Goal: Task Accomplishment & Management: Manage account settings

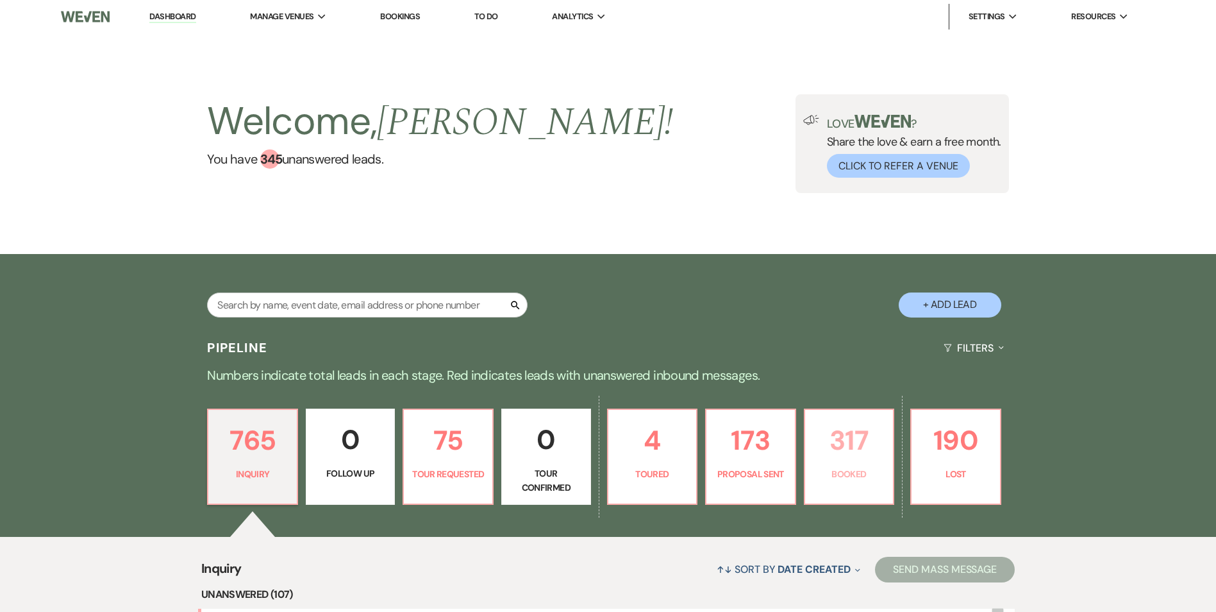
click at [830, 462] on link "317 Booked" at bounding box center [849, 456] width 91 height 96
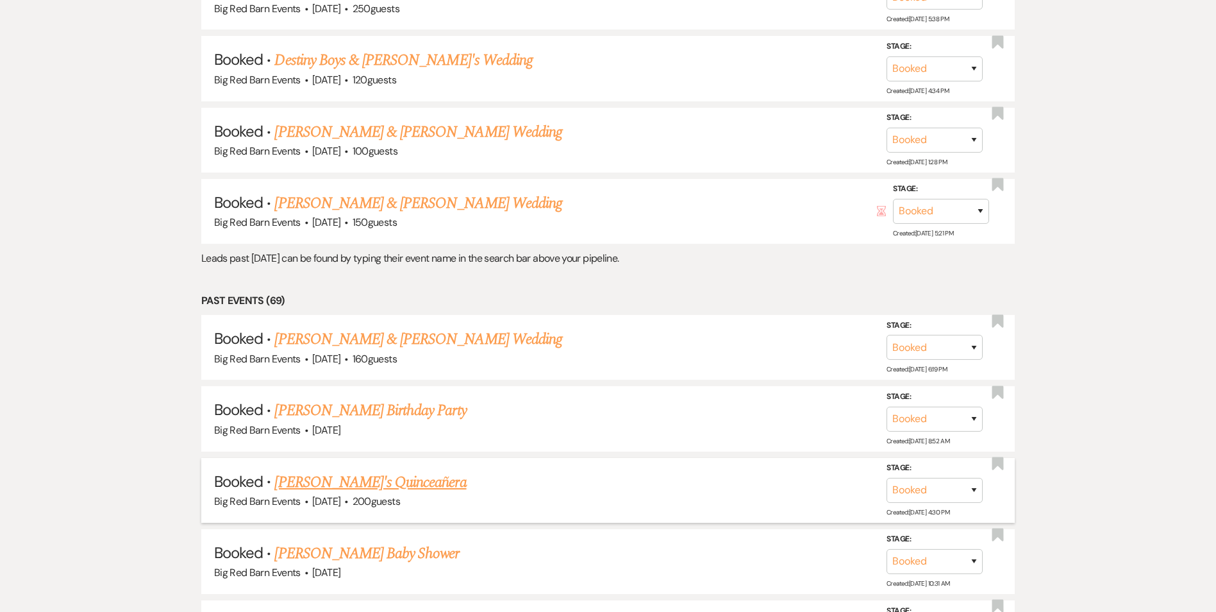
scroll to position [11143, 0]
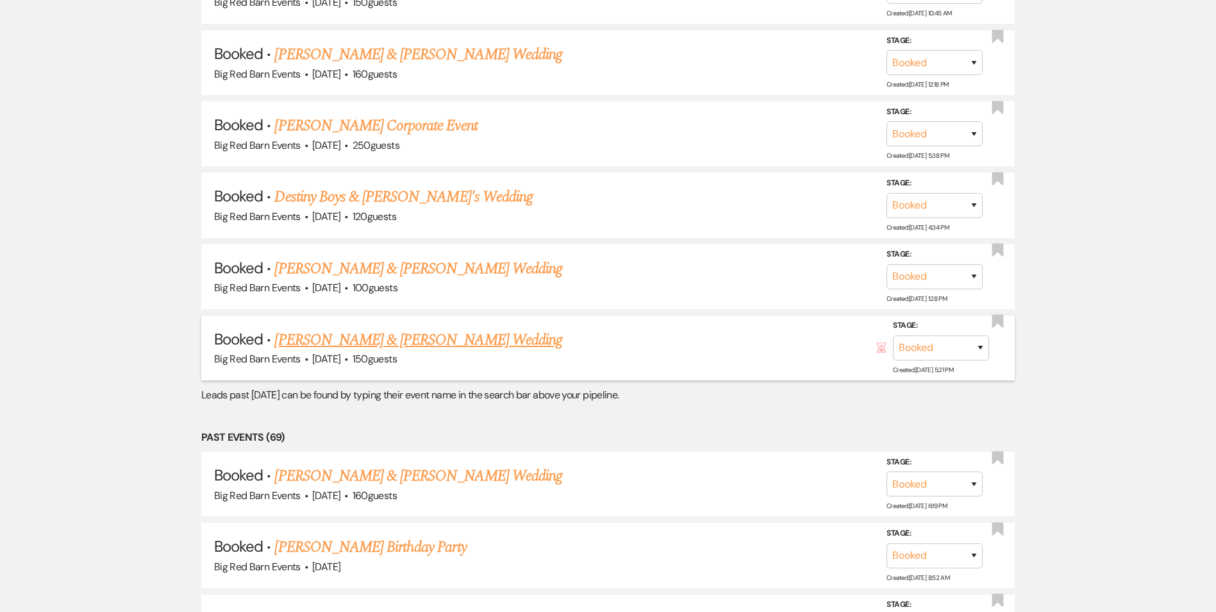
click at [353, 340] on link "[PERSON_NAME] & [PERSON_NAME] Wedding" at bounding box center [417, 339] width 287 height 23
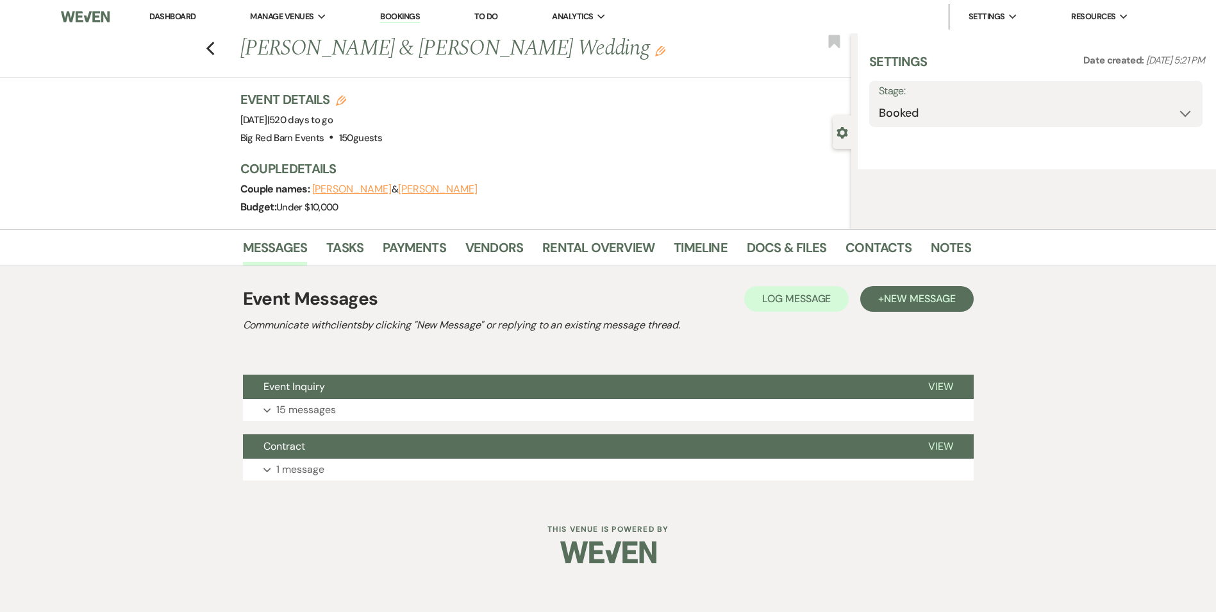
select select "5"
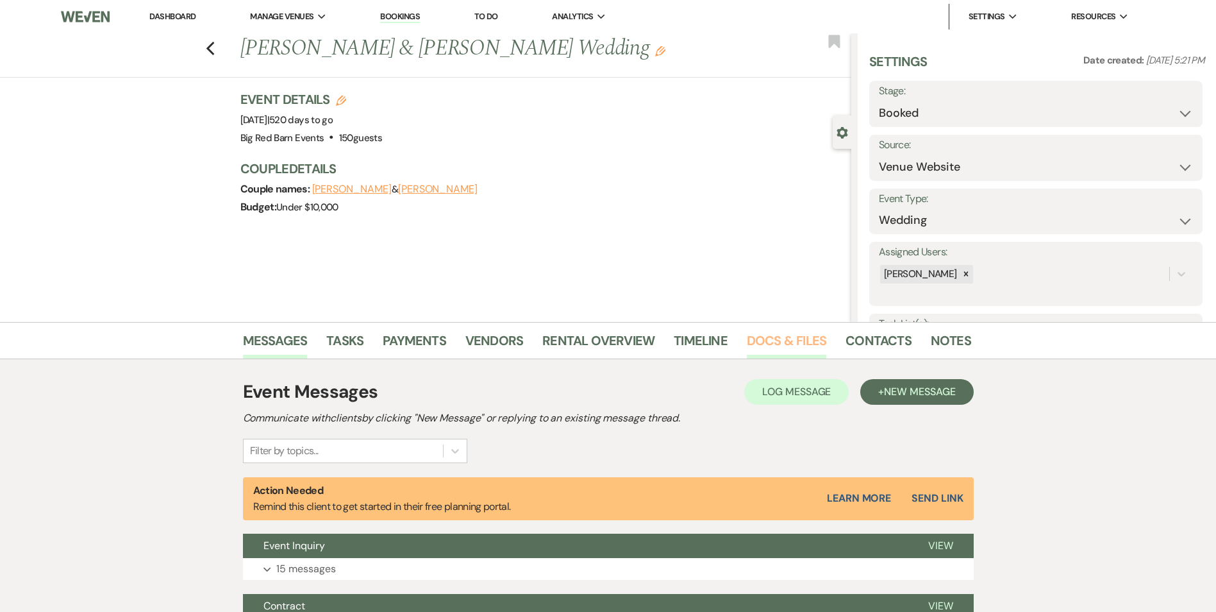
click at [778, 342] on link "Docs & Files" at bounding box center [787, 344] width 80 height 28
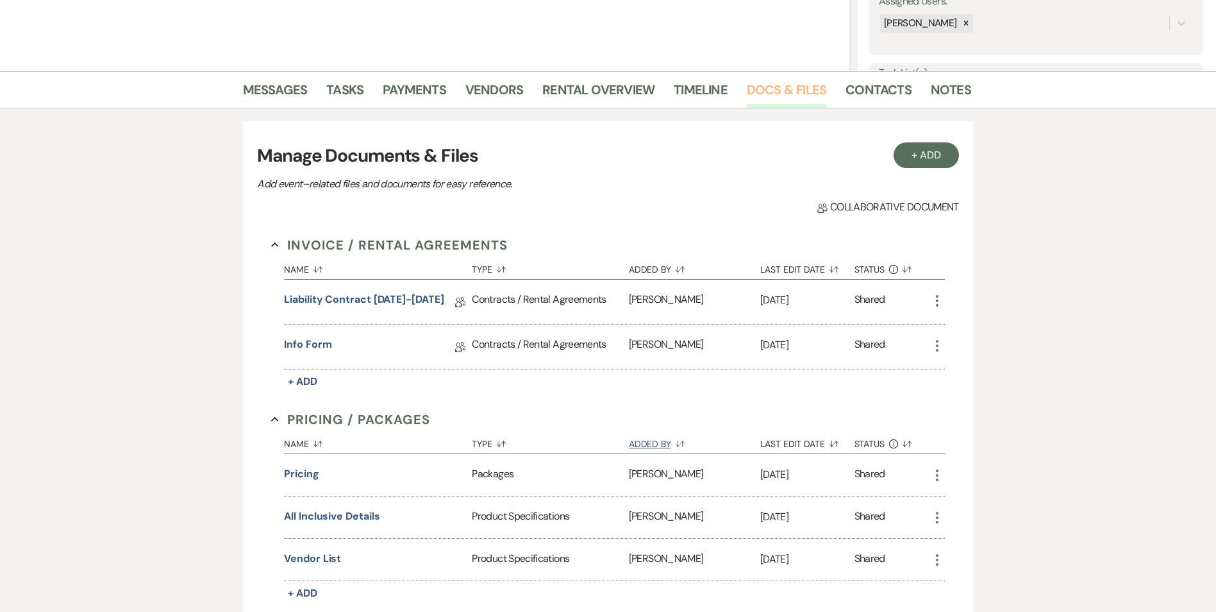
scroll to position [256, 0]
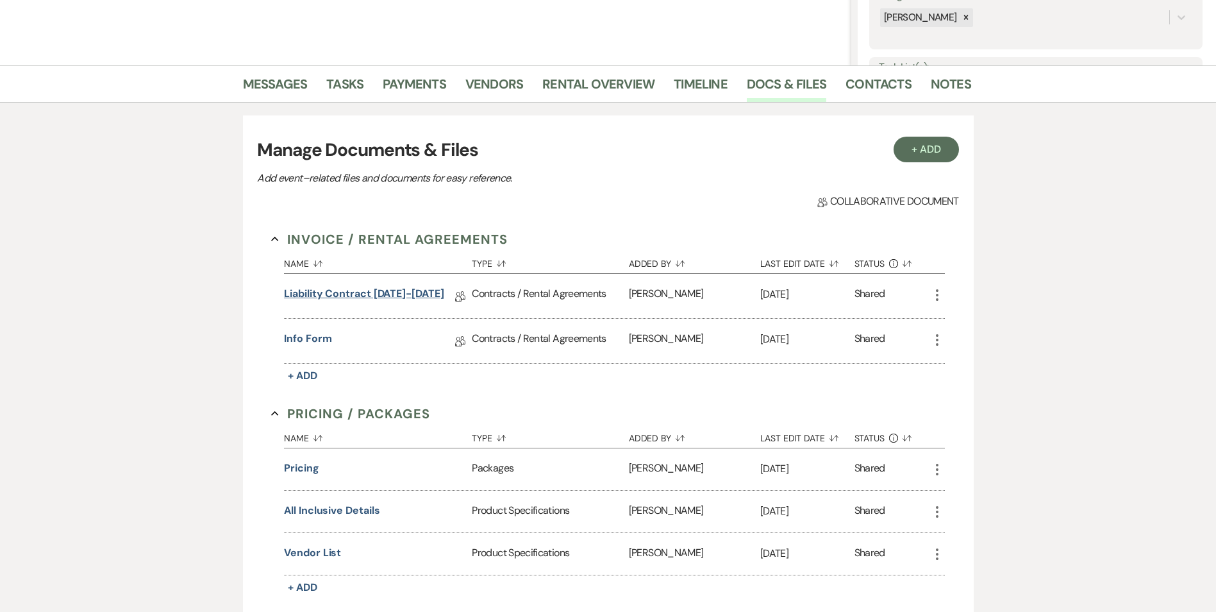
click at [392, 293] on link "Liability Contract [DATE]-[DATE]" at bounding box center [364, 296] width 160 height 20
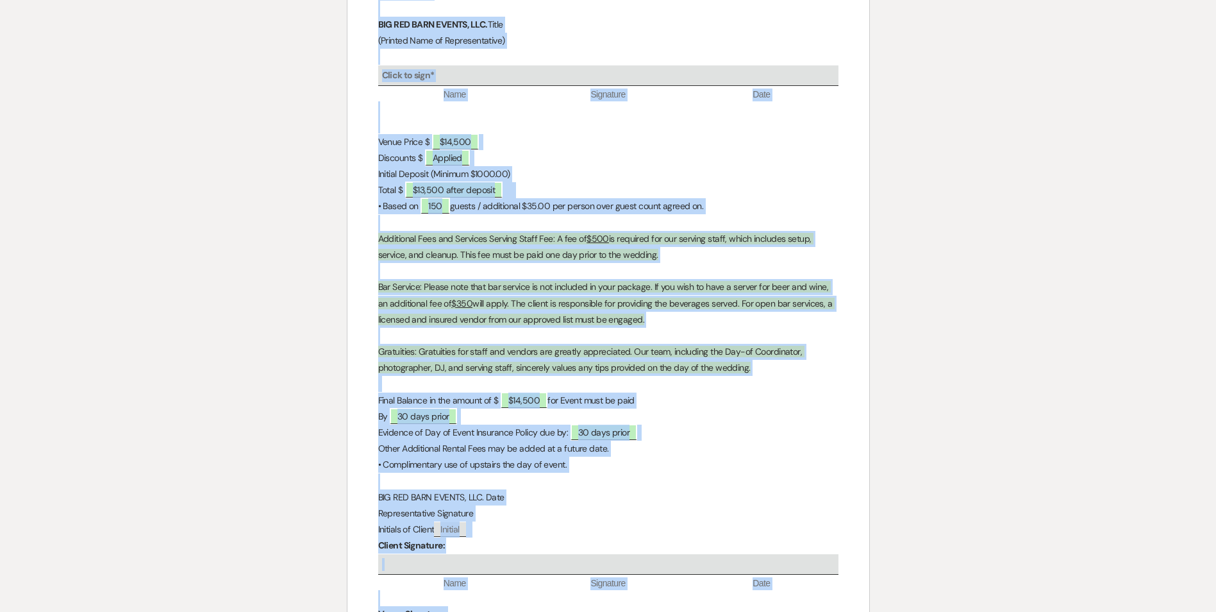
scroll to position [3216, 0]
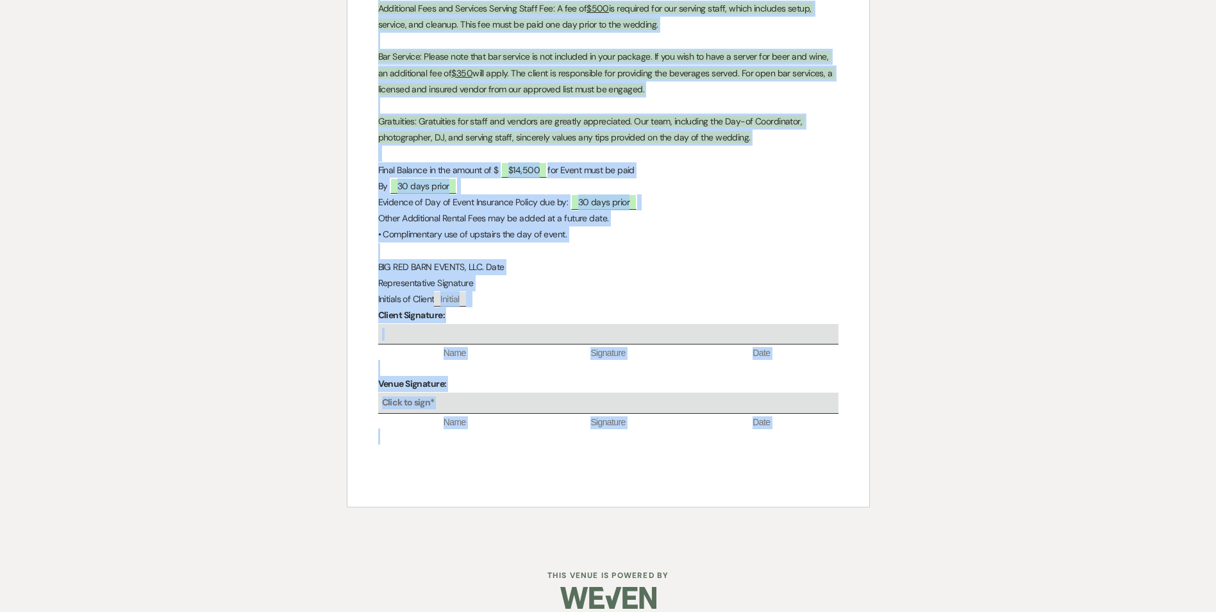
drag, startPoint x: 557, startPoint y: 147, endPoint x: 764, endPoint y: 385, distance: 315.9
drag, startPoint x: 764, startPoint y: 385, endPoint x: 719, endPoint y: 203, distance: 188.3
click at [719, 210] on p "Other Additional Rental Fees may be added at a future date." at bounding box center [608, 218] width 460 height 16
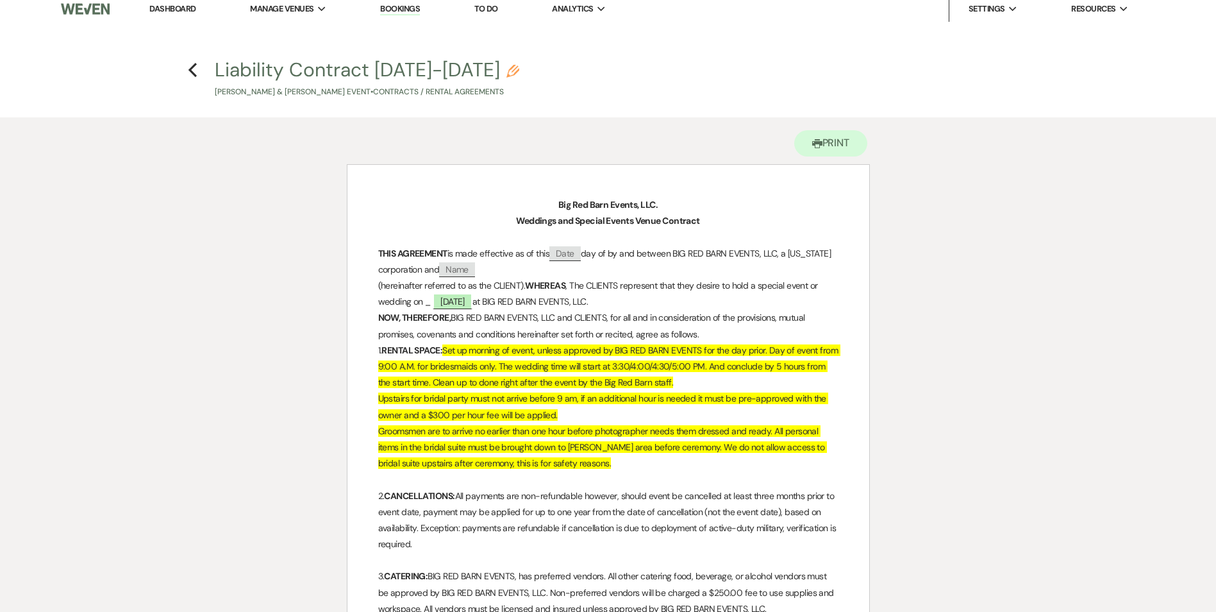
scroll to position [0, 0]
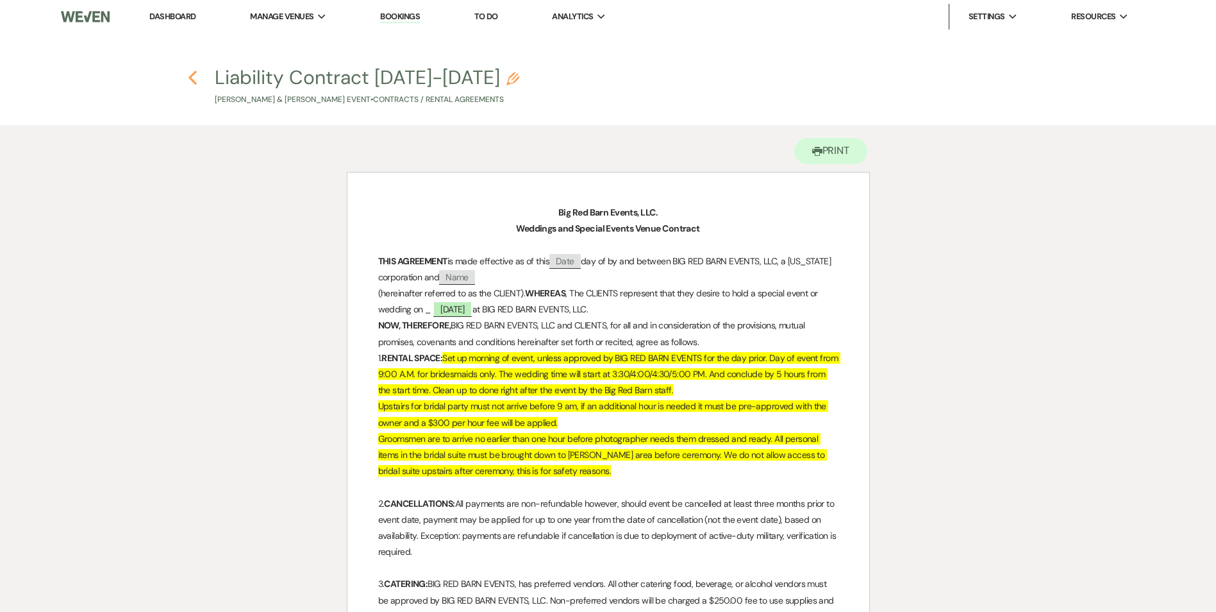
click at [191, 79] on use "button" at bounding box center [193, 78] width 8 height 14
select select "5"
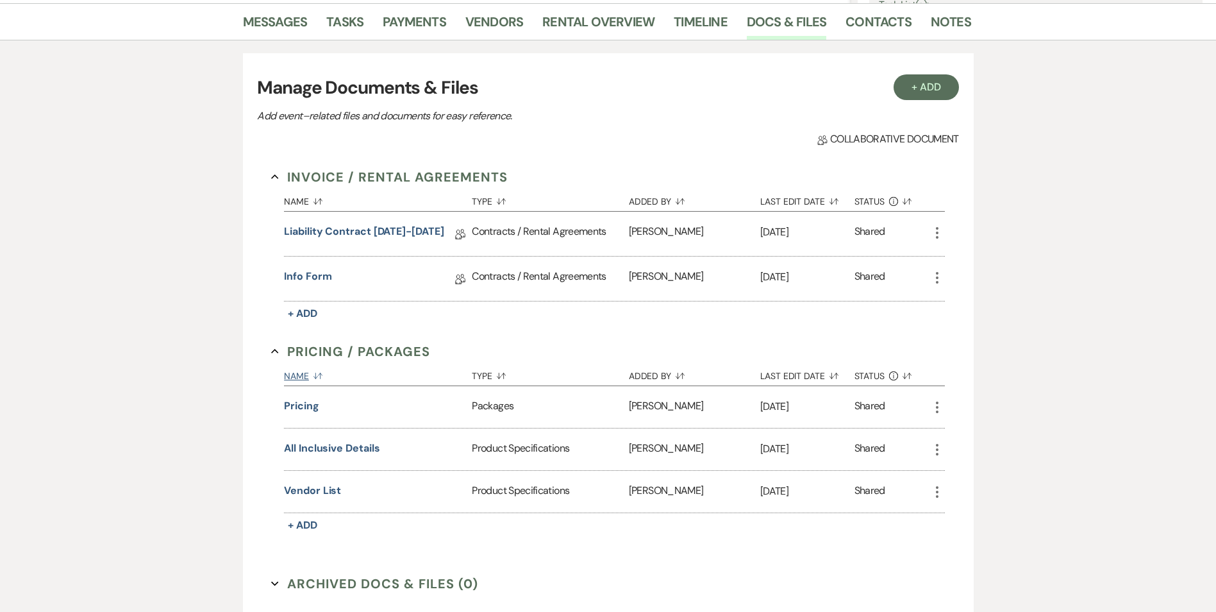
scroll to position [315, 0]
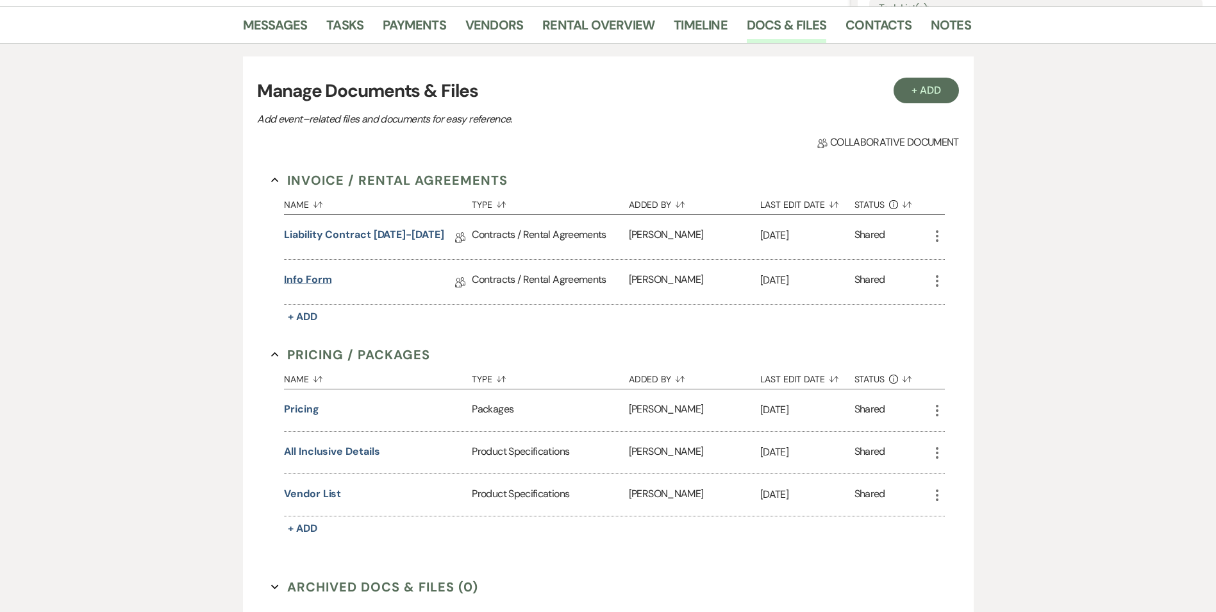
click at [312, 280] on link "Info form" at bounding box center [307, 282] width 47 height 20
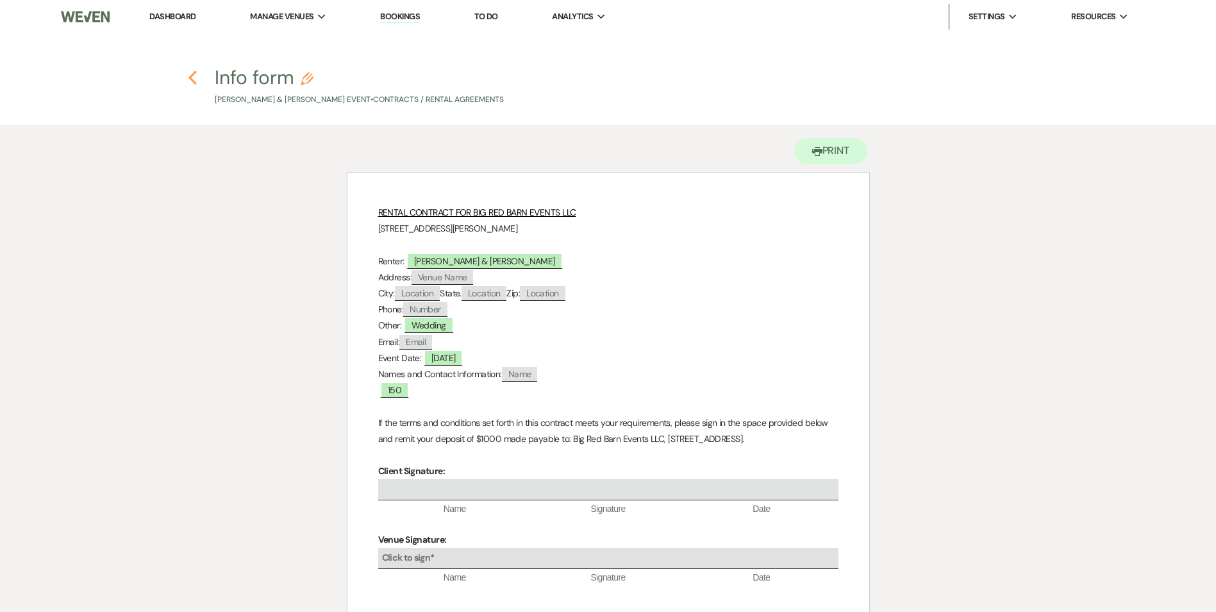
click at [189, 75] on icon "Previous" at bounding box center [193, 77] width 10 height 15
select select "5"
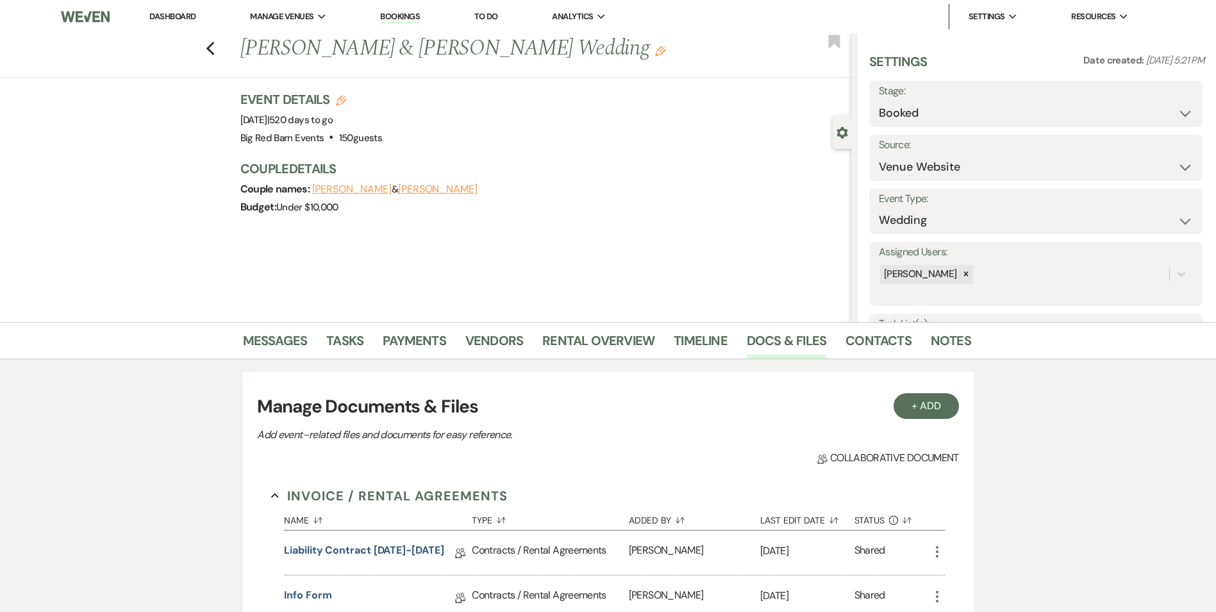
scroll to position [315, 0]
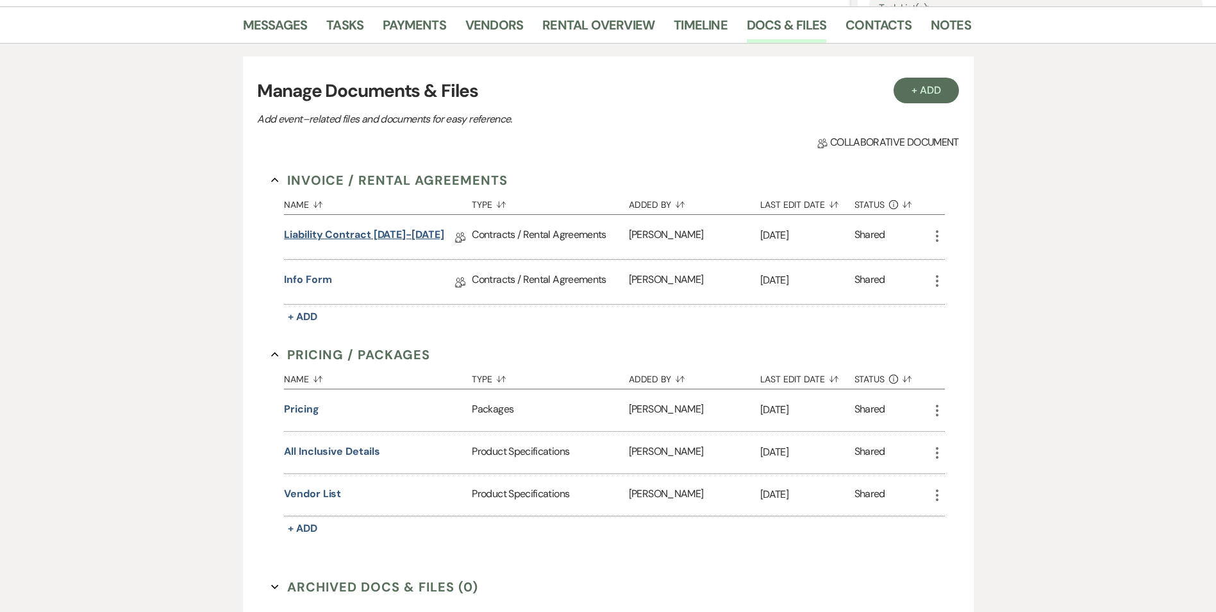
click at [391, 239] on link "Liability Contract [DATE]-[DATE]" at bounding box center [364, 237] width 160 height 20
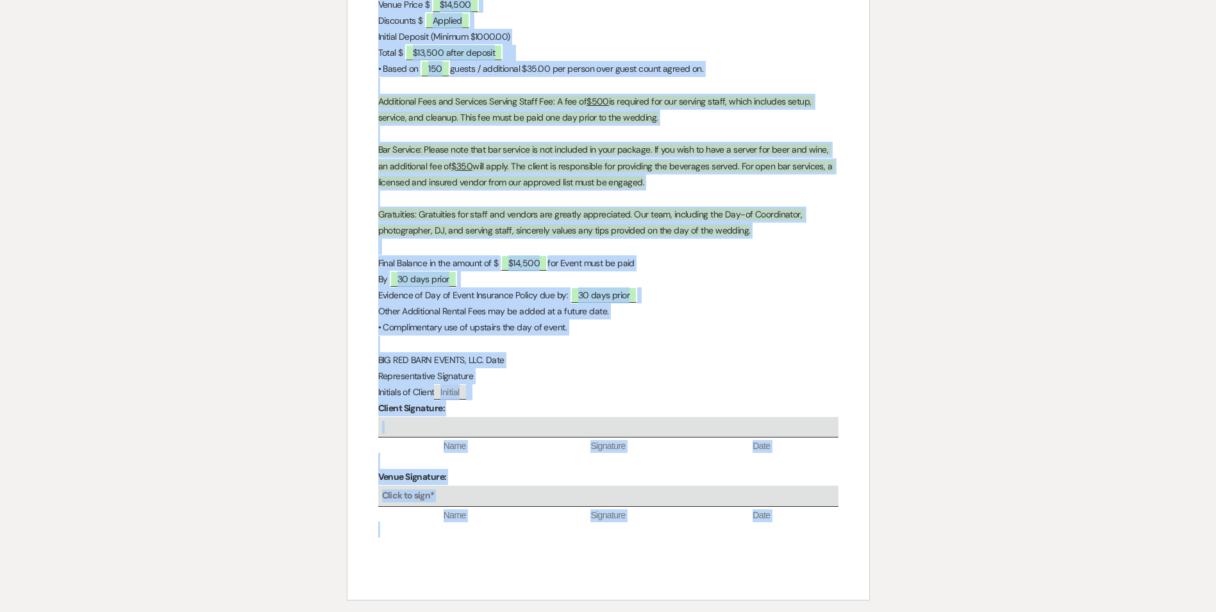
scroll to position [3144, 0]
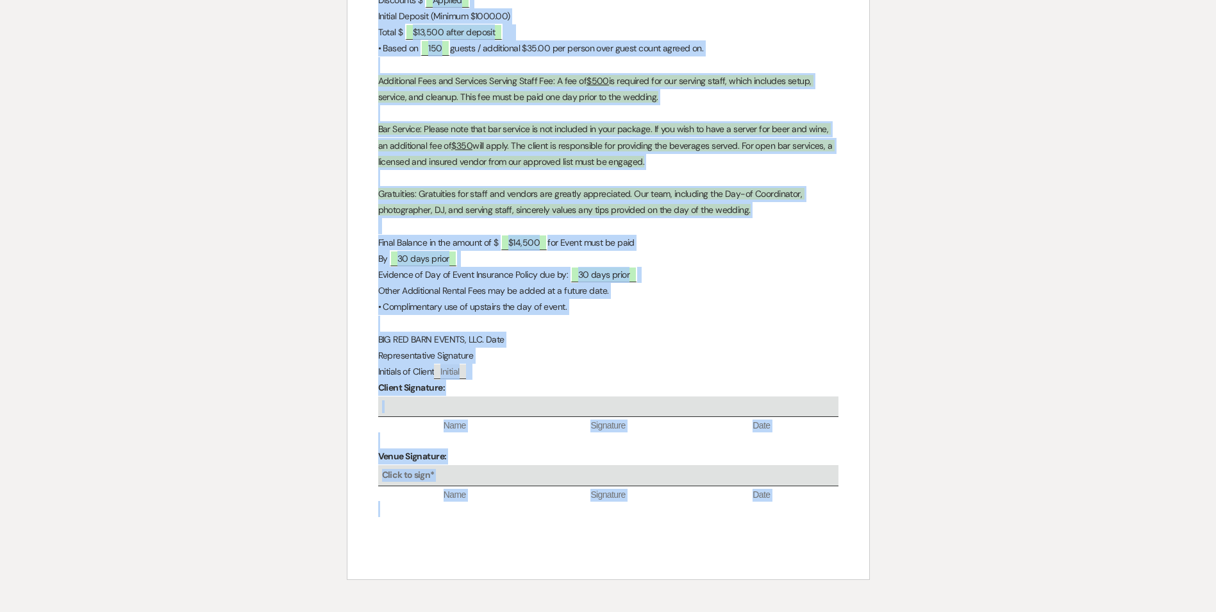
drag, startPoint x: 559, startPoint y: 210, endPoint x: 762, endPoint y: 519, distance: 370.3
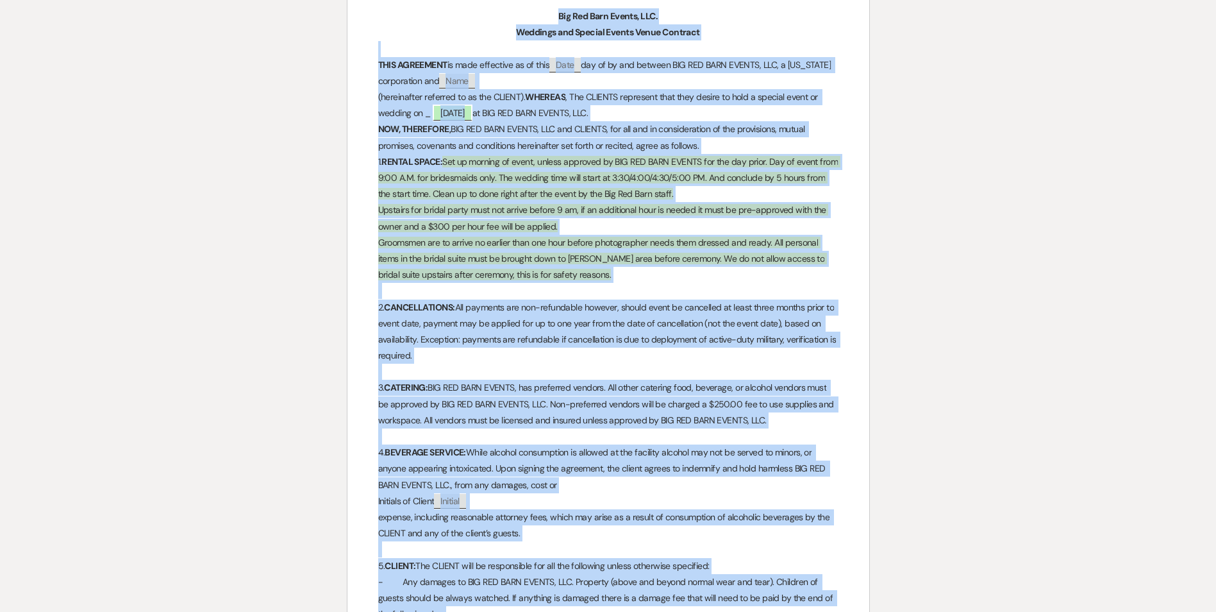
scroll to position [0, 0]
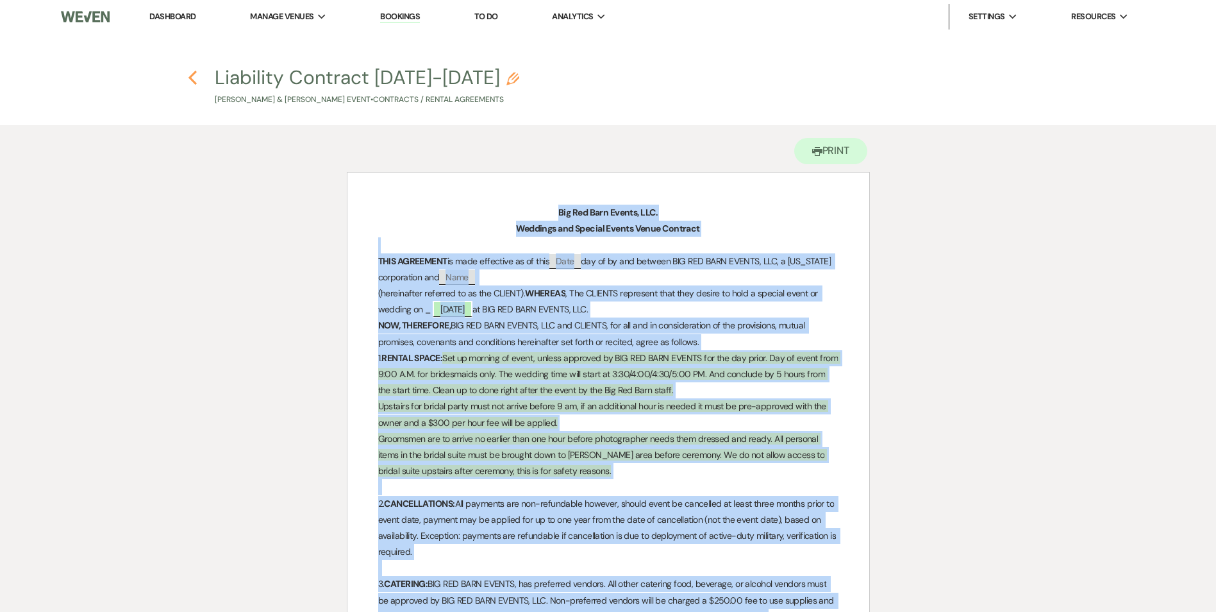
click at [193, 80] on use "button" at bounding box center [193, 78] width 8 height 14
select select "5"
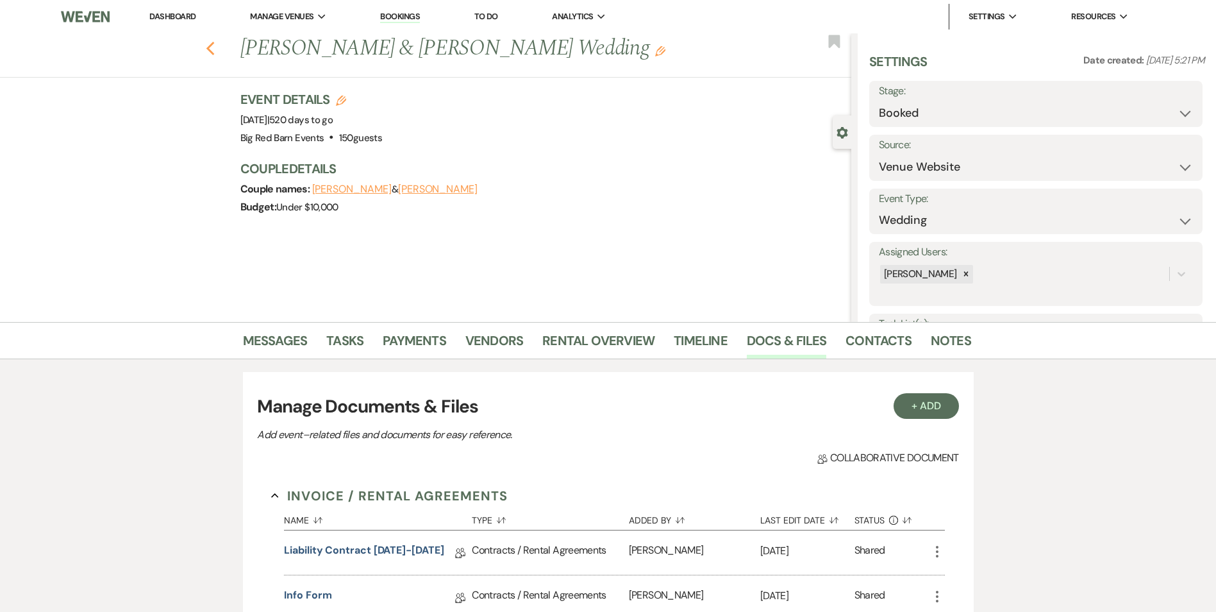
click at [215, 47] on icon "Previous" at bounding box center [211, 48] width 10 height 15
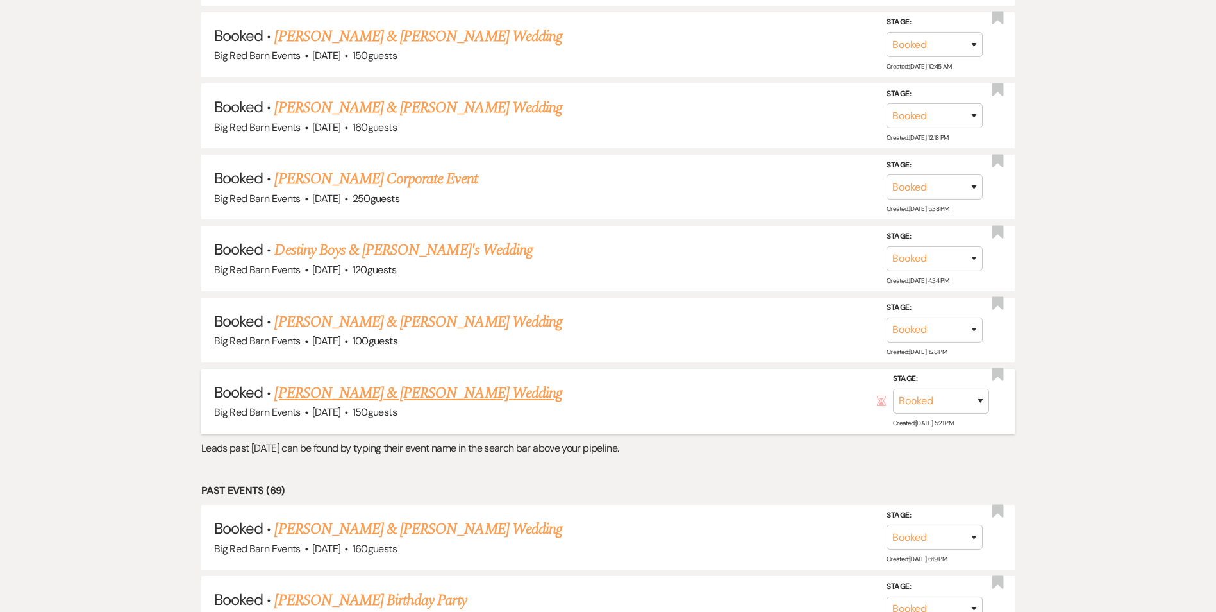
scroll to position [11079, 0]
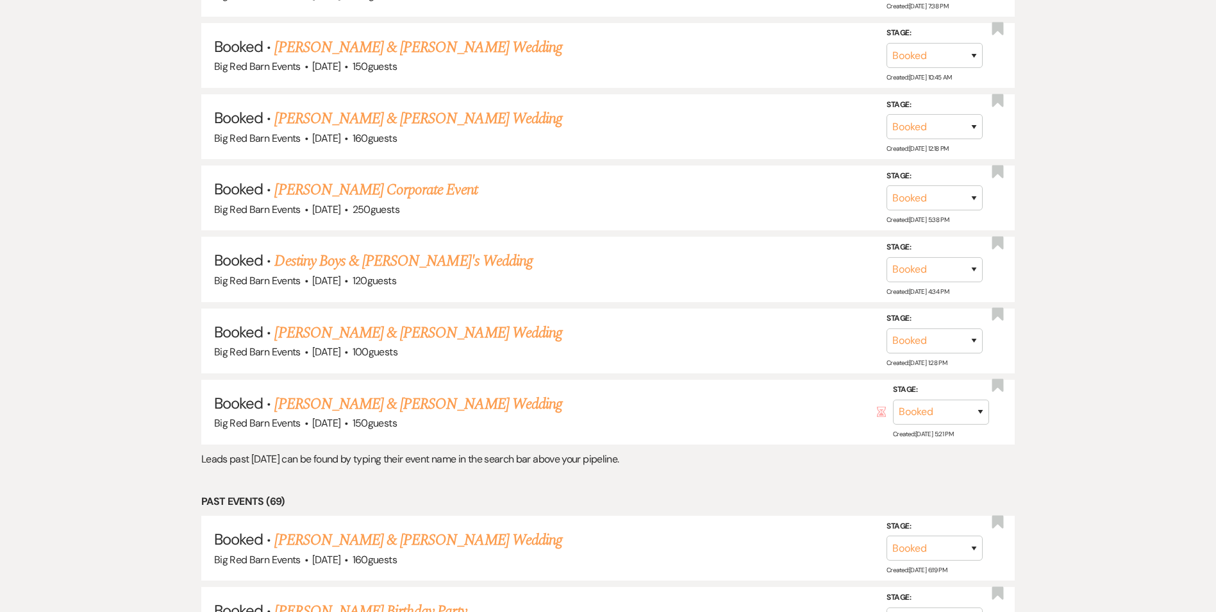
click at [446, 333] on link "[PERSON_NAME] & [PERSON_NAME] Wedding" at bounding box center [417, 332] width 287 height 23
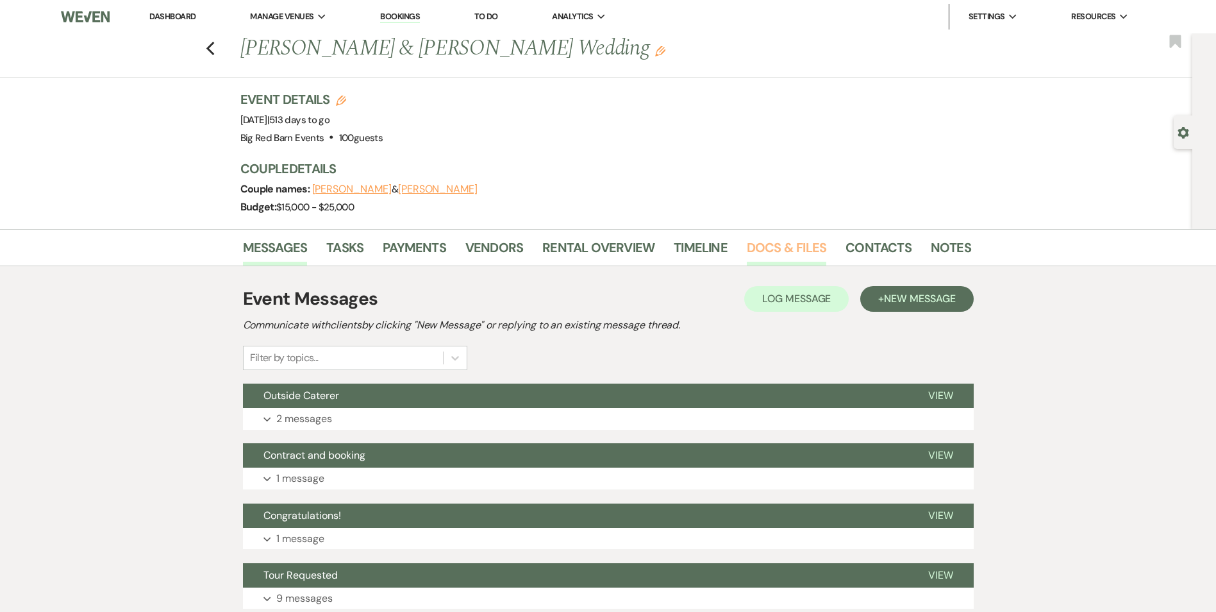
click at [783, 251] on link "Docs & Files" at bounding box center [787, 251] width 80 height 28
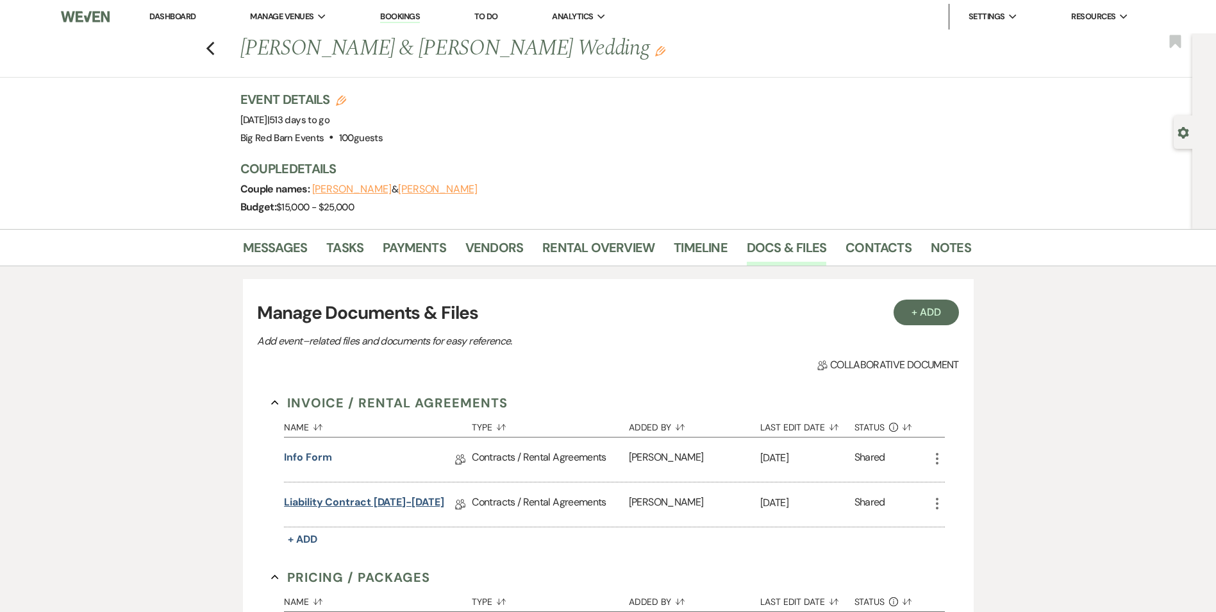
click at [307, 503] on link "Liability Contract [DATE]-[DATE]" at bounding box center [364, 504] width 160 height 20
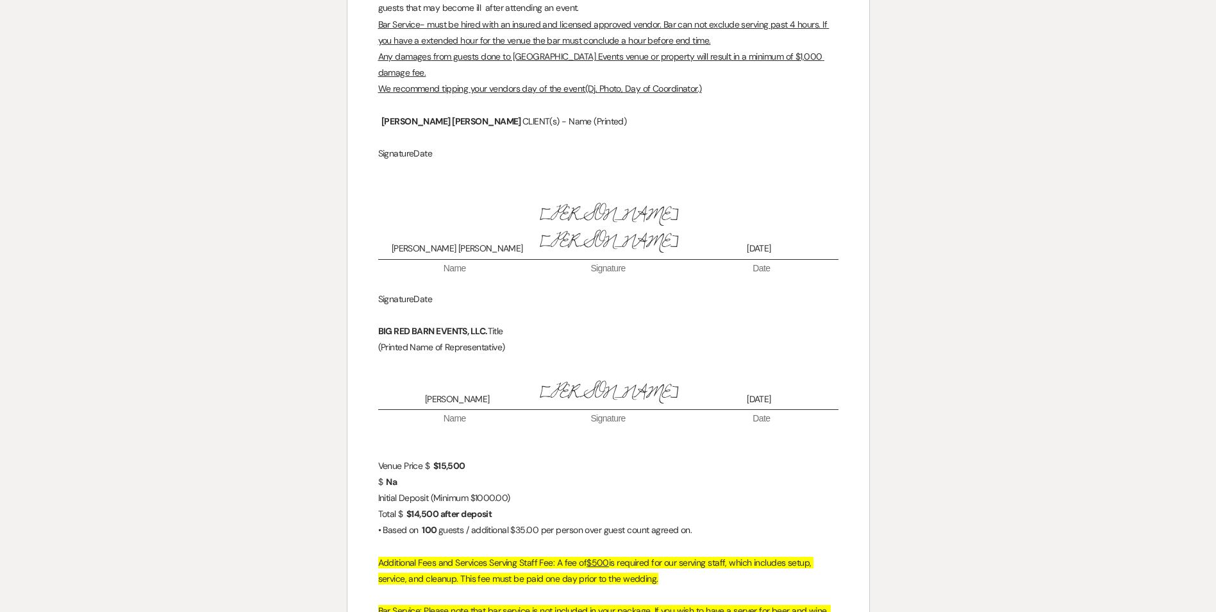
scroll to position [3339, 0]
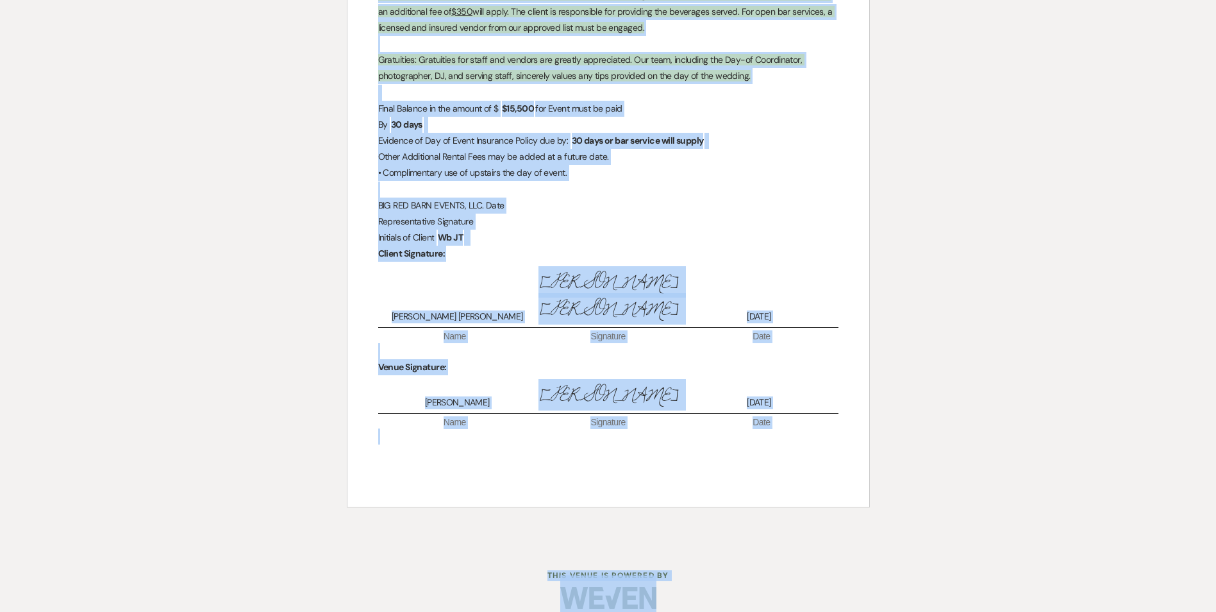
drag, startPoint x: 559, startPoint y: 206, endPoint x: 781, endPoint y: 636, distance: 483.8
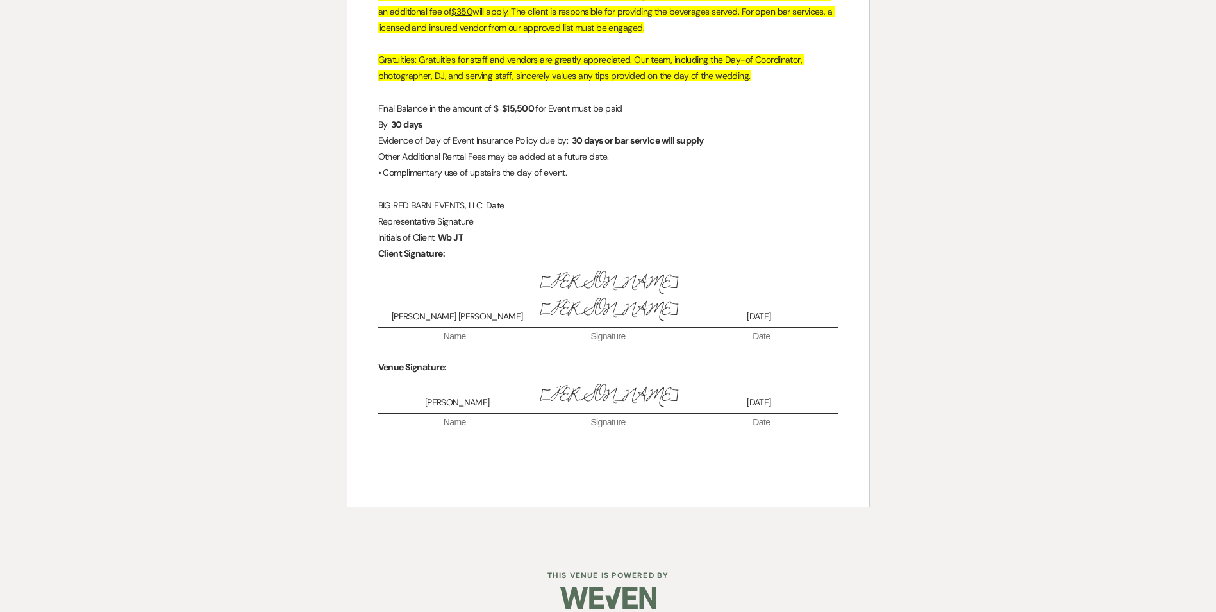
click at [710, 572] on div at bounding box center [608, 597] width 657 height 60
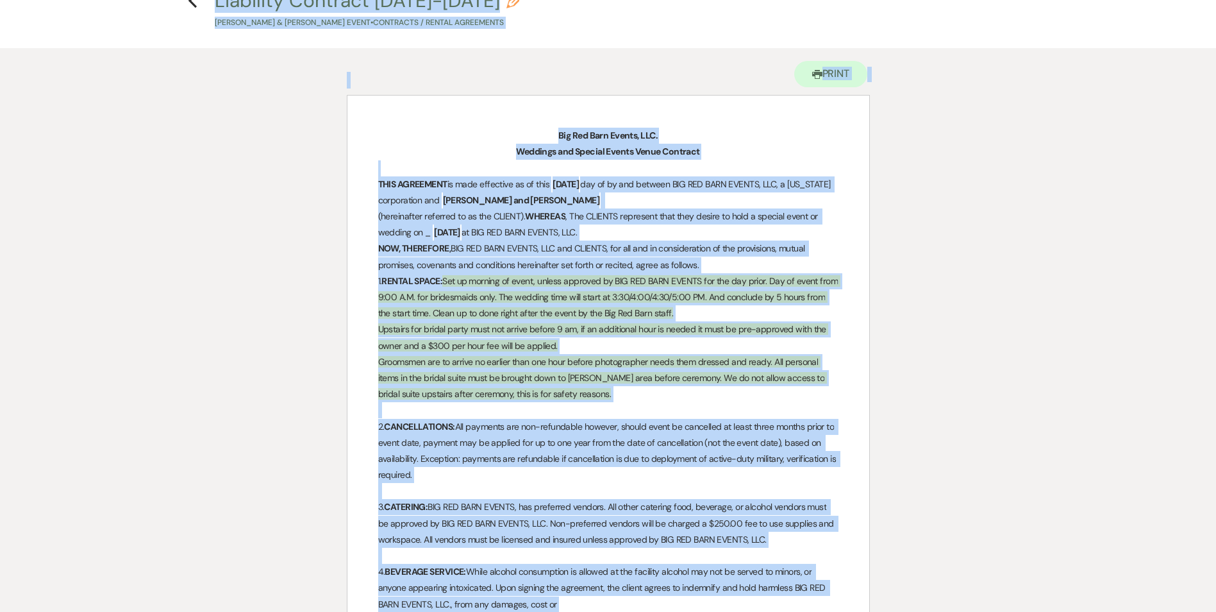
scroll to position [0, 0]
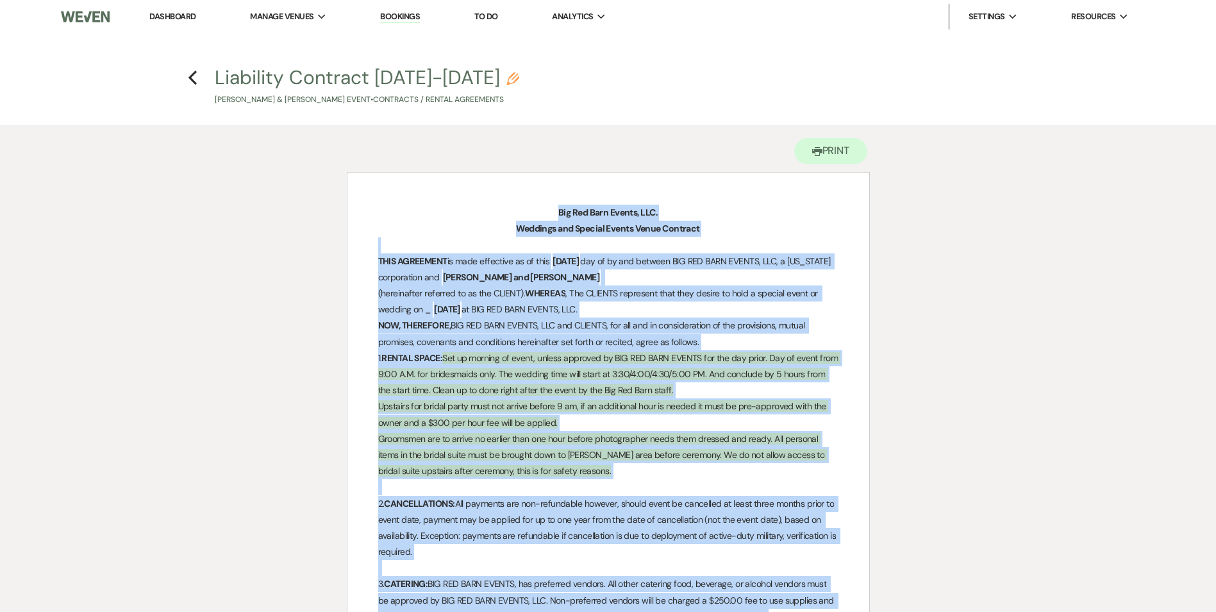
drag, startPoint x: 587, startPoint y: 426, endPoint x: 383, endPoint y: 215, distance: 293.4
copy div "Big Red Barn Events, LLC. Weddings and Special Events Venue Contract THIS AGREE…"
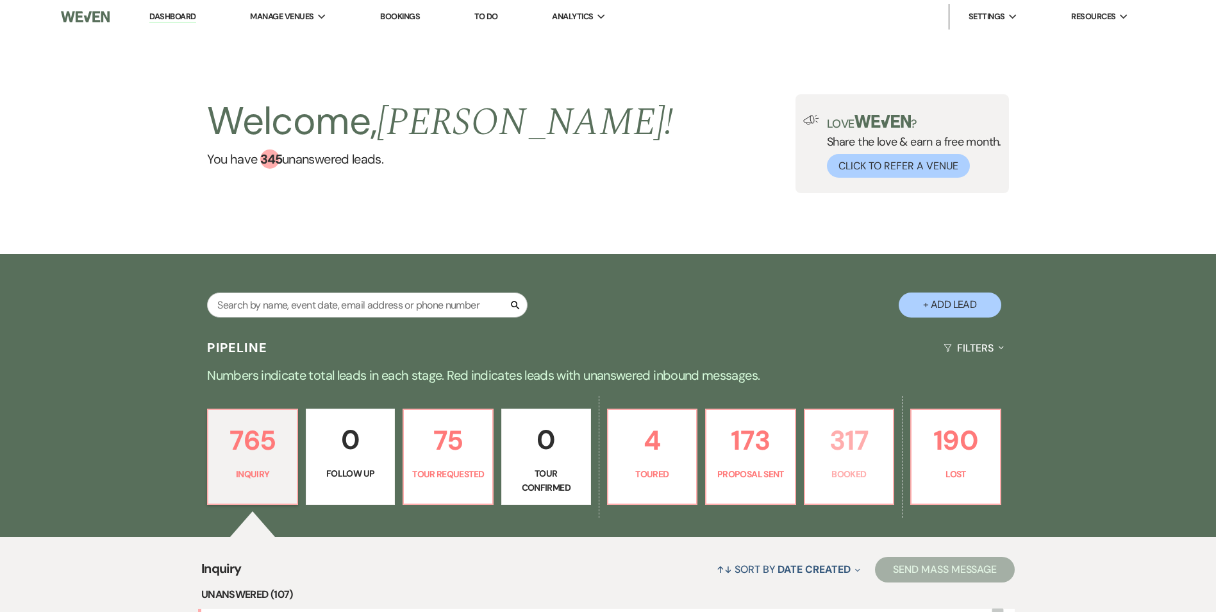
click at [854, 459] on p "317" at bounding box center [849, 440] width 73 height 43
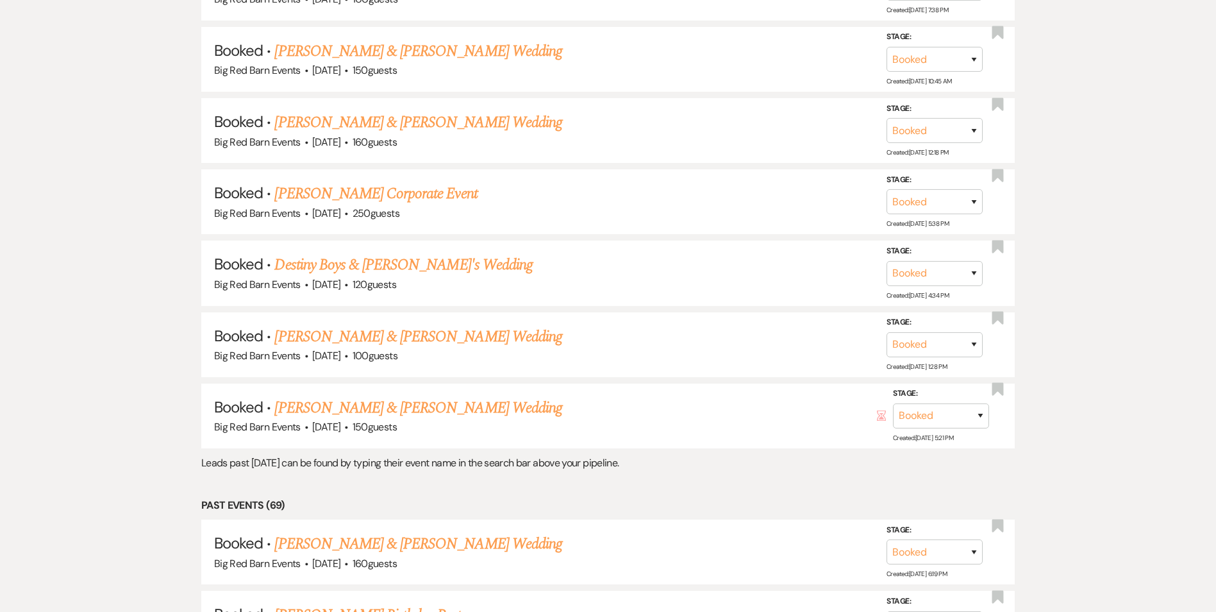
scroll to position [11203, 0]
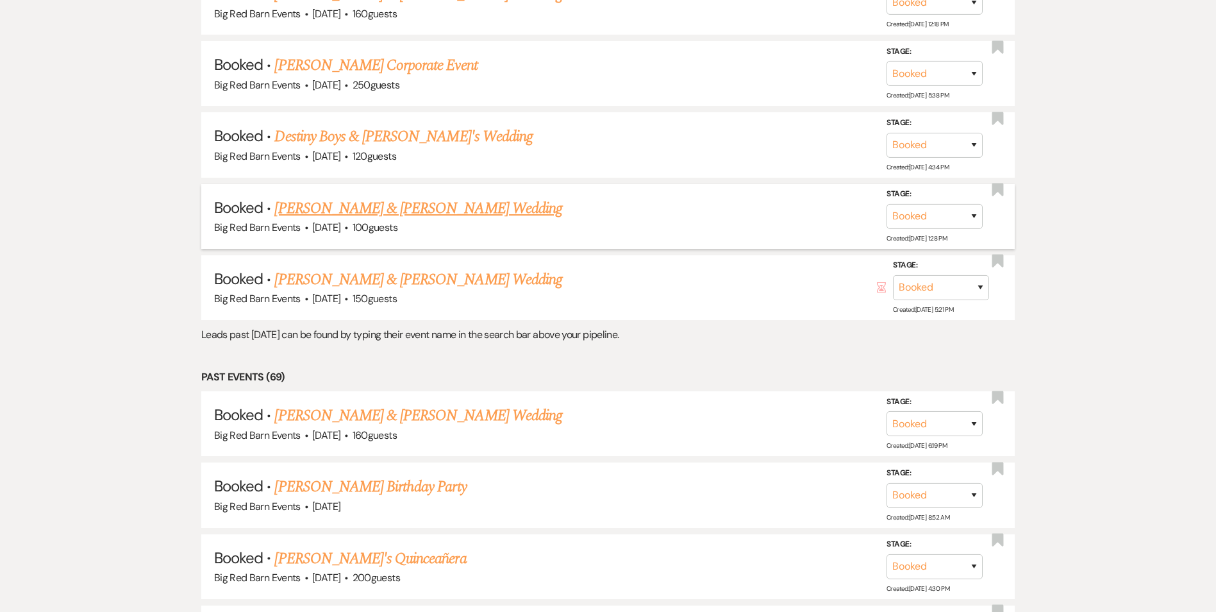
click at [424, 208] on link "[PERSON_NAME] & [PERSON_NAME] Wedding" at bounding box center [417, 208] width 287 height 23
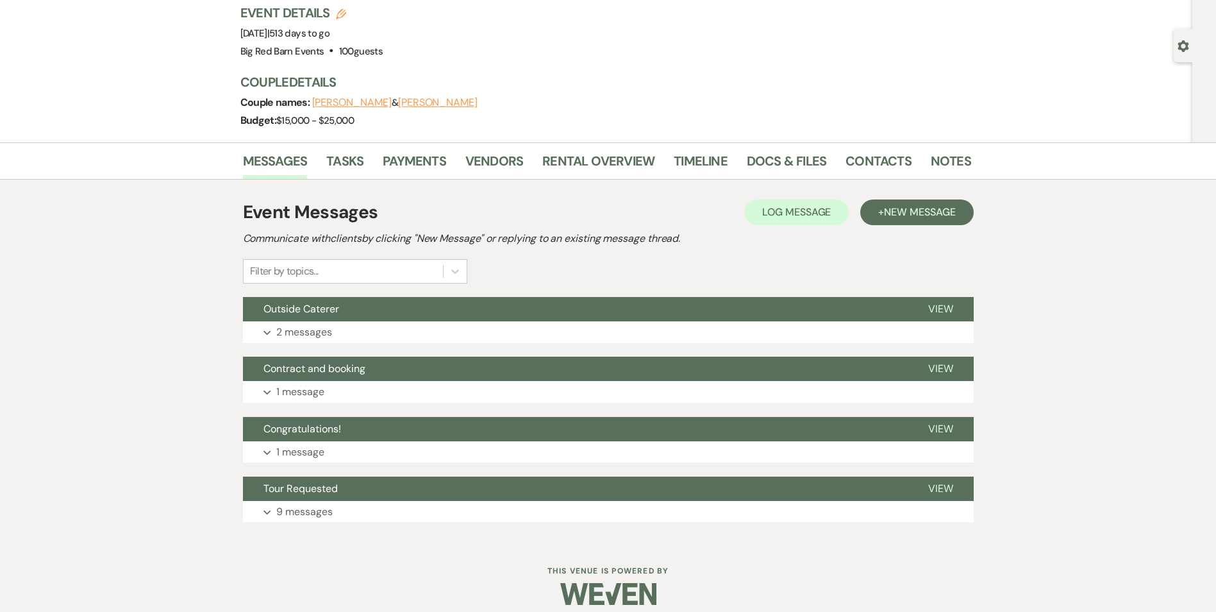
scroll to position [99, 0]
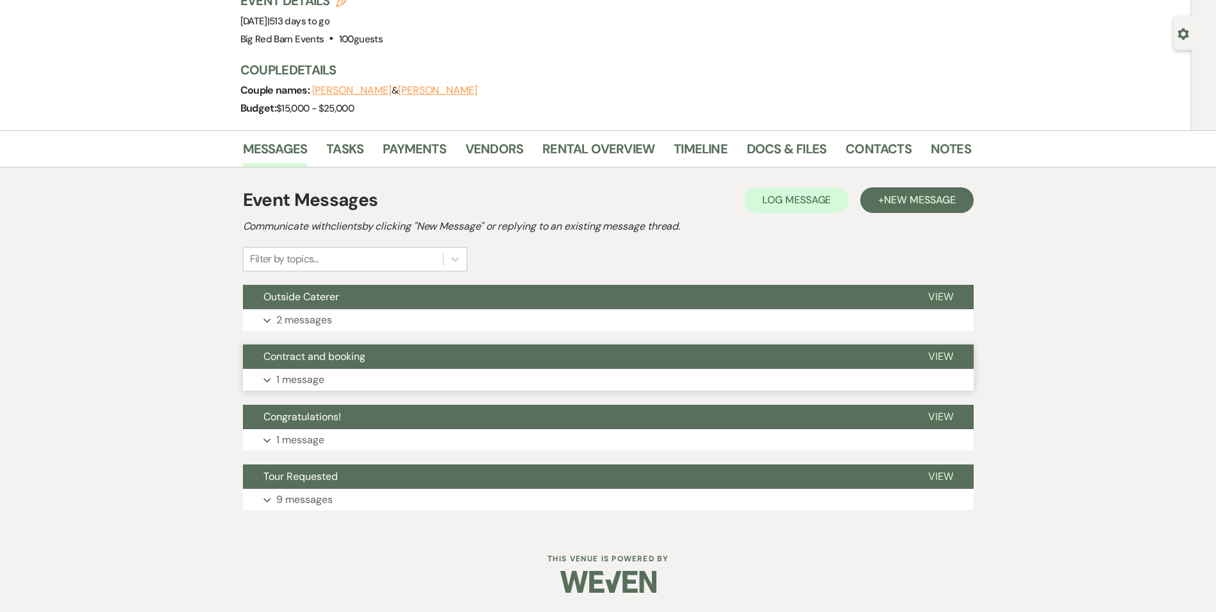
click at [310, 381] on p "1 message" at bounding box center [300, 379] width 48 height 17
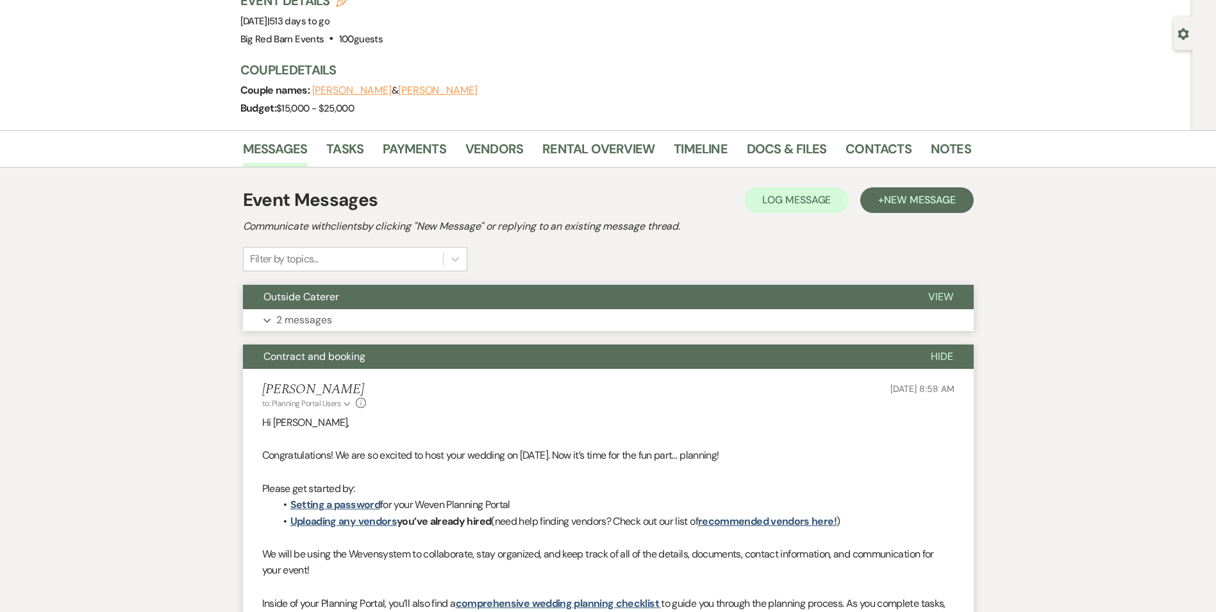
click at [318, 315] on p "2 messages" at bounding box center [304, 320] width 56 height 17
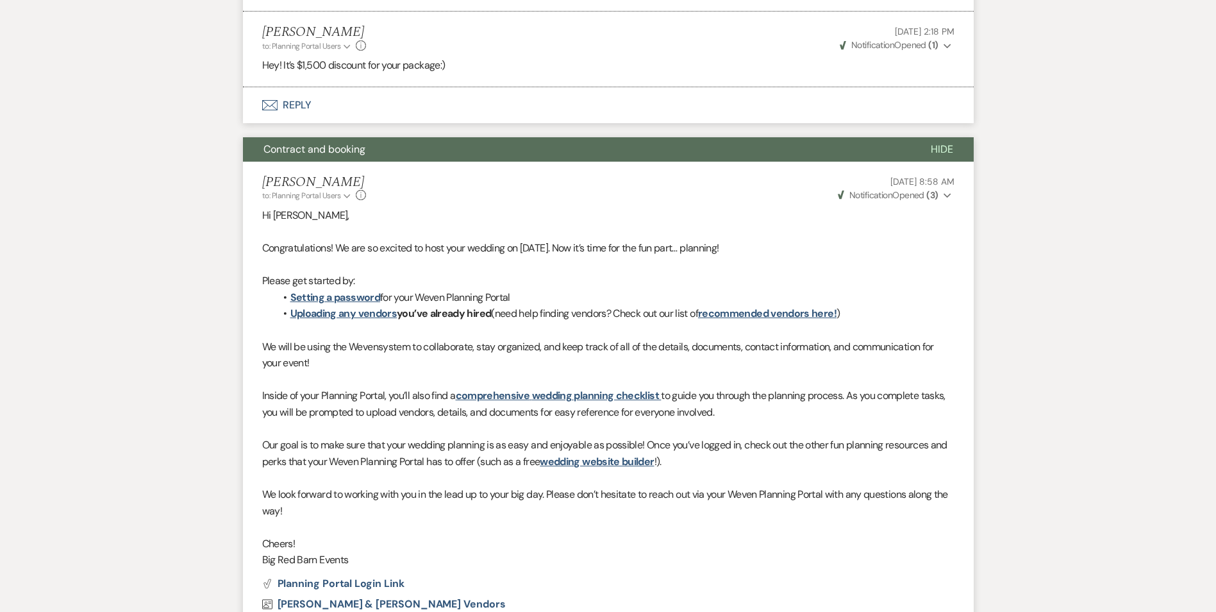
scroll to position [163, 0]
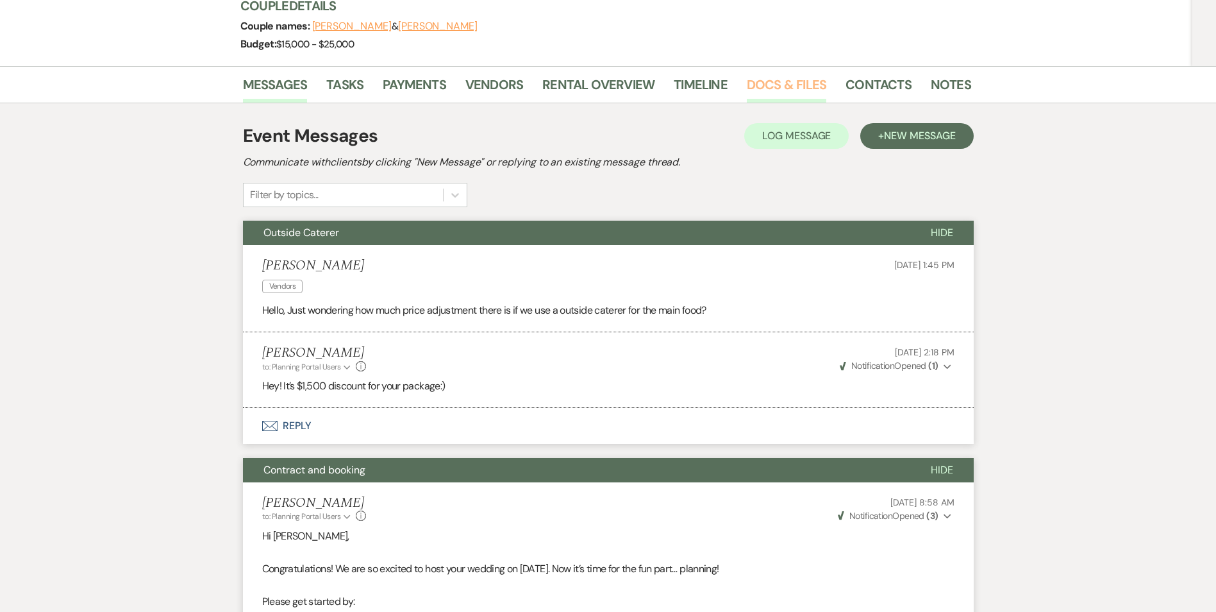
click at [764, 78] on link "Docs & Files" at bounding box center [787, 88] width 80 height 28
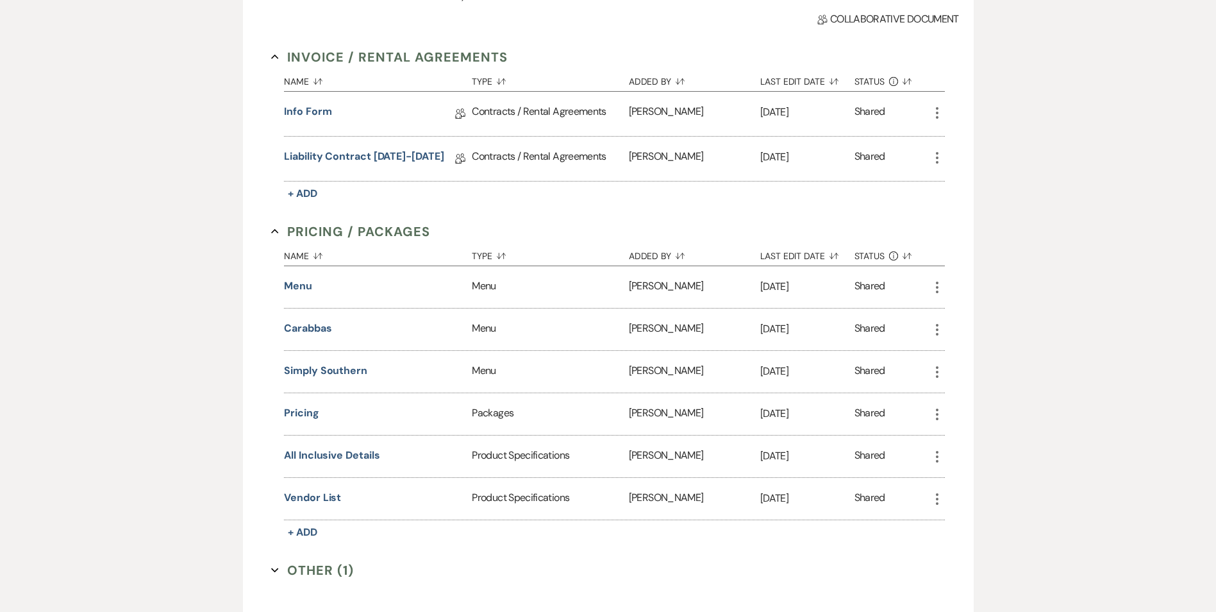
scroll to position [323, 0]
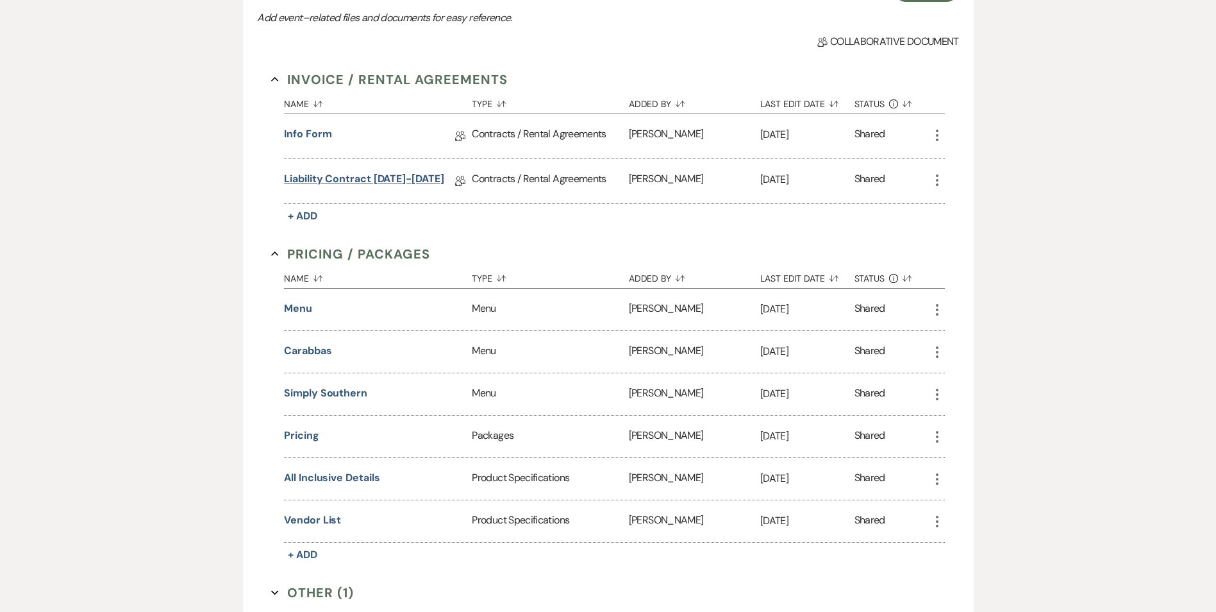
click at [408, 183] on link "Liability Contract [DATE]-[DATE]" at bounding box center [364, 181] width 160 height 20
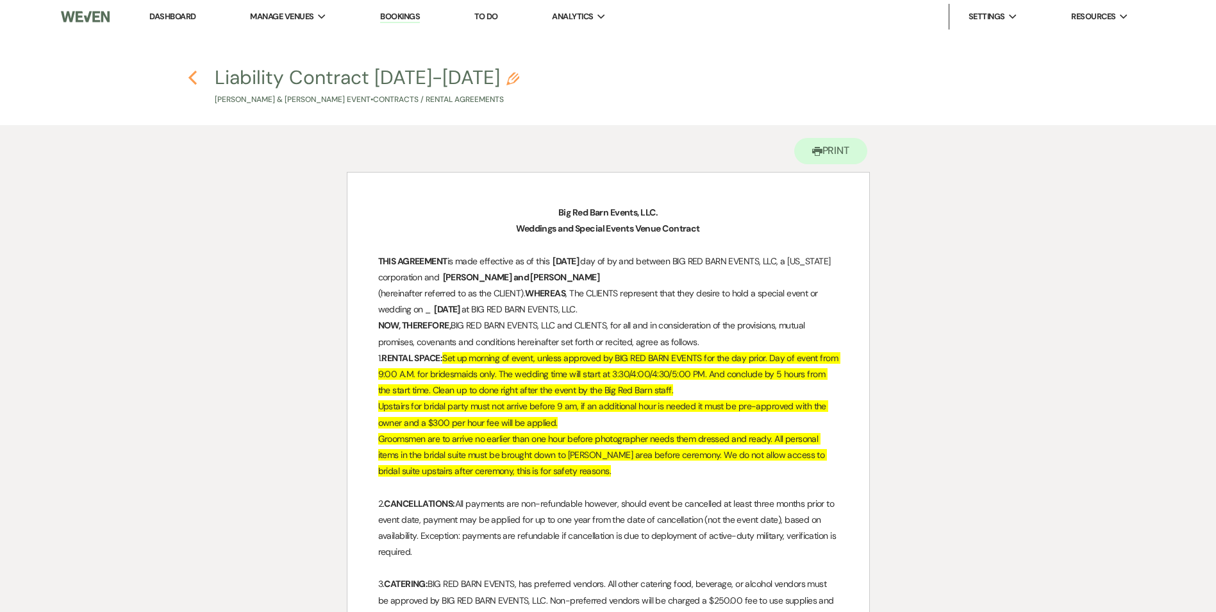
click at [192, 75] on use "button" at bounding box center [193, 78] width 8 height 14
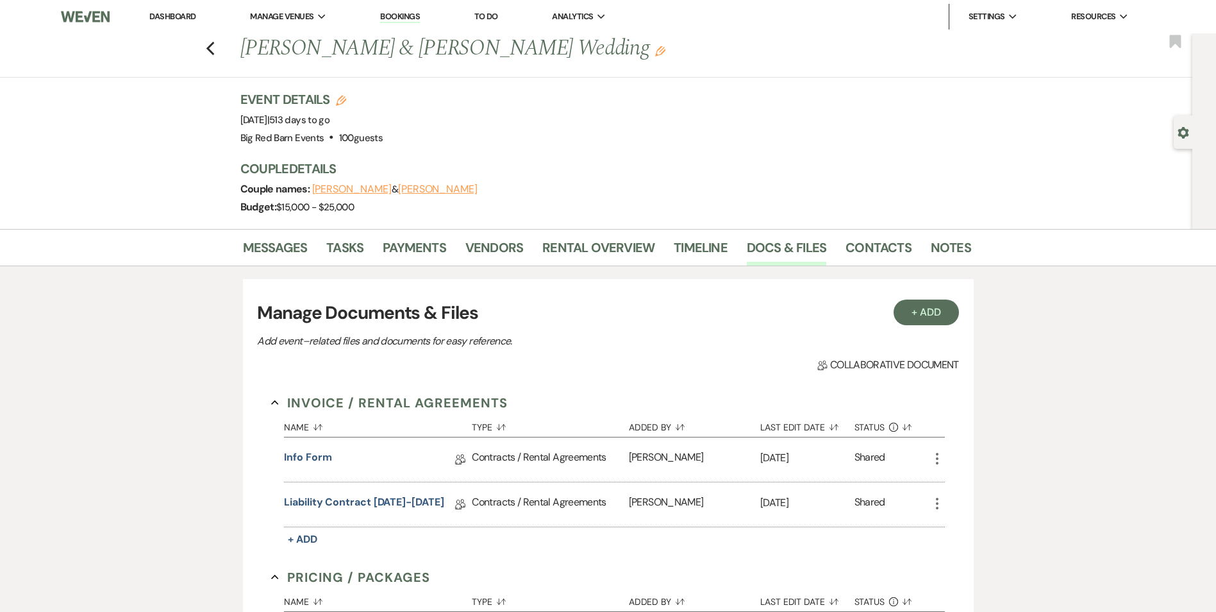
click at [220, 50] on div "Previous [PERSON_NAME] & [PERSON_NAME] Wedding Edit Bookmark" at bounding box center [593, 55] width 1199 height 44
click at [215, 49] on icon "Previous" at bounding box center [211, 48] width 10 height 15
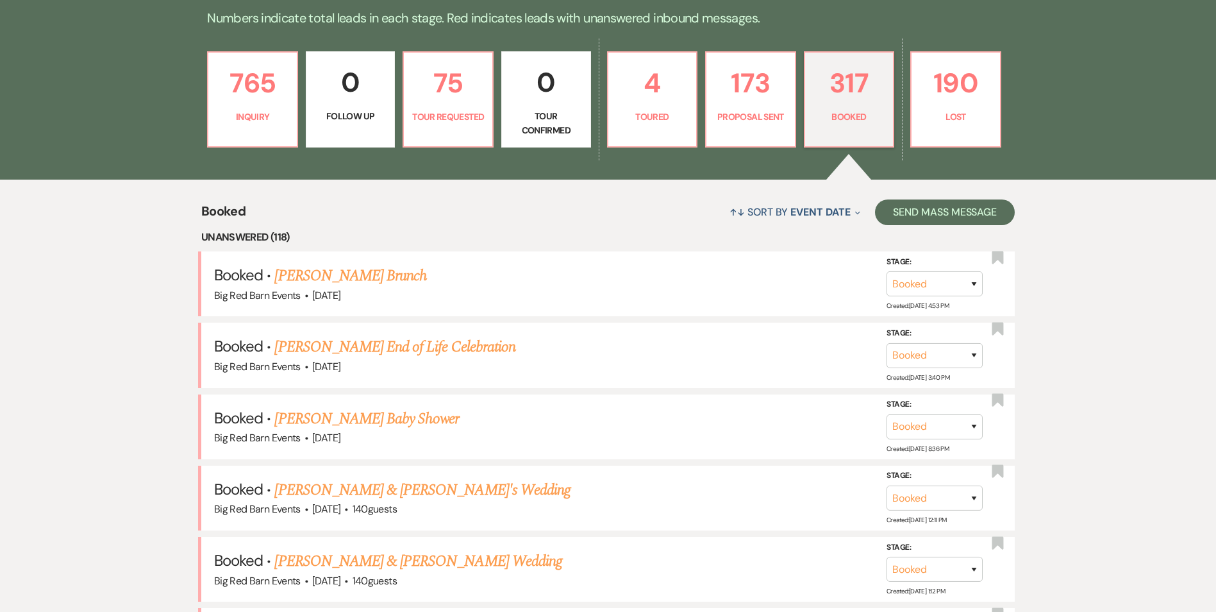
scroll to position [303, 0]
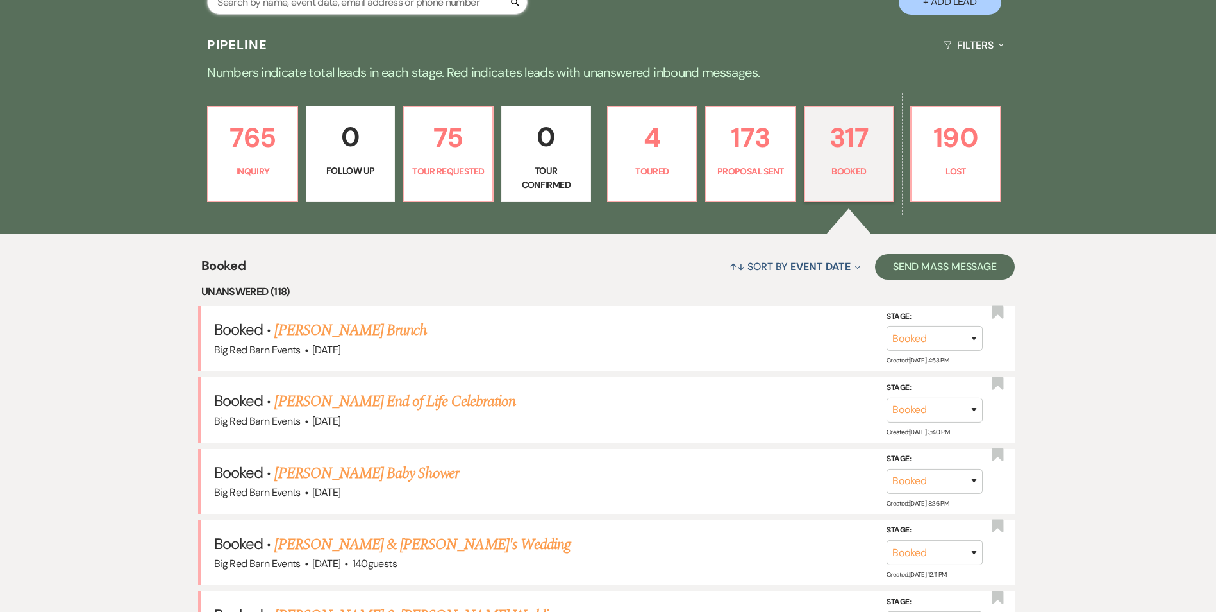
click at [355, 13] on input "text" at bounding box center [367, 2] width 321 height 25
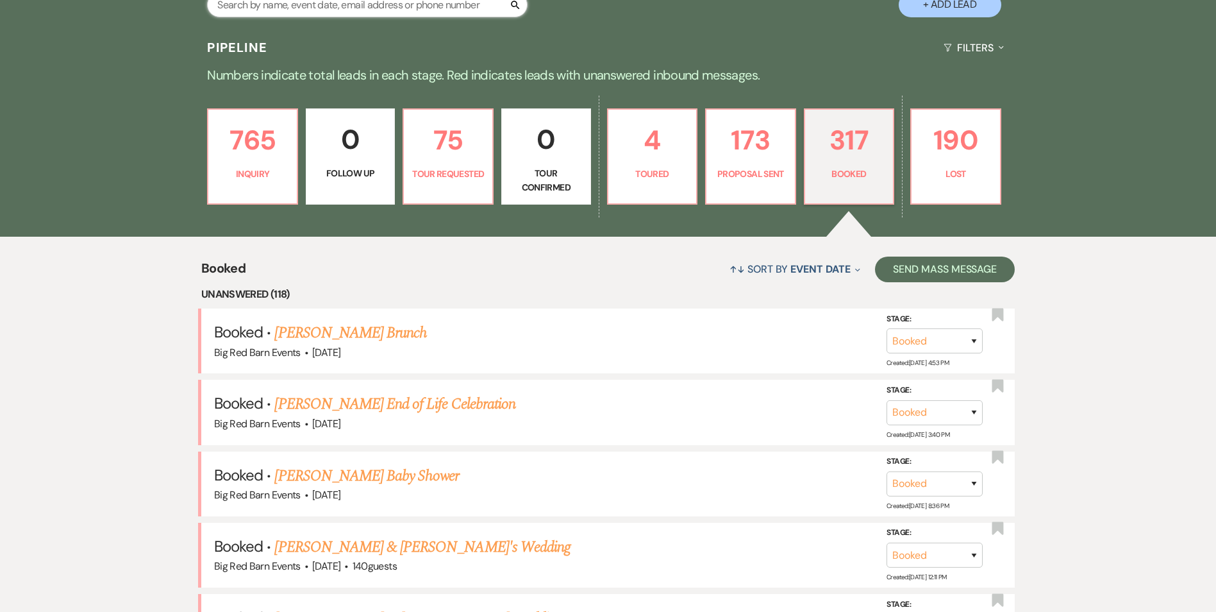
click at [421, 15] on input "text" at bounding box center [367, 4] width 321 height 25
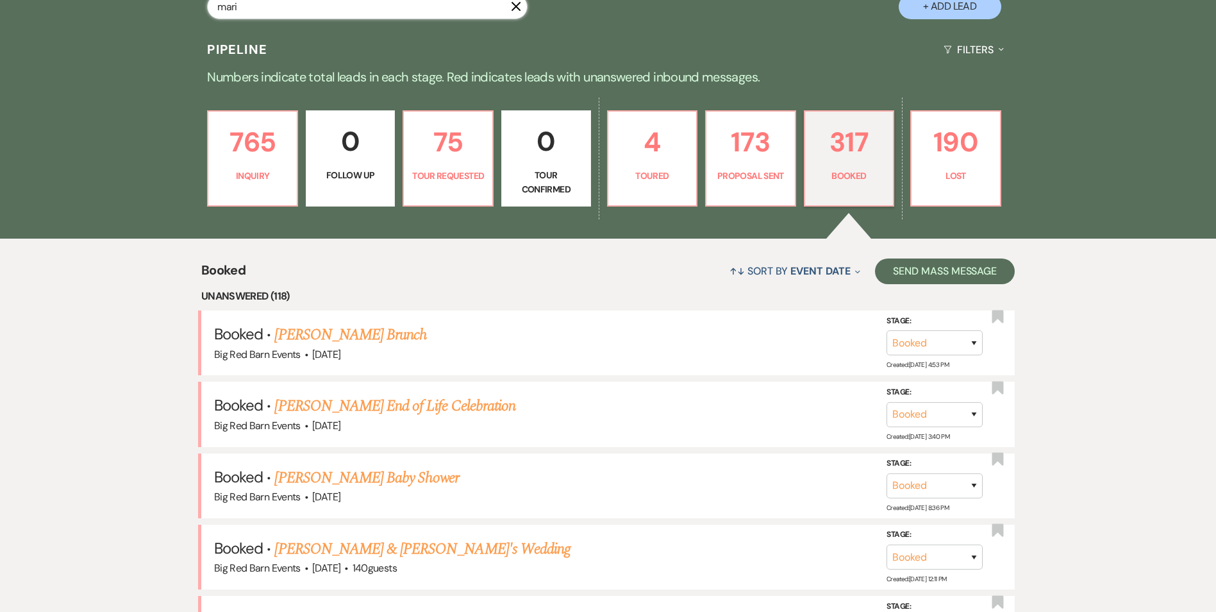
type input "[PERSON_NAME]"
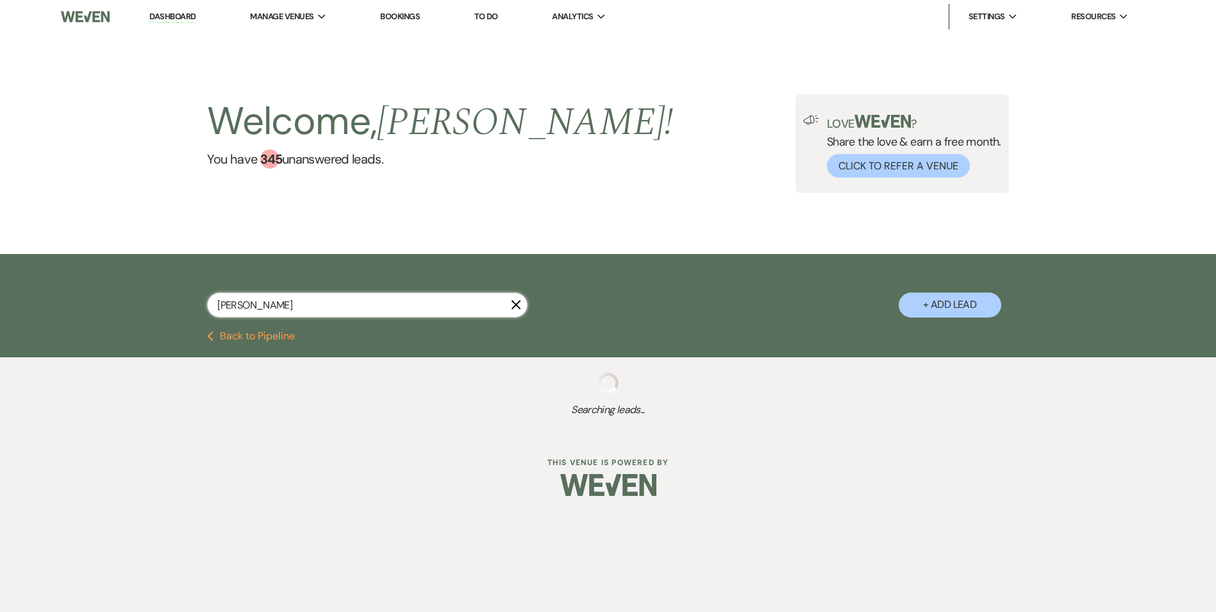
select select "8"
select select "6"
select select "8"
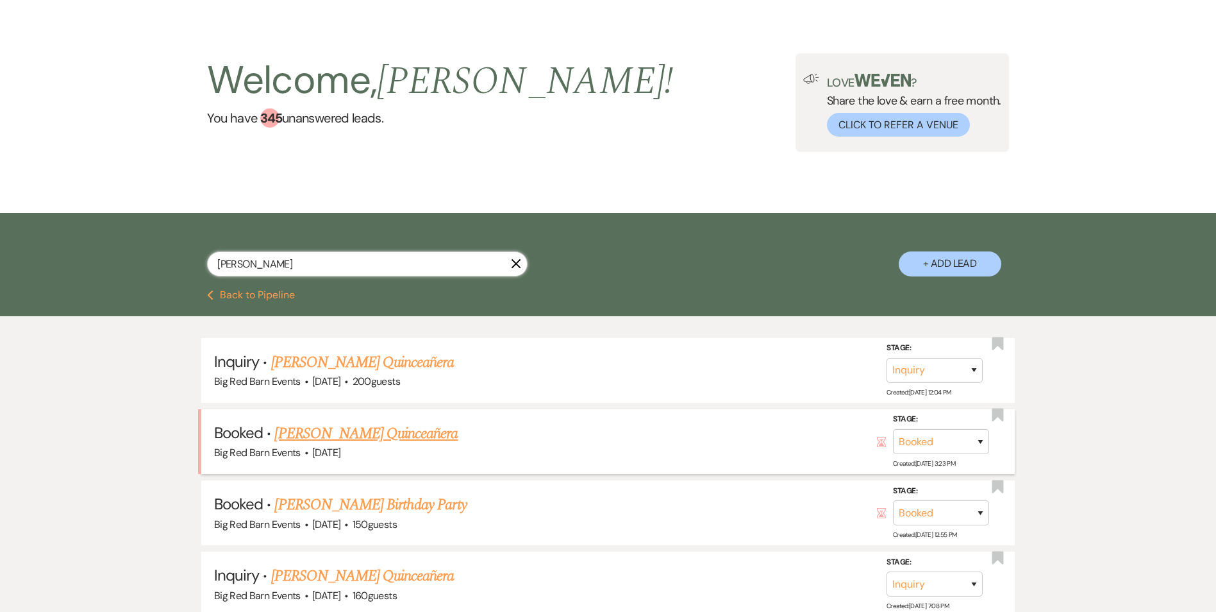
scroll to position [64, 0]
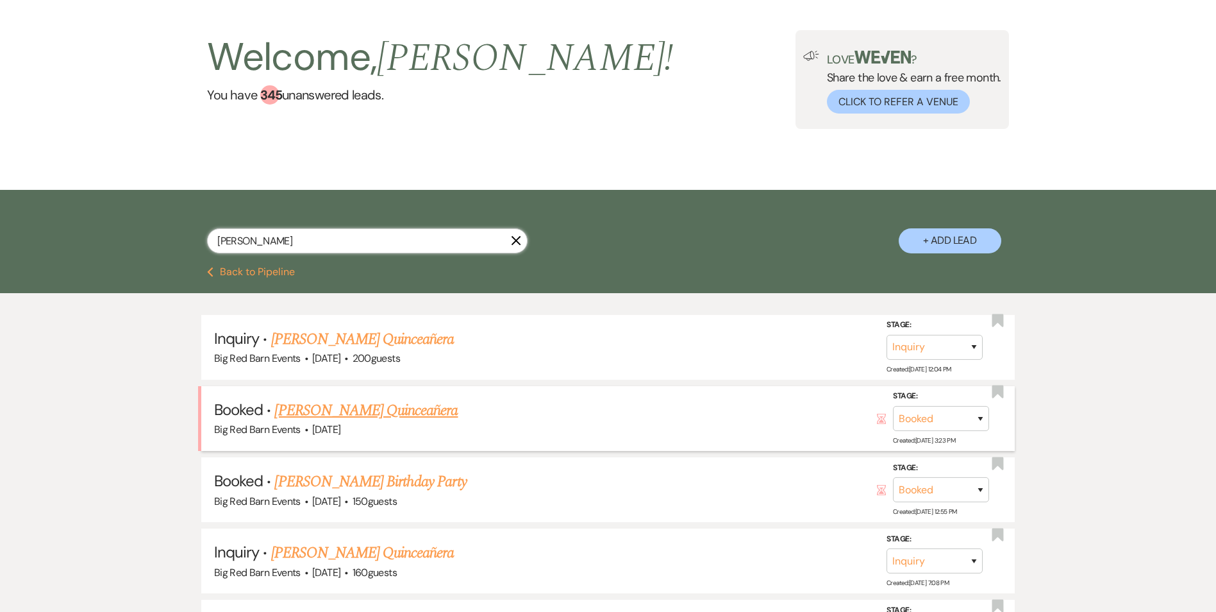
type input "[PERSON_NAME]"
click at [369, 417] on link "[PERSON_NAME] Quinceañera" at bounding box center [365, 410] width 183 height 23
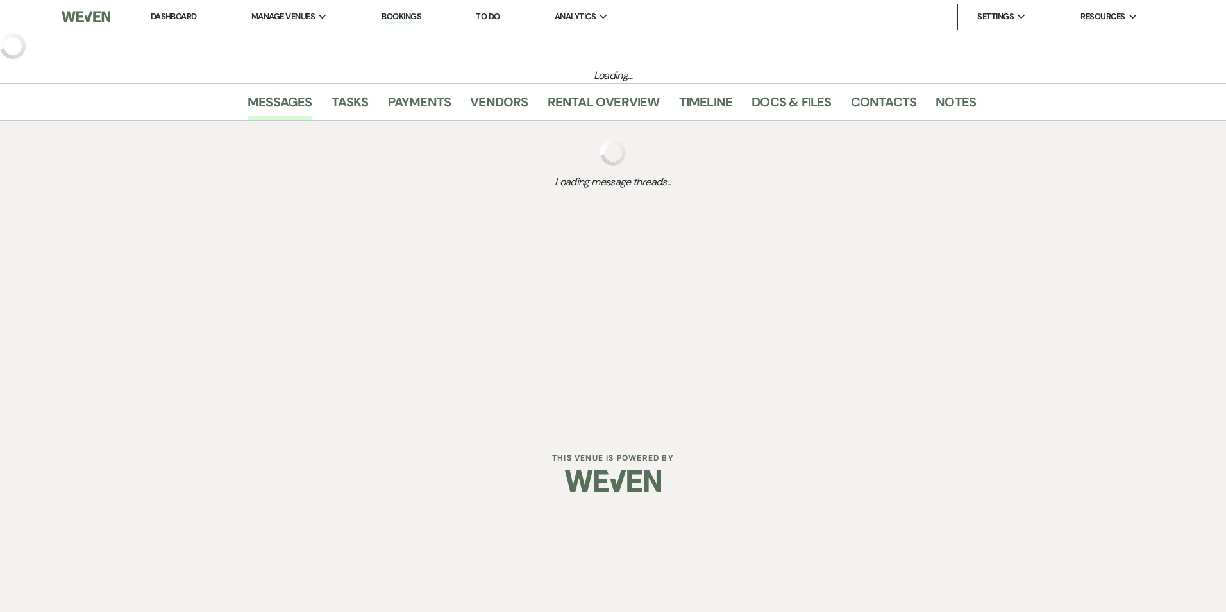
select select "5"
select select "15"
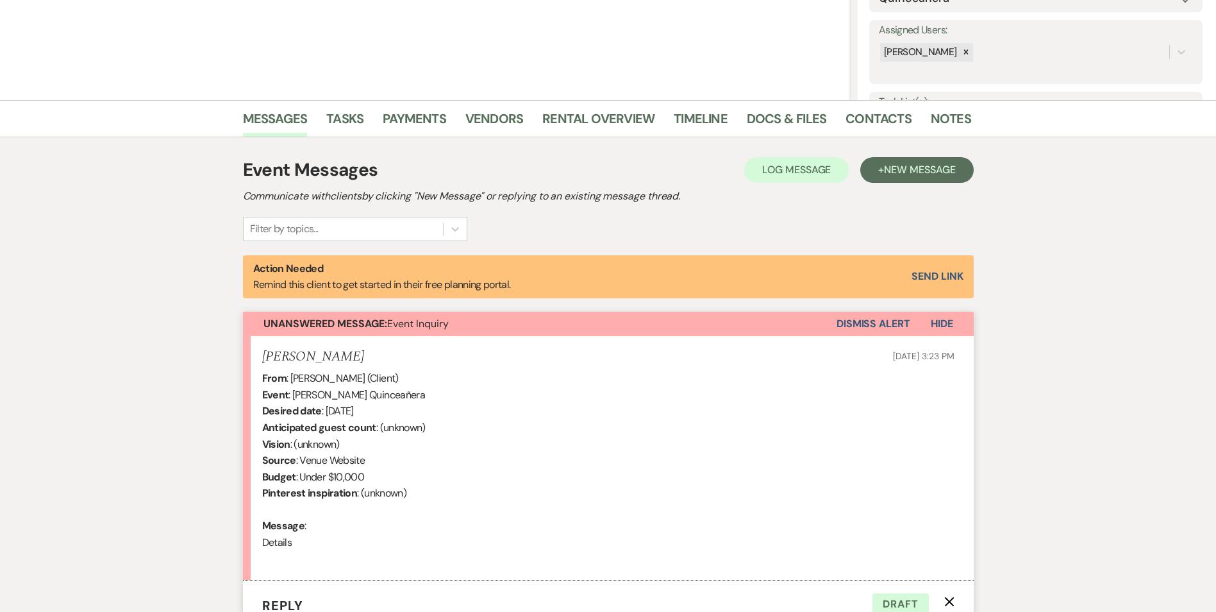
scroll to position [214, 0]
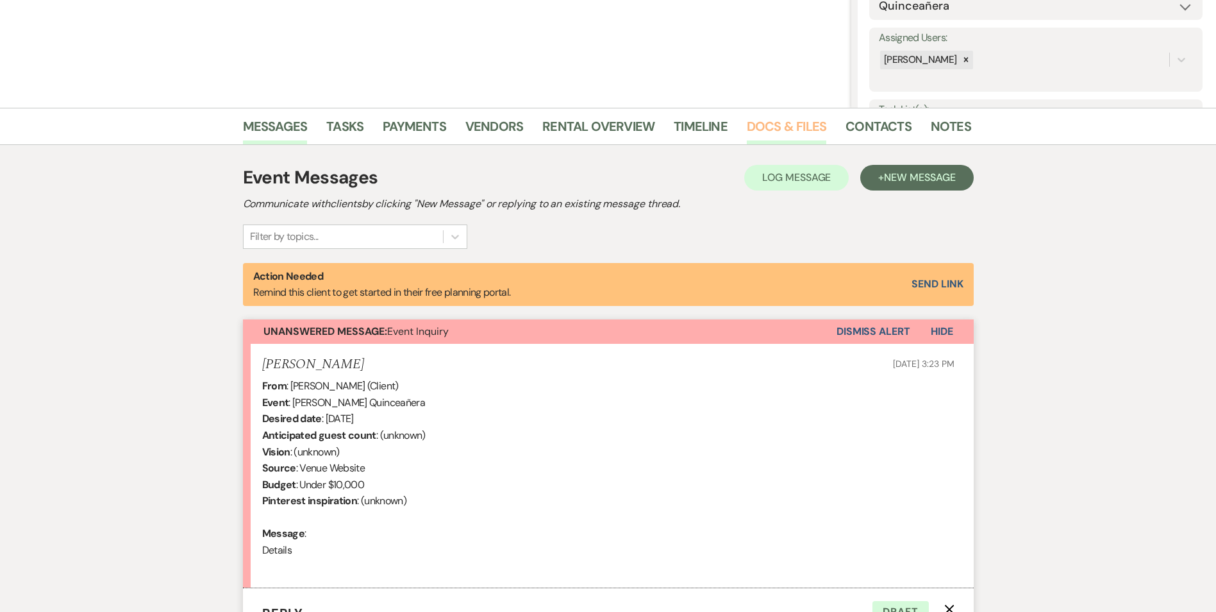
click at [771, 122] on link "Docs & Files" at bounding box center [787, 130] width 80 height 28
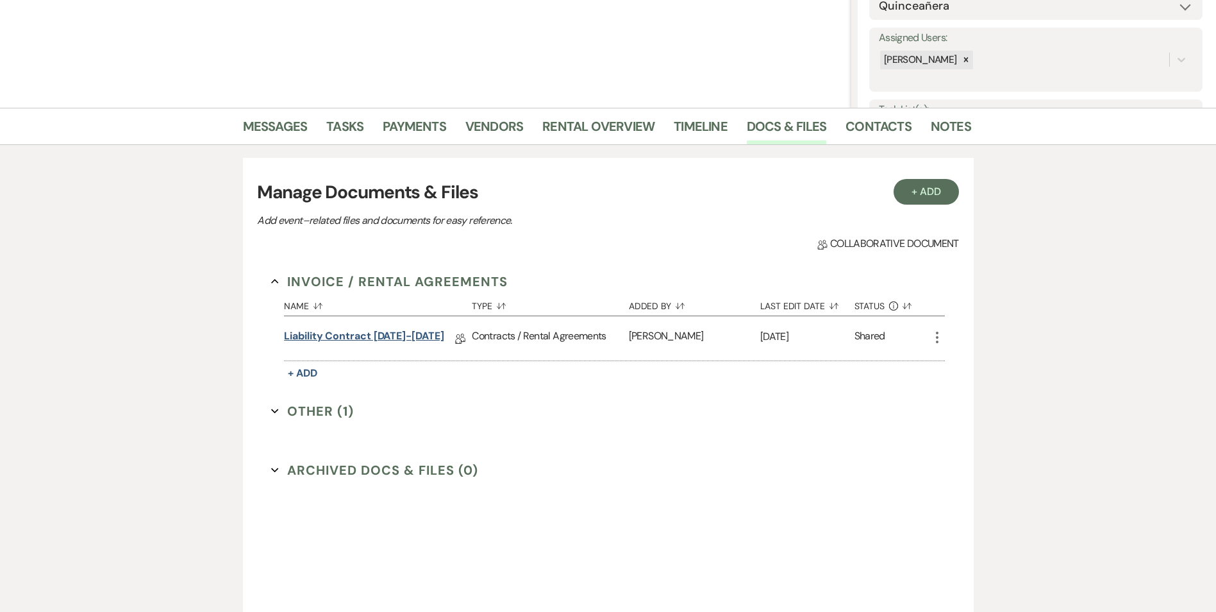
click at [363, 338] on link "Liability Contract [DATE]-[DATE]" at bounding box center [364, 338] width 160 height 20
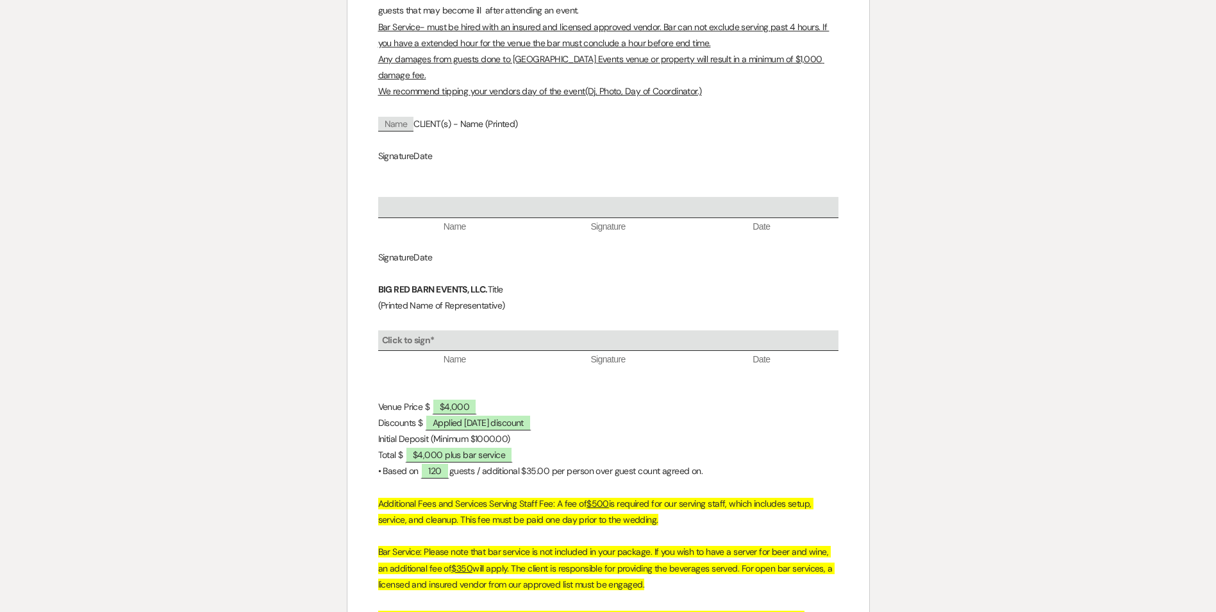
scroll to position [2719, 0]
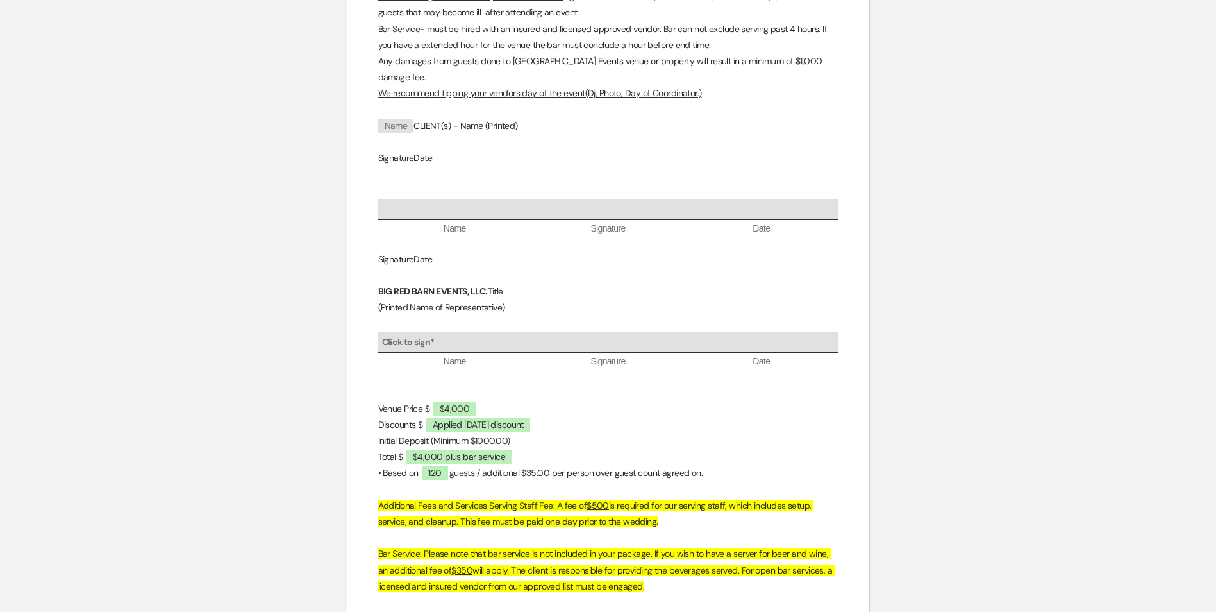
scroll to position [214, 0]
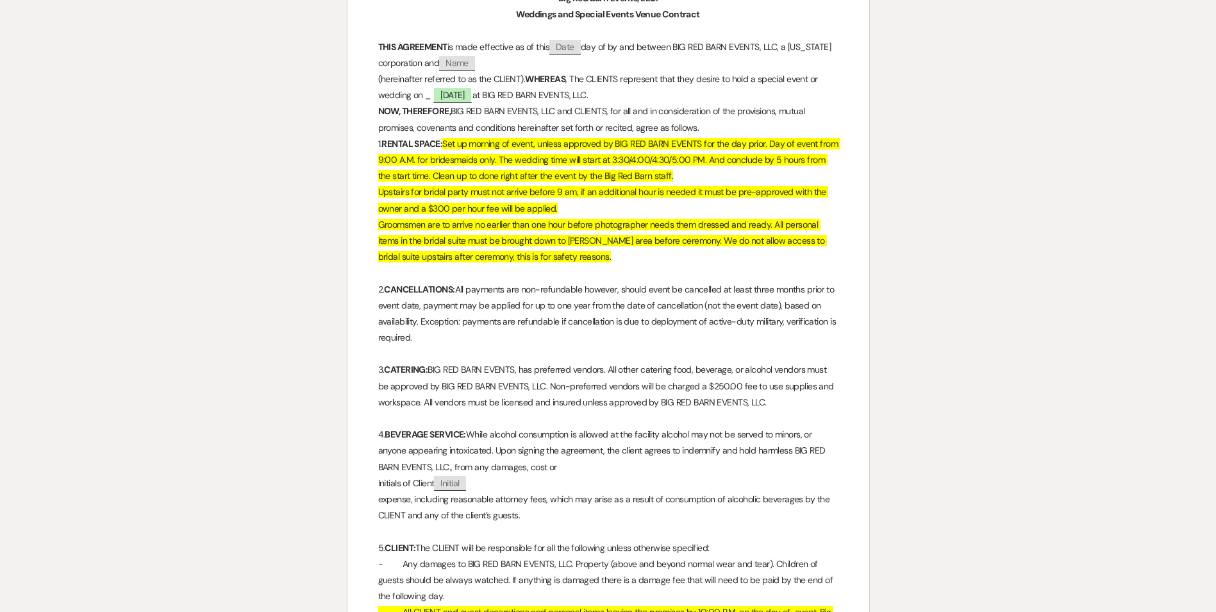
select select "5"
select select "15"
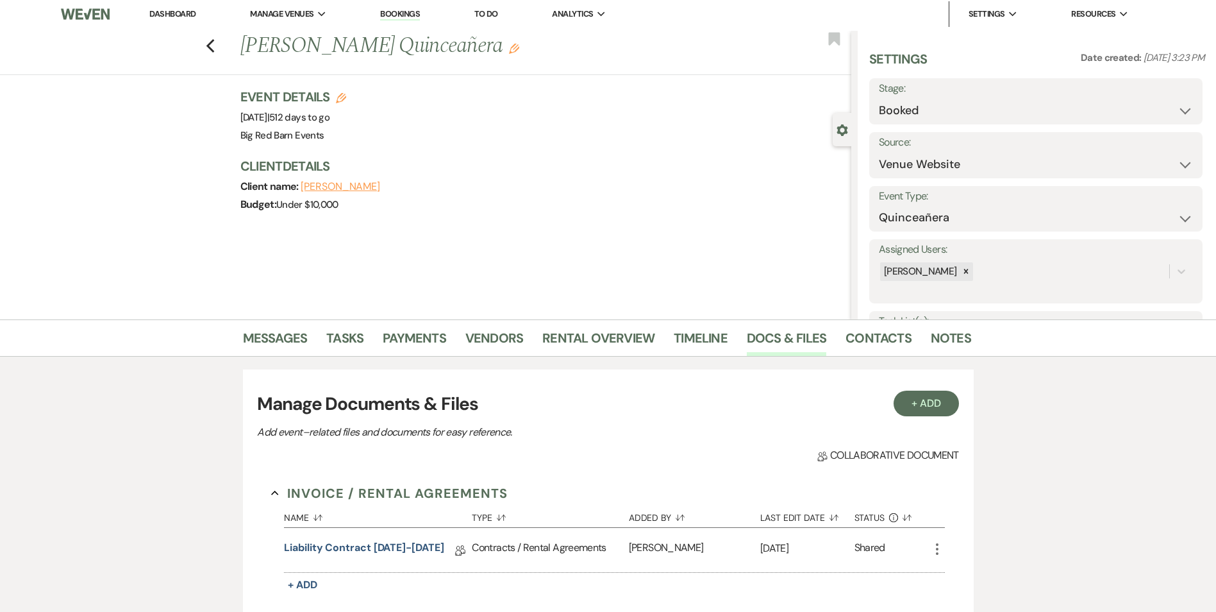
scroll to position [0, 0]
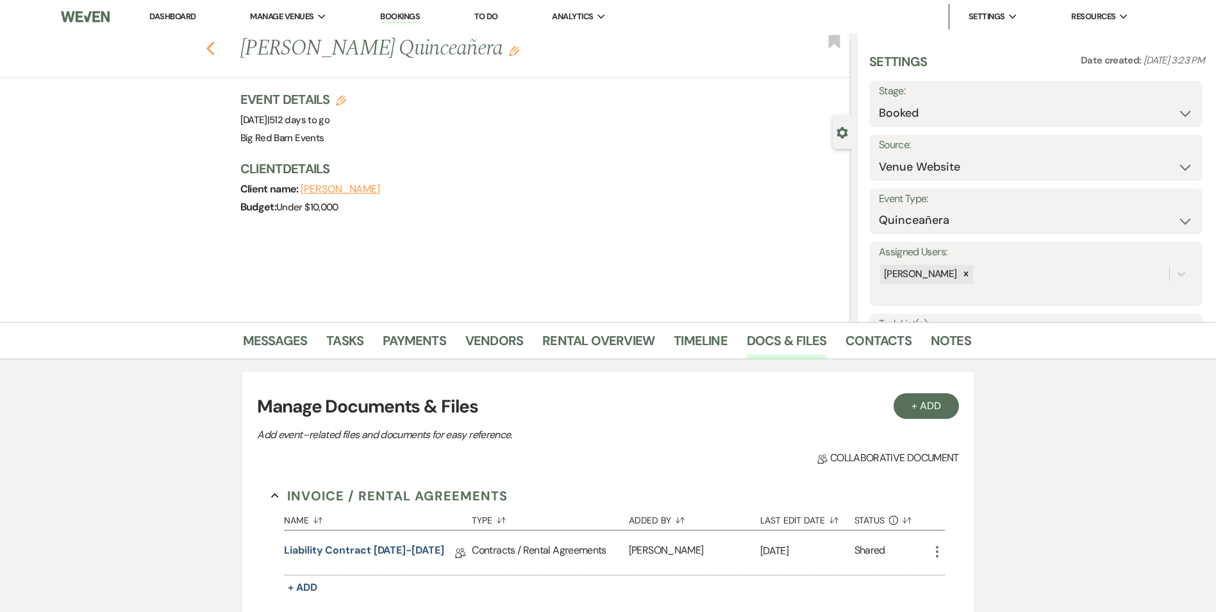
click at [211, 50] on icon "Previous" at bounding box center [211, 48] width 10 height 15
select select "8"
select select "6"
select select "8"
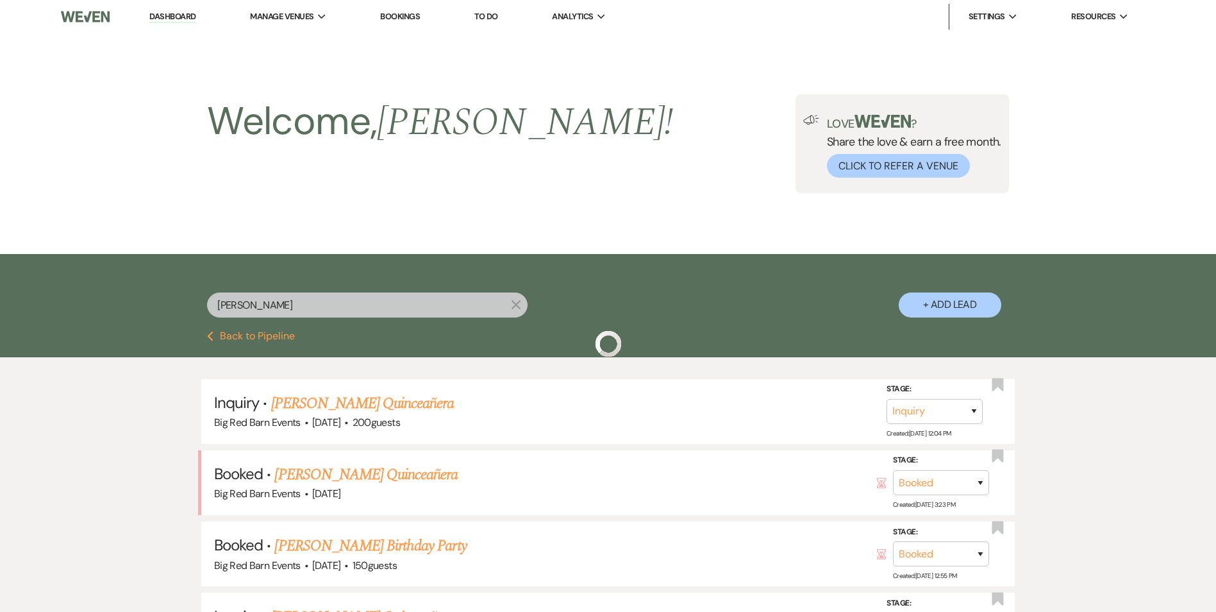
scroll to position [64, 0]
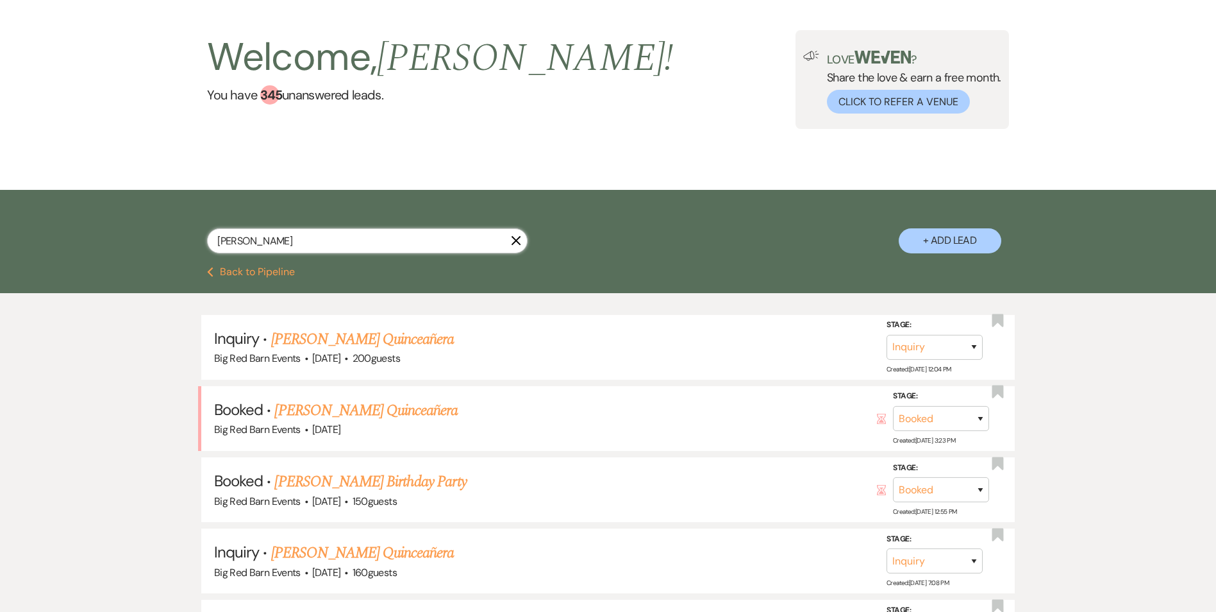
drag, startPoint x: 335, startPoint y: 239, endPoint x: 183, endPoint y: 238, distance: 152.0
click at [187, 238] on div "[PERSON_NAME] + Add Lead" at bounding box center [608, 229] width 923 height 67
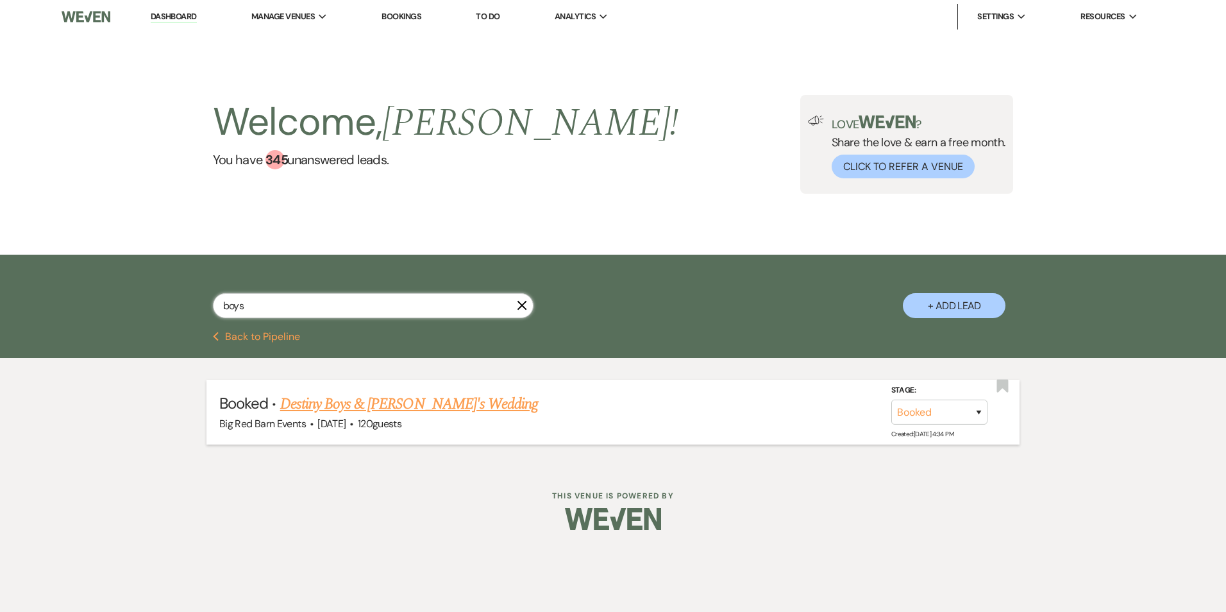
type input "boys"
click at [422, 402] on link "Destiny Boys & [PERSON_NAME]'s Wedding" at bounding box center [409, 403] width 258 height 23
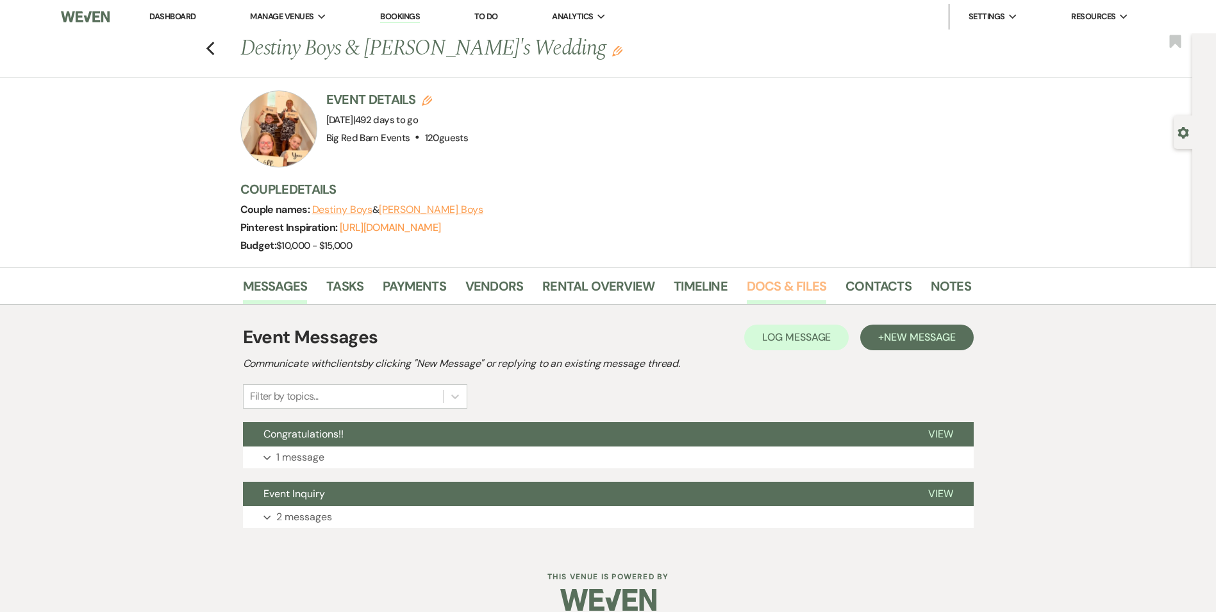
click at [780, 290] on link "Docs & Files" at bounding box center [787, 290] width 80 height 28
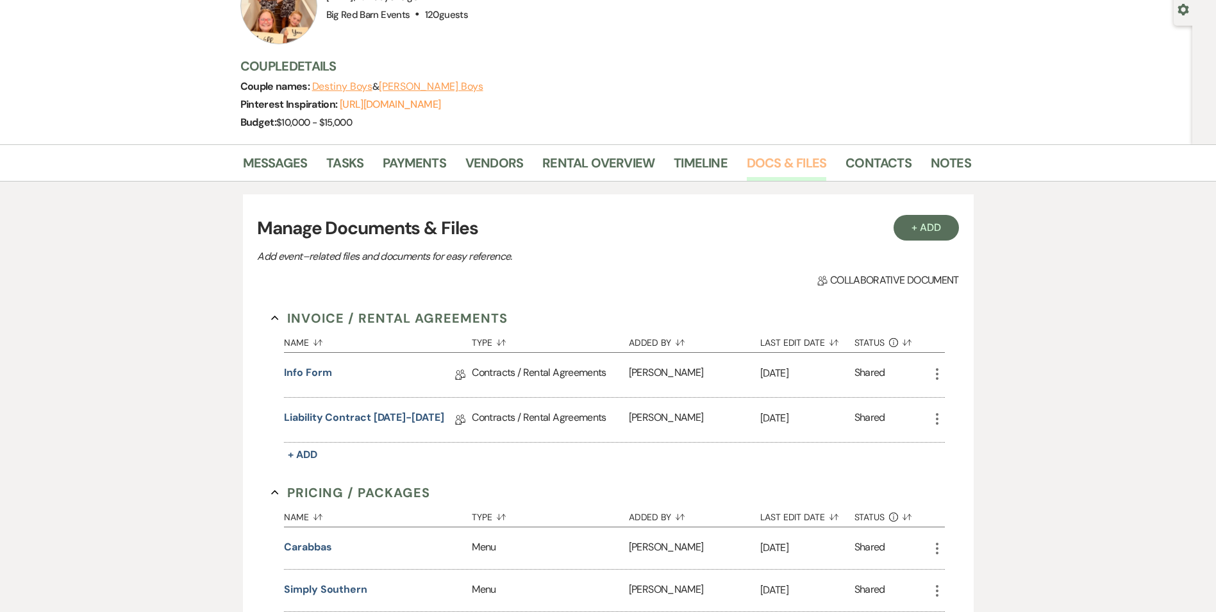
scroll to position [128, 0]
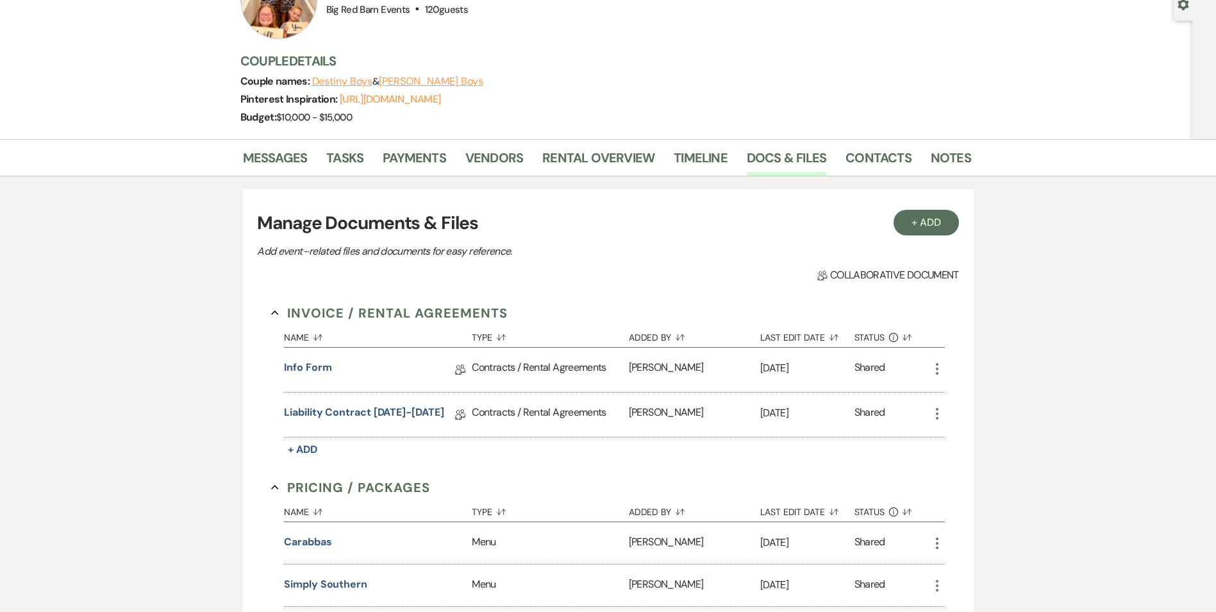
click at [539, 412] on div "Contracts / Rental Agreements" at bounding box center [550, 414] width 156 height 44
click at [341, 413] on link "Liability Contract [DATE]-[DATE]" at bounding box center [364, 415] width 160 height 20
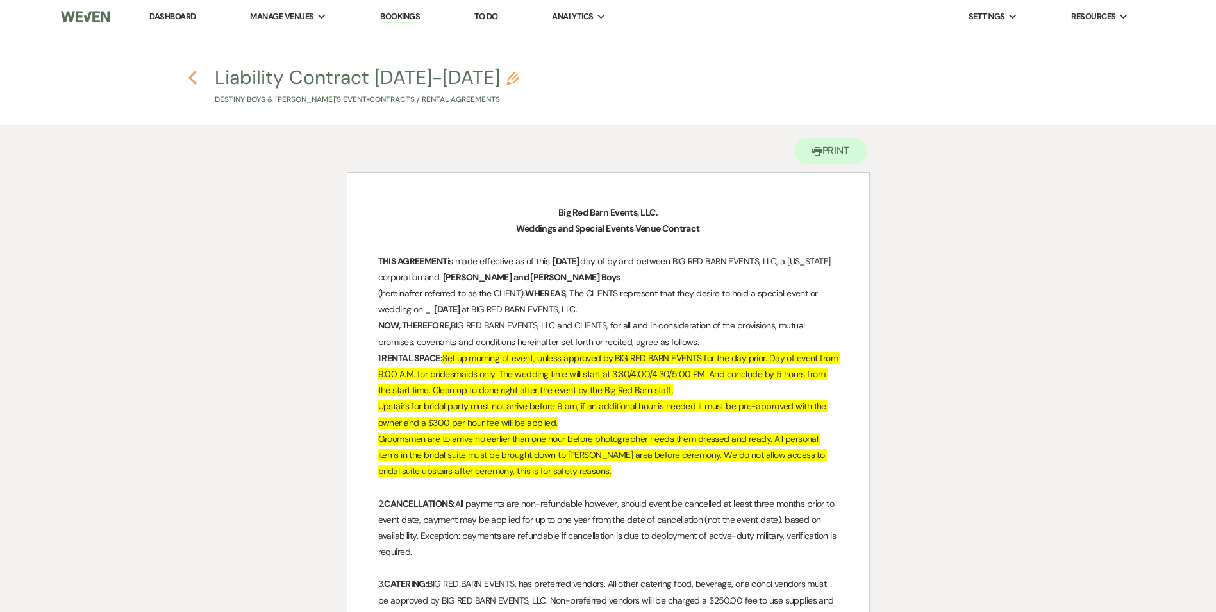
click at [192, 75] on use "button" at bounding box center [193, 78] width 8 height 14
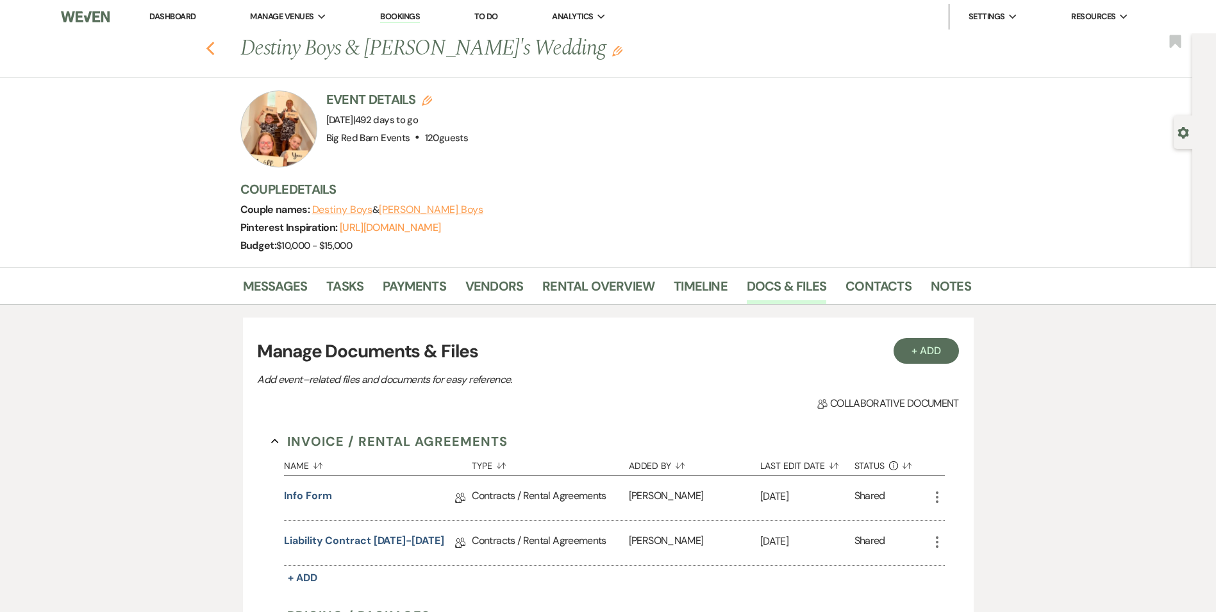
click at [213, 48] on use "button" at bounding box center [210, 49] width 8 height 14
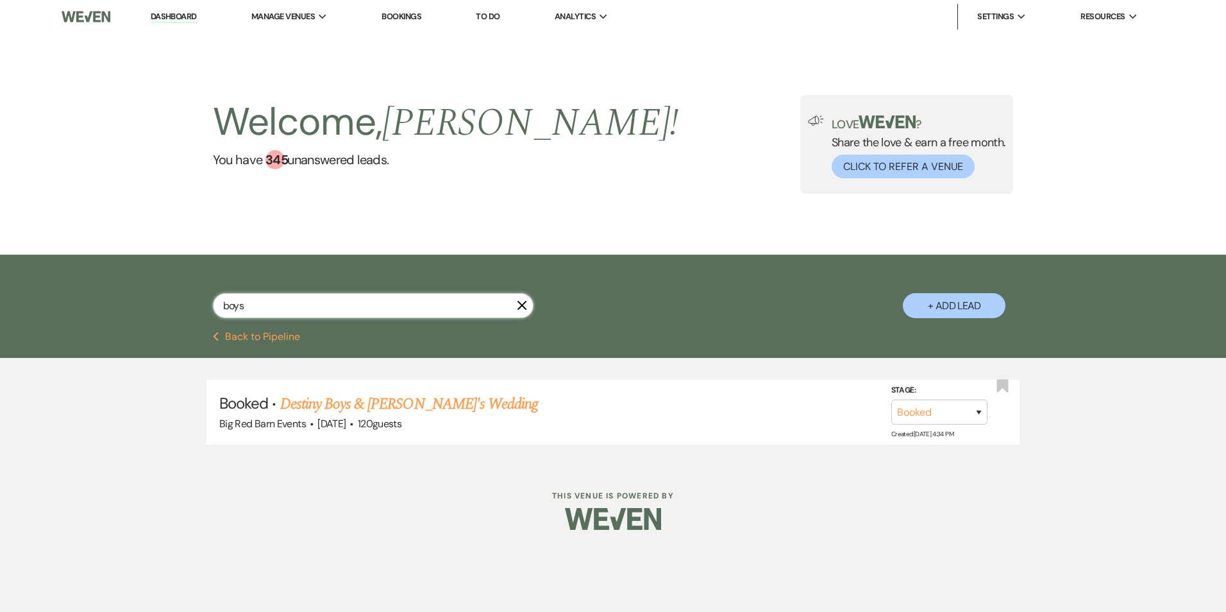
drag, startPoint x: 298, startPoint y: 303, endPoint x: 26, endPoint y: 282, distance: 272.0
click at [29, 283] on div "boys X + Add Lead" at bounding box center [613, 293] width 1226 height 77
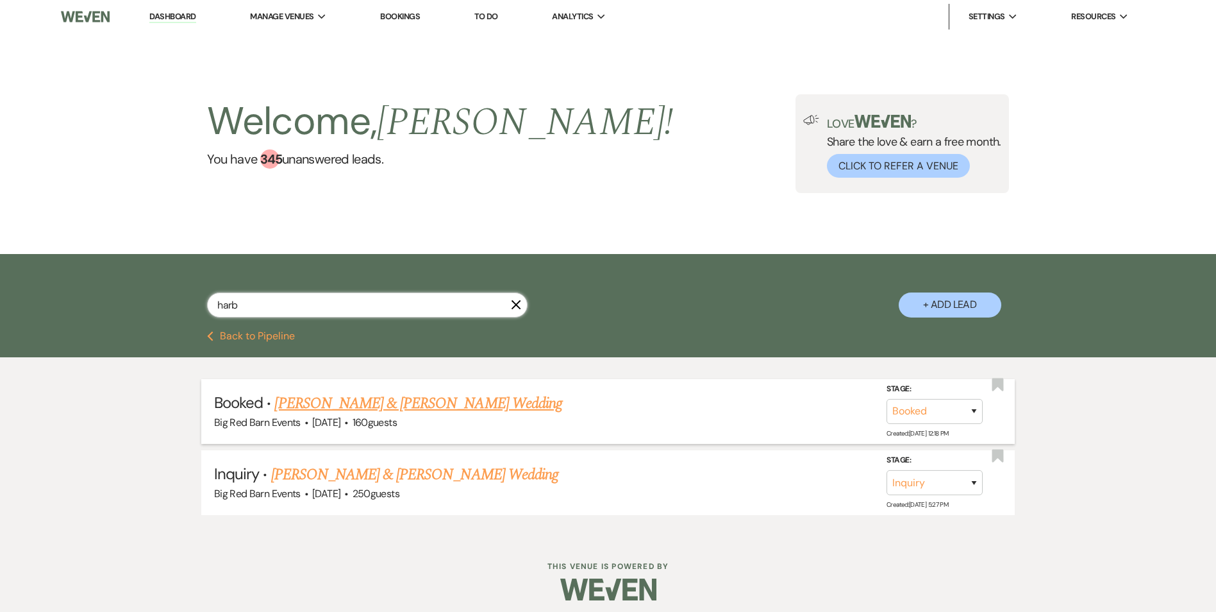
type input "harb"
click at [375, 402] on link "[PERSON_NAME] & [PERSON_NAME] Wedding" at bounding box center [417, 403] width 287 height 23
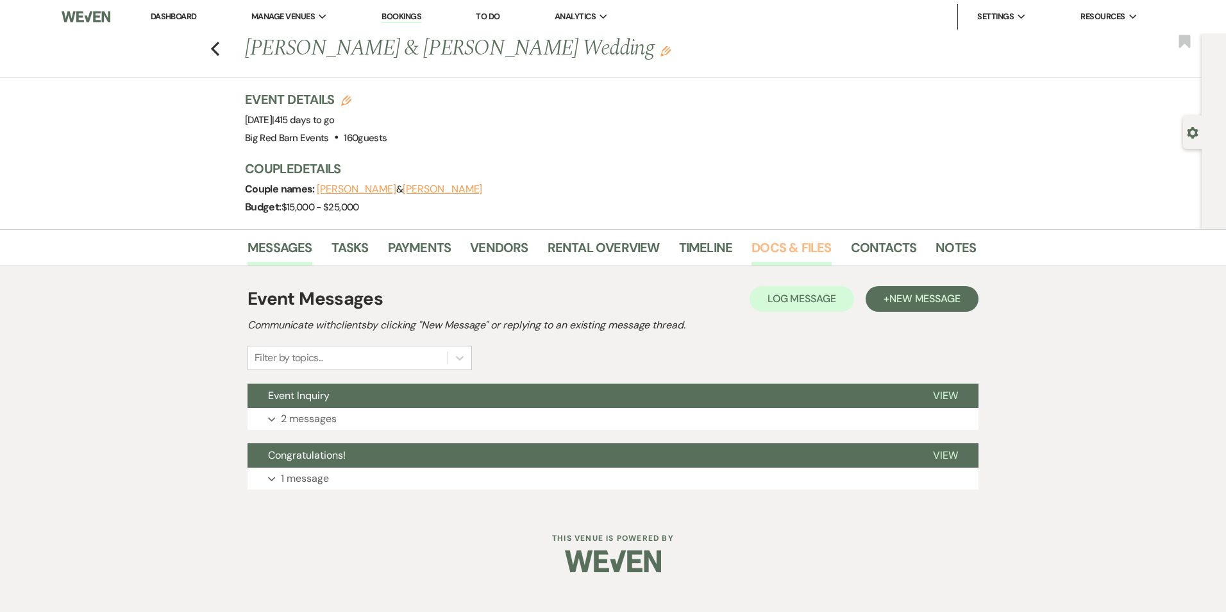
click at [809, 245] on link "Docs & Files" at bounding box center [792, 251] width 80 height 28
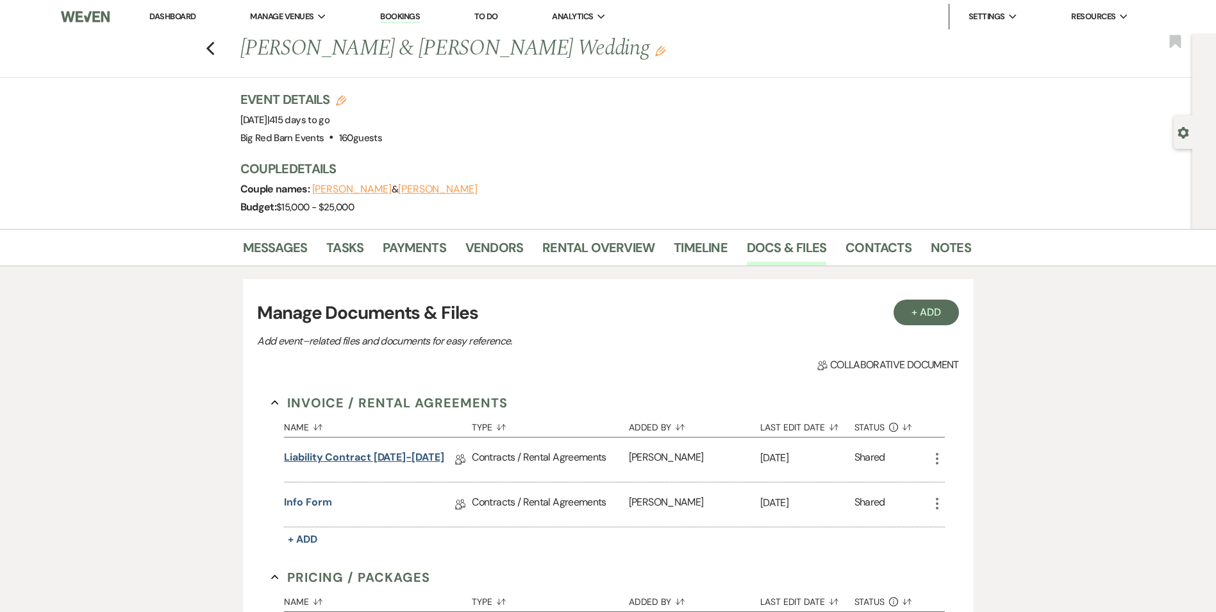
click at [420, 458] on link "Liability Contract [DATE]-[DATE]" at bounding box center [364, 459] width 160 height 20
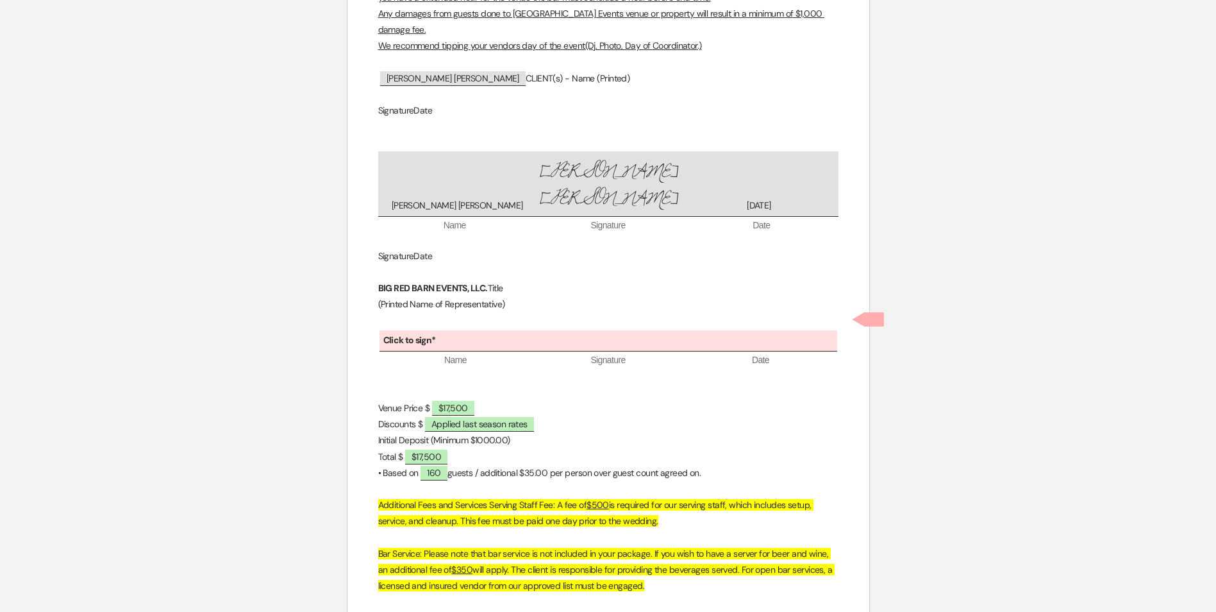
scroll to position [2780, 0]
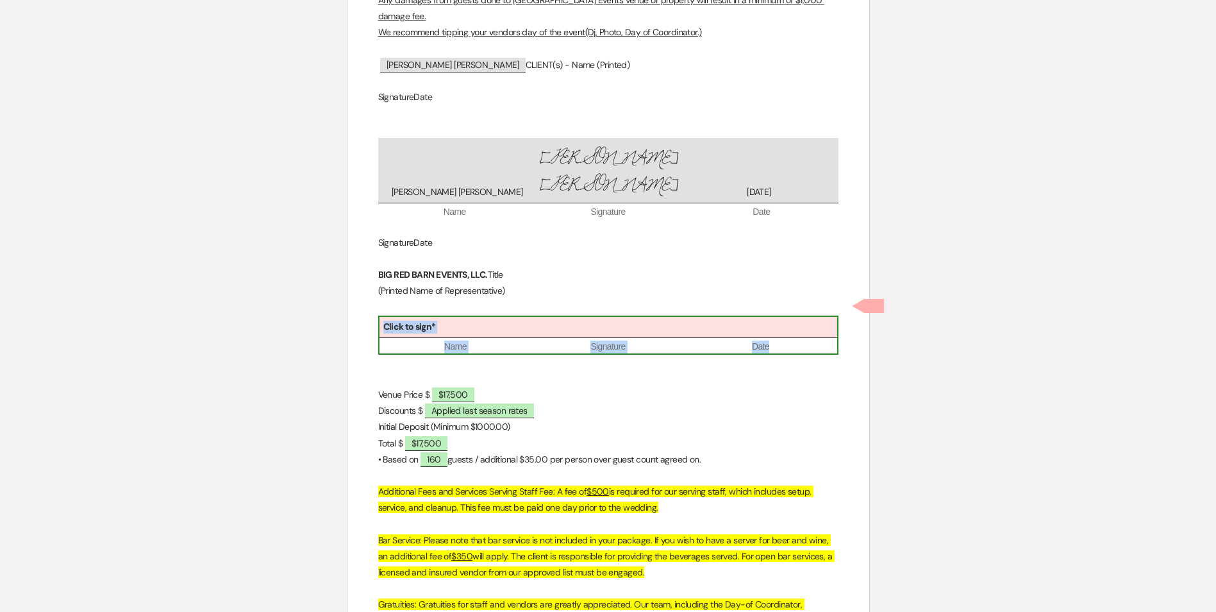
click at [564, 317] on div "Click to sign*" at bounding box center [609, 327] width 458 height 21
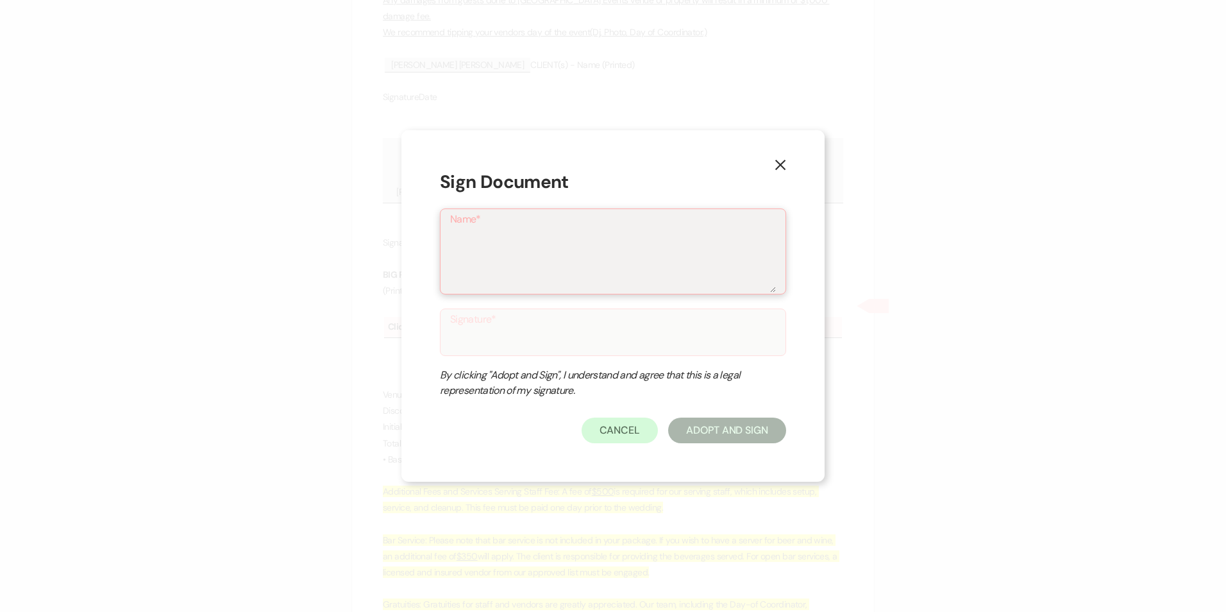
click at [473, 246] on textarea "Name*" at bounding box center [613, 260] width 326 height 64
type textarea "[PERSON_NAME]"
type input "[PERSON_NAME]"
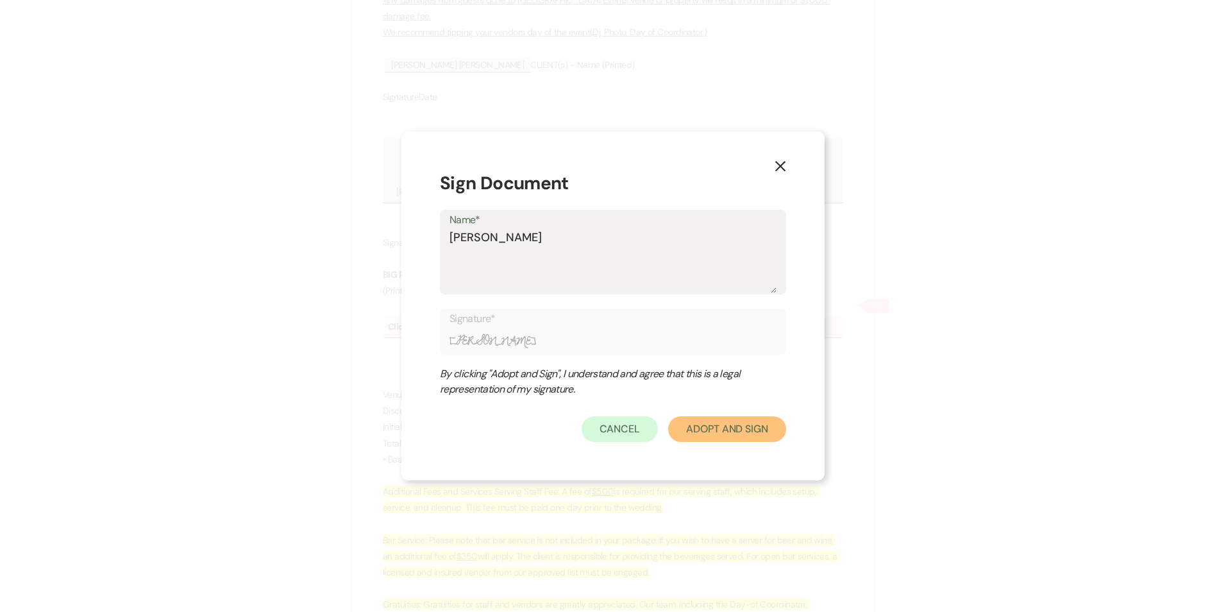
click at [687, 428] on button "Adopt And Sign" at bounding box center [727, 429] width 118 height 26
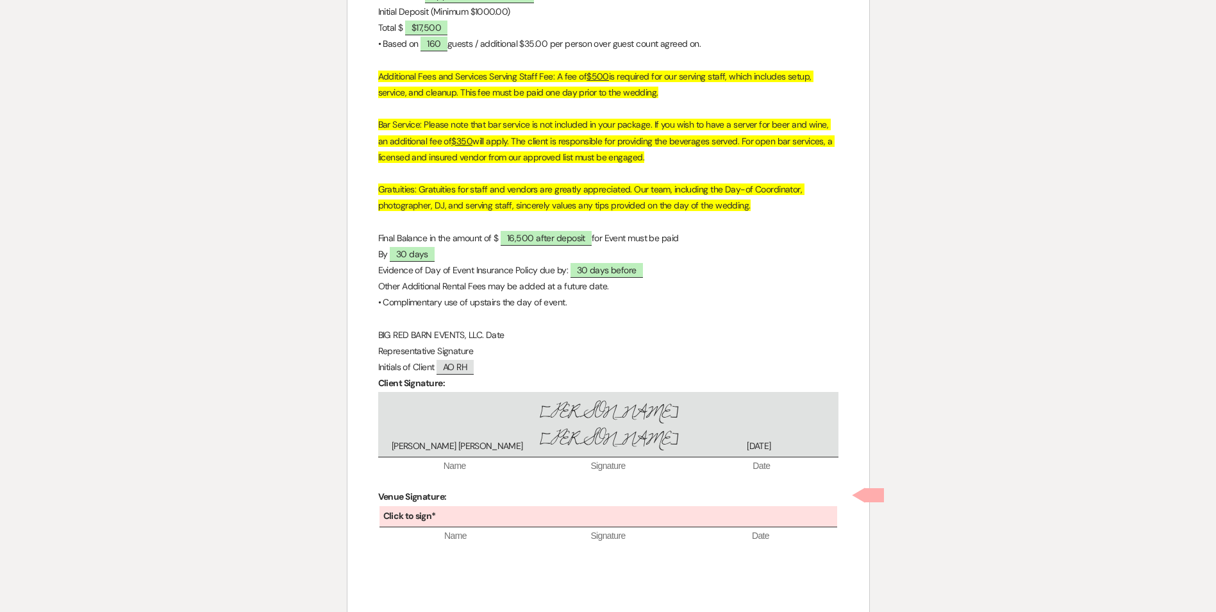
scroll to position [3273, 0]
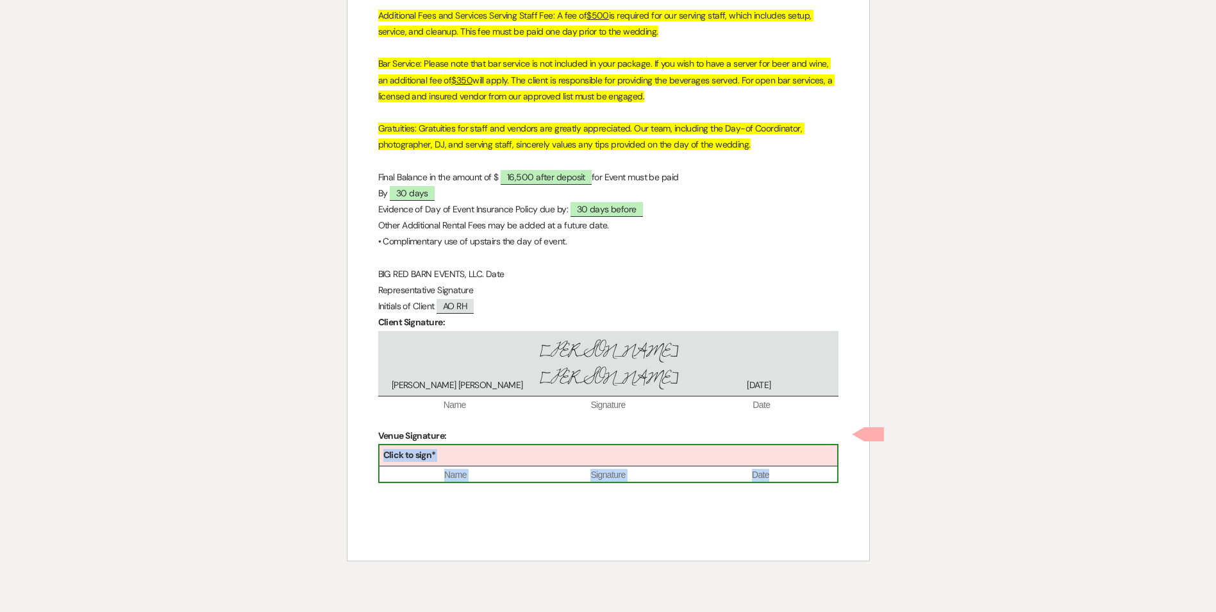
click at [618, 445] on div "Click to sign*" at bounding box center [609, 455] width 458 height 21
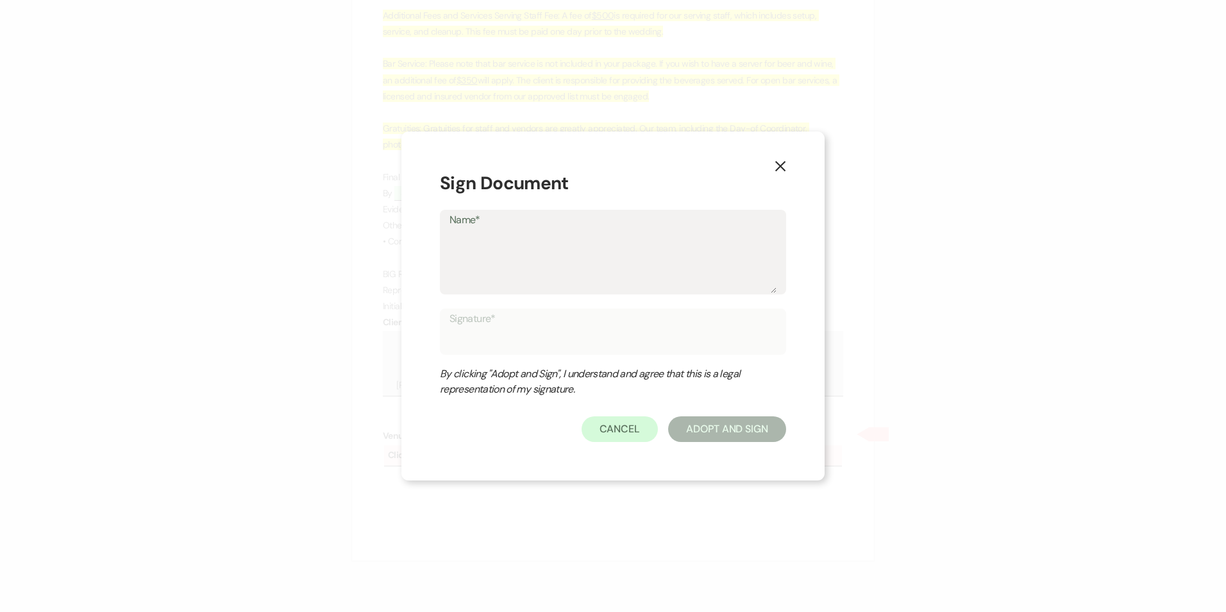
click at [619, 264] on textarea "Name*" at bounding box center [612, 261] width 327 height 64
type textarea "[PERSON_NAME]"
type input "[PERSON_NAME]"
click at [699, 428] on button "Adopt And Sign" at bounding box center [727, 429] width 118 height 26
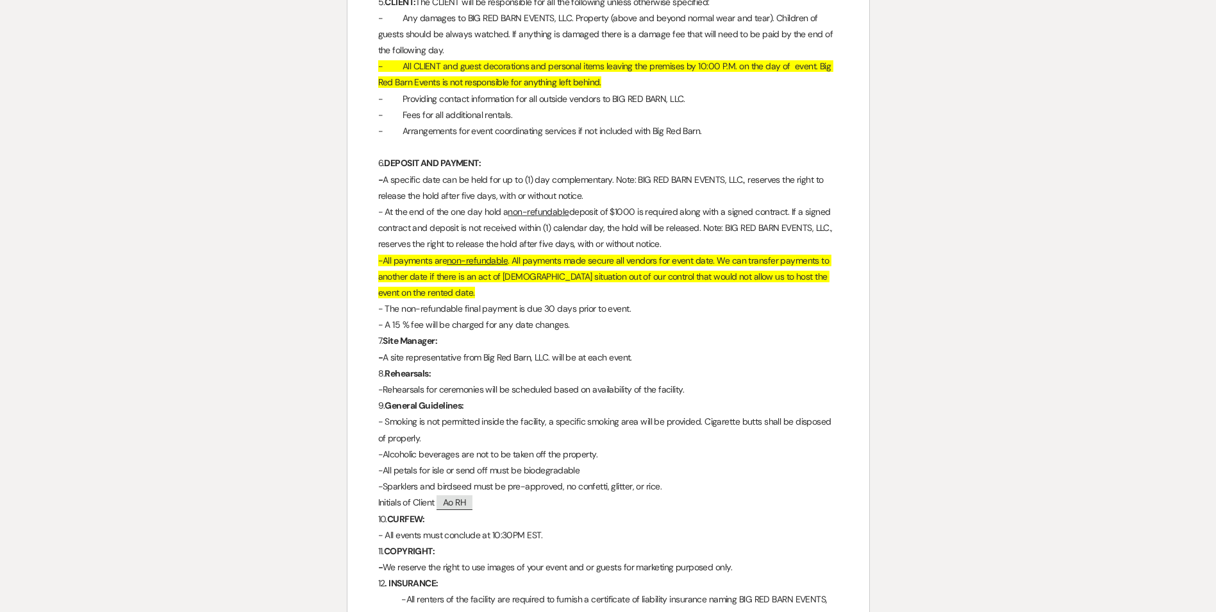
scroll to position [0, 0]
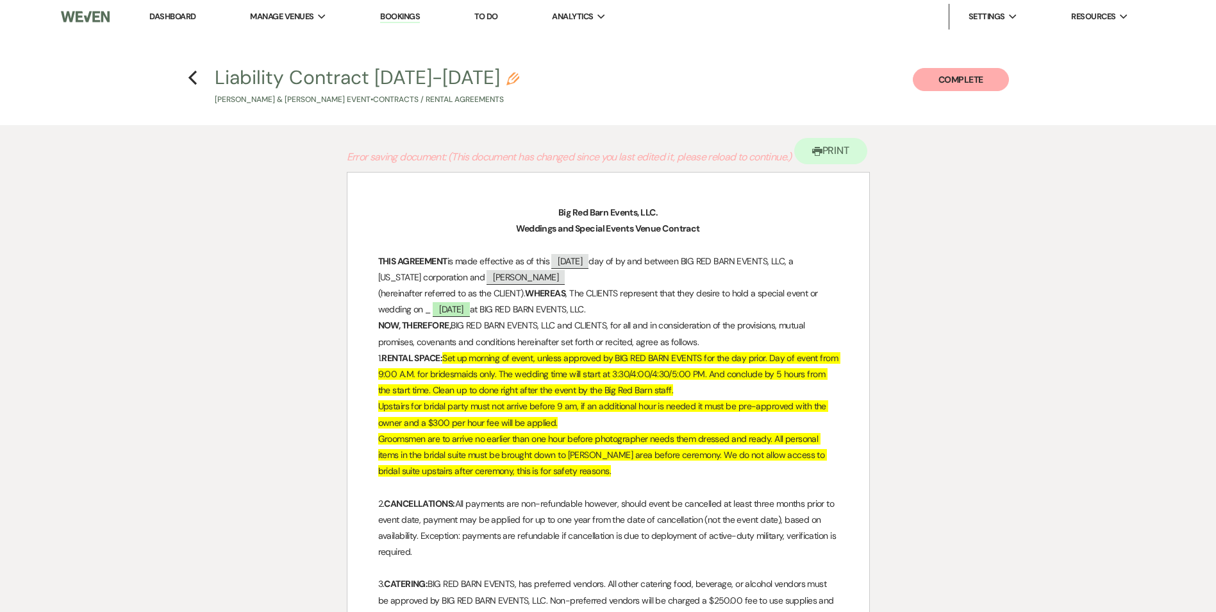
click at [817, 230] on p "Weddings and Special Events Venue Contract" at bounding box center [608, 229] width 460 height 16
drag, startPoint x: 553, startPoint y: 210, endPoint x: 694, endPoint y: 159, distance: 149.9
drag, startPoint x: 694, startPoint y: 159, endPoint x: 734, endPoint y: 231, distance: 82.6
click at [734, 231] on p "Weddings and Special Events Venue Contract" at bounding box center [608, 229] width 460 height 16
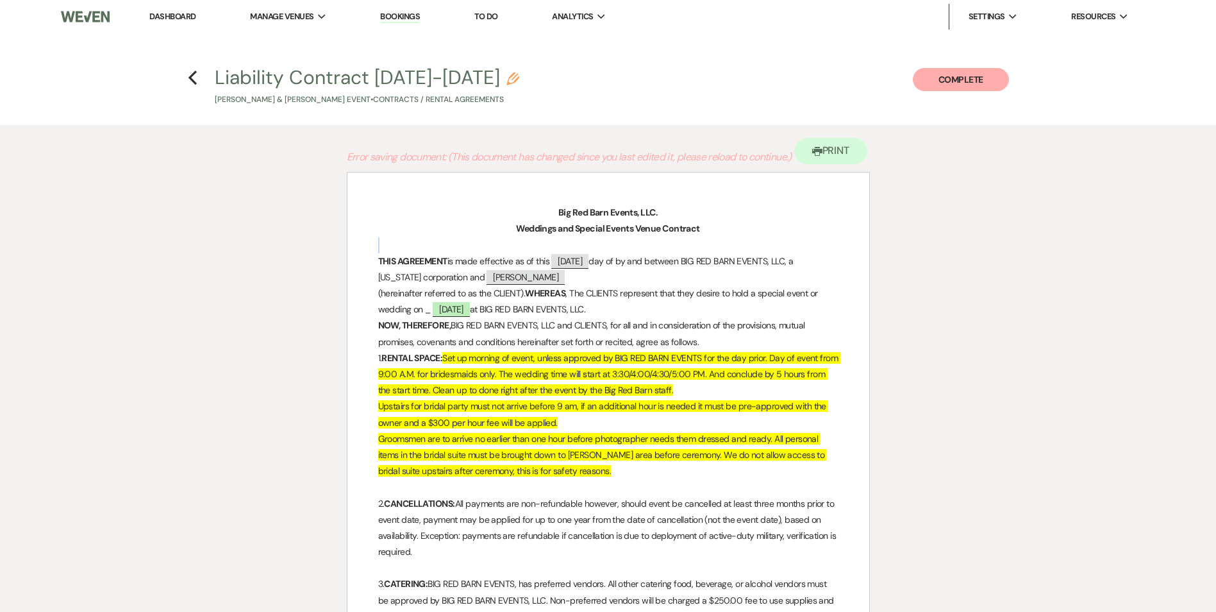
click at [734, 231] on p "Weddings and Special Events Venue Contract" at bounding box center [608, 229] width 460 height 16
drag, startPoint x: 721, startPoint y: 276, endPoint x: 701, endPoint y: 284, distance: 21.9
click at [701, 284] on p "THIS AGREEMENT is made effective as of this ﻿ [DATE] ﻿ day of by and between BI…" at bounding box center [608, 269] width 460 height 32
click at [194, 80] on icon "Previous" at bounding box center [193, 77] width 10 height 15
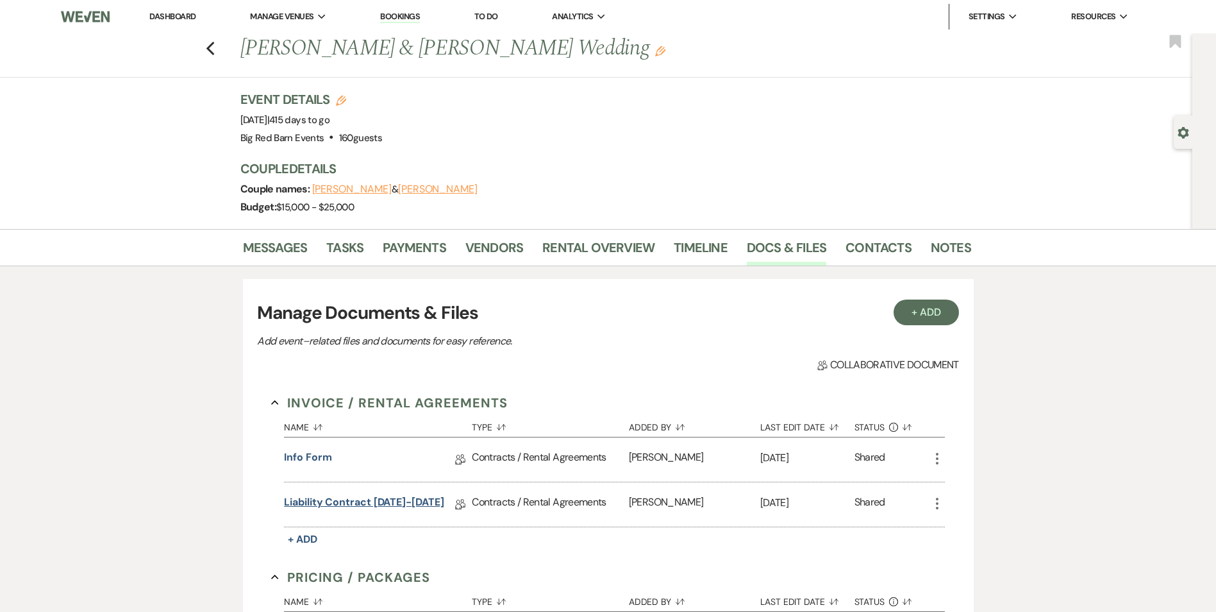
click at [403, 494] on link "Liability Contract [DATE]-[DATE]" at bounding box center [364, 504] width 160 height 20
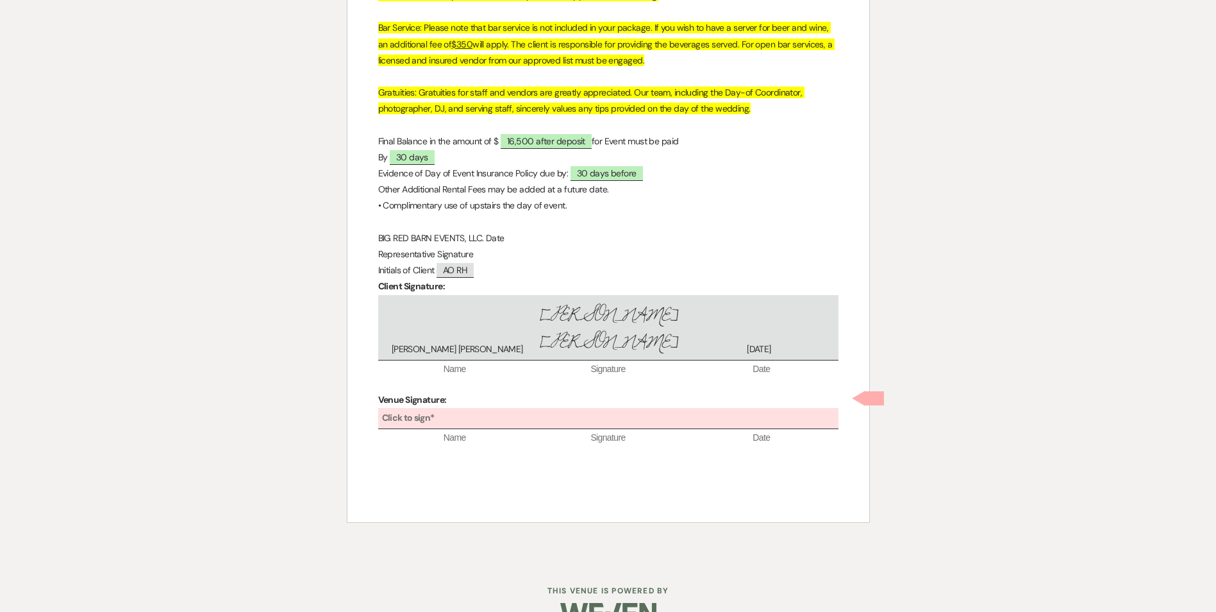
scroll to position [3323, 0]
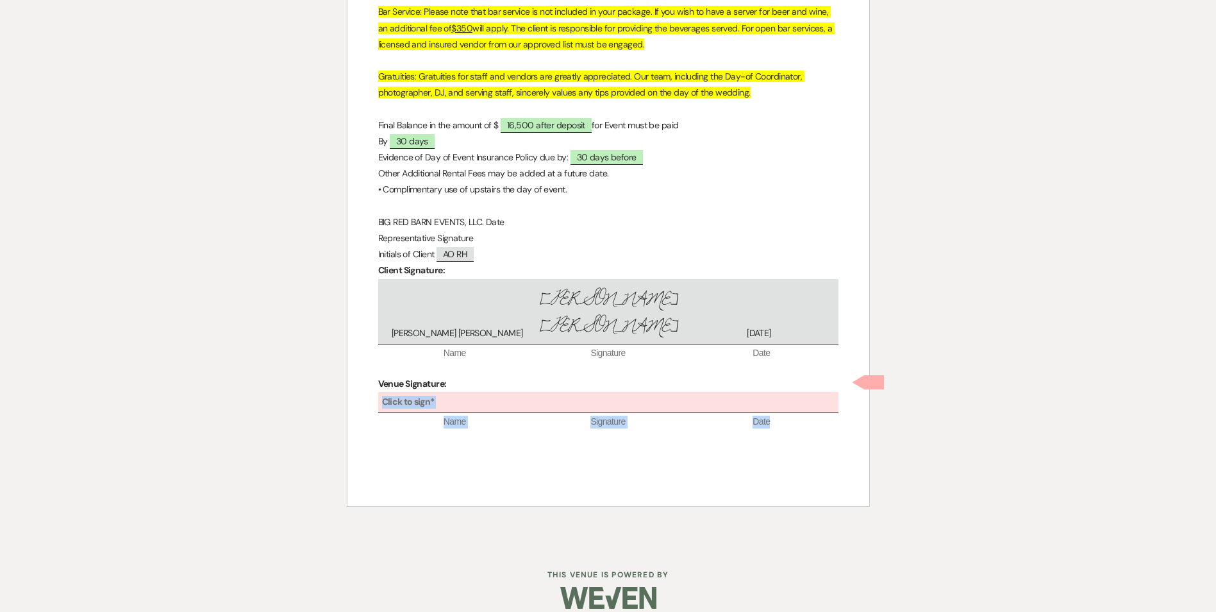
click at [614, 392] on div "Click to sign*" at bounding box center [608, 402] width 460 height 21
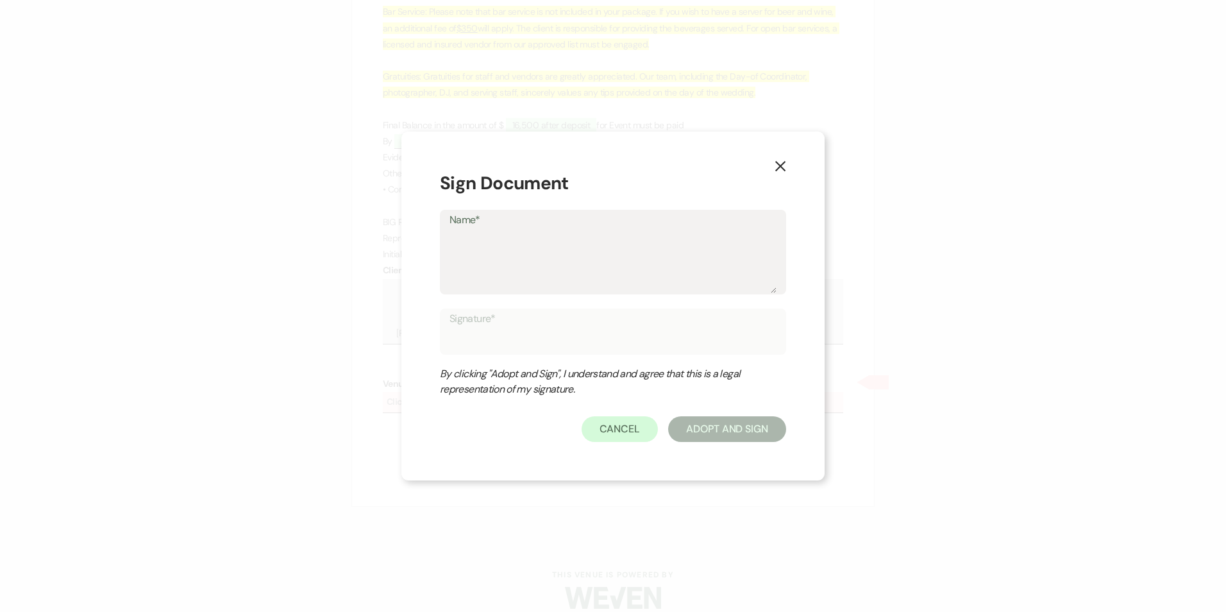
click at [571, 276] on textarea "Name*" at bounding box center [612, 261] width 327 height 64
type textarea "[PERSON_NAME]"
type input "[PERSON_NAME]"
click at [703, 433] on button "Adopt And Sign" at bounding box center [727, 429] width 118 height 26
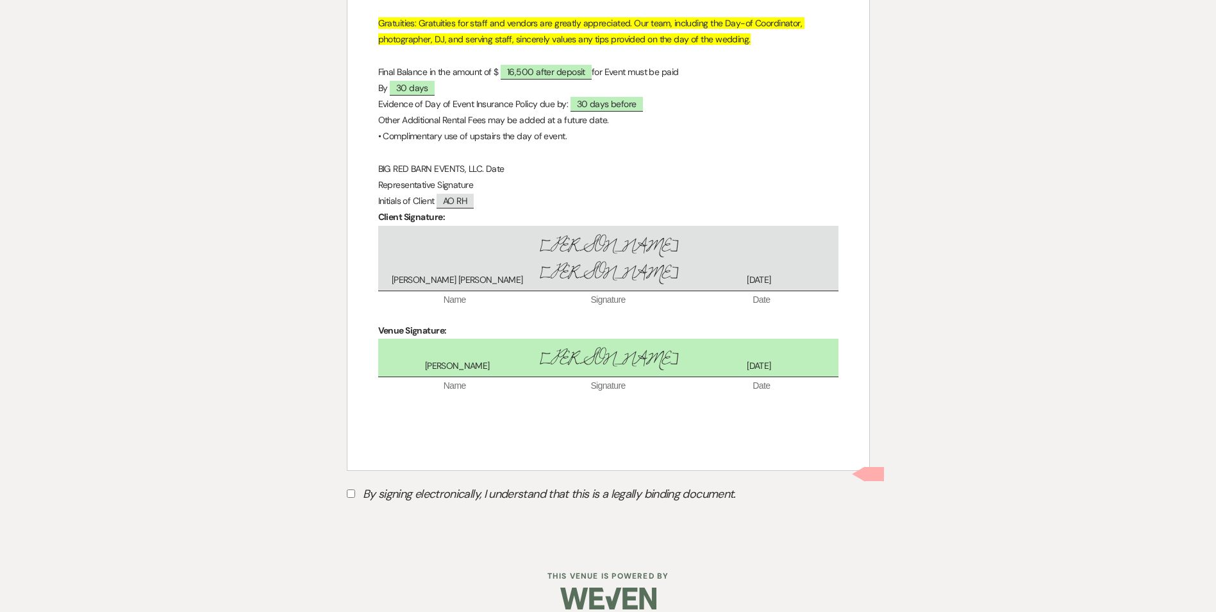
scroll to position [3377, 0]
click at [354, 489] on input "By signing electronically, I understand that this is a legally binding document." at bounding box center [351, 493] width 8 height 8
checkbox input "true"
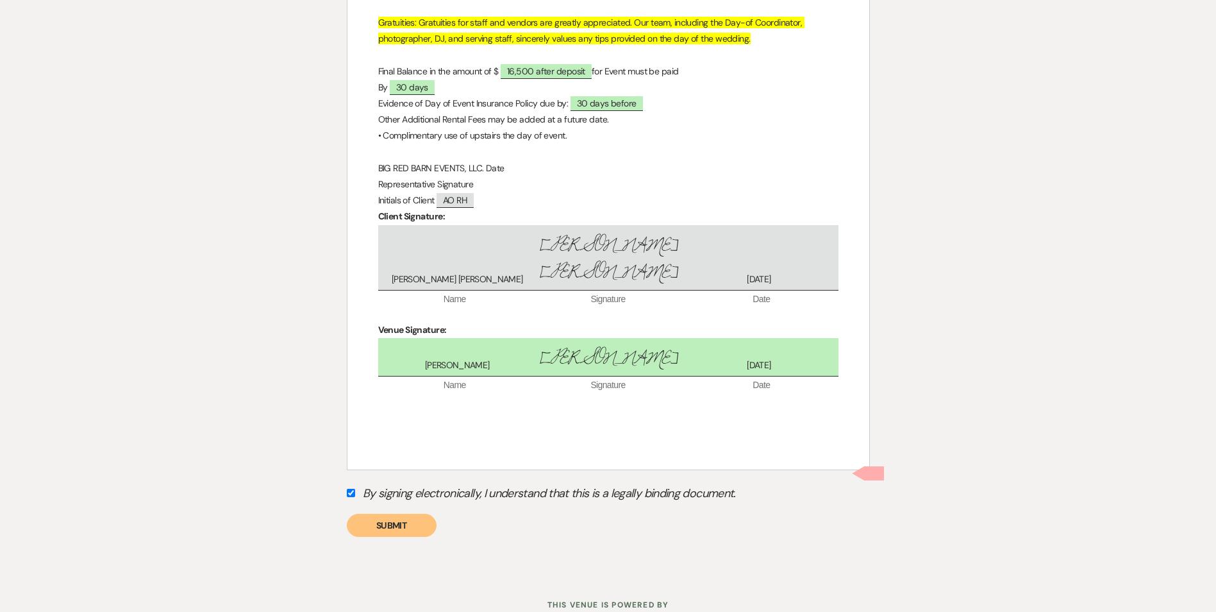
click at [387, 514] on button "Submit" at bounding box center [392, 525] width 90 height 23
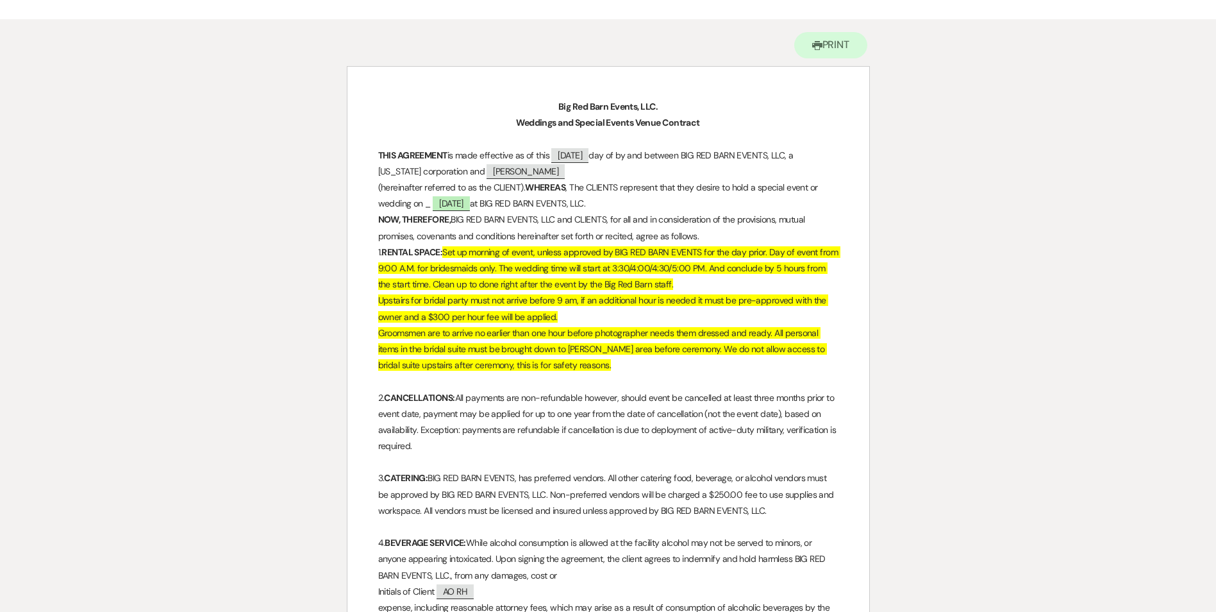
scroll to position [0, 0]
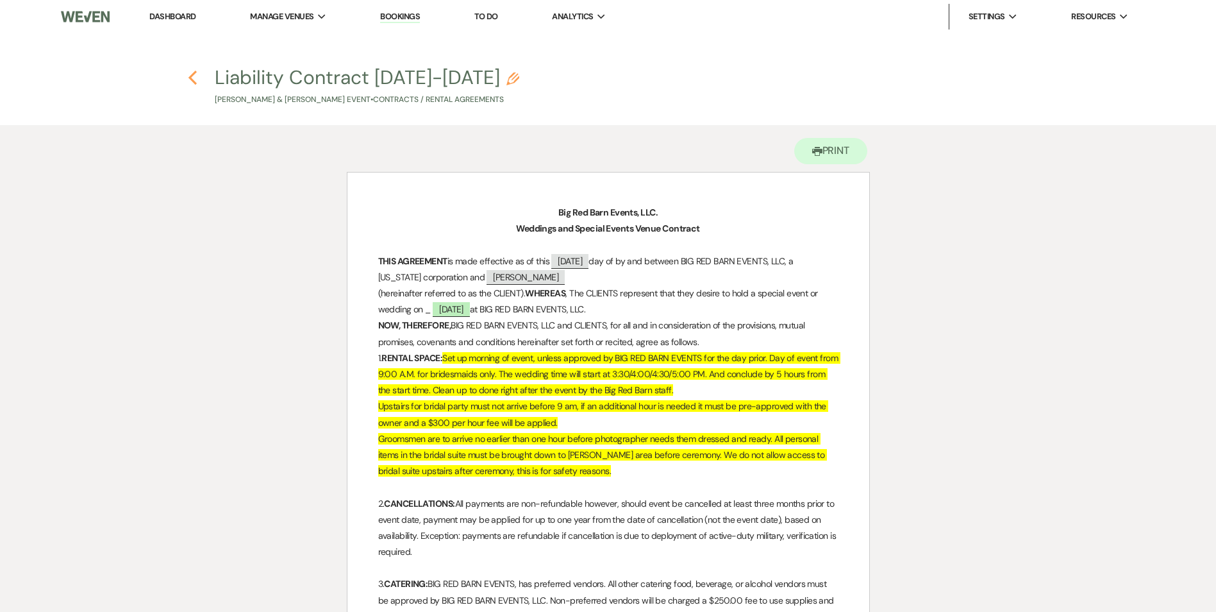
click at [196, 82] on icon "Previous" at bounding box center [193, 77] width 10 height 15
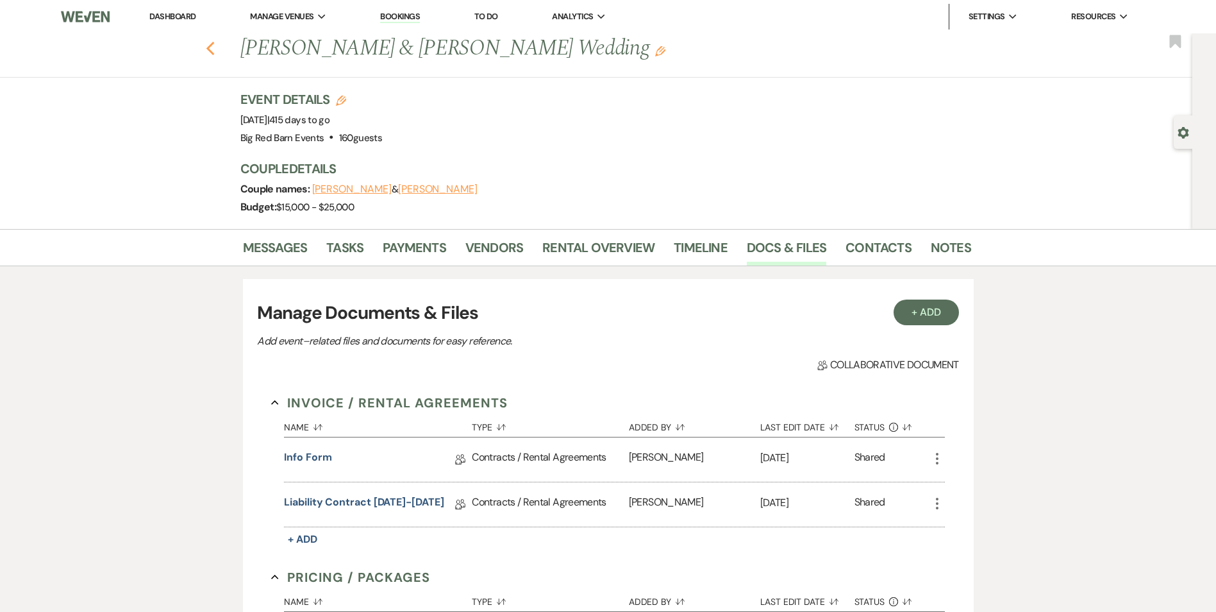
click at [214, 48] on use "button" at bounding box center [210, 49] width 8 height 14
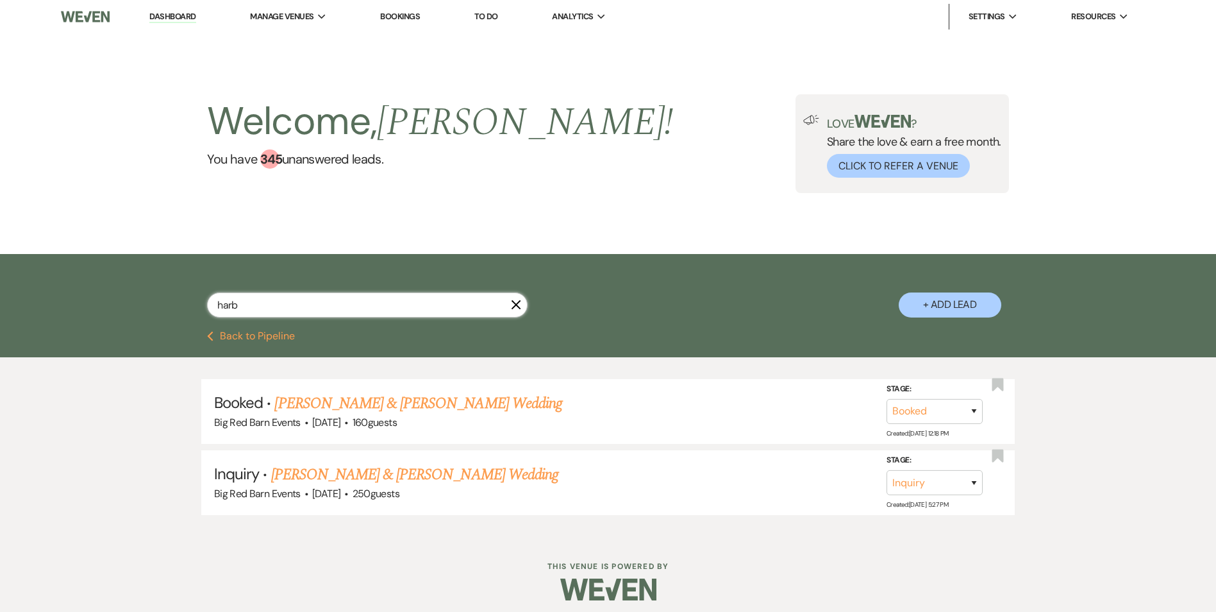
drag, startPoint x: 255, startPoint y: 296, endPoint x: 227, endPoint y: 299, distance: 28.4
click at [228, 299] on input "harb" at bounding box center [367, 304] width 321 height 25
type input "h"
type input "sw"
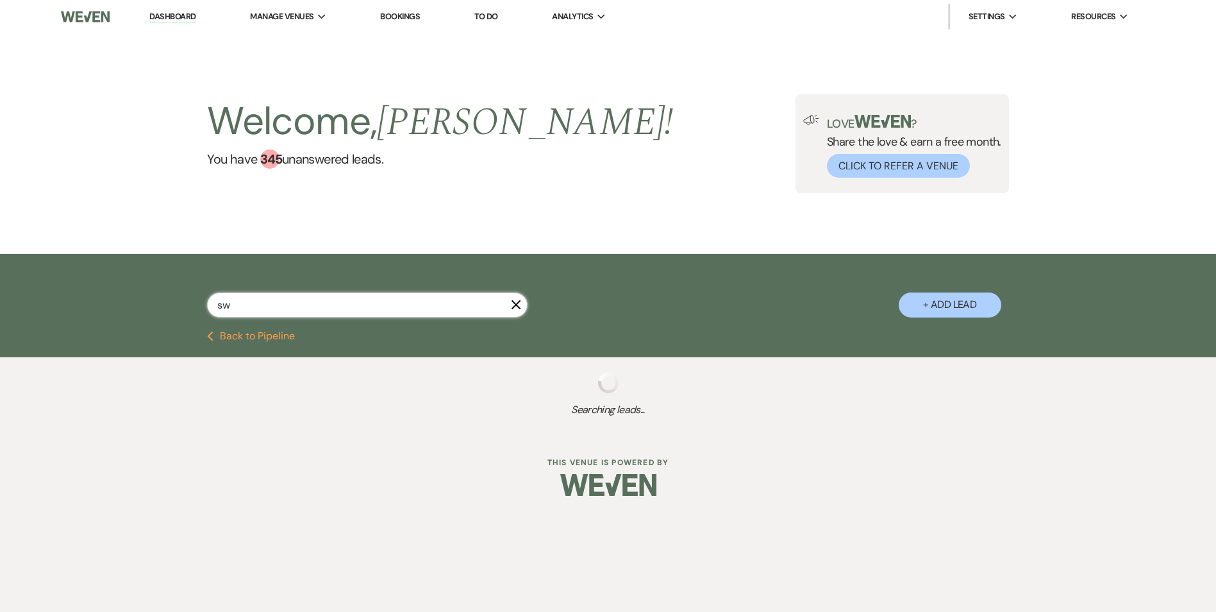
select select "2"
select select "6"
select select "8"
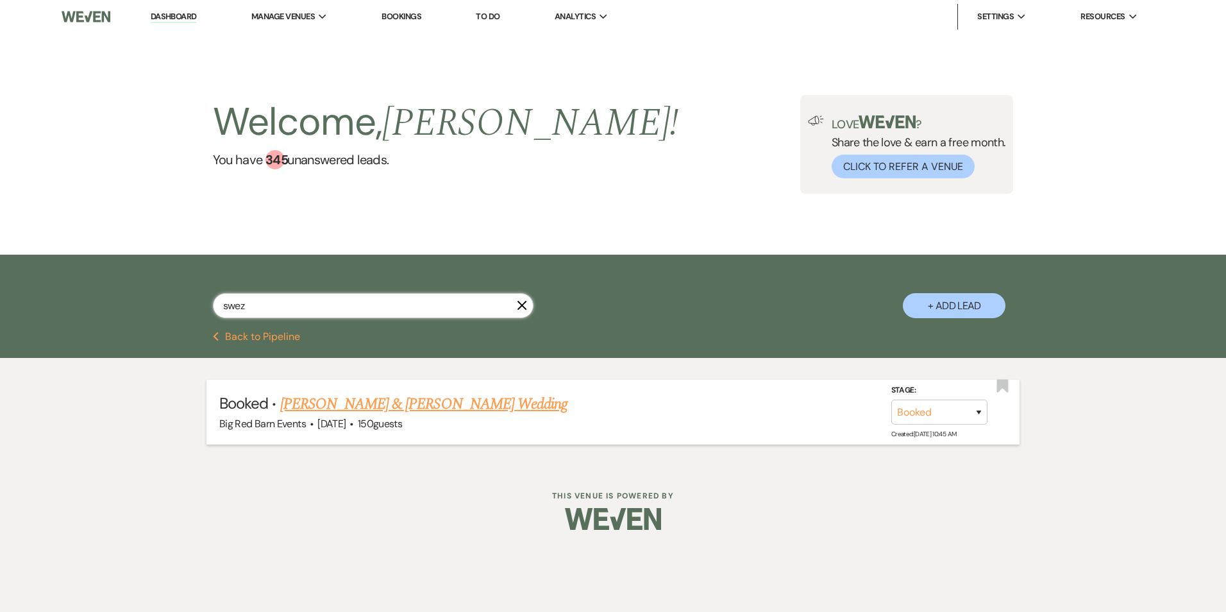
type input "swez"
click at [367, 404] on link "[PERSON_NAME] & [PERSON_NAME] Wedding" at bounding box center [423, 403] width 287 height 23
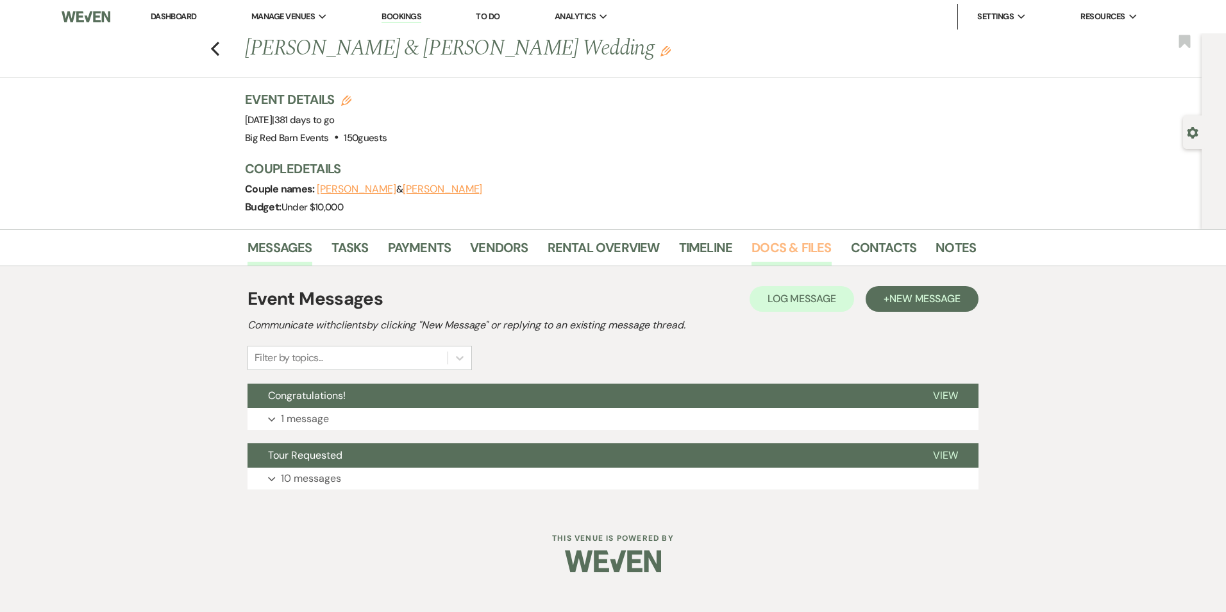
click at [777, 246] on link "Docs & Files" at bounding box center [792, 251] width 80 height 28
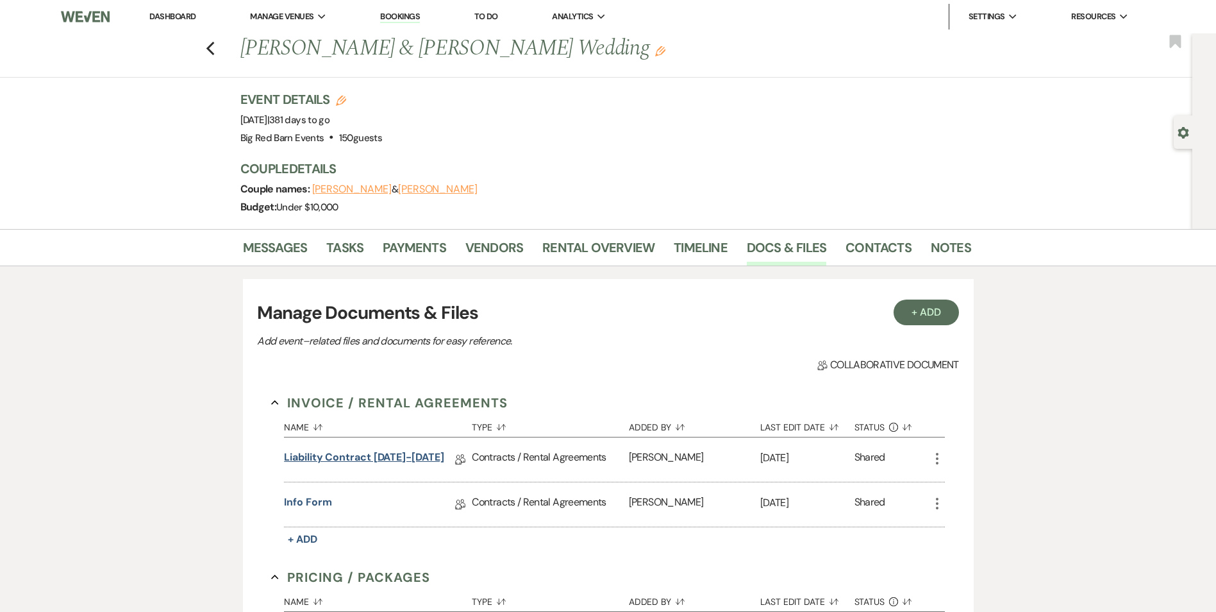
click at [375, 462] on link "Liability Contract [DATE]-[DATE]" at bounding box center [364, 459] width 160 height 20
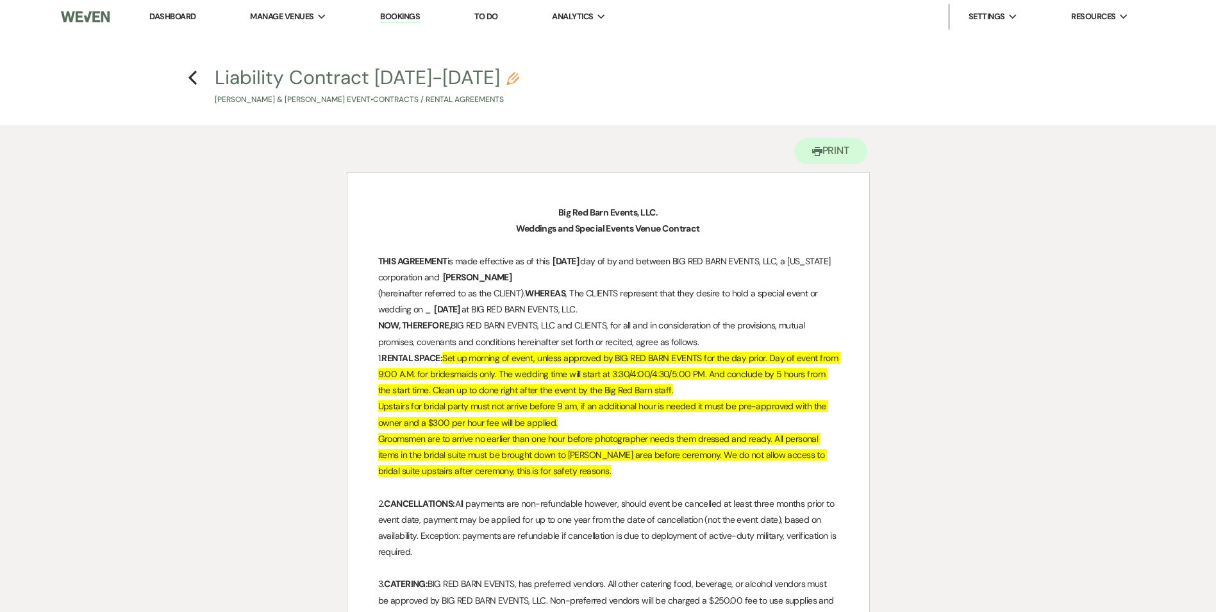
click at [640, 290] on p "(hereinafter referred to as the CLIENT). WHEREAS , The CLIENTS represent that t…" at bounding box center [608, 301] width 460 height 32
click at [200, 80] on h4 "Previous Liability Contract [DATE]-[DATE] Pencil [PERSON_NAME] & [PERSON_NAME] …" at bounding box center [608, 85] width 923 height 42
click at [194, 74] on use "button" at bounding box center [193, 78] width 8 height 14
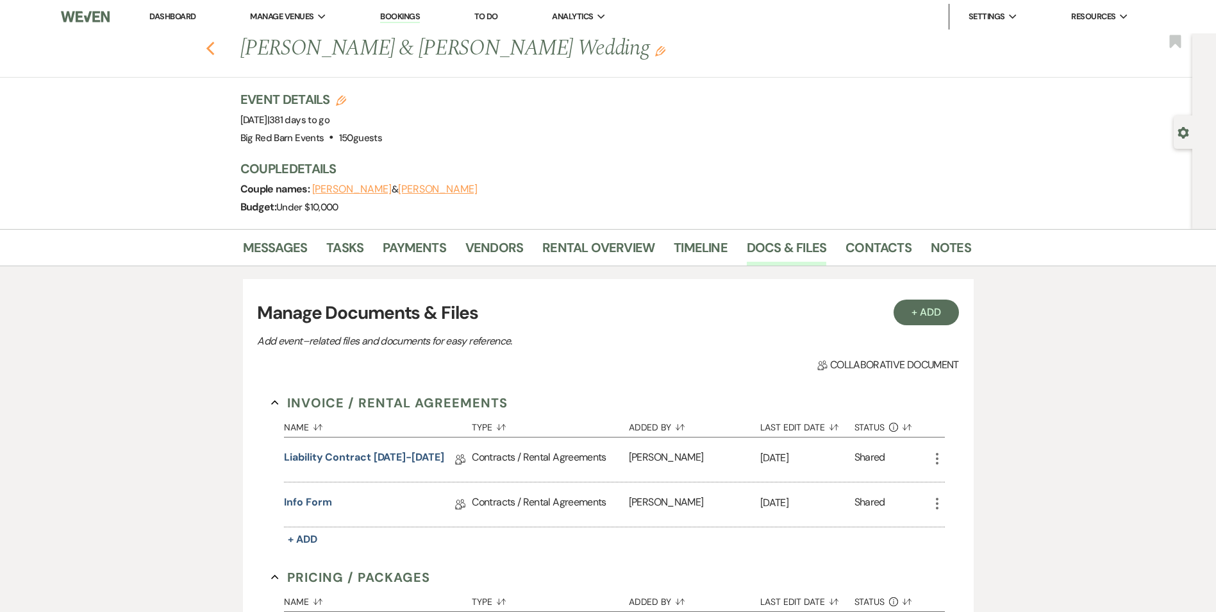
click at [214, 46] on use "button" at bounding box center [210, 49] width 8 height 14
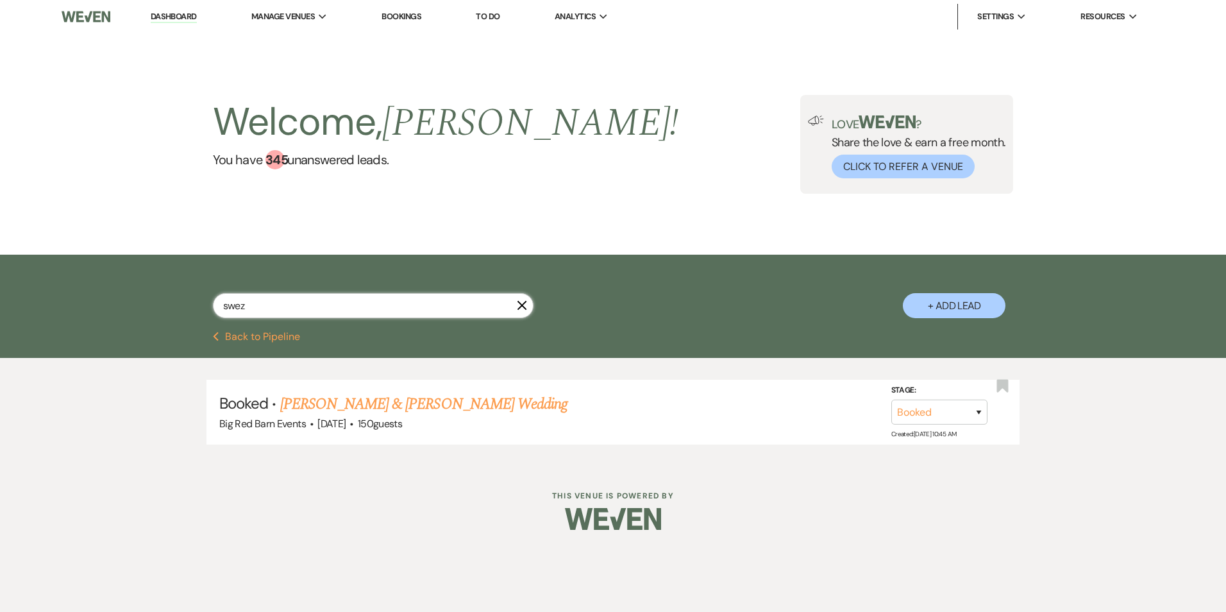
drag, startPoint x: 262, startPoint y: 308, endPoint x: 0, endPoint y: 213, distance: 278.5
click at [0, 247] on html "Dashboard Manage Venues Expand Big Red Barn Events Bookings To Do Analytics Exp…" at bounding box center [613, 274] width 1226 height 549
type input "rob"
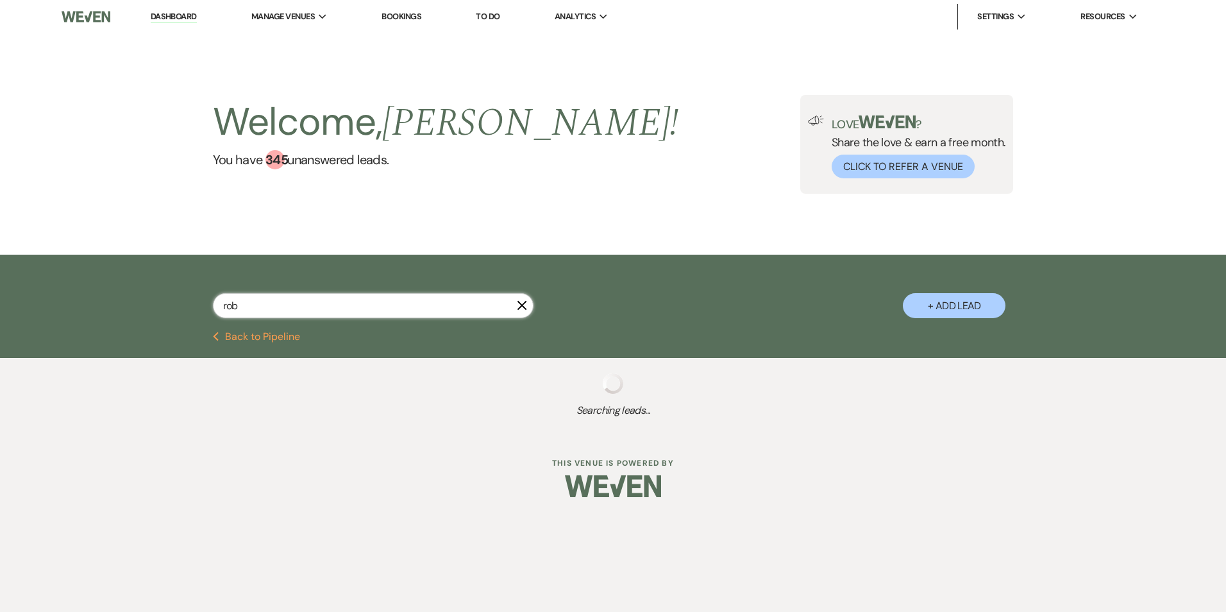
select select "2"
select select "8"
select select "2"
select select "6"
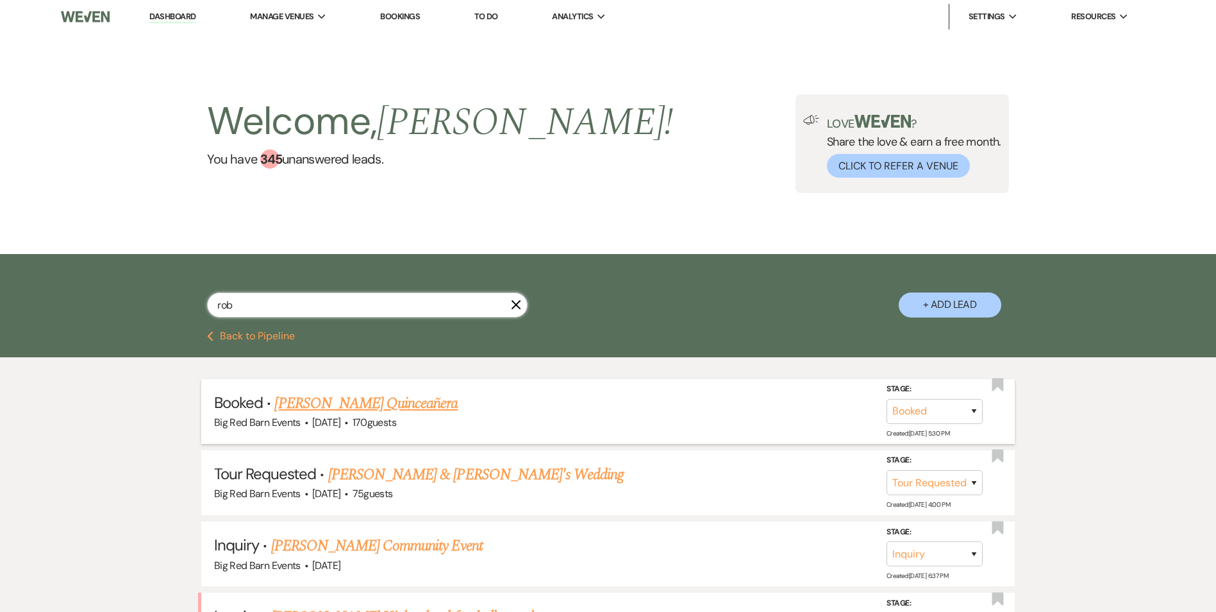
type input "rob"
click at [350, 405] on link "[PERSON_NAME] Quinceañera" at bounding box center [365, 403] width 183 height 23
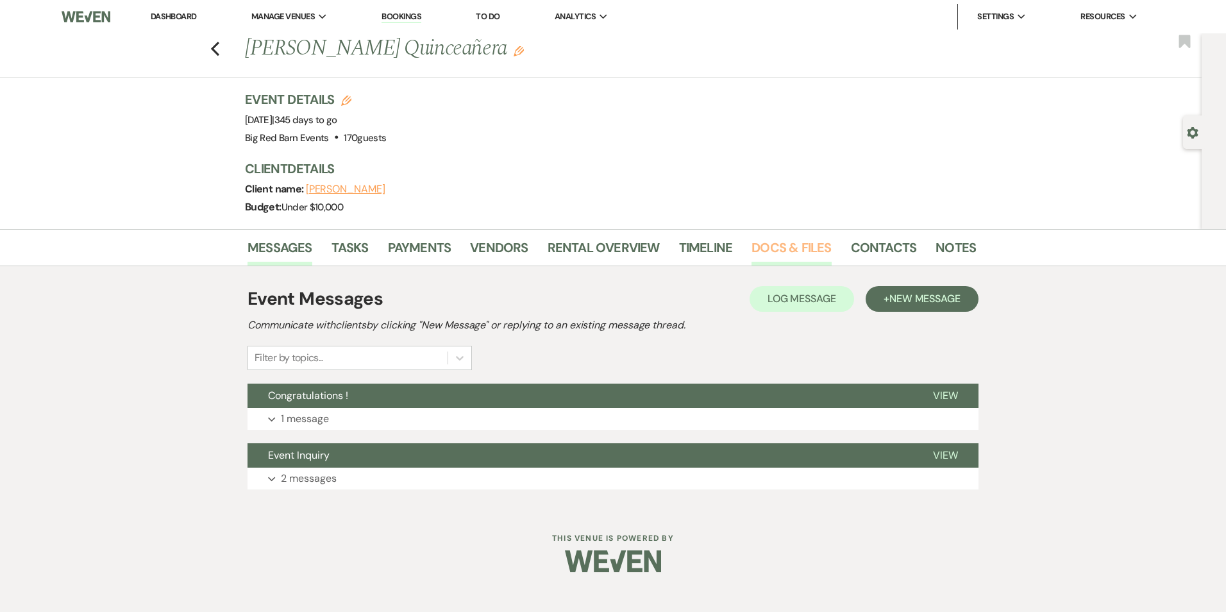
click at [759, 247] on link "Docs & Files" at bounding box center [792, 251] width 80 height 28
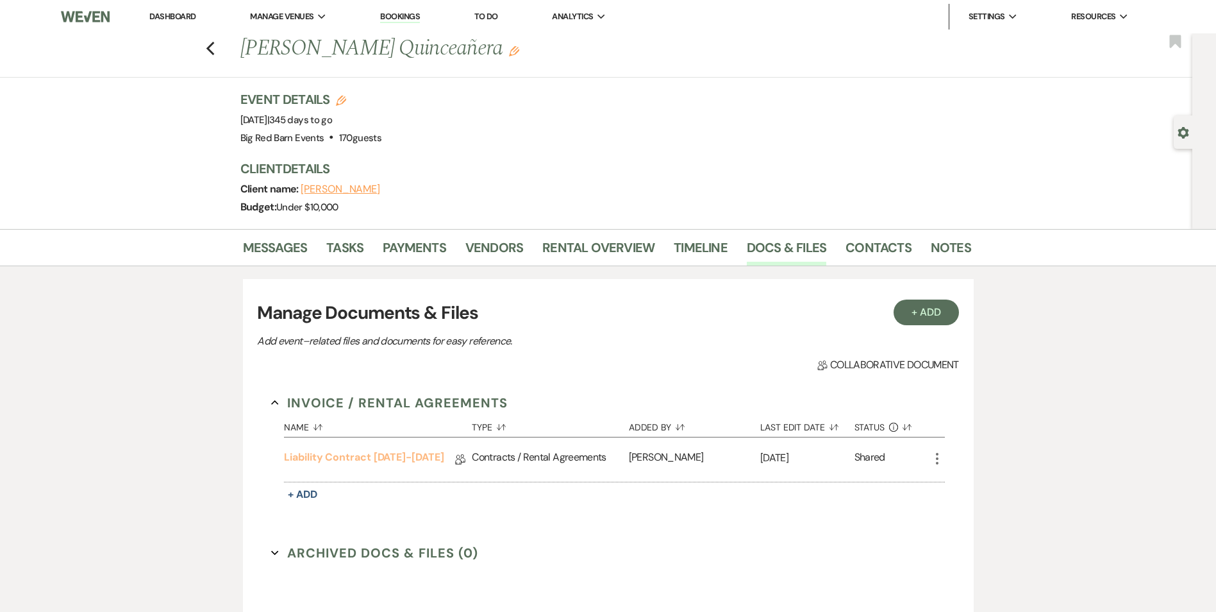
click at [407, 456] on link "Liability Contract [DATE]-[DATE]" at bounding box center [364, 459] width 160 height 20
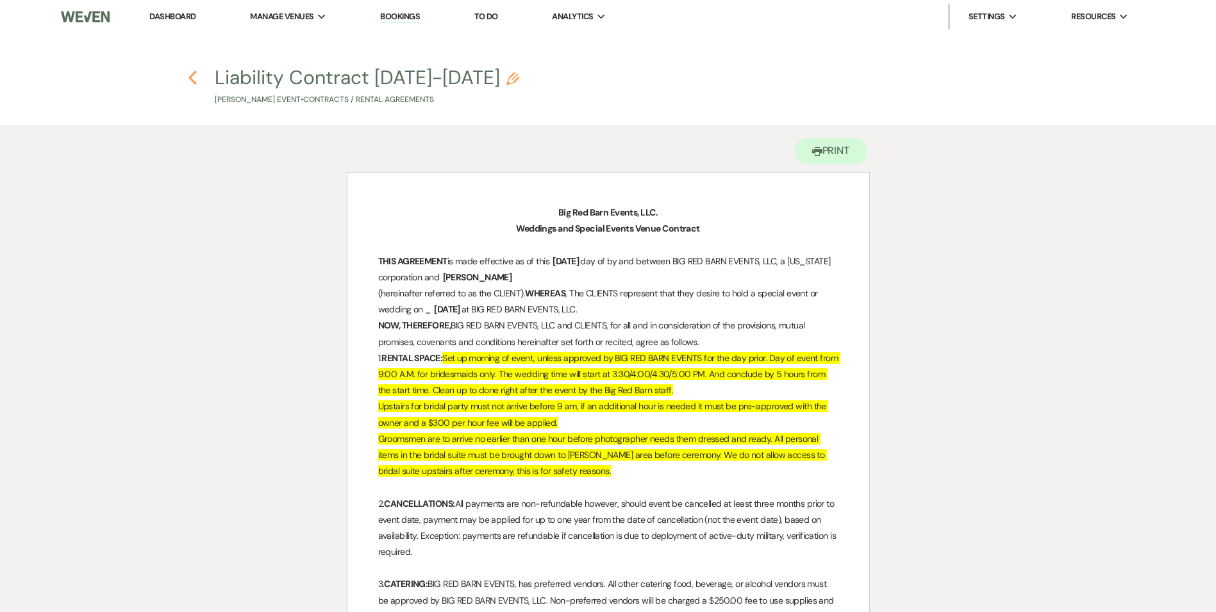
click at [190, 80] on icon "Previous" at bounding box center [193, 77] width 10 height 15
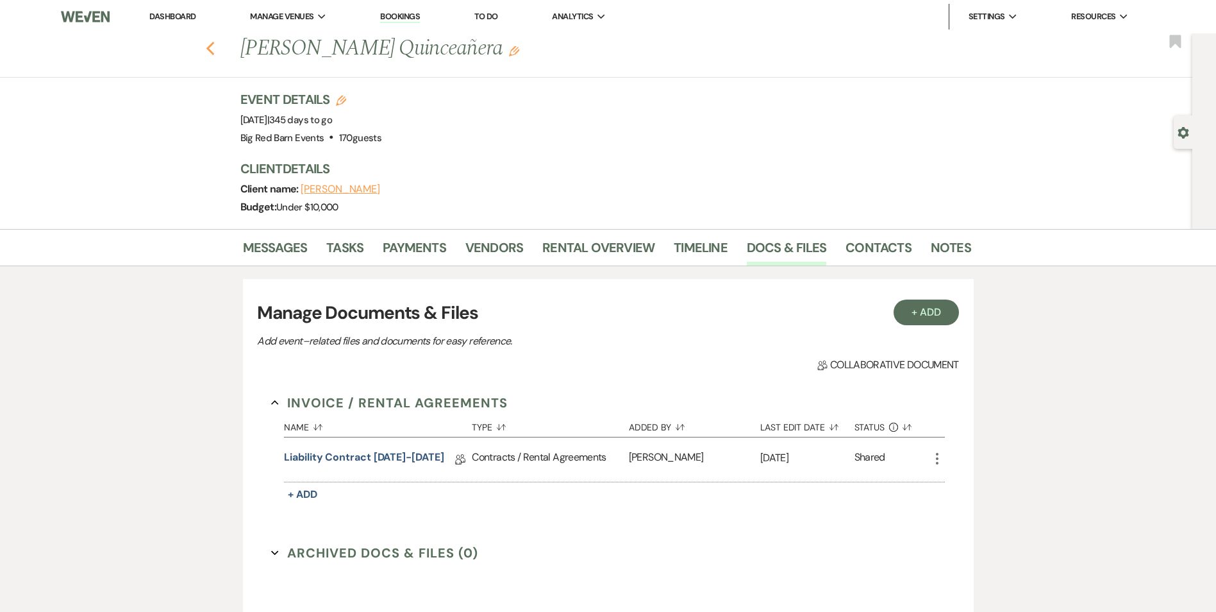
click at [215, 48] on icon "Previous" at bounding box center [211, 48] width 10 height 15
select select "2"
select select "8"
select select "2"
select select "6"
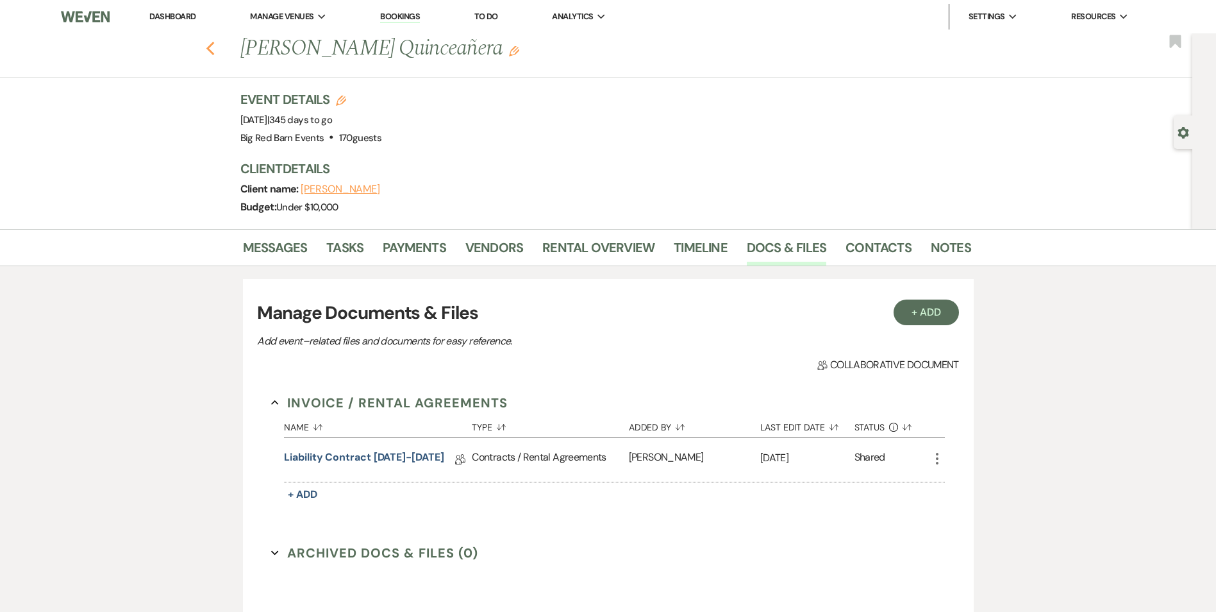
select select "6"
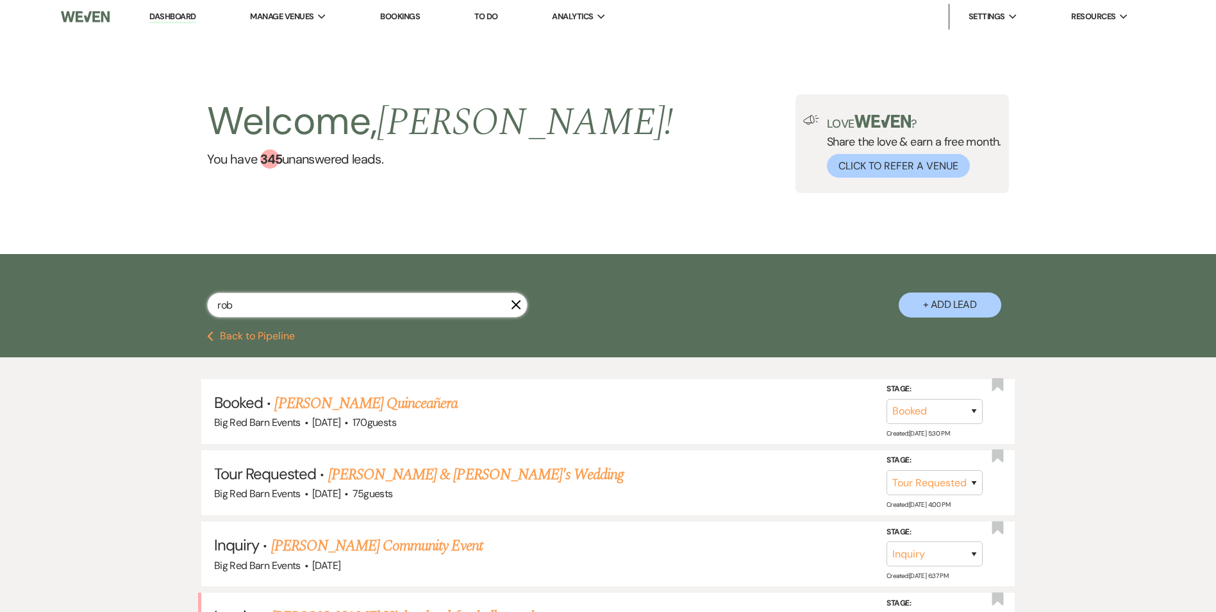
drag, startPoint x: 298, startPoint y: 307, endPoint x: 31, endPoint y: 266, distance: 269.8
click at [144, 287] on div "[PERSON_NAME] + Add Lead" at bounding box center [608, 292] width 1216 height 77
type input "c"
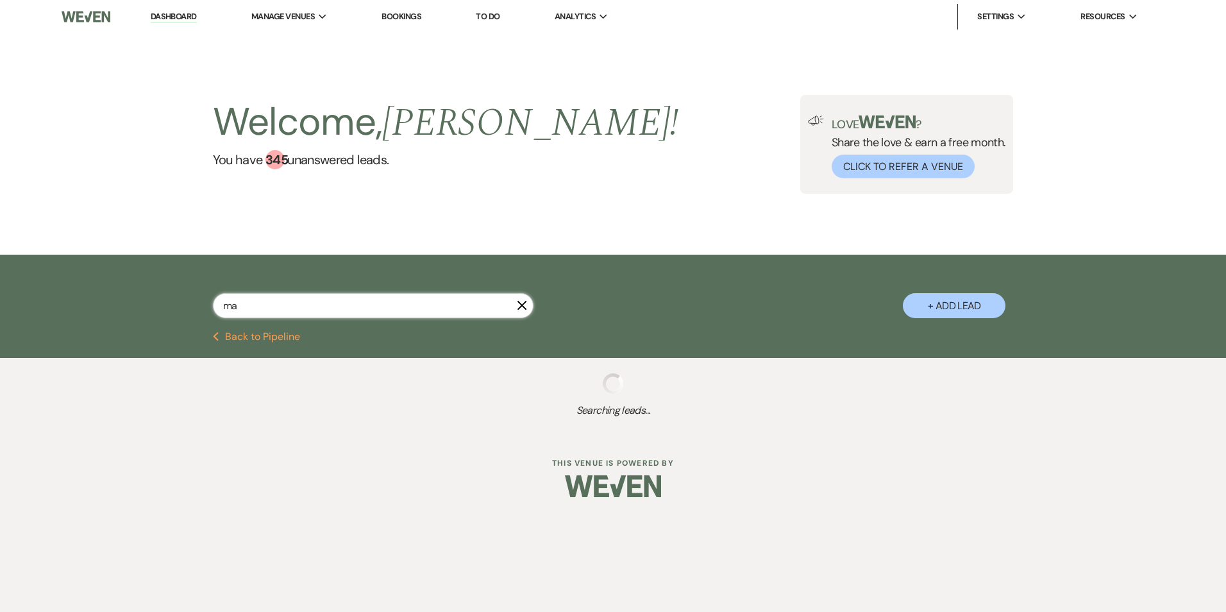
type input "mac"
select select "6"
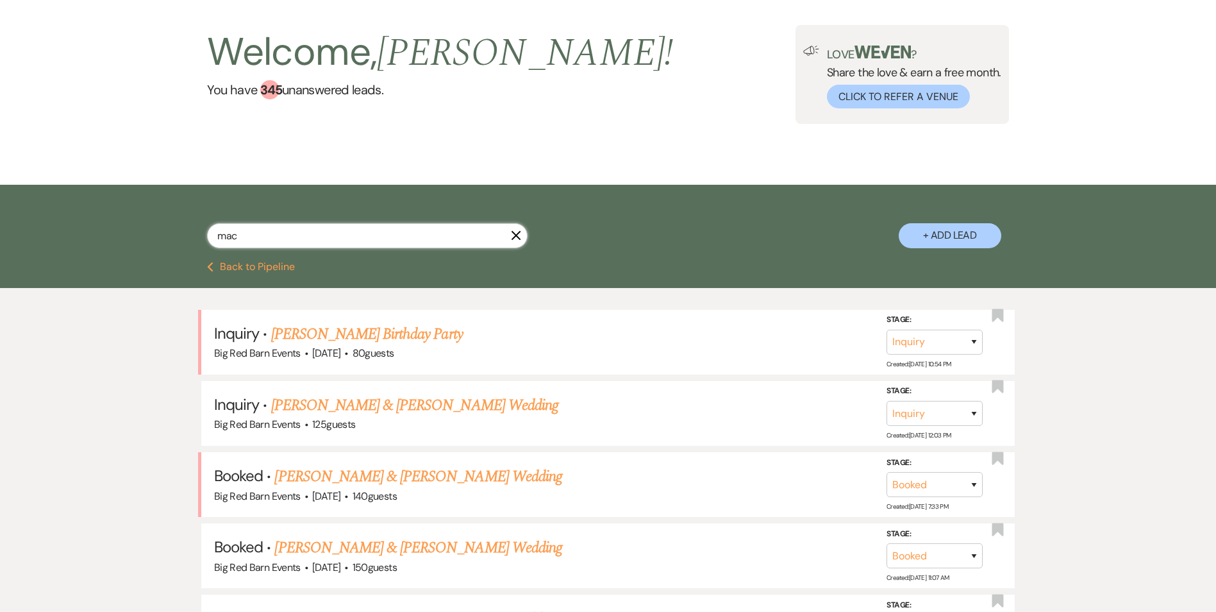
scroll to position [64, 0]
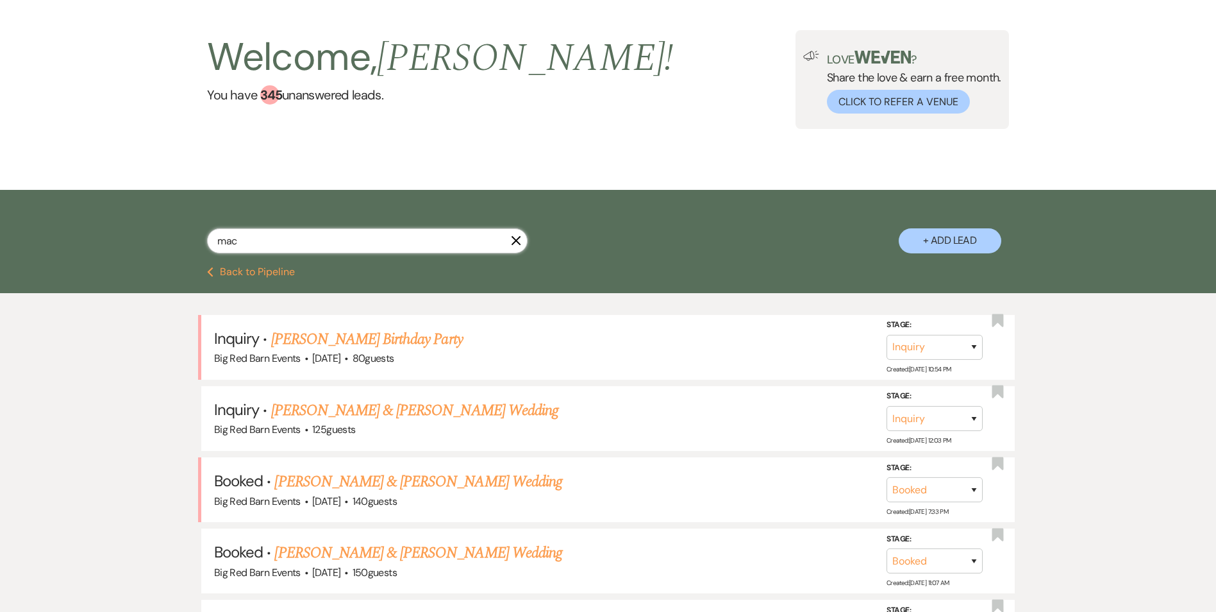
drag, startPoint x: 298, startPoint y: 242, endPoint x: 296, endPoint y: 235, distance: 7.3
click at [297, 237] on input "mac" at bounding box center [367, 240] width 321 height 25
type input "m"
type input "ash"
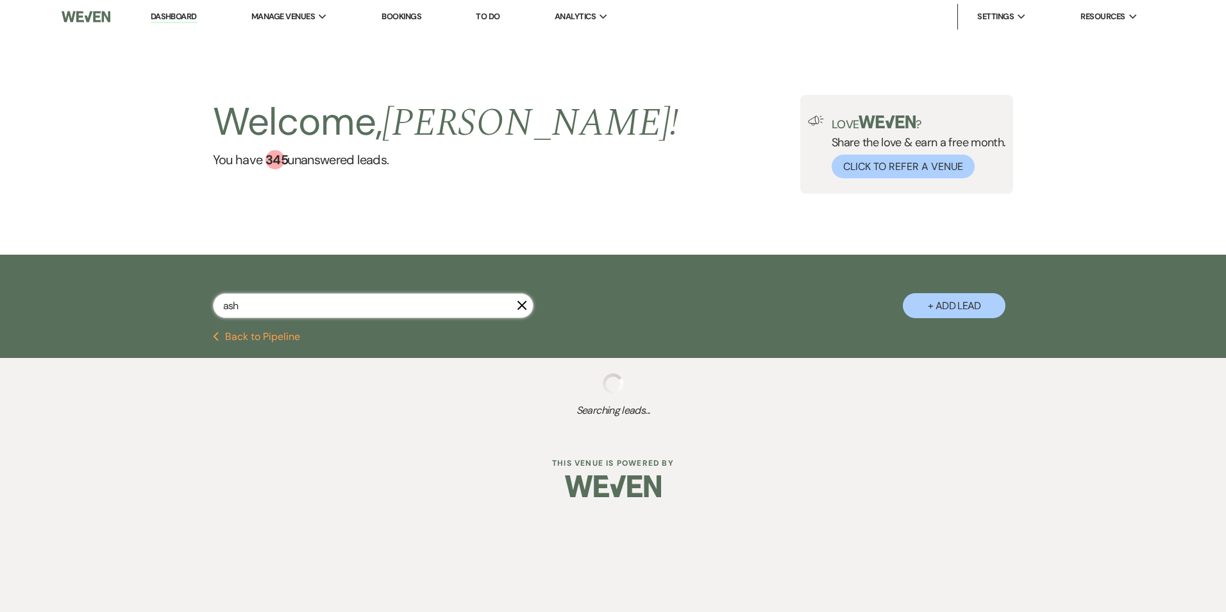
select select "2"
select select "8"
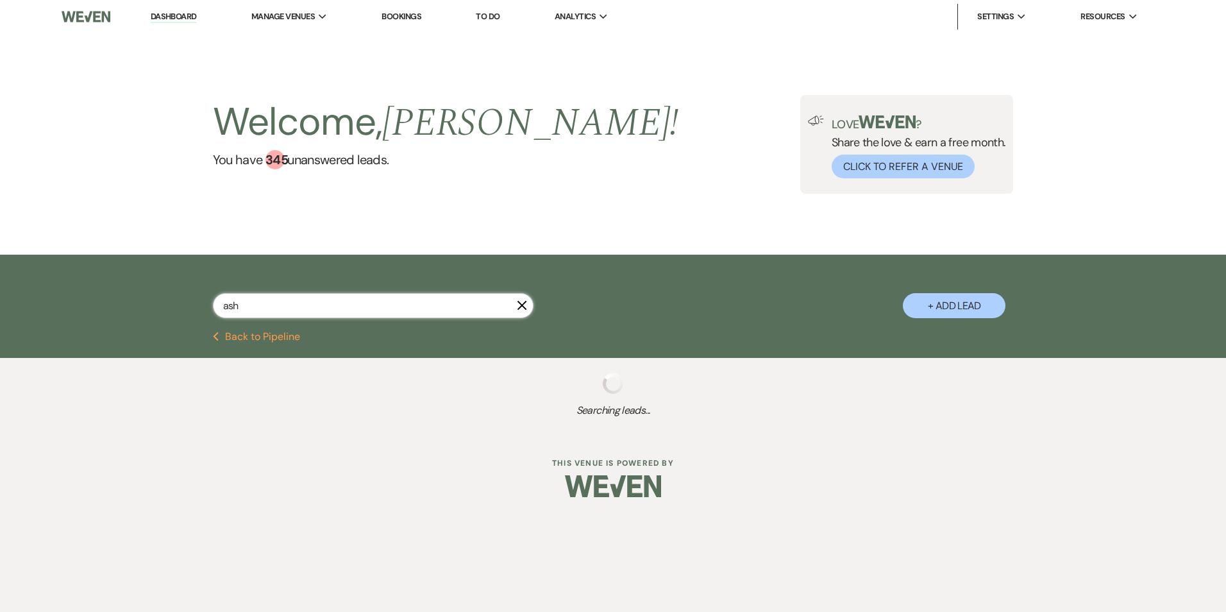
select select "6"
select select "8"
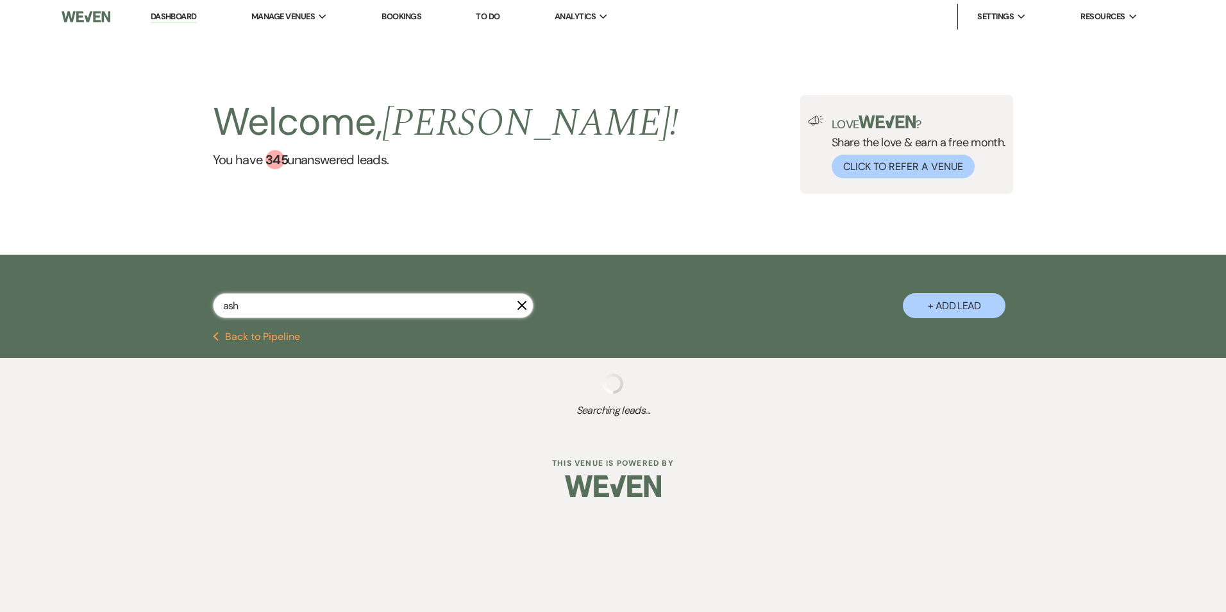
select select "8"
select select "4"
select select "8"
select select "11"
select select "8"
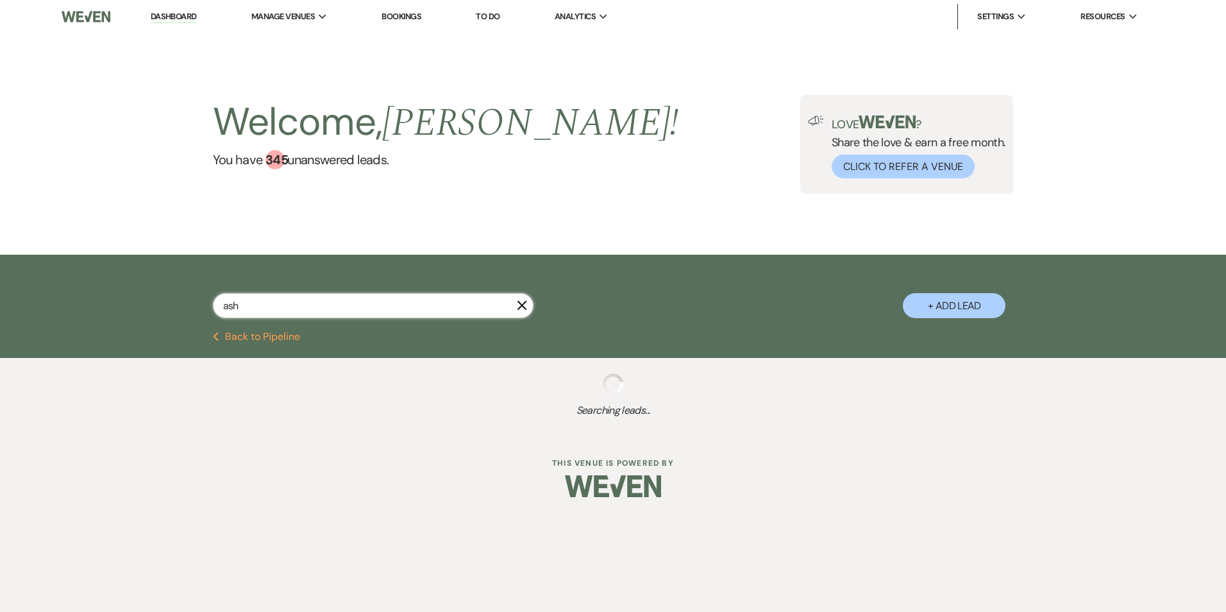
select select "8"
select select "2"
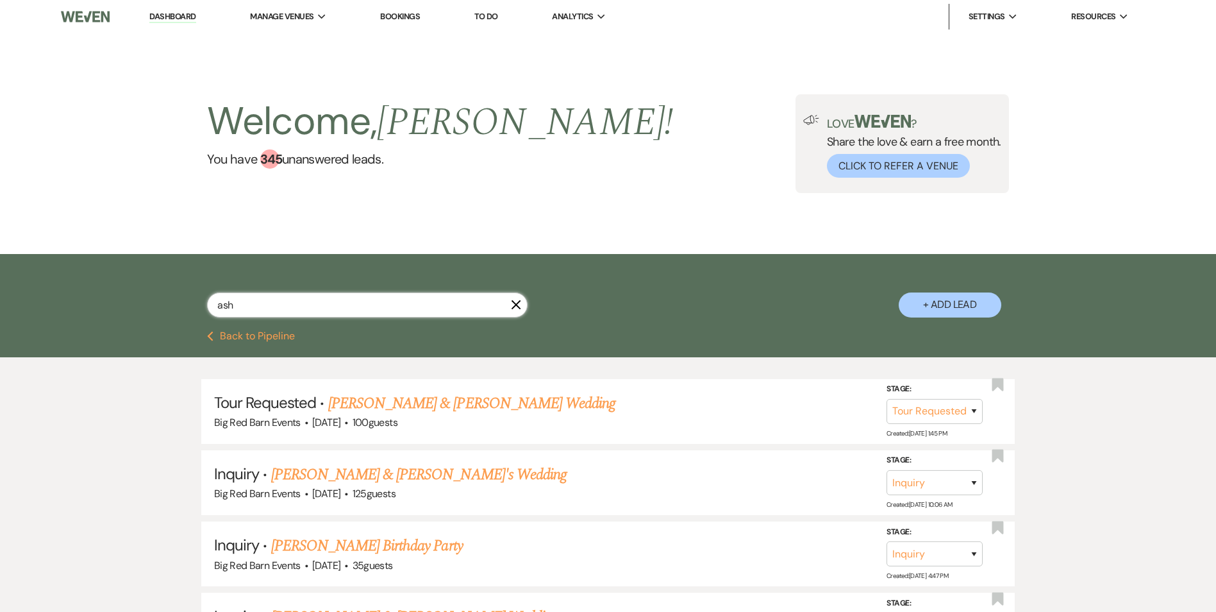
type input "asht"
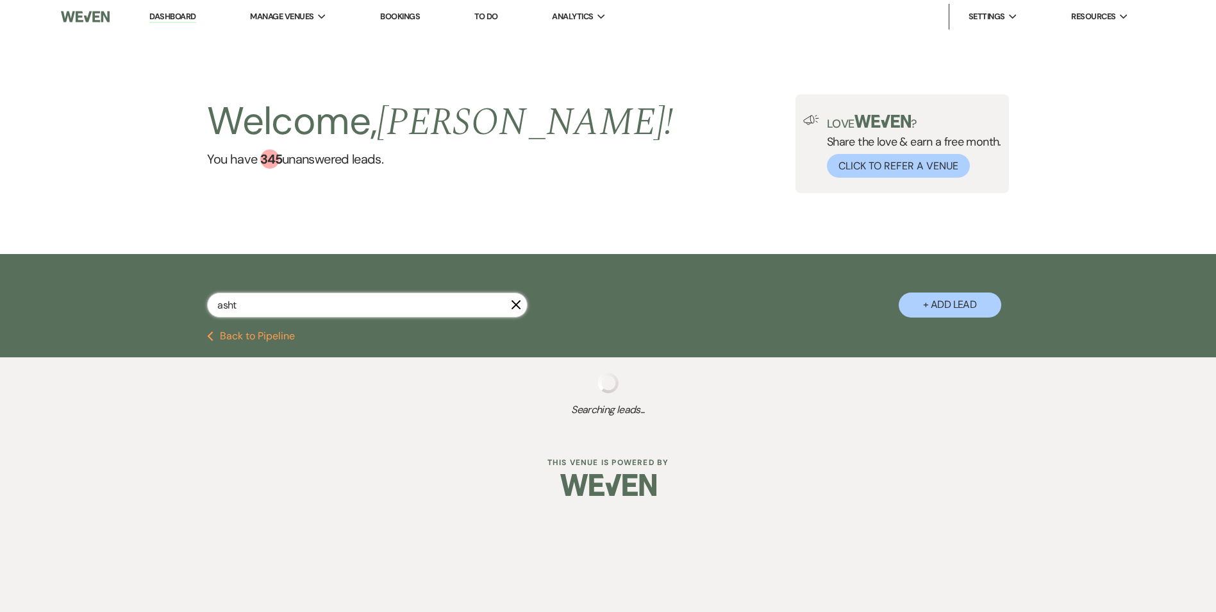
select select "2"
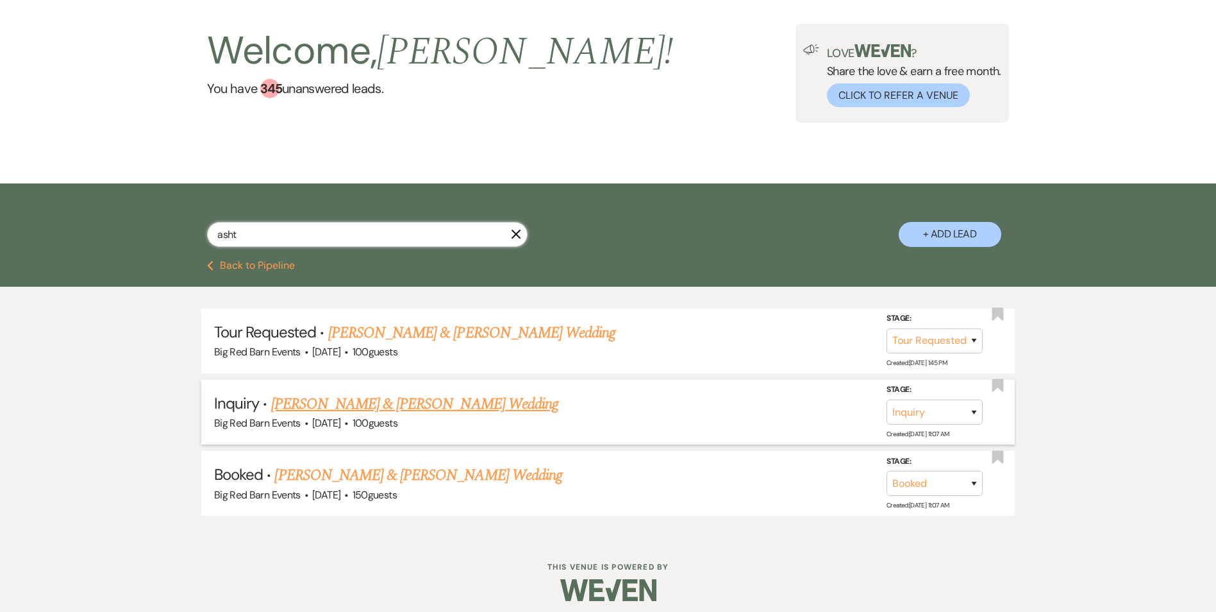
scroll to position [79, 0]
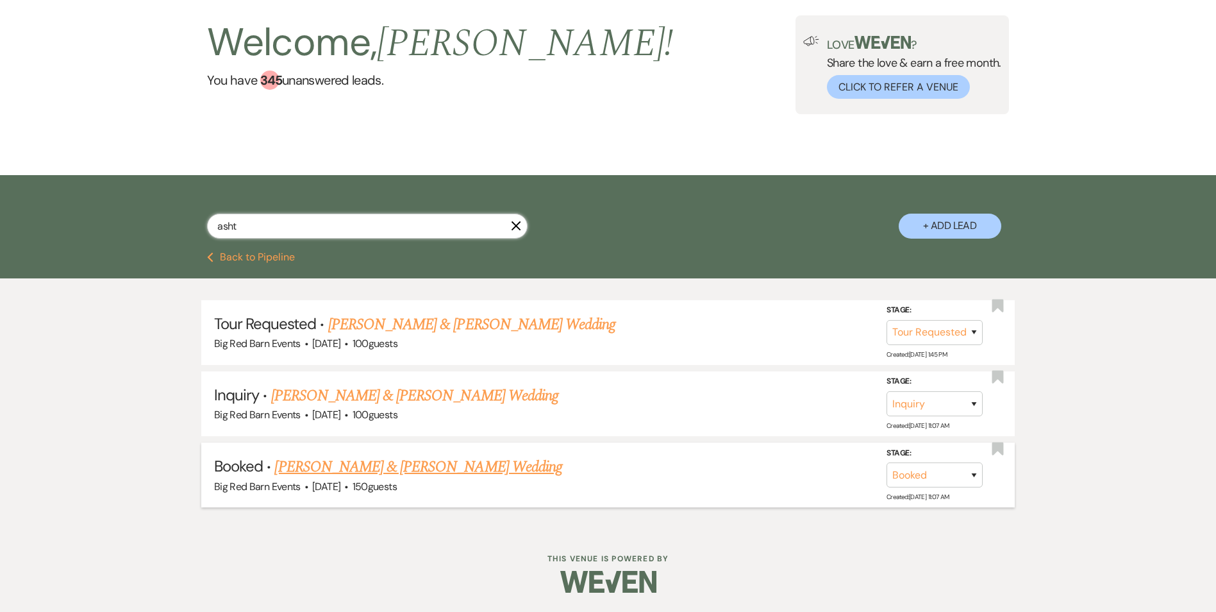
type input "asht"
click at [426, 469] on link "[PERSON_NAME] & [PERSON_NAME] Wedding" at bounding box center [417, 466] width 287 height 23
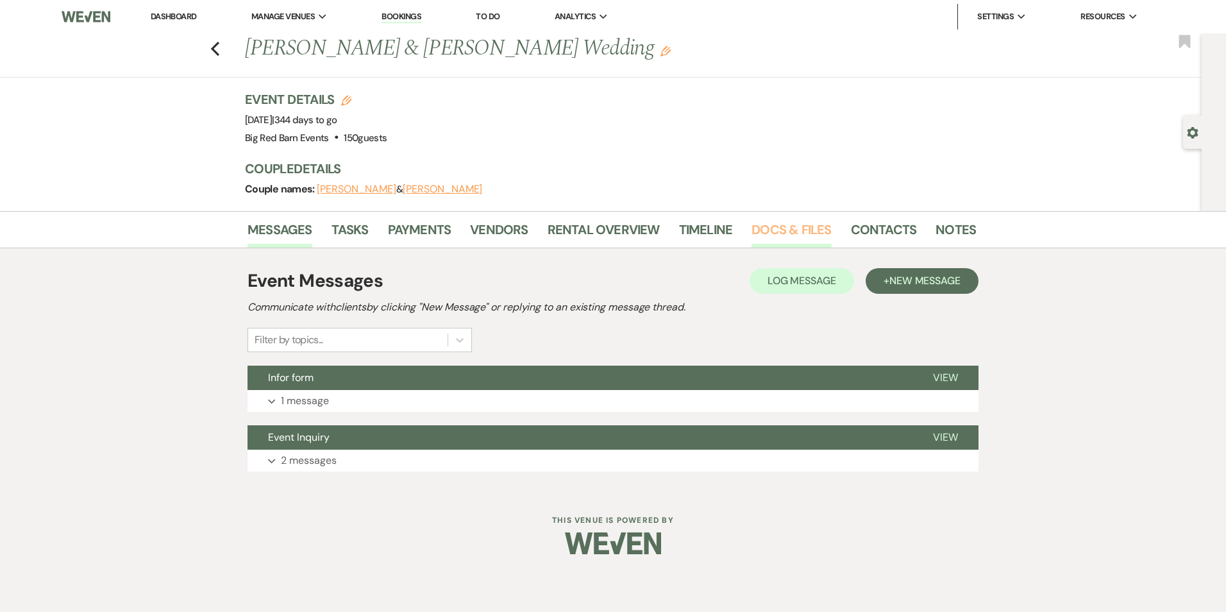
click at [772, 230] on link "Docs & Files" at bounding box center [792, 233] width 80 height 28
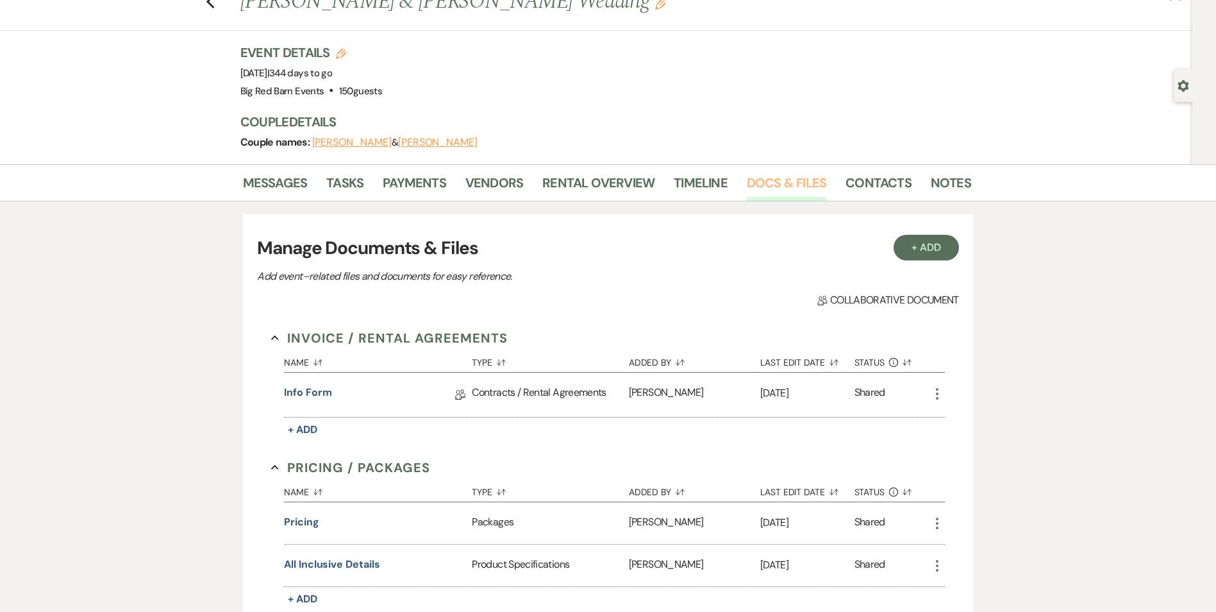
scroll to position [128, 0]
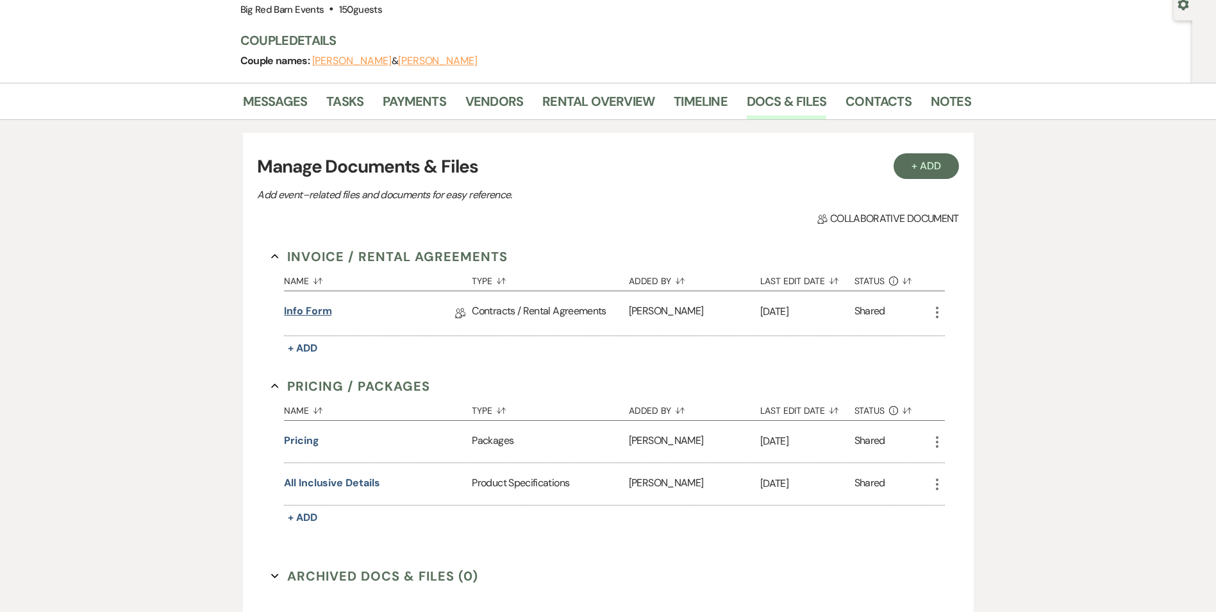
click at [317, 314] on link "Info form" at bounding box center [307, 313] width 47 height 20
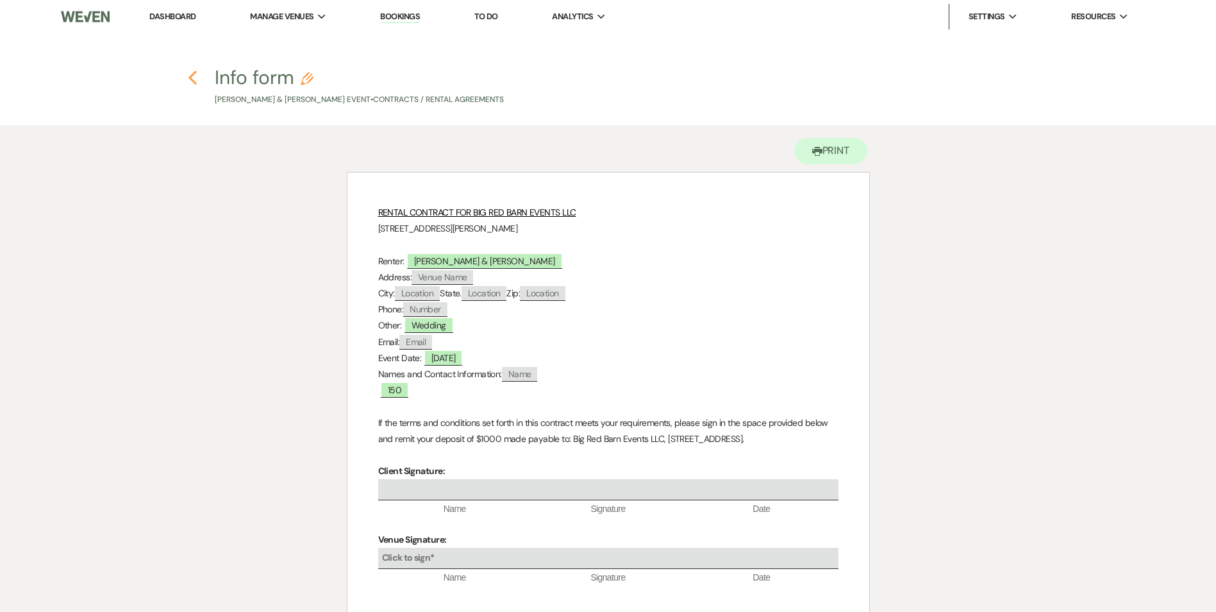
click at [193, 79] on icon "Previous" at bounding box center [193, 77] width 10 height 15
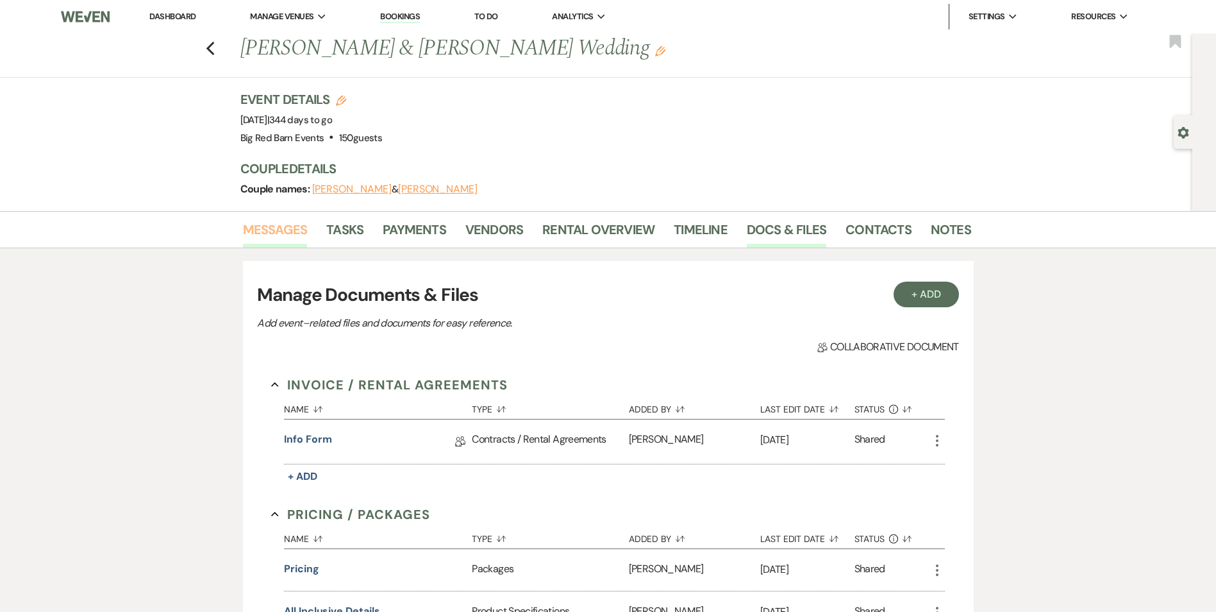
click at [303, 231] on link "Messages" at bounding box center [275, 233] width 65 height 28
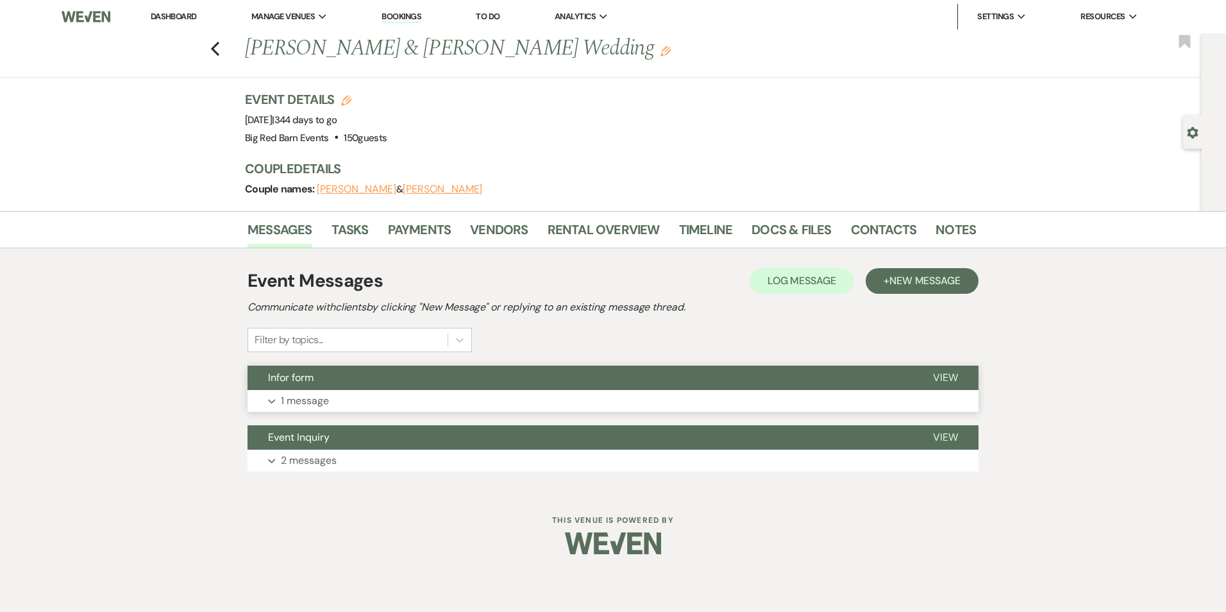
click at [308, 393] on p "1 message" at bounding box center [305, 400] width 48 height 17
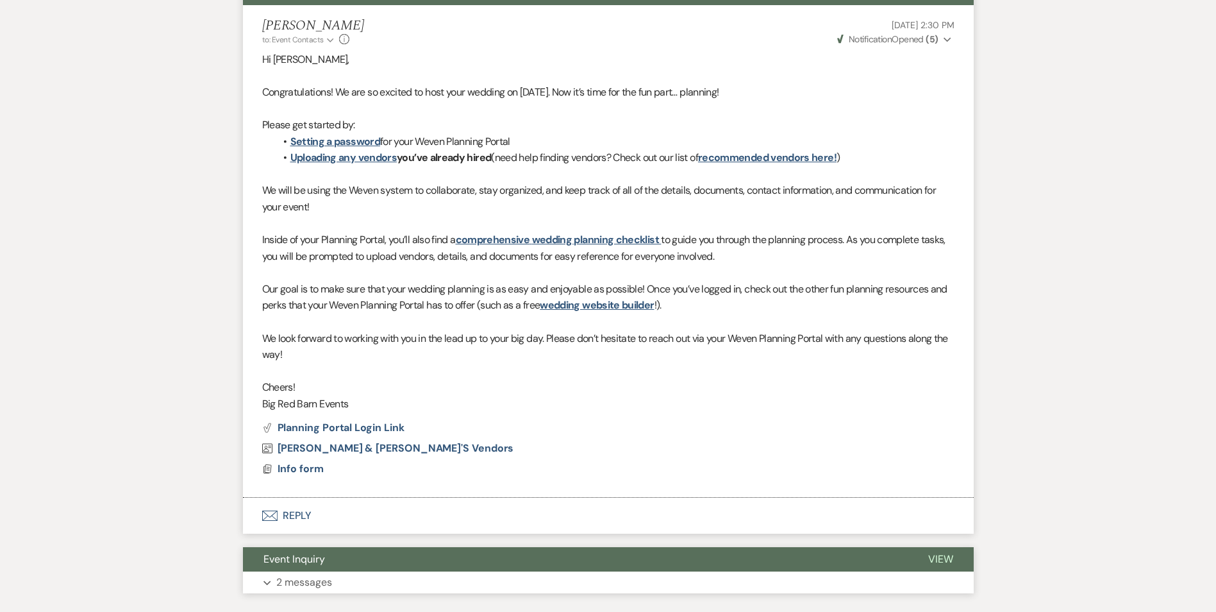
scroll to position [449, 0]
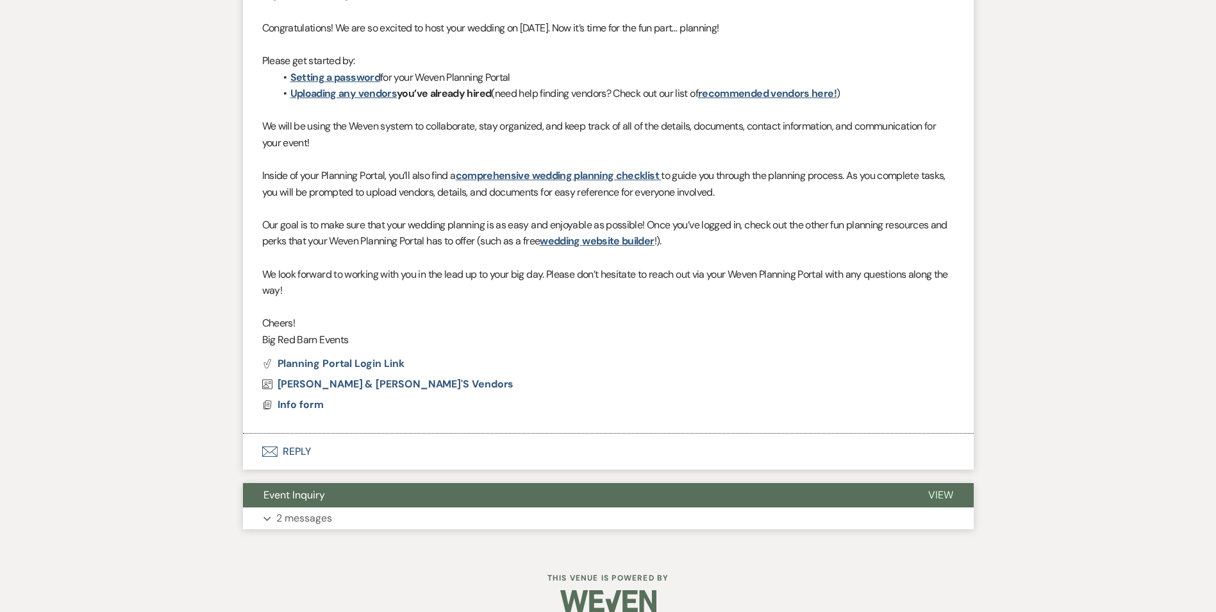
click at [305, 515] on p "2 messages" at bounding box center [304, 518] width 56 height 17
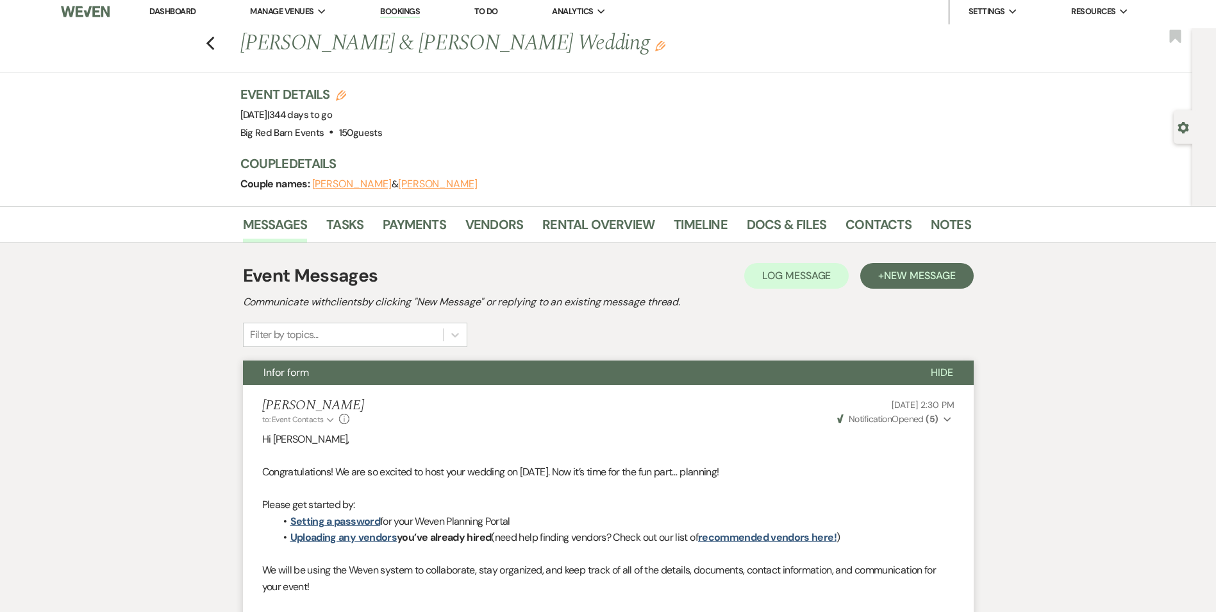
scroll to position [0, 0]
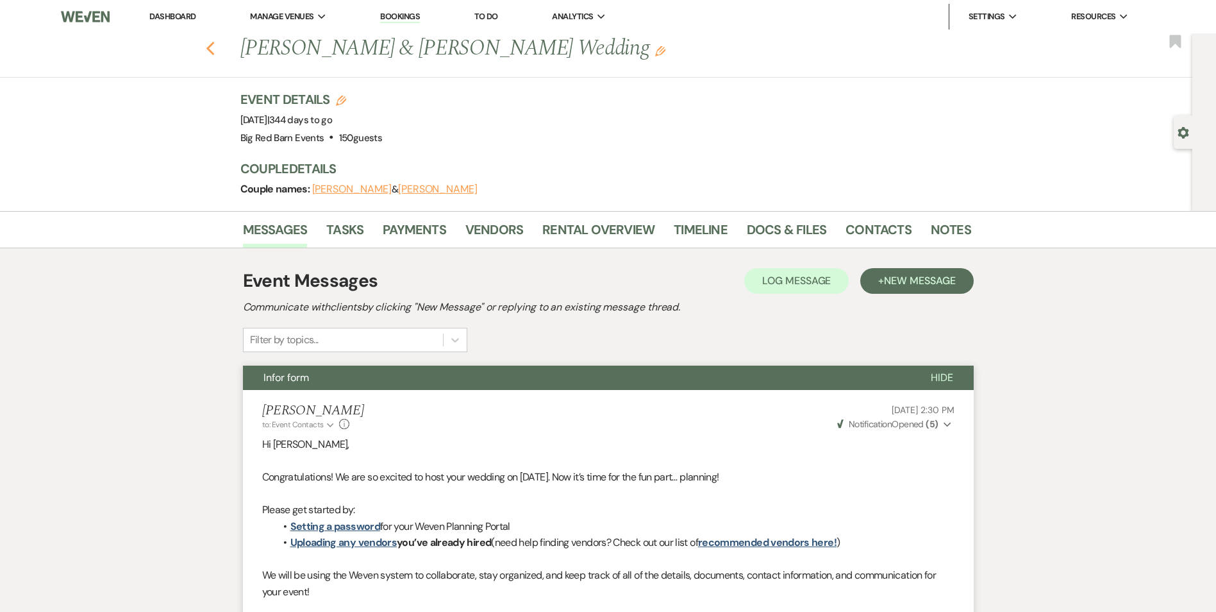
click at [215, 46] on icon "Previous" at bounding box center [211, 48] width 10 height 15
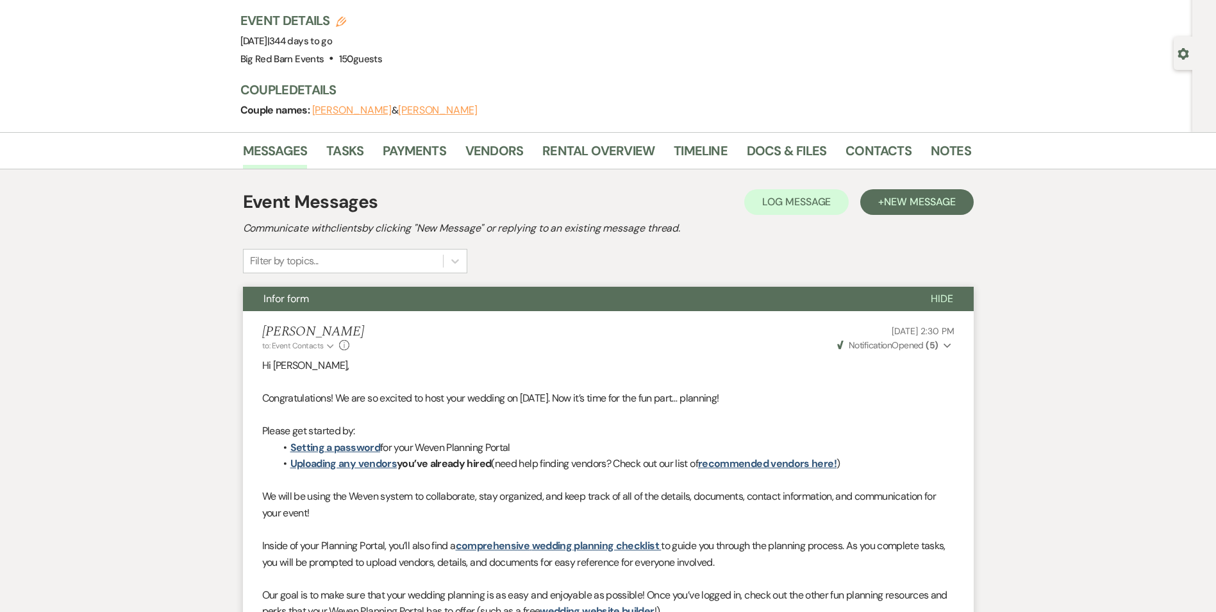
select select "2"
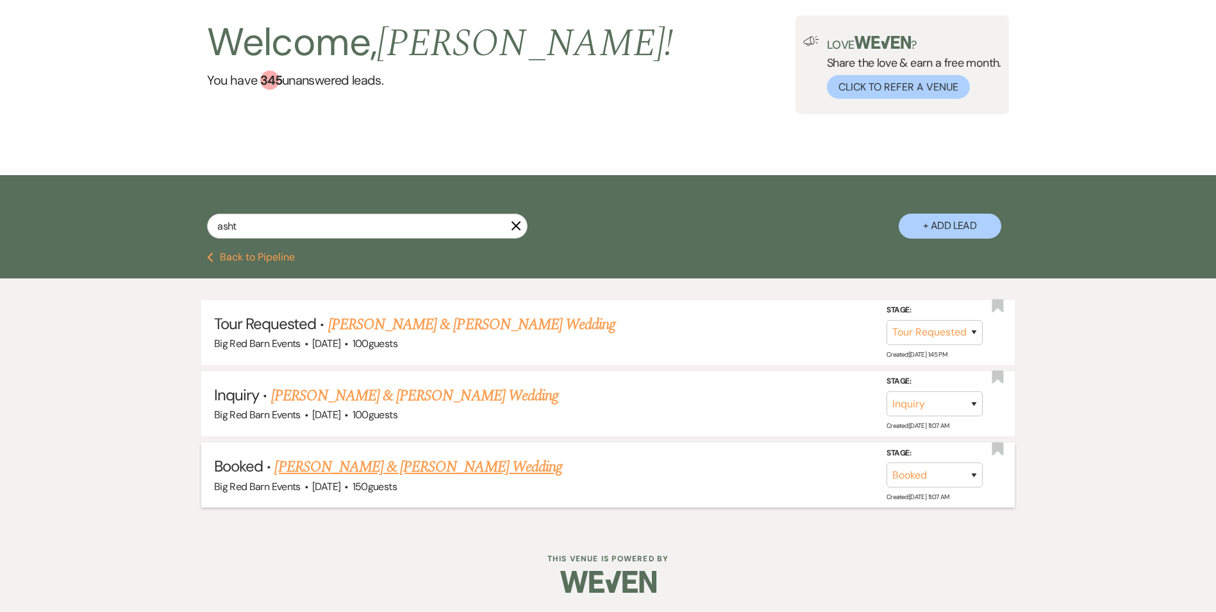
click at [398, 469] on link "[PERSON_NAME] & [PERSON_NAME] Wedding" at bounding box center [417, 466] width 287 height 23
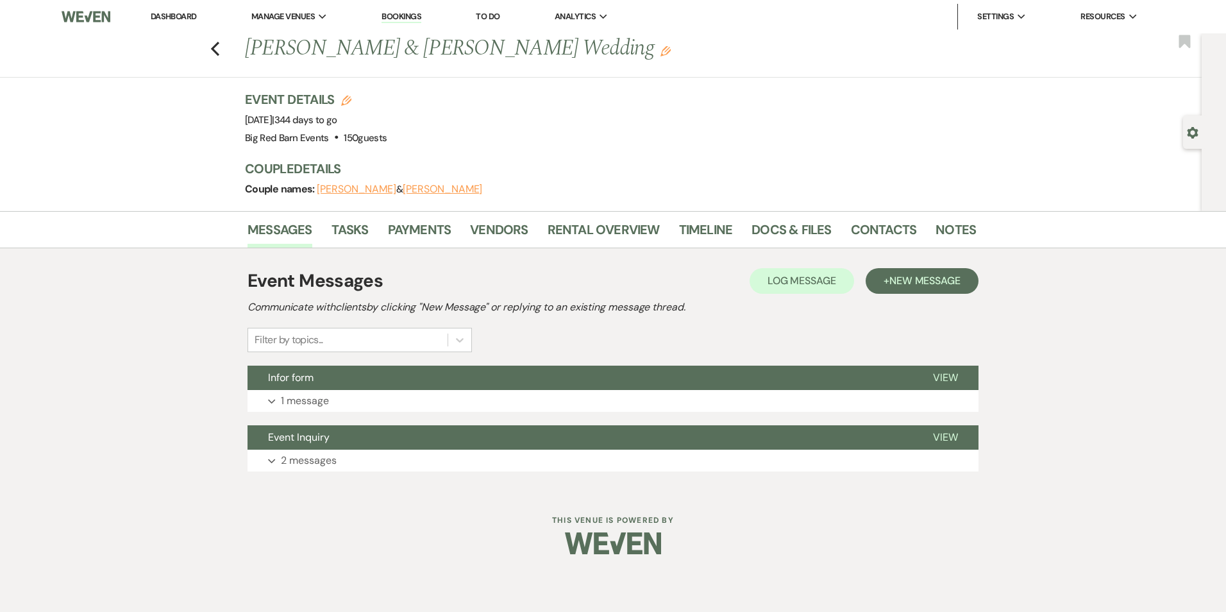
click at [419, 185] on button "[PERSON_NAME]" at bounding box center [443, 189] width 80 height 10
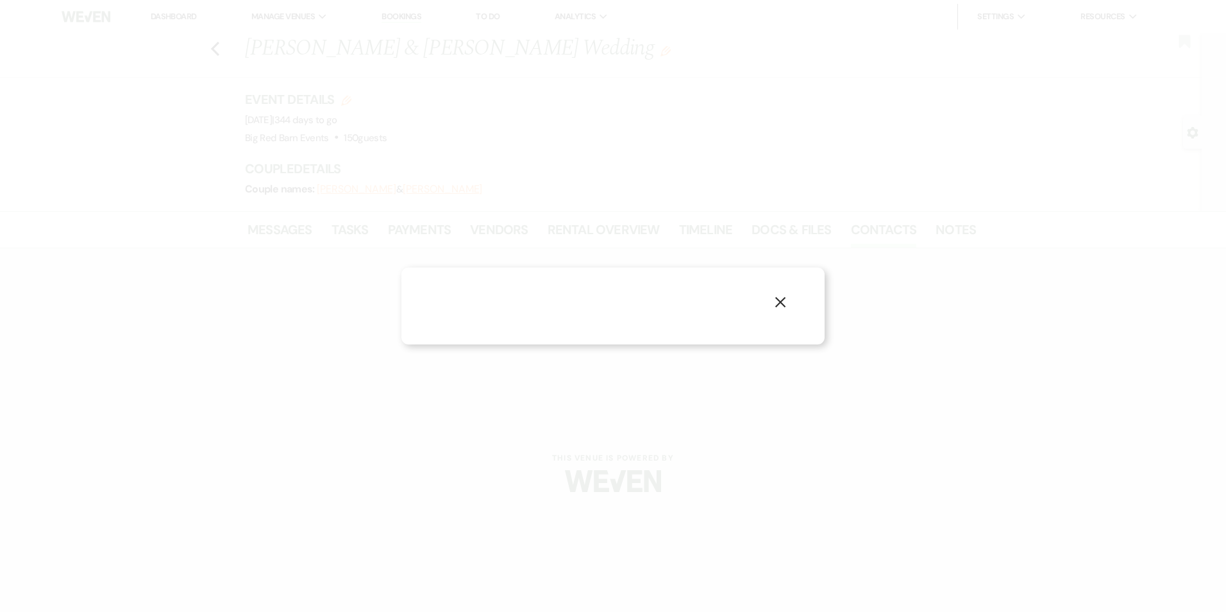
select select "1"
select select "email"
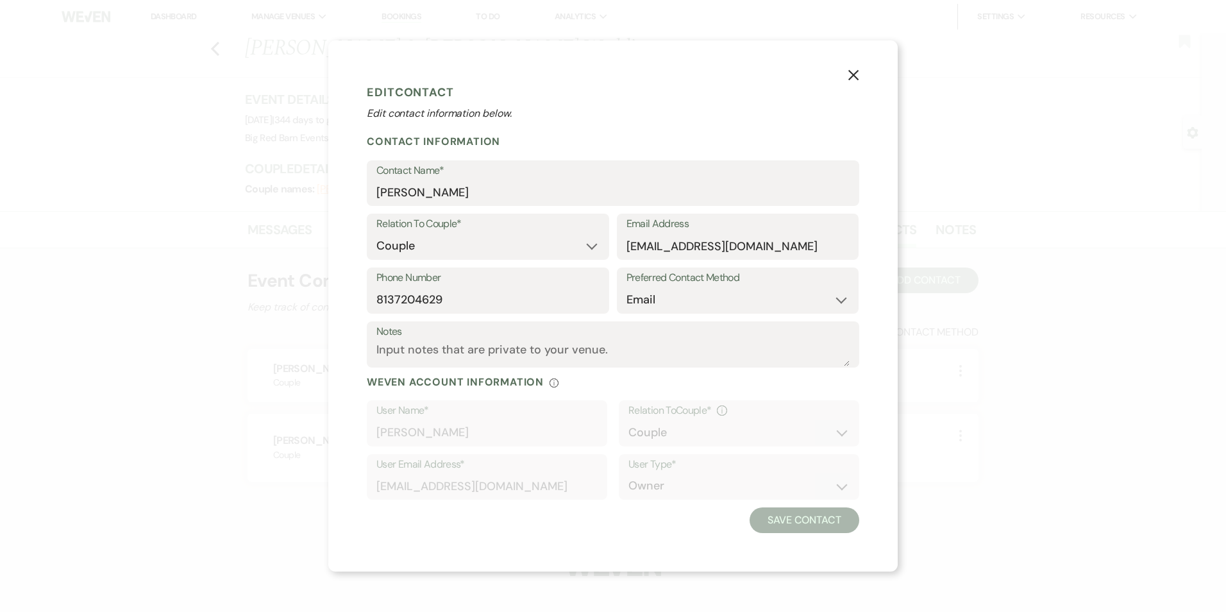
click at [853, 72] on icon "X" at bounding box center [854, 75] width 12 height 12
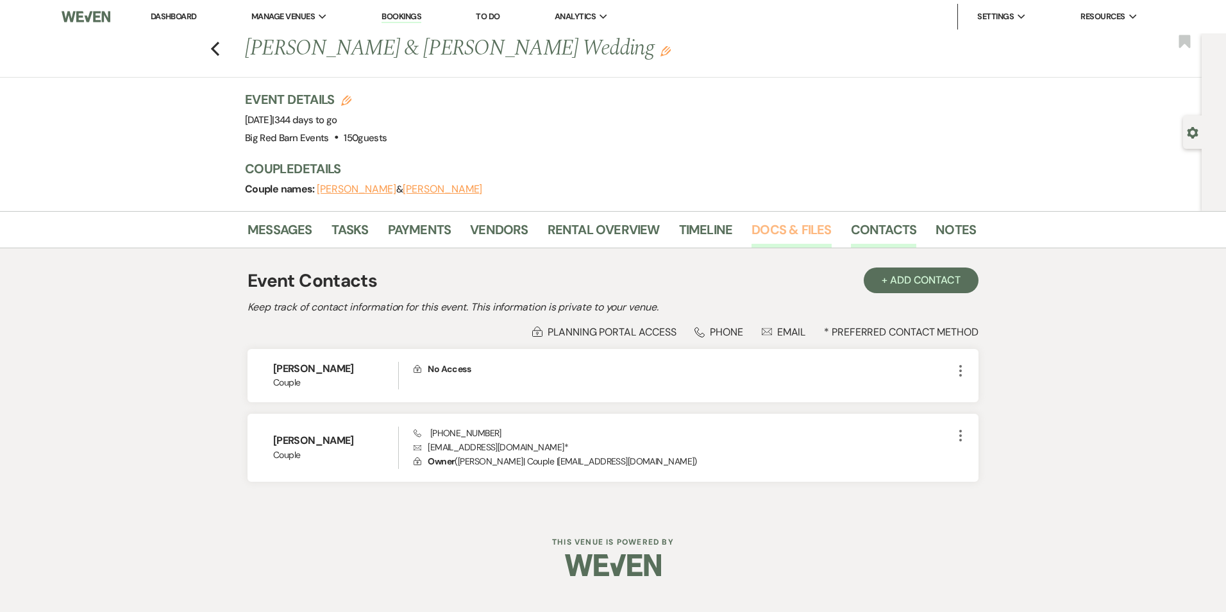
click at [762, 226] on link "Docs & Files" at bounding box center [792, 233] width 80 height 28
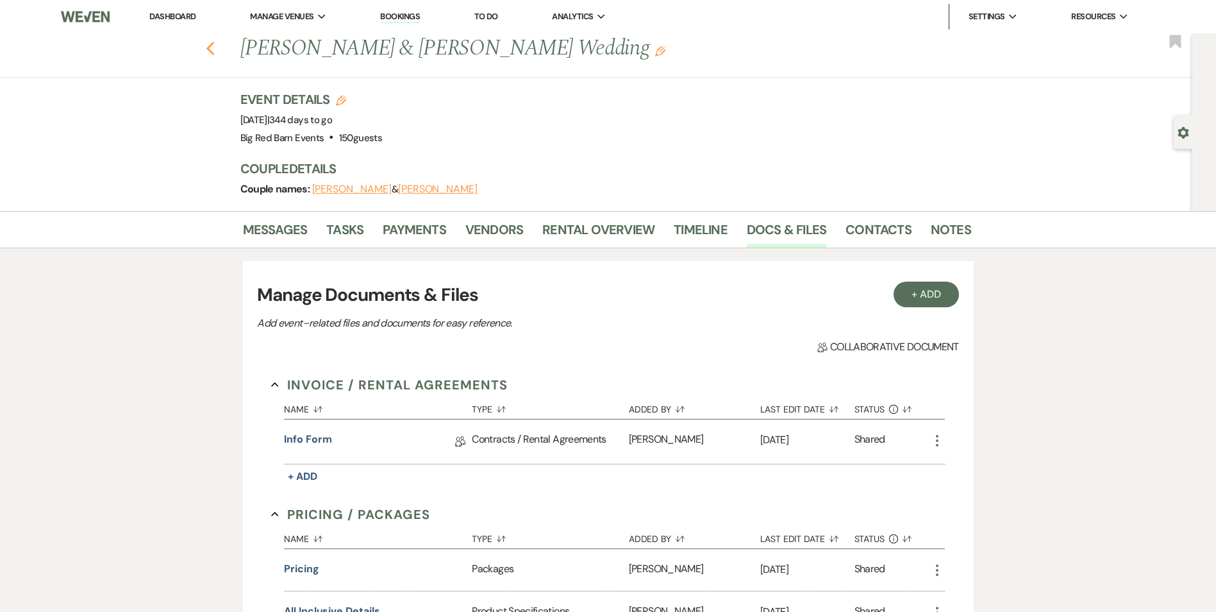
click at [215, 56] on icon "Previous" at bounding box center [211, 48] width 10 height 15
select select "2"
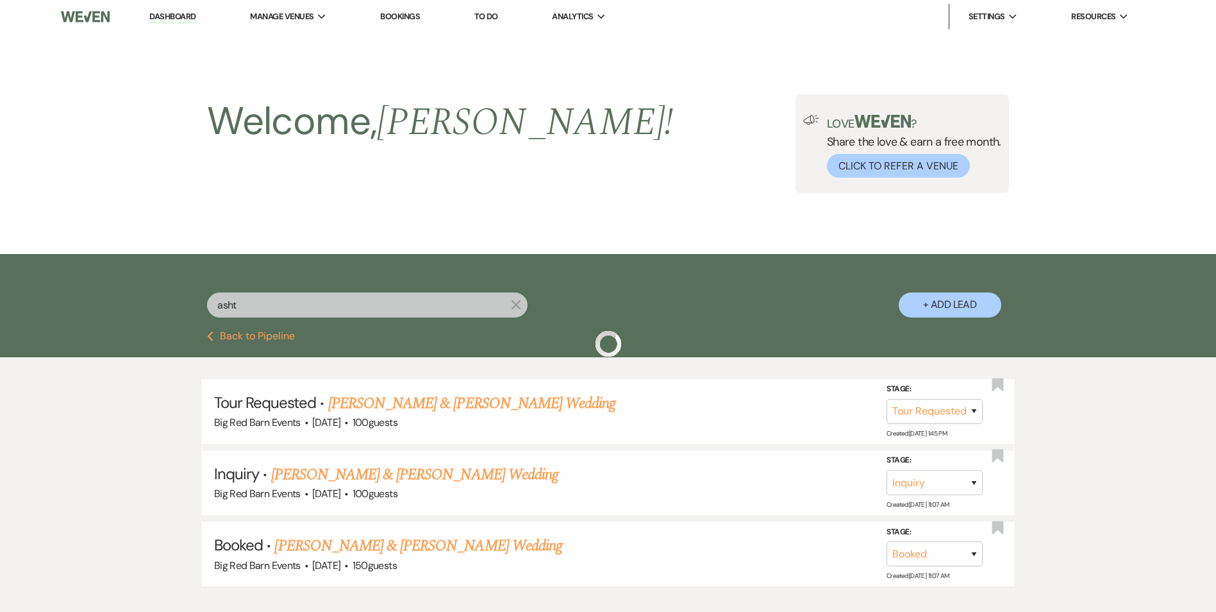
scroll to position [79, 0]
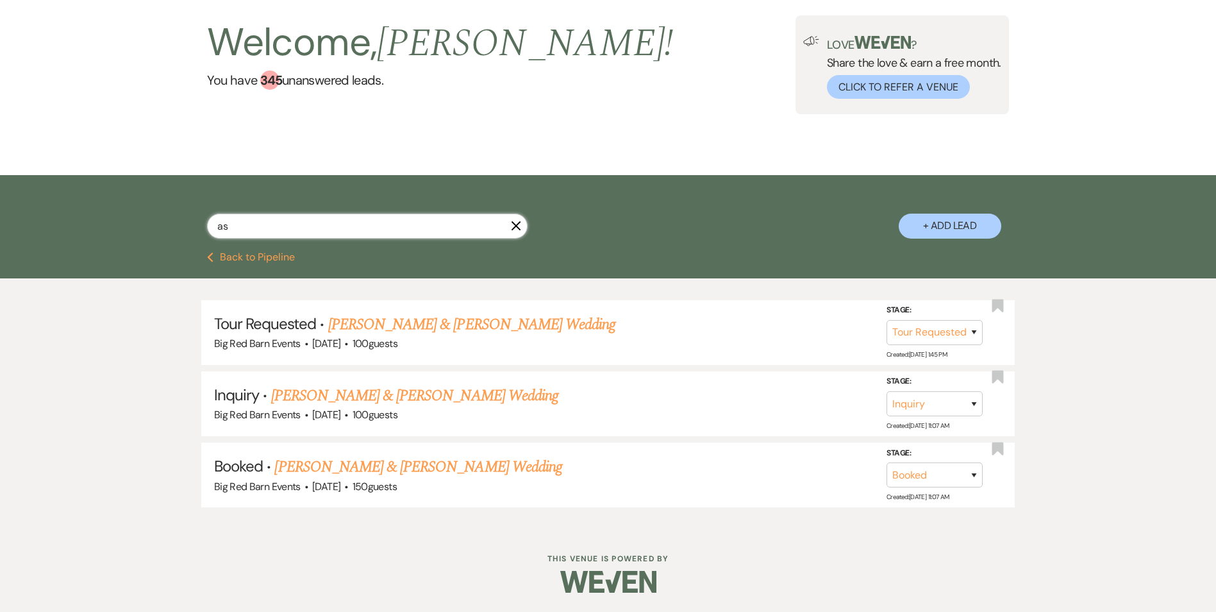
type input "a"
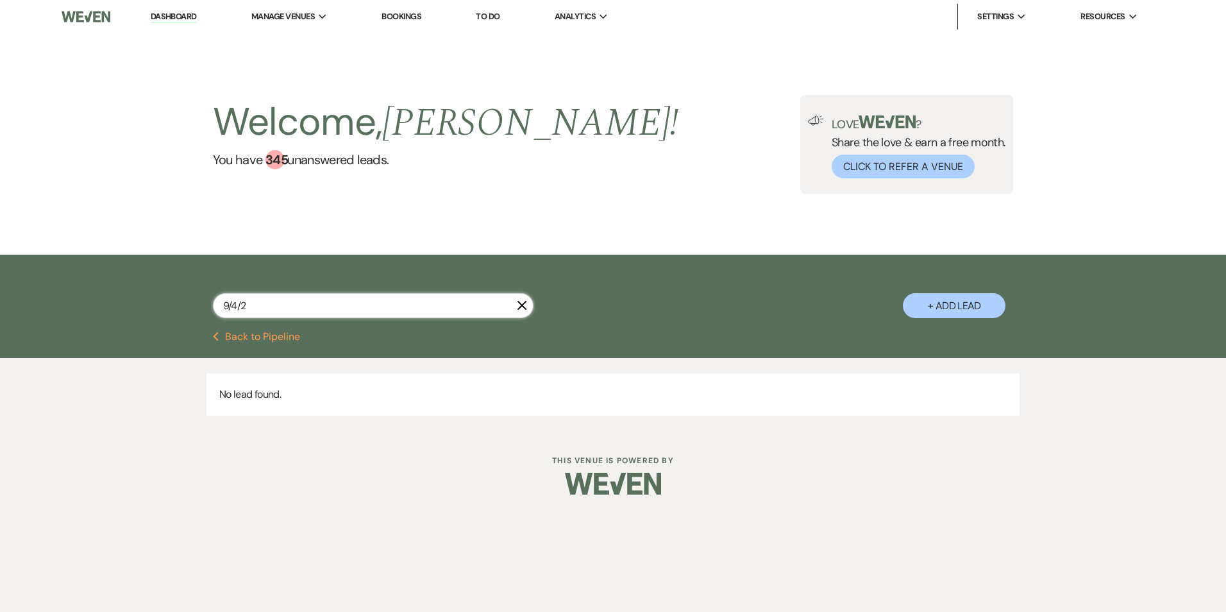
type input "[DATE]"
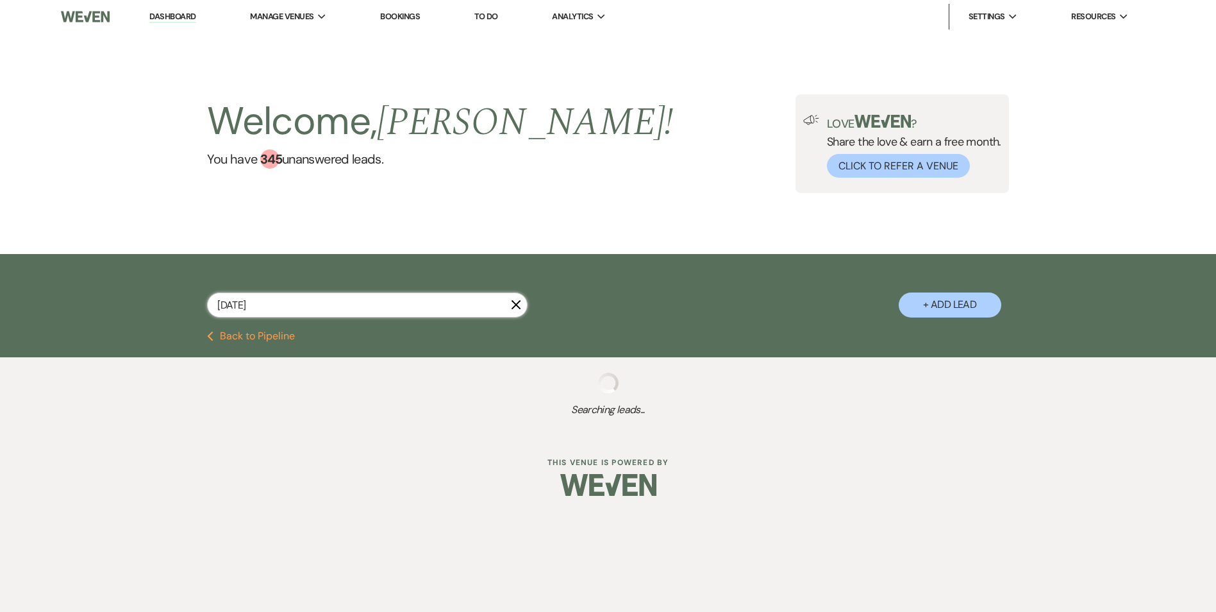
select select "2"
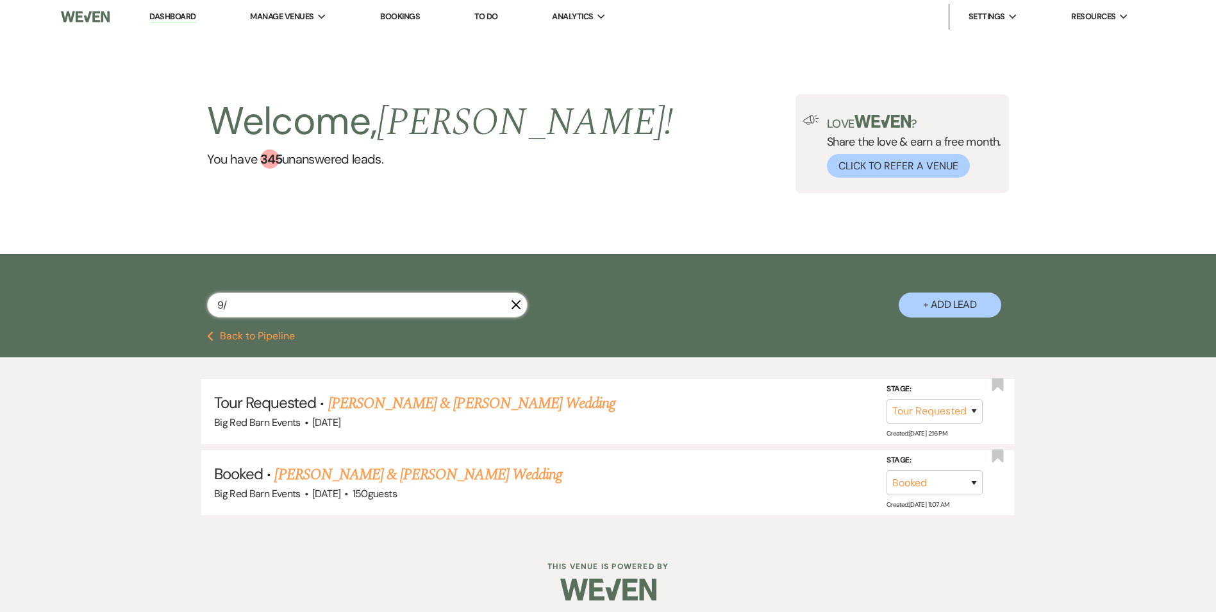
type input "9"
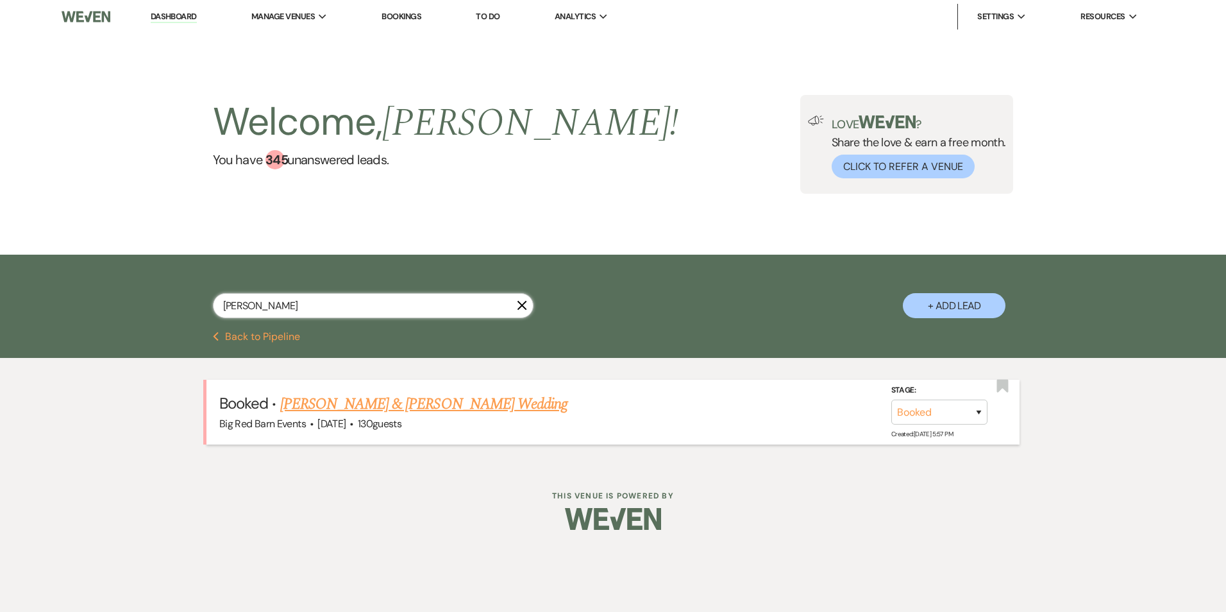
type input "[PERSON_NAME]"
click at [368, 405] on link "[PERSON_NAME] & [PERSON_NAME] Wedding" at bounding box center [423, 403] width 287 height 23
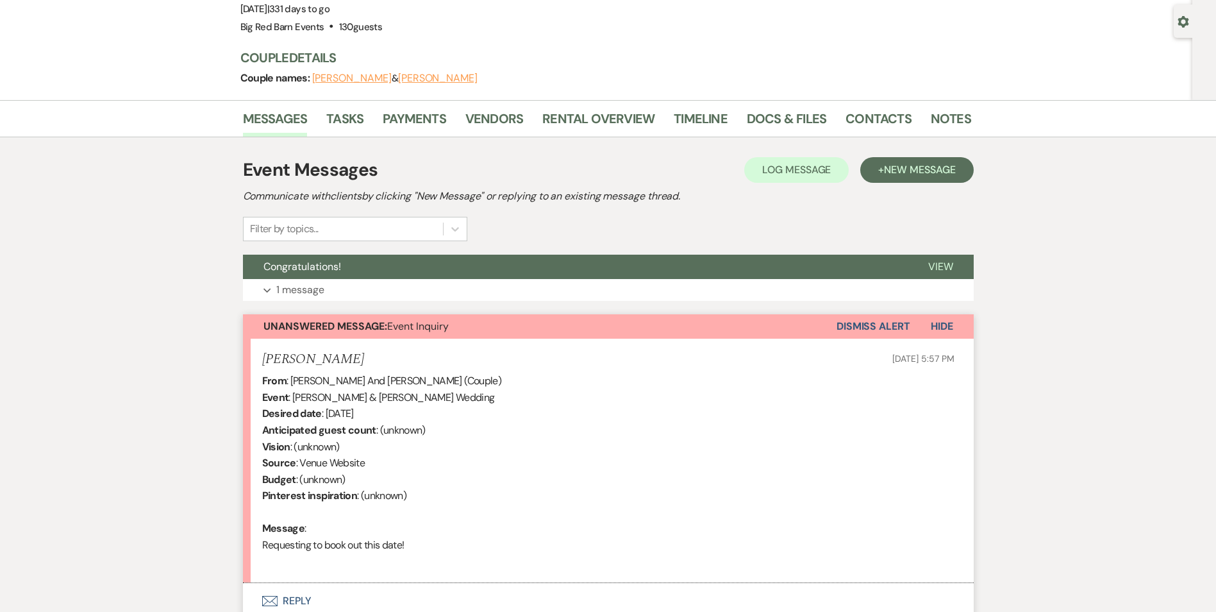
scroll to position [28, 0]
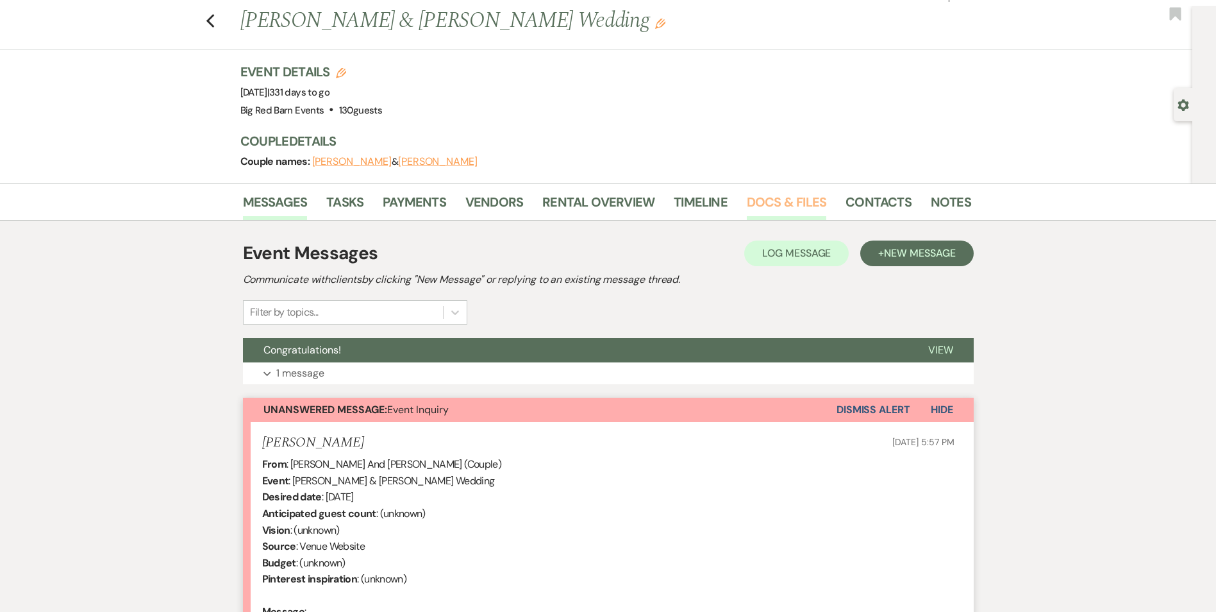
click at [789, 206] on link "Docs & Files" at bounding box center [787, 206] width 80 height 28
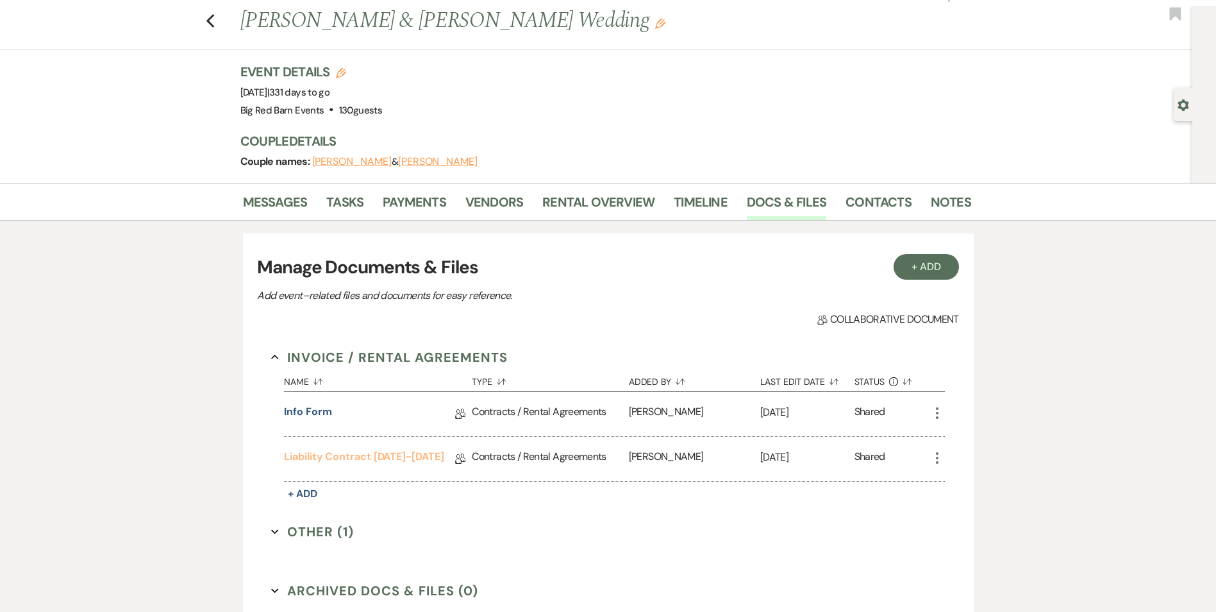
click at [396, 458] on link "Liability Contract [DATE]-[DATE]" at bounding box center [364, 459] width 160 height 20
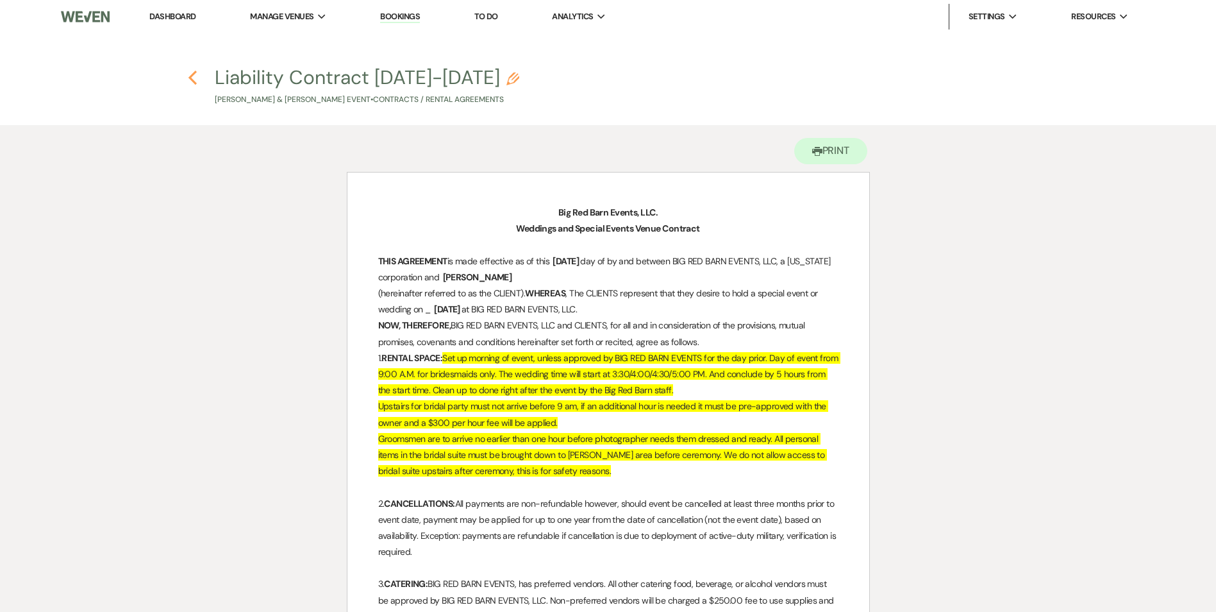
click at [192, 76] on icon "Previous" at bounding box center [193, 77] width 10 height 15
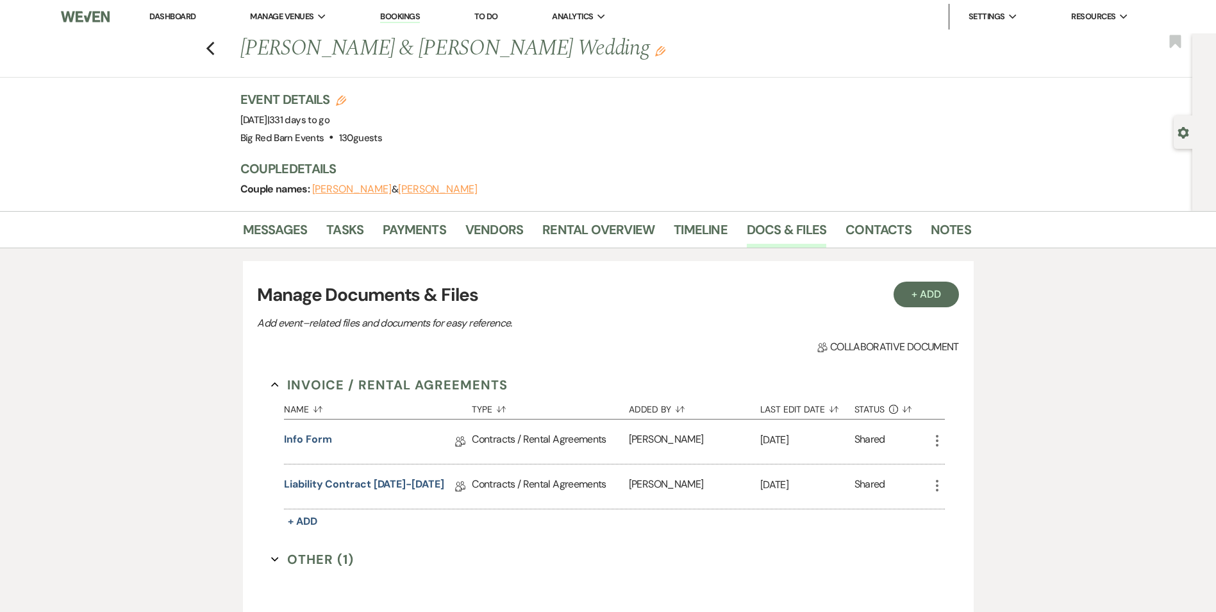
scroll to position [28, 0]
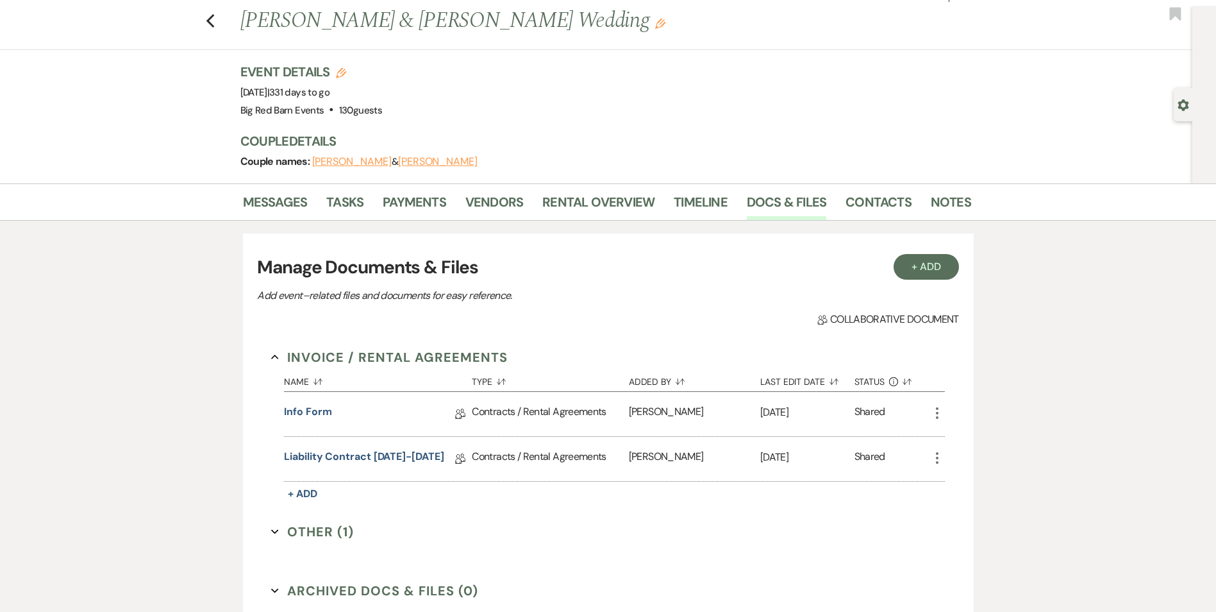
click at [224, 24] on div "Previous [PERSON_NAME] & [PERSON_NAME] Wedding Edit Bookmark" at bounding box center [593, 28] width 1199 height 44
click at [208, 24] on div "Previous [PERSON_NAME] & [PERSON_NAME] Wedding Edit Bookmark" at bounding box center [593, 28] width 1199 height 44
click at [215, 21] on icon "Previous" at bounding box center [211, 20] width 10 height 15
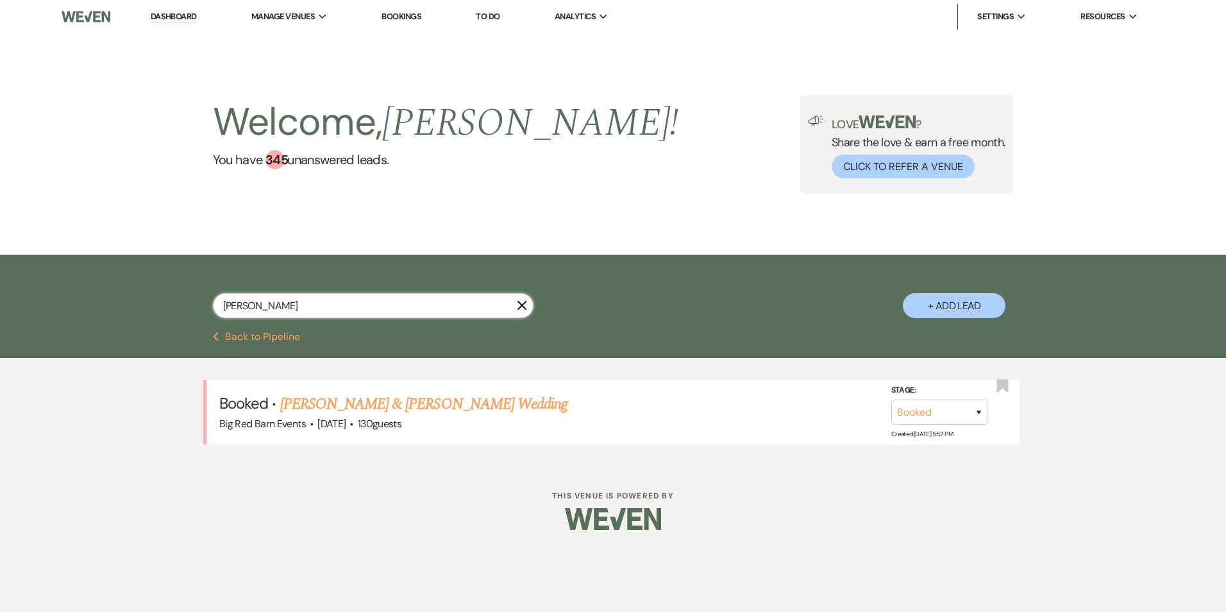
drag, startPoint x: 257, startPoint y: 303, endPoint x: 71, endPoint y: 282, distance: 187.2
click at [87, 283] on div "[PERSON_NAME] X + Add Lead" at bounding box center [613, 293] width 1226 height 77
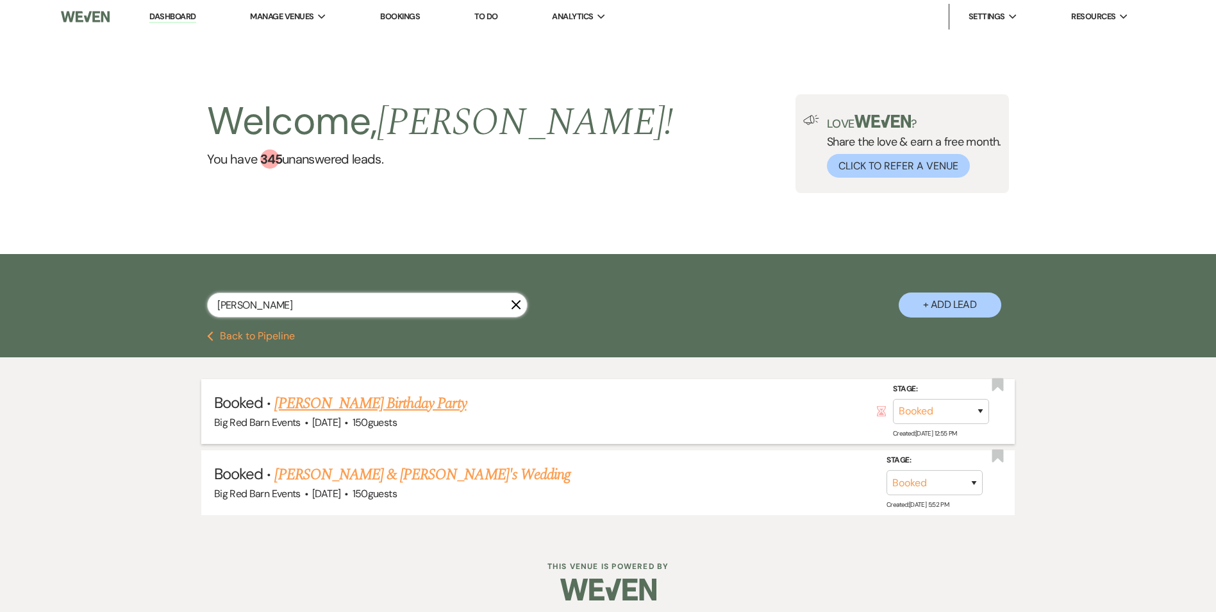
type input "[PERSON_NAME]"
click at [369, 403] on link "[PERSON_NAME] Birthday Party" at bounding box center [370, 403] width 192 height 23
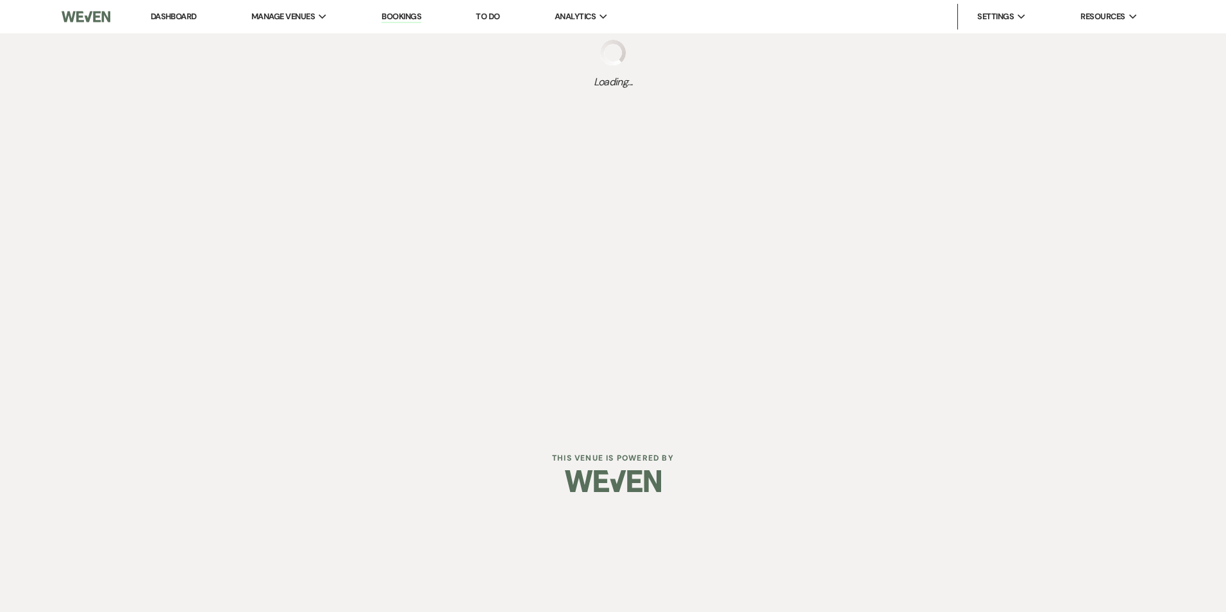
select select "5"
select select "4"
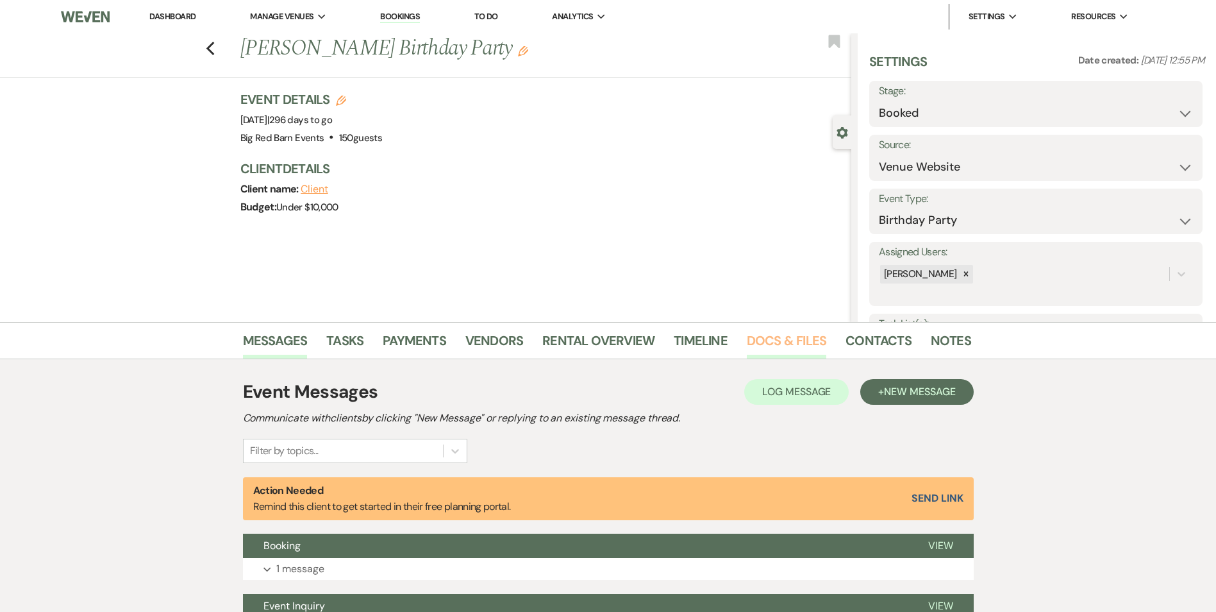
click at [809, 339] on link "Docs & Files" at bounding box center [787, 344] width 80 height 28
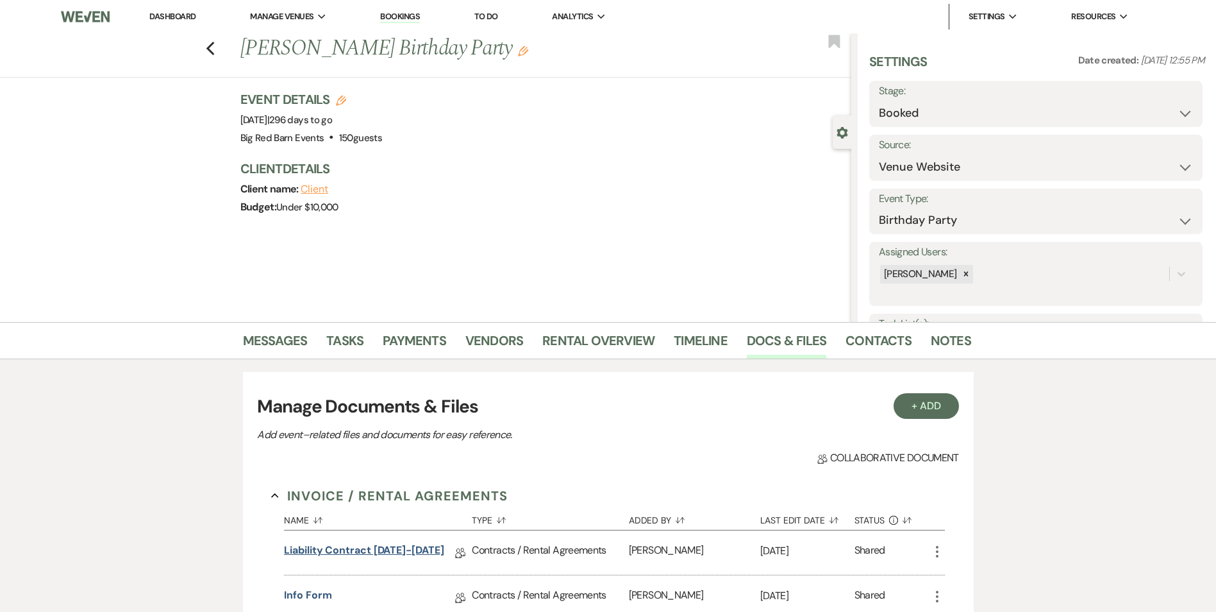
click at [387, 545] on link "Liability Contract [DATE]-[DATE]" at bounding box center [364, 552] width 160 height 20
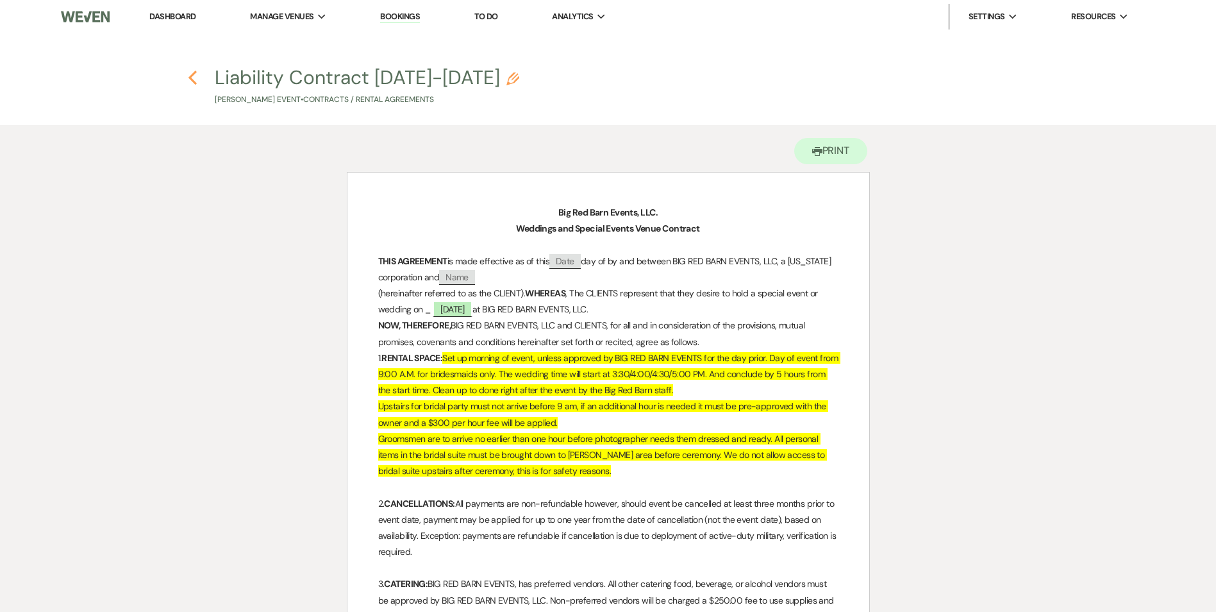
click at [196, 81] on icon "Previous" at bounding box center [193, 77] width 10 height 15
select select "5"
select select "4"
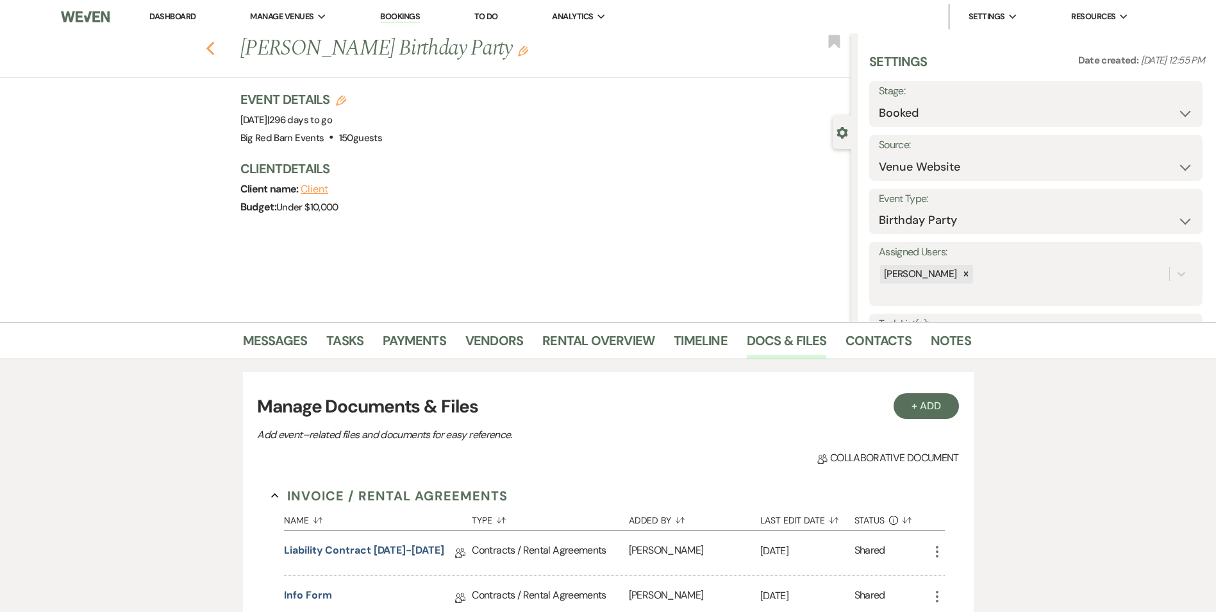
click at [215, 48] on icon "Previous" at bounding box center [211, 48] width 10 height 15
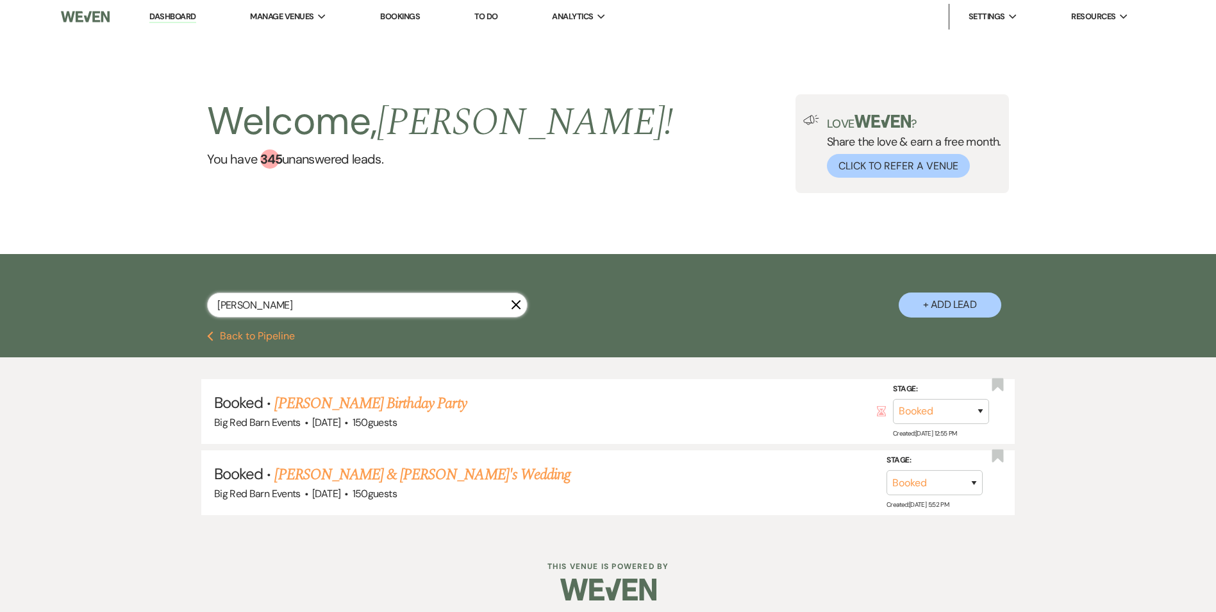
drag, startPoint x: 254, startPoint y: 303, endPoint x: 180, endPoint y: 294, distance: 75.0
click at [195, 296] on div "[PERSON_NAME] X + Add Lead" at bounding box center [608, 293] width 923 height 67
type input "[PERSON_NAME]"
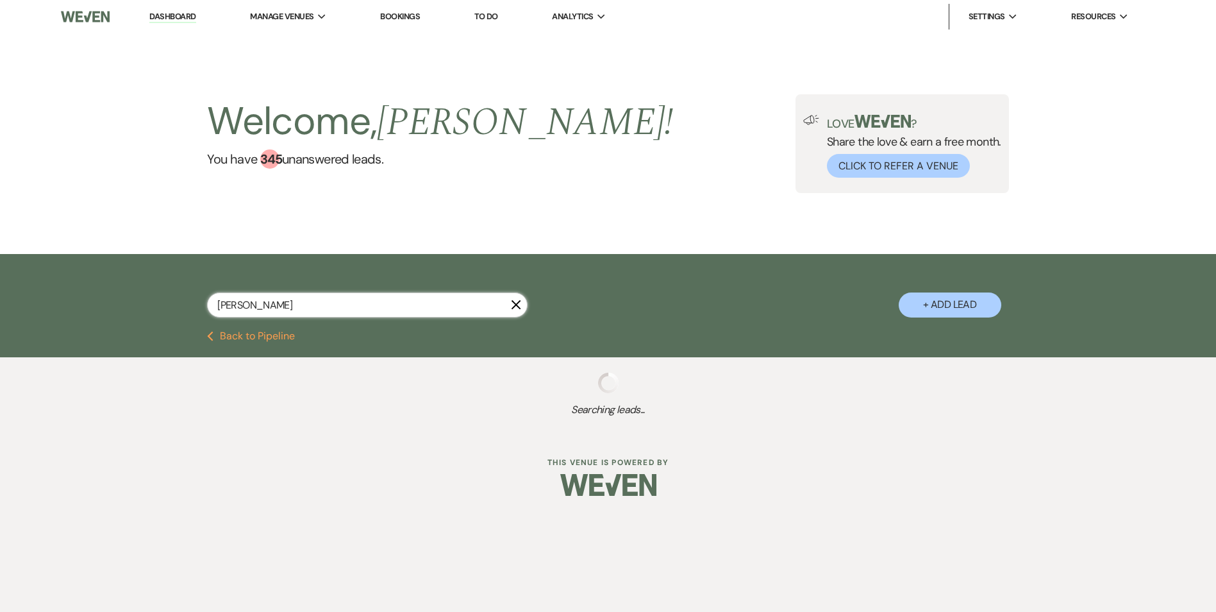
select select "2"
select select "8"
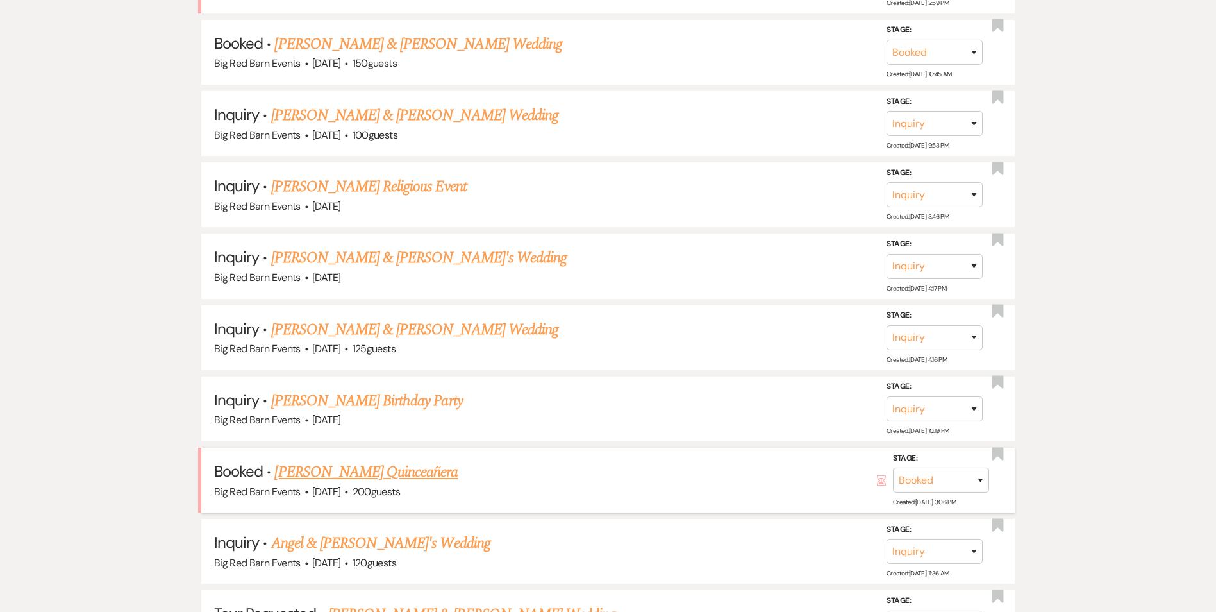
scroll to position [449, 0]
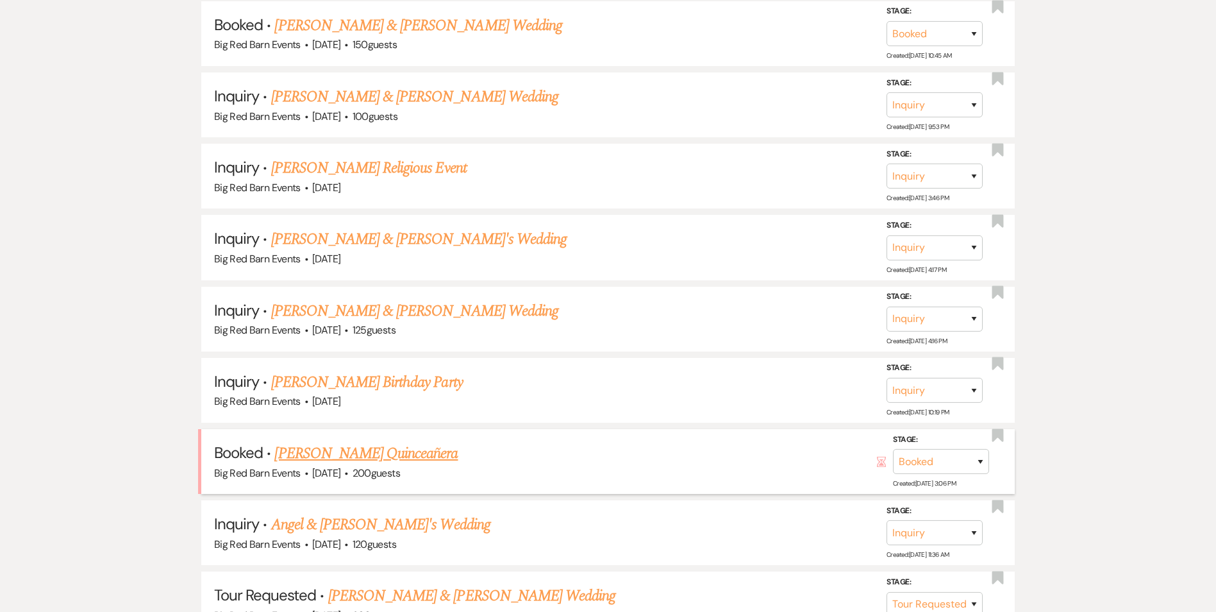
type input "[PERSON_NAME]"
click at [410, 458] on link "[PERSON_NAME] Quinceañera" at bounding box center [365, 453] width 183 height 23
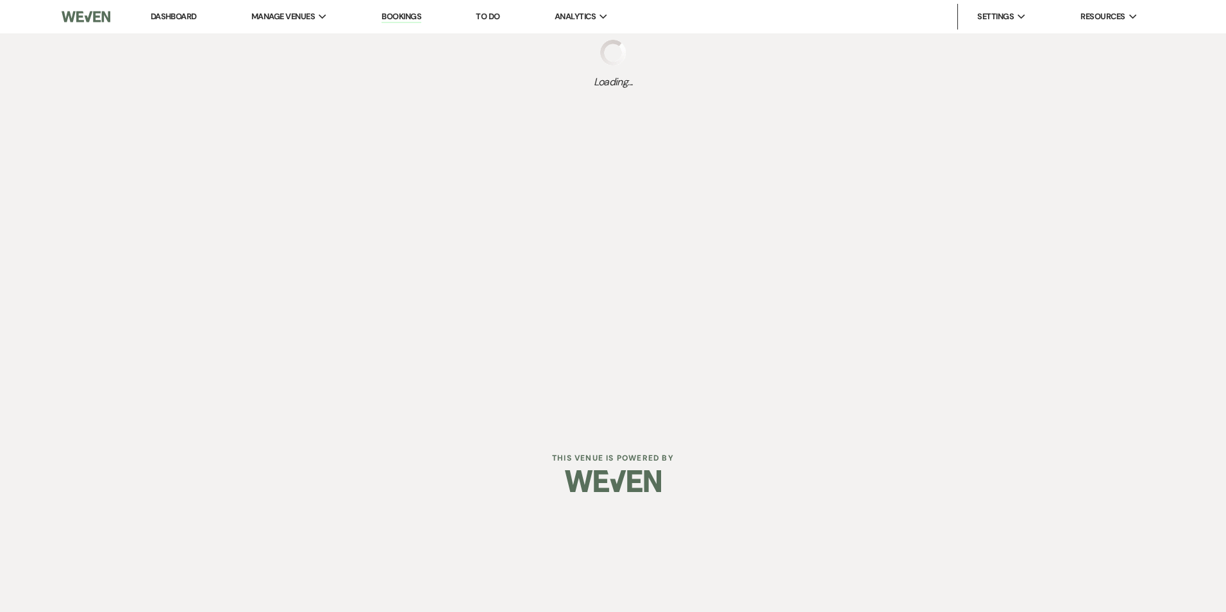
select select "5"
select select "15"
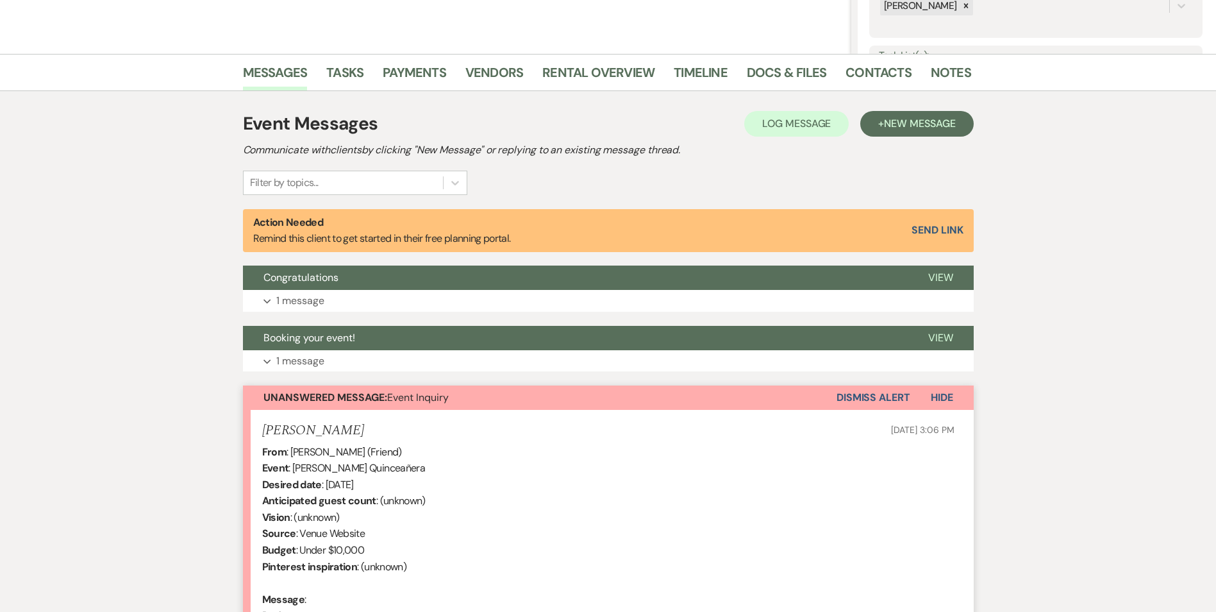
scroll to position [321, 0]
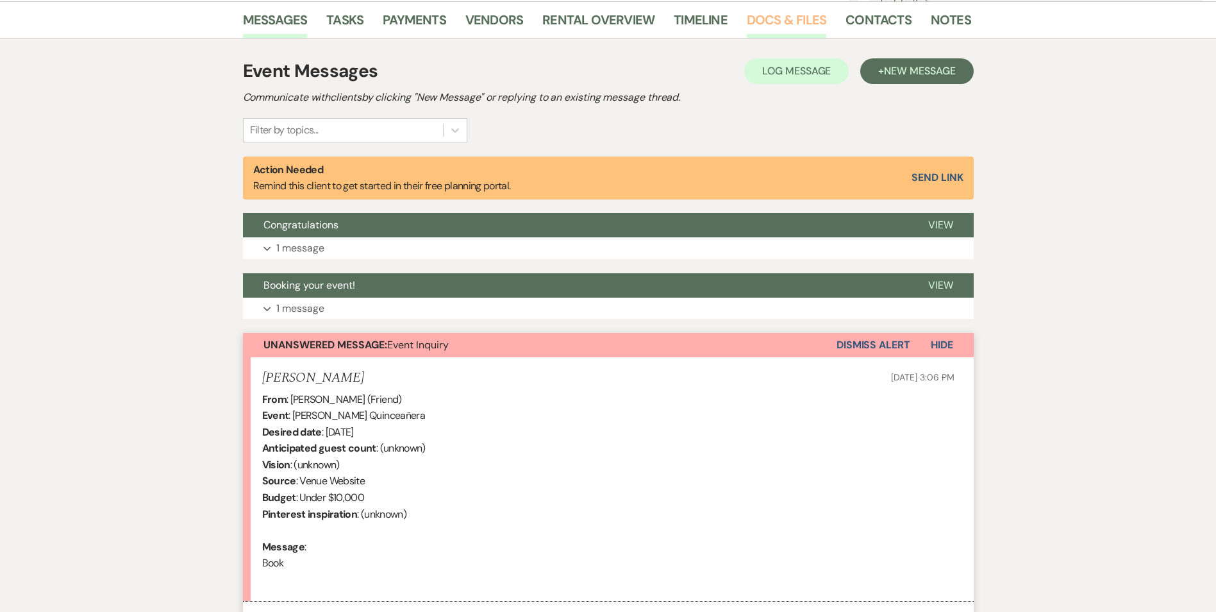
click at [783, 26] on link "Docs & Files" at bounding box center [787, 24] width 80 height 28
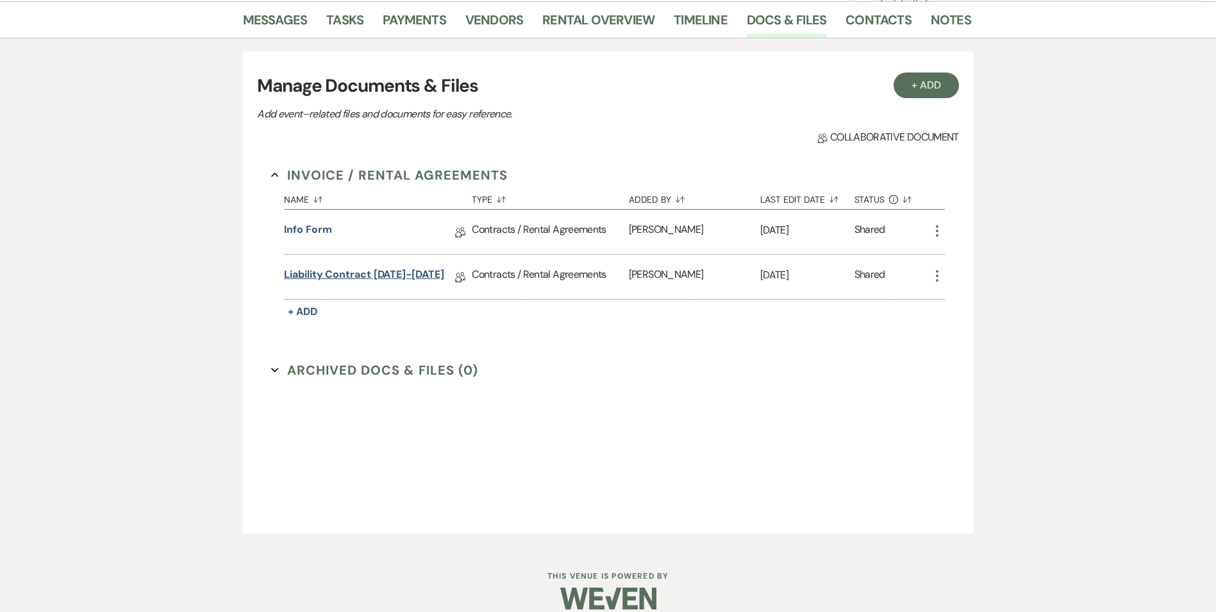
click at [397, 270] on link "Liability Contract [DATE]-[DATE]" at bounding box center [364, 277] width 160 height 20
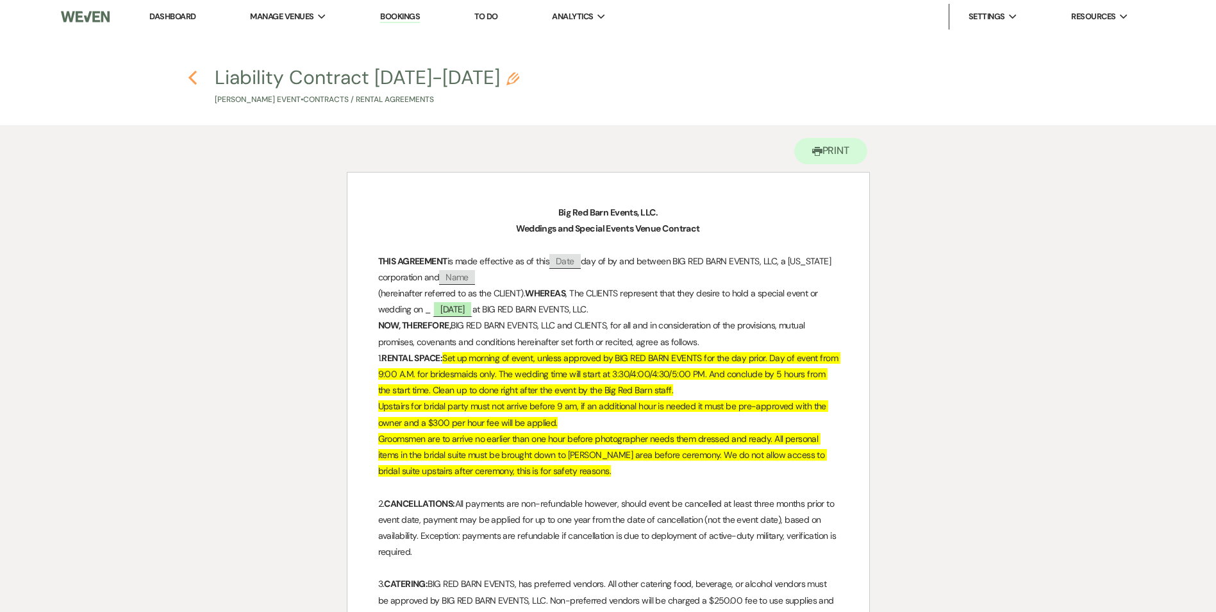
click at [194, 80] on use "button" at bounding box center [193, 78] width 8 height 14
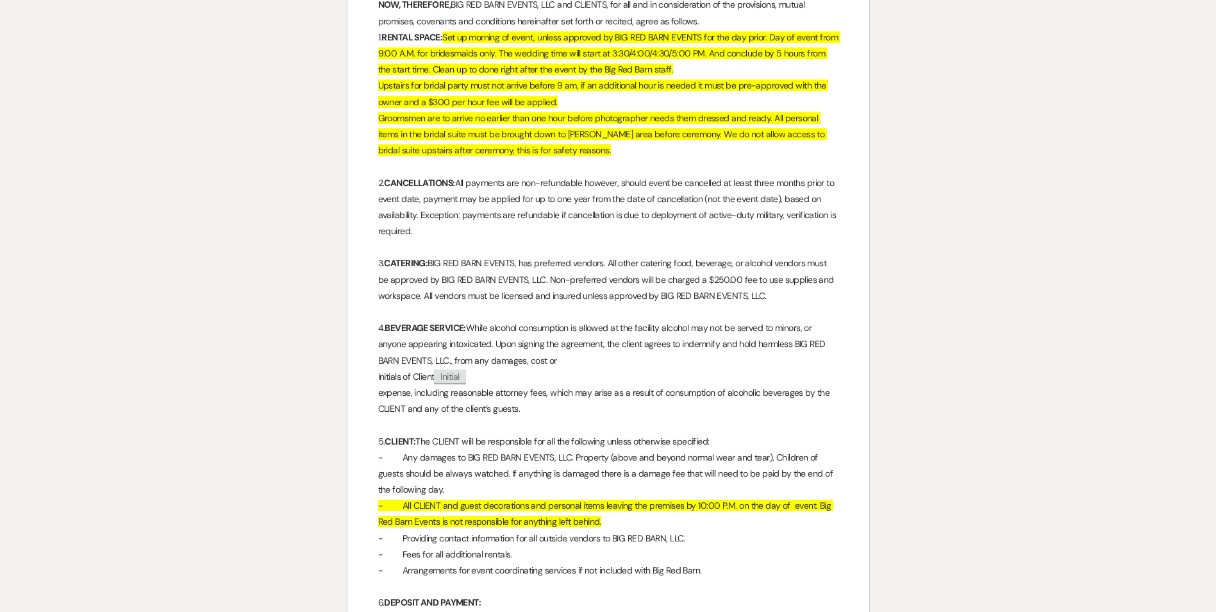
select select "5"
select select "15"
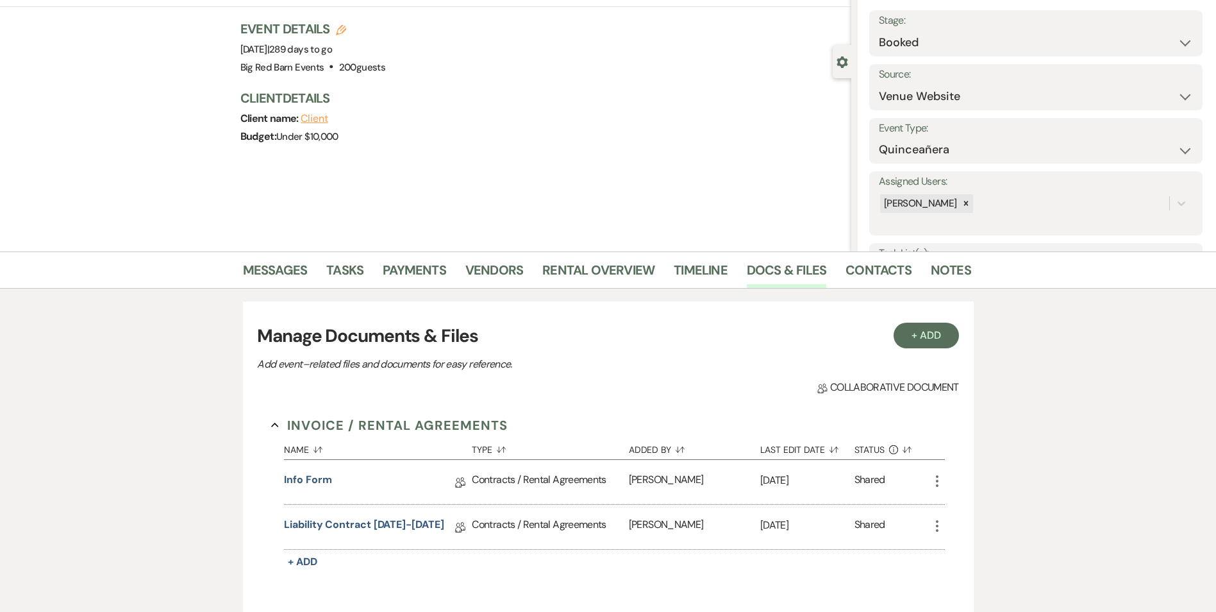
scroll to position [0, 0]
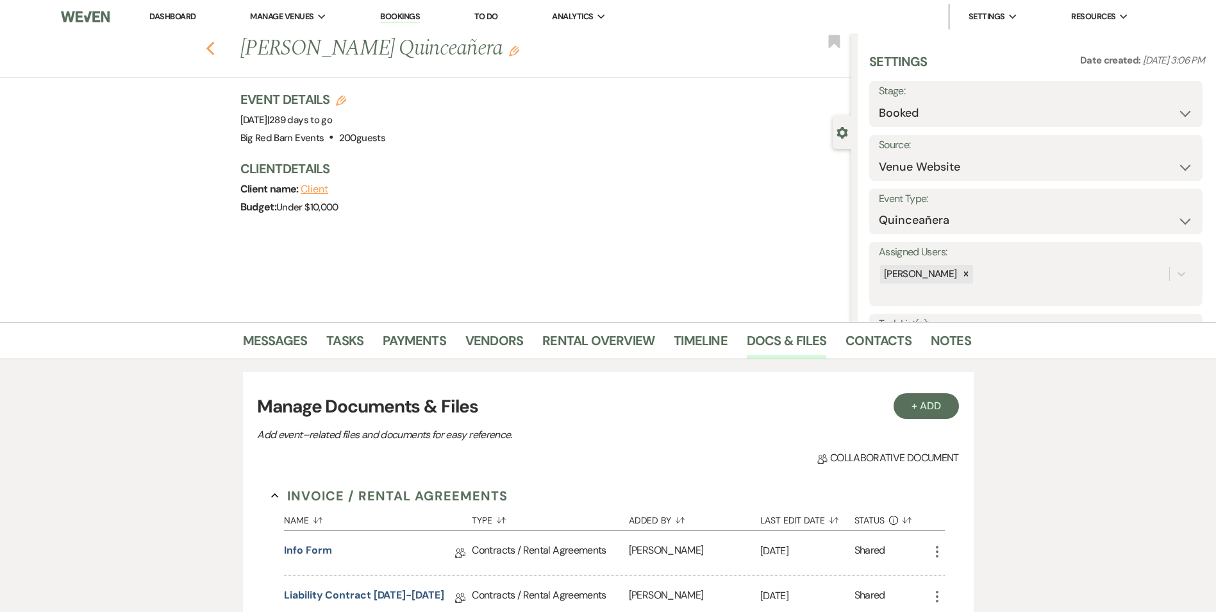
click at [211, 53] on icon "Previous" at bounding box center [211, 48] width 10 height 15
select select "2"
select select "8"
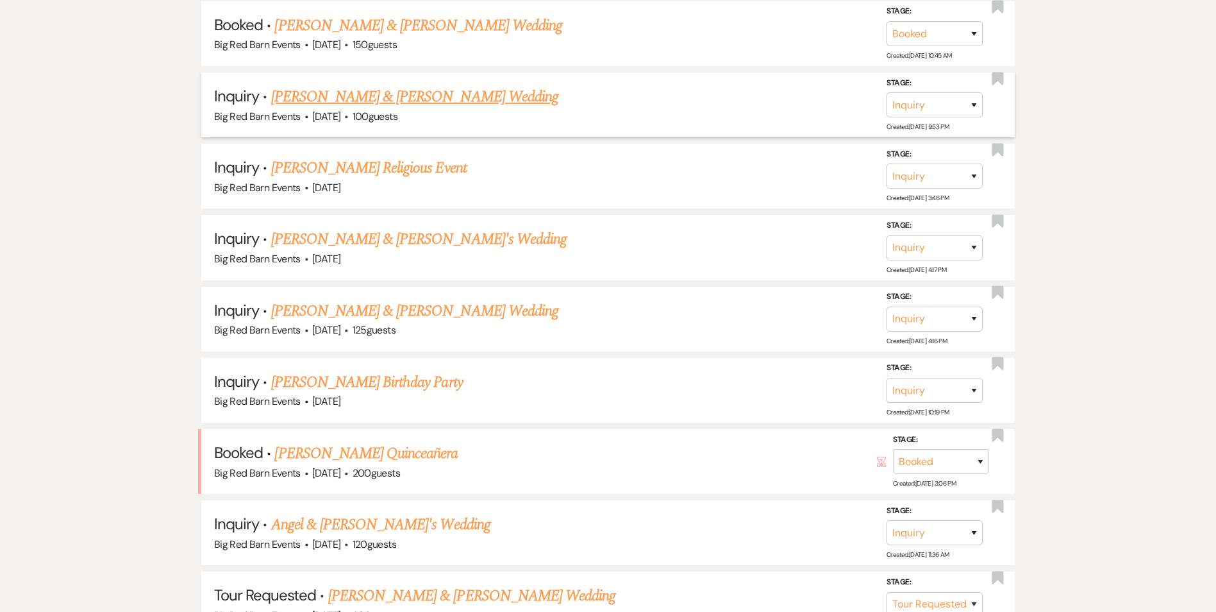
scroll to position [192, 0]
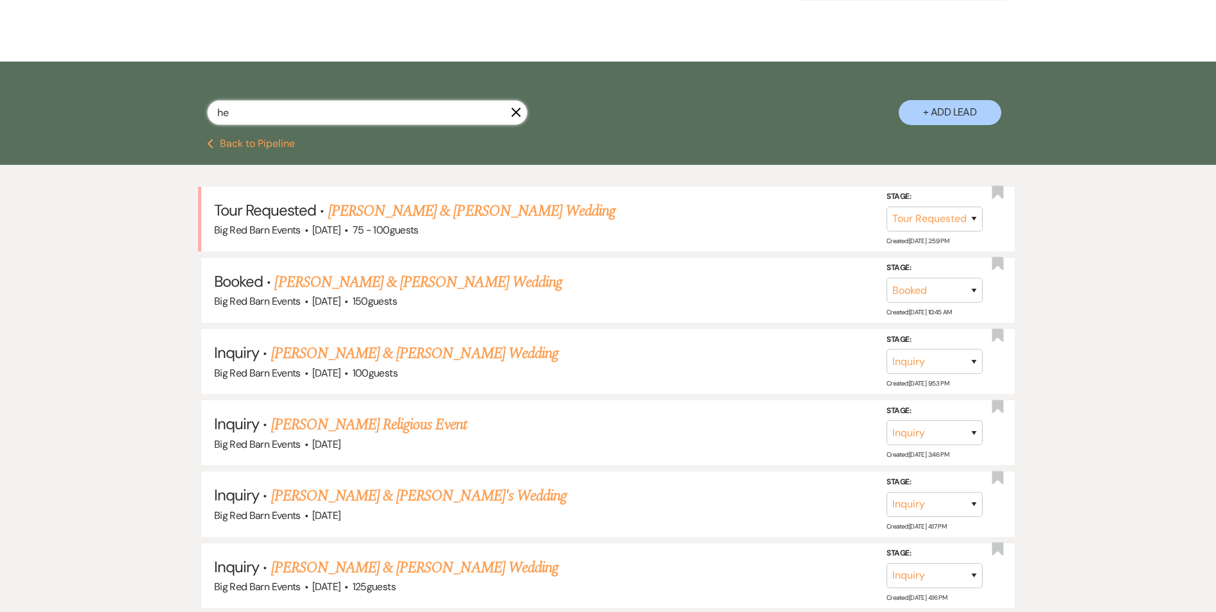
type input "h"
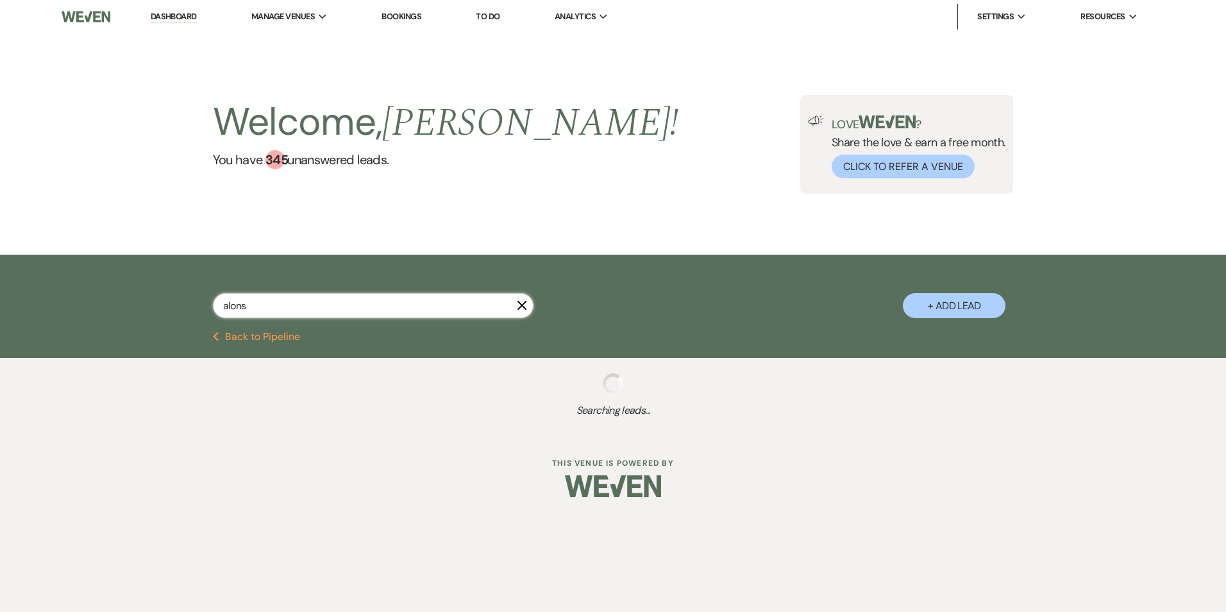
type input "[PERSON_NAME]"
select select "8"
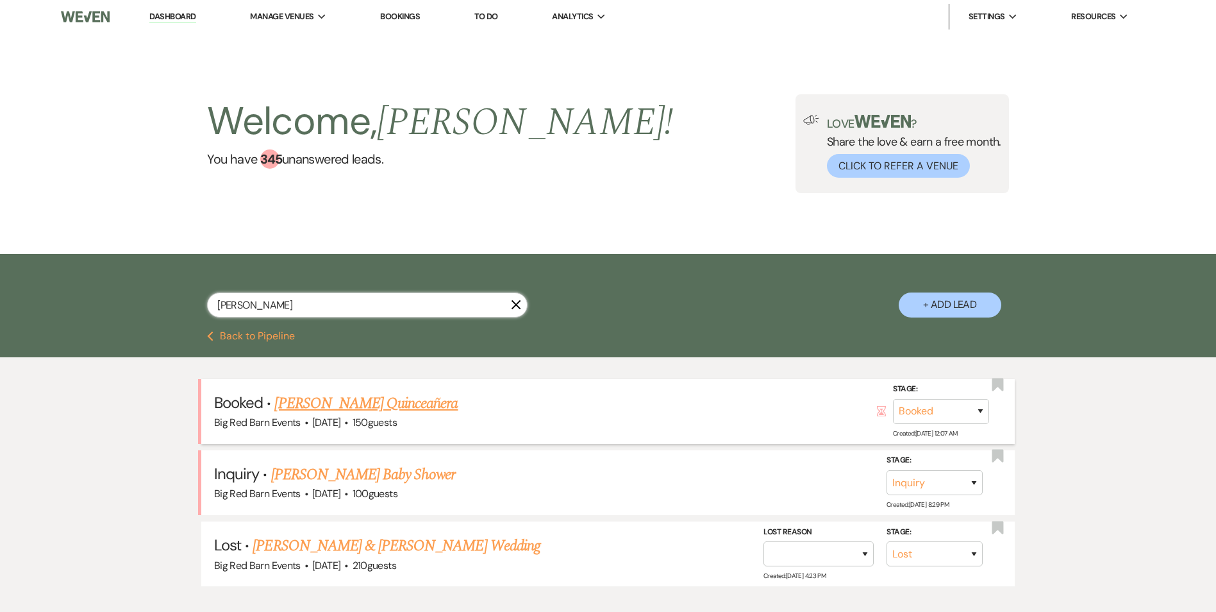
type input "[PERSON_NAME]"
click at [310, 404] on link "[PERSON_NAME] Quinceañera" at bounding box center [365, 403] width 183 height 23
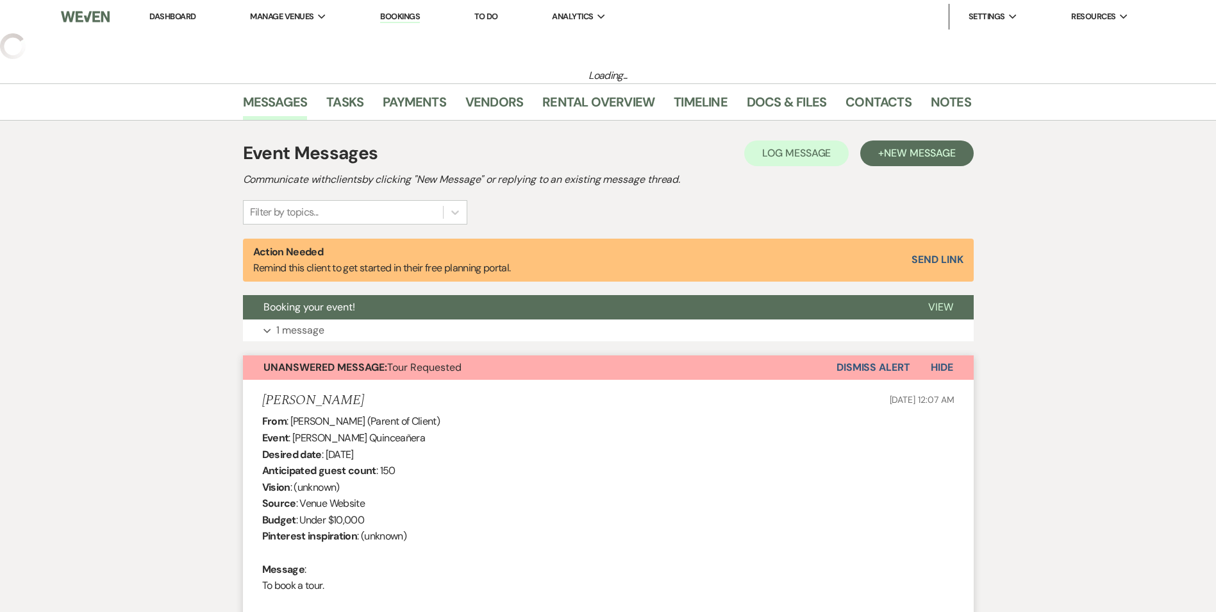
select select "5"
select select "15"
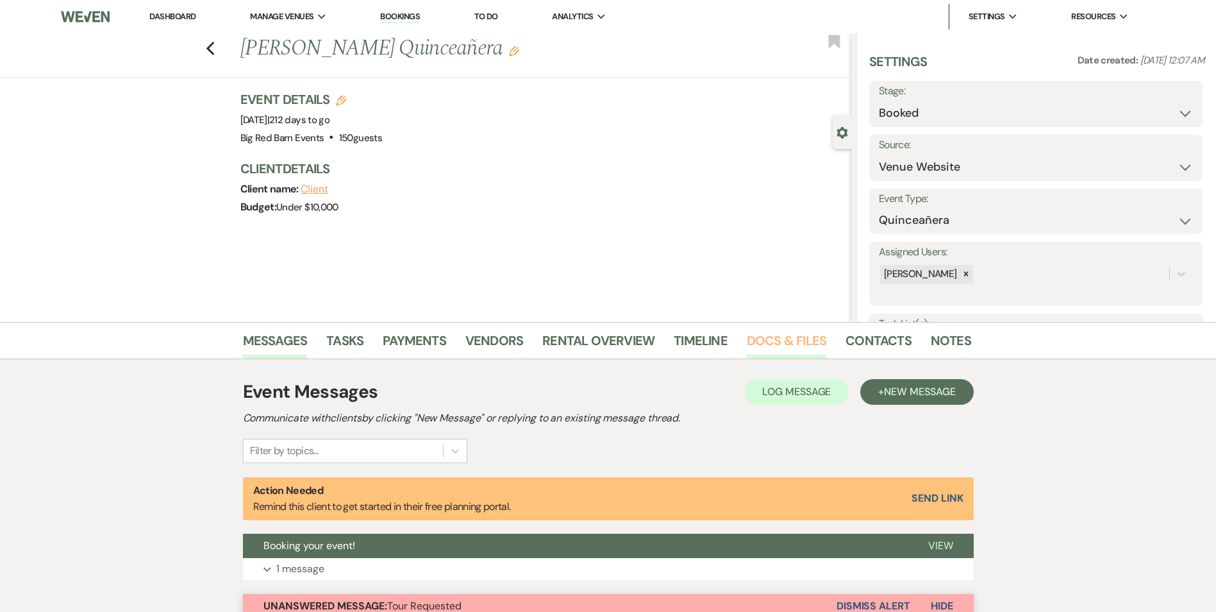
click at [786, 337] on link "Docs & Files" at bounding box center [787, 344] width 80 height 28
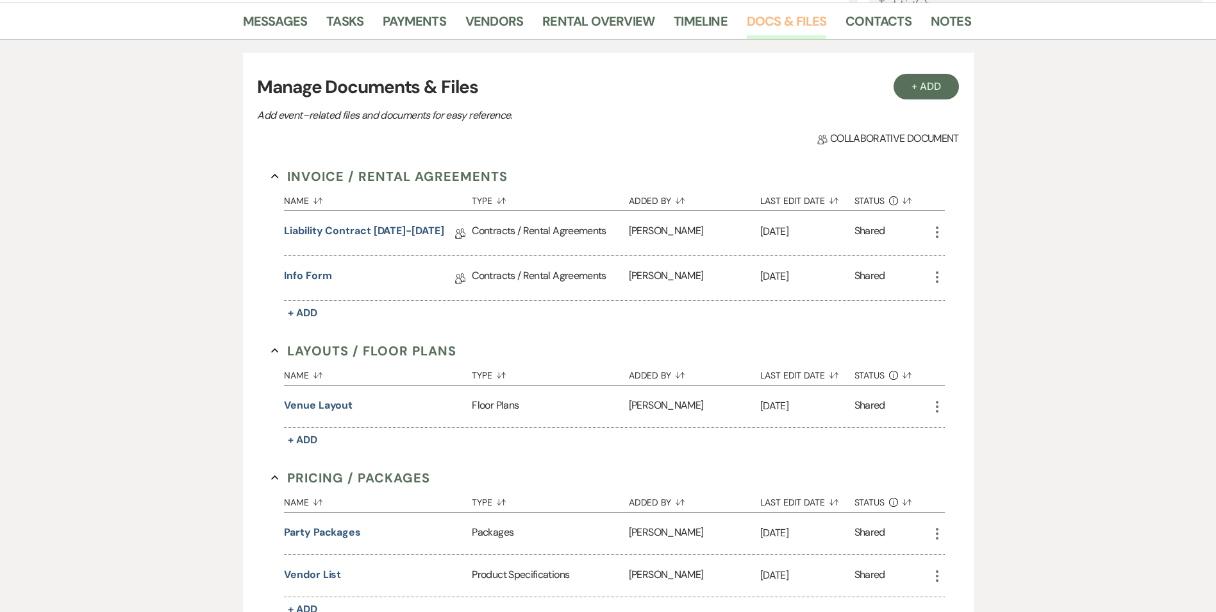
scroll to position [321, 0]
click at [358, 232] on link "Liability Contract [DATE]-[DATE]" at bounding box center [364, 232] width 160 height 20
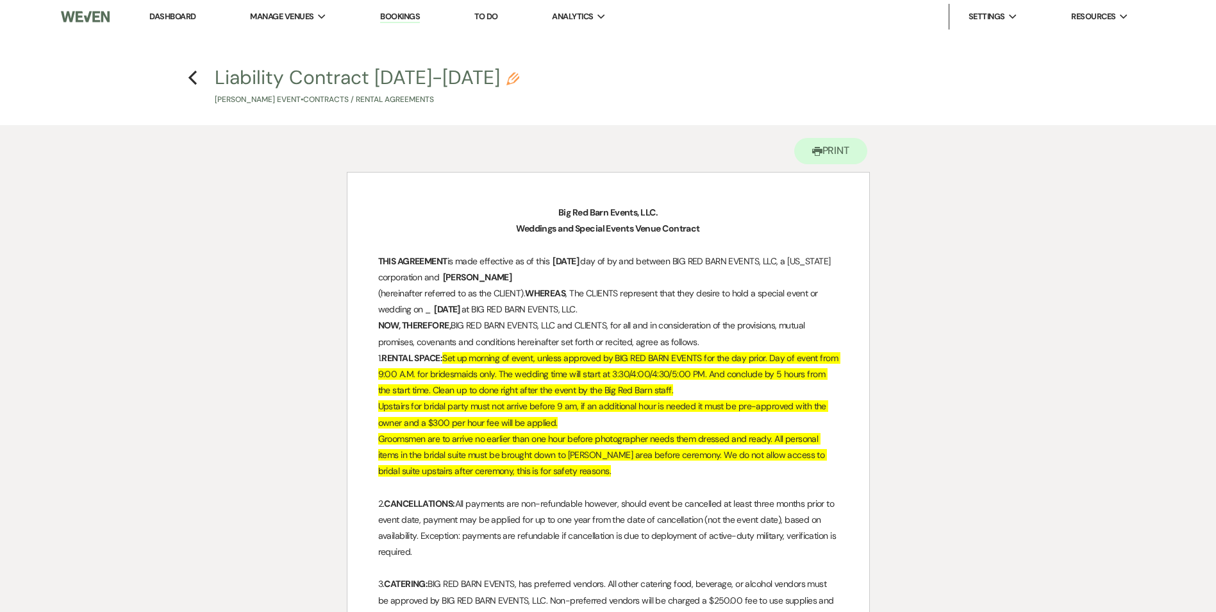
click at [187, 80] on h4 "Previous Liability Contract [DATE]-[DATE] Pencil [PERSON_NAME] Event • Contract…" at bounding box center [608, 85] width 923 height 42
click at [190, 78] on use "button" at bounding box center [193, 78] width 8 height 14
select select "5"
select select "15"
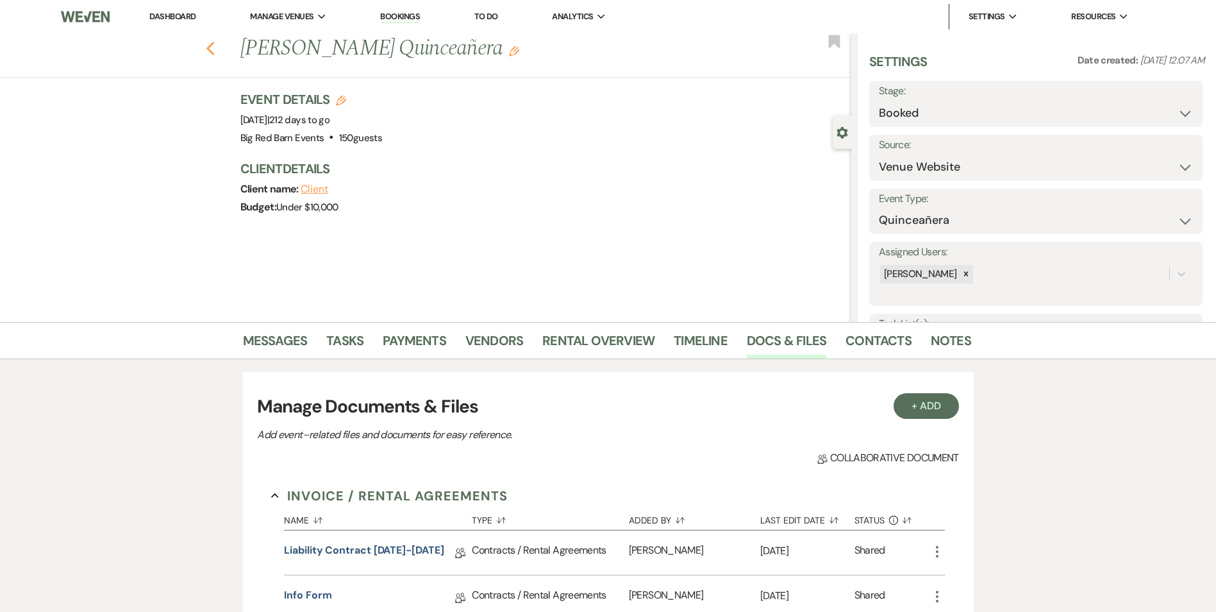
click at [215, 51] on icon "Previous" at bounding box center [211, 48] width 10 height 15
select select "8"
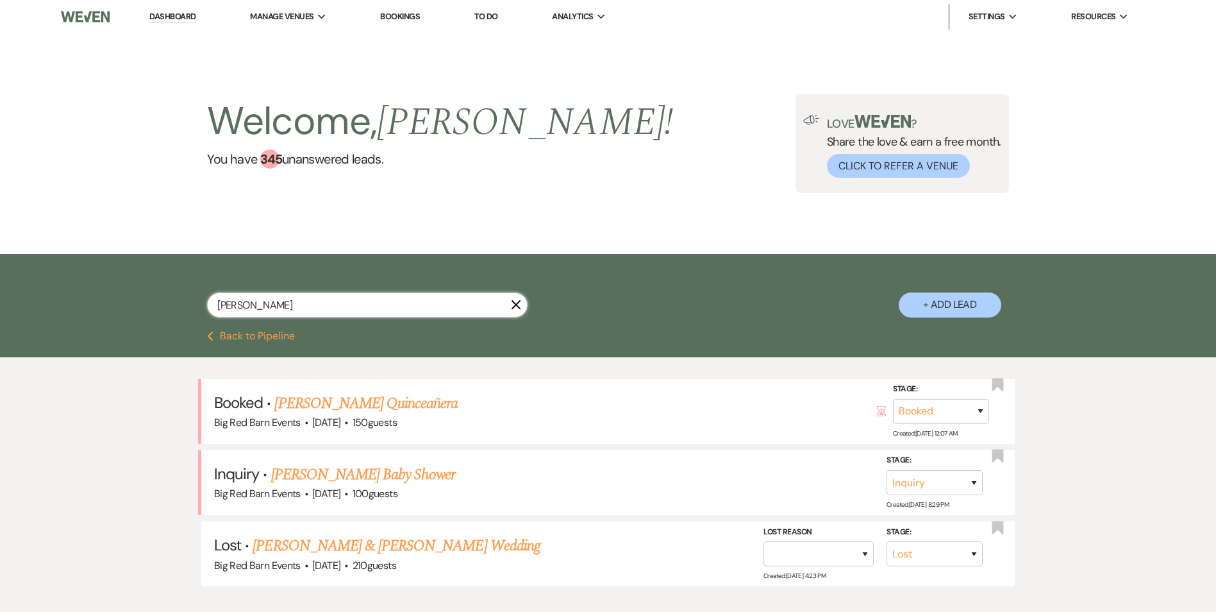
drag, startPoint x: 254, startPoint y: 301, endPoint x: 124, endPoint y: 275, distance: 132.8
click at [125, 275] on div "[PERSON_NAME] + Add Lead" at bounding box center [608, 292] width 1216 height 77
type input "bern"
select select "6"
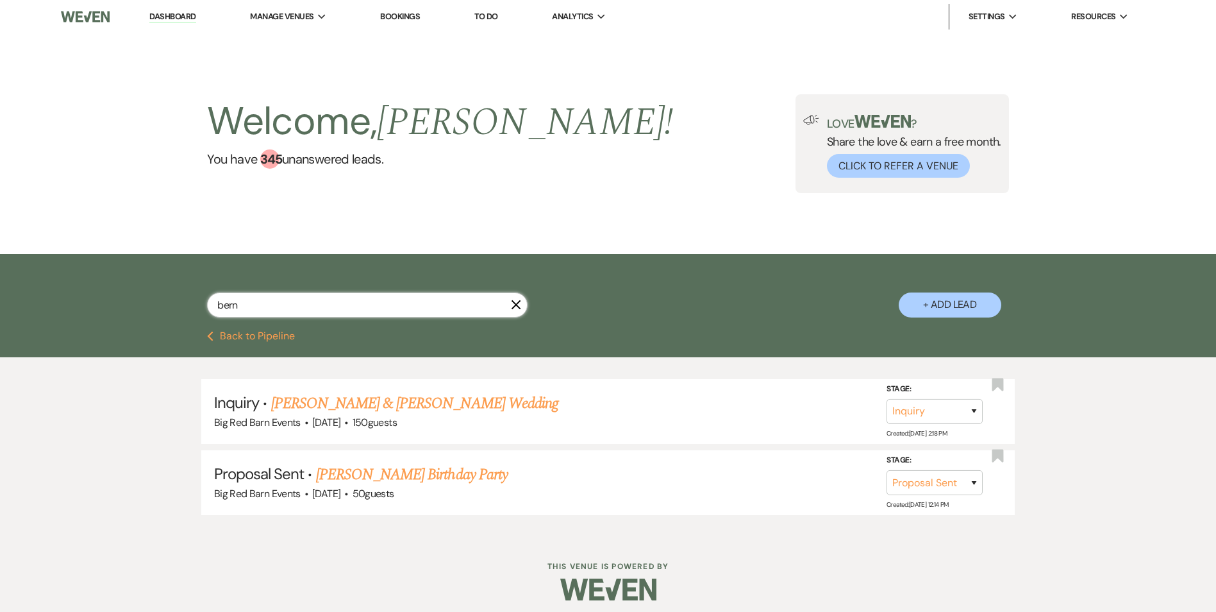
type input "ber"
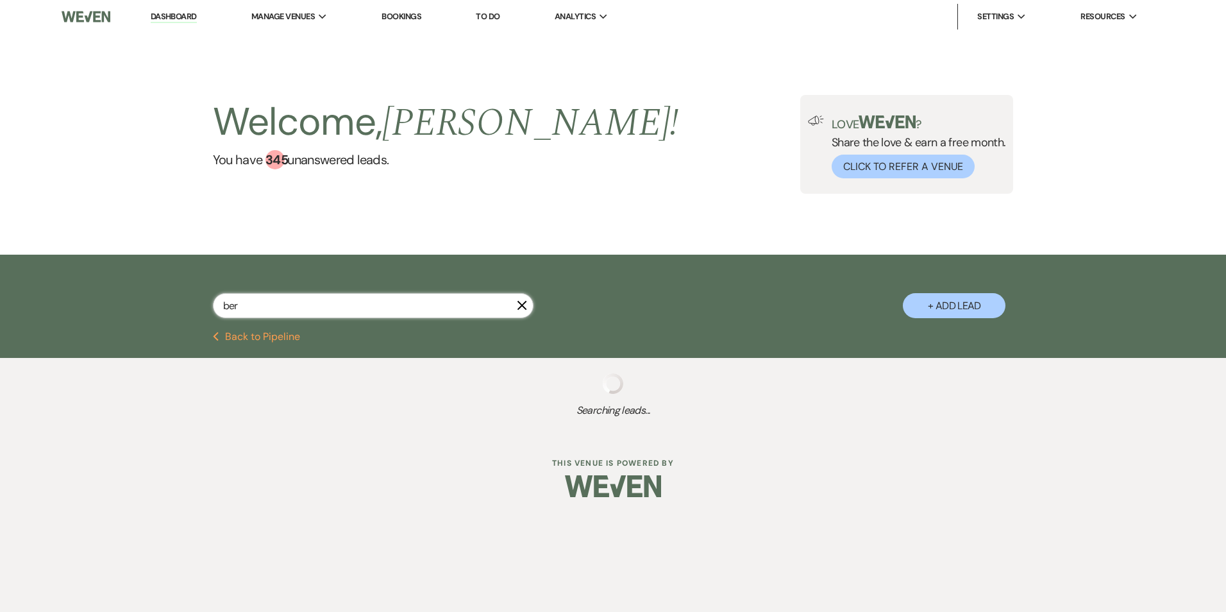
select select "2"
select select "8"
select select "6"
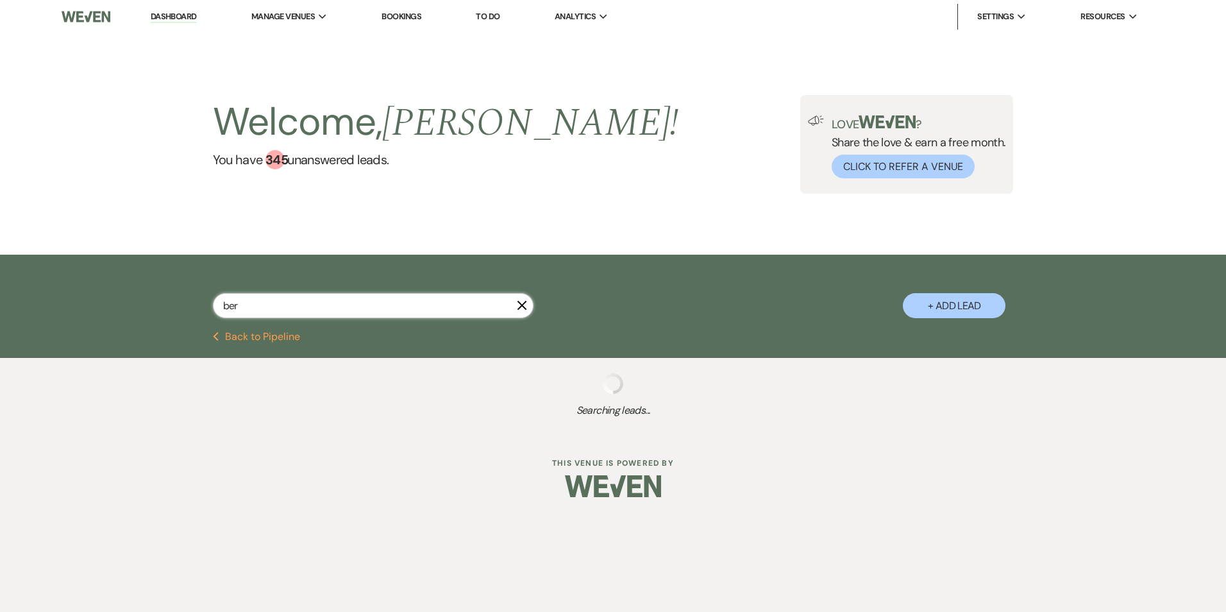
select select "6"
select select "2"
select select "6"
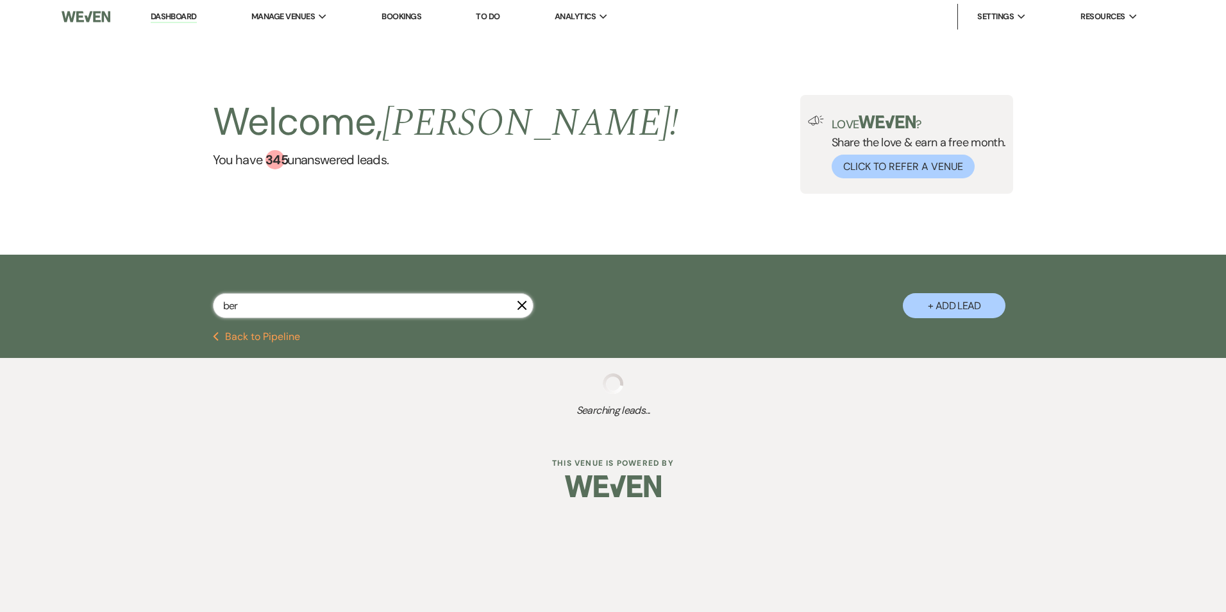
select select "6"
select select "8"
select select "2"
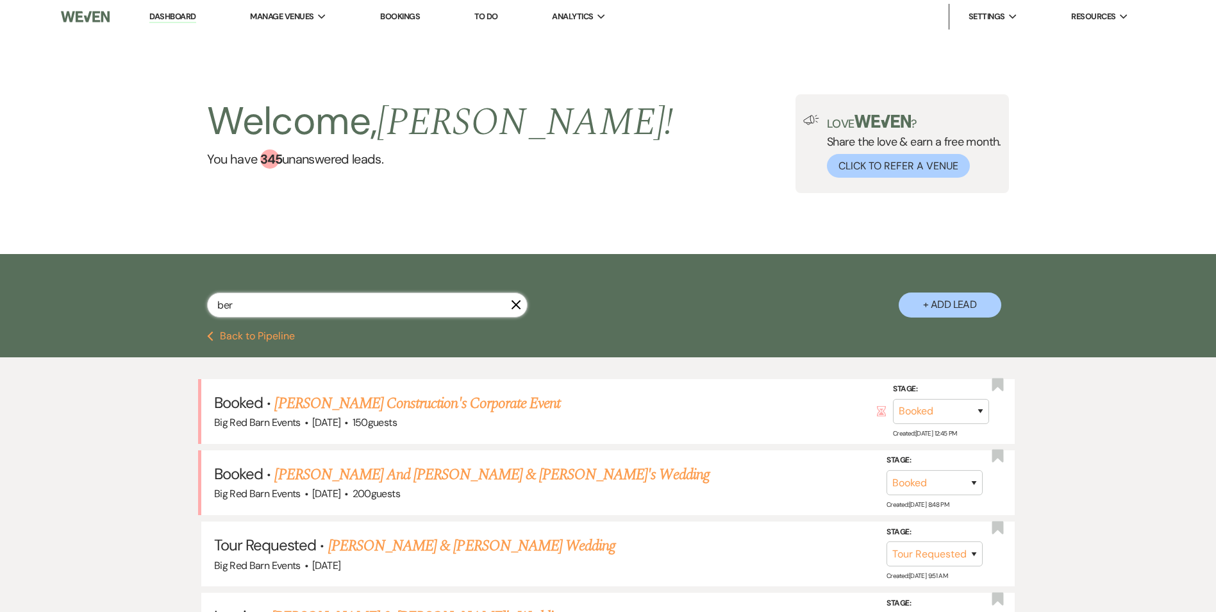
type input "ber"
drag, startPoint x: 245, startPoint y: 303, endPoint x: 133, endPoint y: 289, distance: 112.4
click at [134, 289] on div "ber X + Add Lead" at bounding box center [608, 292] width 1216 height 77
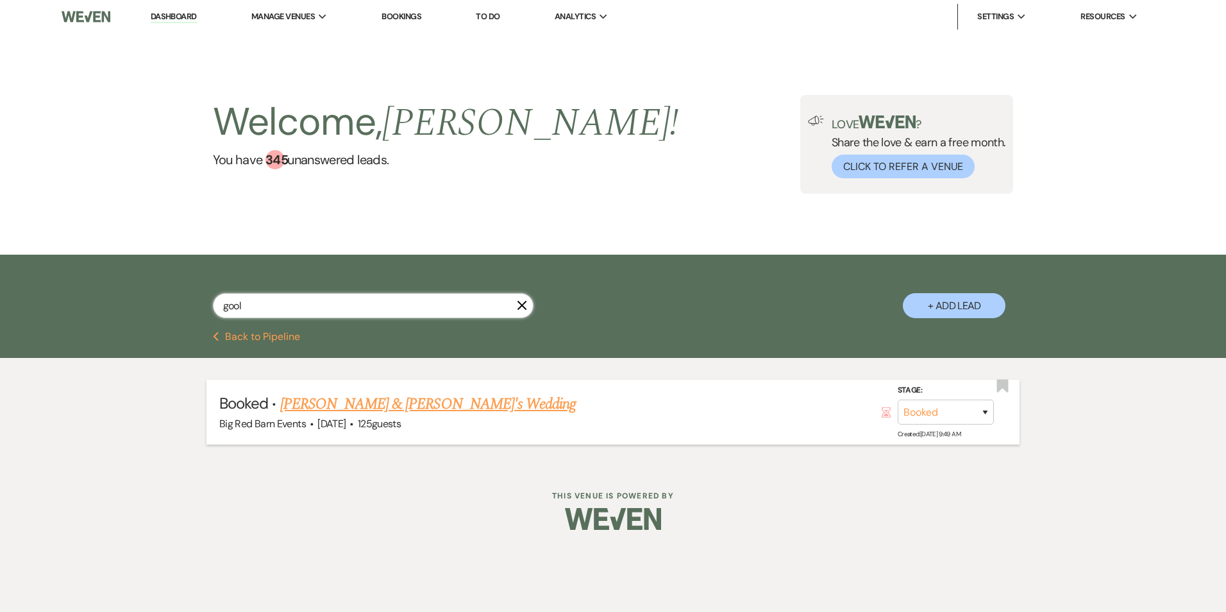
type input "gool"
click at [360, 406] on link "[PERSON_NAME] & [PERSON_NAME]'s Wedding" at bounding box center [428, 403] width 296 height 23
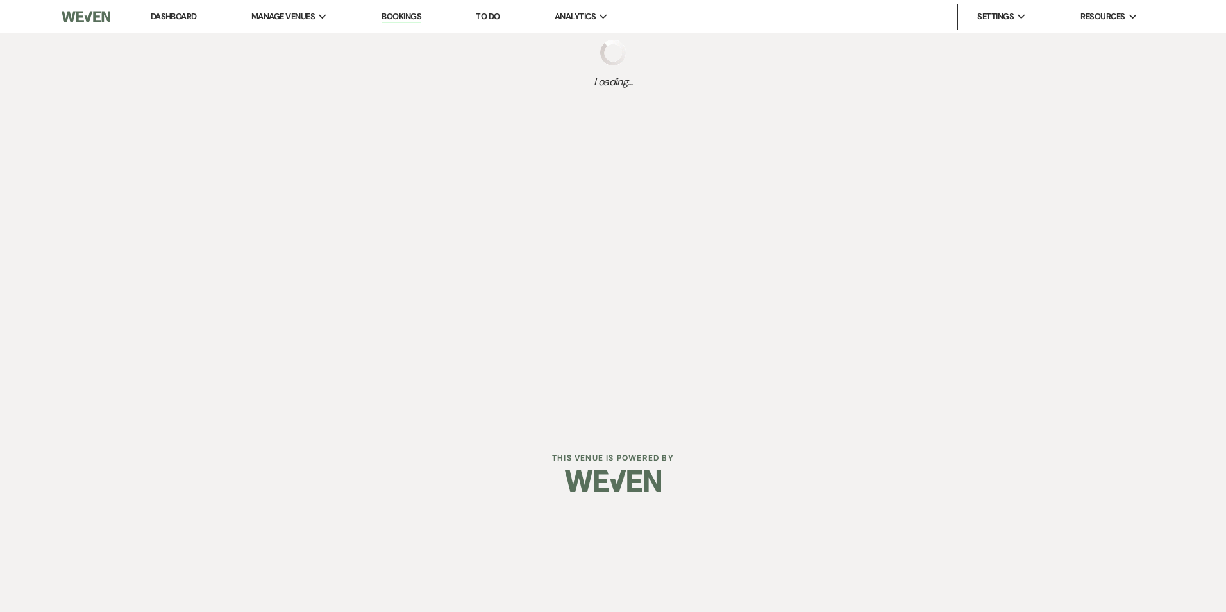
select select "5"
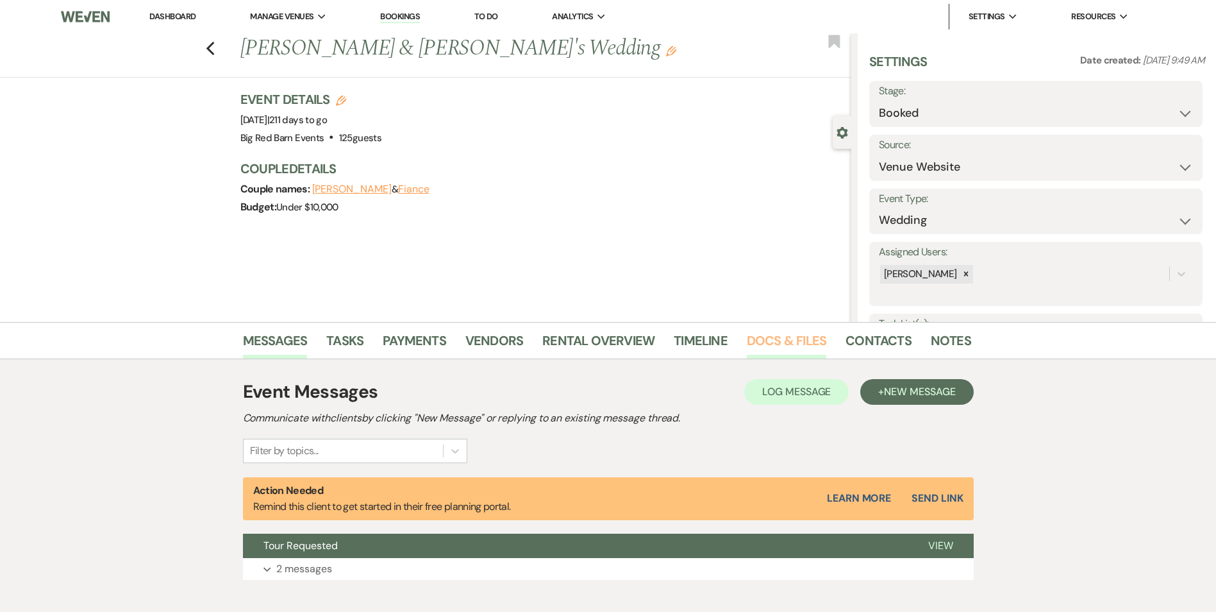
click at [805, 344] on link "Docs & Files" at bounding box center [787, 344] width 80 height 28
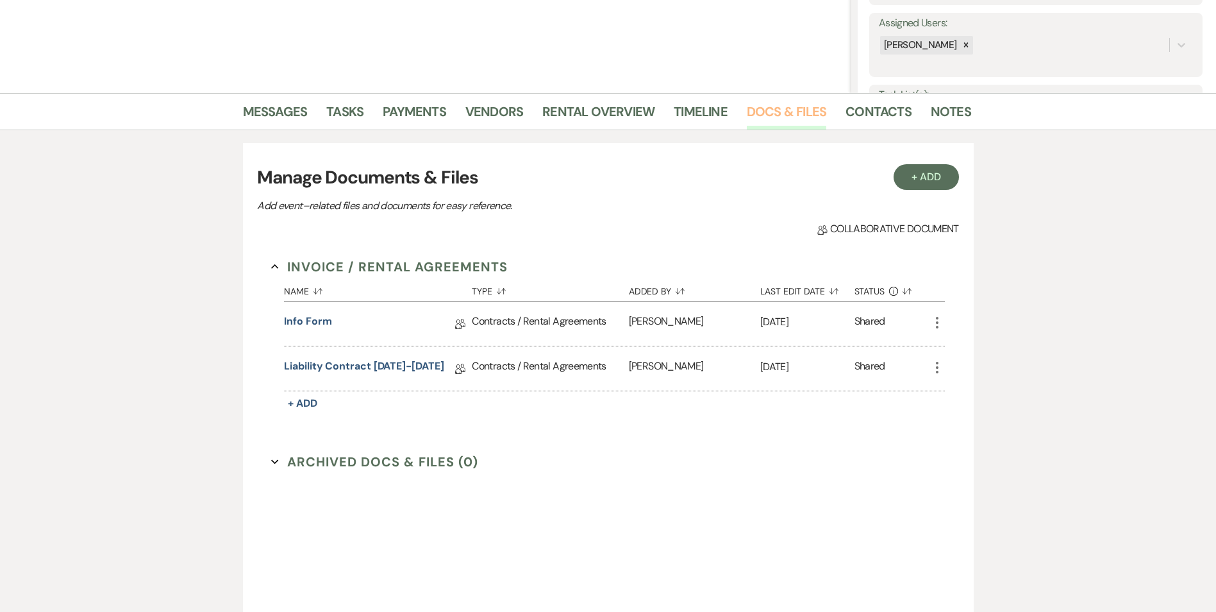
scroll to position [321, 0]
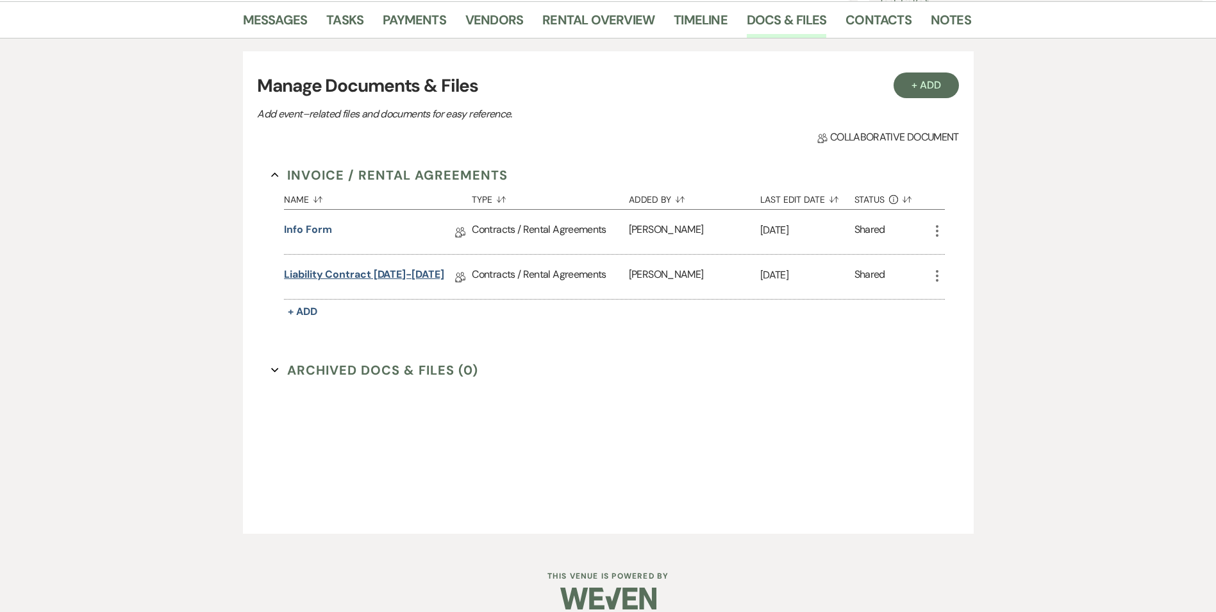
click at [388, 277] on link "Liability Contract [DATE]-[DATE]" at bounding box center [364, 277] width 160 height 20
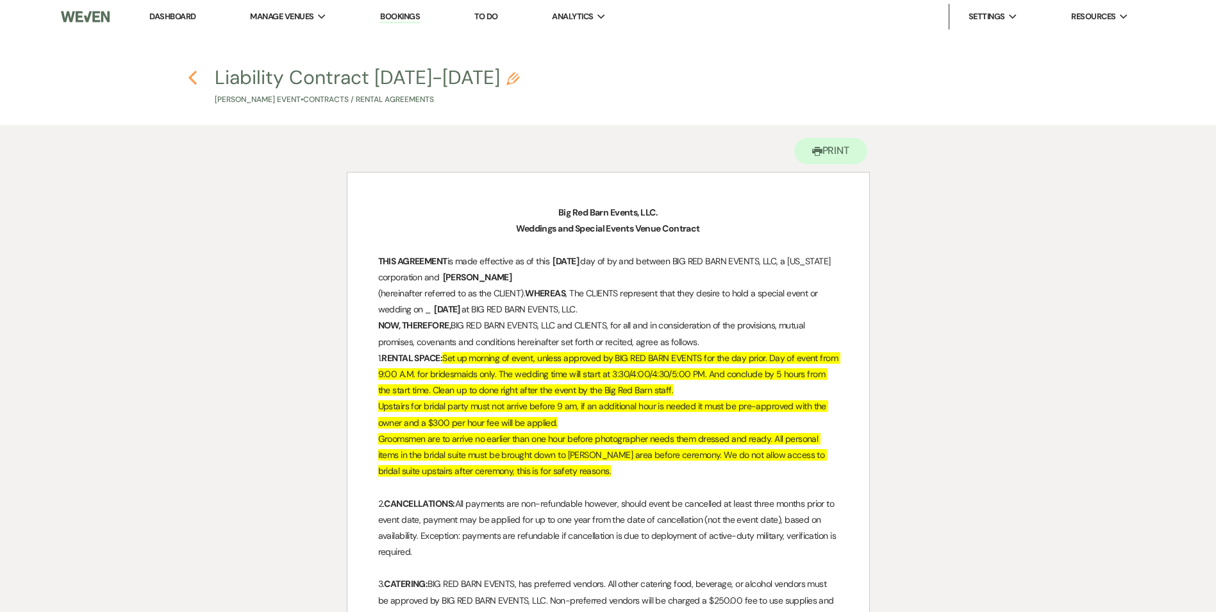
click at [192, 71] on icon "Previous" at bounding box center [193, 77] width 10 height 15
select select "5"
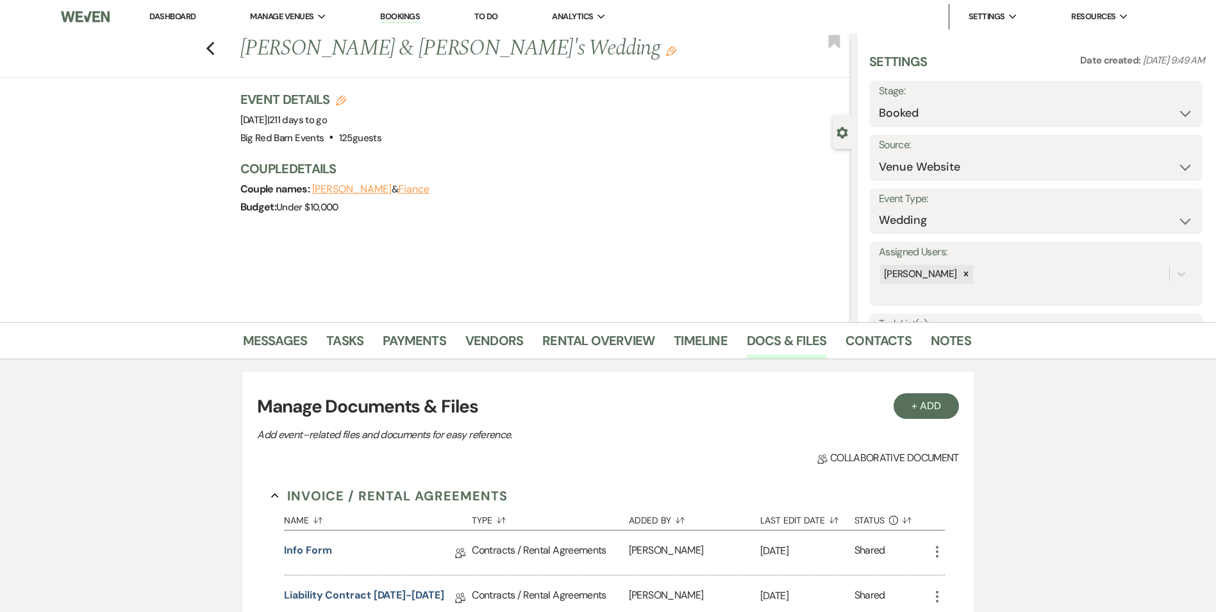
scroll to position [321, 0]
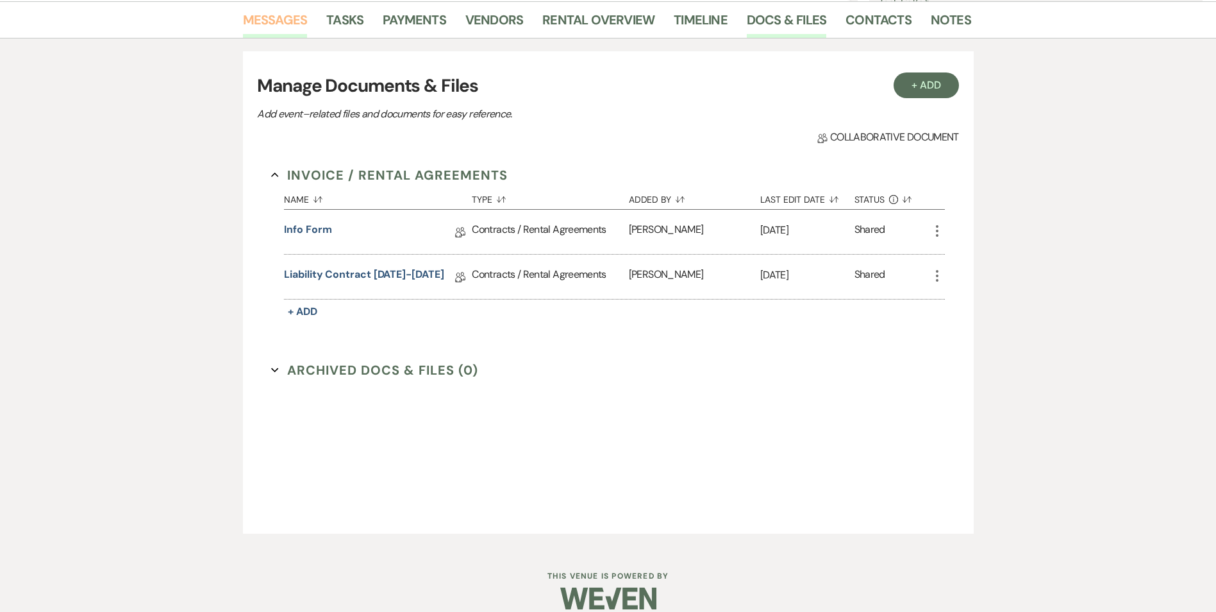
click at [255, 24] on link "Messages" at bounding box center [275, 24] width 65 height 28
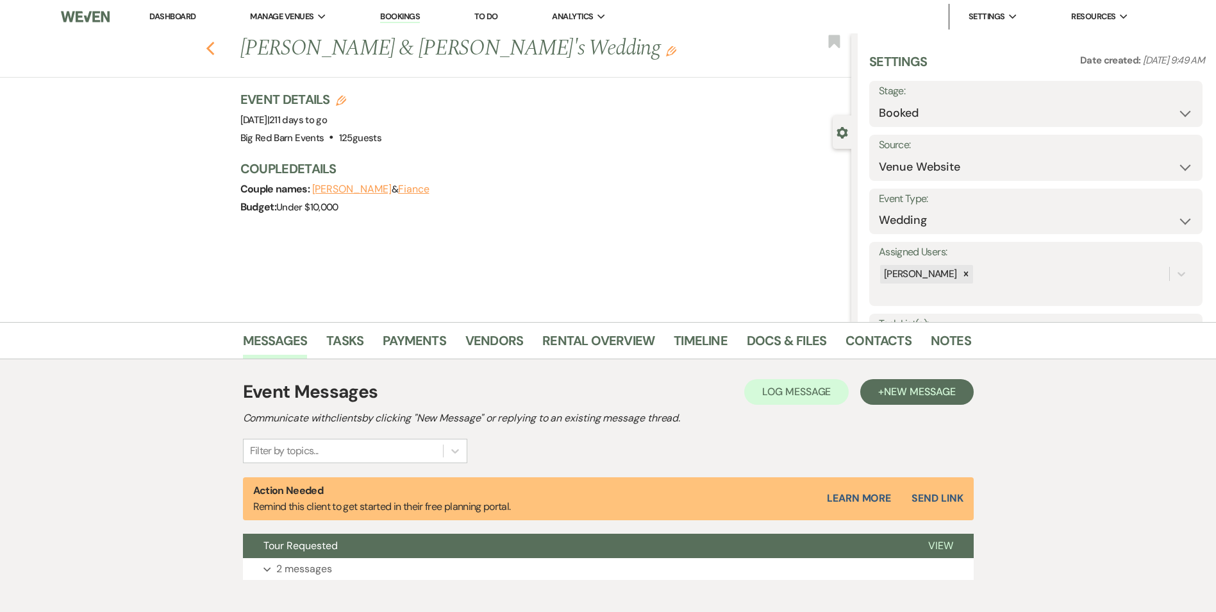
click at [213, 49] on use "button" at bounding box center [210, 49] width 8 height 14
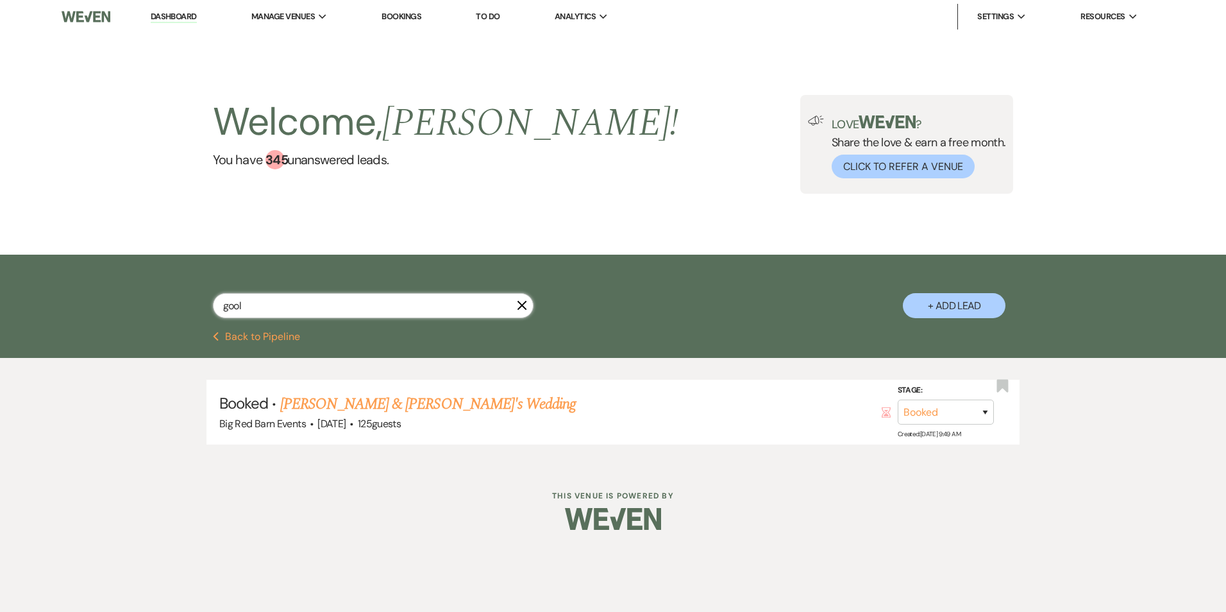
drag, startPoint x: 239, startPoint y: 308, endPoint x: 131, endPoint y: 269, distance: 115.0
click at [199, 305] on div "gool X + Add Lead" at bounding box center [612, 294] width 923 height 67
type input "new"
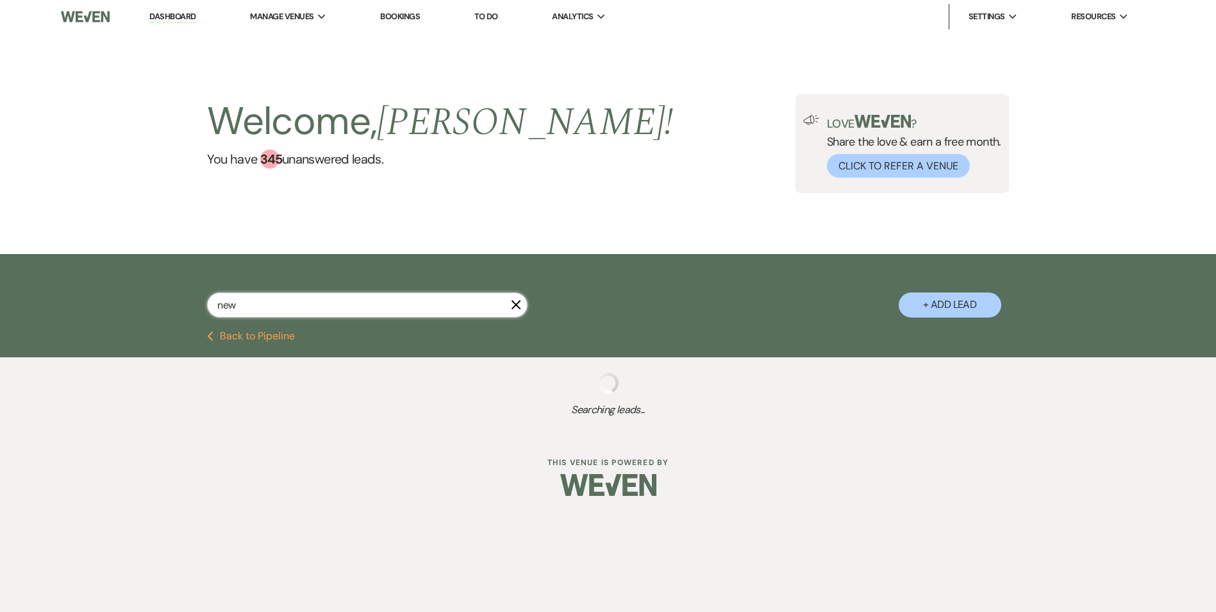
select select "2"
select select "6"
select select "8"
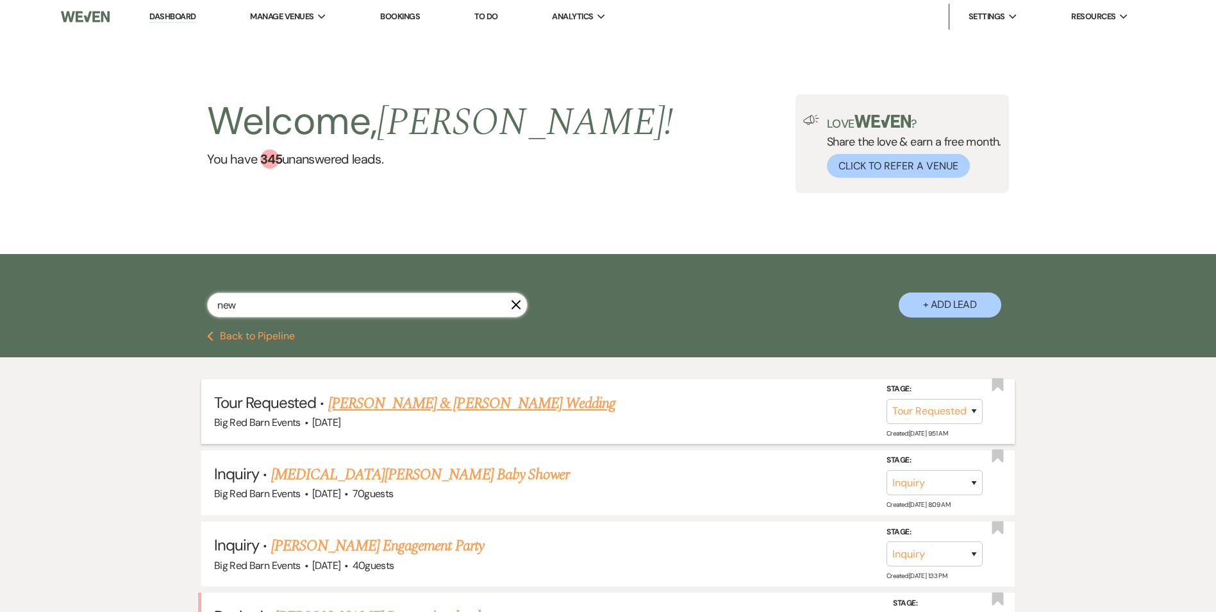
type input "new"
click at [434, 405] on link "[PERSON_NAME] & [PERSON_NAME] Wedding" at bounding box center [471, 403] width 287 height 23
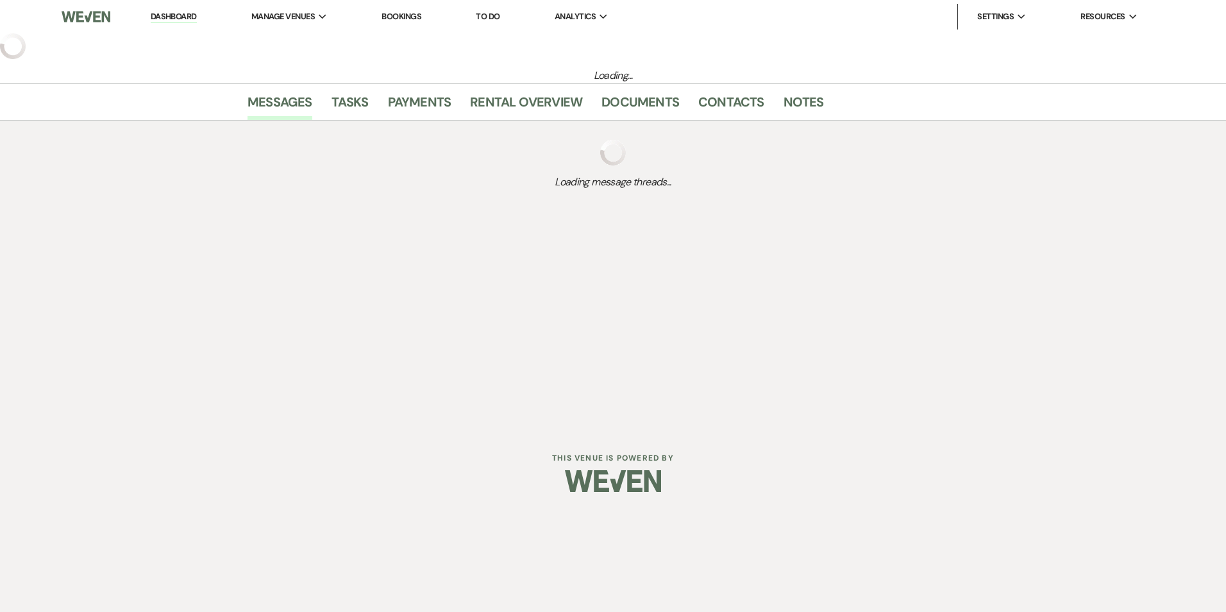
select select "2"
select select "5"
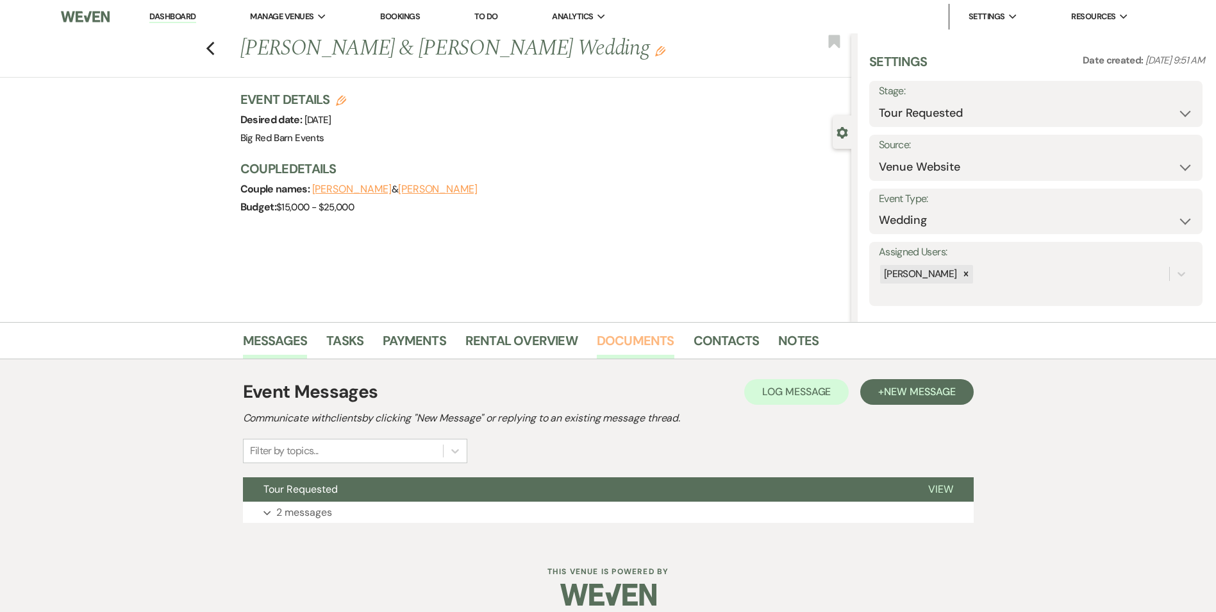
click at [650, 342] on link "Documents" at bounding box center [636, 344] width 78 height 28
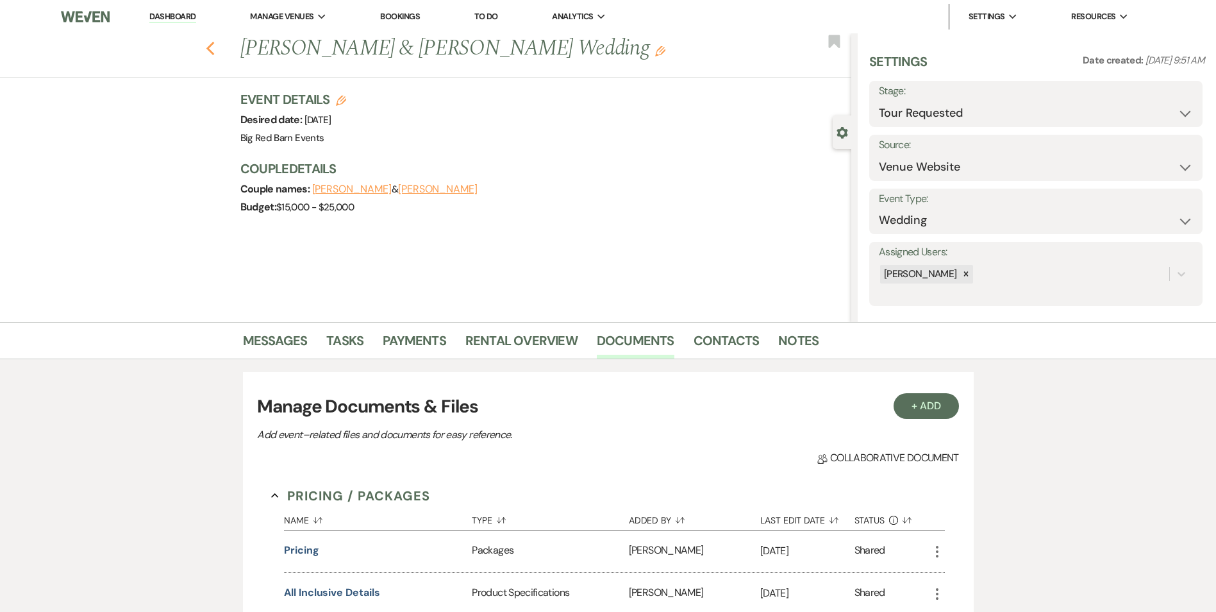
click at [212, 49] on use "button" at bounding box center [210, 49] width 8 height 14
select select "2"
select select "6"
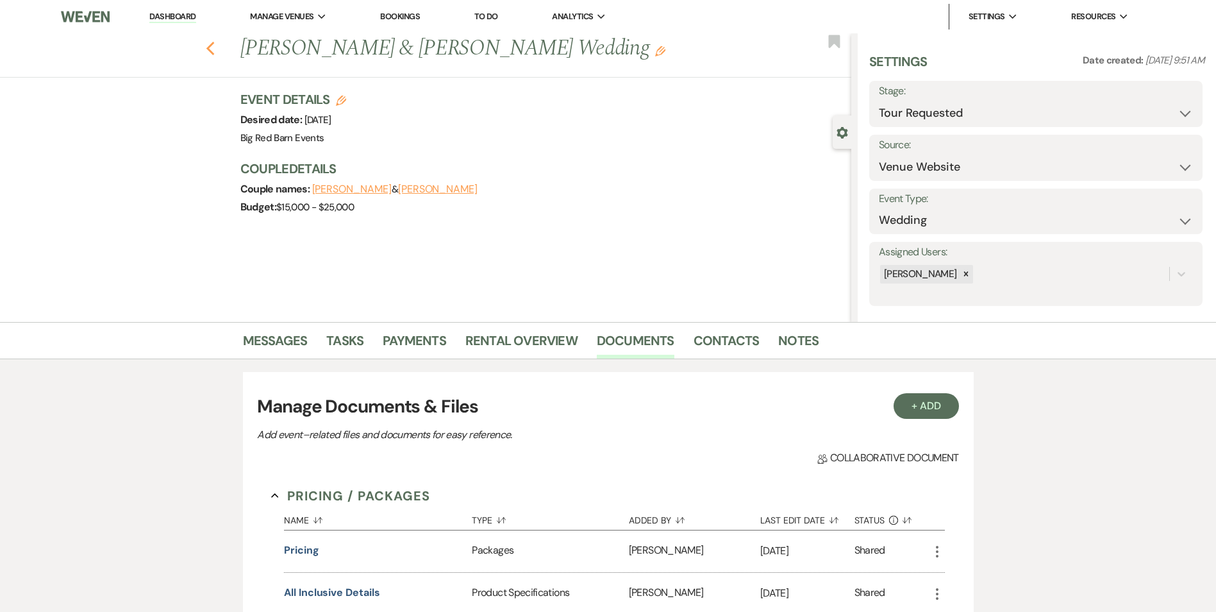
select select "8"
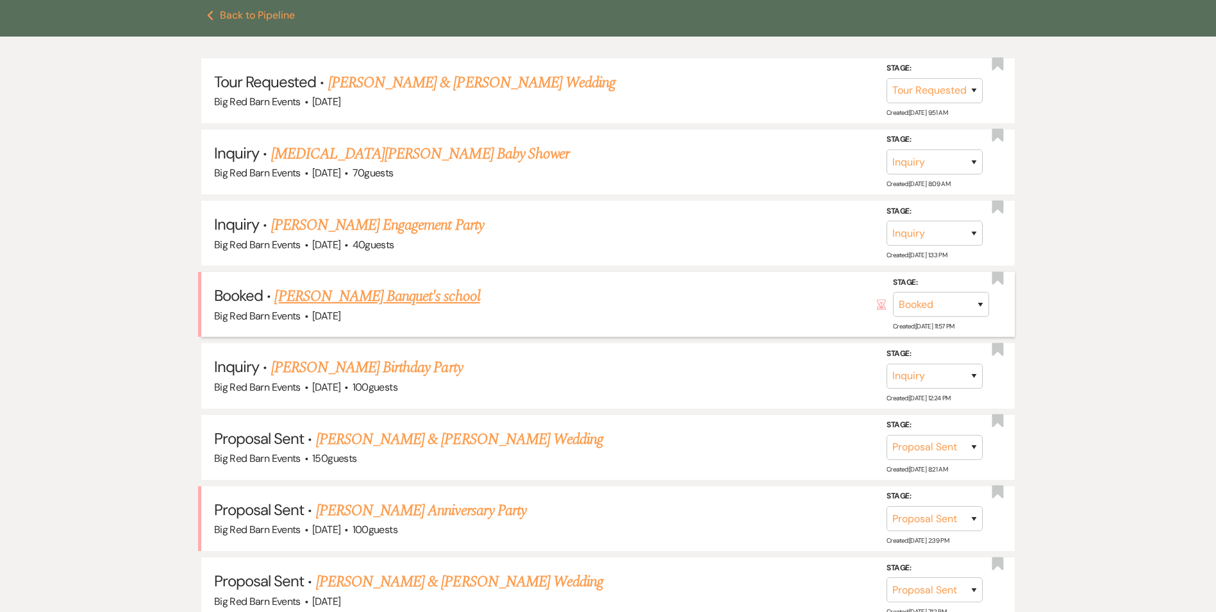
scroll to position [256, 0]
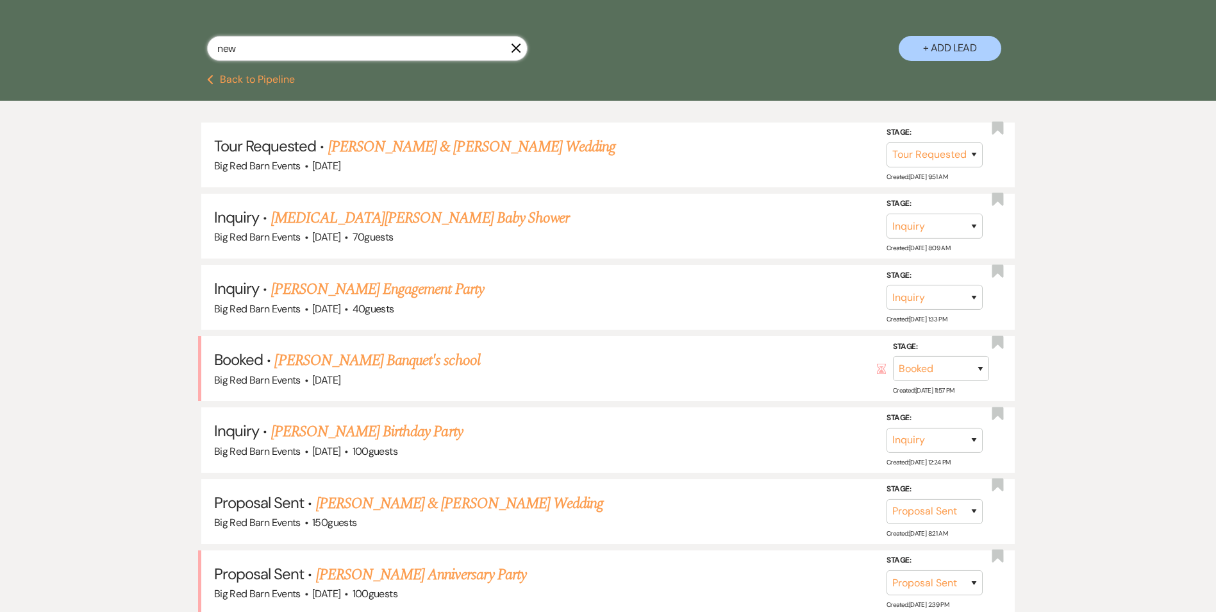
drag, startPoint x: 262, startPoint y: 52, endPoint x: 102, endPoint y: 39, distance: 160.2
click at [147, 41] on div "new X + Add Lead" at bounding box center [608, 37] width 923 height 67
type input "do"
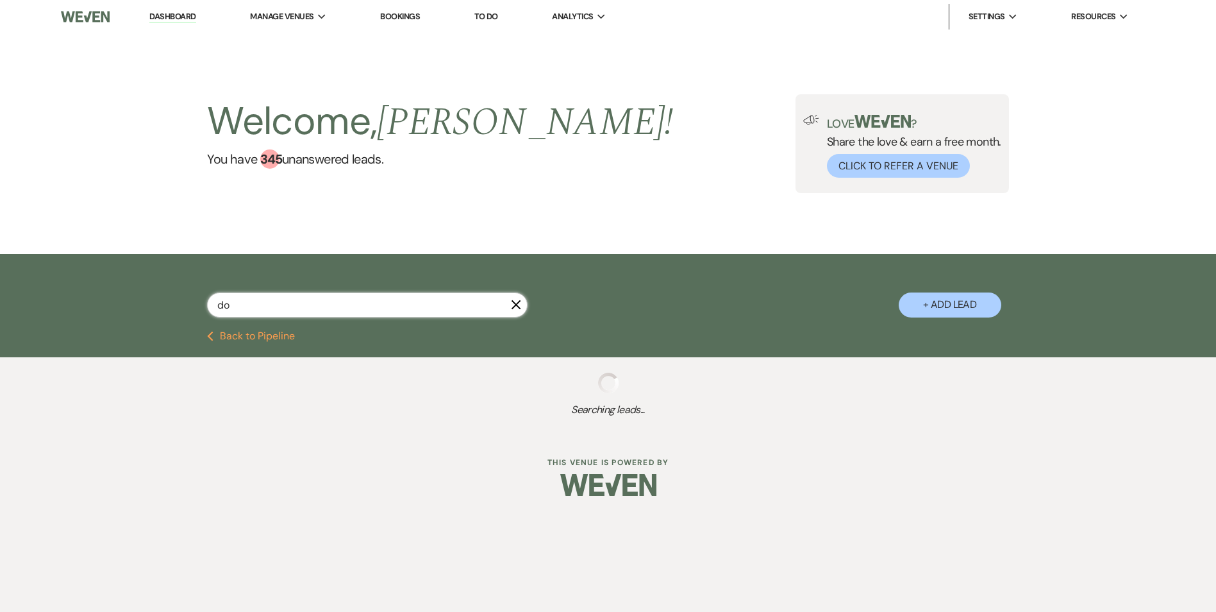
select select "2"
select select "8"
select select "2"
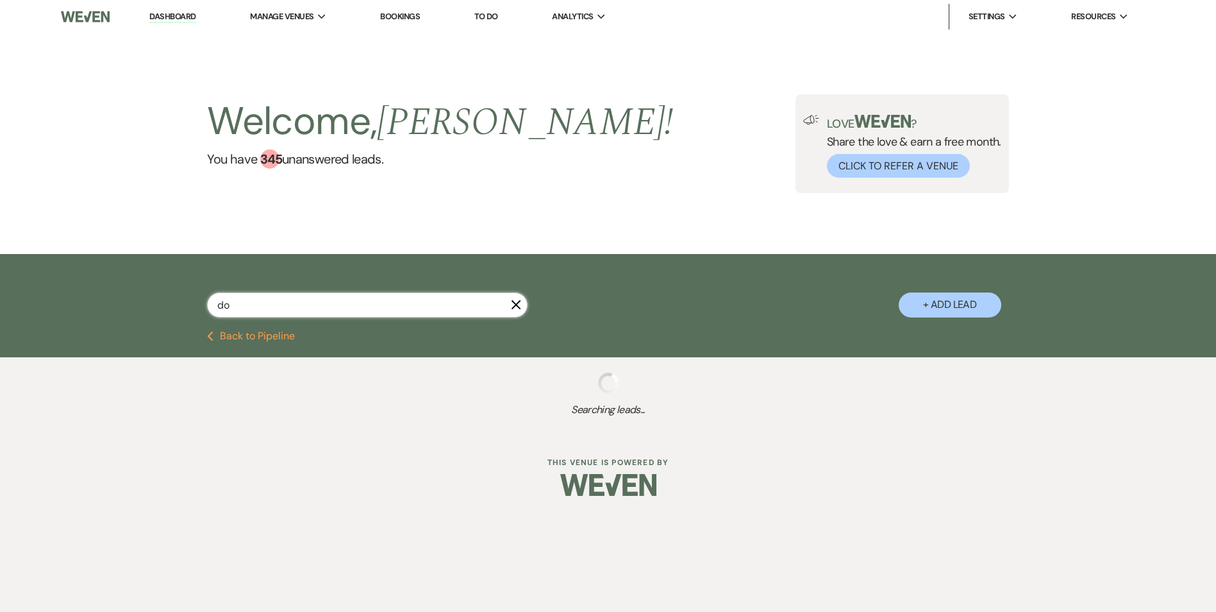
select select "2"
select select "8"
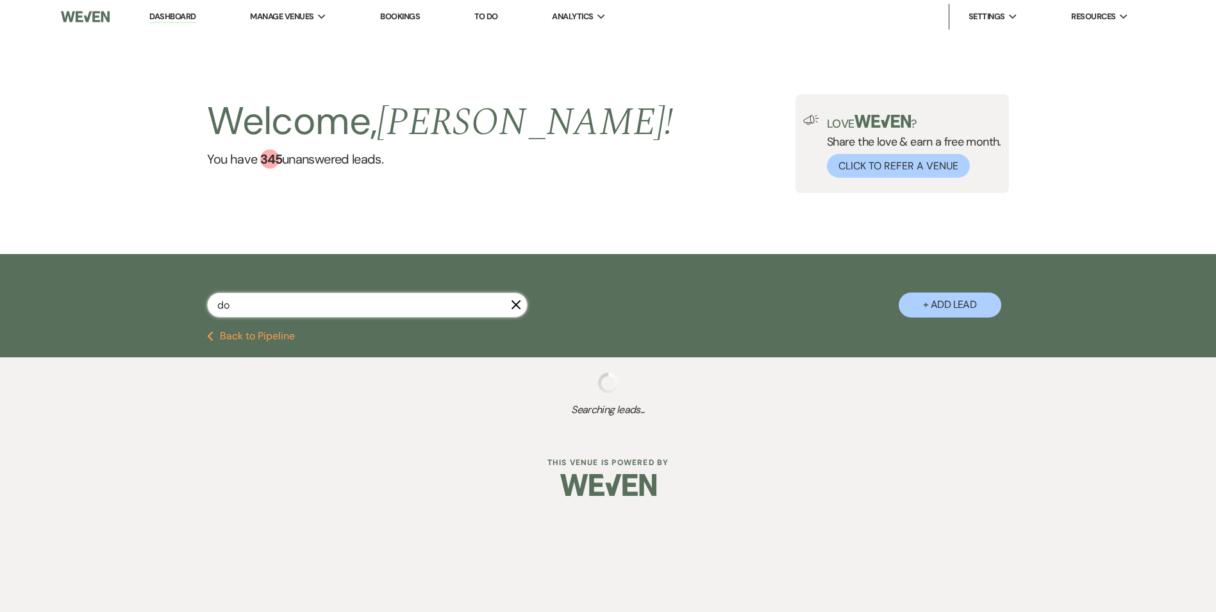
select select "6"
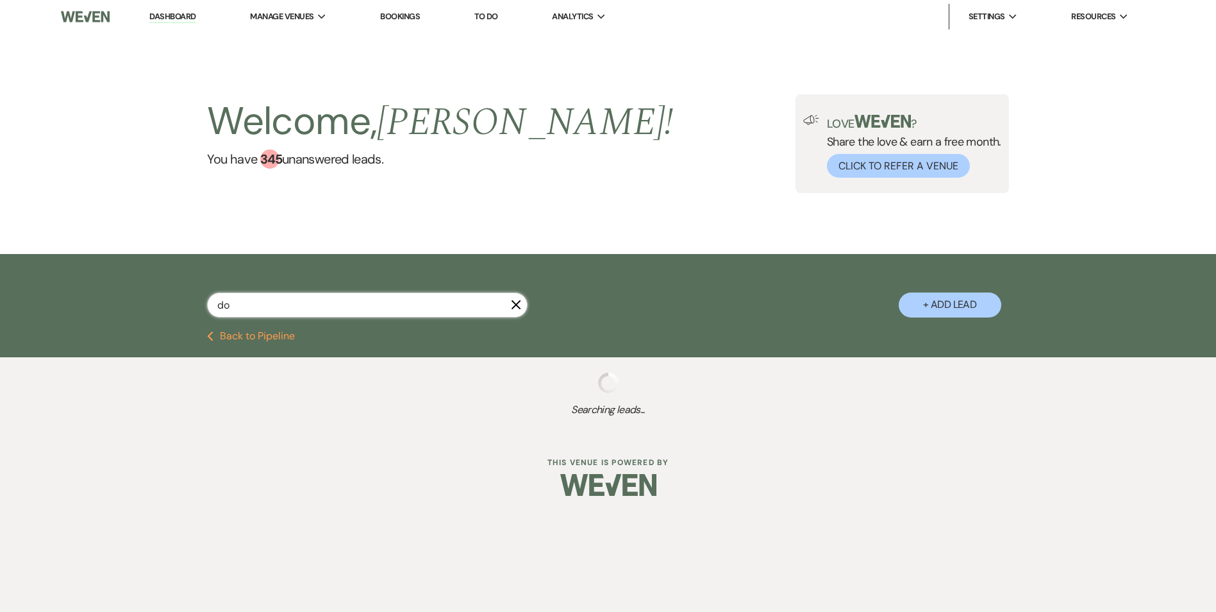
select select "6"
select select "8"
select select "6"
select select "8"
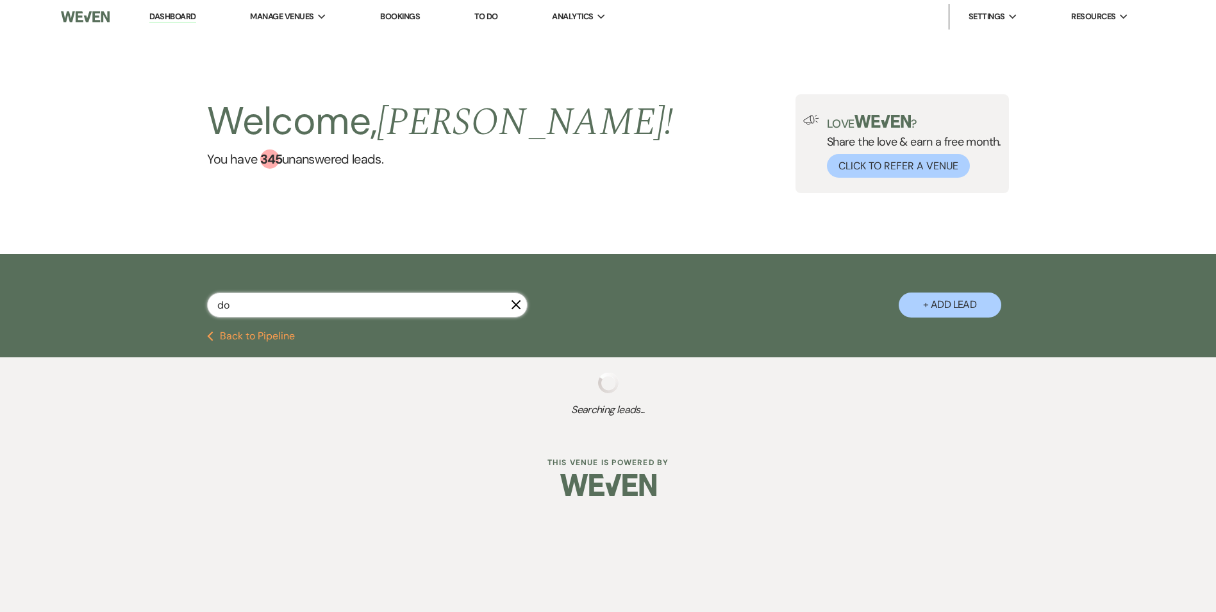
select select "8"
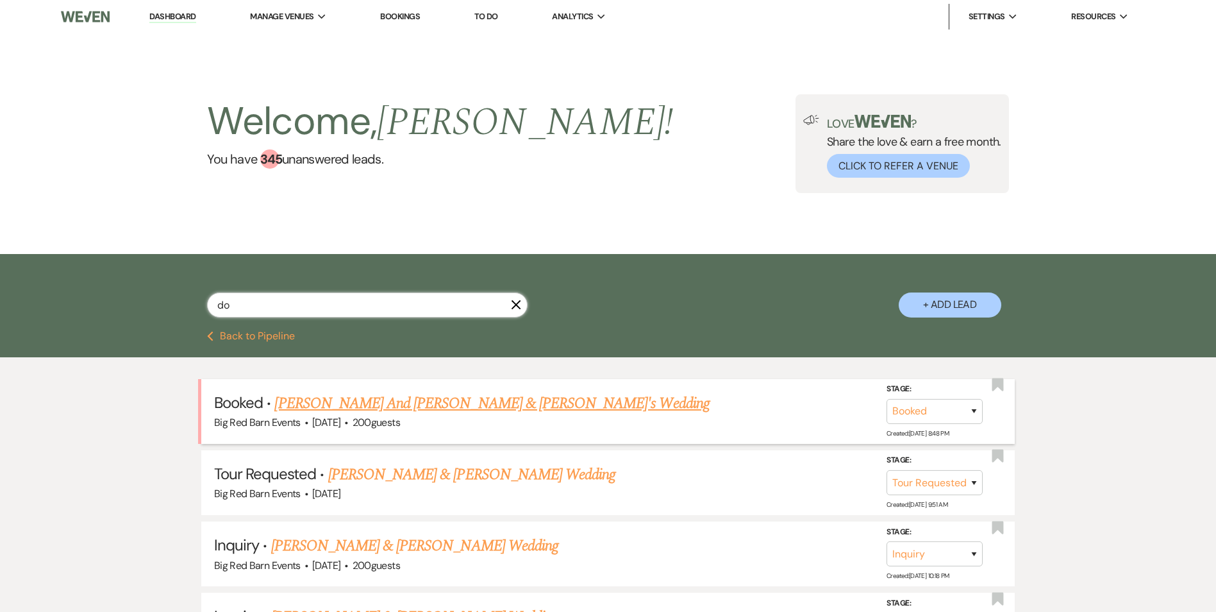
type input "do"
click at [343, 404] on link "[PERSON_NAME] And [PERSON_NAME] & [PERSON_NAME]'s Wedding" at bounding box center [491, 403] width 435 height 23
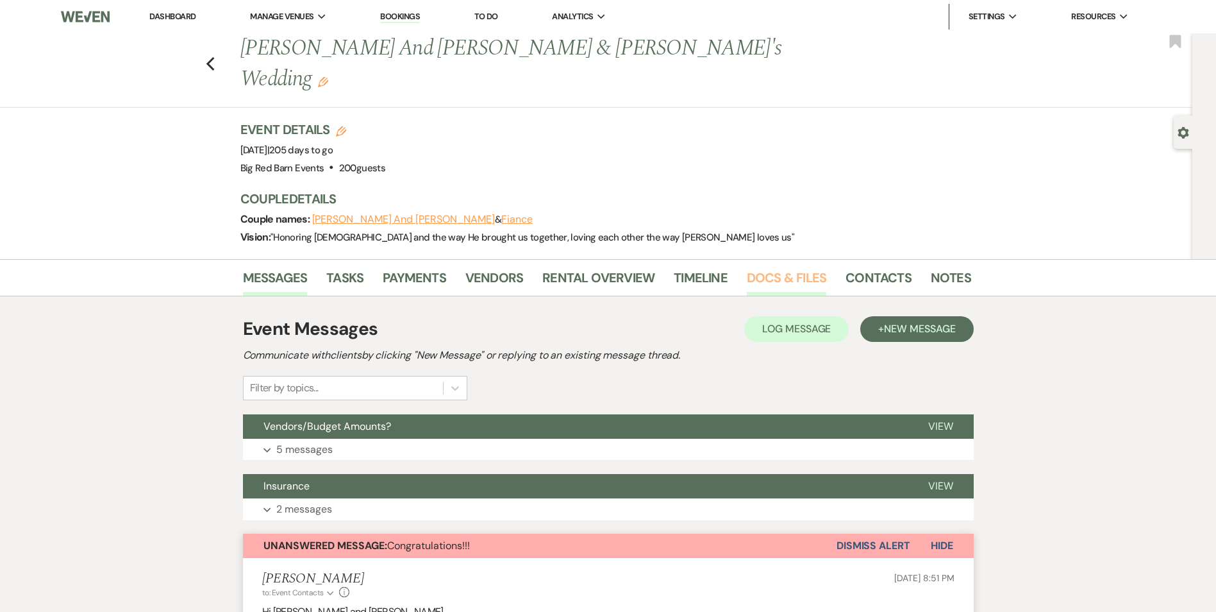
click at [796, 267] on link "Docs & Files" at bounding box center [787, 281] width 80 height 28
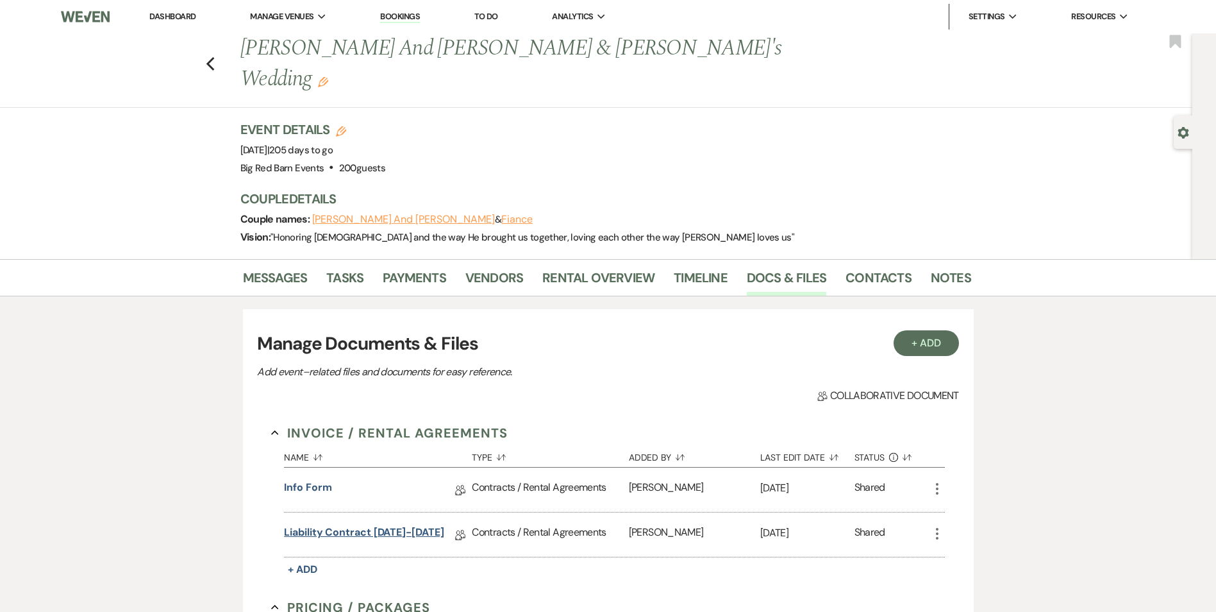
click at [314, 525] on link "Liability Contract [DATE]-[DATE]" at bounding box center [364, 535] width 160 height 20
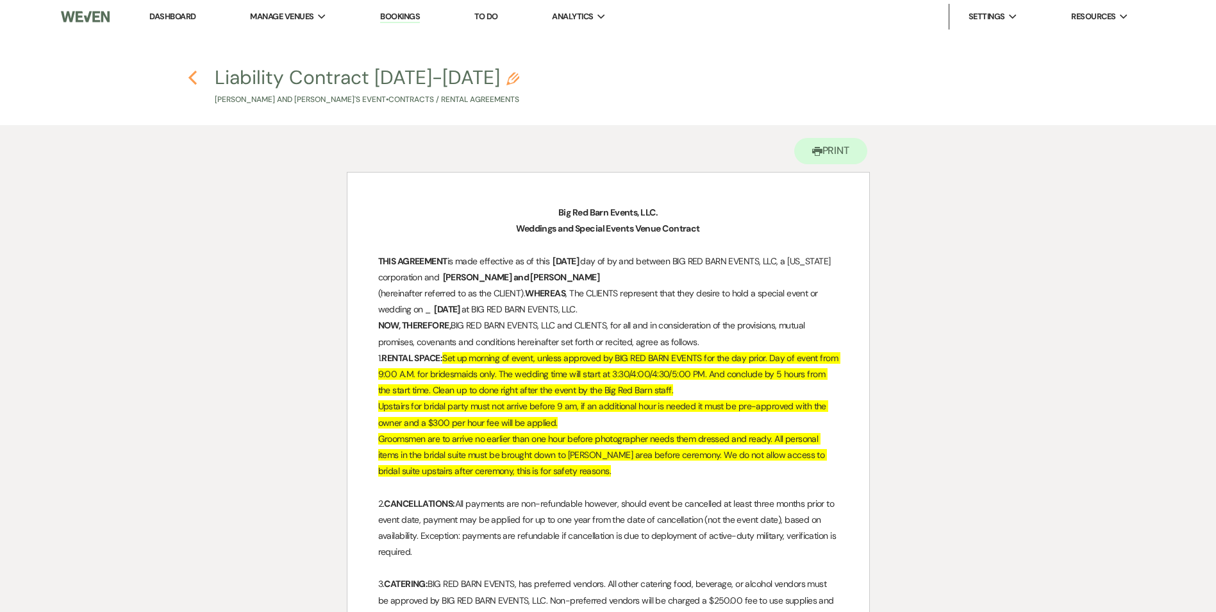
click at [192, 75] on use "button" at bounding box center [193, 78] width 8 height 14
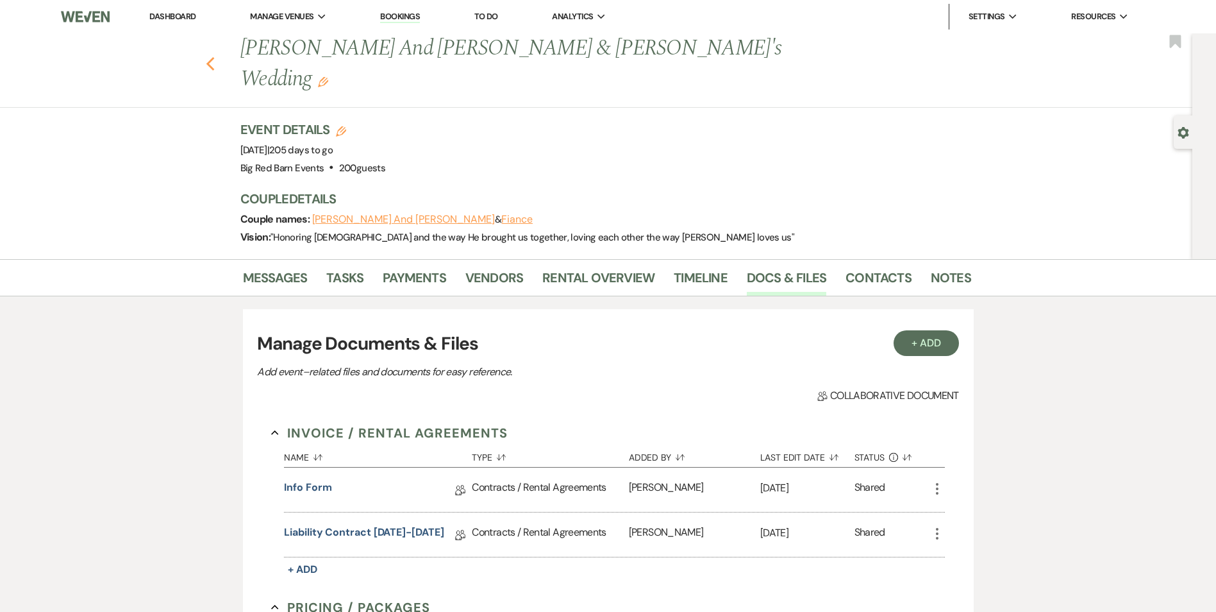
click at [219, 51] on div "Previous [PERSON_NAME] And [PERSON_NAME] & [PERSON_NAME]'s Wedding Edit Bookmark" at bounding box center [593, 70] width 1199 height 74
click at [215, 56] on icon "Previous" at bounding box center [211, 63] width 10 height 15
select select "2"
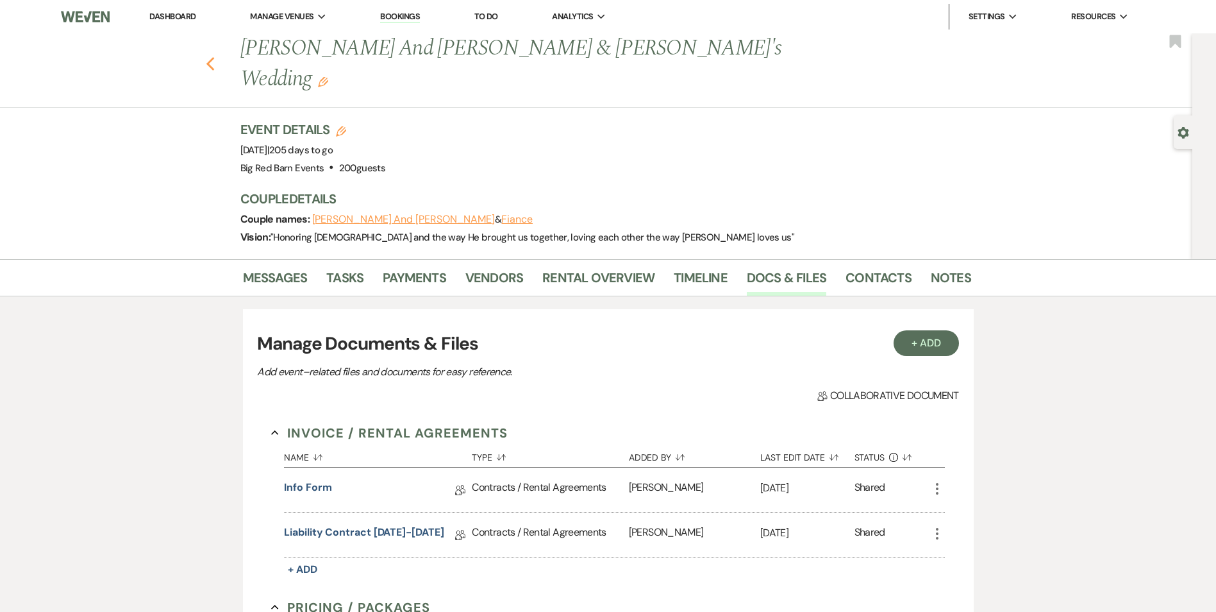
select select "8"
select select "2"
select select "8"
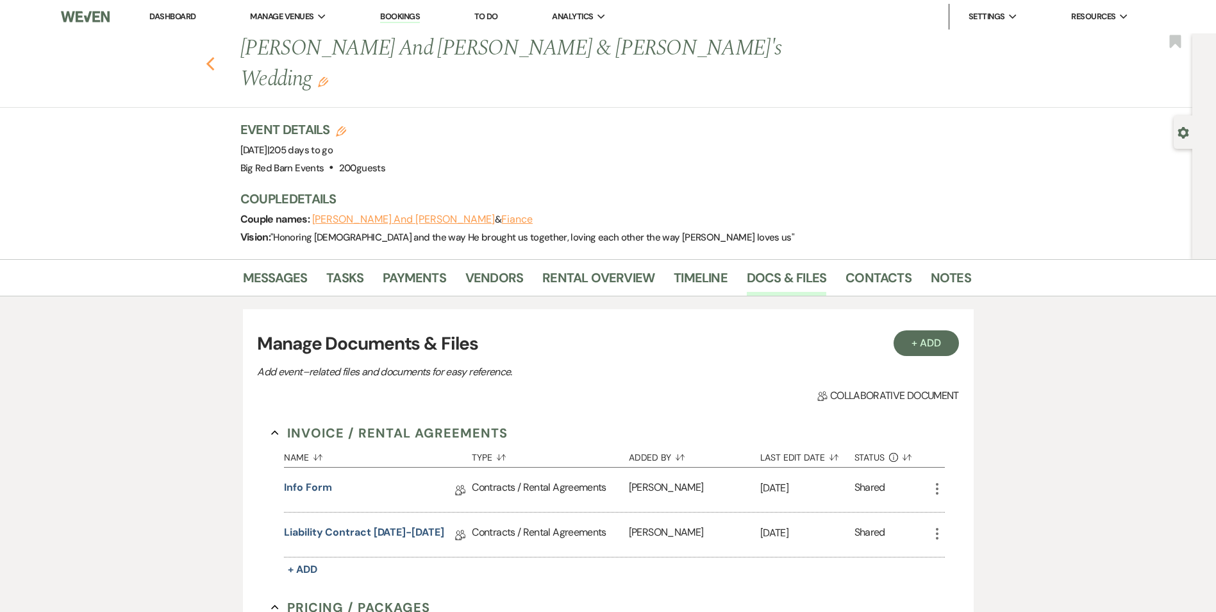
select select "8"
select select "6"
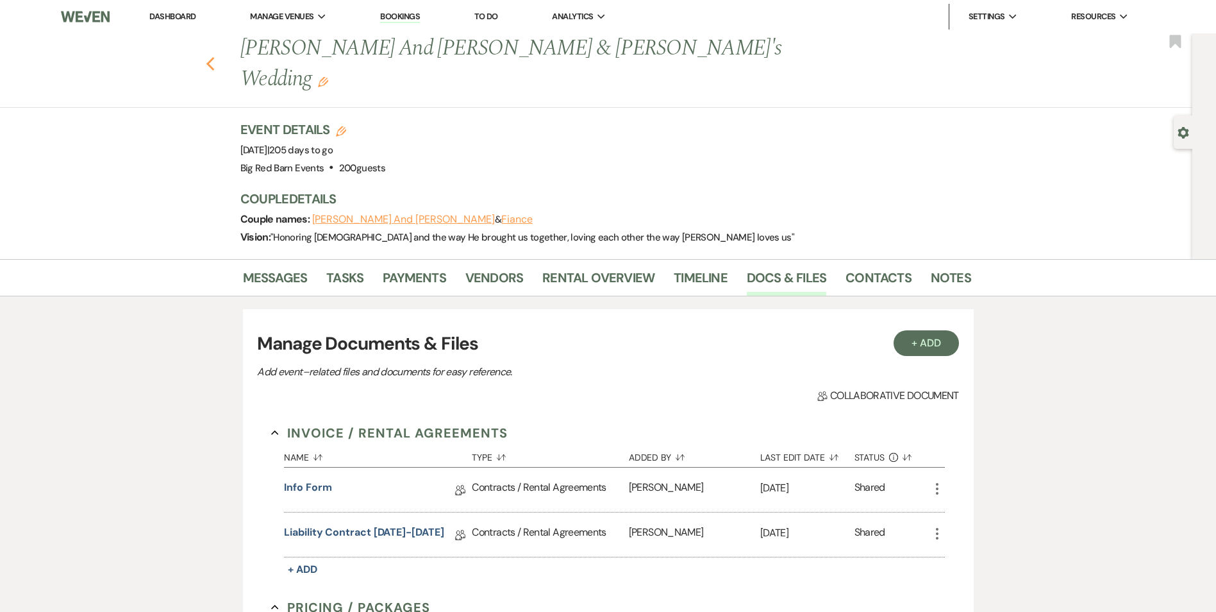
select select "6"
select select "8"
select select "6"
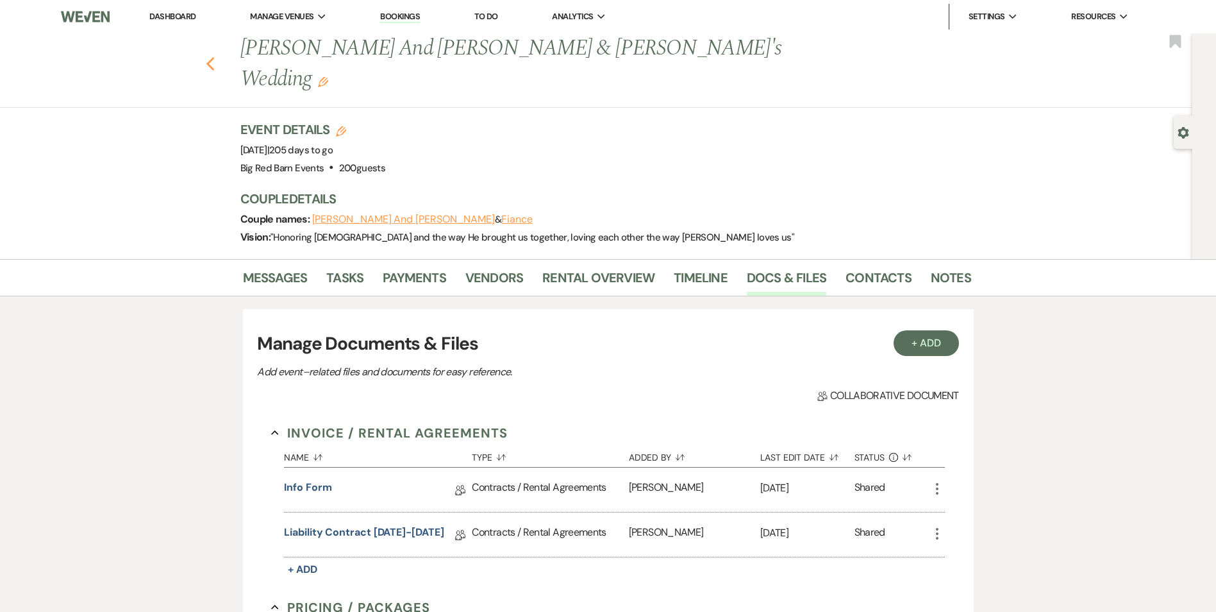
select select "6"
select select "8"
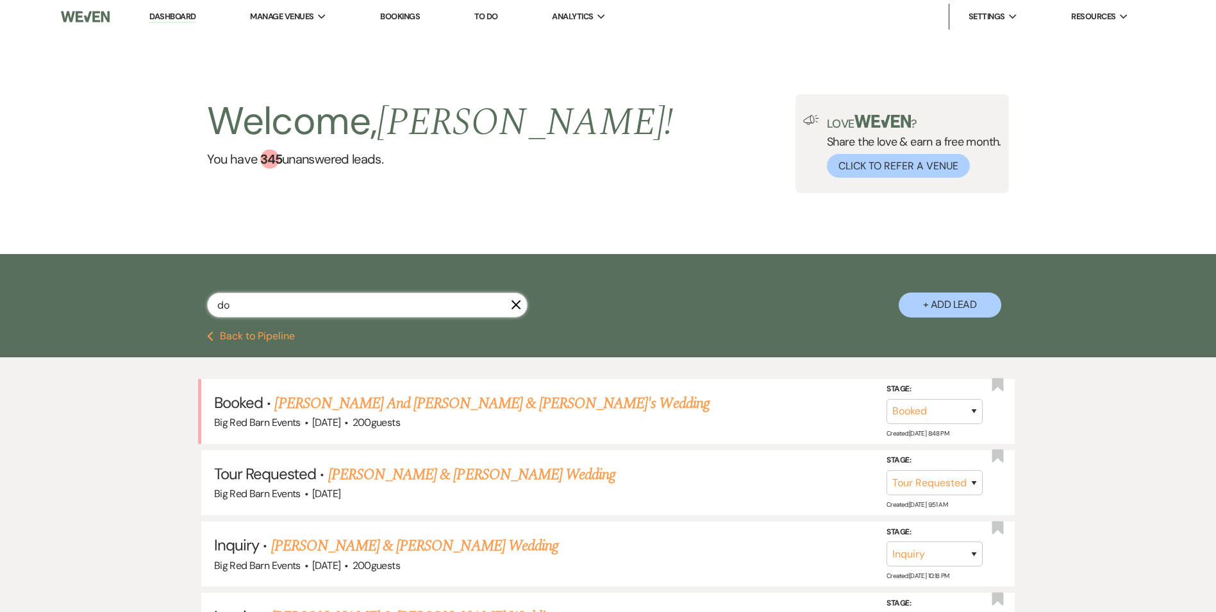
drag, startPoint x: 234, startPoint y: 312, endPoint x: 118, endPoint y: 310, distance: 116.1
click at [119, 312] on div "do X + Add Lead" at bounding box center [608, 292] width 1216 height 77
type input "trev"
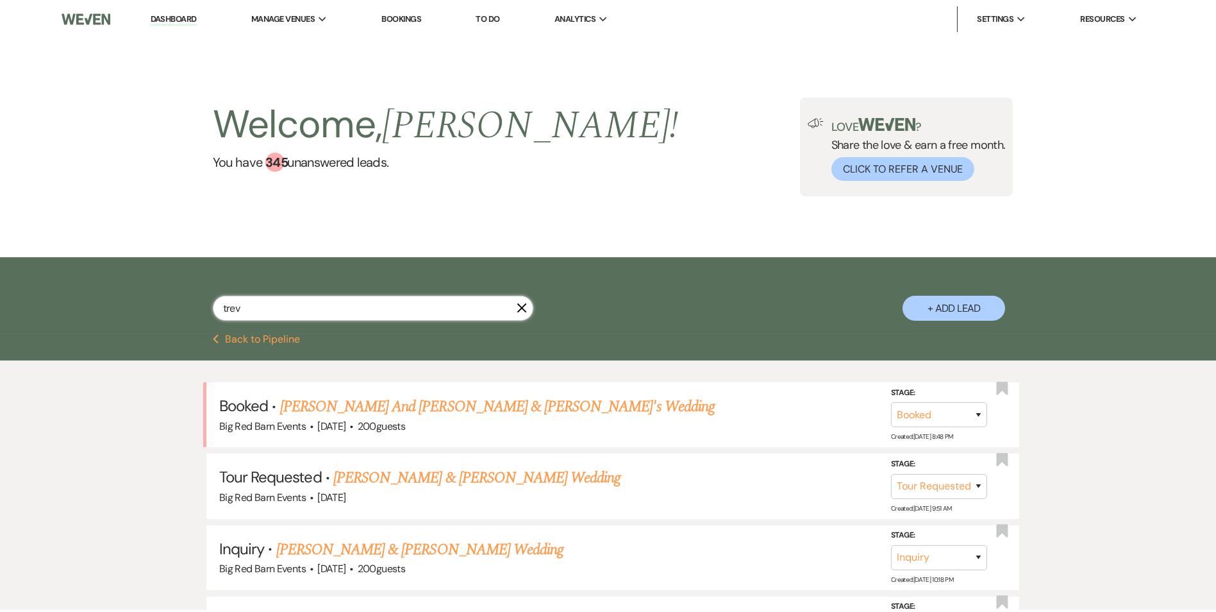
select select "8"
select select "6"
select select "8"
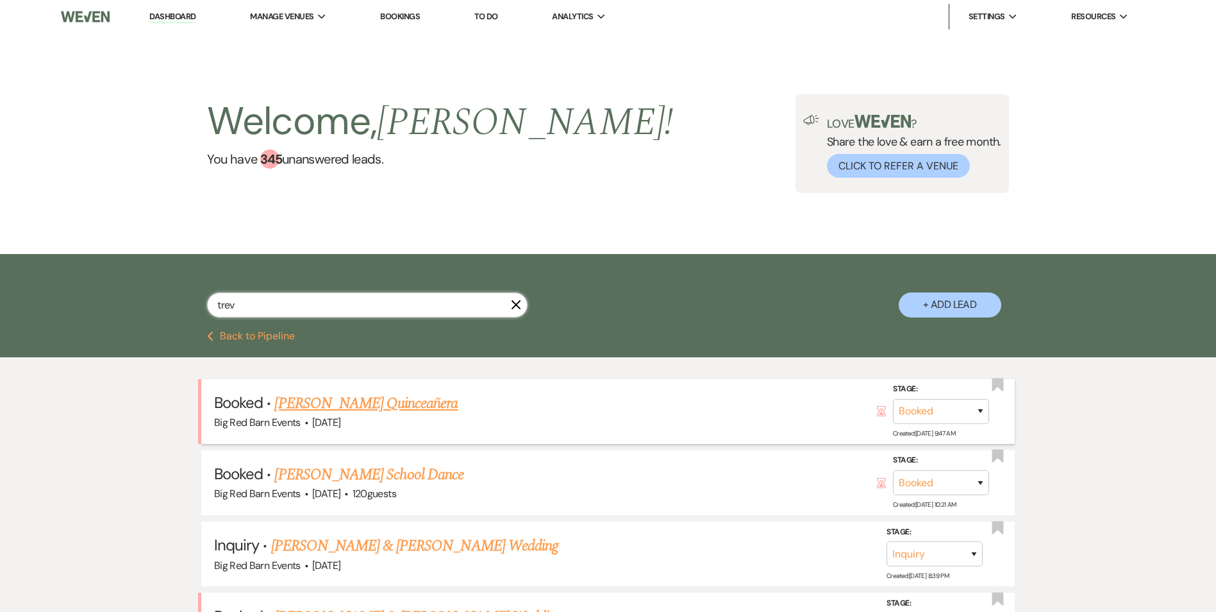
type input "trev"
click at [341, 403] on link "[PERSON_NAME] Quinceañera" at bounding box center [365, 403] width 183 height 23
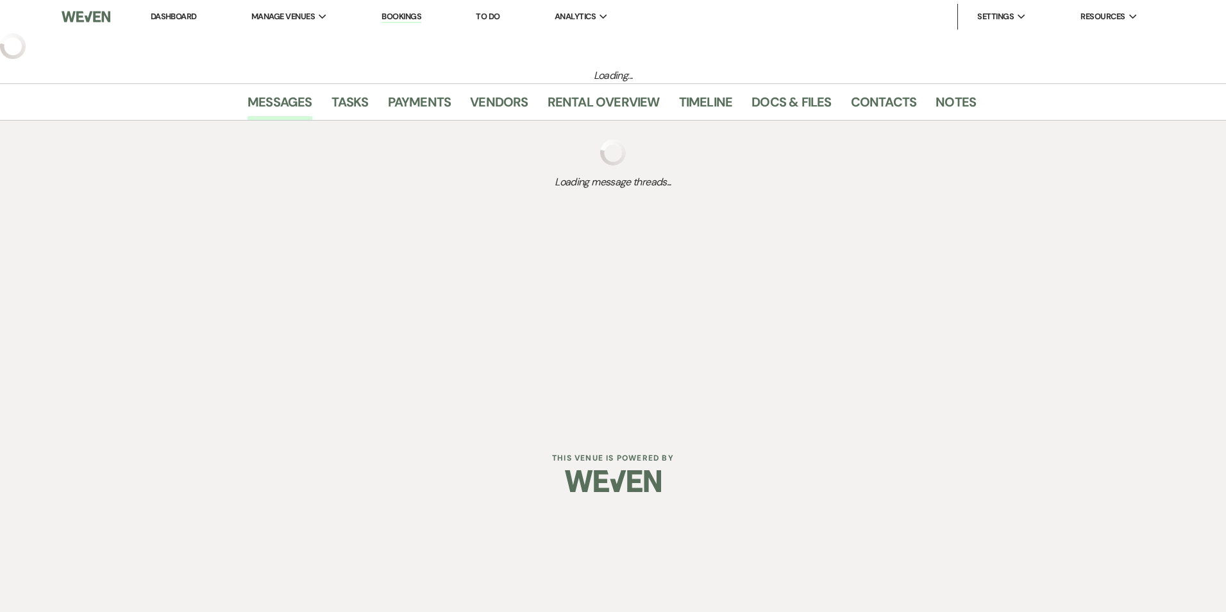
select select "5"
select select "15"
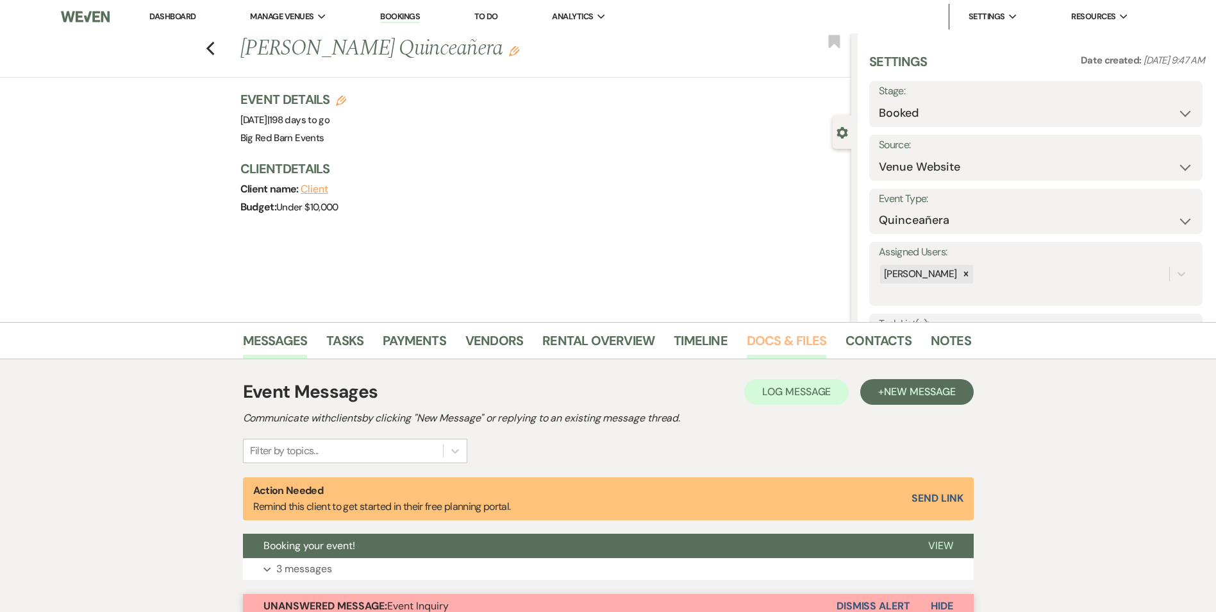
click at [789, 342] on link "Docs & Files" at bounding box center [787, 344] width 80 height 28
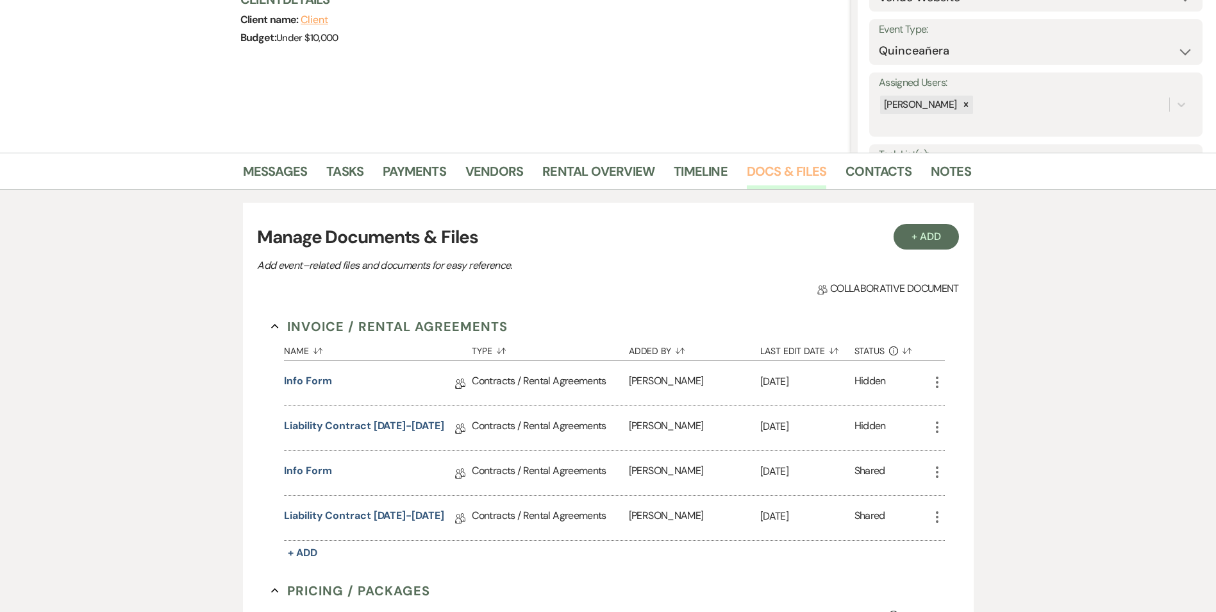
scroll to position [192, 0]
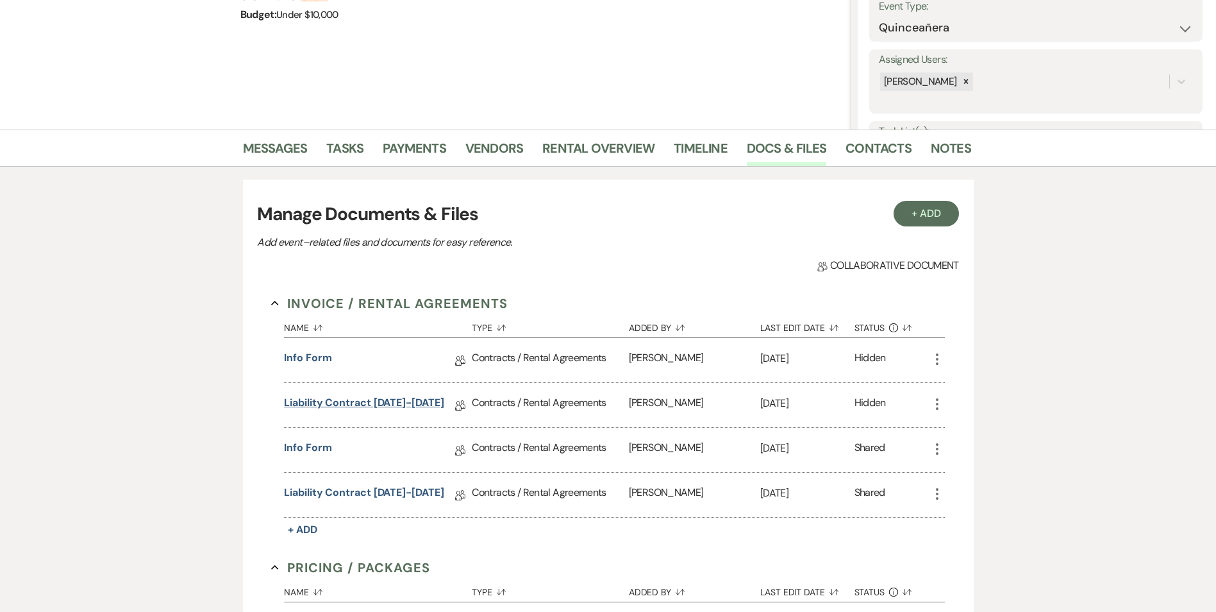
click at [411, 406] on link "Liability Contract [DATE]-[DATE]" at bounding box center [364, 405] width 160 height 20
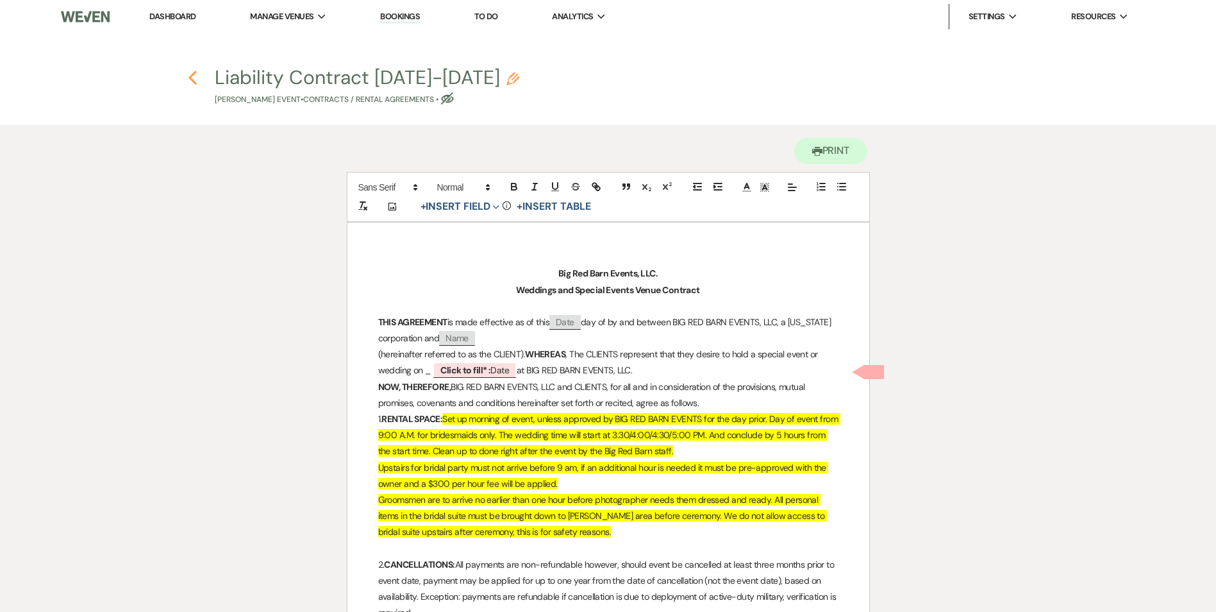
click at [189, 81] on icon "Previous" at bounding box center [193, 77] width 10 height 15
select select "5"
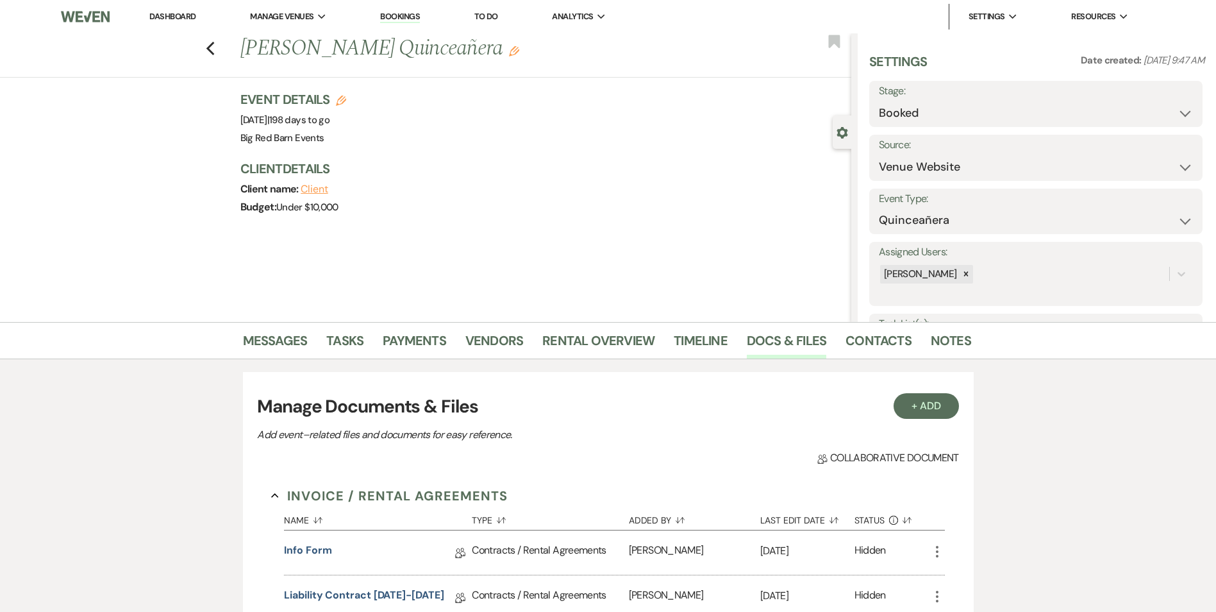
scroll to position [192, 0]
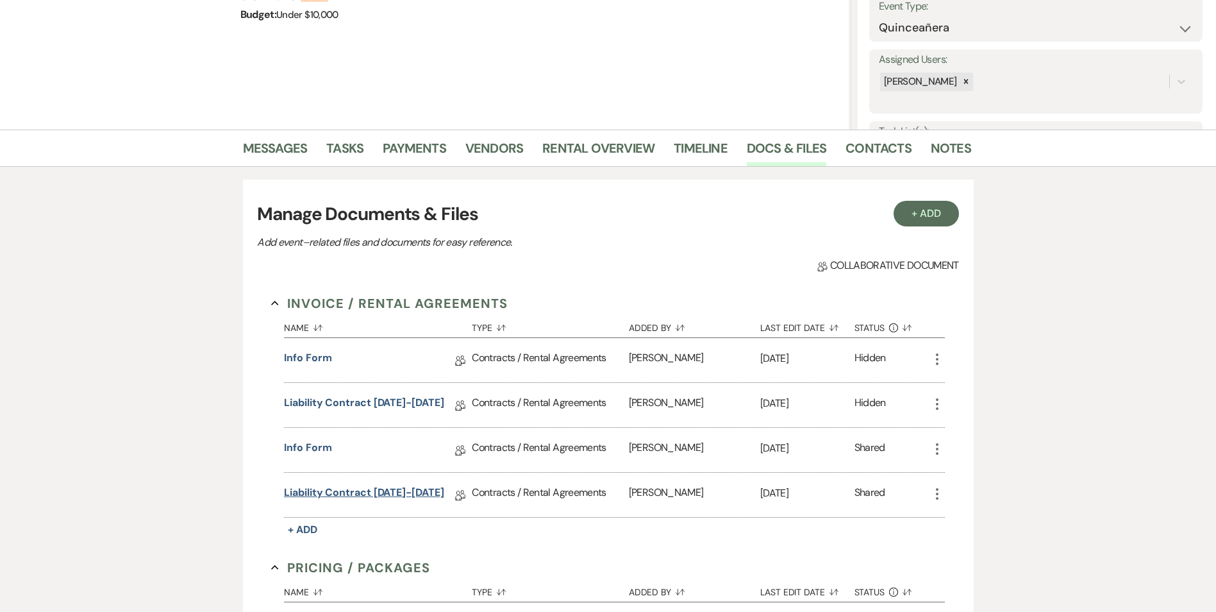
click at [353, 490] on link "Liability Contract [DATE]-[DATE]" at bounding box center [364, 495] width 160 height 20
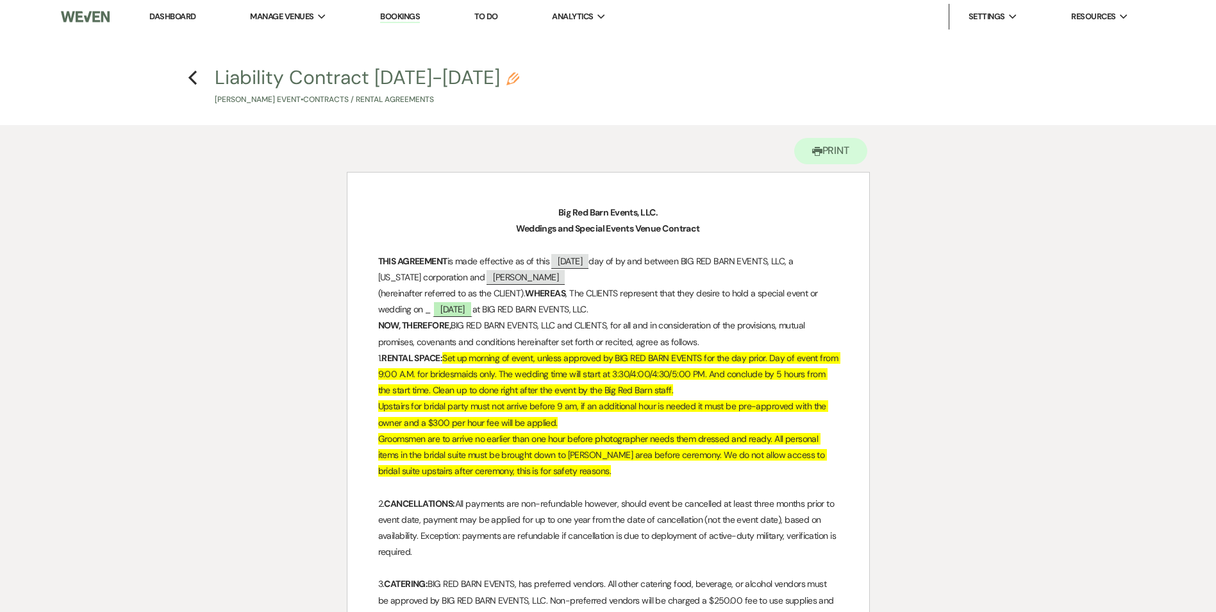
click at [166, 15] on link "Dashboard" at bounding box center [172, 16] width 46 height 11
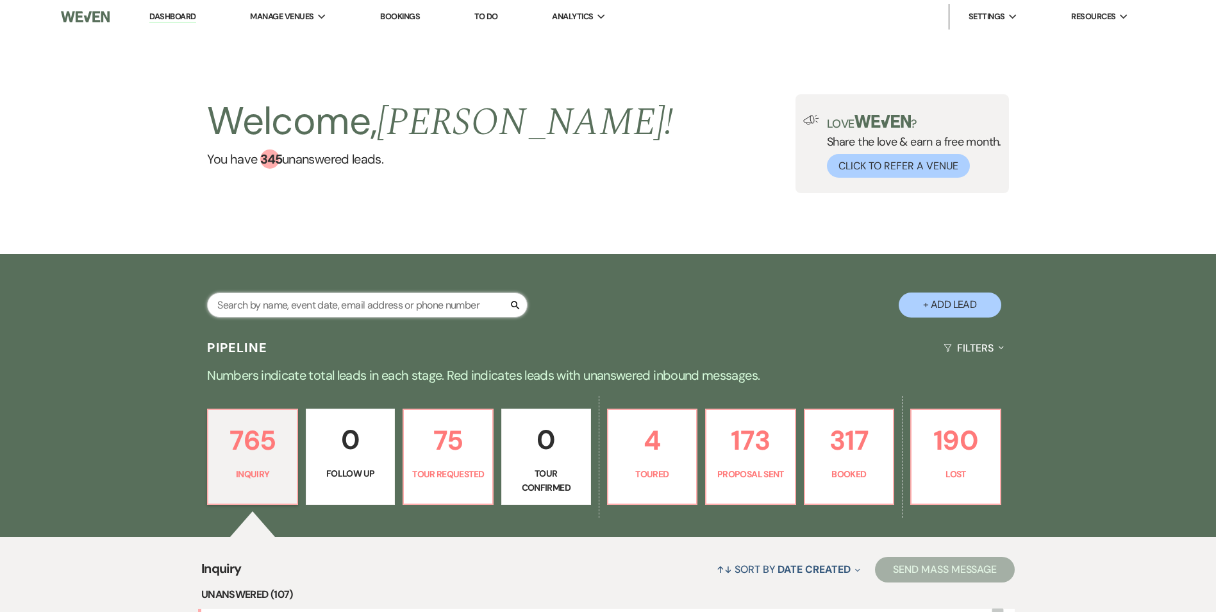
click at [233, 308] on input "text" at bounding box center [367, 304] width 321 height 25
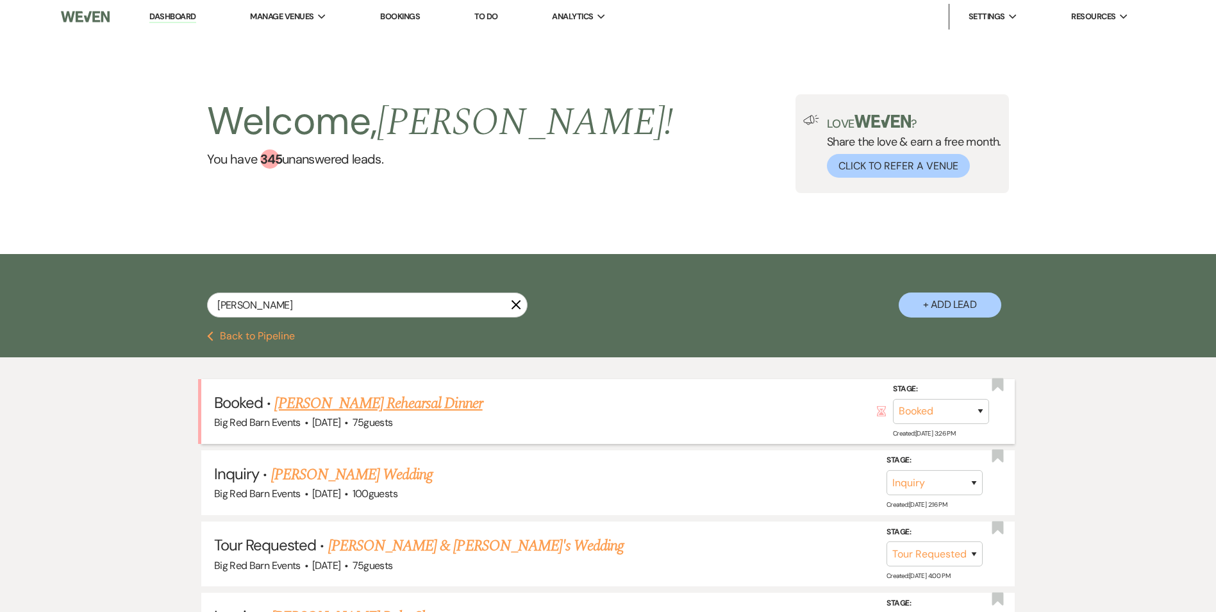
click at [400, 405] on link "[PERSON_NAME] Rehearsal Dinner" at bounding box center [378, 403] width 208 height 23
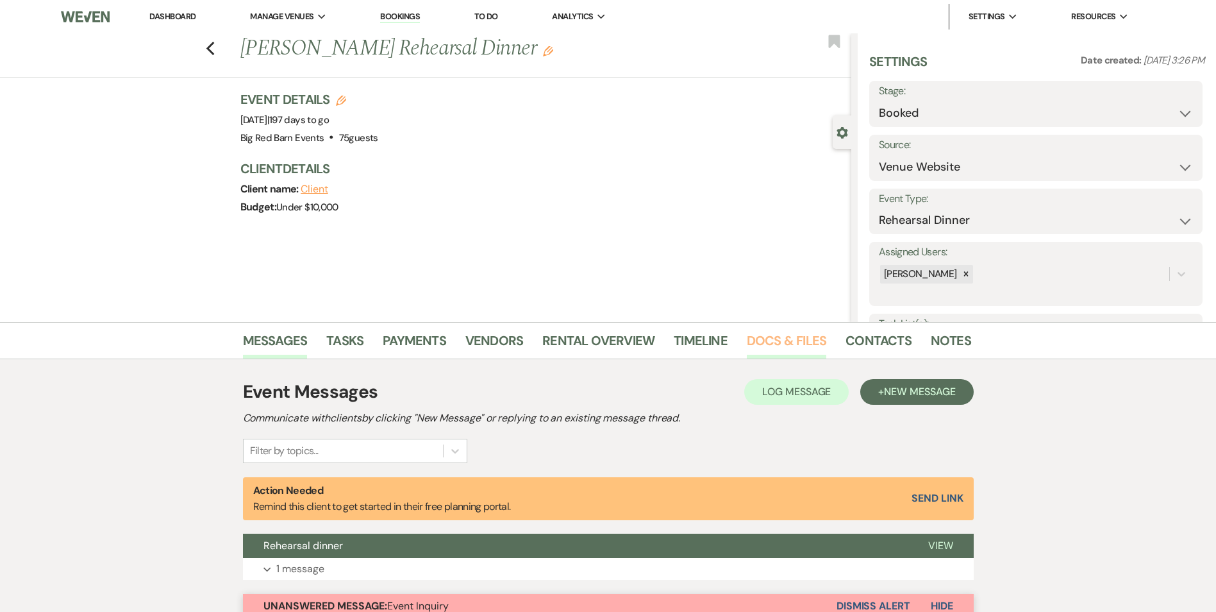
click at [775, 338] on link "Docs & Files" at bounding box center [787, 344] width 80 height 28
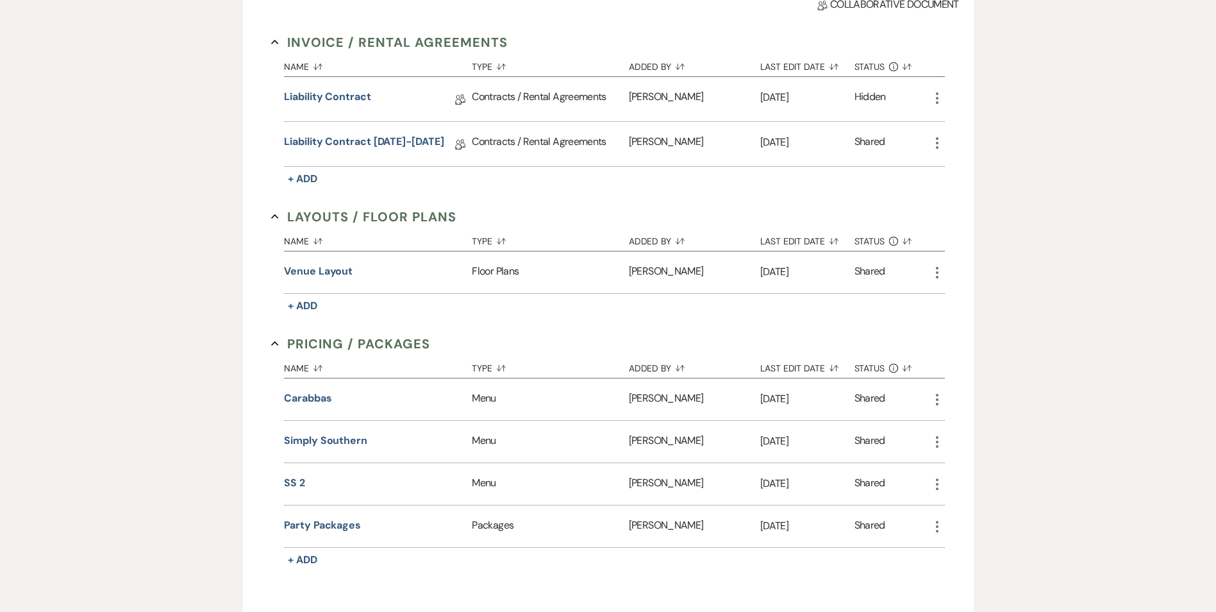
scroll to position [385, 0]
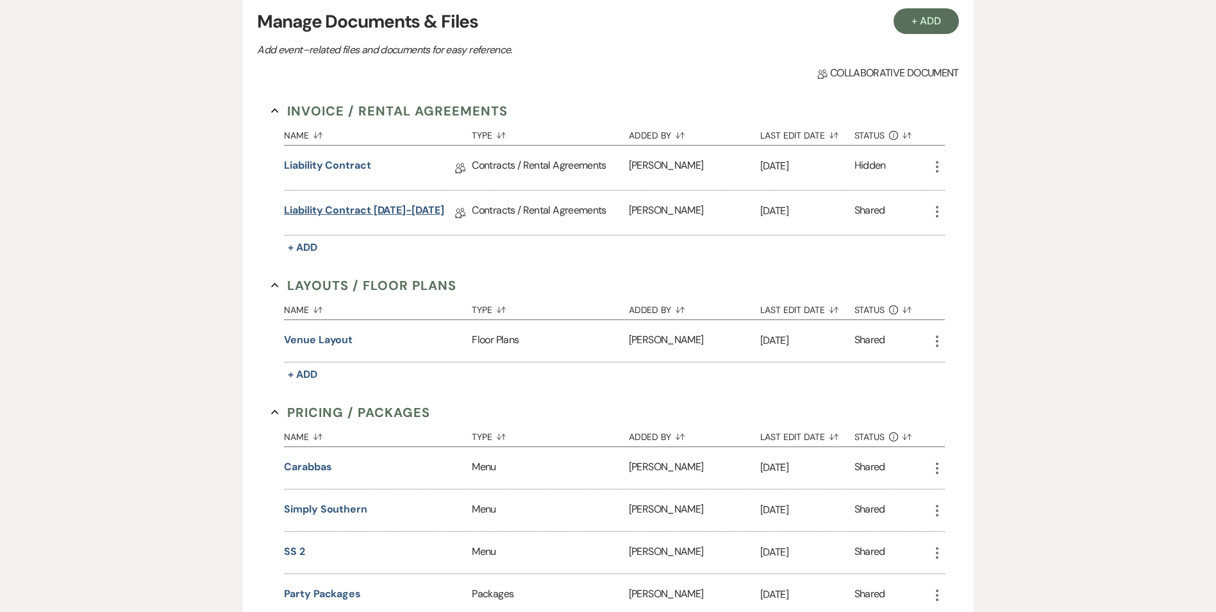
click at [360, 215] on link "Liability Contract [DATE]-[DATE]" at bounding box center [364, 213] width 160 height 20
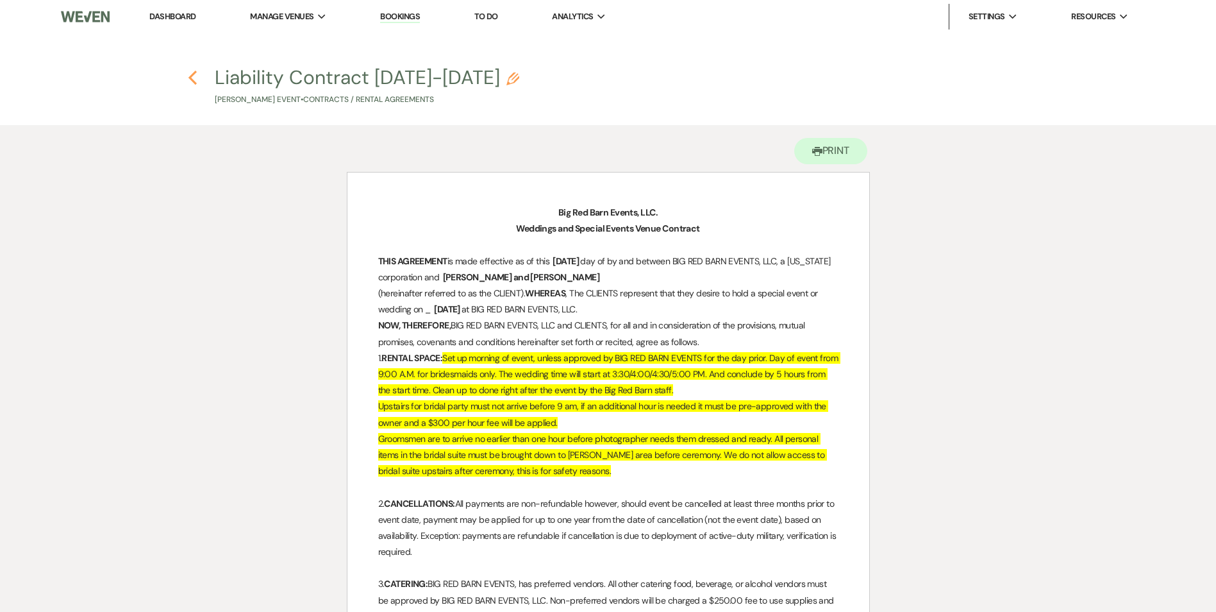
click at [189, 79] on icon "Previous" at bounding box center [193, 77] width 10 height 15
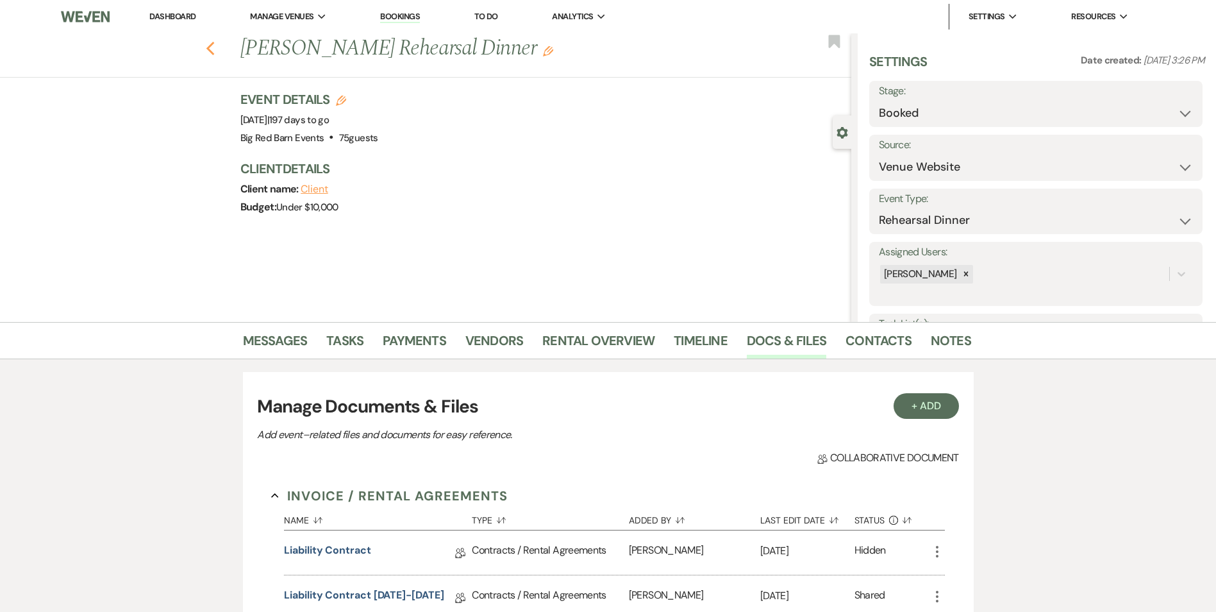
click at [215, 47] on icon "Previous" at bounding box center [211, 48] width 10 height 15
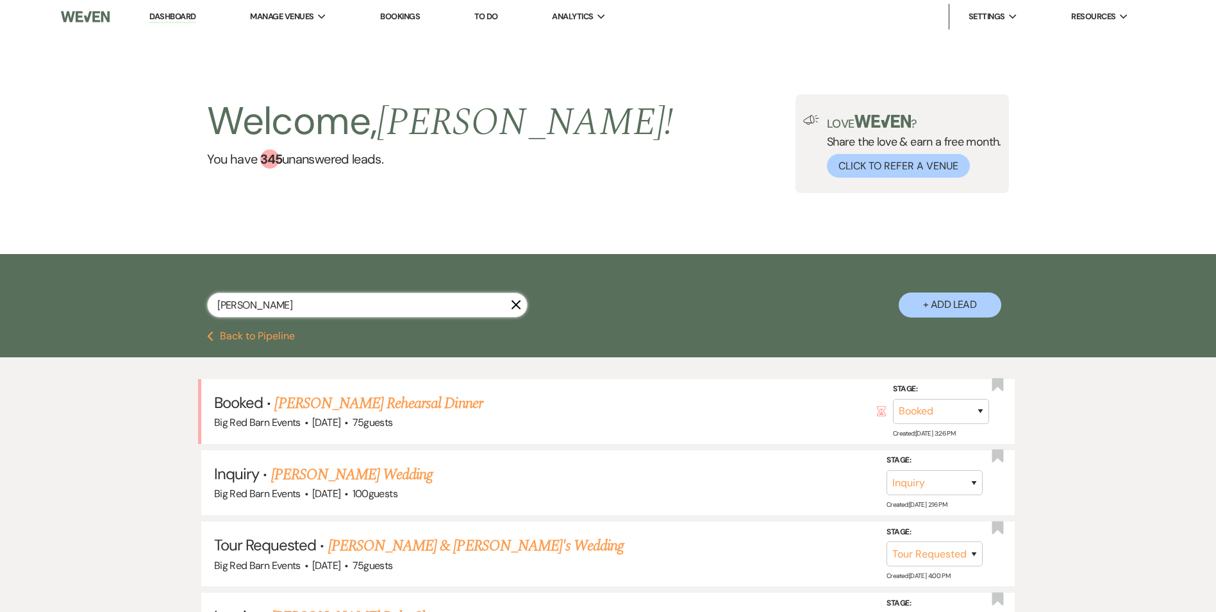
drag, startPoint x: 217, startPoint y: 305, endPoint x: 121, endPoint y: 285, distance: 98.2
click at [121, 294] on div "[PERSON_NAME] + Add Lead" at bounding box center [608, 292] width 1216 height 77
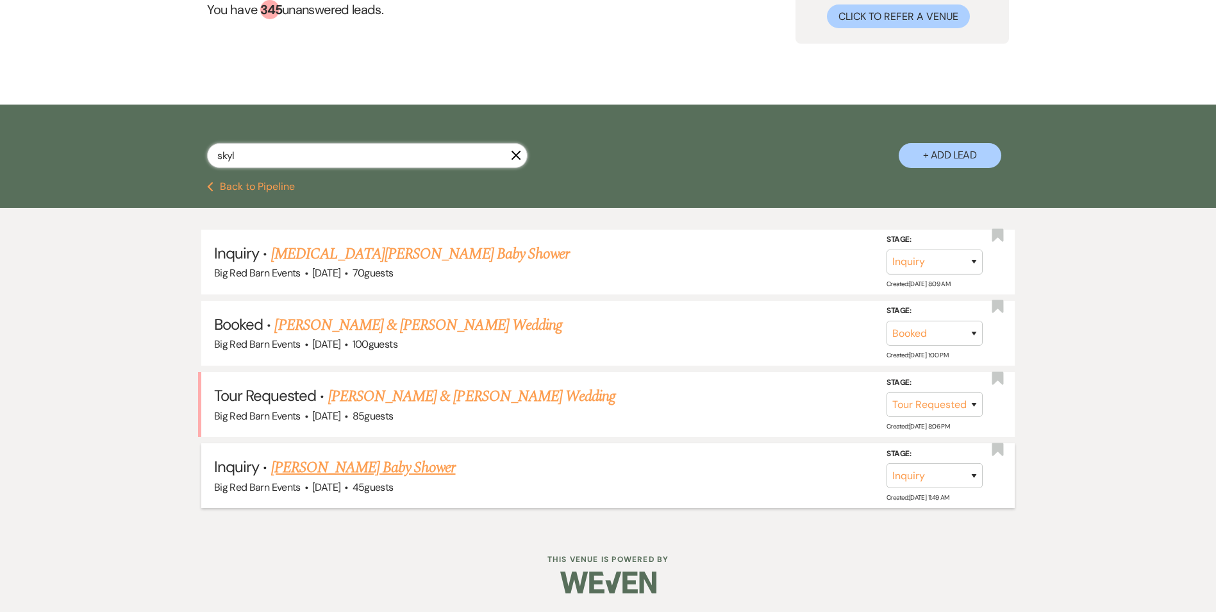
scroll to position [150, 0]
click at [378, 326] on link "[PERSON_NAME] & [PERSON_NAME] Wedding" at bounding box center [417, 324] width 287 height 23
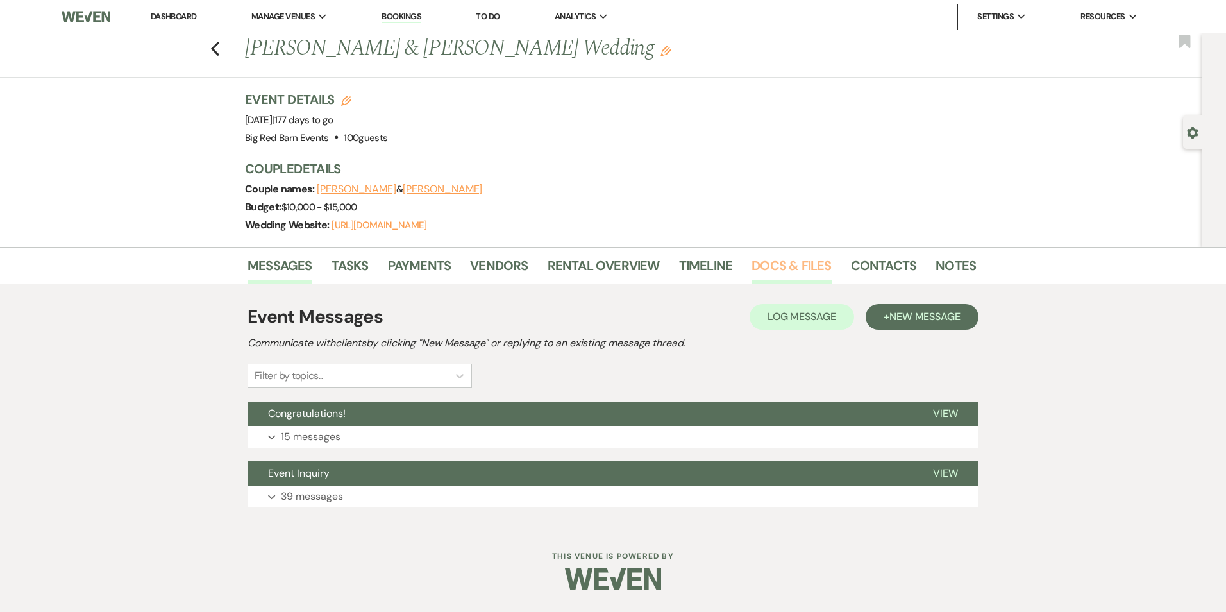
click at [807, 264] on link "Docs & Files" at bounding box center [792, 269] width 80 height 28
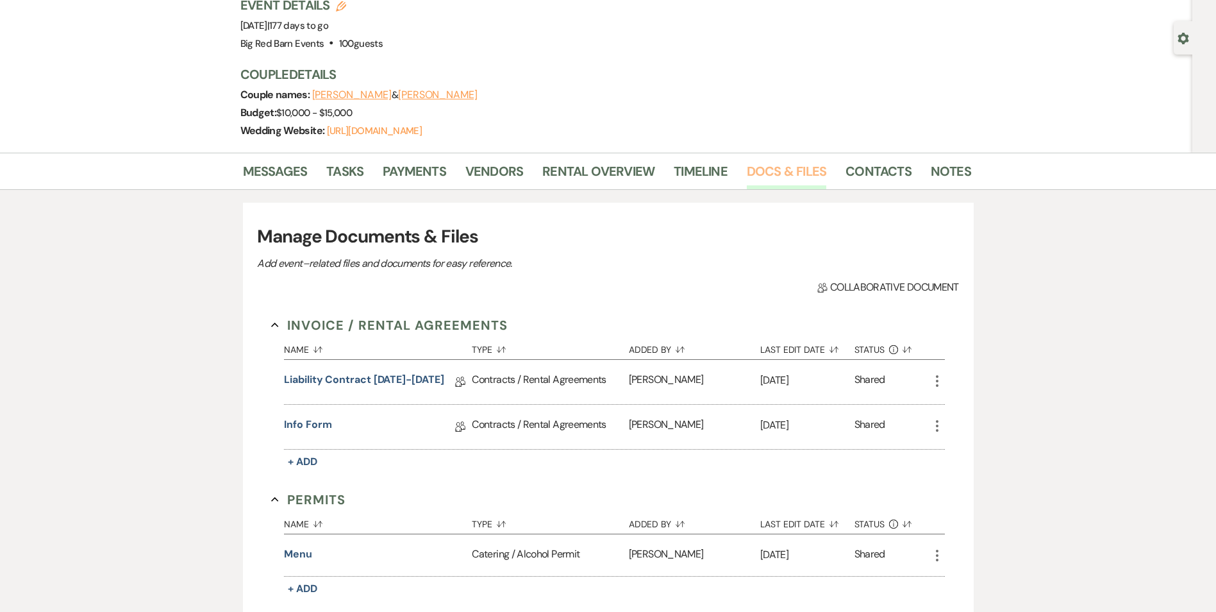
scroll to position [128, 0]
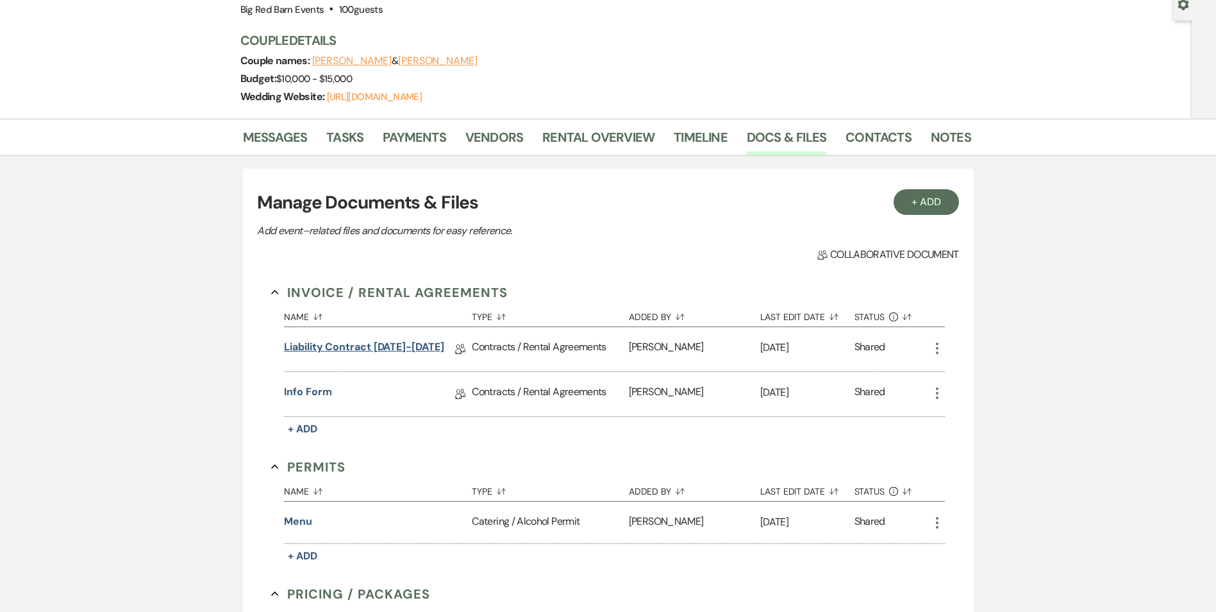
click at [410, 342] on link "Liability Contract [DATE]-[DATE]" at bounding box center [364, 349] width 160 height 20
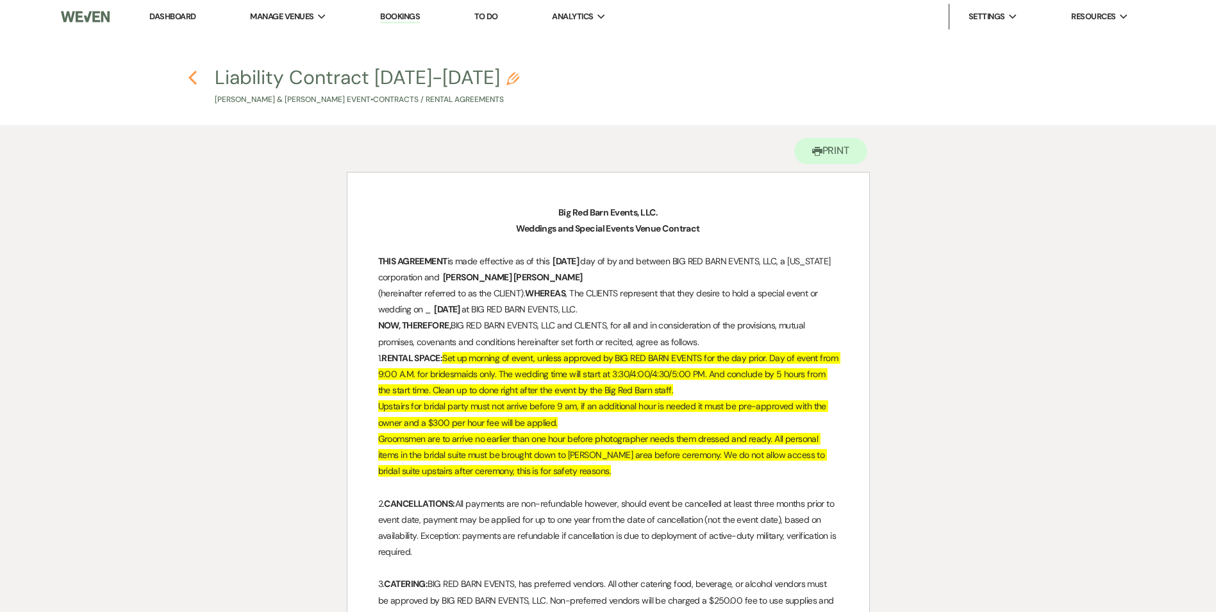
click at [195, 76] on icon "Previous" at bounding box center [193, 77] width 10 height 15
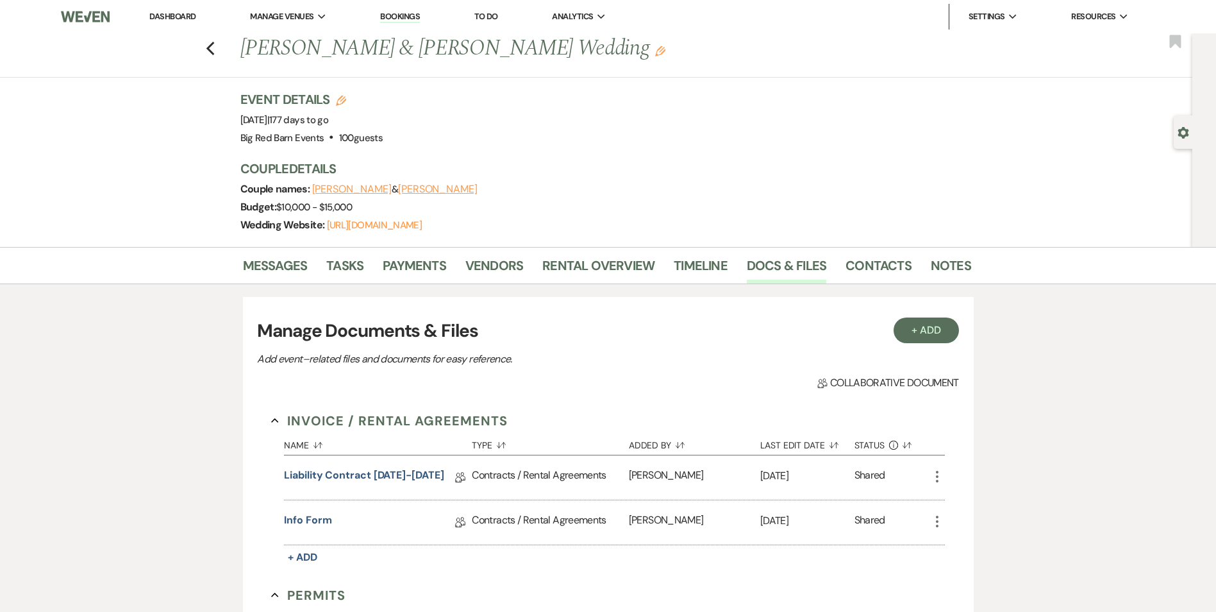
click at [192, 17] on link "Dashboard" at bounding box center [172, 16] width 46 height 11
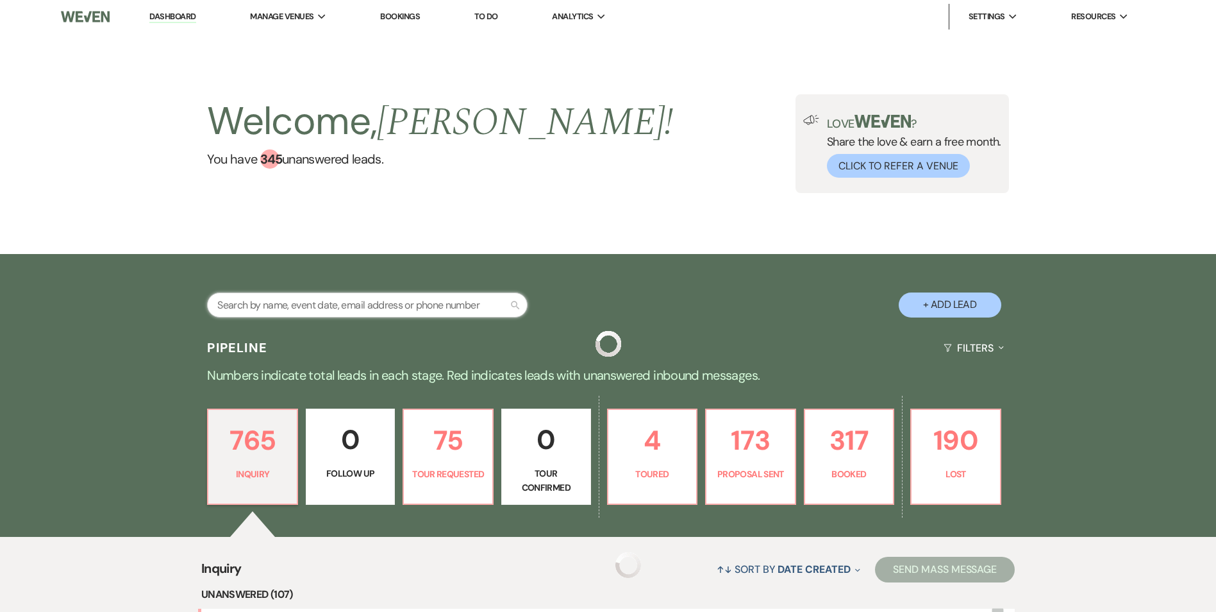
click at [291, 304] on input "text" at bounding box center [367, 304] width 321 height 25
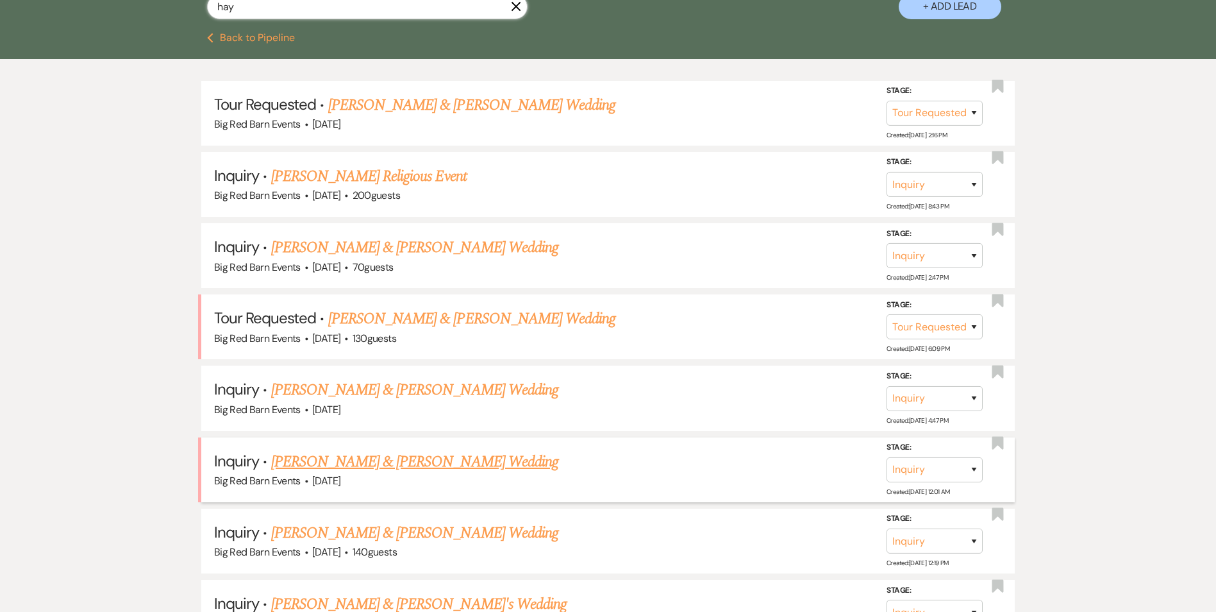
scroll to position [272, 0]
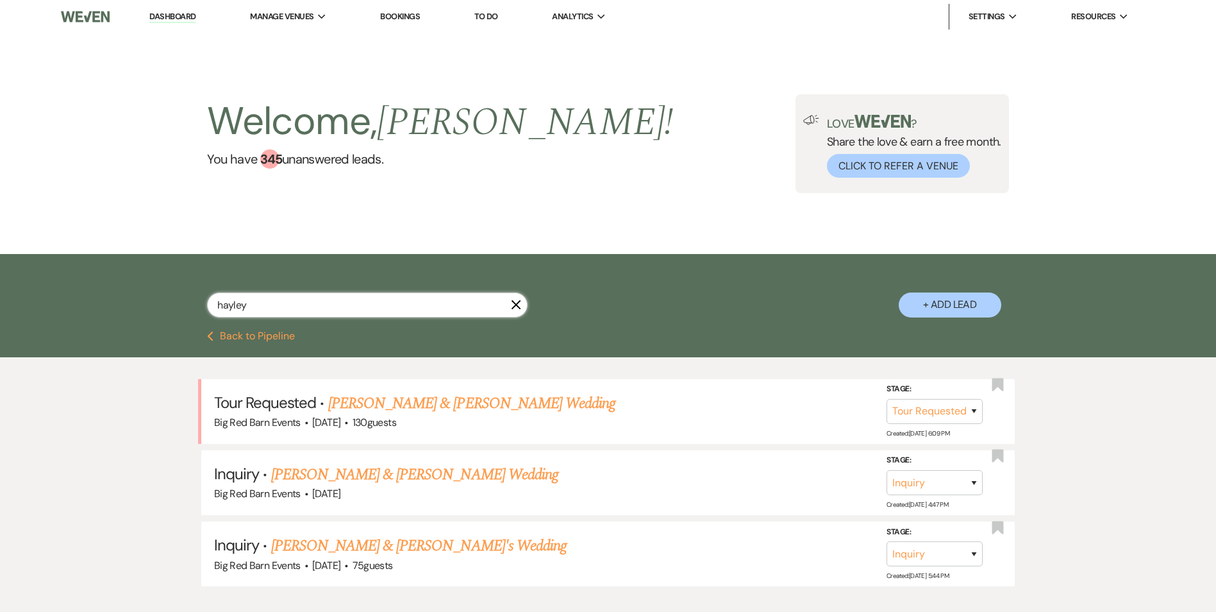
drag, startPoint x: 251, startPoint y: 312, endPoint x: 226, endPoint y: 312, distance: 25.0
click at [231, 312] on input "hayley" at bounding box center [367, 304] width 321 height 25
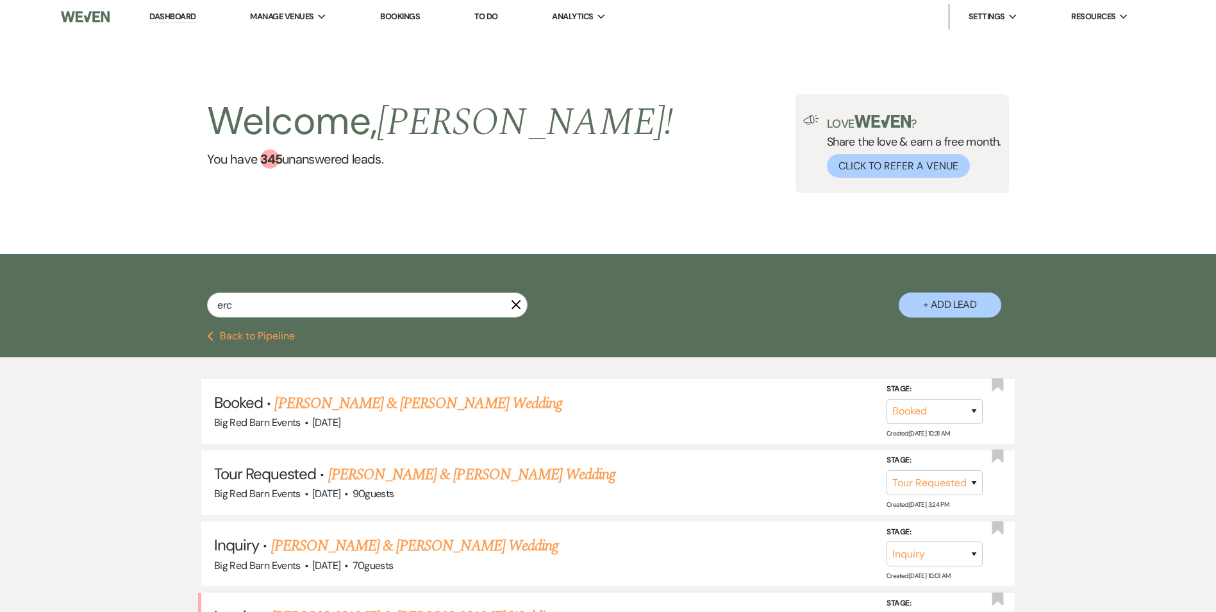
click at [389, 407] on link "[PERSON_NAME] & [PERSON_NAME] Wedding" at bounding box center [417, 403] width 287 height 23
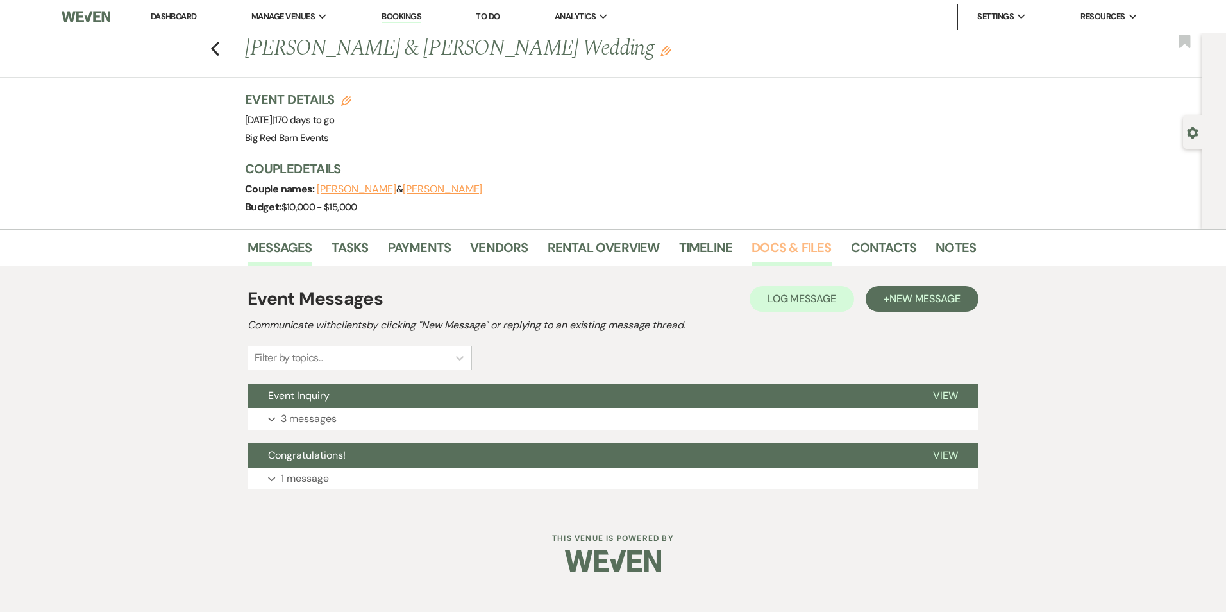
click at [807, 250] on link "Docs & Files" at bounding box center [792, 251] width 80 height 28
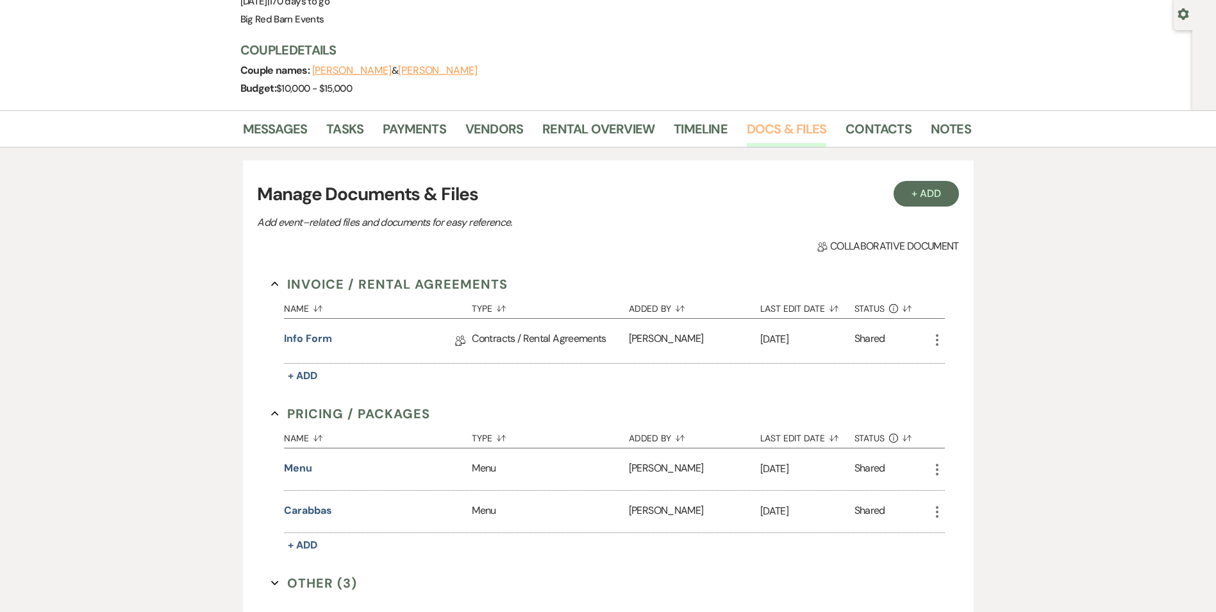
scroll to position [128, 0]
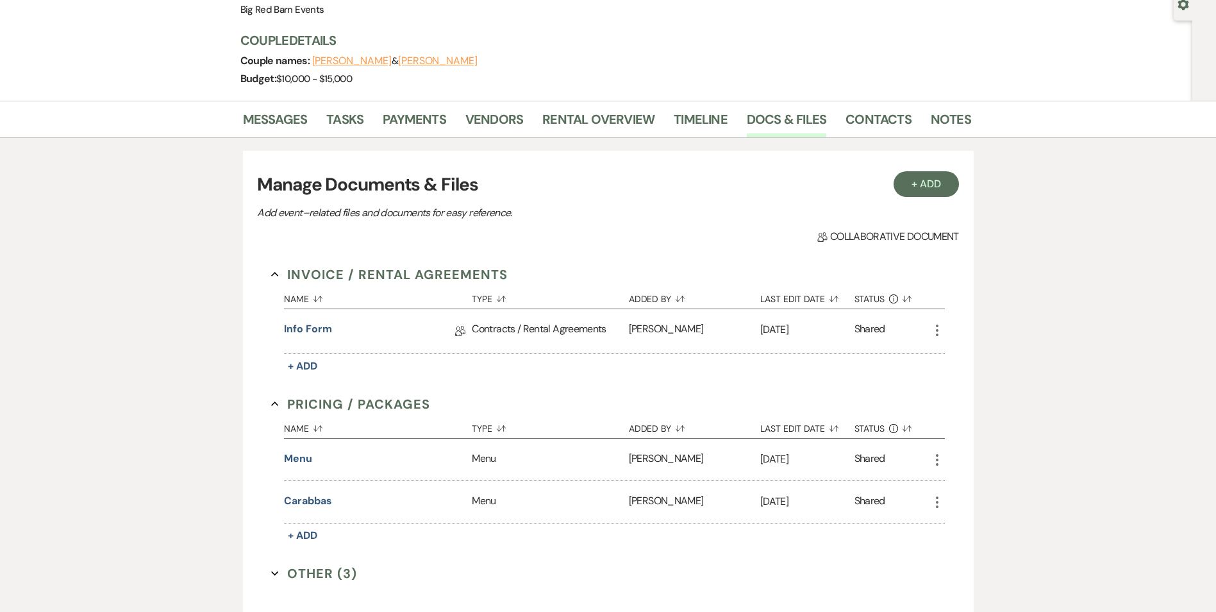
click at [537, 329] on div "Contracts / Rental Agreements" at bounding box center [550, 331] width 156 height 44
click at [305, 330] on link "Info form" at bounding box center [307, 331] width 47 height 20
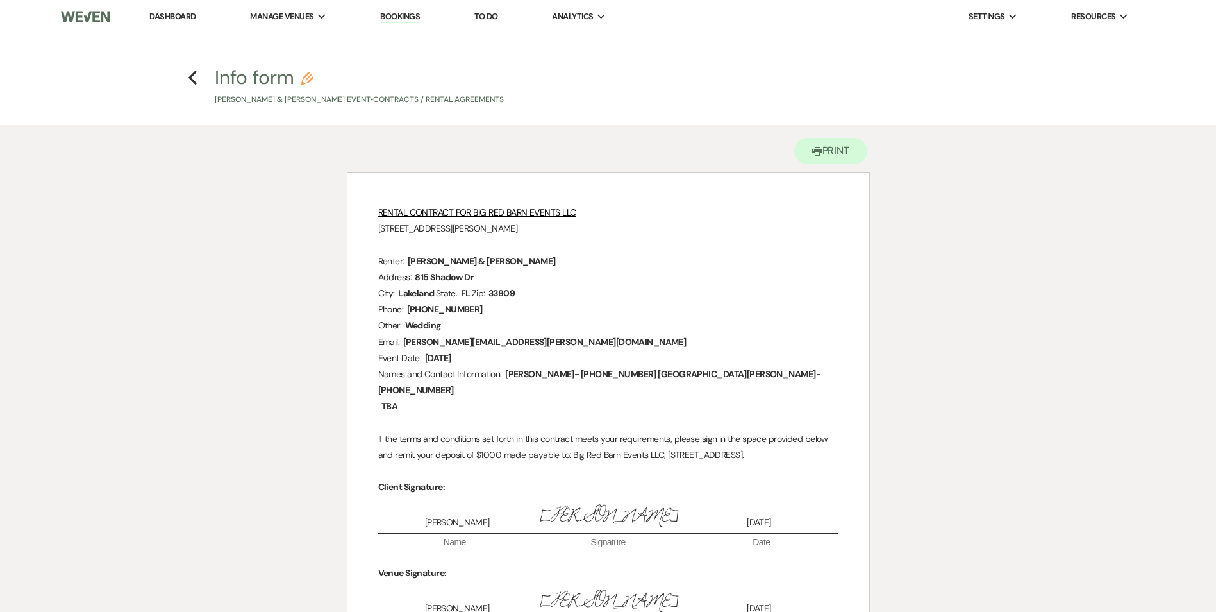
drag, startPoint x: 175, startPoint y: 16, endPoint x: 199, endPoint y: 26, distance: 26.2
click at [175, 16] on link "Dashboard" at bounding box center [172, 16] width 46 height 11
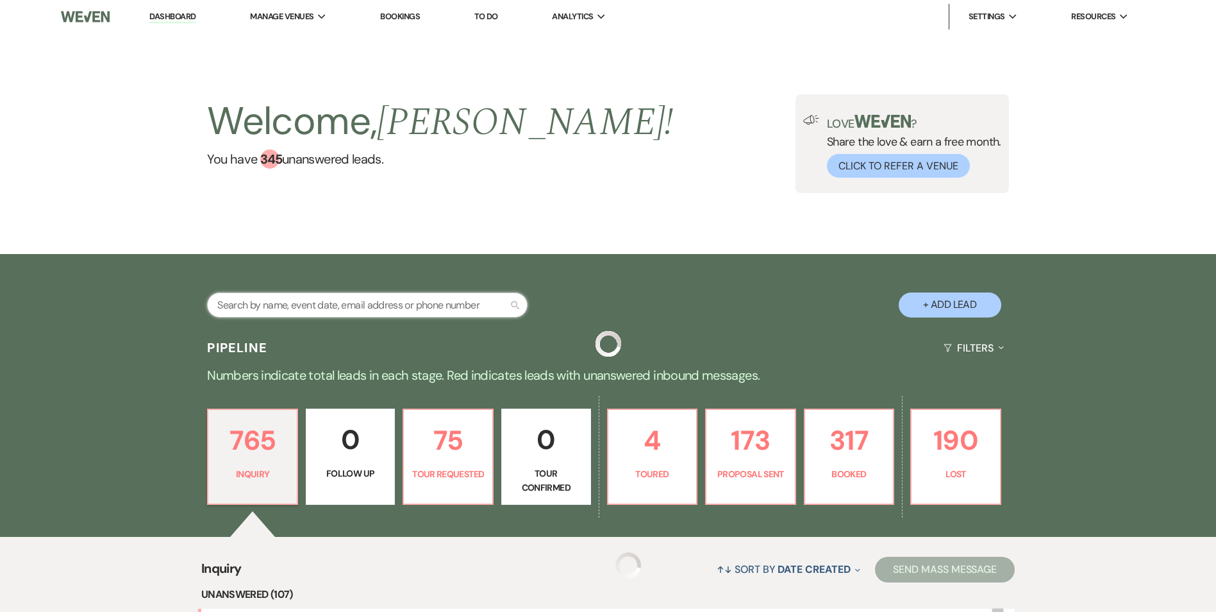
click at [315, 299] on input "text" at bounding box center [367, 304] width 321 height 25
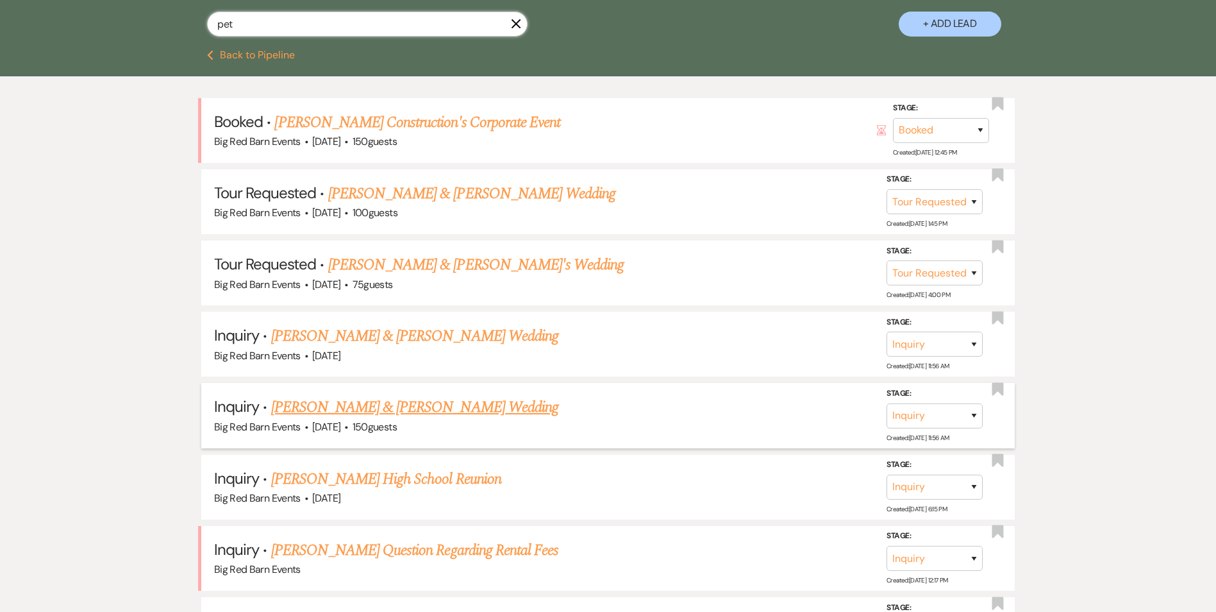
scroll to position [256, 0]
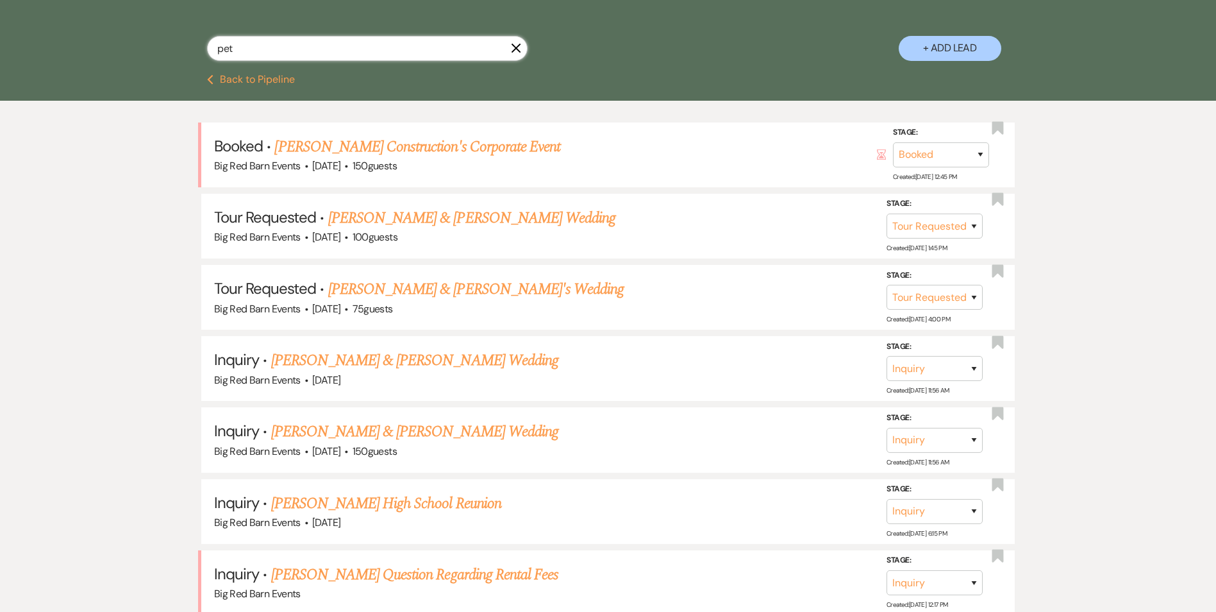
drag, startPoint x: 214, startPoint y: 49, endPoint x: 171, endPoint y: 55, distance: 43.3
click at [172, 55] on div "pet X + Add Lead" at bounding box center [608, 37] width 923 height 67
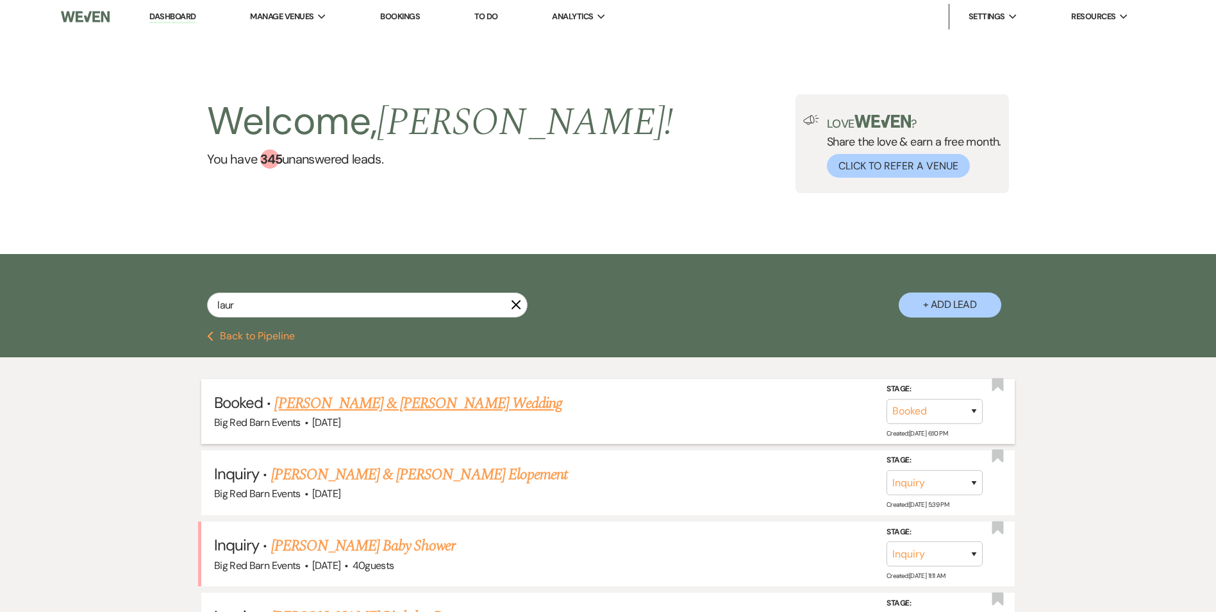
click at [441, 402] on link "[PERSON_NAME] & [PERSON_NAME] Wedding" at bounding box center [417, 403] width 287 height 23
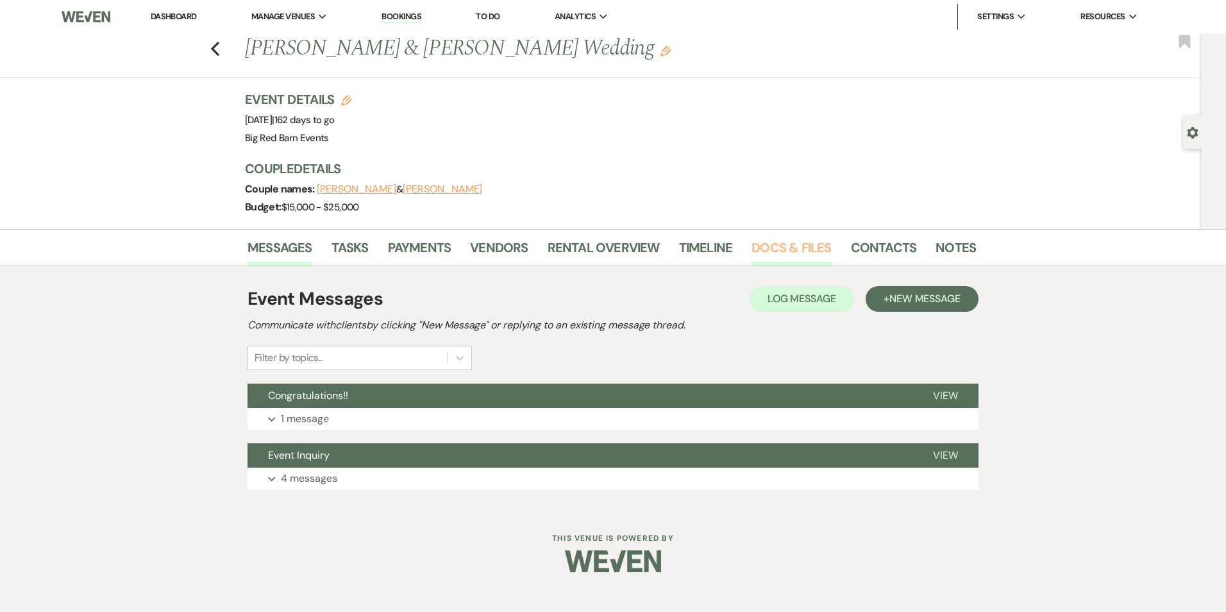
click at [779, 251] on link "Docs & Files" at bounding box center [792, 251] width 80 height 28
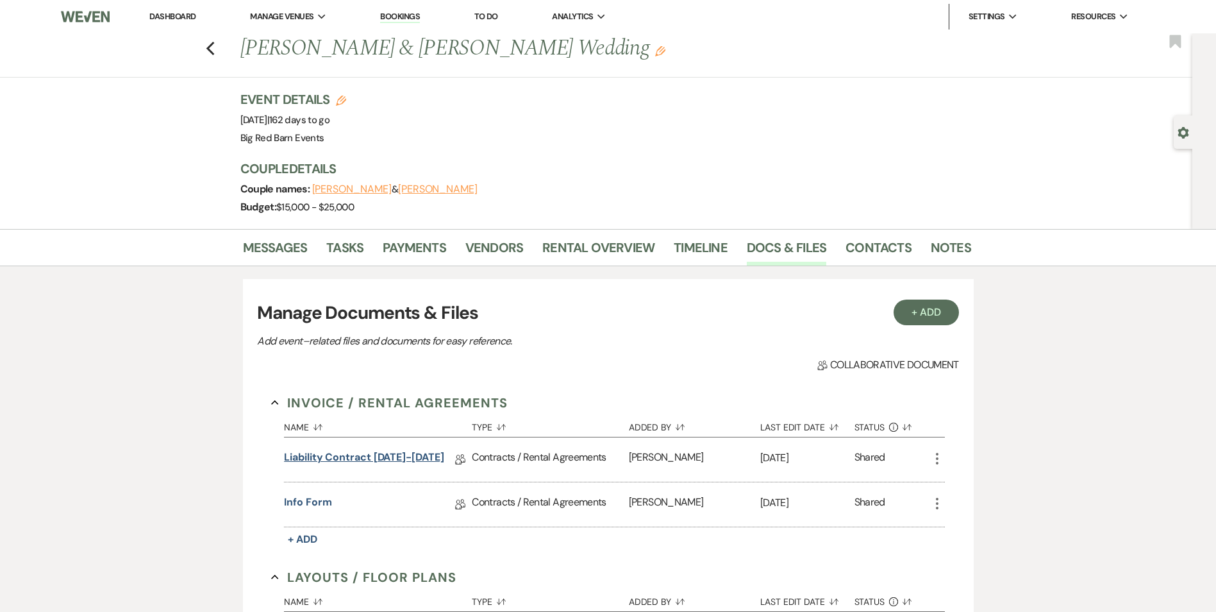
click at [385, 466] on link "Liability Contract [DATE]-[DATE]" at bounding box center [364, 459] width 160 height 20
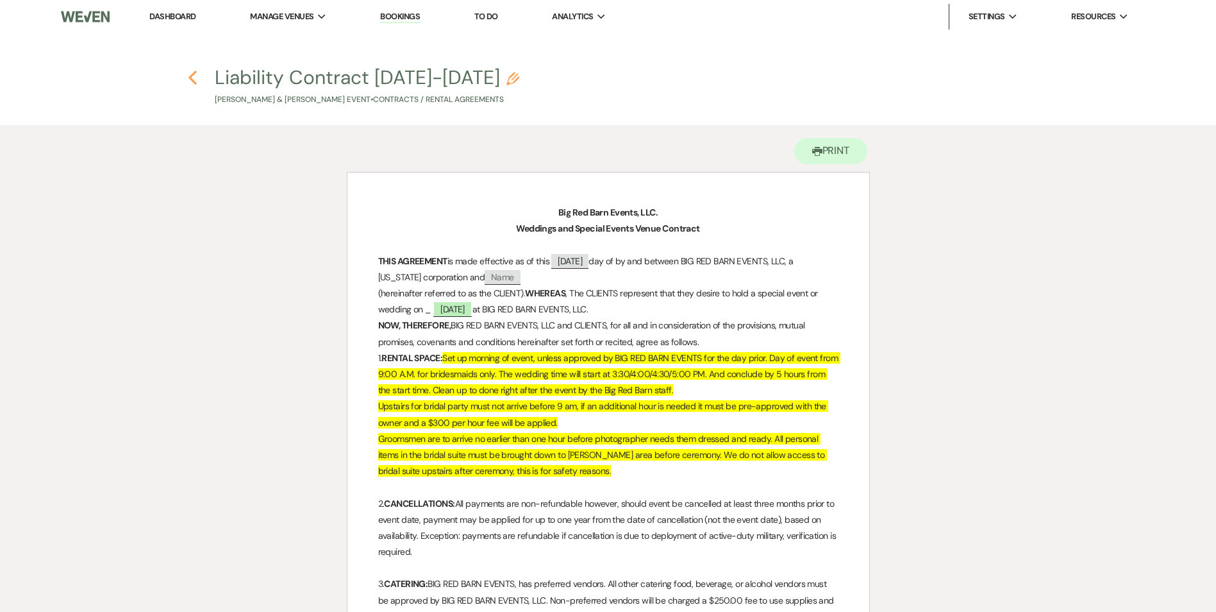
click at [192, 79] on use "button" at bounding box center [193, 78] width 8 height 14
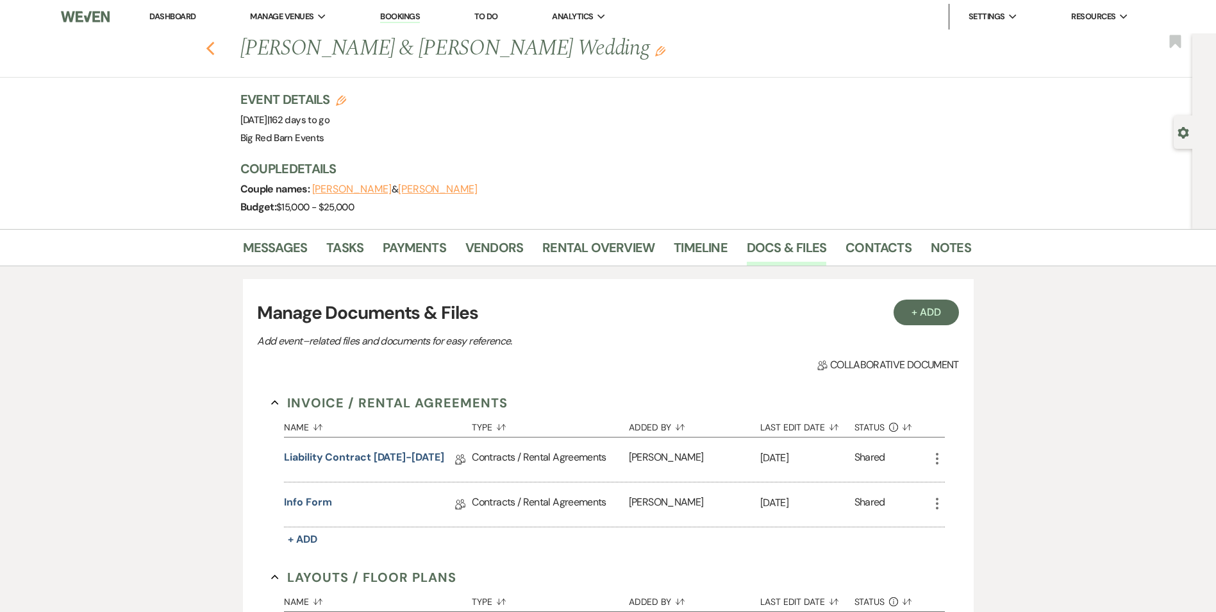
click at [215, 48] on icon "Previous" at bounding box center [211, 48] width 10 height 15
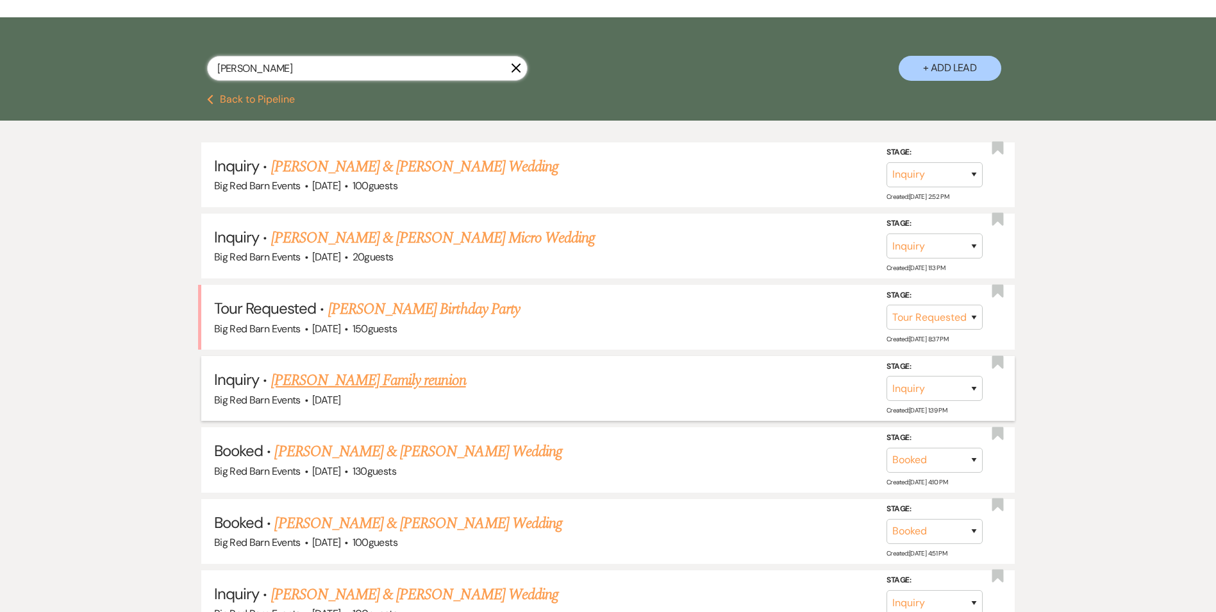
scroll to position [256, 0]
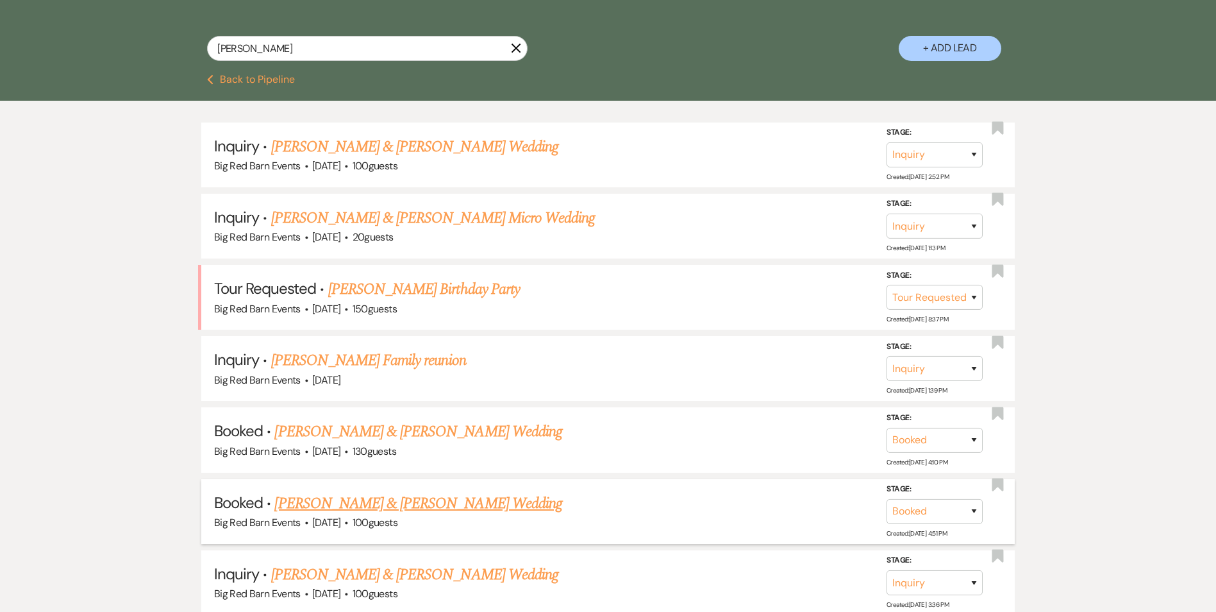
click at [439, 511] on link "[PERSON_NAME] & [PERSON_NAME] Wedding" at bounding box center [417, 503] width 287 height 23
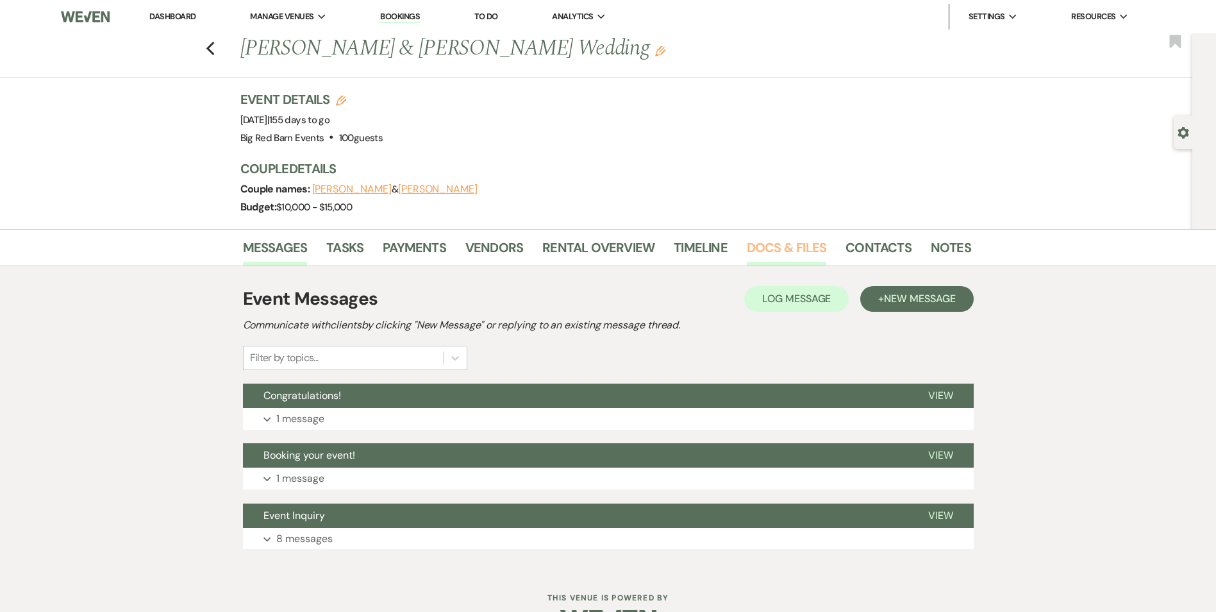
click at [807, 239] on link "Docs & Files" at bounding box center [787, 251] width 80 height 28
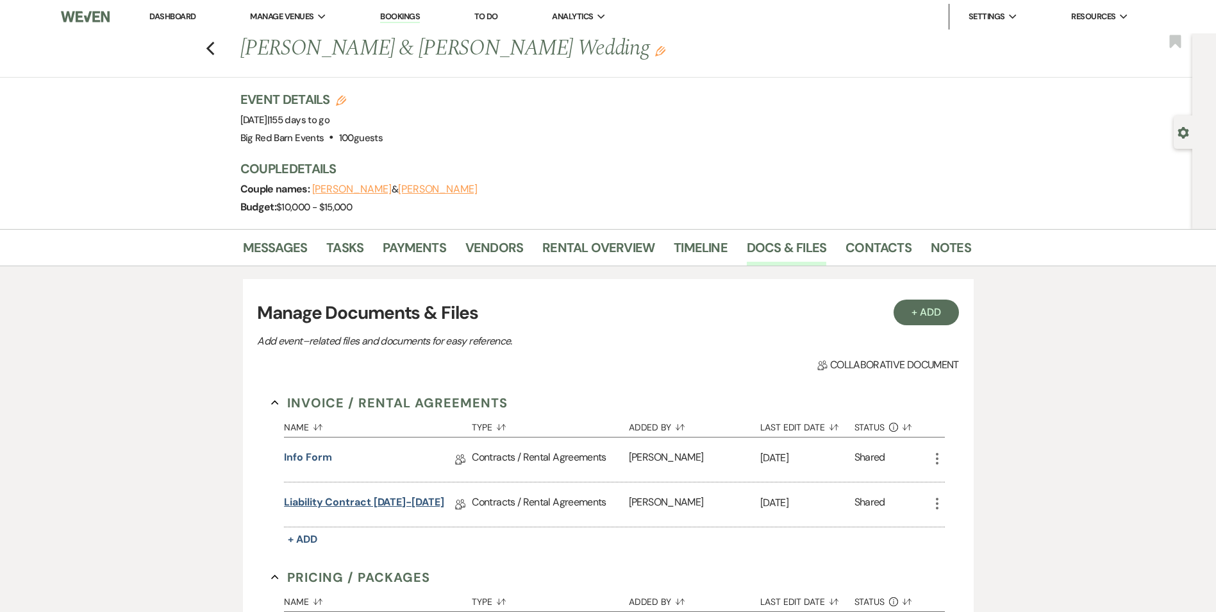
click at [389, 502] on link "Liability Contract [DATE]-[DATE]" at bounding box center [364, 504] width 160 height 20
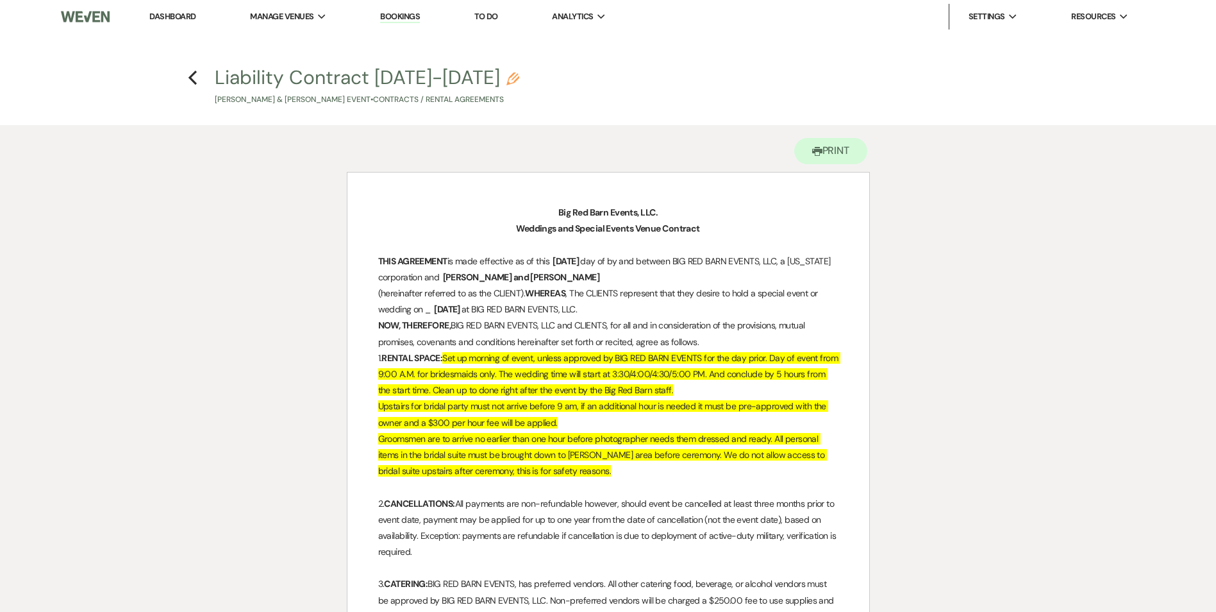
click at [186, 17] on link "Dashboard" at bounding box center [172, 16] width 46 height 11
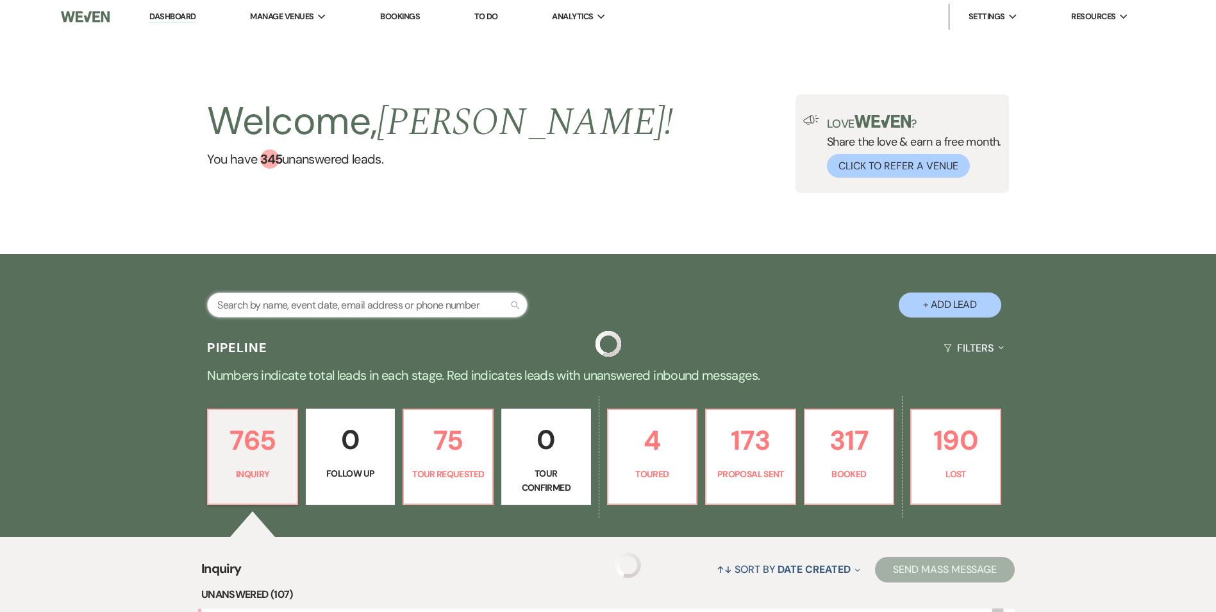
click at [251, 312] on input "text" at bounding box center [367, 304] width 321 height 25
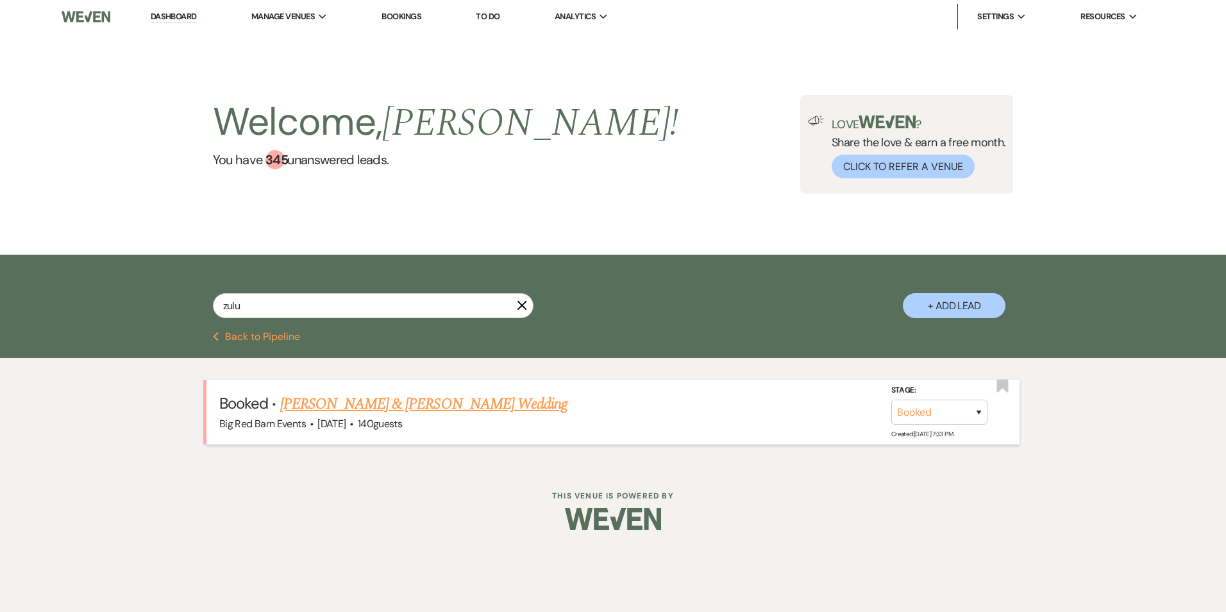
click at [346, 412] on link "[PERSON_NAME] & [PERSON_NAME] Wedding" at bounding box center [423, 403] width 287 height 23
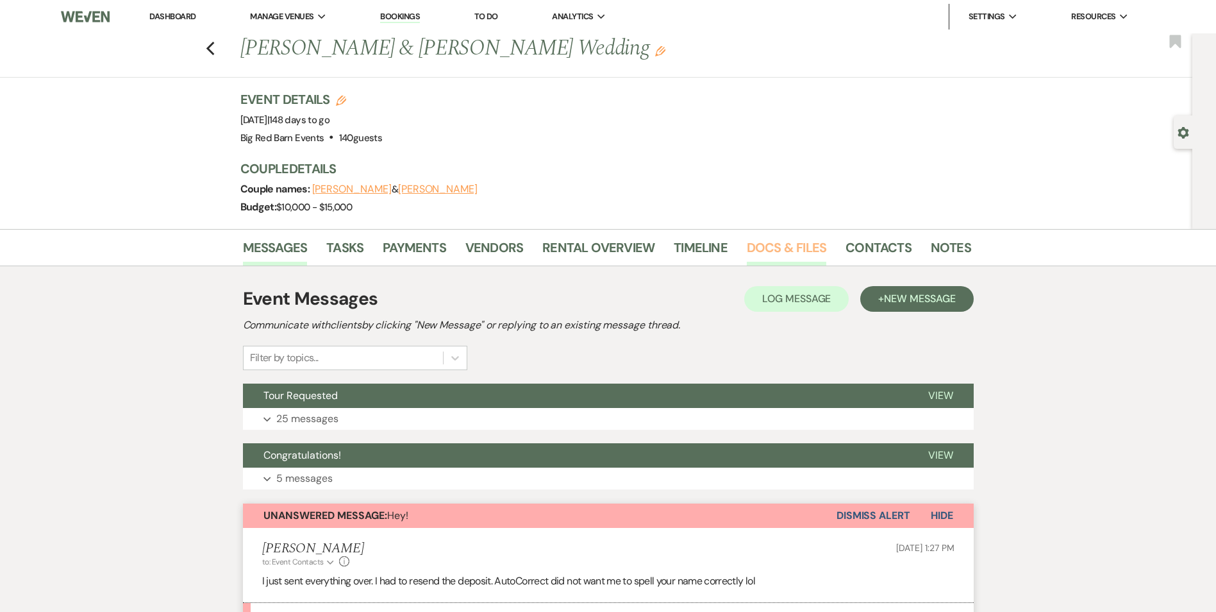
click at [775, 245] on link "Docs & Files" at bounding box center [787, 251] width 80 height 28
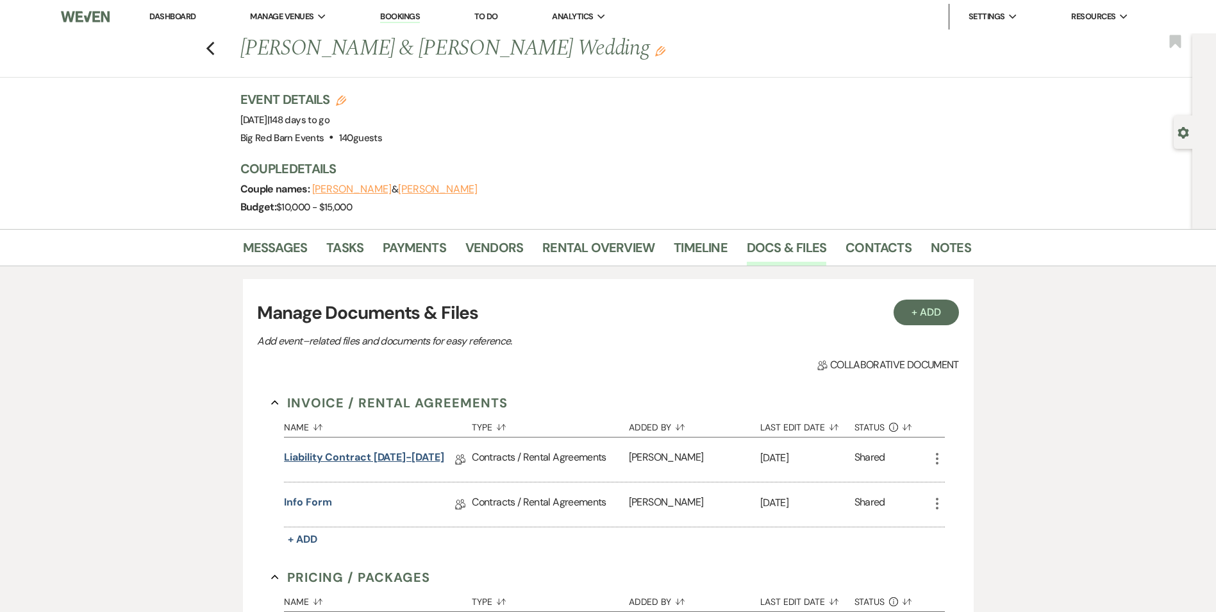
click at [362, 455] on link "Liability Contract [DATE]-[DATE]" at bounding box center [364, 459] width 160 height 20
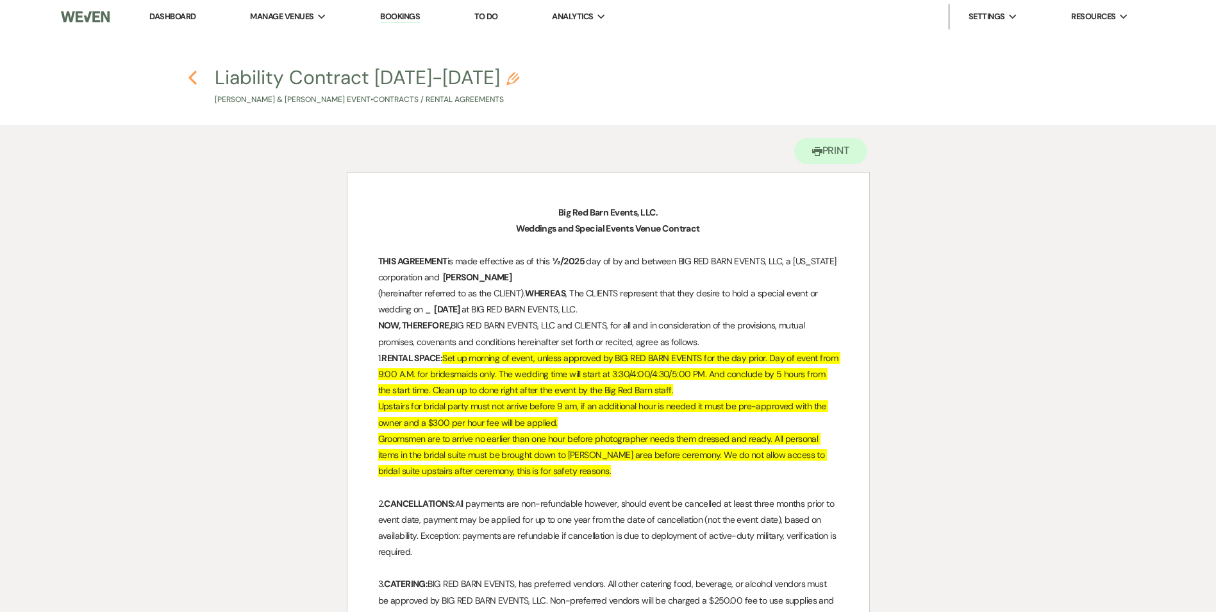
click at [192, 74] on icon "Previous" at bounding box center [193, 77] width 10 height 15
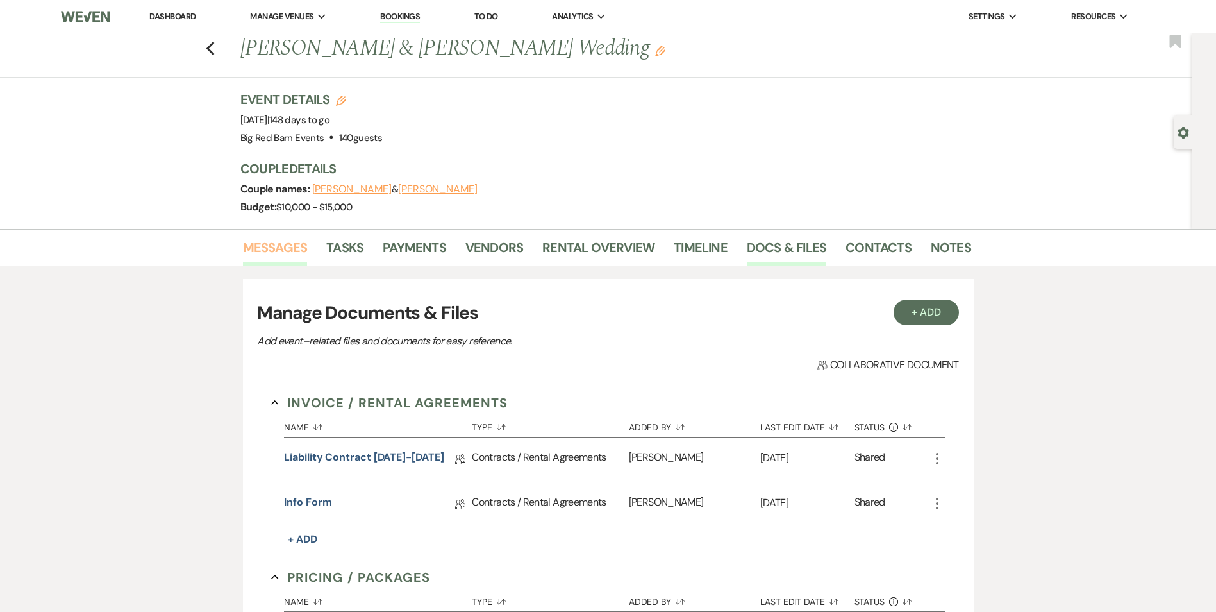
click at [286, 247] on link "Messages" at bounding box center [275, 251] width 65 height 28
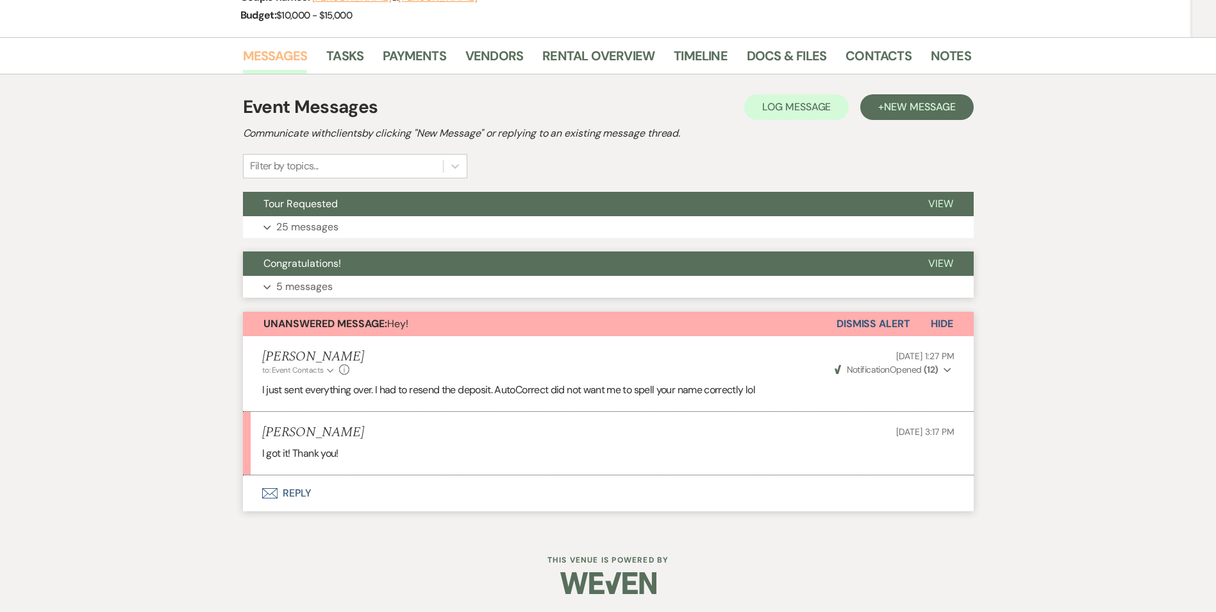
scroll to position [193, 0]
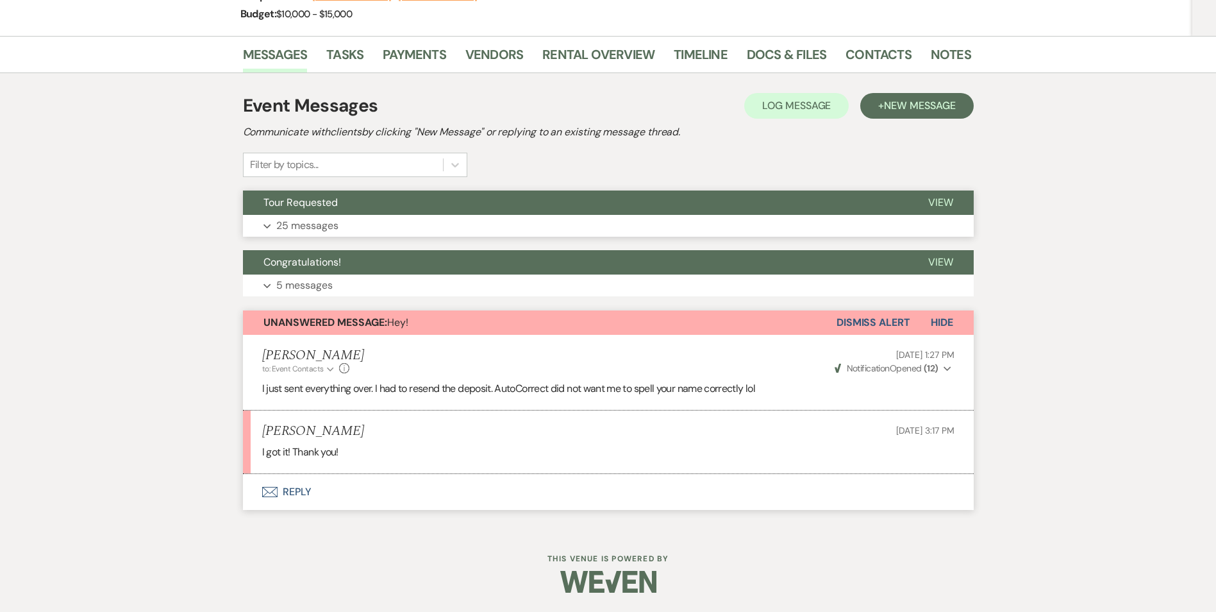
click at [336, 222] on p "25 messages" at bounding box center [307, 225] width 62 height 17
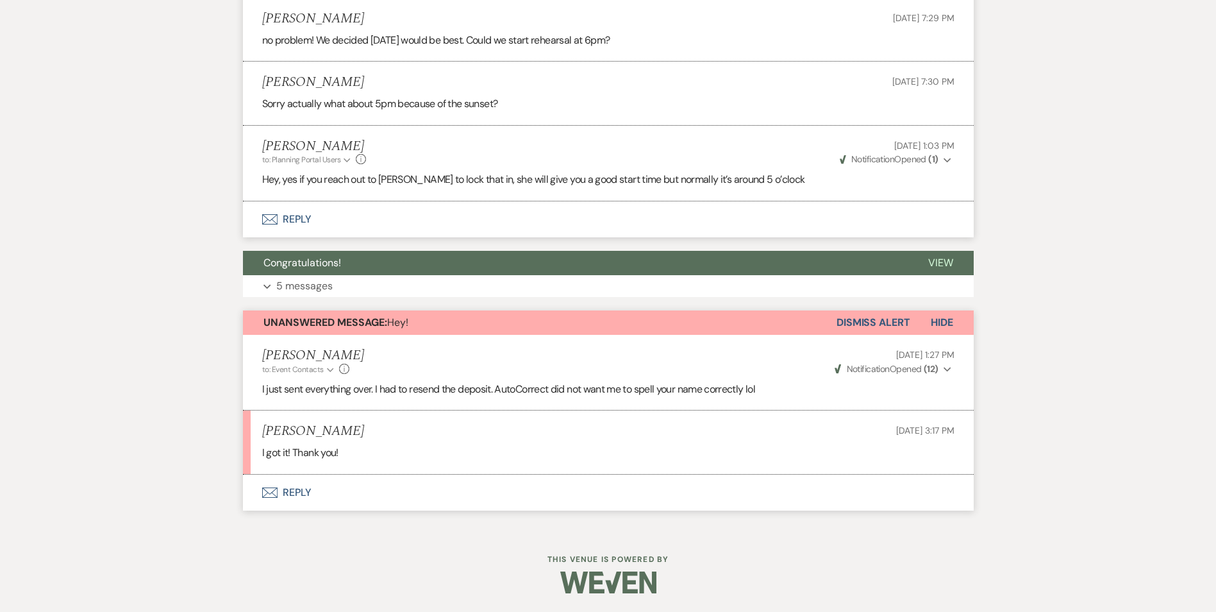
scroll to position [2553, 0]
click at [309, 287] on p "5 messages" at bounding box center [304, 285] width 56 height 17
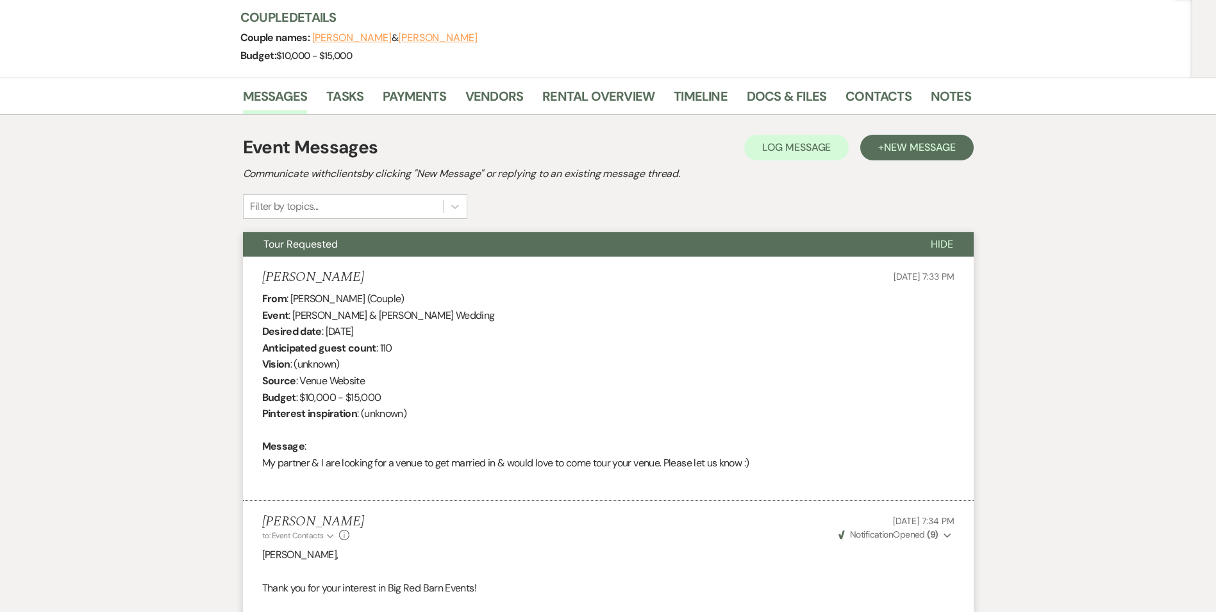
scroll to position [0, 0]
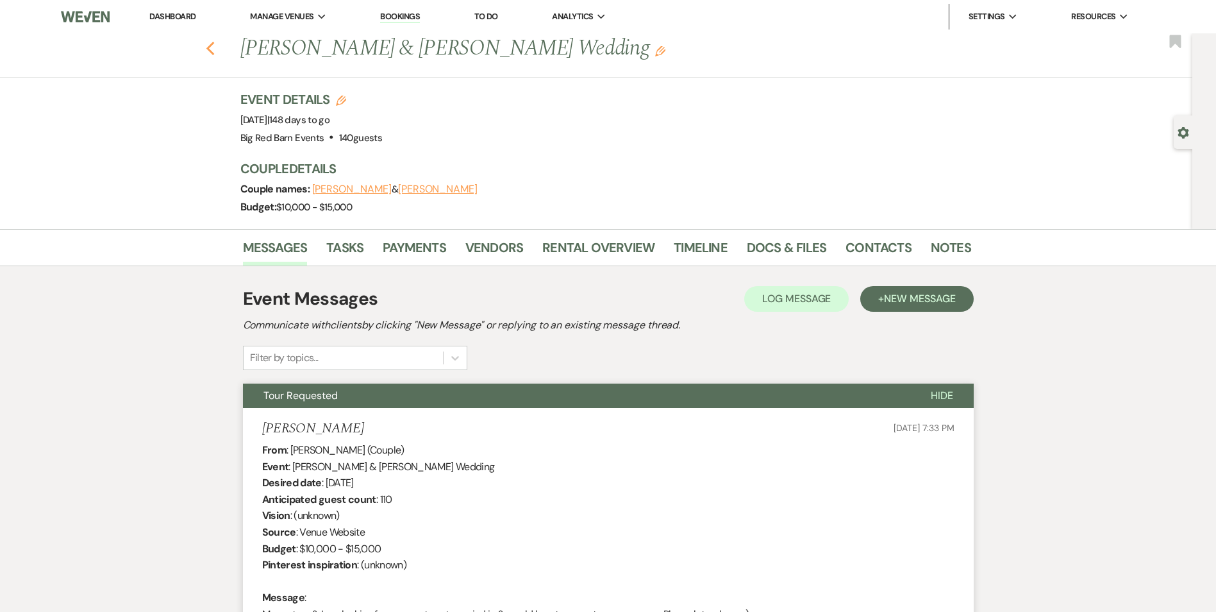
click at [215, 51] on icon "Previous" at bounding box center [211, 48] width 10 height 15
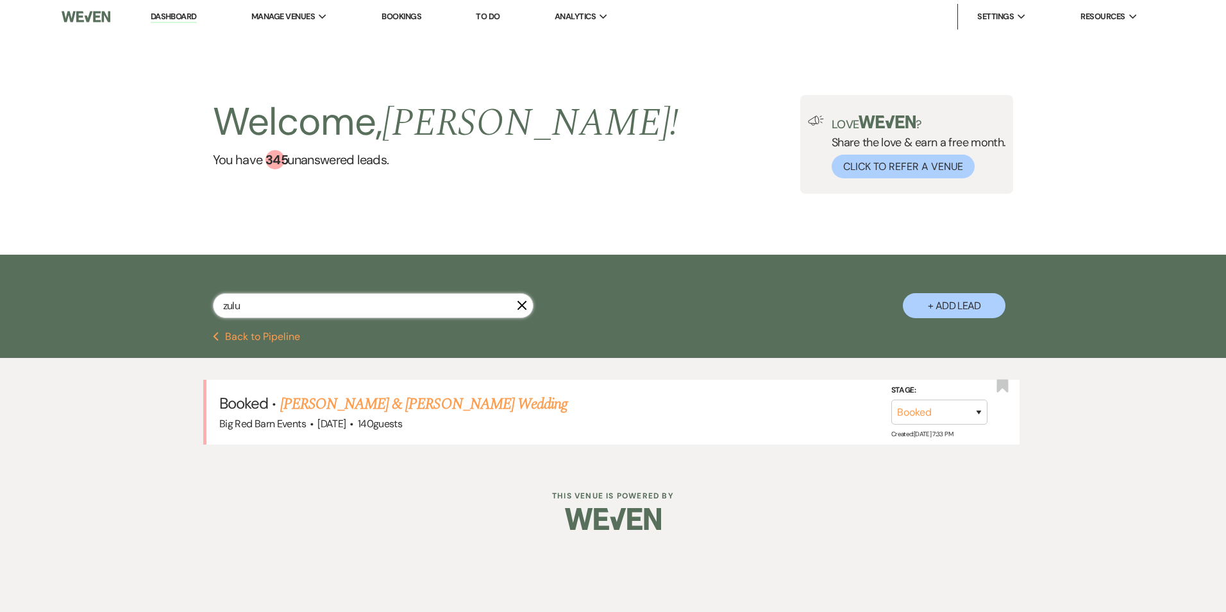
drag, startPoint x: 244, startPoint y: 308, endPoint x: 156, endPoint y: 290, distance: 89.7
click at [156, 290] on div "zulu X + Add Lead" at bounding box center [612, 294] width 923 height 67
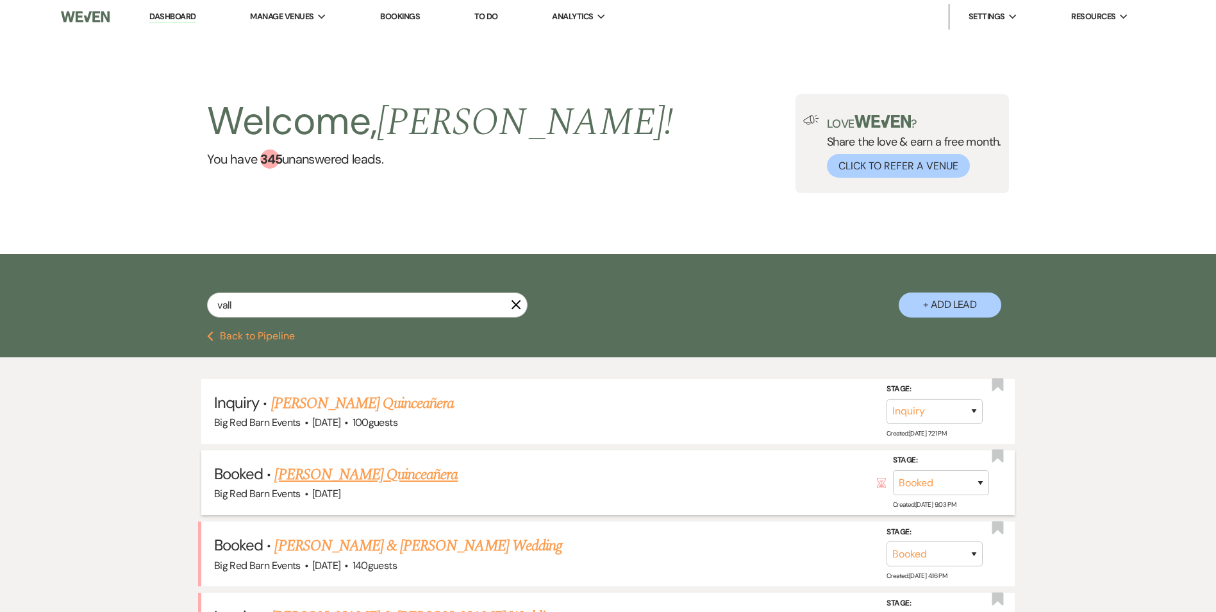
click at [383, 476] on link "[PERSON_NAME] Quinceañera" at bounding box center [365, 474] width 183 height 23
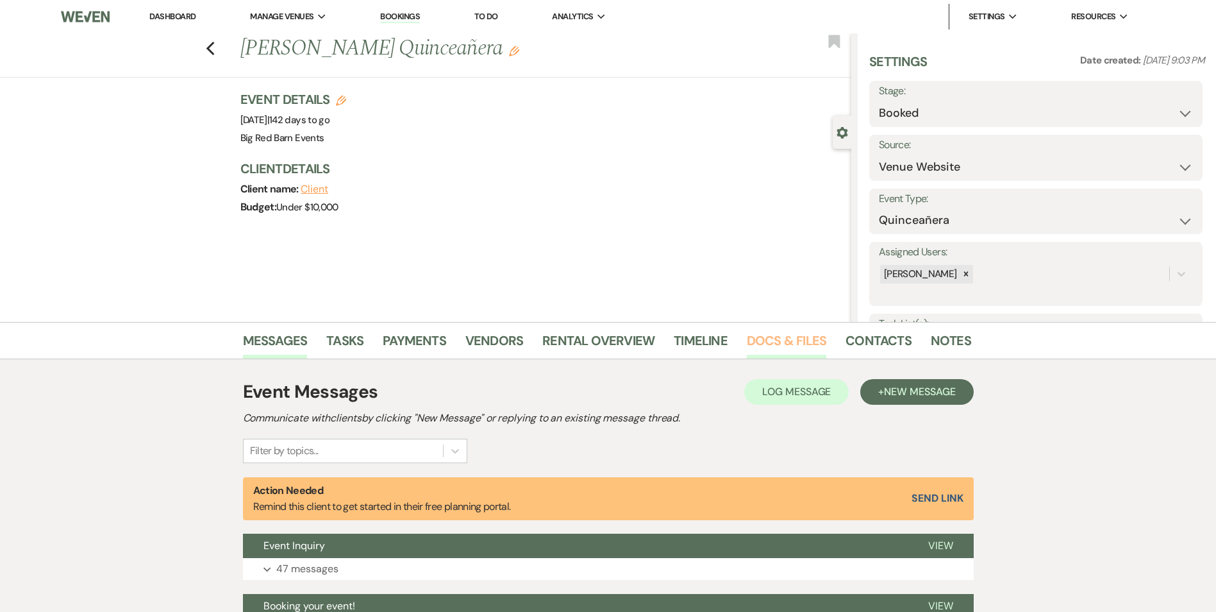
click at [762, 337] on link "Docs & Files" at bounding box center [787, 344] width 80 height 28
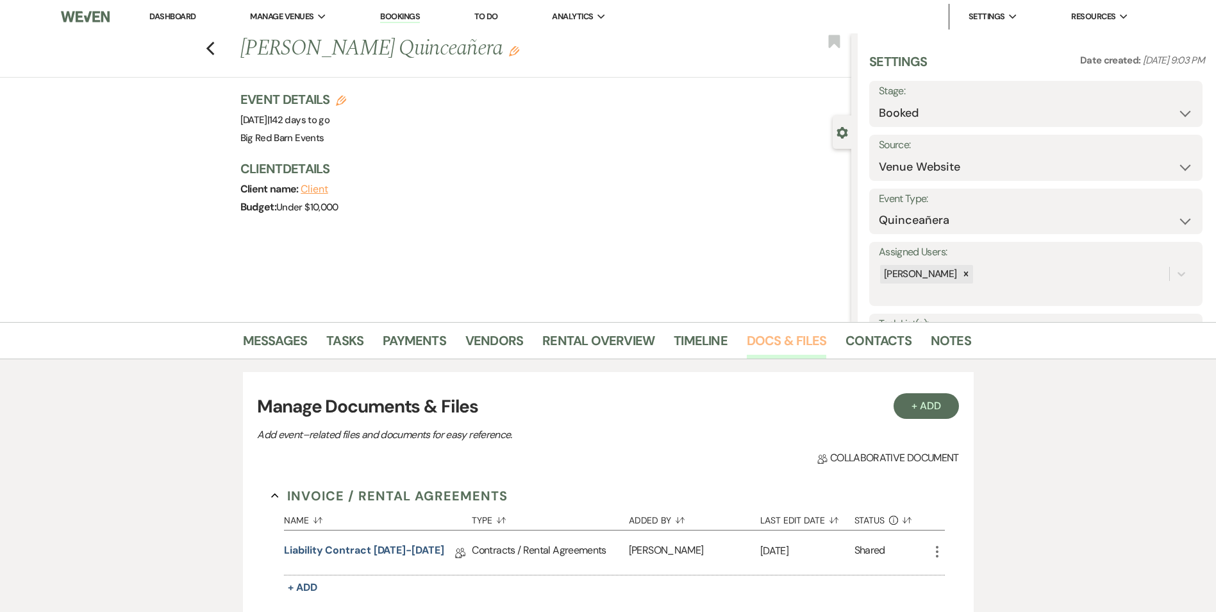
scroll to position [192, 0]
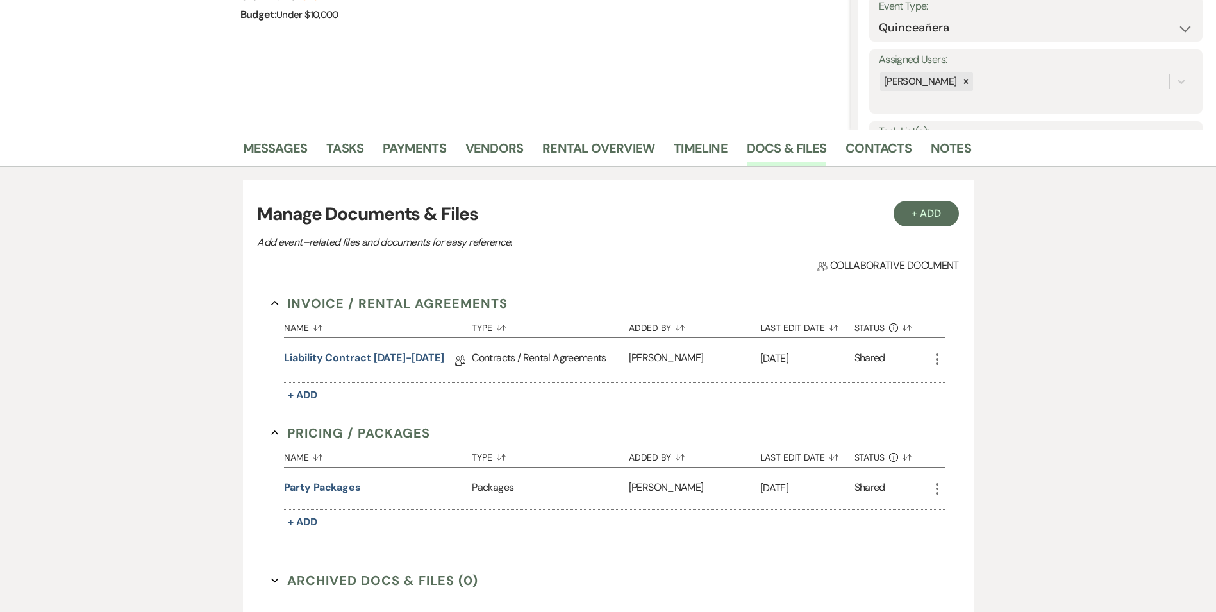
click at [392, 358] on link "Liability Contract [DATE]-[DATE]" at bounding box center [364, 360] width 160 height 20
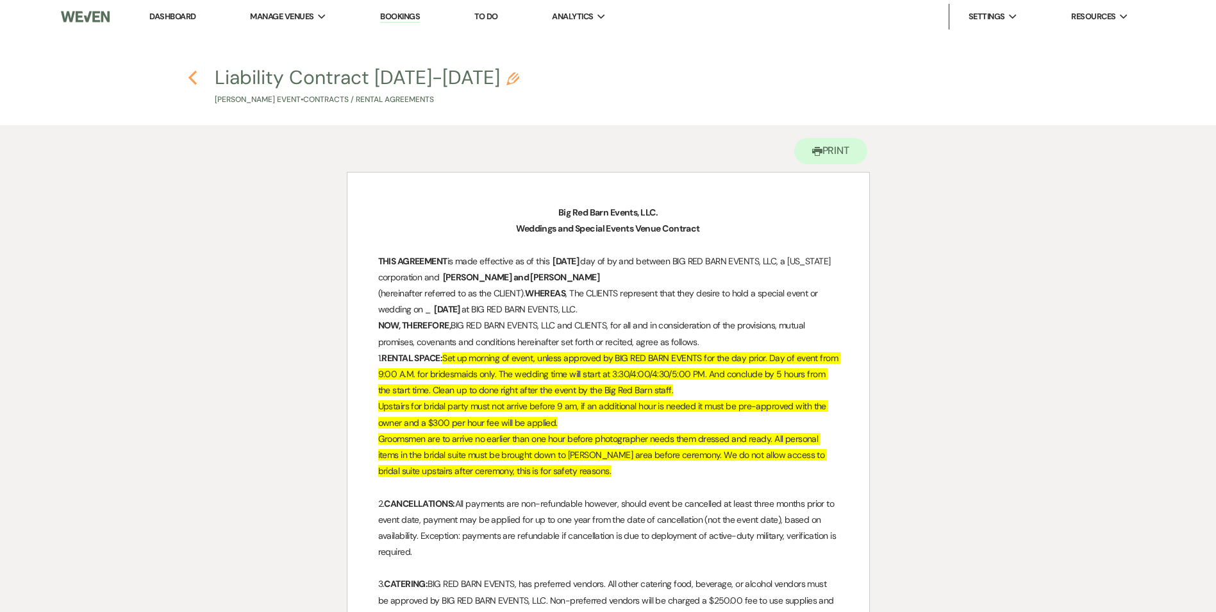
click at [193, 73] on icon "Previous" at bounding box center [193, 77] width 10 height 15
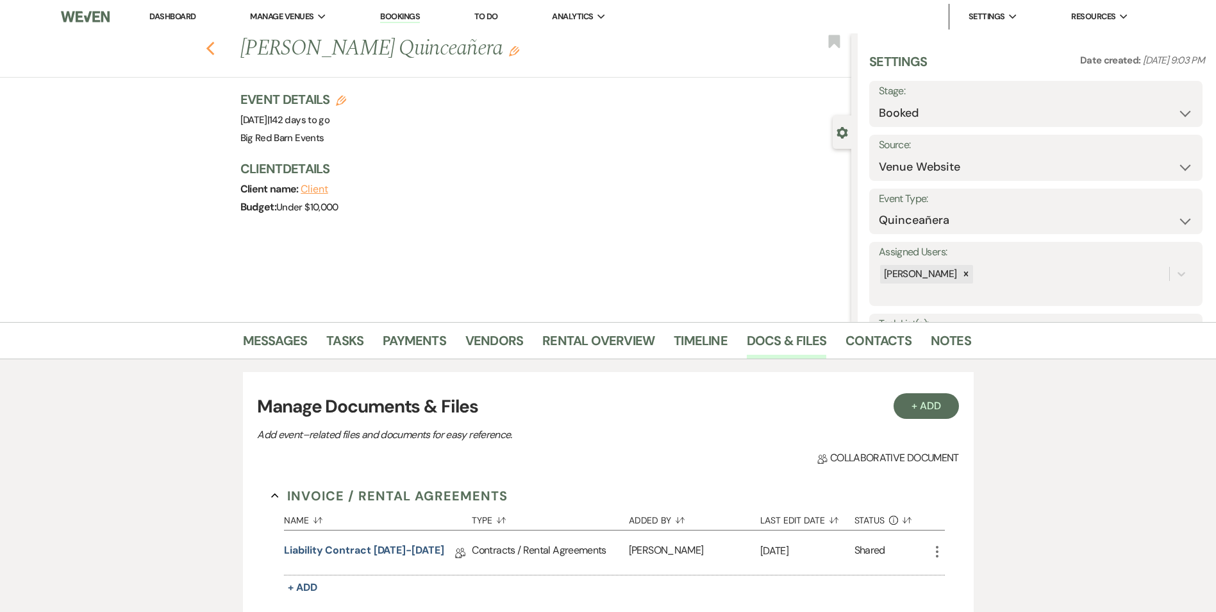
click at [214, 49] on use "button" at bounding box center [210, 49] width 8 height 14
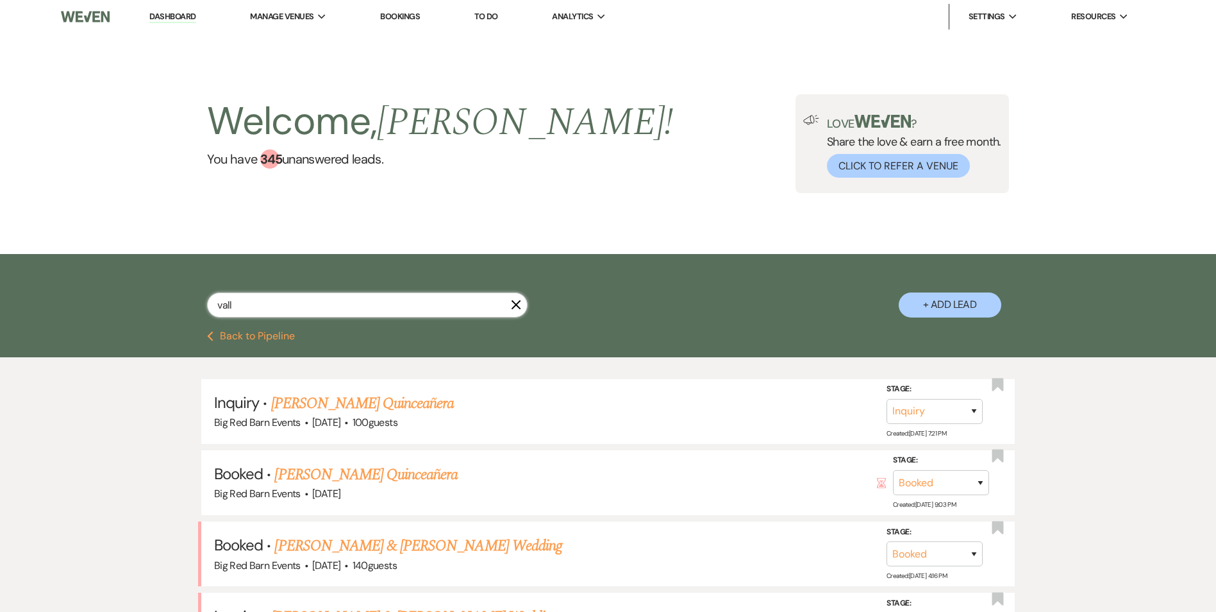
drag, startPoint x: 249, startPoint y: 305, endPoint x: 185, endPoint y: 303, distance: 64.1
click at [197, 305] on div "vall X + Add Lead" at bounding box center [608, 293] width 923 height 67
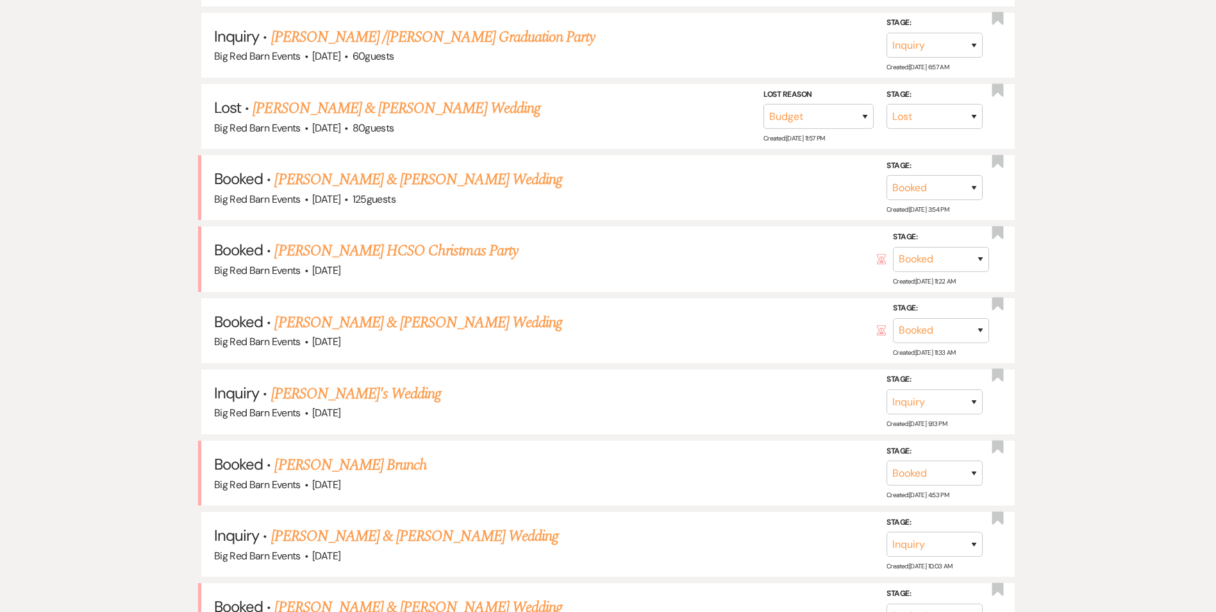
scroll to position [414, 0]
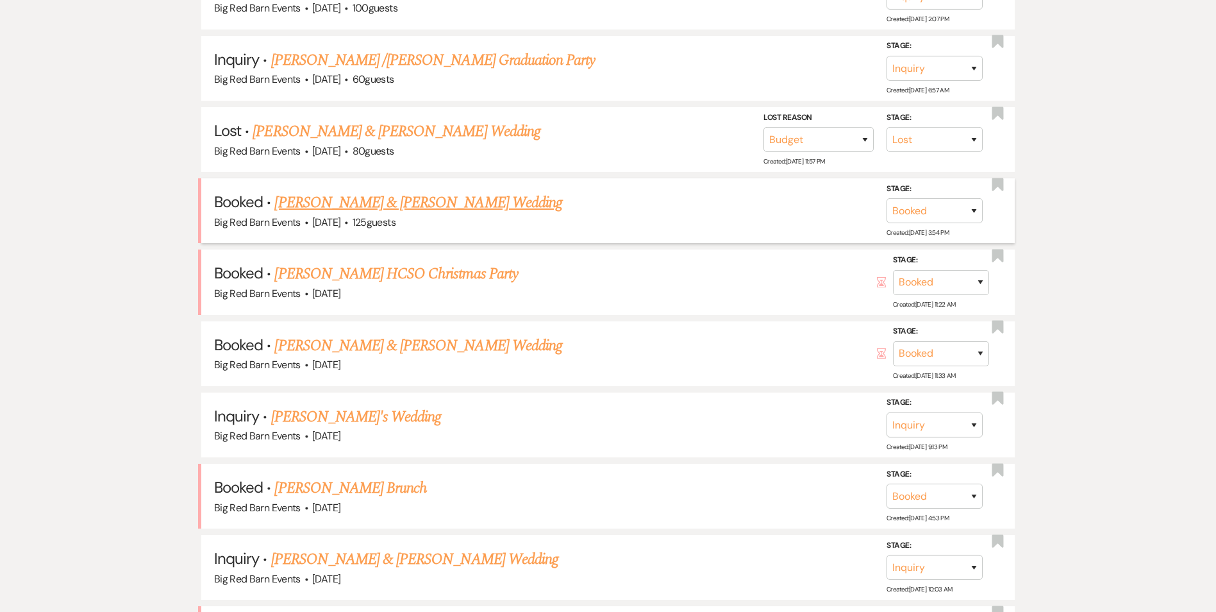
click at [461, 208] on link "[PERSON_NAME] & [PERSON_NAME] Wedding" at bounding box center [417, 202] width 287 height 23
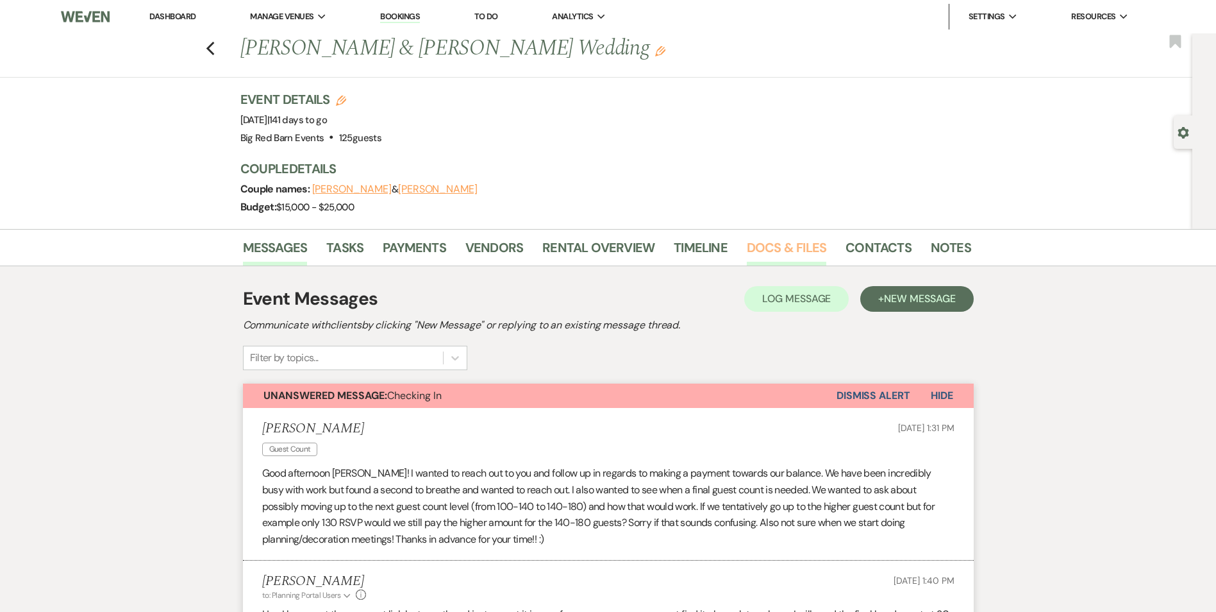
click at [800, 250] on link "Docs & Files" at bounding box center [787, 251] width 80 height 28
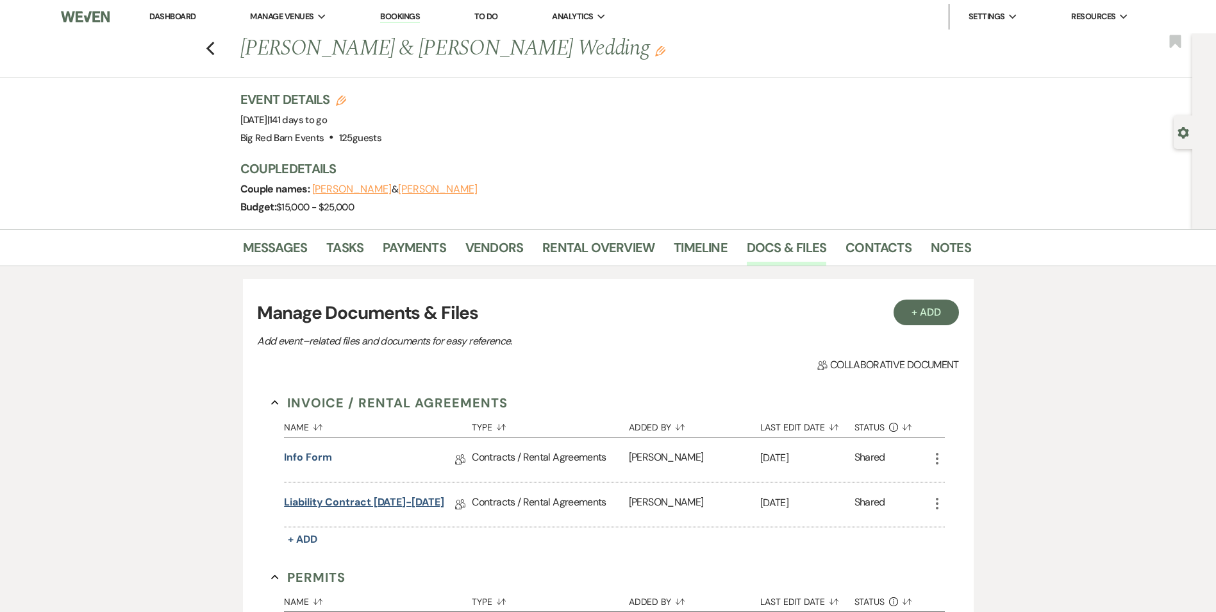
click at [326, 504] on link "Liability Contract [DATE]-[DATE]" at bounding box center [364, 504] width 160 height 20
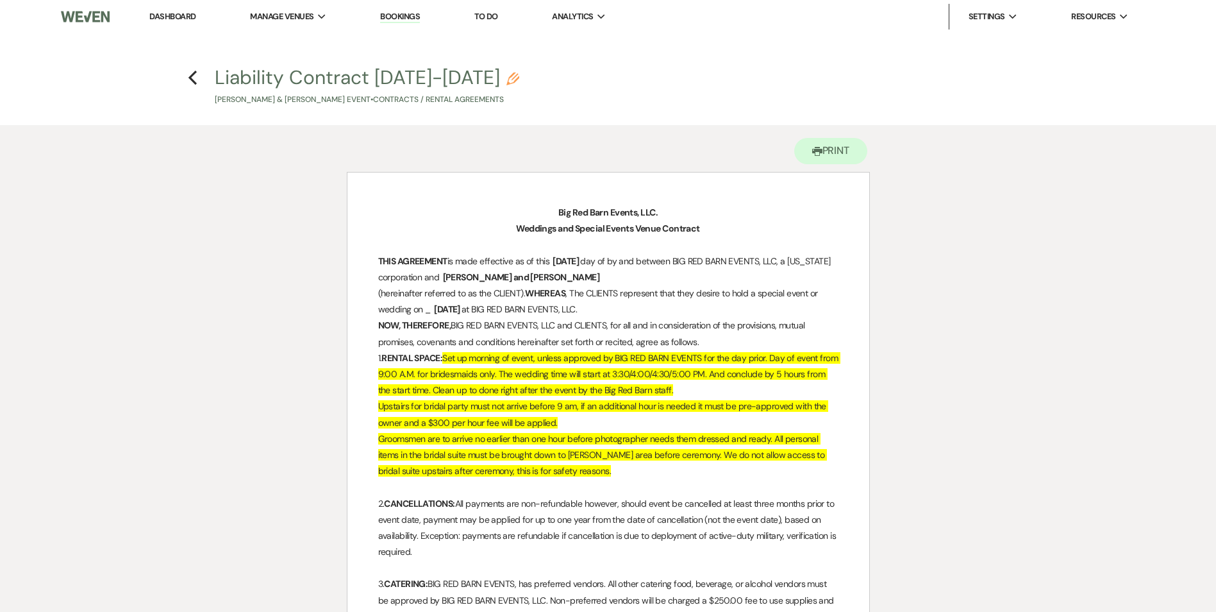
click at [162, 17] on link "Dashboard" at bounding box center [172, 16] width 46 height 11
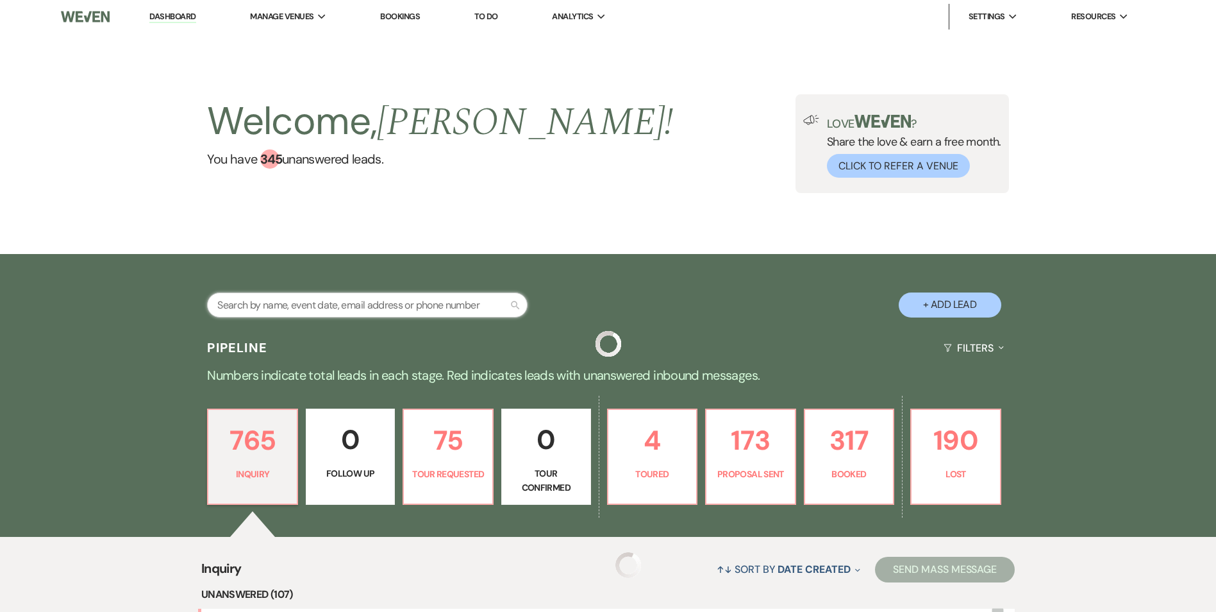
click at [243, 302] on input "text" at bounding box center [367, 304] width 321 height 25
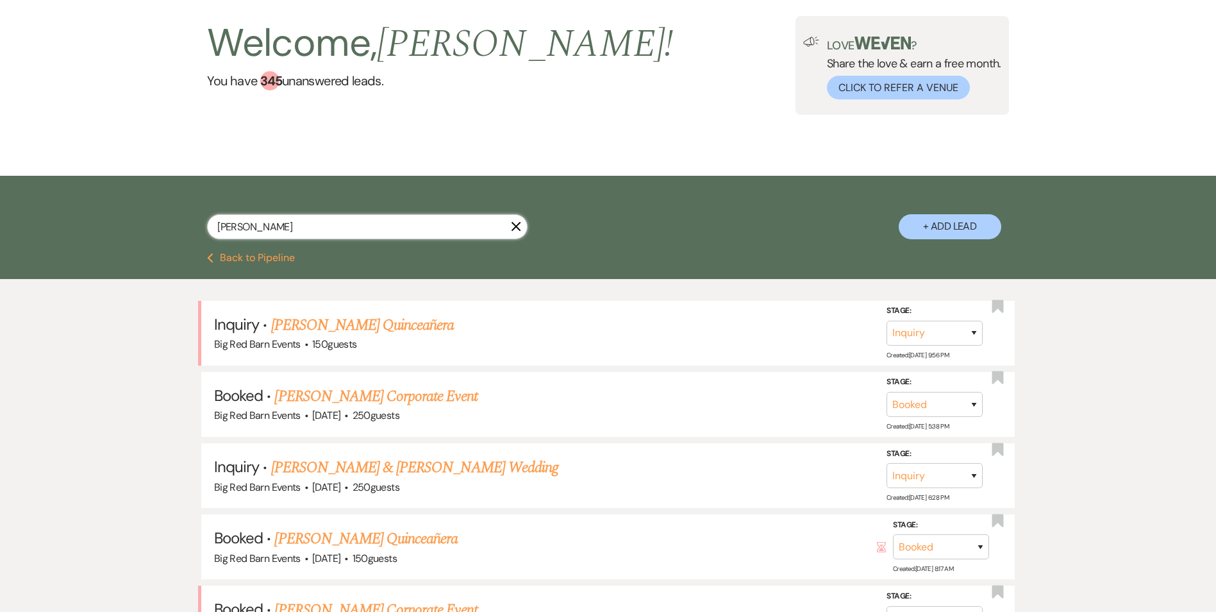
scroll to position [321, 0]
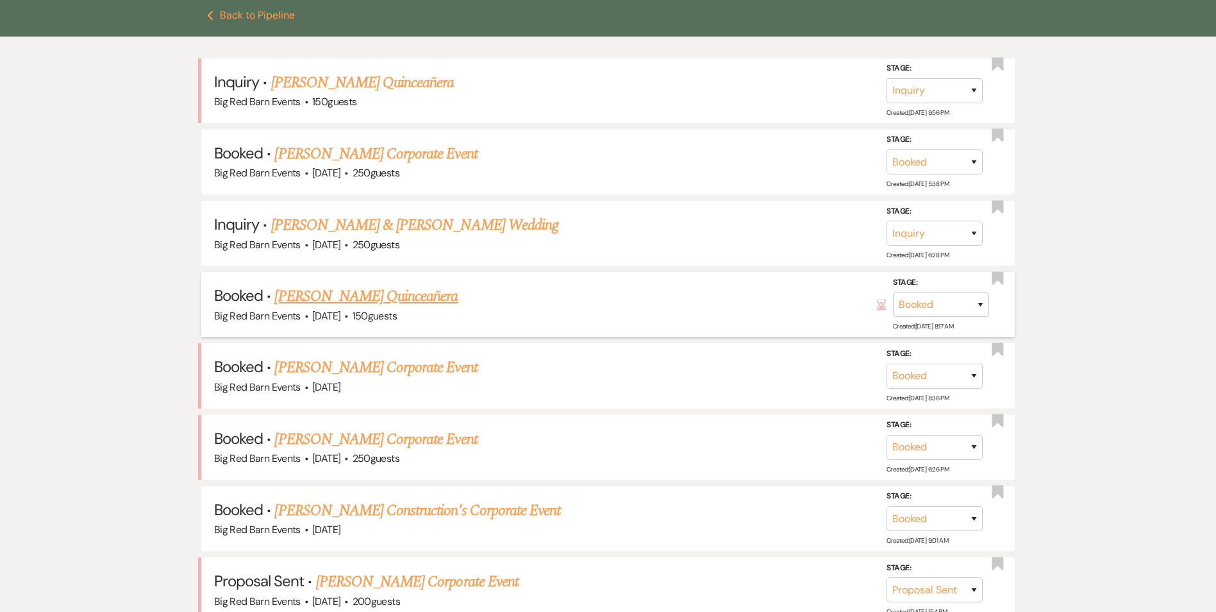
click at [408, 296] on link "[PERSON_NAME] Quinceañera" at bounding box center [365, 296] width 183 height 23
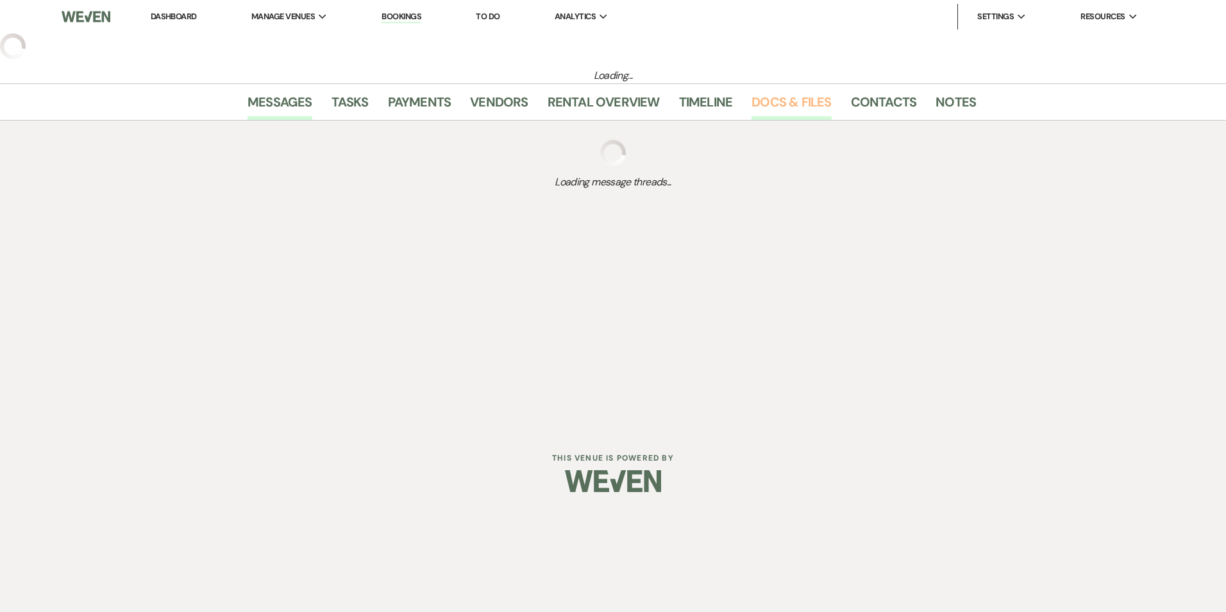
click at [784, 101] on link "Docs & Files" at bounding box center [792, 106] width 80 height 28
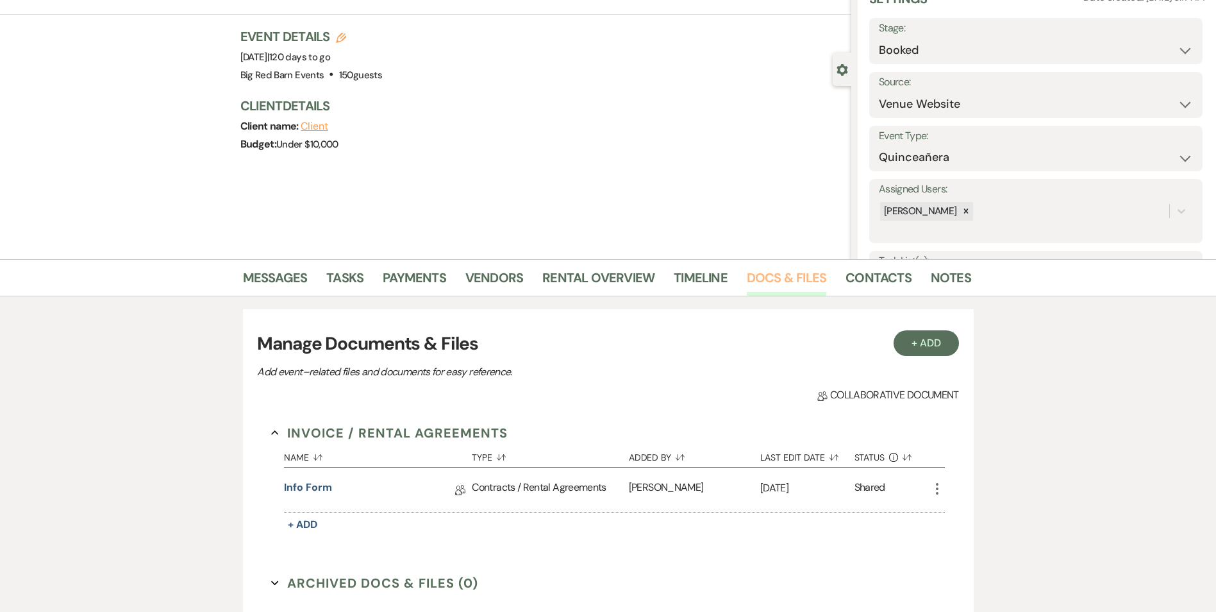
scroll to position [256, 0]
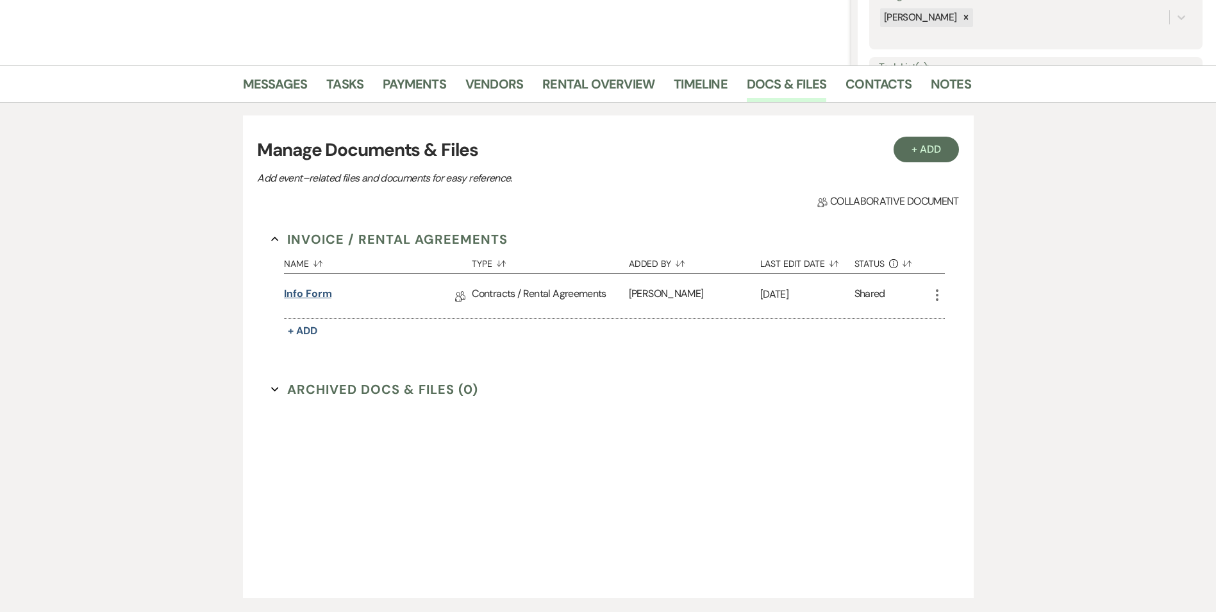
click at [308, 298] on link "Info form" at bounding box center [307, 296] width 47 height 20
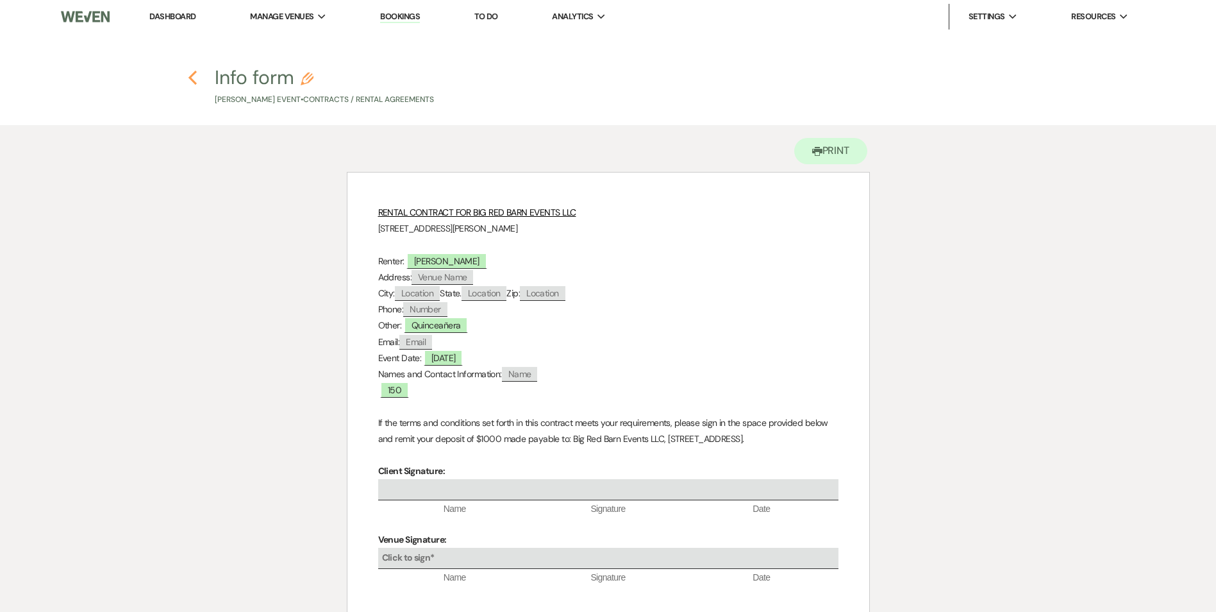
click at [190, 78] on icon "Previous" at bounding box center [193, 77] width 10 height 15
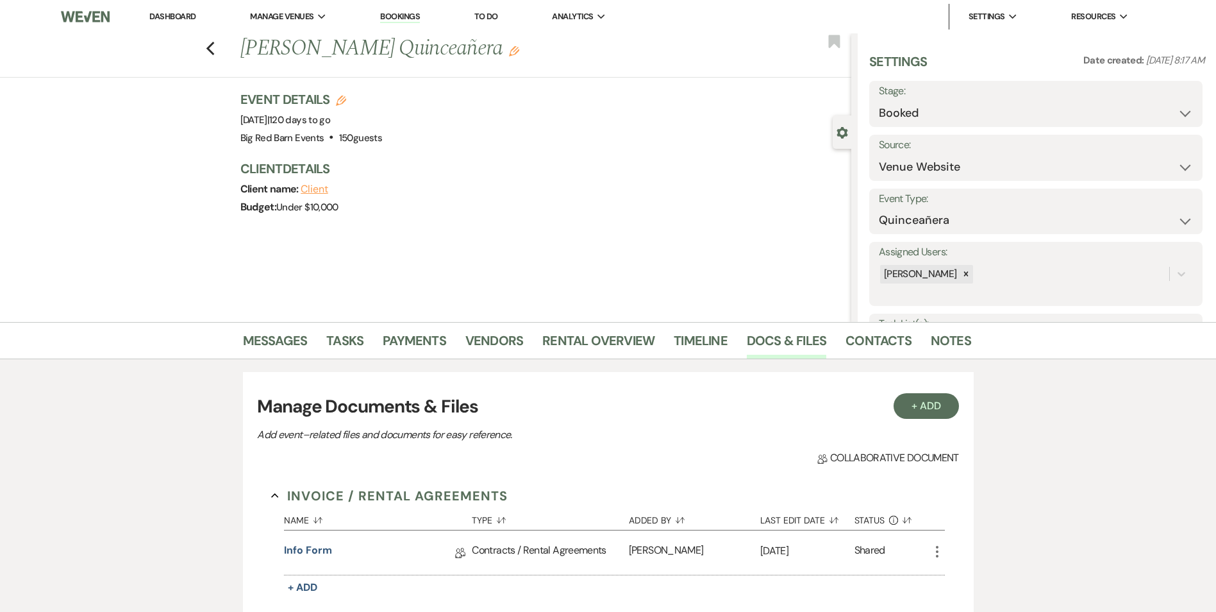
click at [209, 53] on div "Previous [PERSON_NAME] Quinceañera Edit Bookmark" at bounding box center [423, 55] width 858 height 44
click at [213, 53] on icon "Previous" at bounding box center [211, 48] width 10 height 15
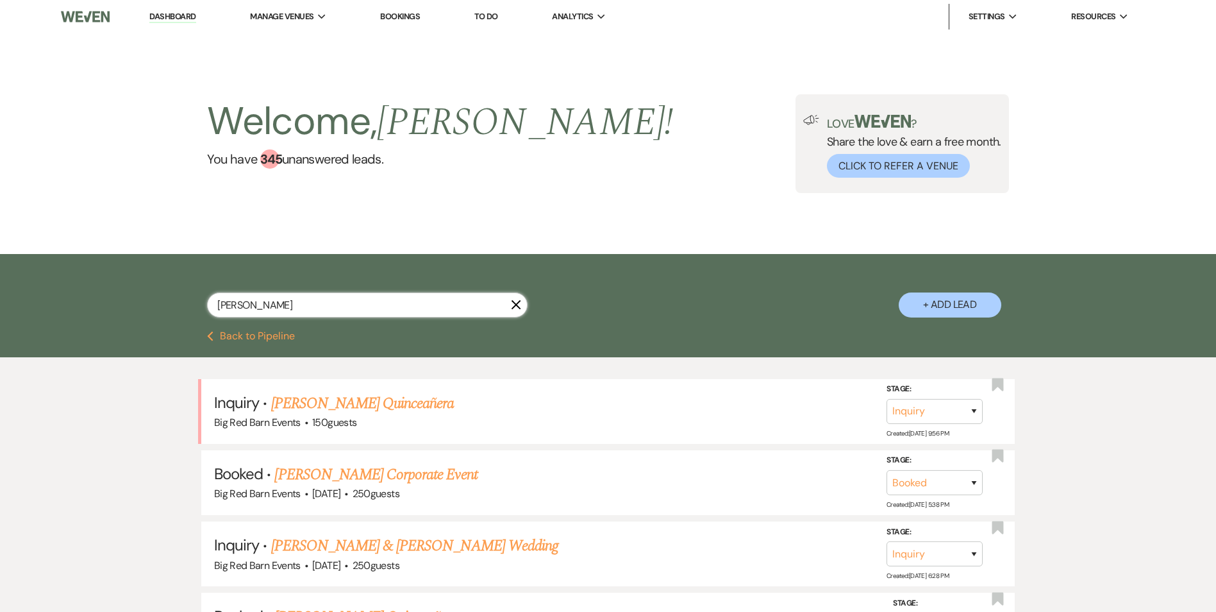
drag, startPoint x: 269, startPoint y: 303, endPoint x: 135, endPoint y: 297, distance: 133.5
click at [169, 301] on div "[PERSON_NAME] X + Add Lead" at bounding box center [608, 293] width 923 height 67
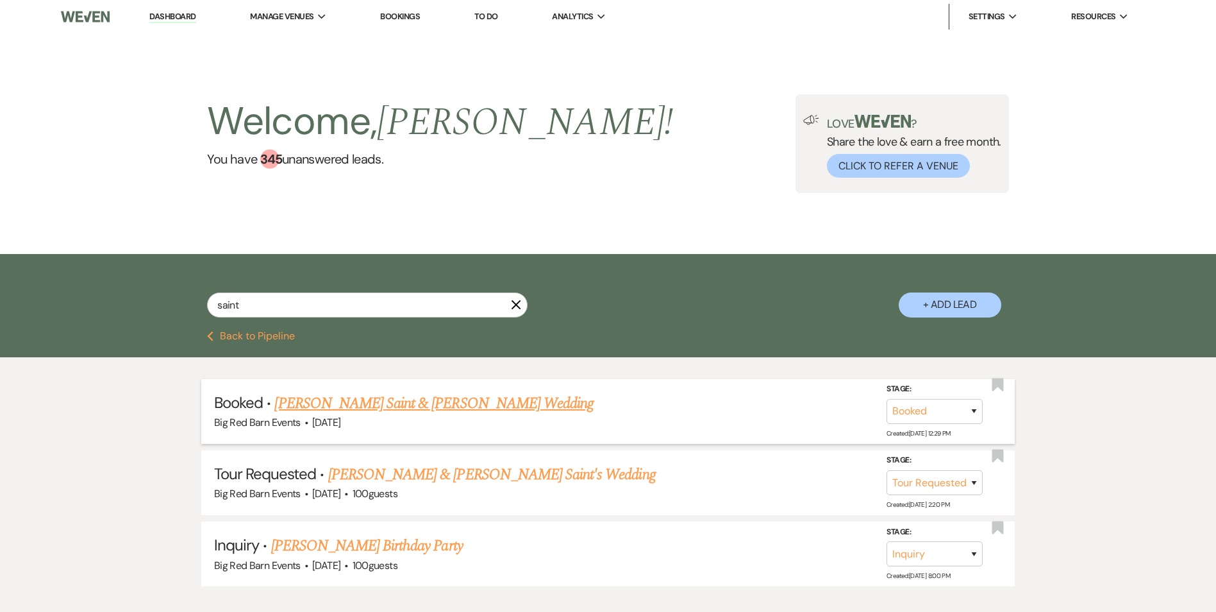
click at [411, 408] on link "[PERSON_NAME] Saint & [PERSON_NAME] Wedding" at bounding box center [433, 403] width 319 height 23
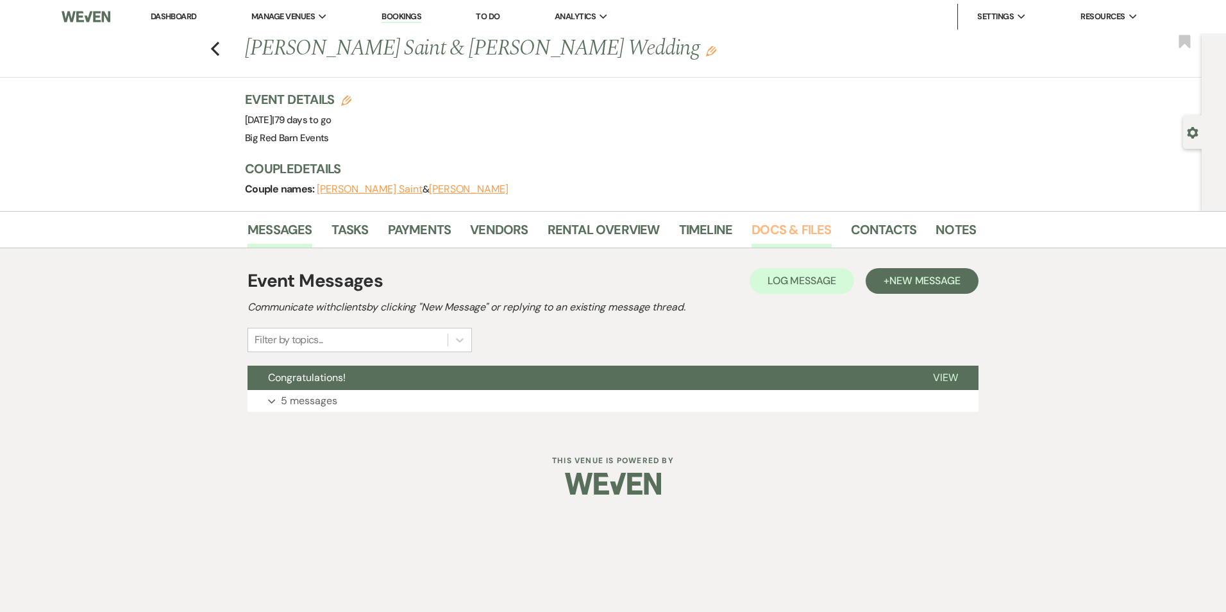
click at [784, 227] on link "Docs & Files" at bounding box center [792, 233] width 80 height 28
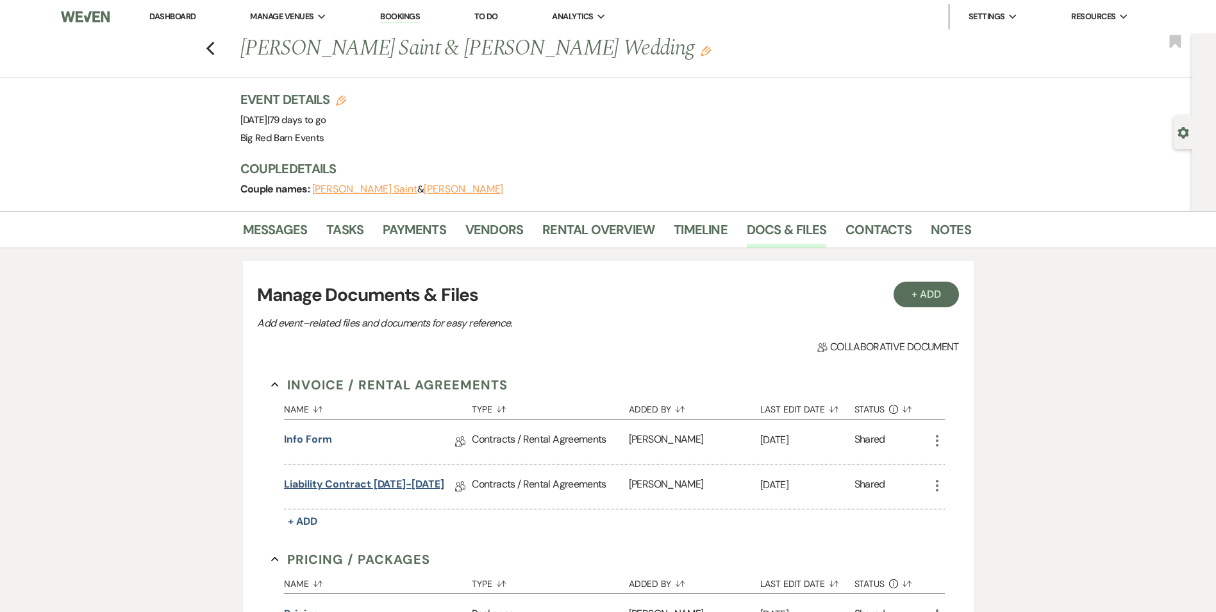
click at [343, 480] on link "Liability Contract [DATE]-[DATE]" at bounding box center [364, 486] width 160 height 20
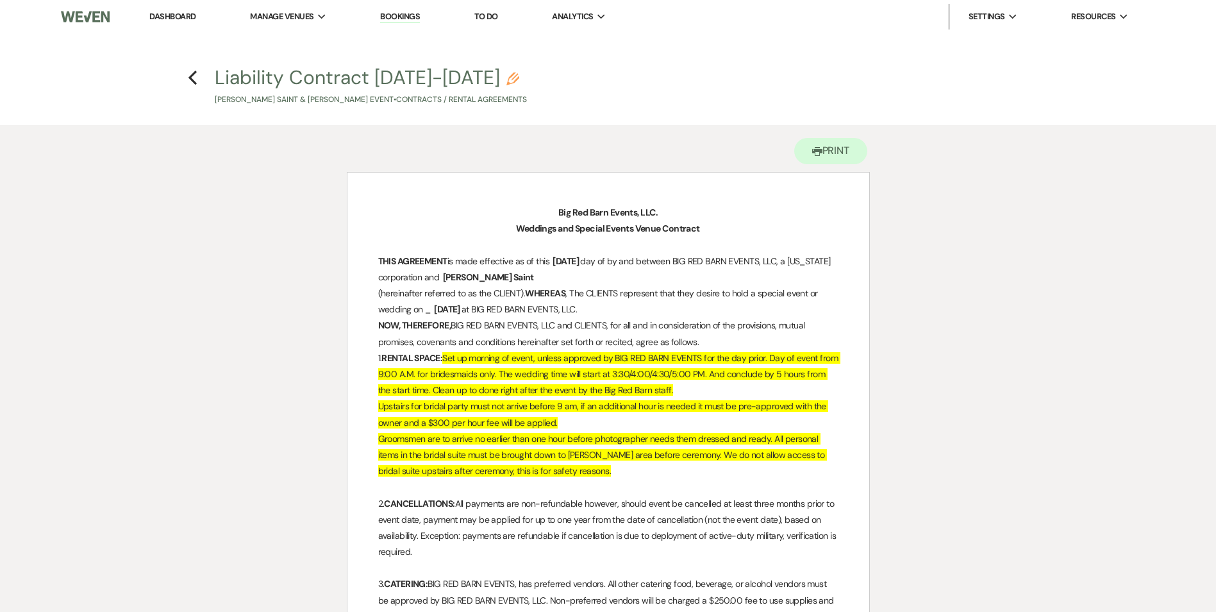
click at [178, 14] on link "Dashboard" at bounding box center [172, 16] width 46 height 11
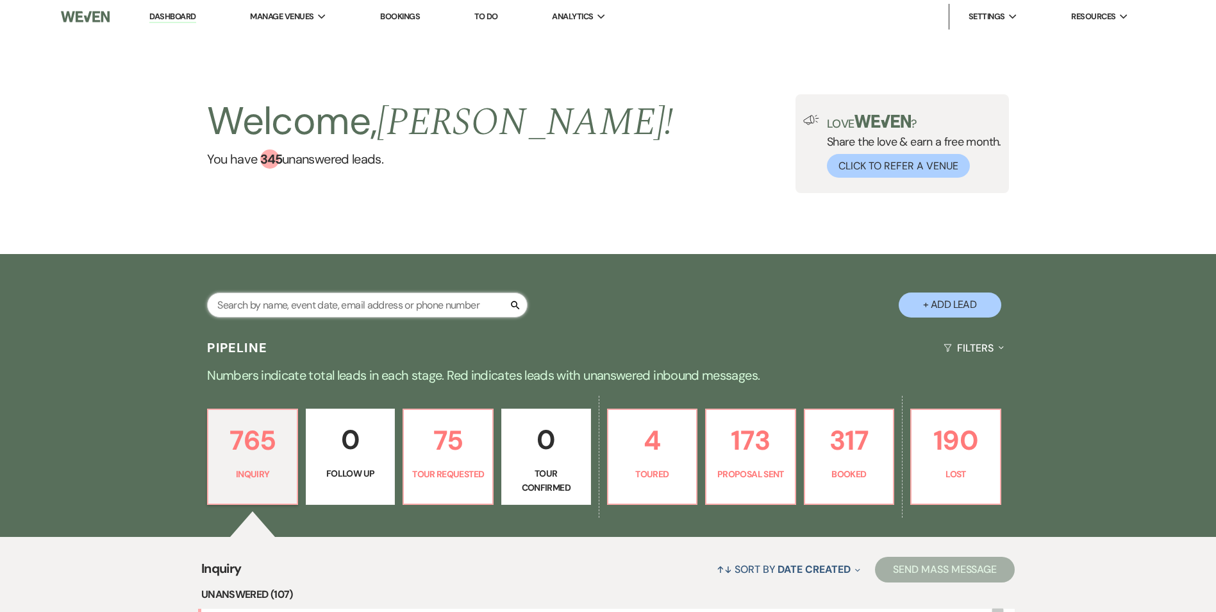
drag, startPoint x: 248, startPoint y: 298, endPoint x: 251, endPoint y: 290, distance: 8.3
click at [248, 298] on input "text" at bounding box center [367, 304] width 321 height 25
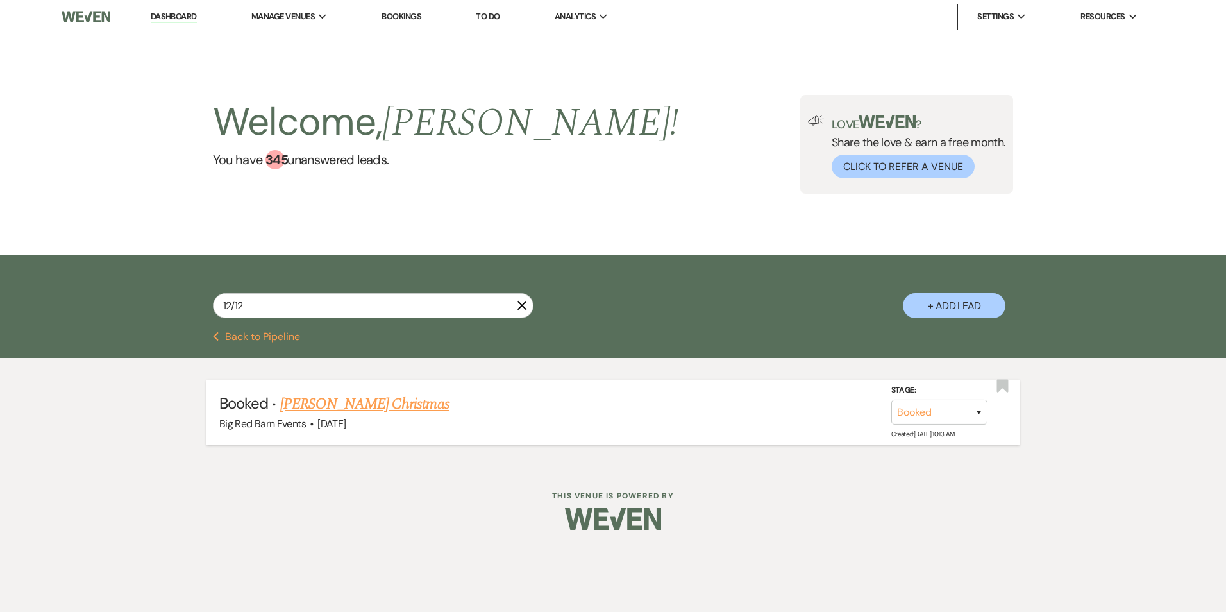
click at [391, 405] on link "[PERSON_NAME] Christmas" at bounding box center [364, 403] width 169 height 23
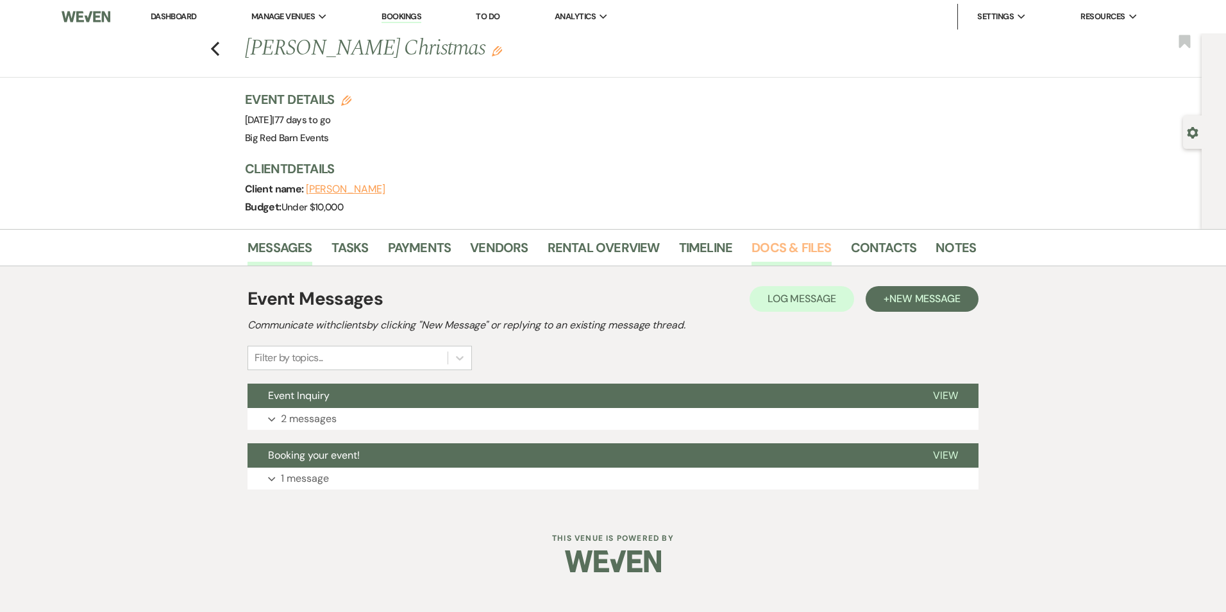
click at [792, 238] on link "Docs & Files" at bounding box center [792, 251] width 80 height 28
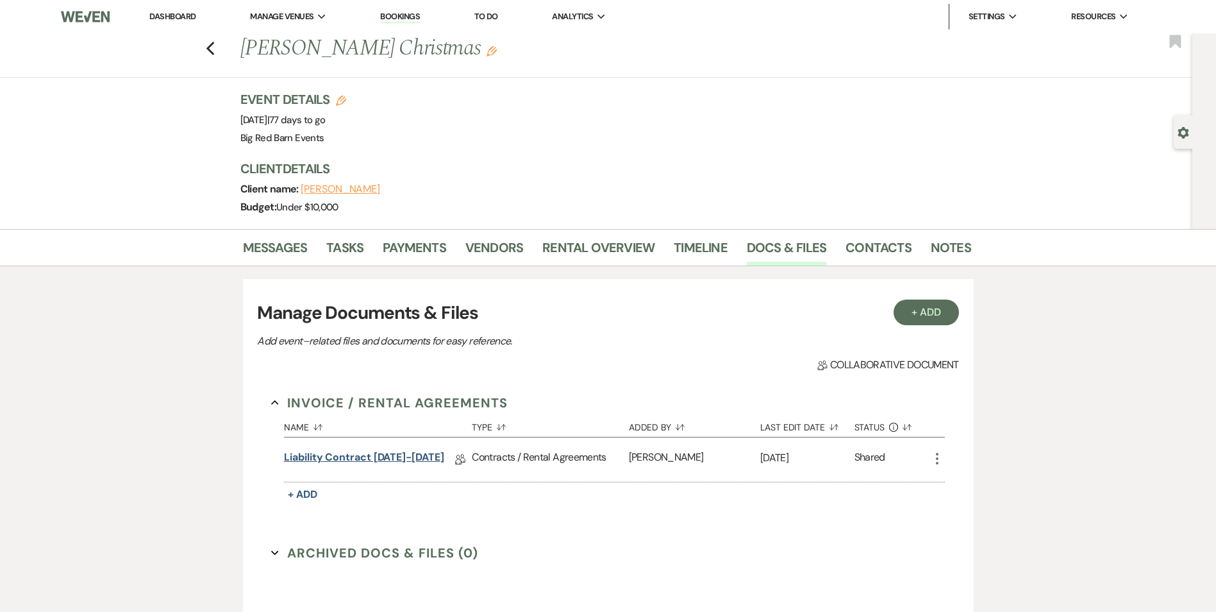
click at [382, 461] on link "Liability Contract [DATE]-[DATE]" at bounding box center [364, 459] width 160 height 20
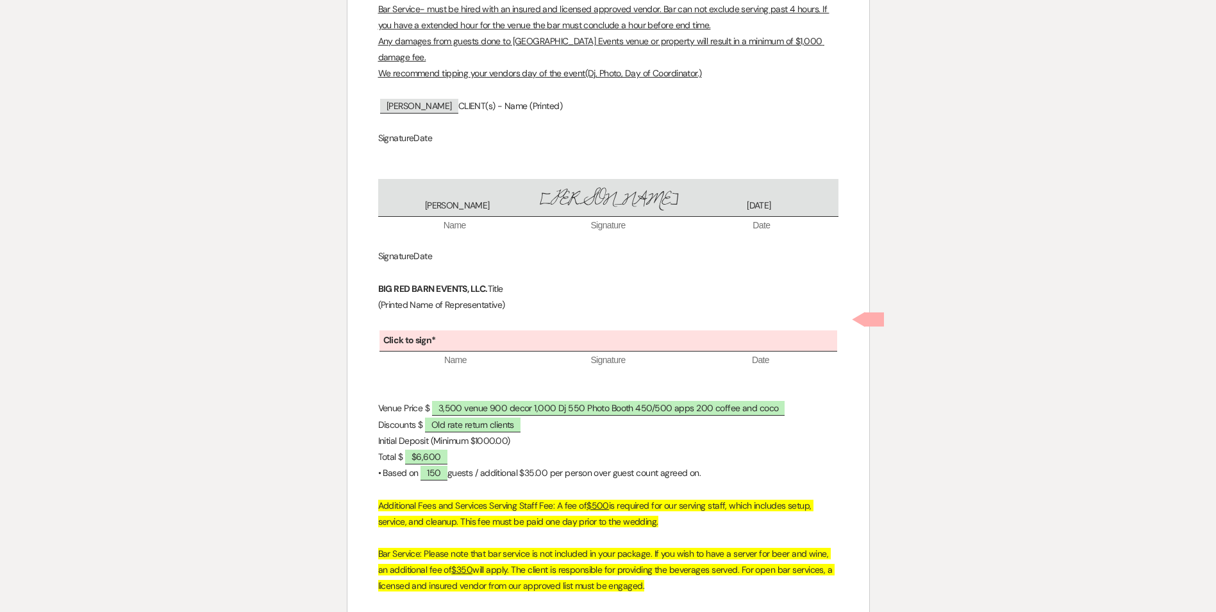
scroll to position [2753, 0]
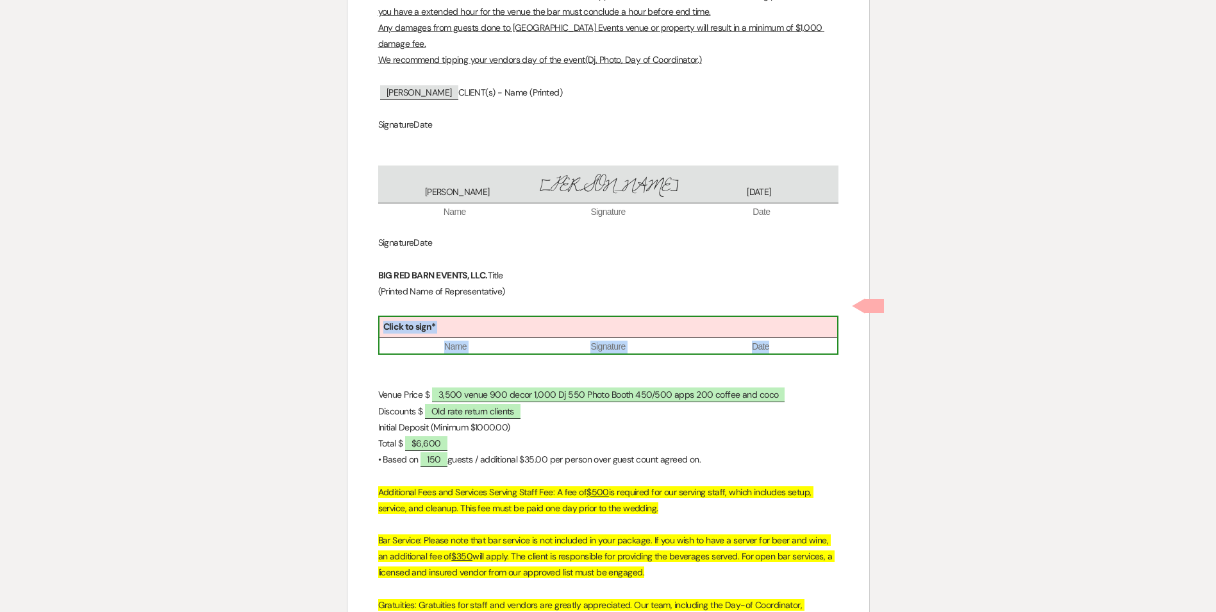
click at [560, 317] on div "Click to sign*" at bounding box center [609, 327] width 458 height 21
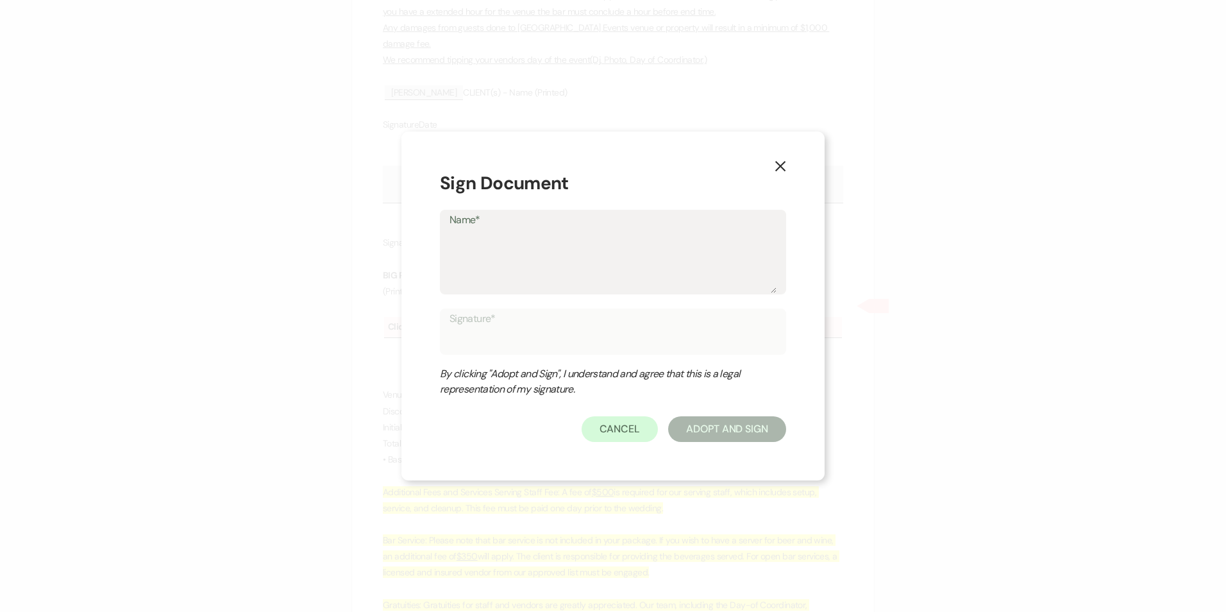
click at [526, 258] on textarea "Name*" at bounding box center [612, 261] width 327 height 64
click at [689, 426] on button "Adopt And Sign" at bounding box center [727, 429] width 118 height 26
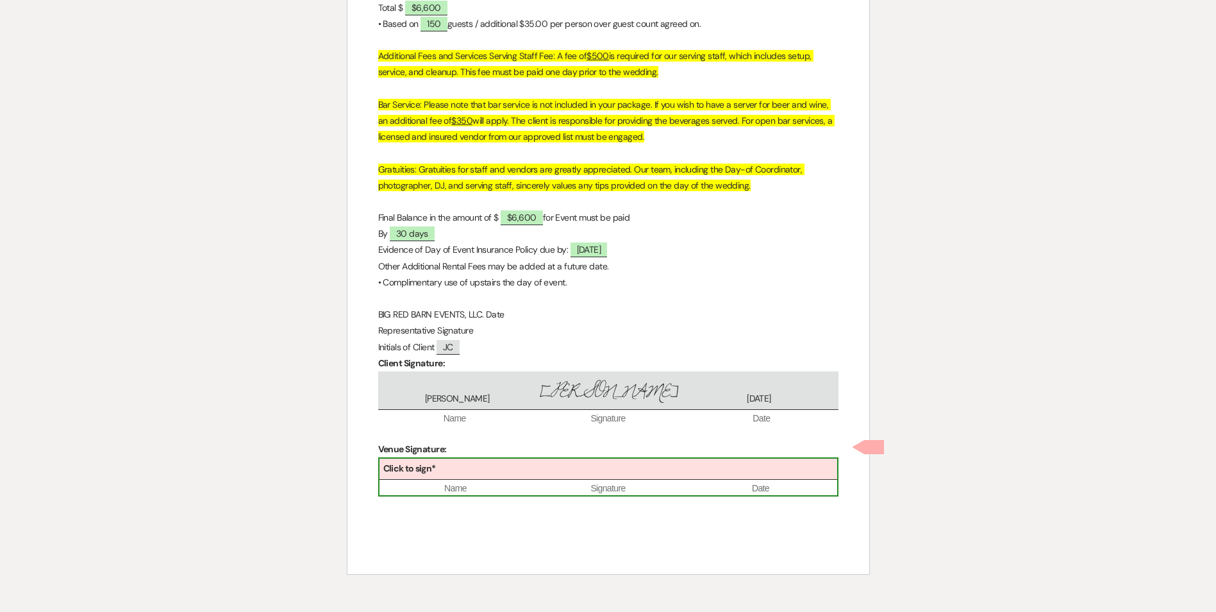
scroll to position [3252, 0]
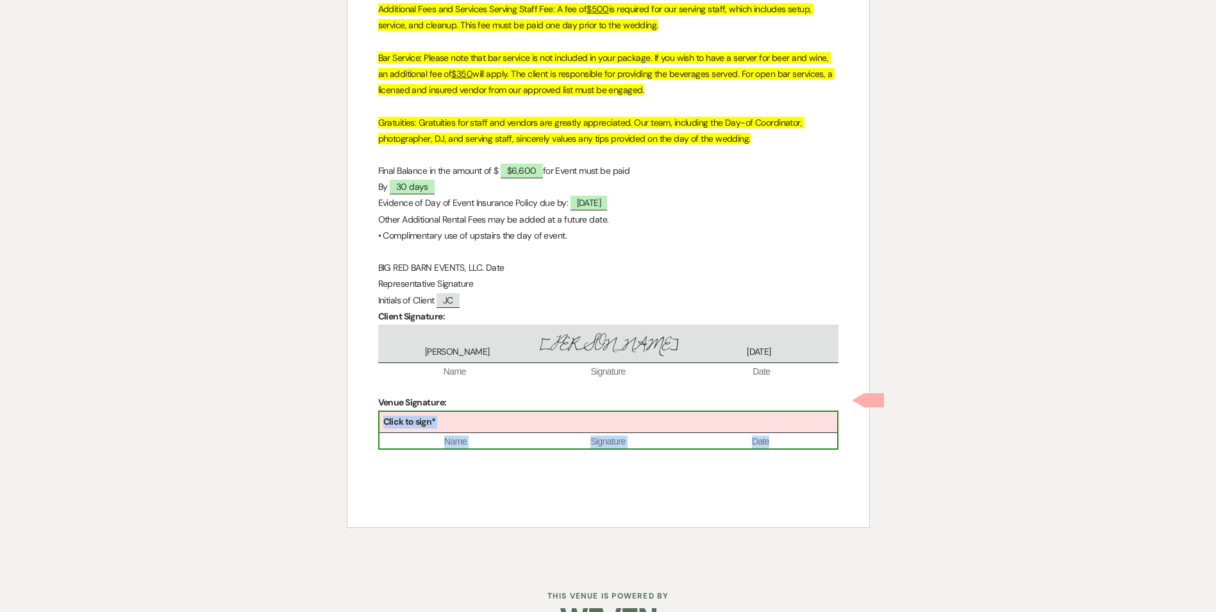
click at [516, 412] on div "Click to sign*" at bounding box center [609, 422] width 458 height 21
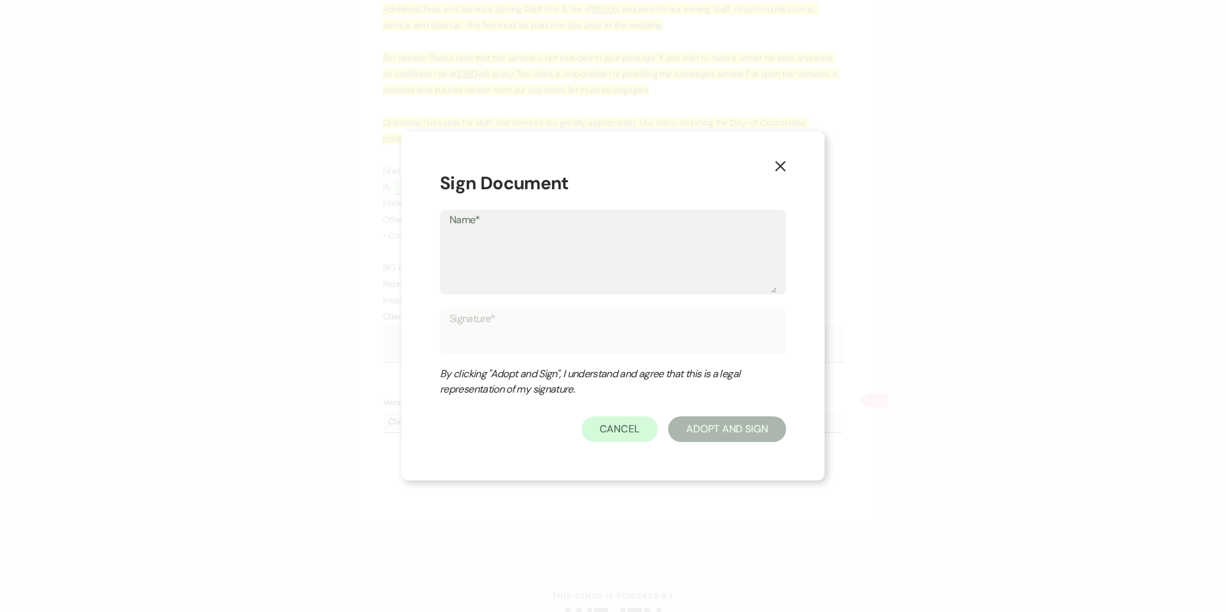
click at [578, 274] on textarea "Name*" at bounding box center [612, 261] width 327 height 64
click at [699, 431] on button "Adopt And Sign" at bounding box center [727, 429] width 118 height 26
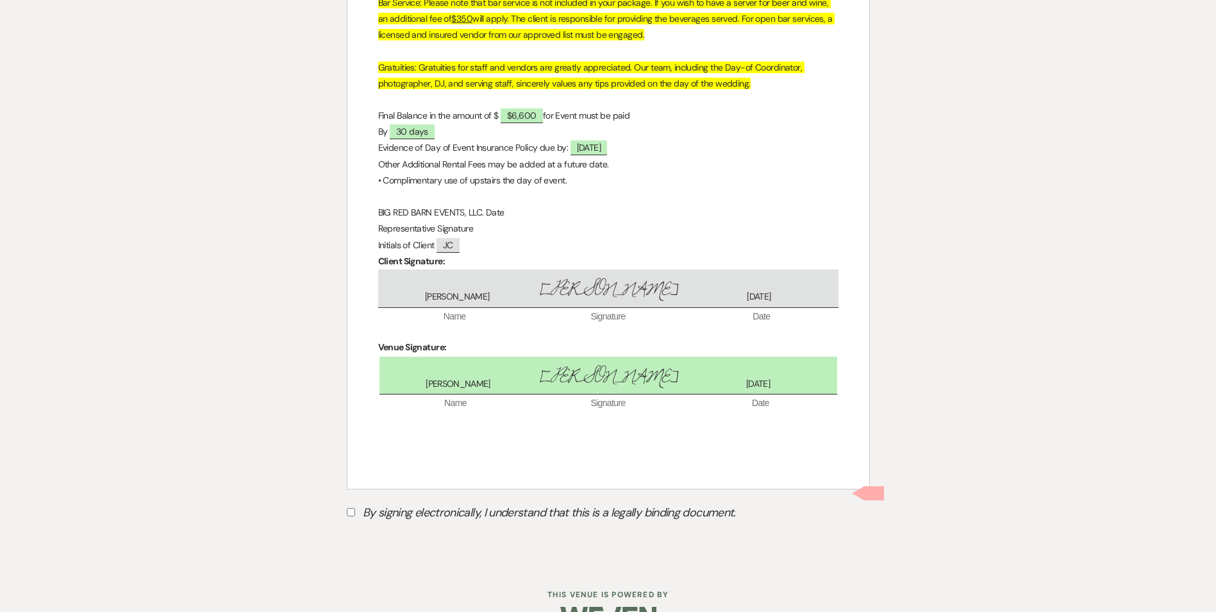
scroll to position [3327, 0]
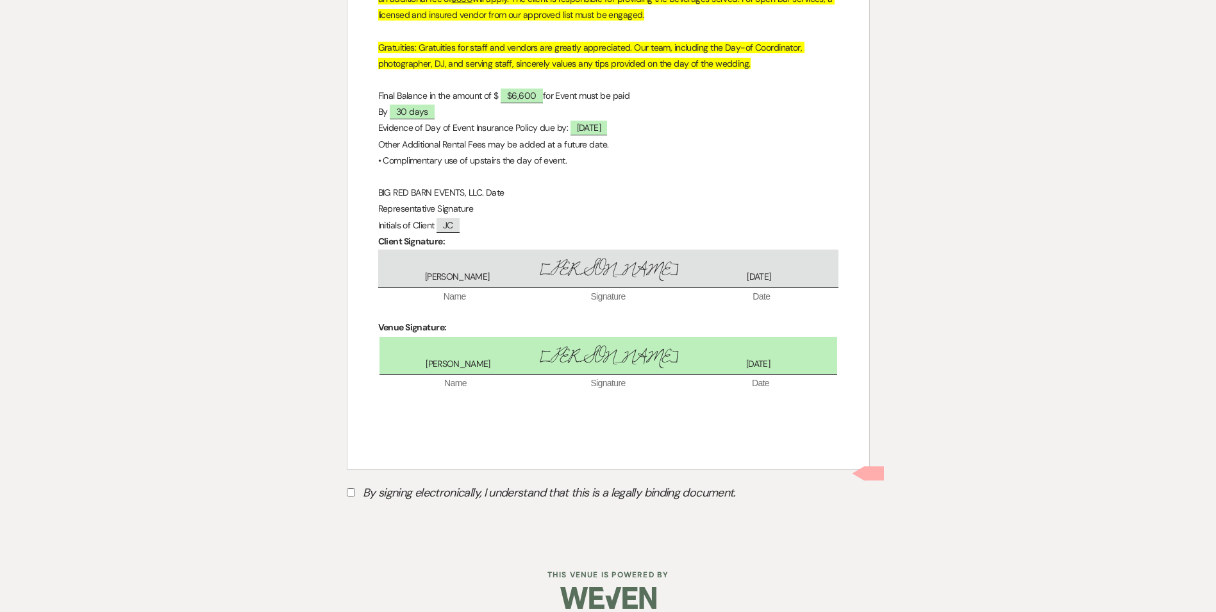
click at [356, 482] on label "By signing electronically, I understand that this is a legally binding document." at bounding box center [608, 494] width 523 height 24
click at [355, 488] on input "By signing electronically, I understand that this is a legally binding document." at bounding box center [351, 492] width 8 height 8
click at [404, 513] on button "Submit" at bounding box center [392, 524] width 90 height 23
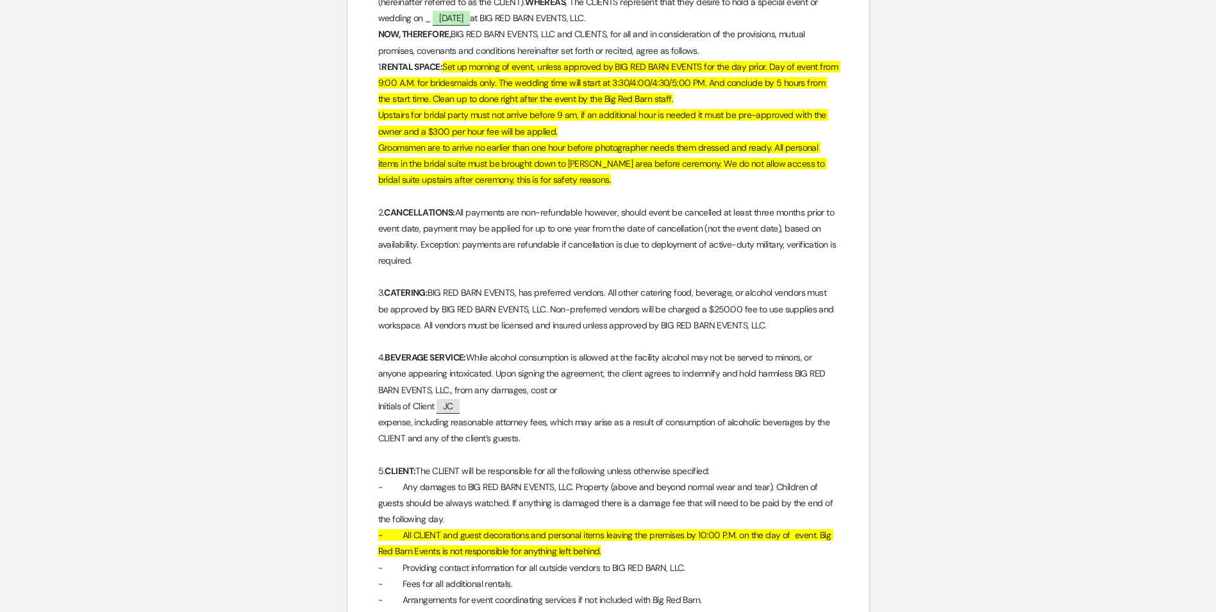
scroll to position [0, 0]
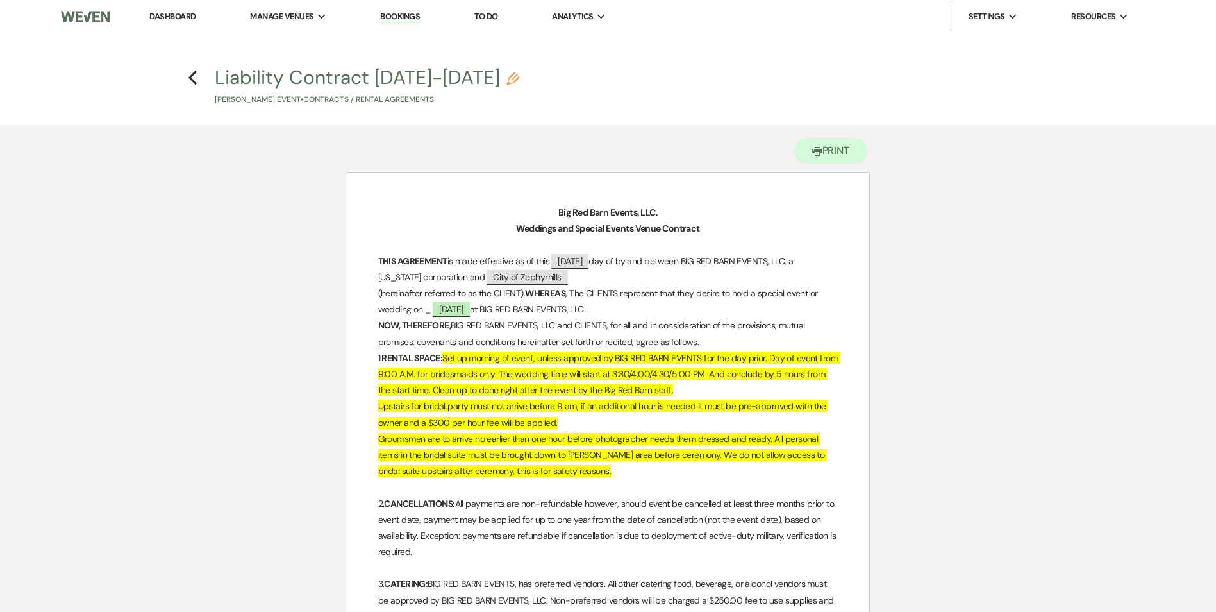
click at [194, 12] on link "Dashboard" at bounding box center [172, 16] width 46 height 11
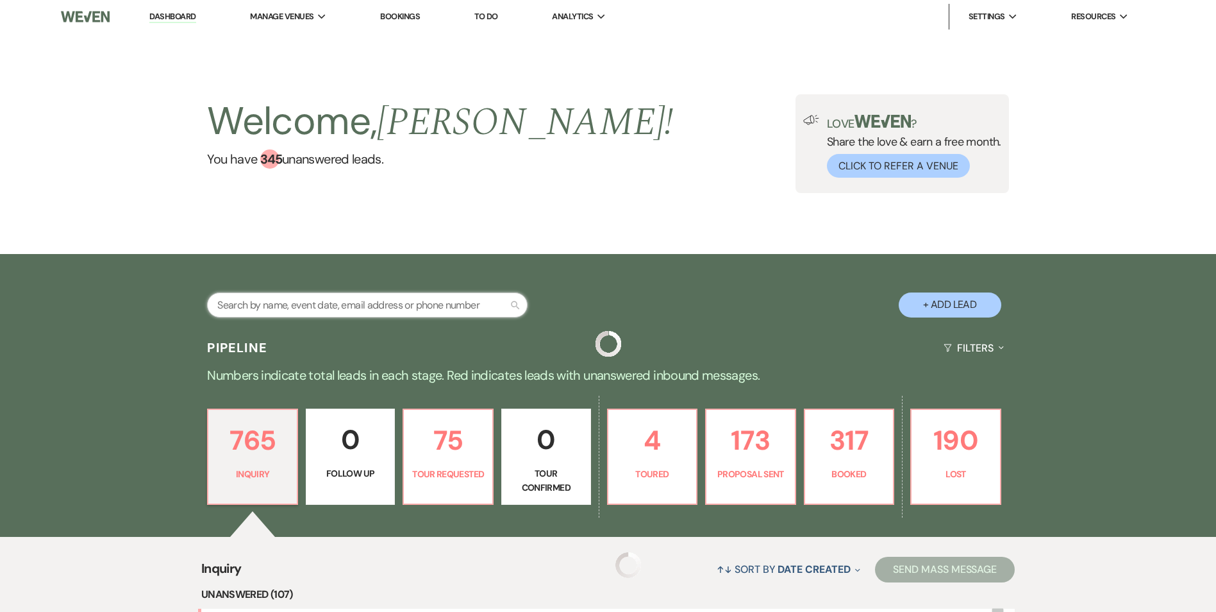
click at [348, 302] on input "text" at bounding box center [367, 304] width 321 height 25
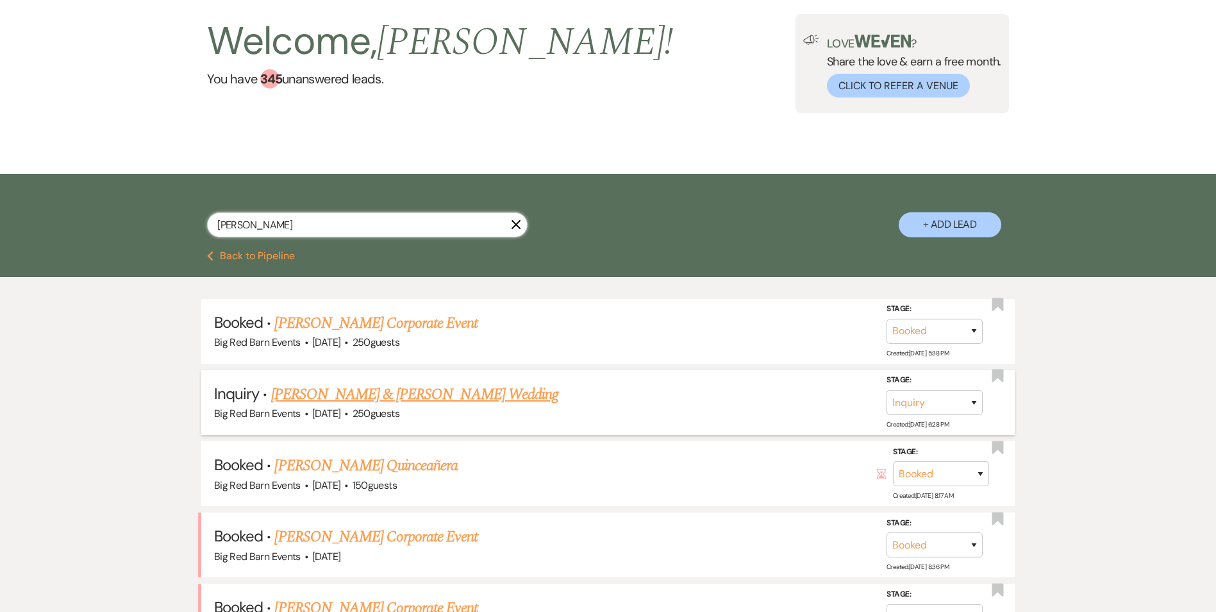
scroll to position [128, 0]
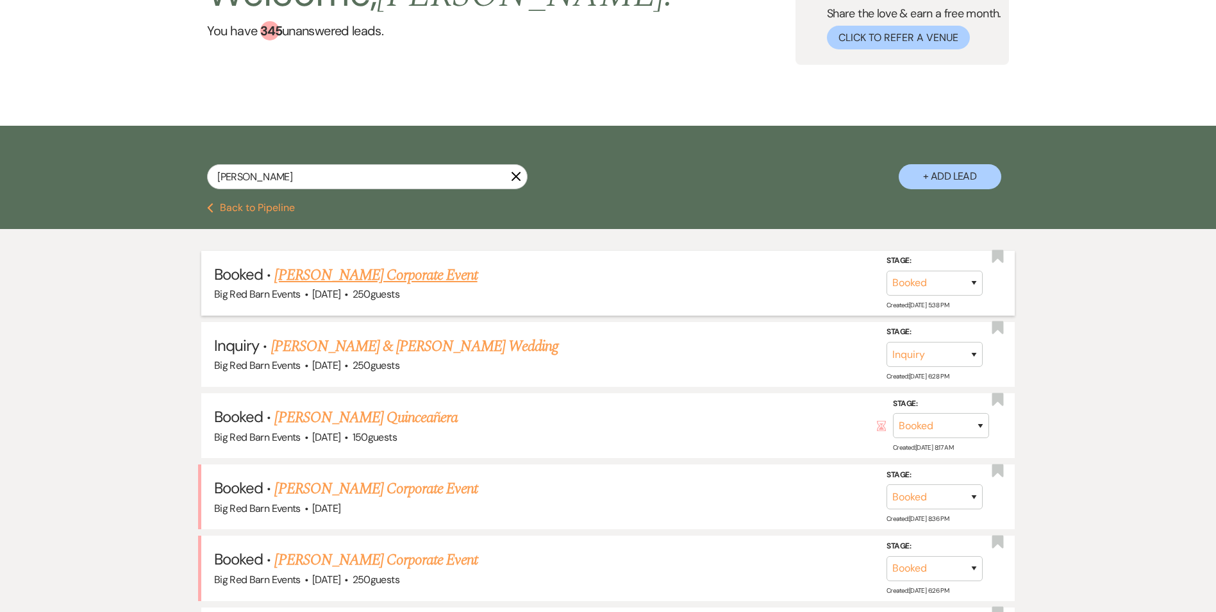
click at [405, 279] on link "[PERSON_NAME] Corporate Event" at bounding box center [375, 275] width 203 height 23
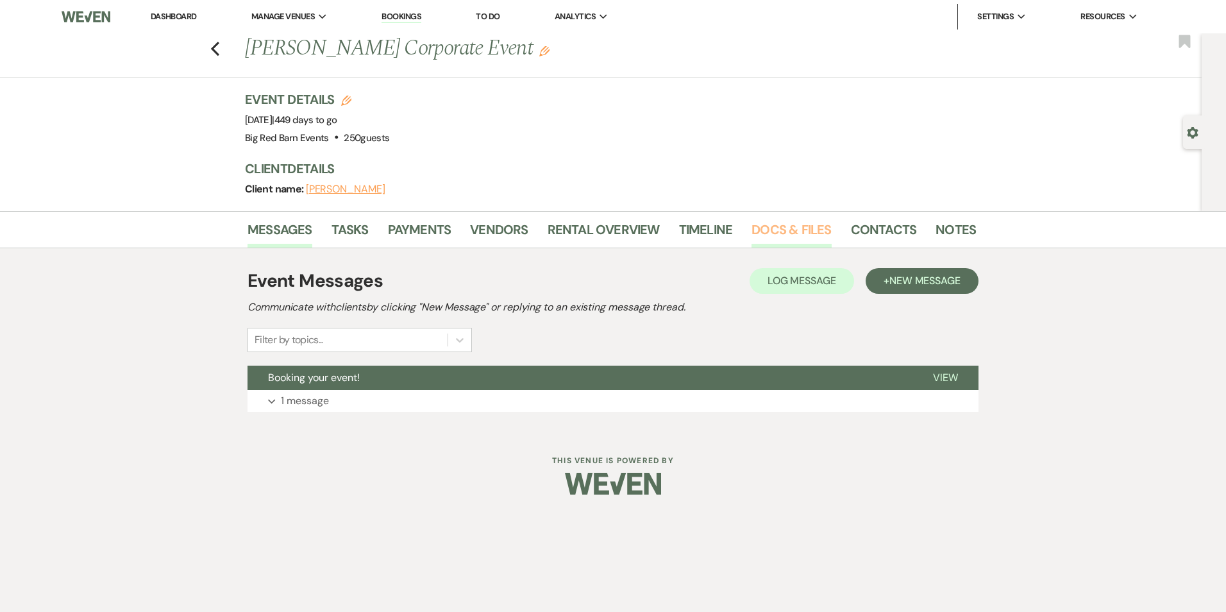
click at [782, 226] on link "Docs & Files" at bounding box center [792, 233] width 80 height 28
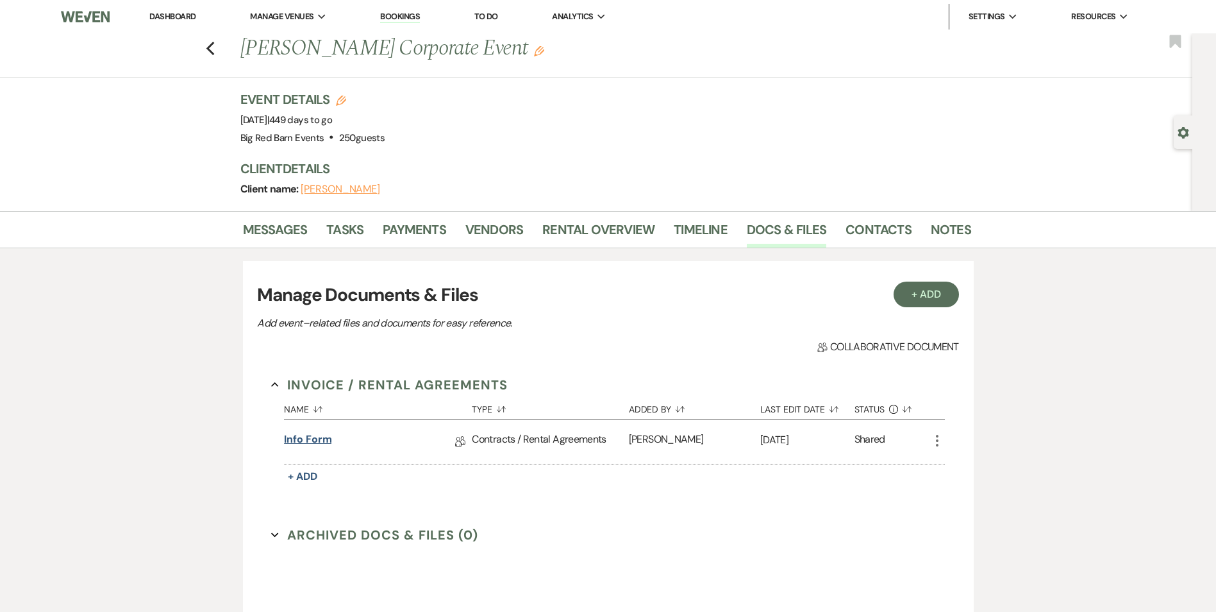
click at [307, 441] on link "Info form" at bounding box center [307, 442] width 47 height 20
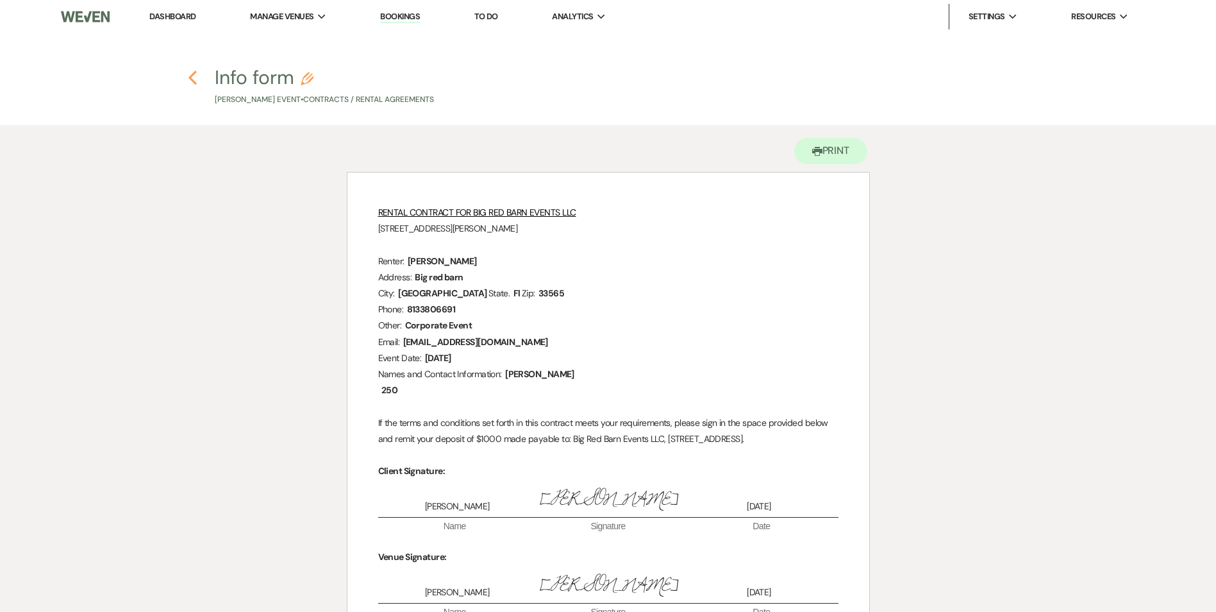
click at [193, 80] on use "button" at bounding box center [193, 78] width 8 height 14
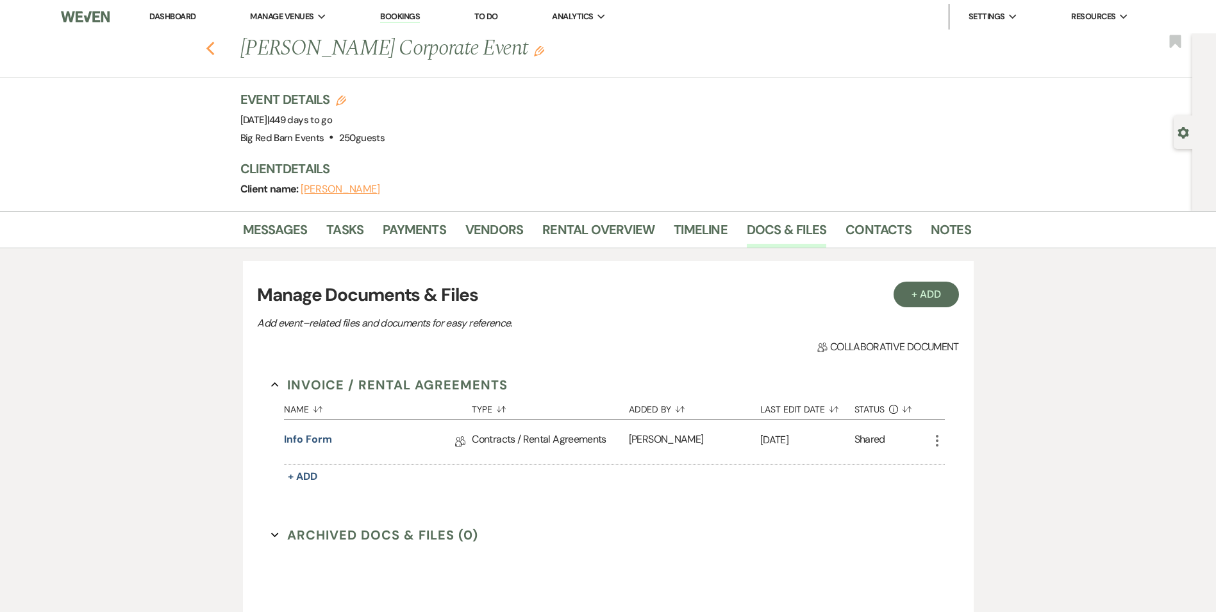
click at [215, 46] on icon "Previous" at bounding box center [211, 48] width 10 height 15
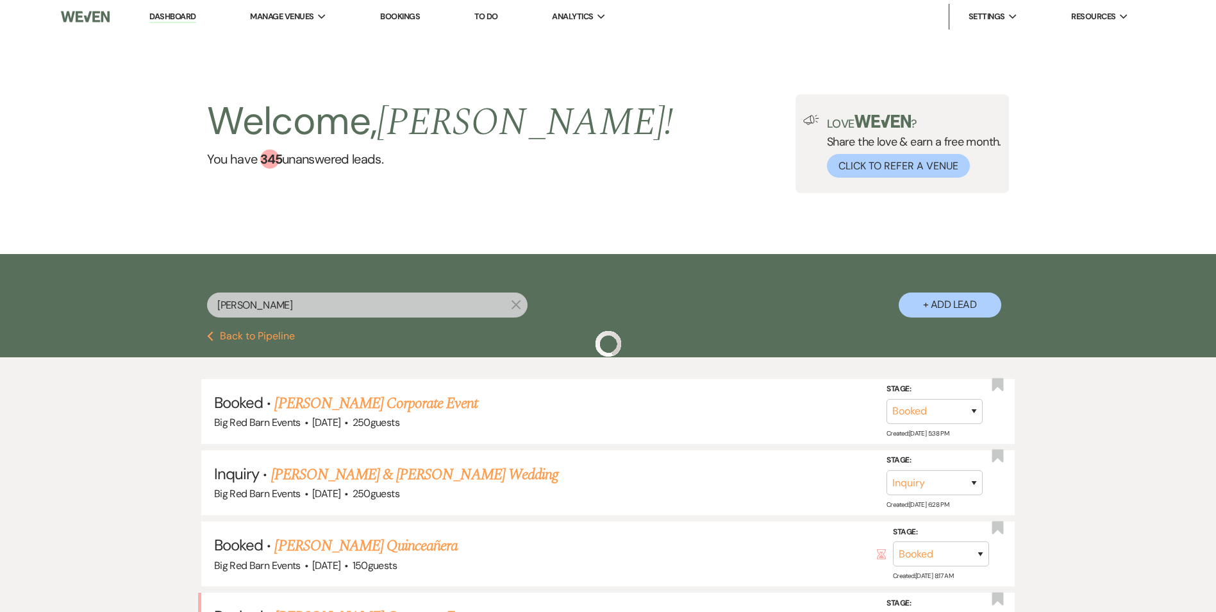
scroll to position [128, 0]
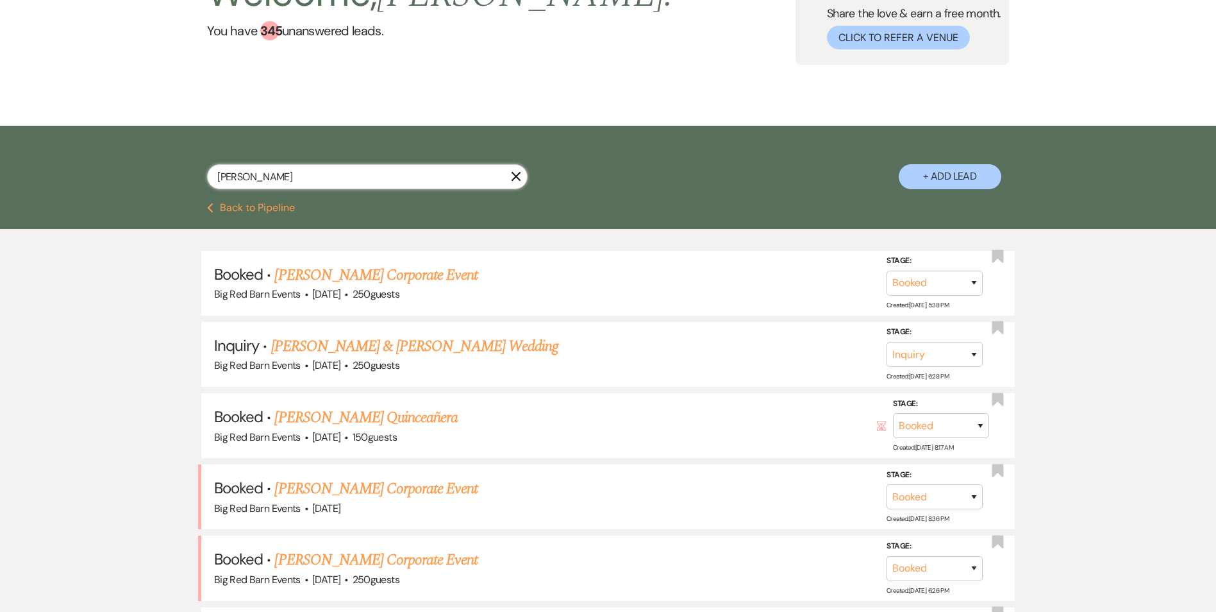
drag, startPoint x: 356, startPoint y: 175, endPoint x: 0, endPoint y: 162, distance: 356.1
click at [203, 180] on div "[PERSON_NAME] X + Add Lead" at bounding box center [608, 165] width 923 height 67
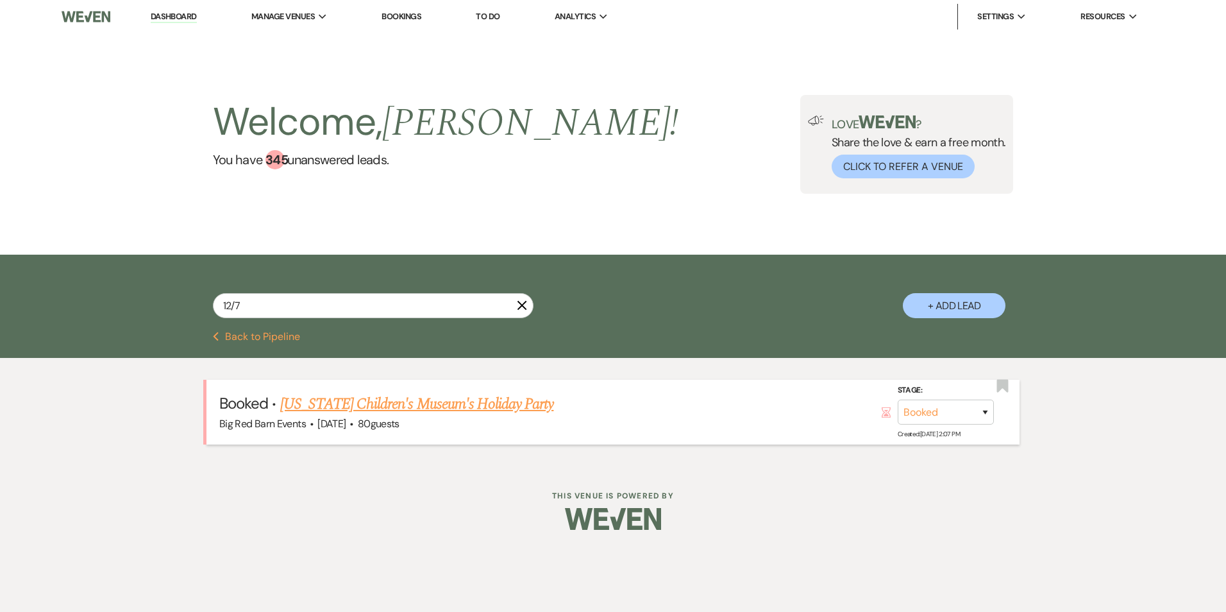
click at [407, 408] on link "[US_STATE] Children's Museum's Holiday Party" at bounding box center [417, 403] width 274 height 23
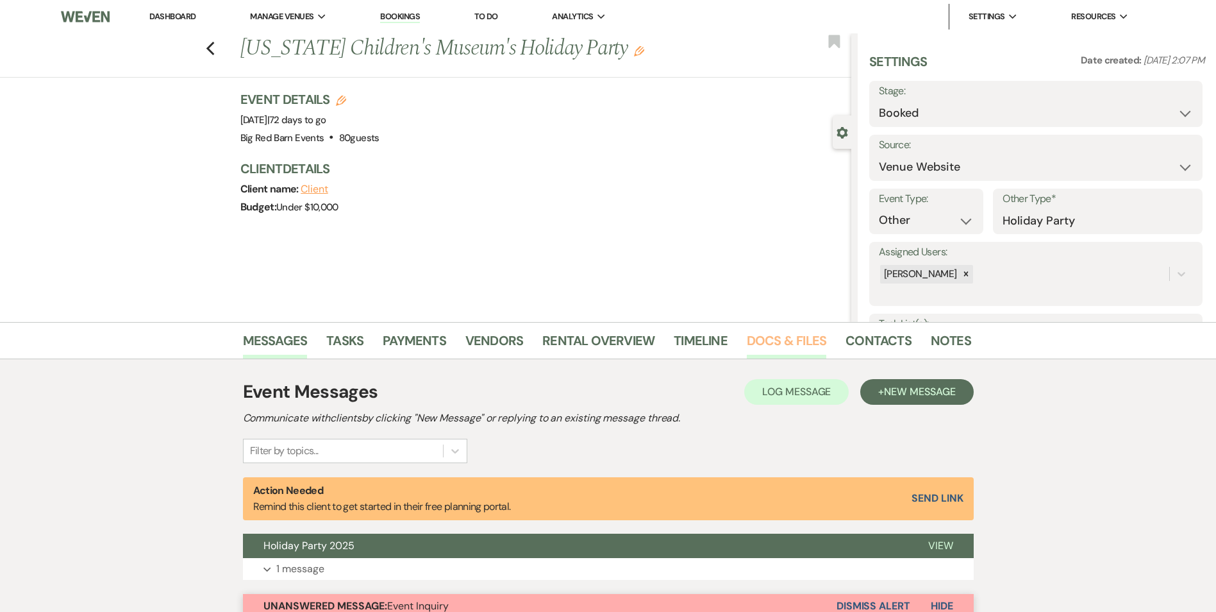
click at [780, 345] on link "Docs & Files" at bounding box center [787, 344] width 80 height 28
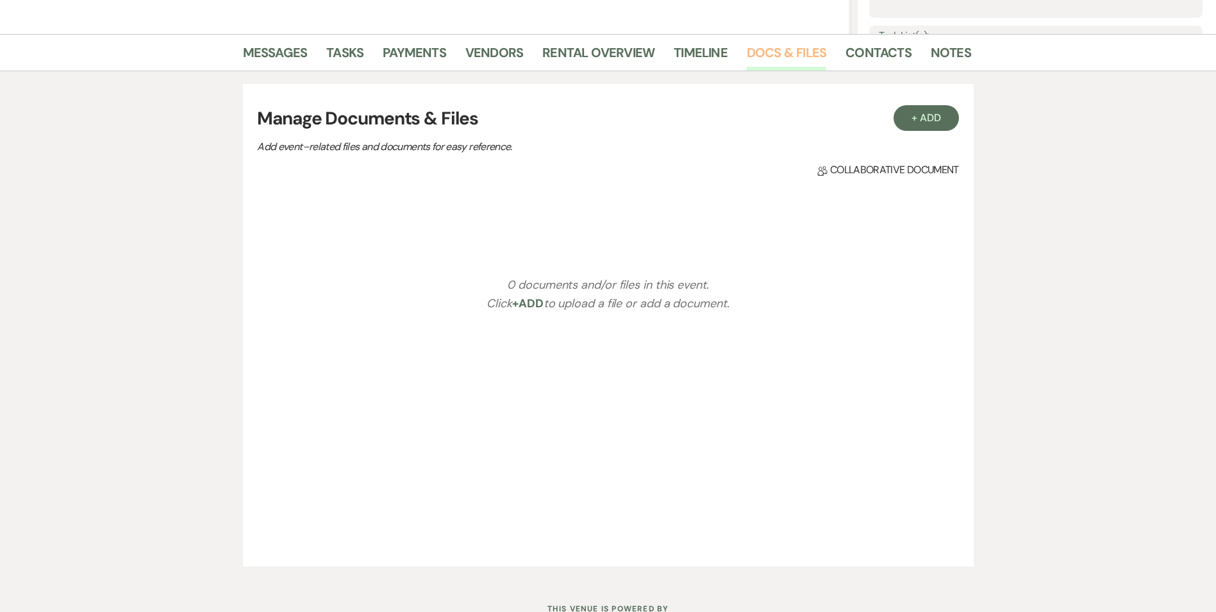
scroll to position [256, 0]
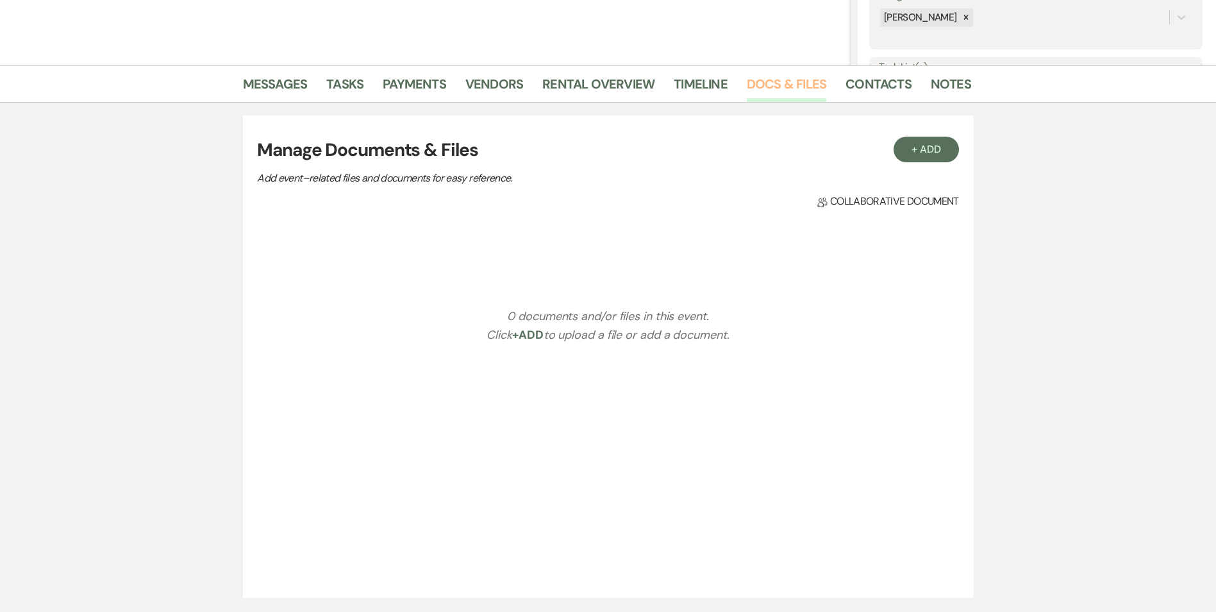
click at [775, 88] on link "Docs & Files" at bounding box center [787, 88] width 80 height 28
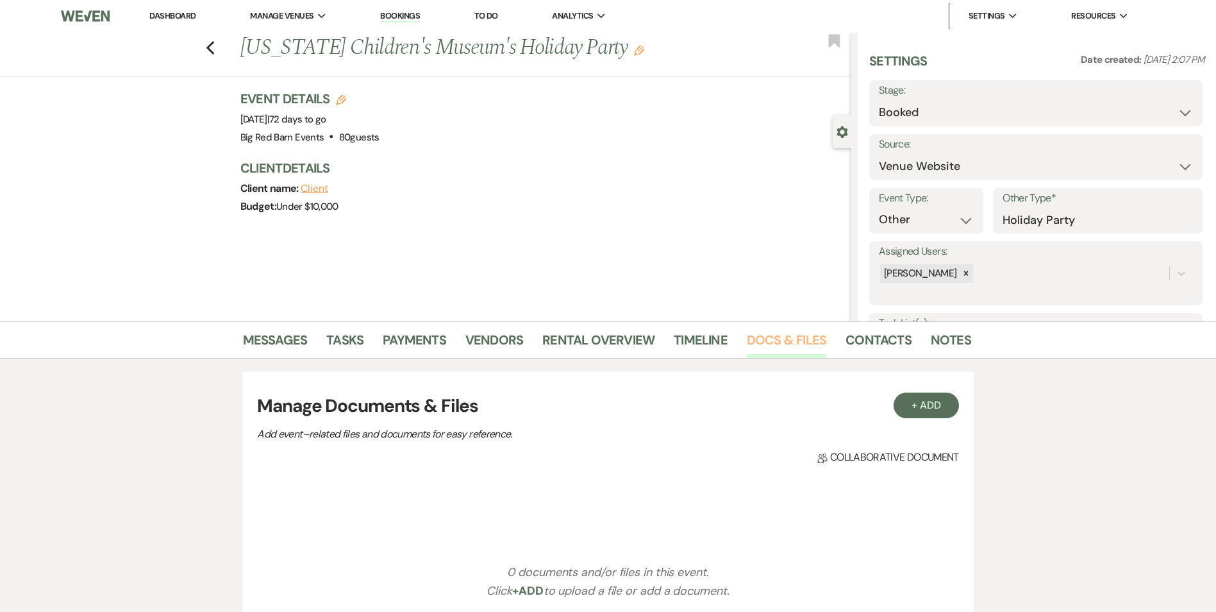
scroll to position [0, 0]
click at [296, 341] on link "Messages" at bounding box center [275, 344] width 65 height 28
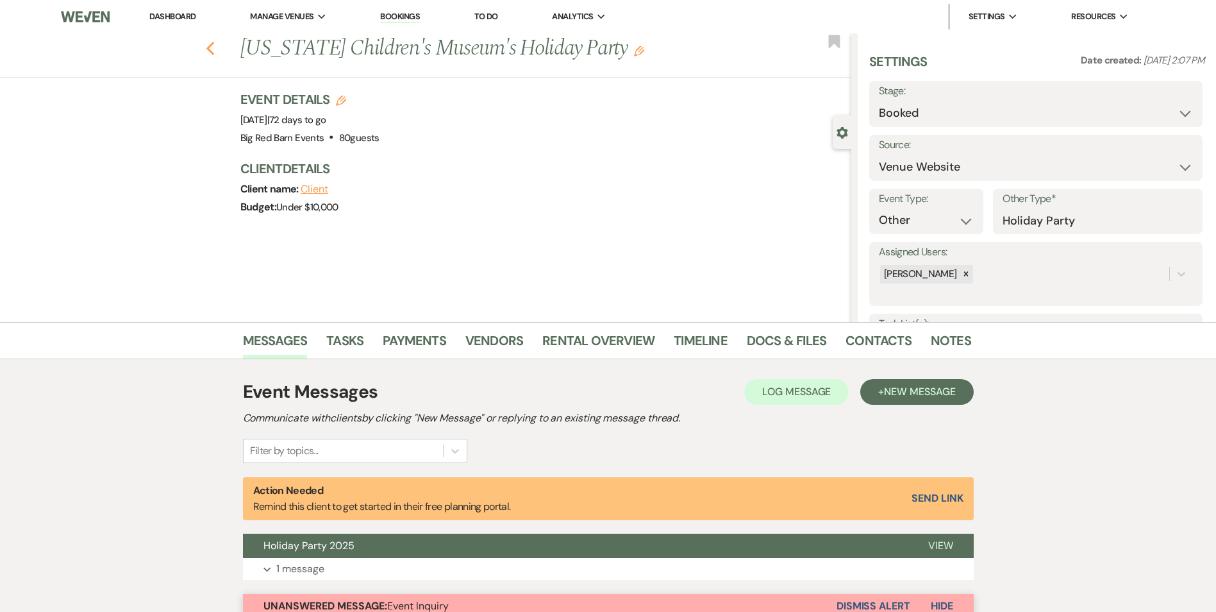
click at [215, 48] on icon "Previous" at bounding box center [211, 48] width 10 height 15
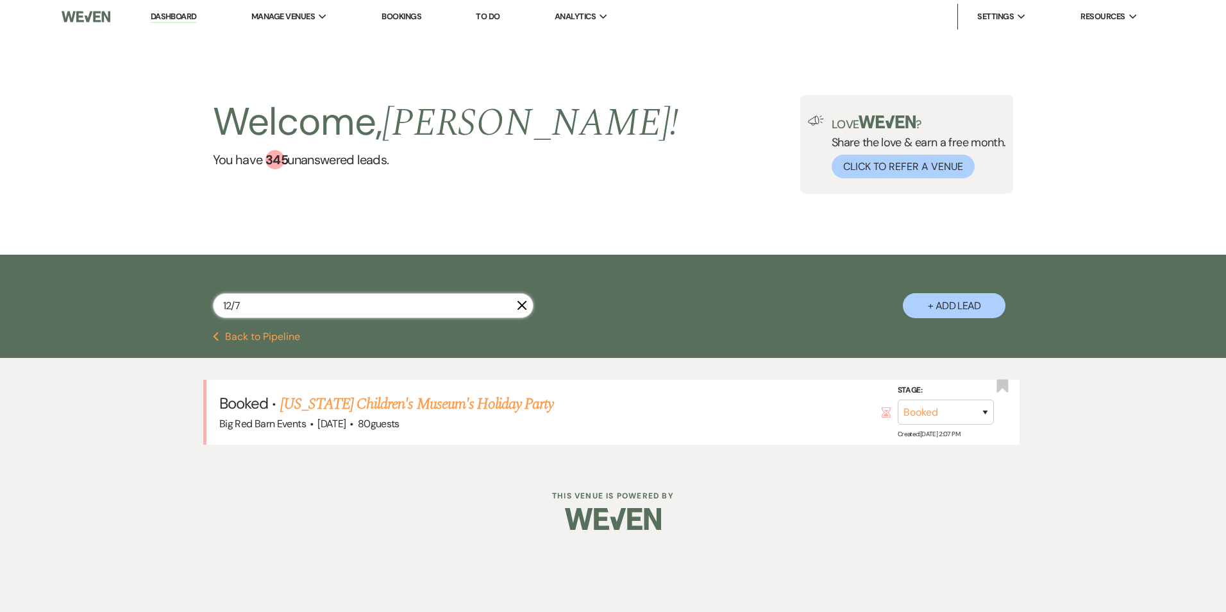
drag, startPoint x: 175, startPoint y: 289, endPoint x: 146, endPoint y: 287, distance: 29.6
click at [150, 287] on div "12/7 X + Add Lead" at bounding box center [613, 293] width 1226 height 77
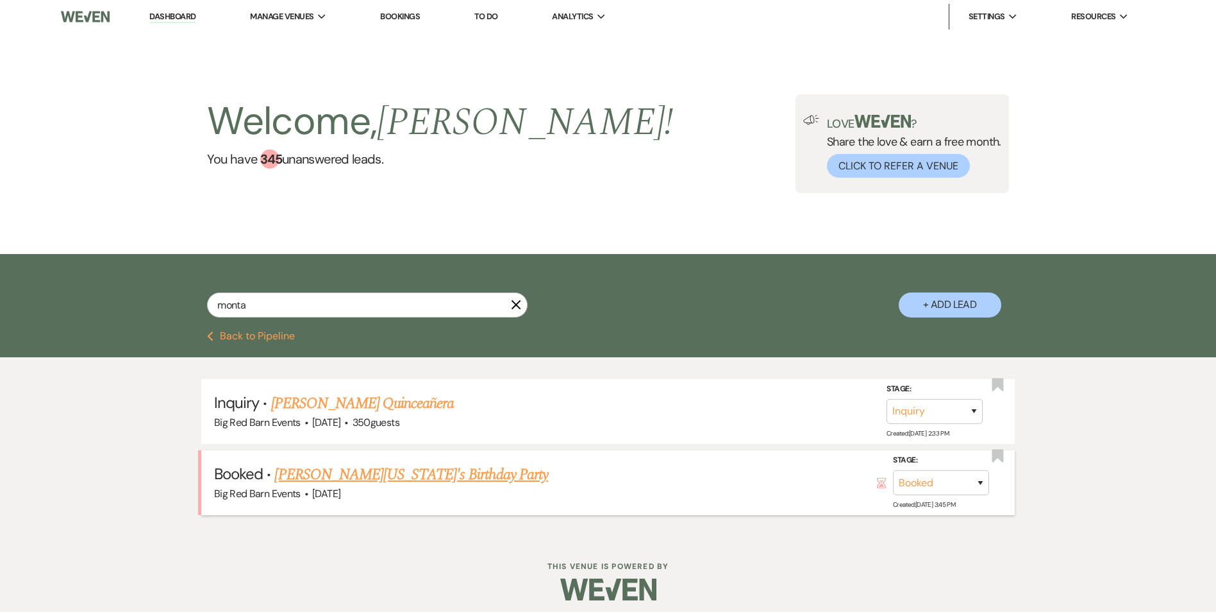
click at [367, 477] on link "[PERSON_NAME][US_STATE]'s Birthday Party" at bounding box center [411, 474] width 274 height 23
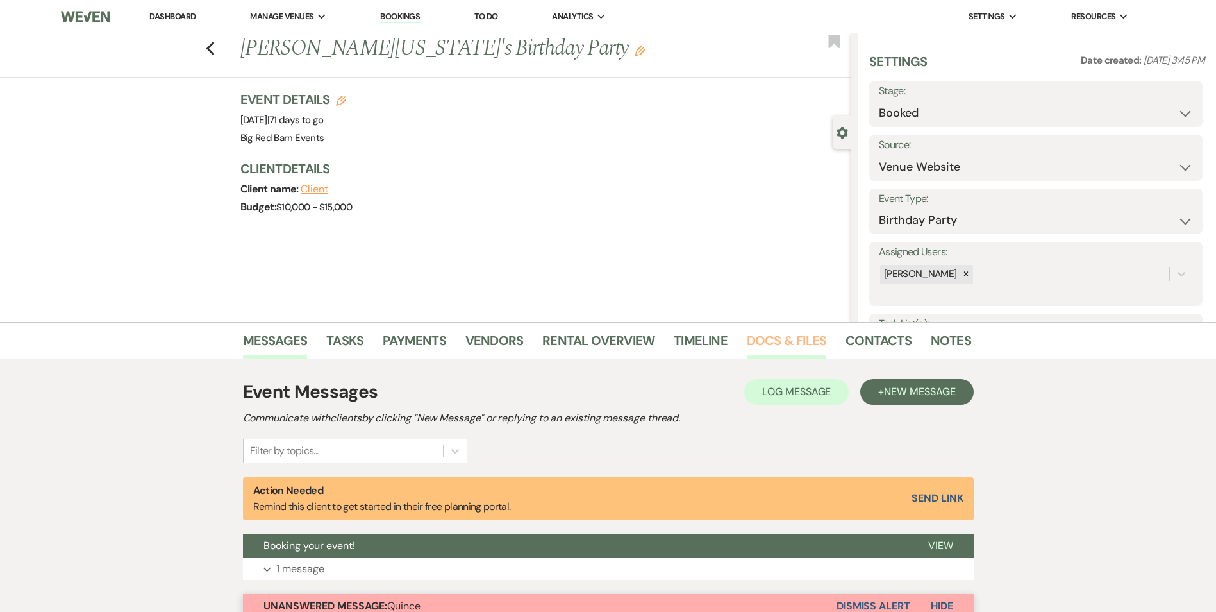
click at [773, 343] on link "Docs & Files" at bounding box center [787, 344] width 80 height 28
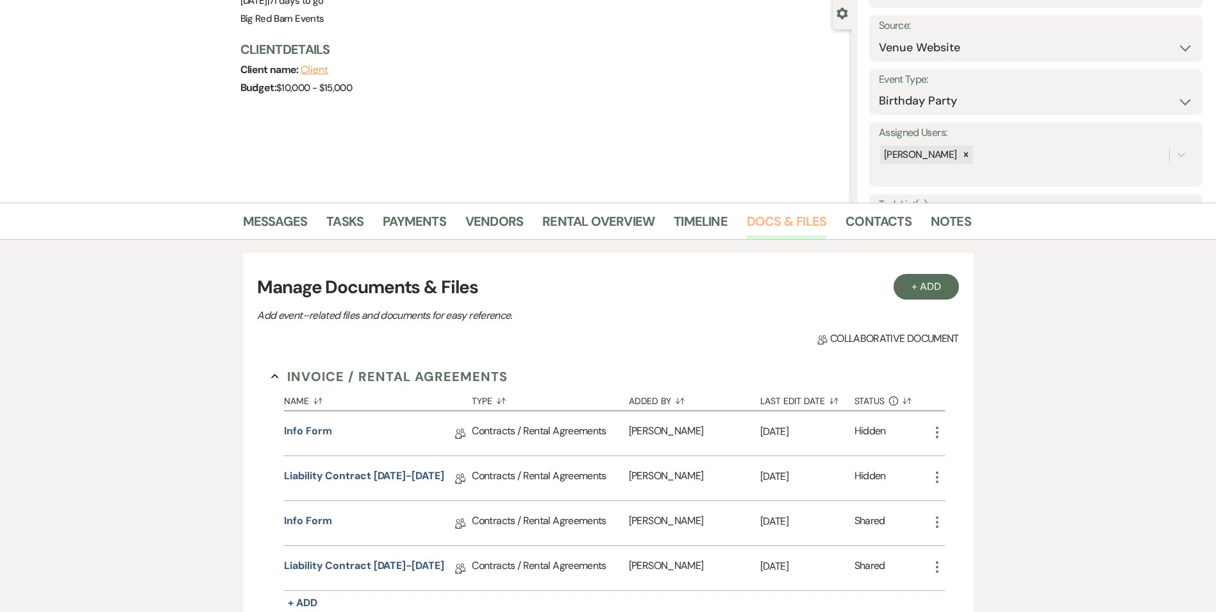
scroll to position [256, 0]
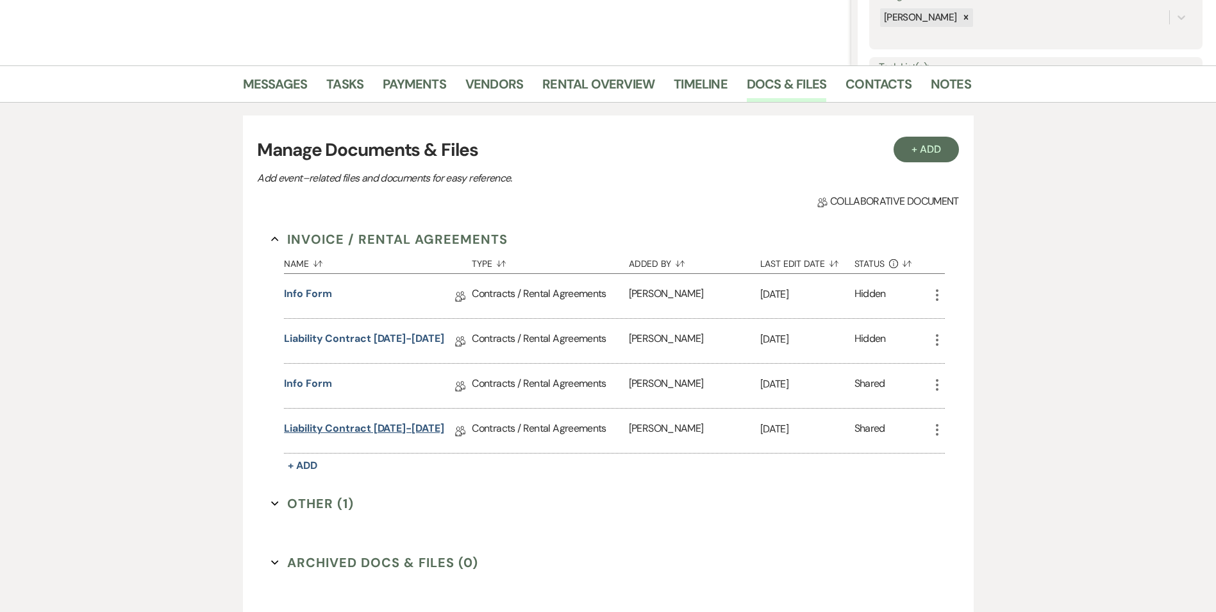
click at [364, 432] on link "Liability Contract [DATE]-[DATE]" at bounding box center [364, 431] width 160 height 20
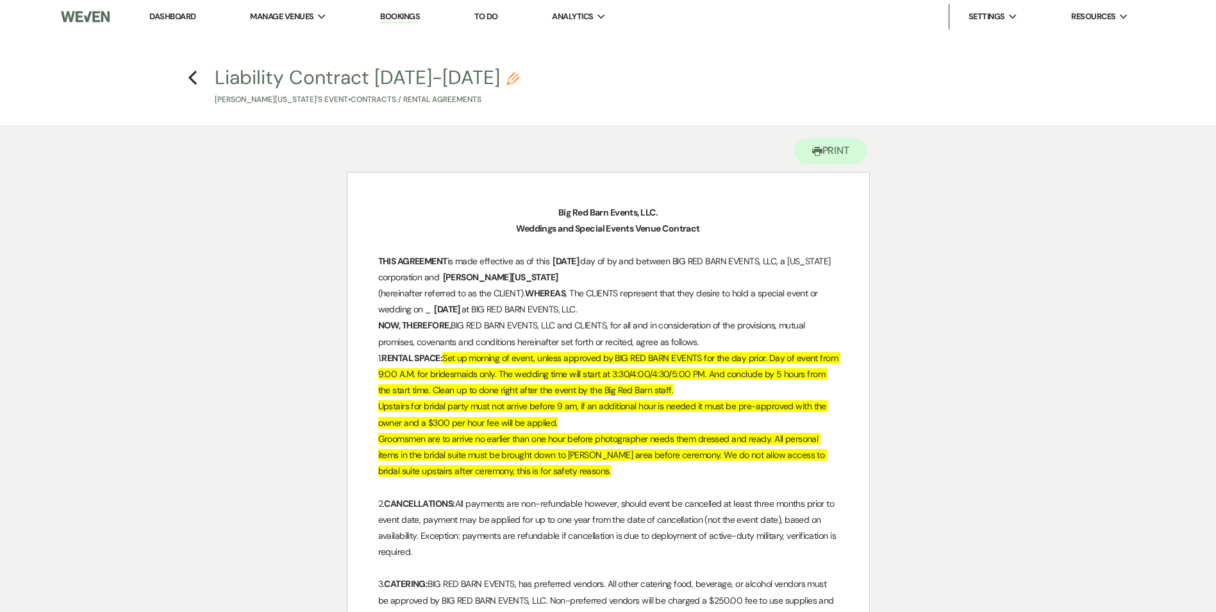
click at [201, 75] on h4 "Previous Liability Contract [DATE]-[DATE] Pencil [PERSON_NAME] [US_STATE]'s Eve…" at bounding box center [608, 85] width 923 height 42
click at [192, 78] on use "button" at bounding box center [193, 78] width 8 height 14
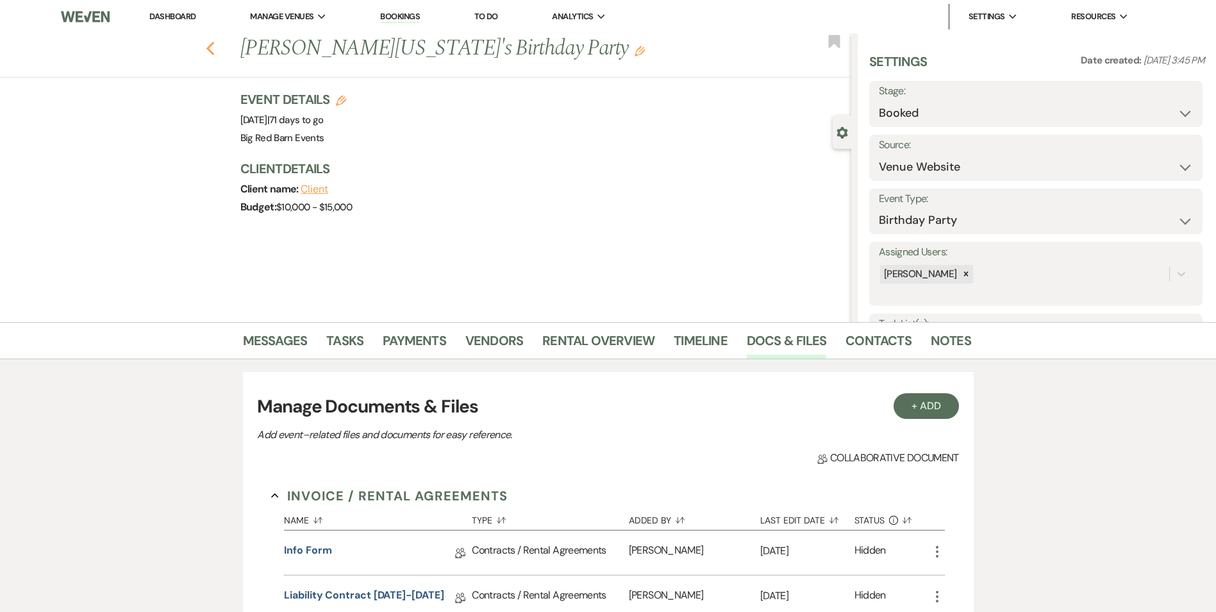
click at [214, 52] on use "button" at bounding box center [210, 49] width 8 height 14
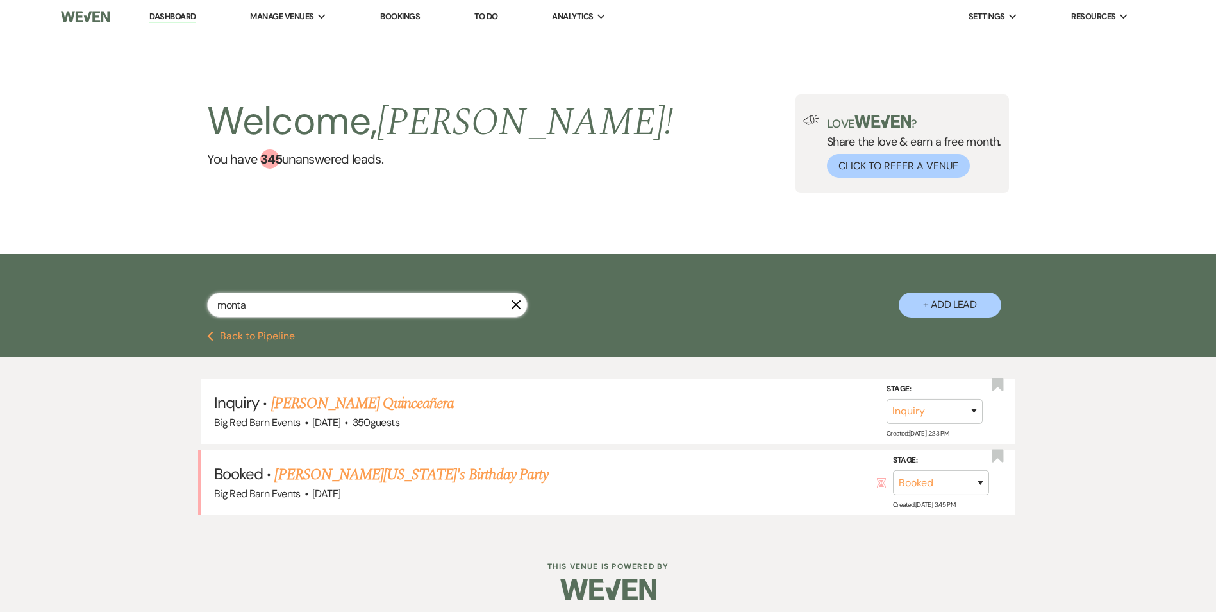
drag, startPoint x: 255, startPoint y: 308, endPoint x: 19, endPoint y: 268, distance: 239.3
click at [189, 299] on div "monta X + Add Lead" at bounding box center [608, 293] width 923 height 67
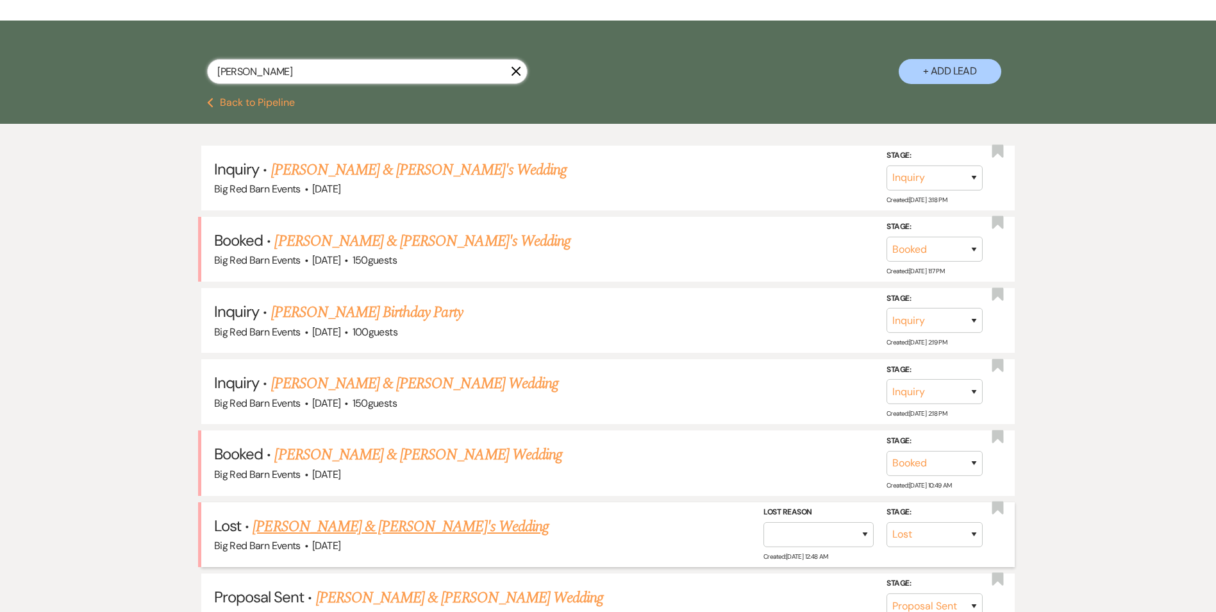
scroll to position [256, 0]
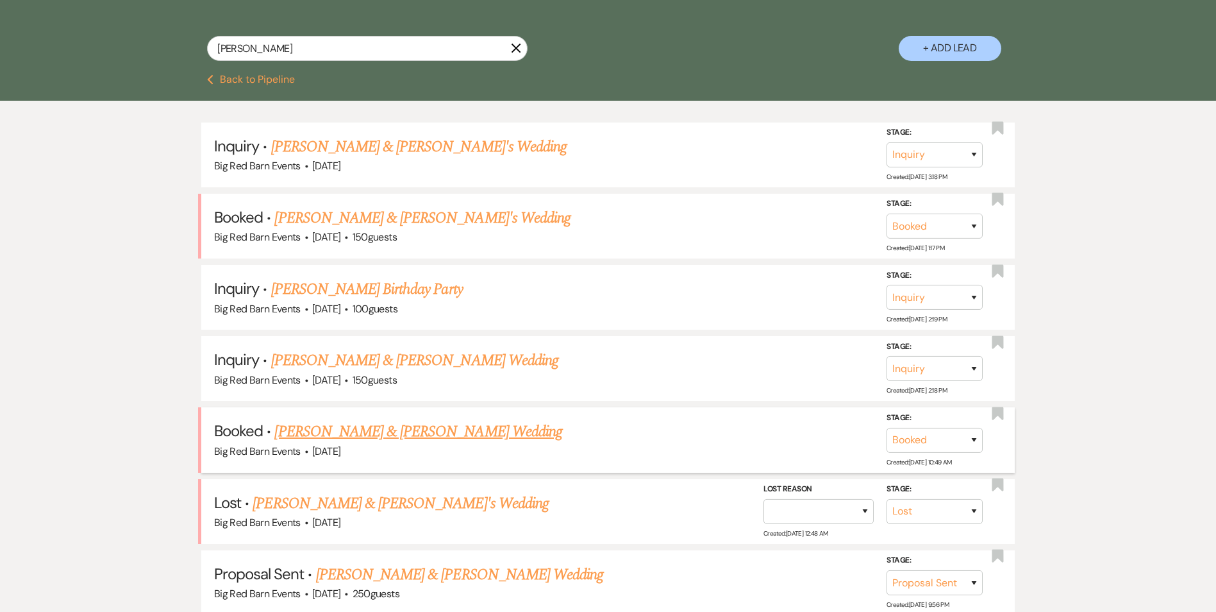
click at [408, 430] on link "[PERSON_NAME] & [PERSON_NAME] Wedding" at bounding box center [417, 431] width 287 height 23
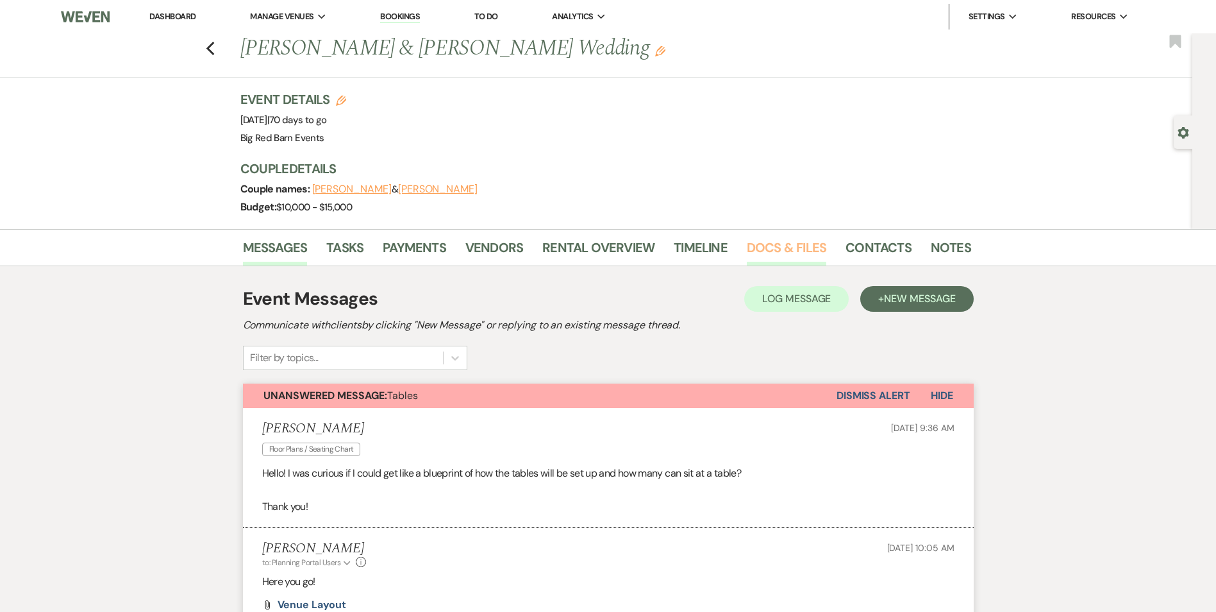
click at [777, 246] on link "Docs & Files" at bounding box center [787, 251] width 80 height 28
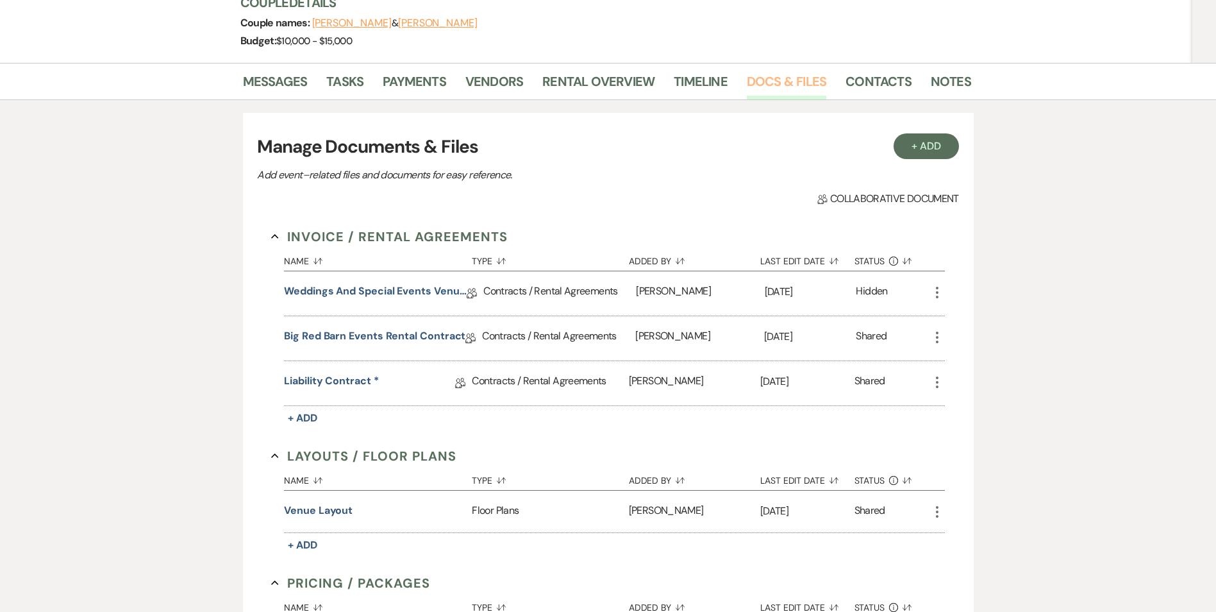
scroll to position [192, 0]
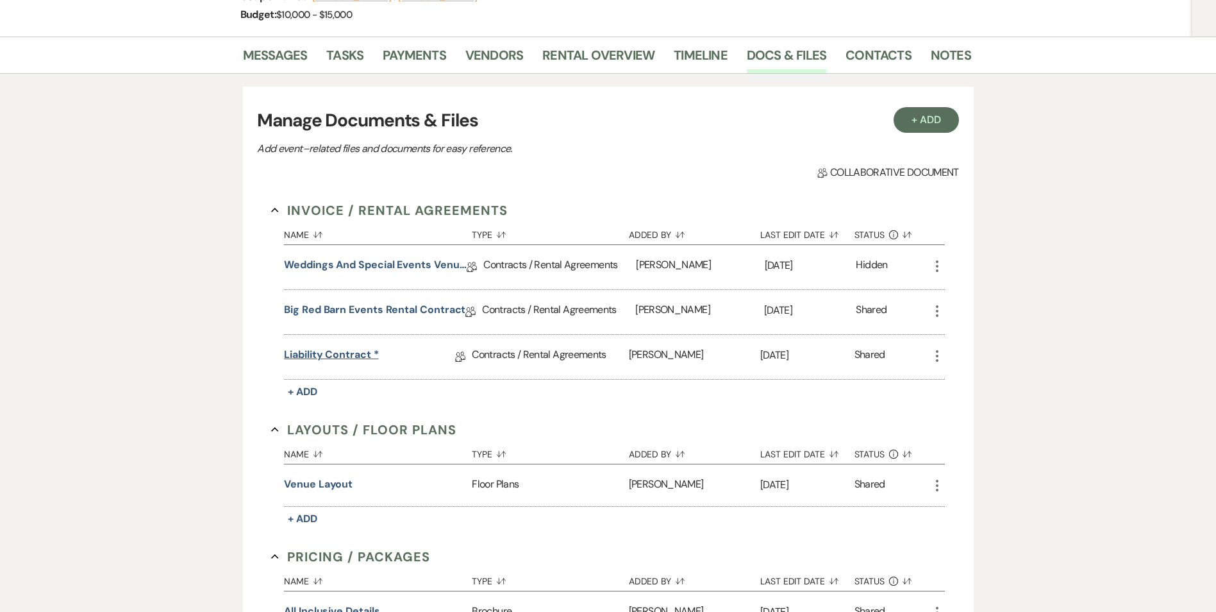
click at [358, 355] on link "Liability Contract *" at bounding box center [331, 357] width 94 height 20
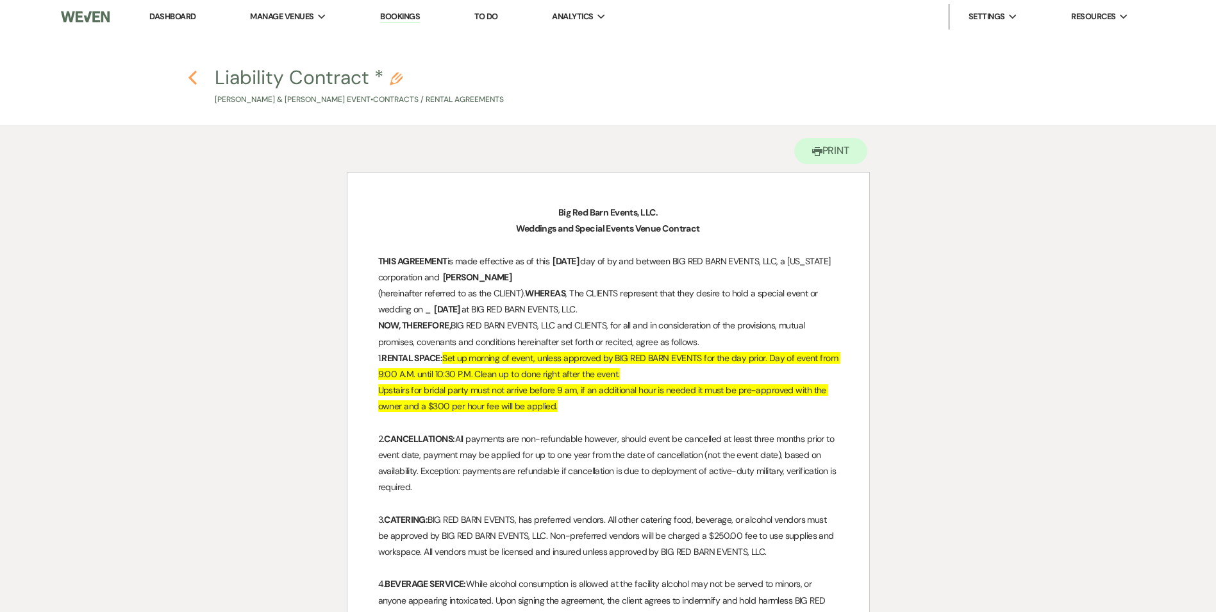
click at [192, 74] on icon "Previous" at bounding box center [193, 77] width 10 height 15
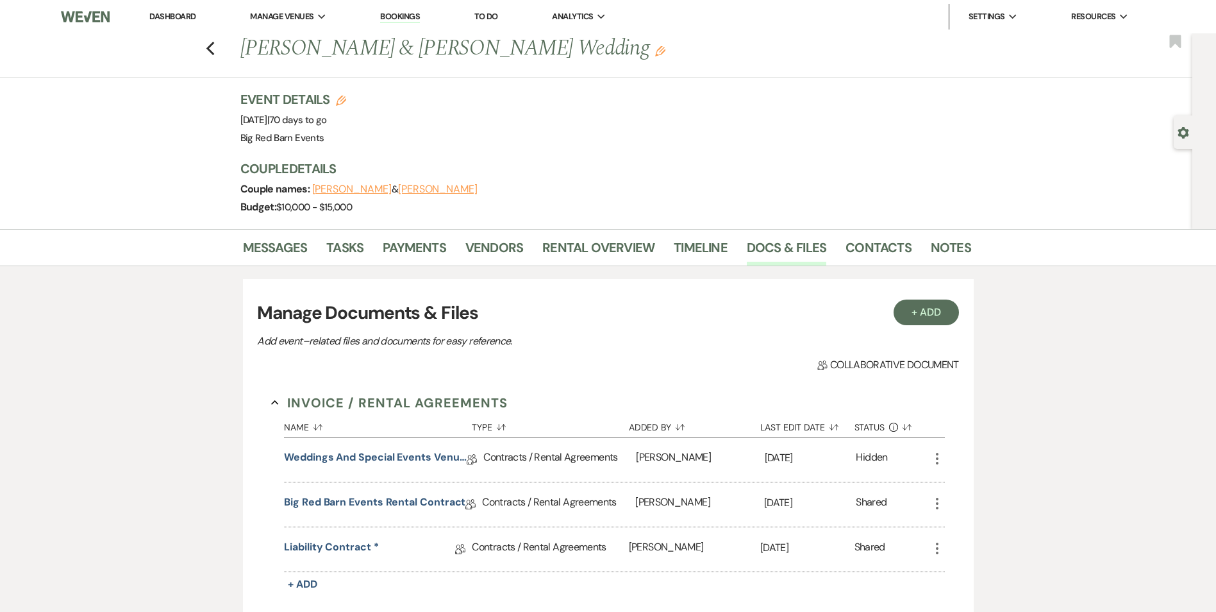
click at [219, 58] on div "Previous [PERSON_NAME] & [PERSON_NAME] Wedding Edit Bookmark" at bounding box center [593, 55] width 1199 height 44
click at [214, 51] on use "button" at bounding box center [210, 49] width 8 height 14
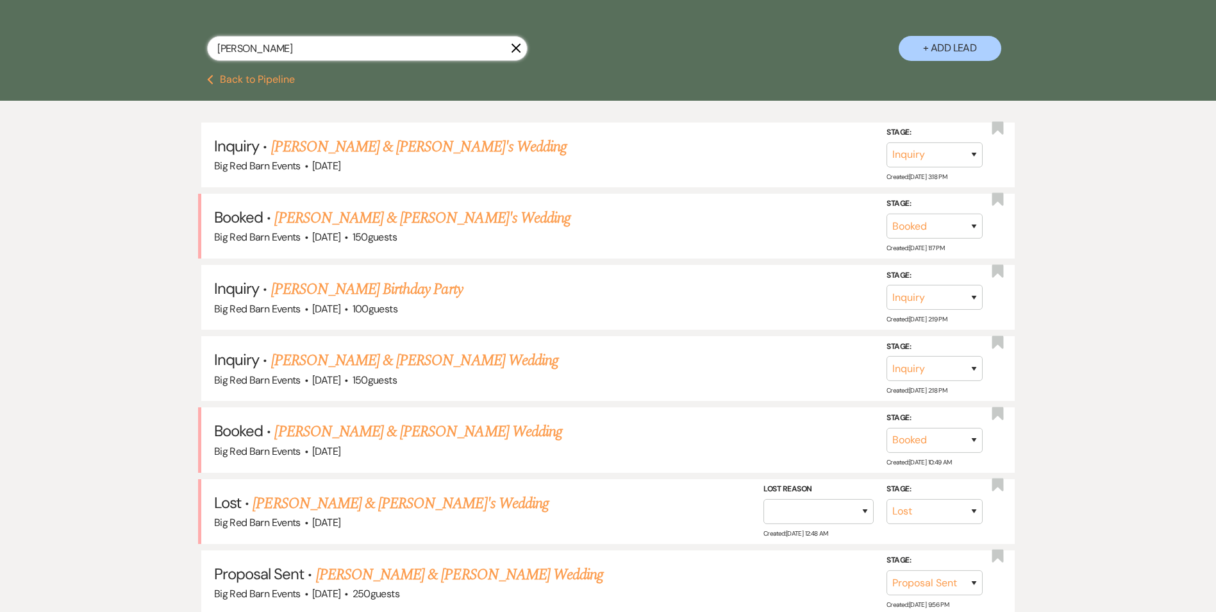
scroll to position [249, 0]
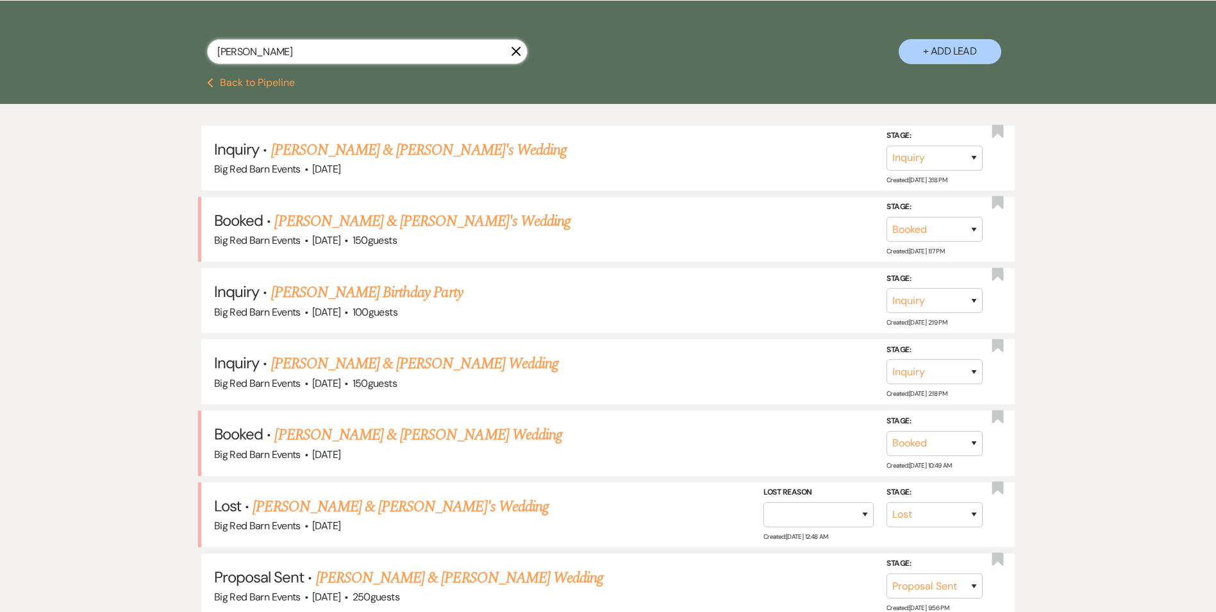
drag, startPoint x: 351, startPoint y: 55, endPoint x: 0, endPoint y: 10, distance: 353.6
click at [0, 6] on html "Dashboard Manage Venues Expand Big Red Barn Events Bookings To Do Analytics Exp…" at bounding box center [608, 270] width 1216 height 1047
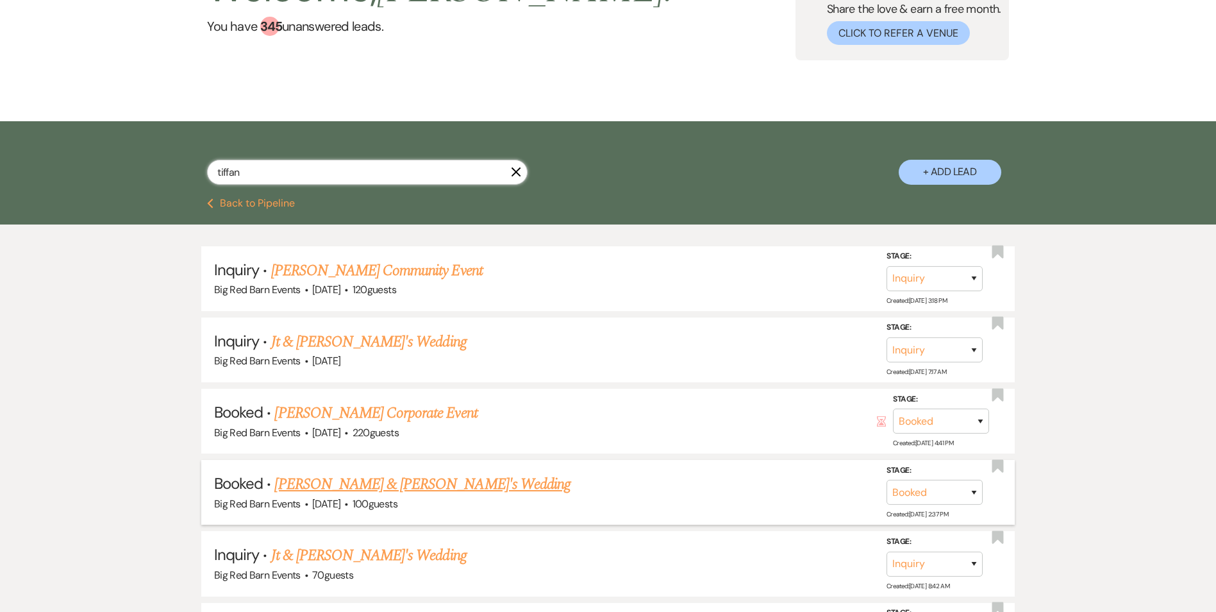
scroll to position [192, 0]
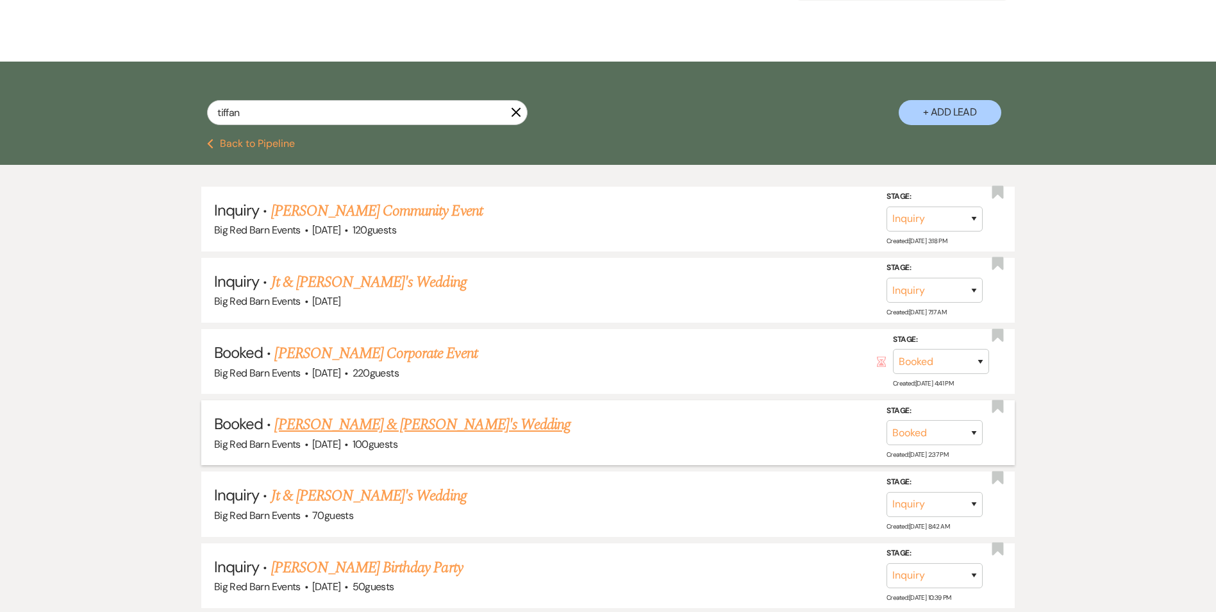
click at [358, 422] on link "[PERSON_NAME] & [PERSON_NAME]'s Wedding" at bounding box center [422, 424] width 296 height 23
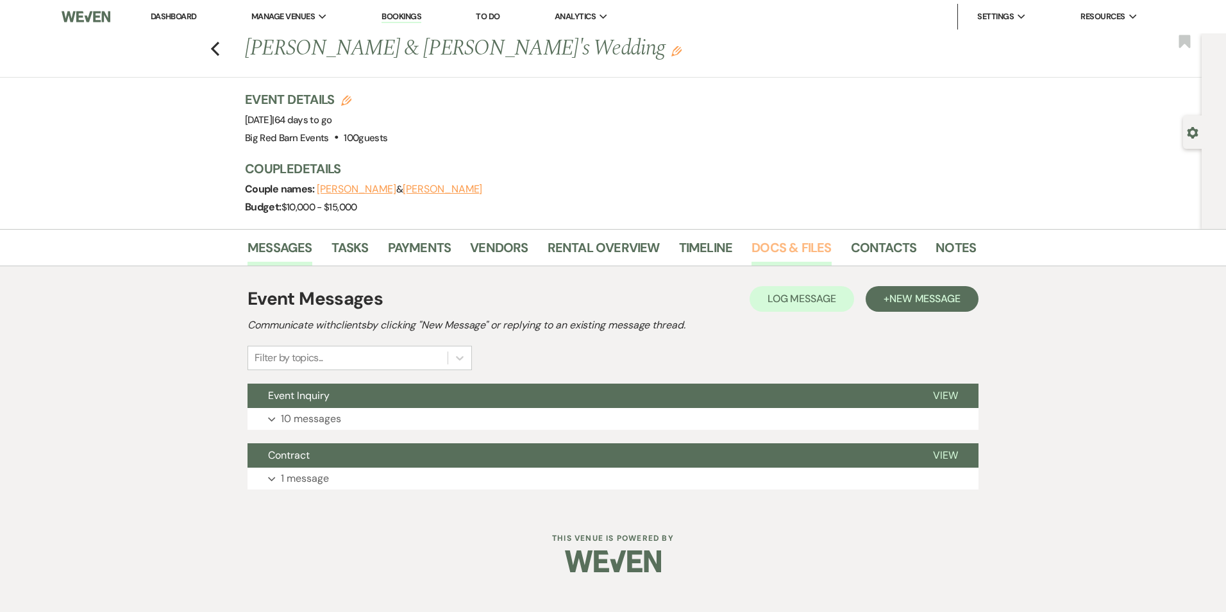
click at [766, 242] on link "Docs & Files" at bounding box center [792, 251] width 80 height 28
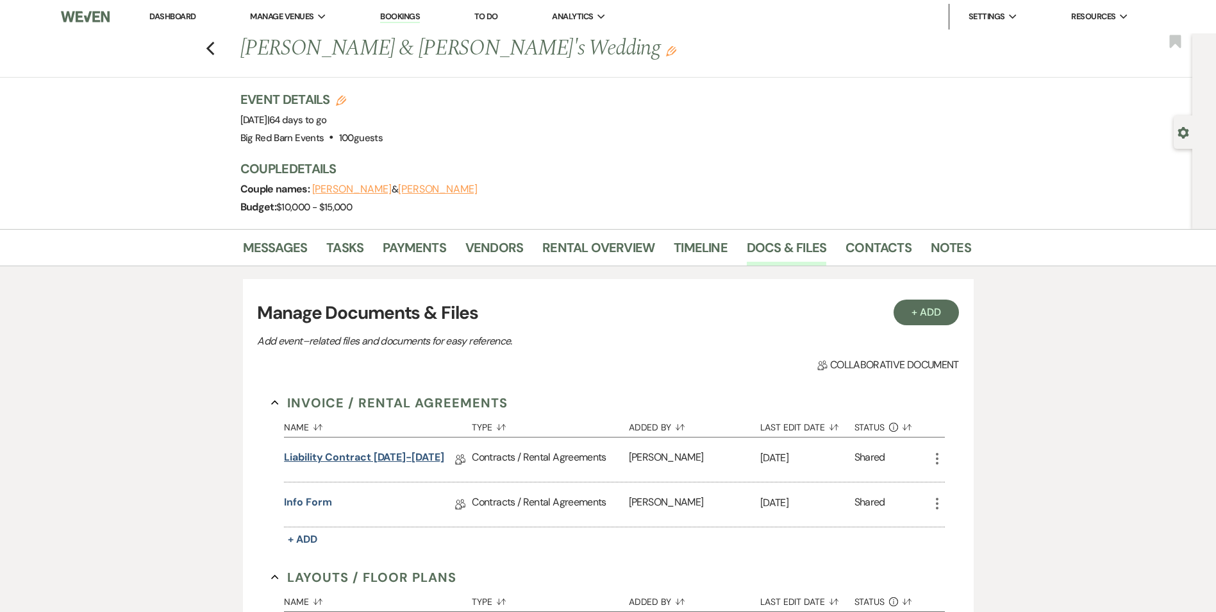
click at [391, 457] on link "Liability Contract [DATE]-[DATE]" at bounding box center [364, 459] width 160 height 20
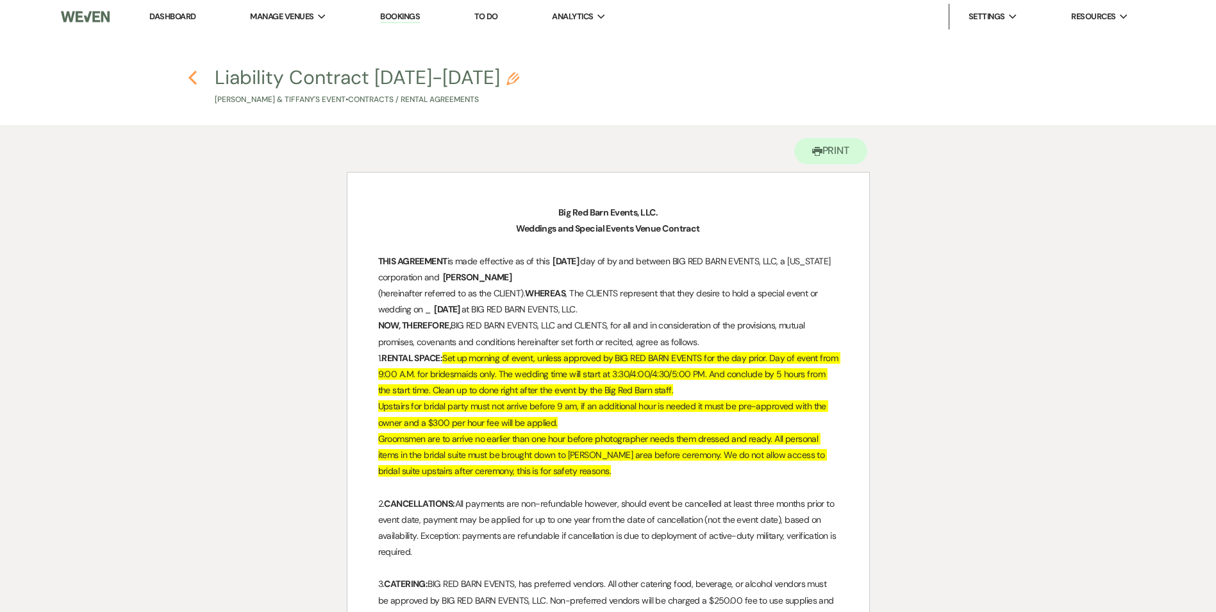
click at [197, 78] on icon "Previous" at bounding box center [193, 77] width 10 height 15
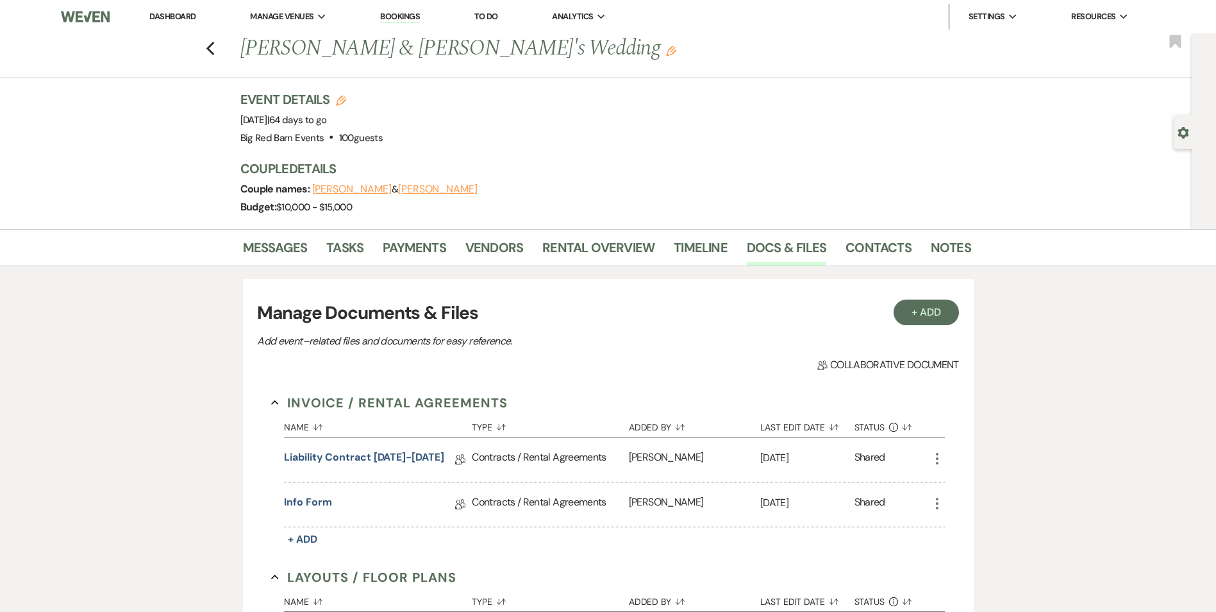
click at [210, 51] on div "Previous [PERSON_NAME] & [PERSON_NAME]'s Wedding Edit Bookmark" at bounding box center [593, 55] width 1199 height 44
click at [213, 49] on use "button" at bounding box center [210, 49] width 8 height 14
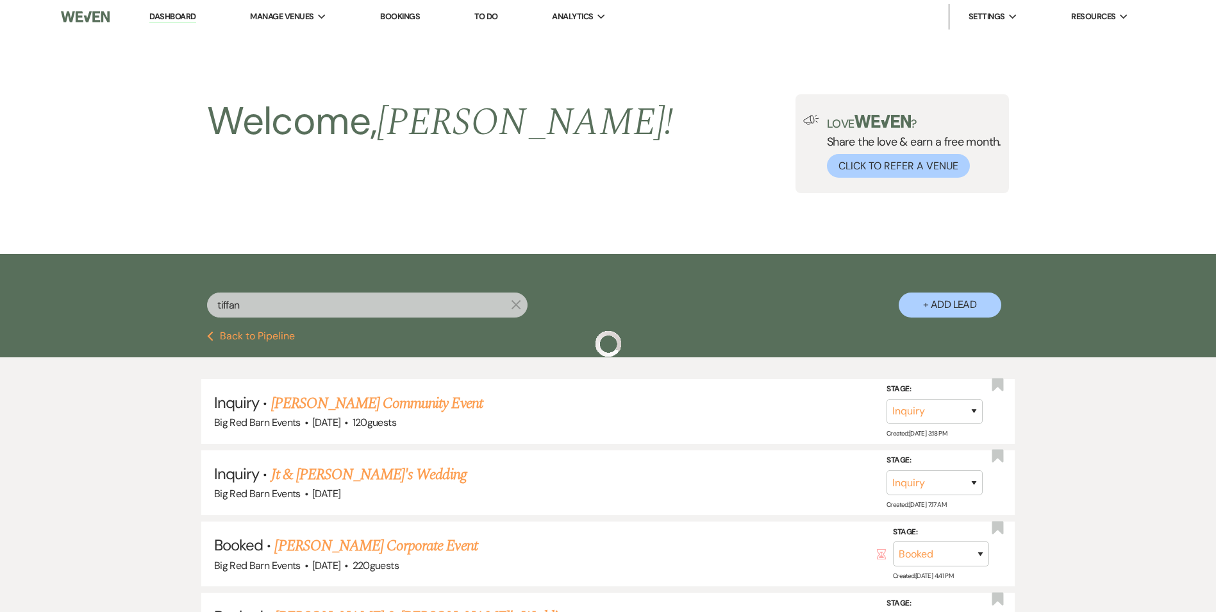
scroll to position [192, 0]
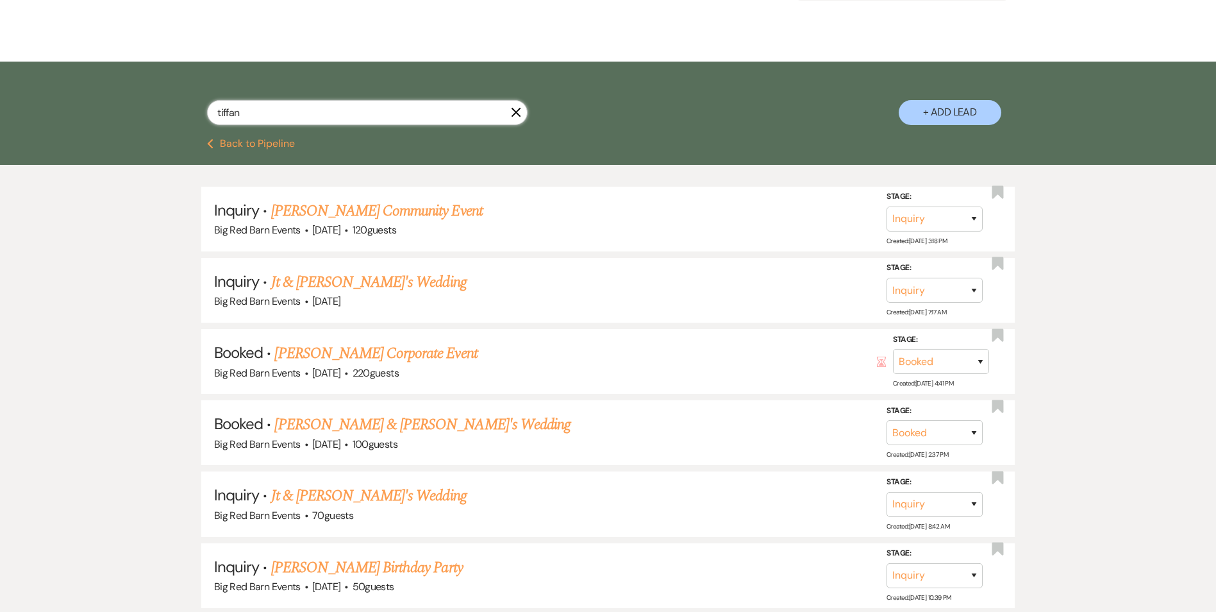
drag, startPoint x: 89, startPoint y: 85, endPoint x: 0, endPoint y: 85, distance: 89.1
click at [47, 80] on div "tiffan X + Add Lead" at bounding box center [608, 100] width 1216 height 77
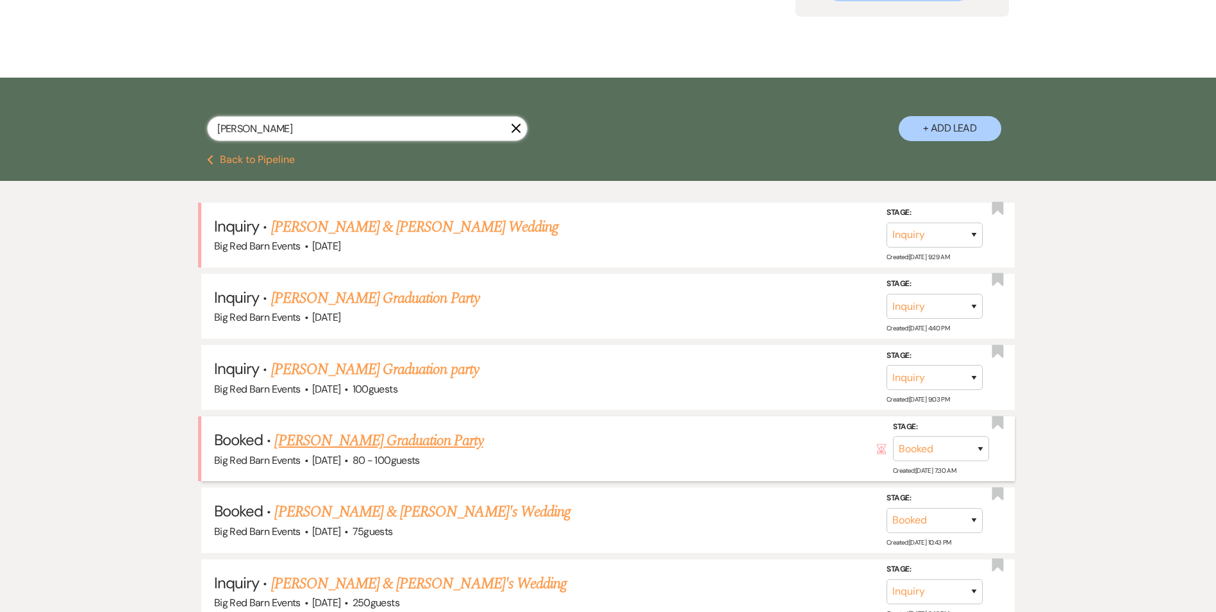
scroll to position [192, 0]
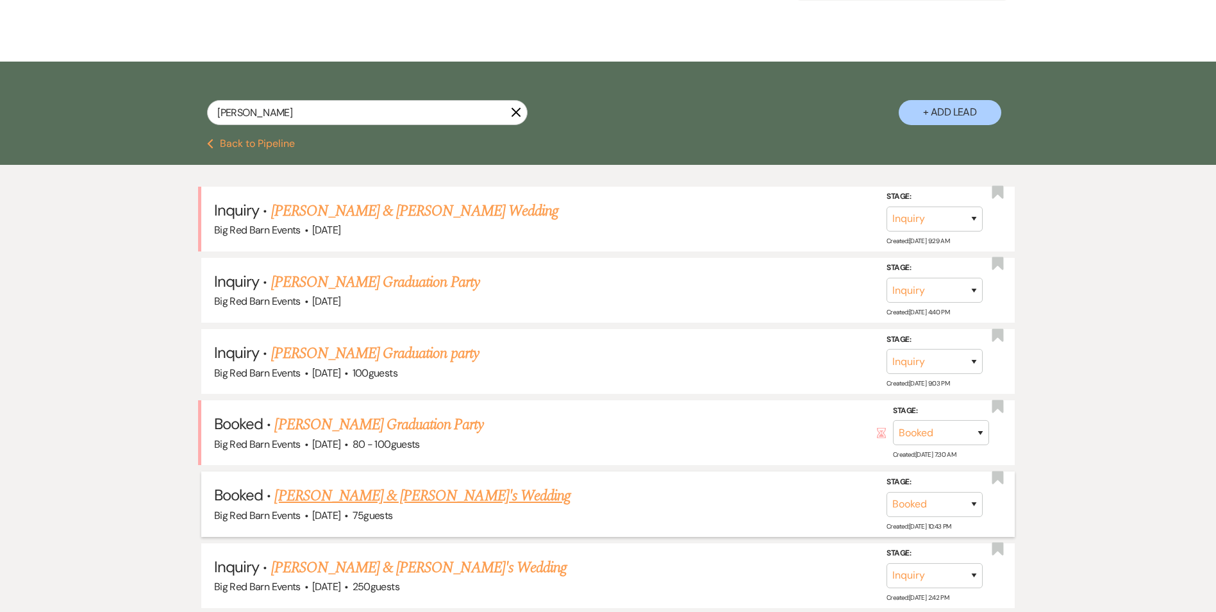
click at [353, 493] on link "[PERSON_NAME] & [PERSON_NAME]'s Wedding" at bounding box center [422, 495] width 296 height 23
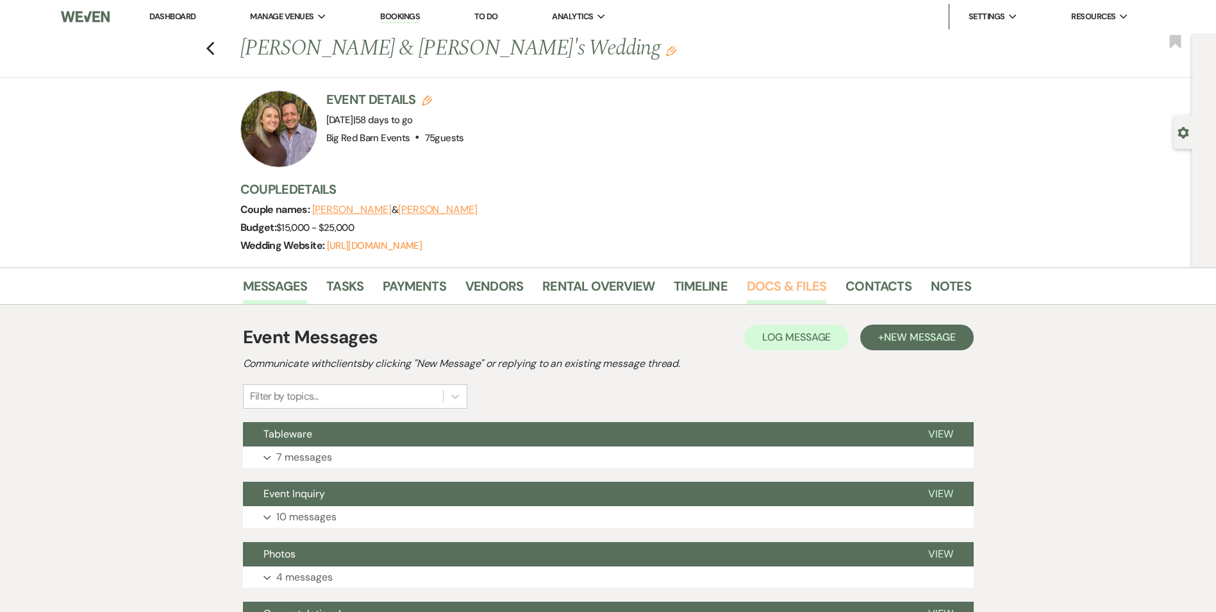
click at [750, 288] on link "Docs & Files" at bounding box center [787, 290] width 80 height 28
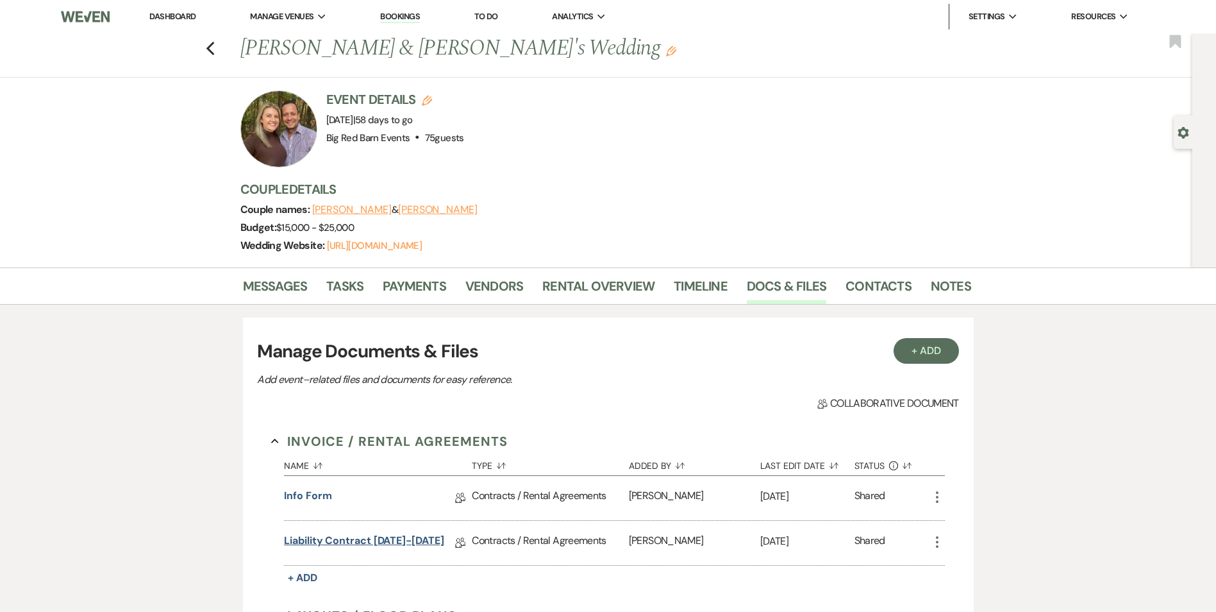
click at [380, 539] on link "Liability Contract [DATE]-[DATE]" at bounding box center [364, 543] width 160 height 20
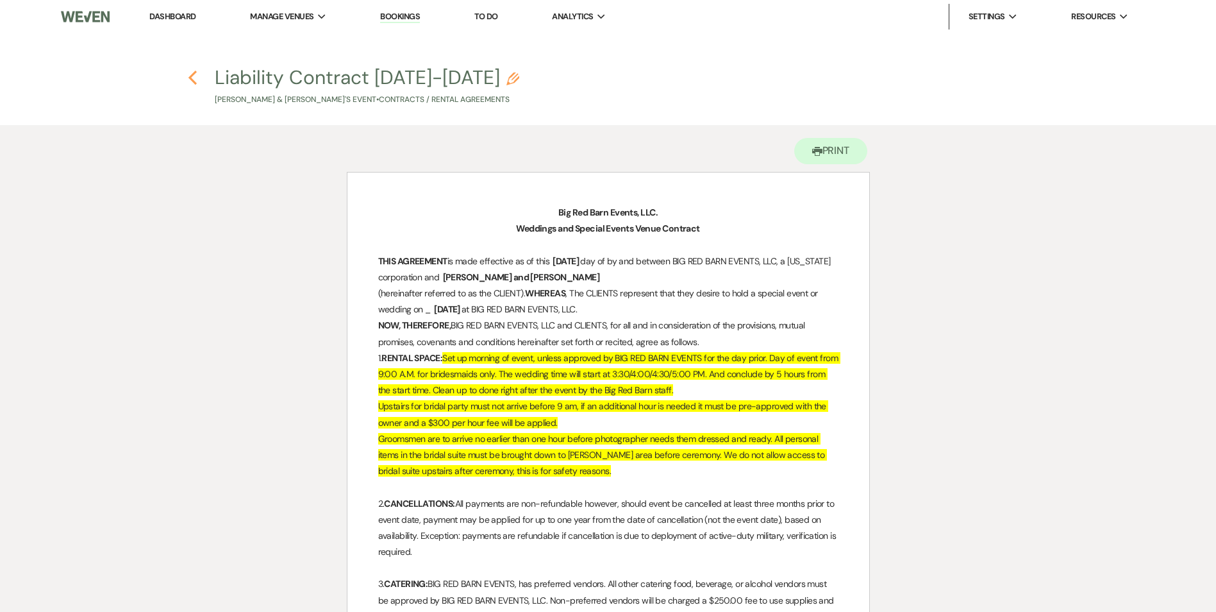
click at [193, 79] on icon "Previous" at bounding box center [193, 77] width 10 height 15
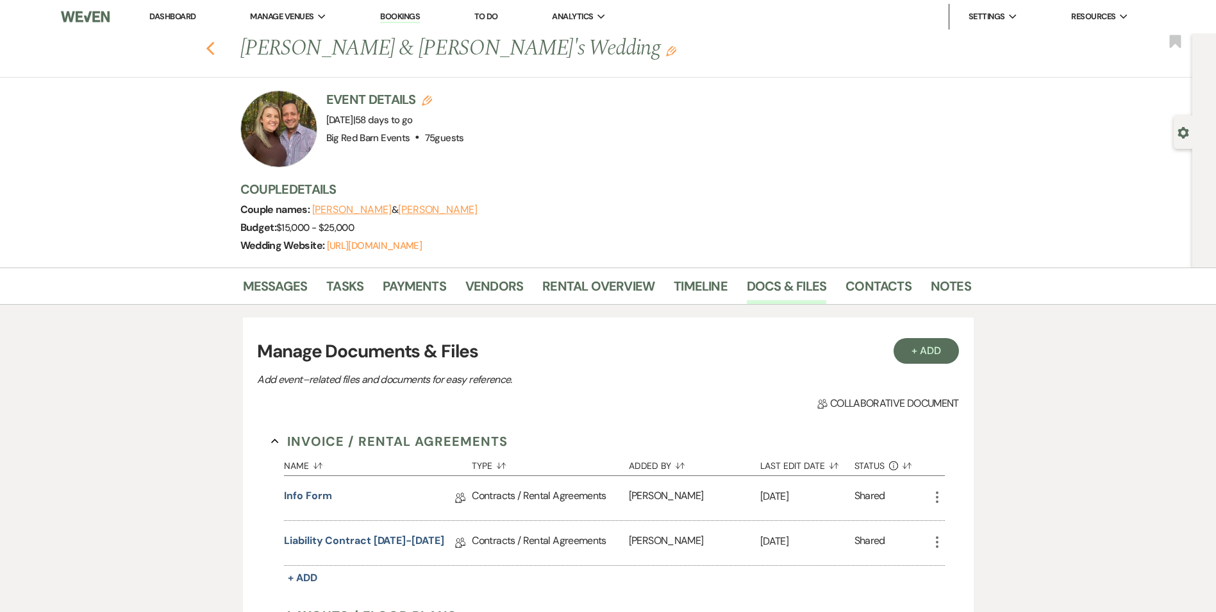
click at [215, 46] on icon "Previous" at bounding box center [211, 48] width 10 height 15
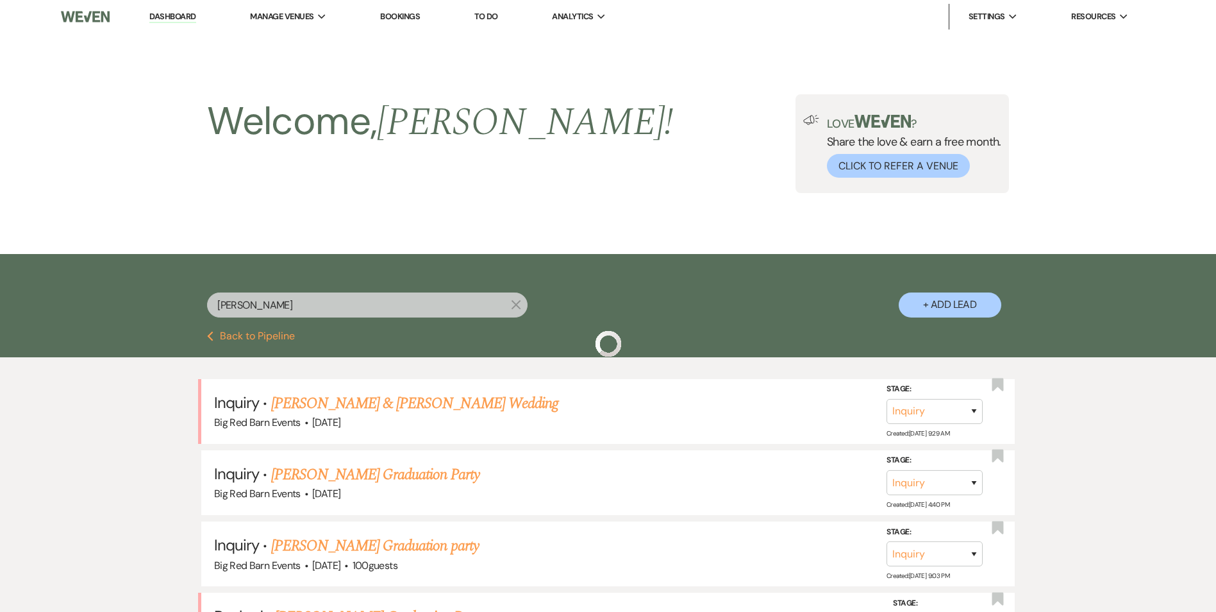
scroll to position [192, 0]
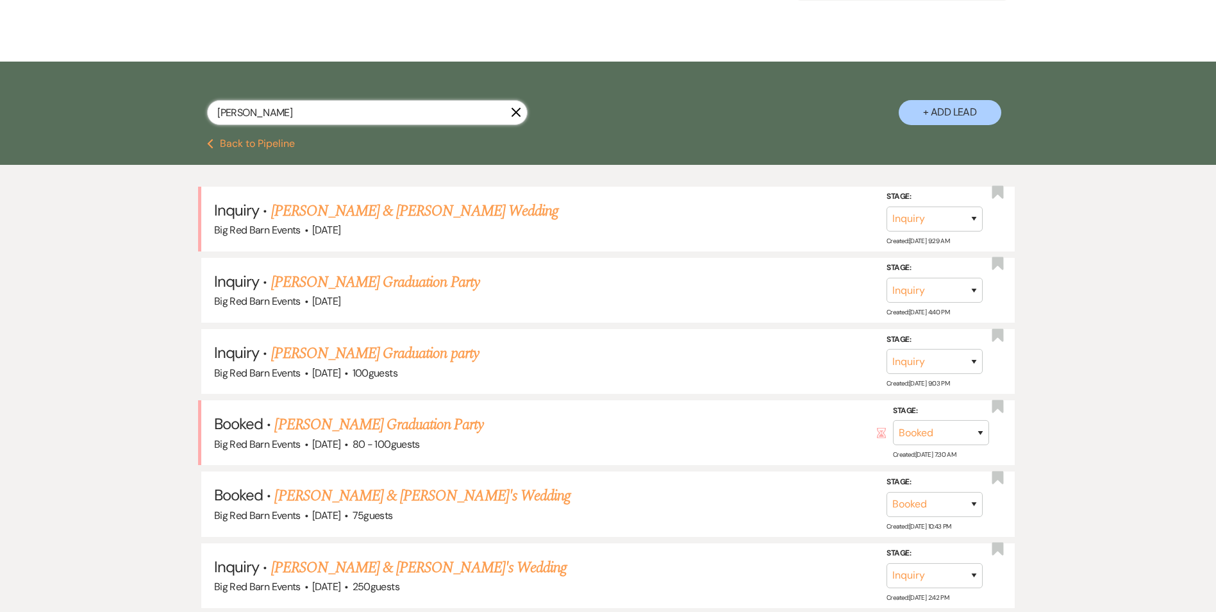
drag, startPoint x: 378, startPoint y: 118, endPoint x: 69, endPoint y: 103, distance: 310.1
click at [209, 105] on input "[PERSON_NAME]" at bounding box center [367, 112] width 321 height 25
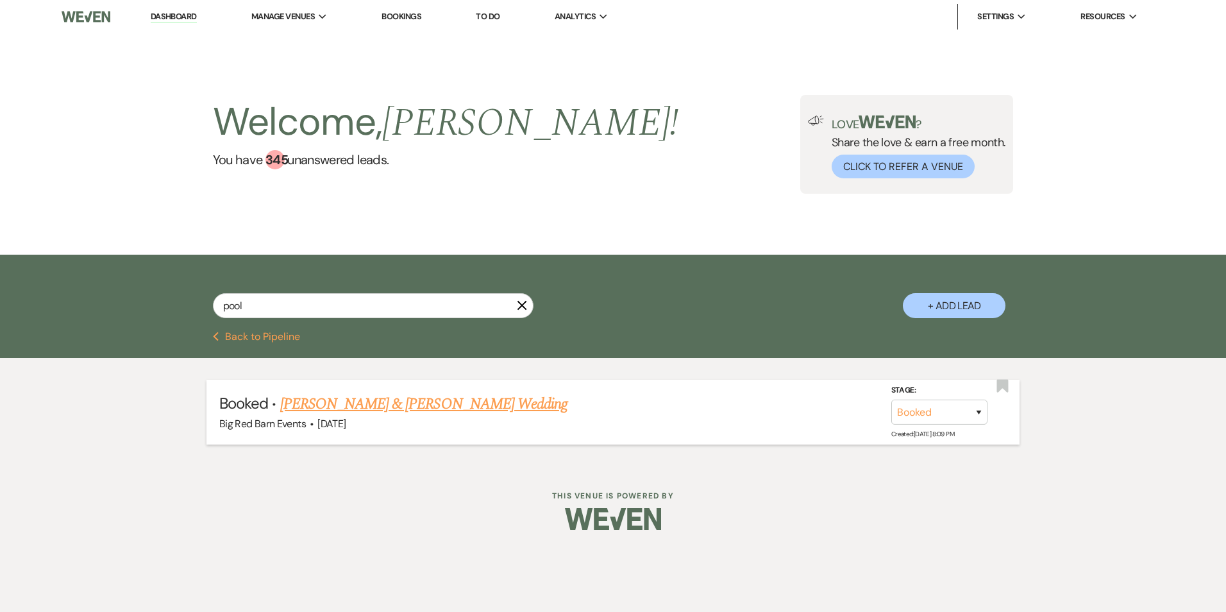
click at [334, 407] on link "[PERSON_NAME] & [PERSON_NAME] Wedding" at bounding box center [423, 403] width 287 height 23
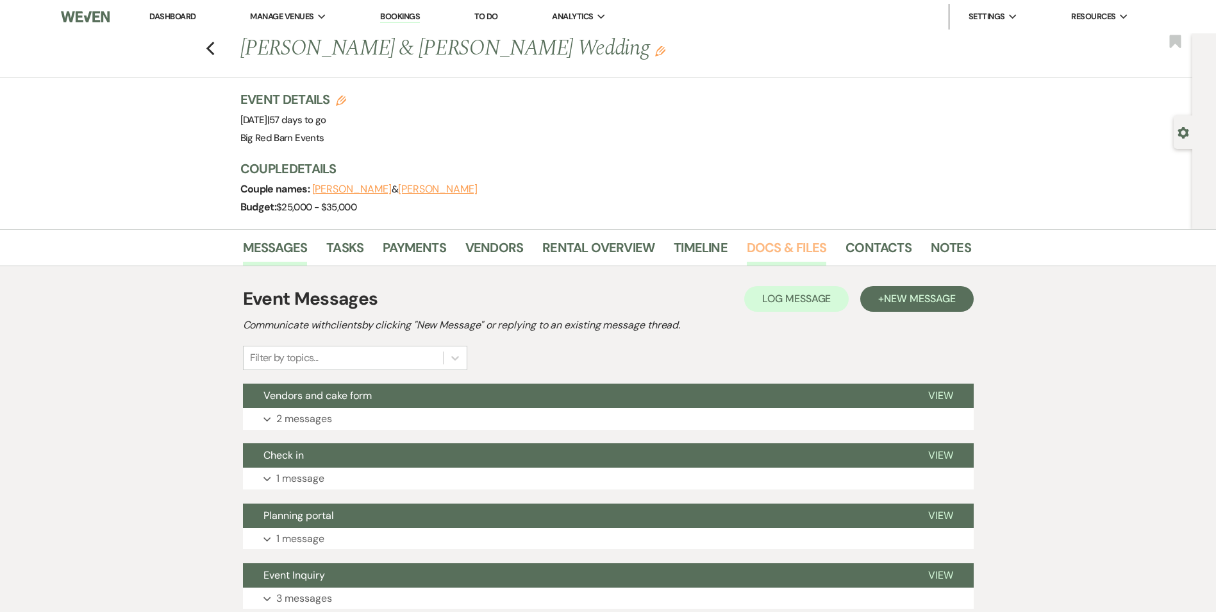
click at [796, 243] on link "Docs & Files" at bounding box center [787, 251] width 80 height 28
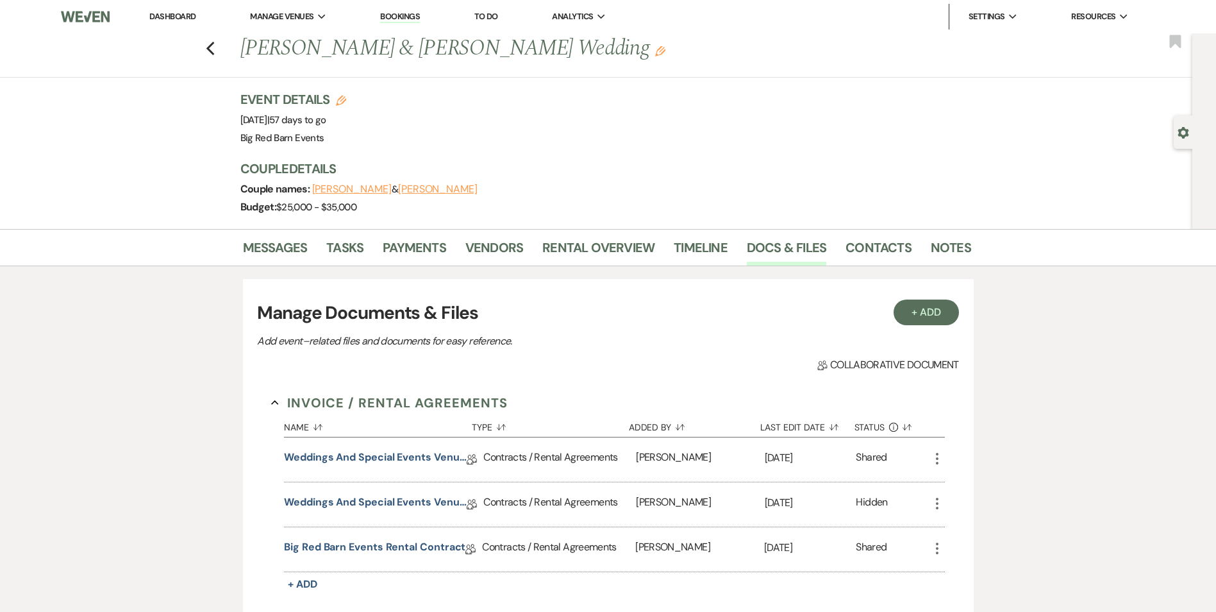
click at [399, 469] on div "Weddings and Special Events Venue Contract" at bounding box center [375, 459] width 183 height 20
click at [405, 456] on link "Weddings and Special Events Venue Contract" at bounding box center [375, 459] width 183 height 20
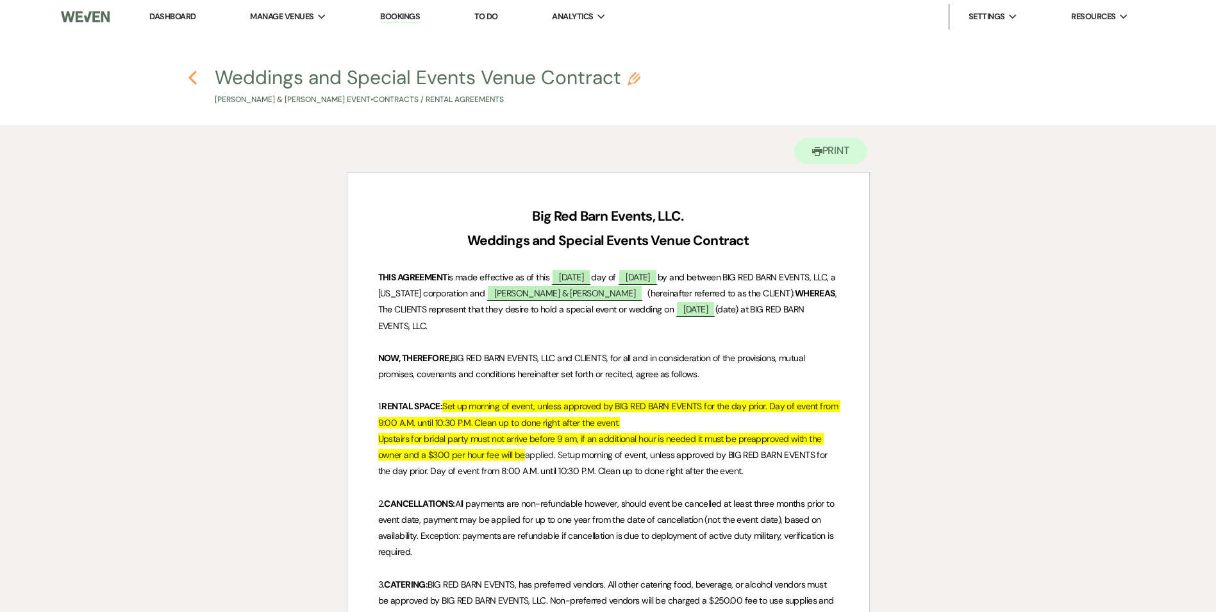
click at [194, 78] on icon "Previous" at bounding box center [193, 77] width 10 height 15
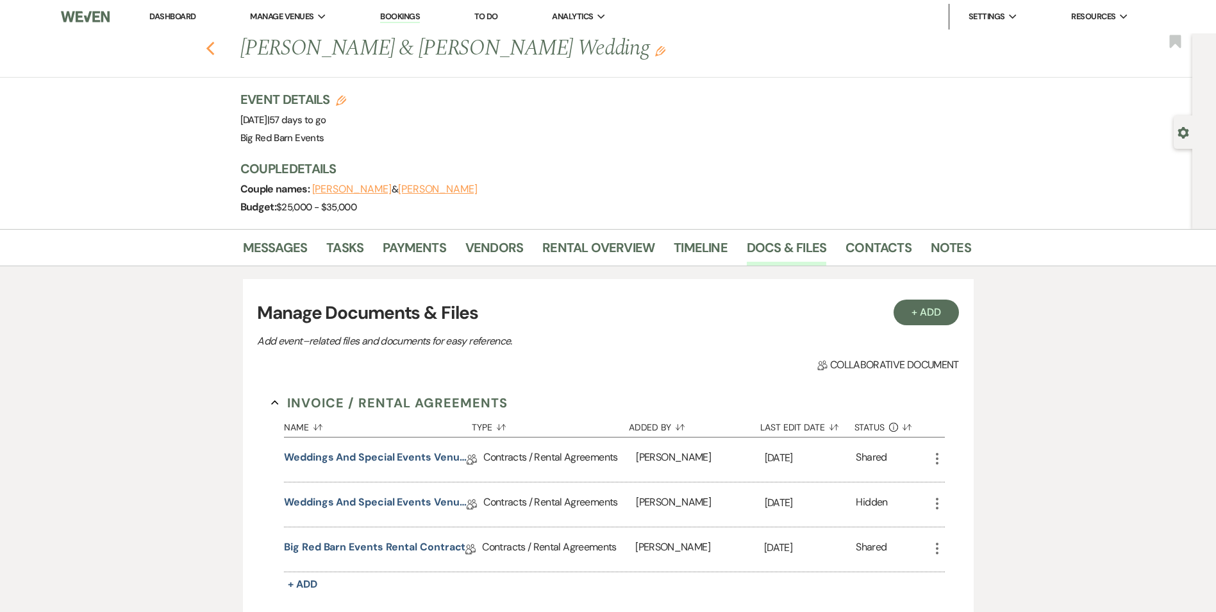
click at [212, 48] on use "button" at bounding box center [210, 49] width 8 height 14
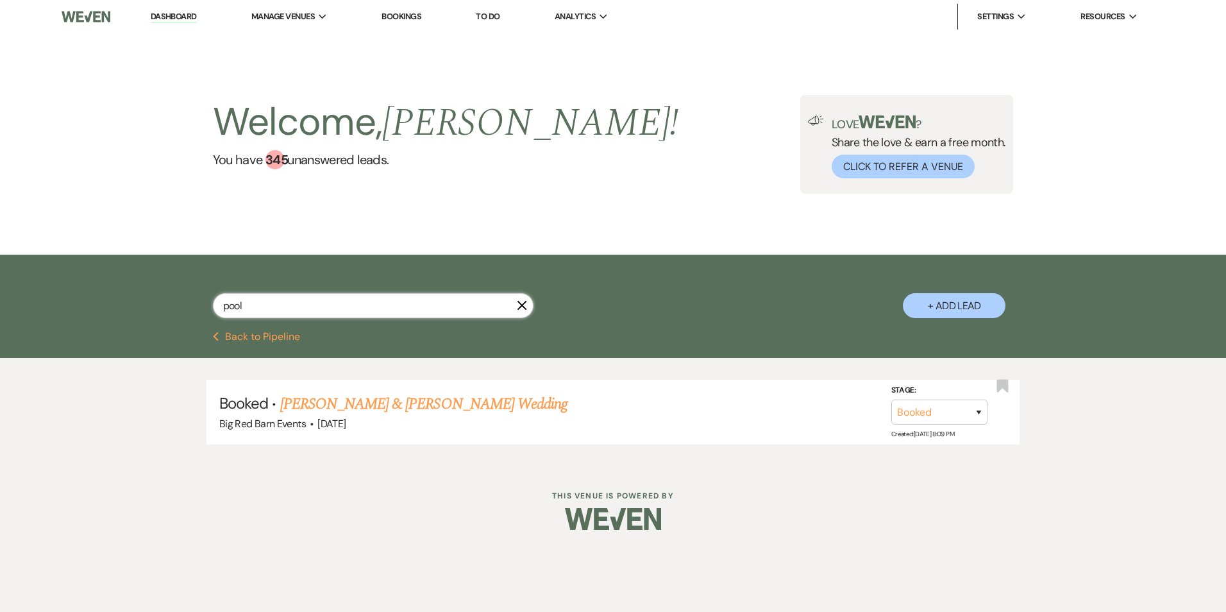
drag, startPoint x: 253, startPoint y: 305, endPoint x: 80, endPoint y: 281, distance: 174.7
click at [134, 287] on div "pool X + Add Lead" at bounding box center [613, 293] width 1226 height 77
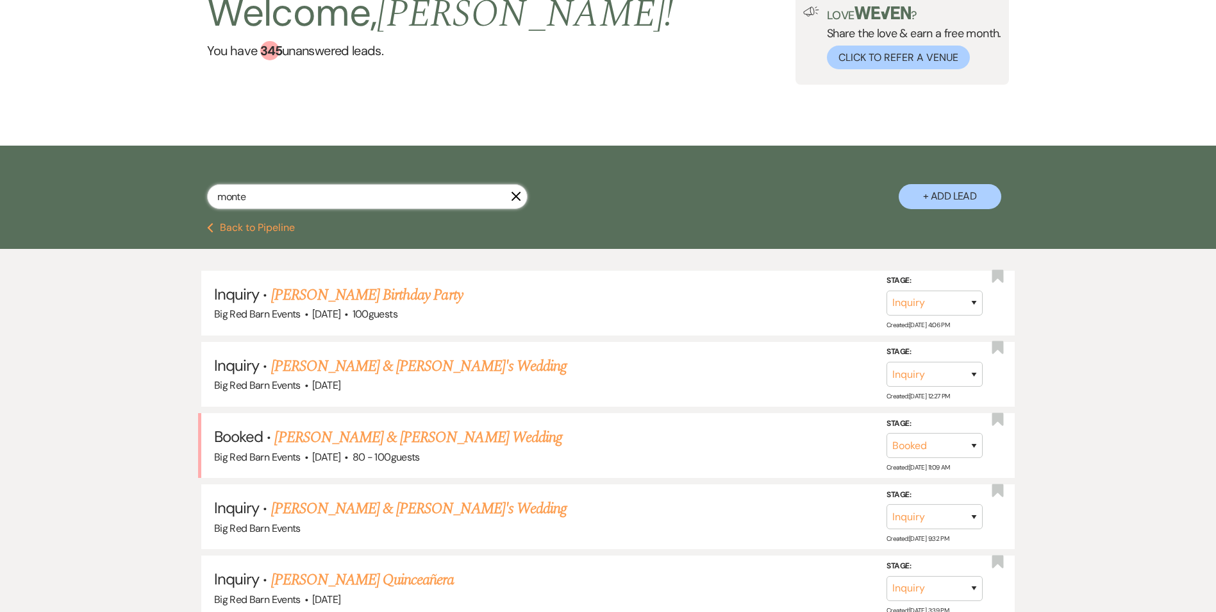
scroll to position [192, 0]
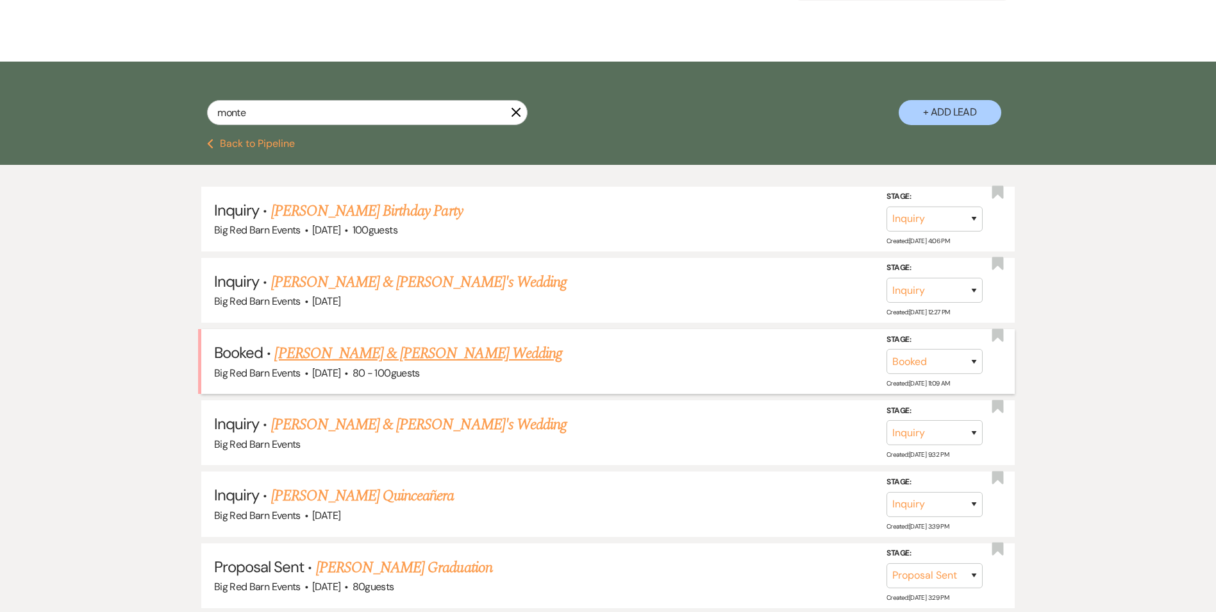
click at [419, 358] on link "[PERSON_NAME] & [PERSON_NAME] Wedding" at bounding box center [417, 353] width 287 height 23
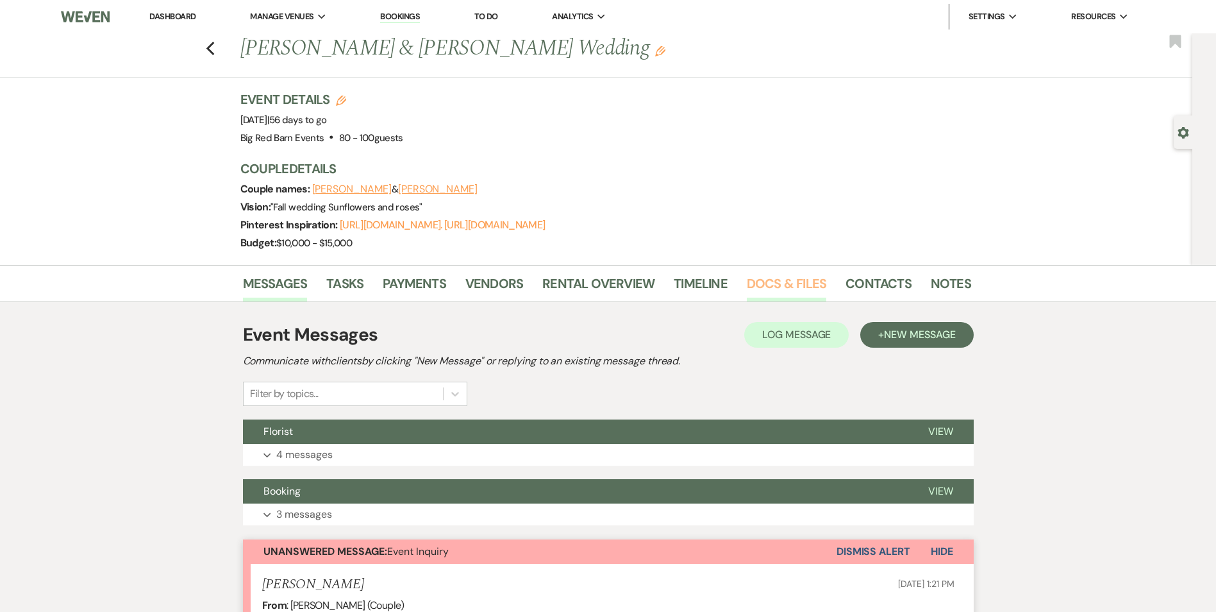
click at [786, 282] on link "Docs & Files" at bounding box center [787, 287] width 80 height 28
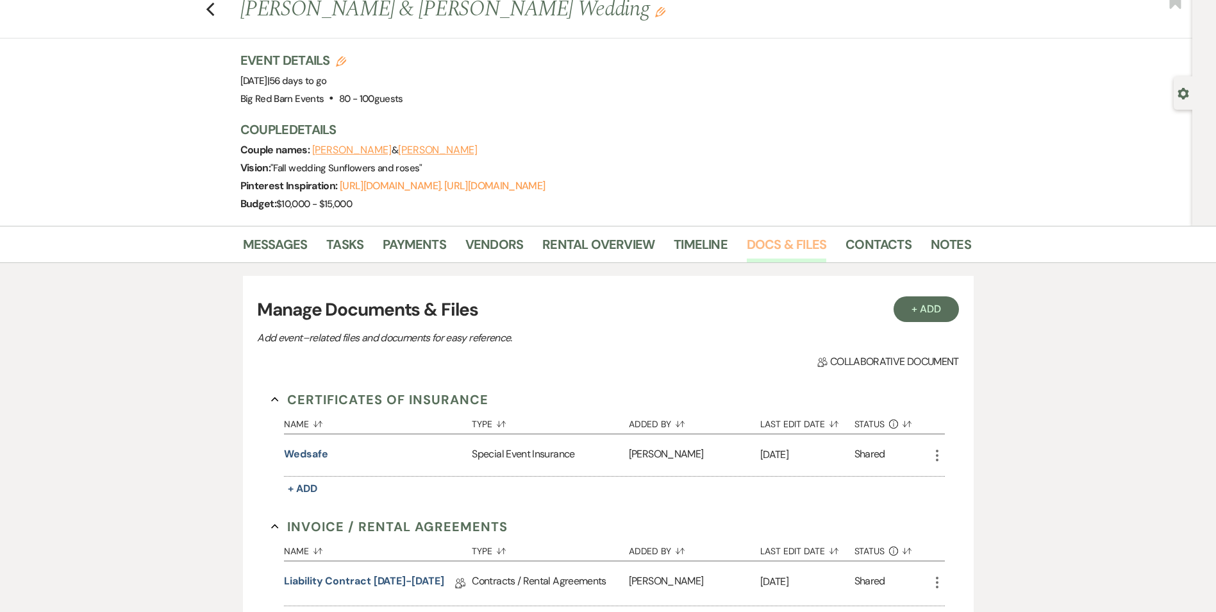
scroll to position [128, 0]
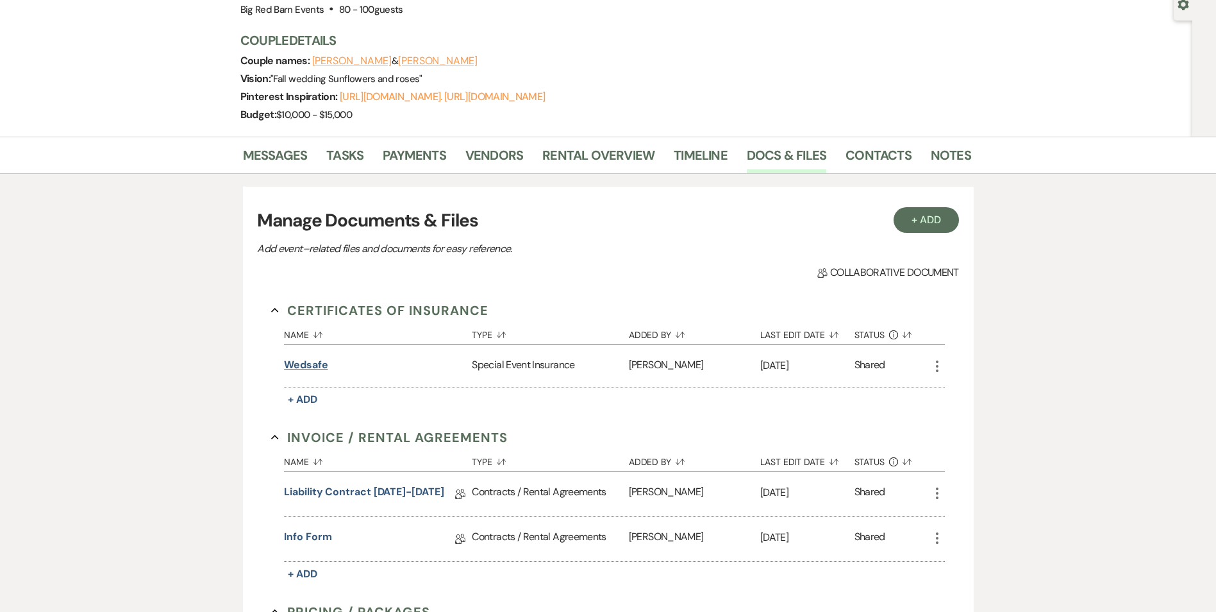
click at [314, 367] on button "Wedsafe" at bounding box center [306, 364] width 44 height 15
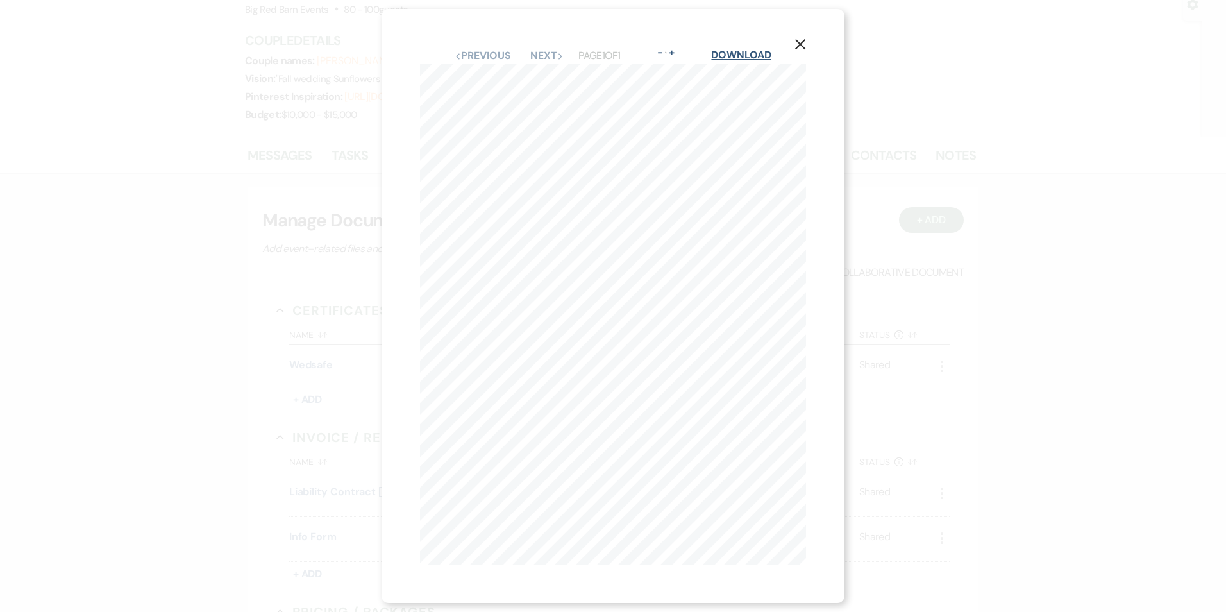
click at [747, 49] on link "Download" at bounding box center [741, 54] width 60 height 13
click at [354, 271] on div "X Previous Previous Next Next Page 1 of 1 - Zoom + Download EV500-0810 CERTIFIC…" at bounding box center [613, 306] width 1226 height 612
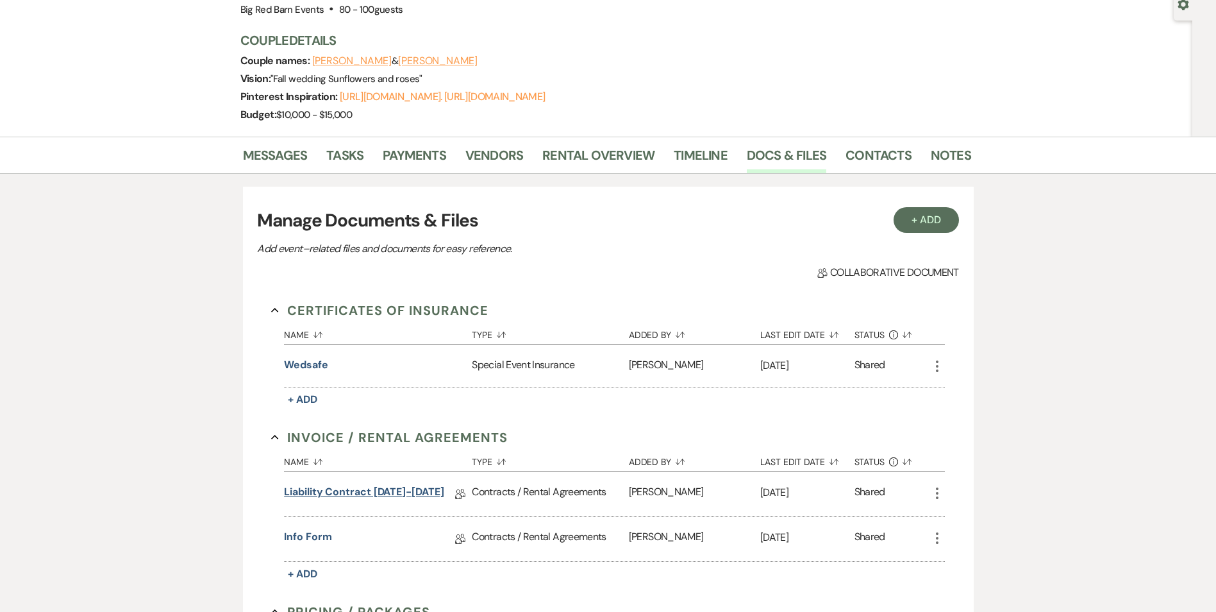
click at [360, 489] on link "Liability Contract [DATE]-[DATE]" at bounding box center [364, 494] width 160 height 20
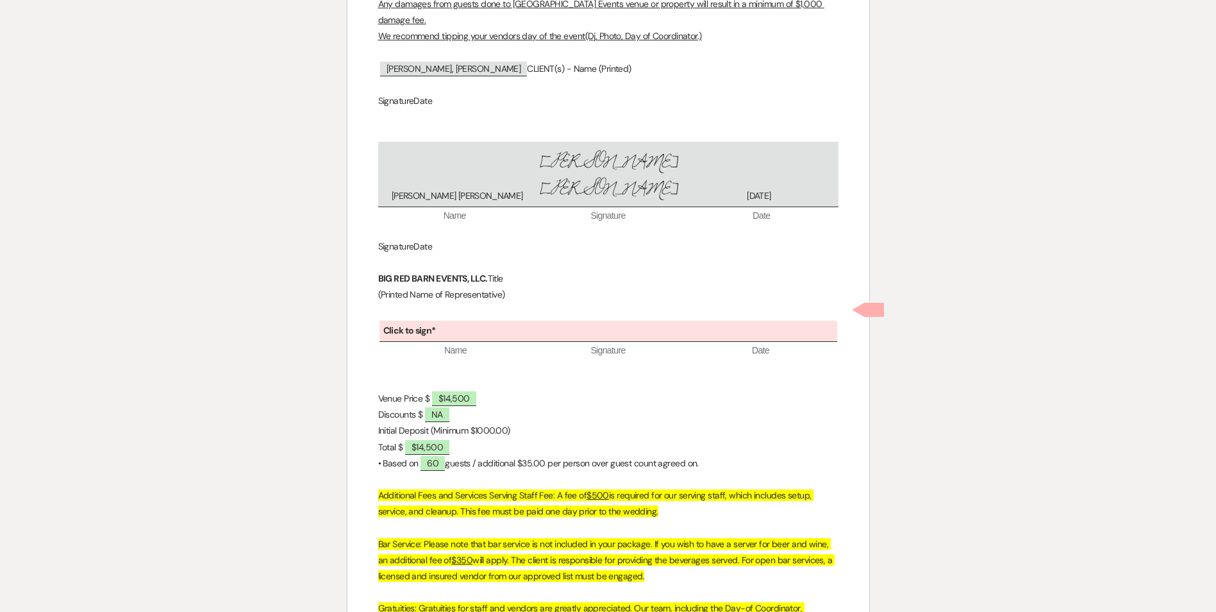
scroll to position [2780, 0]
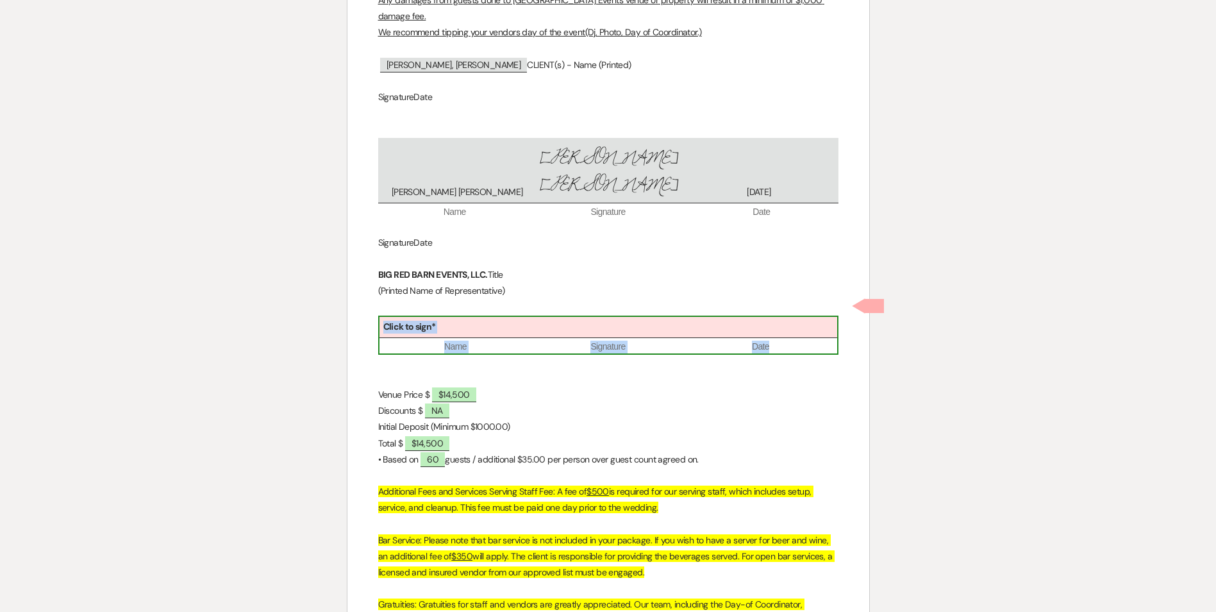
click at [585, 317] on div "Click to sign*" at bounding box center [609, 327] width 458 height 21
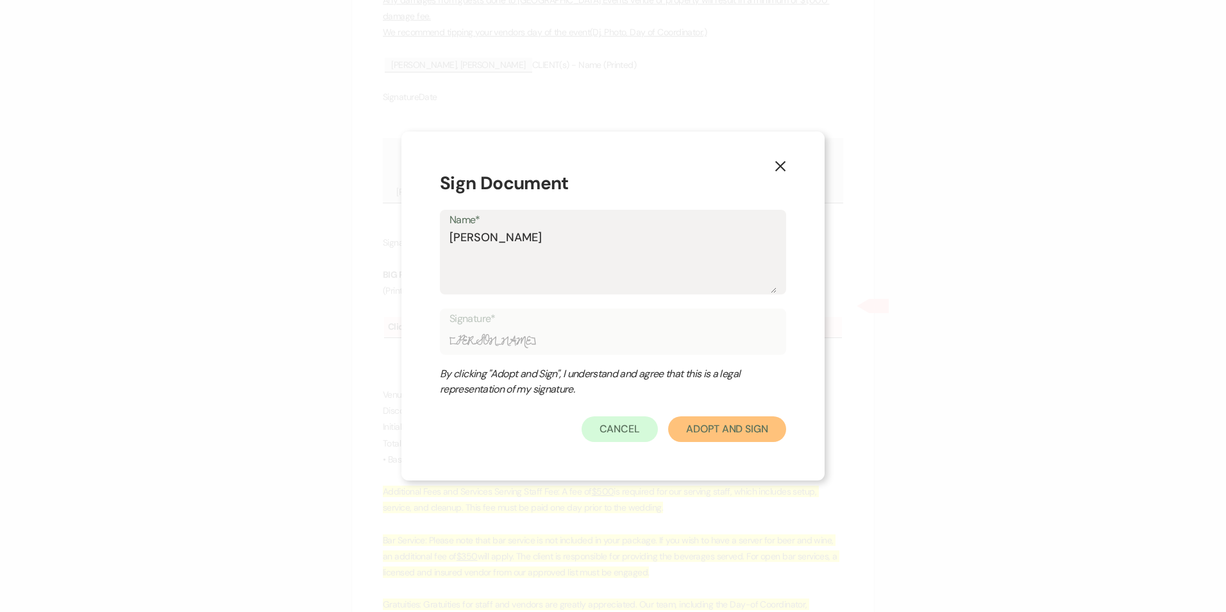
click at [711, 431] on button "Adopt And Sign" at bounding box center [727, 429] width 118 height 26
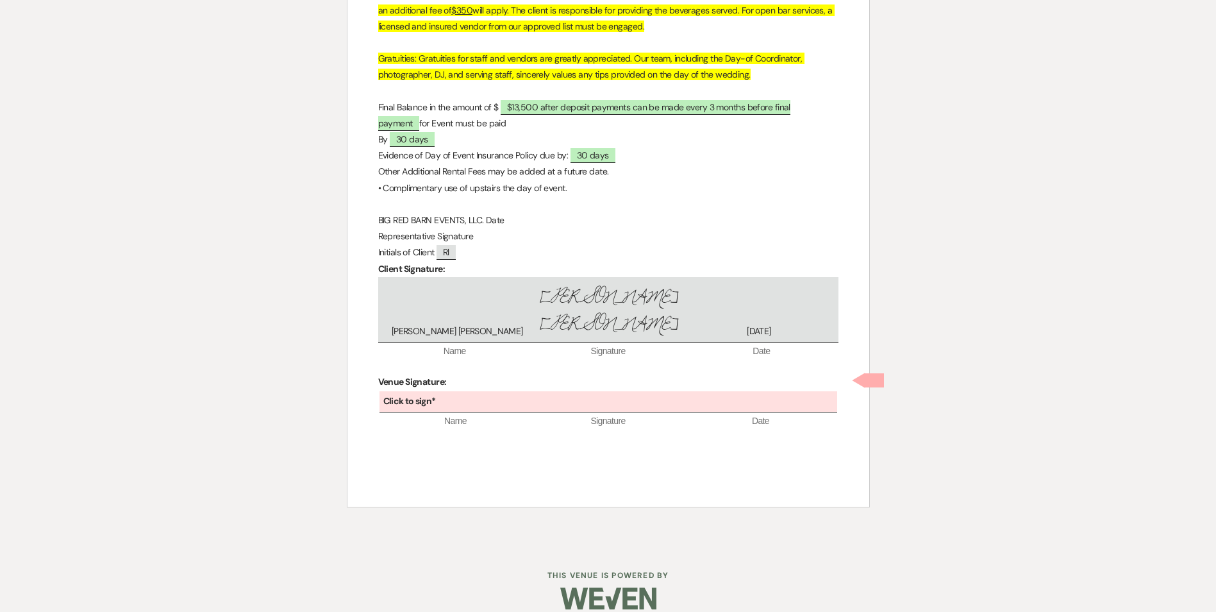
scroll to position [3344, 0]
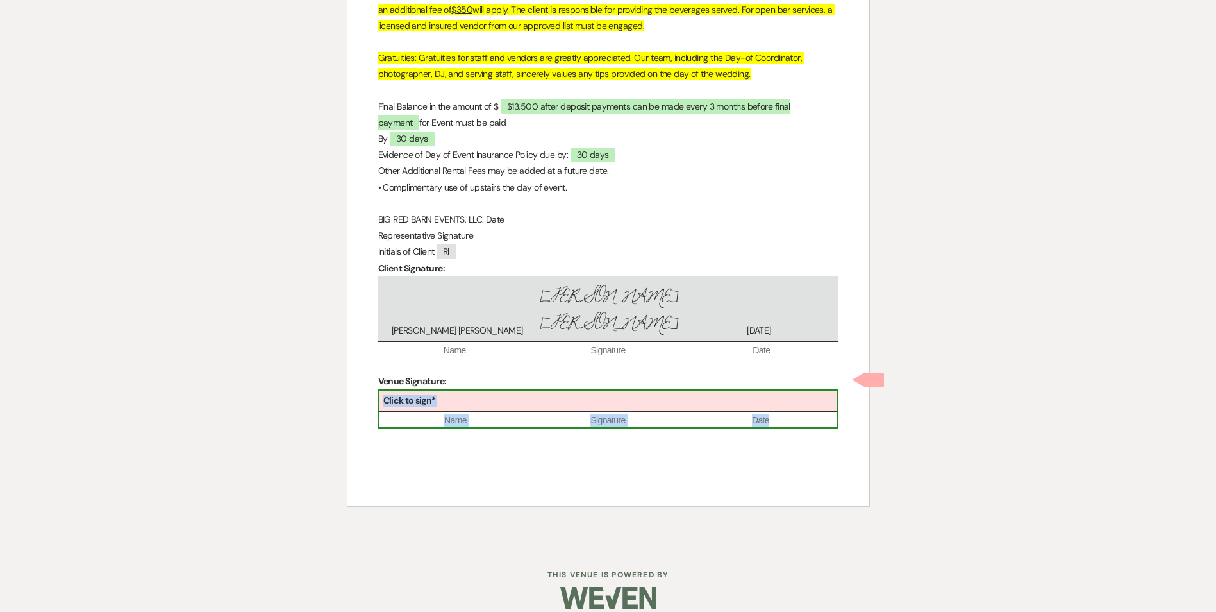
click at [453, 391] on div "Click to sign*" at bounding box center [609, 401] width 458 height 21
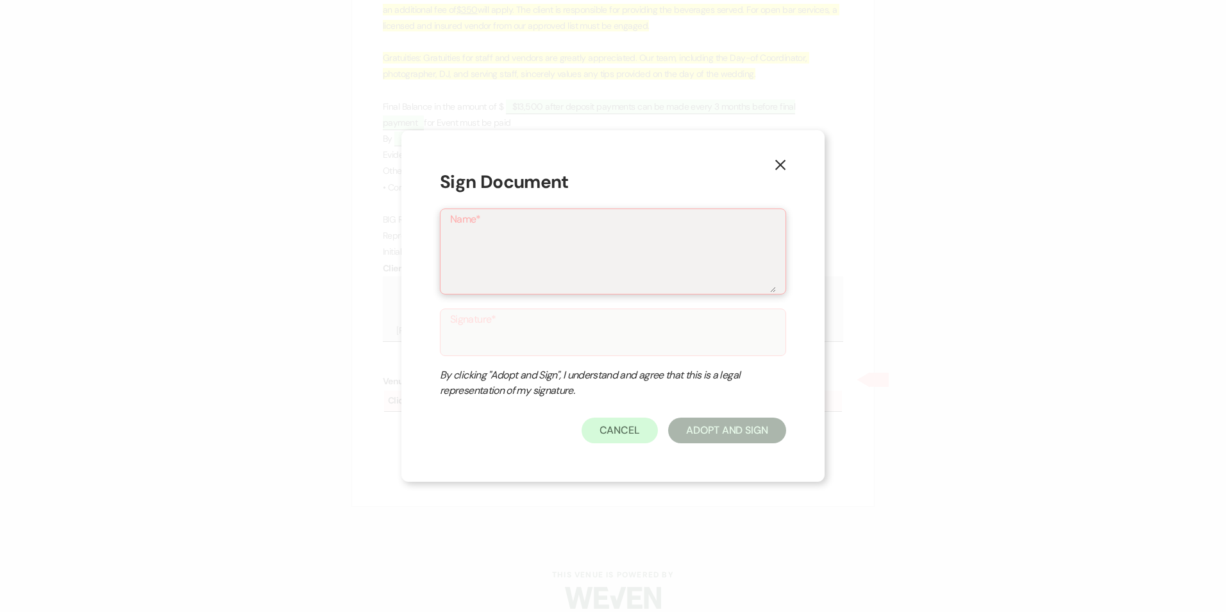
click at [503, 271] on textarea "Name*" at bounding box center [613, 260] width 326 height 64
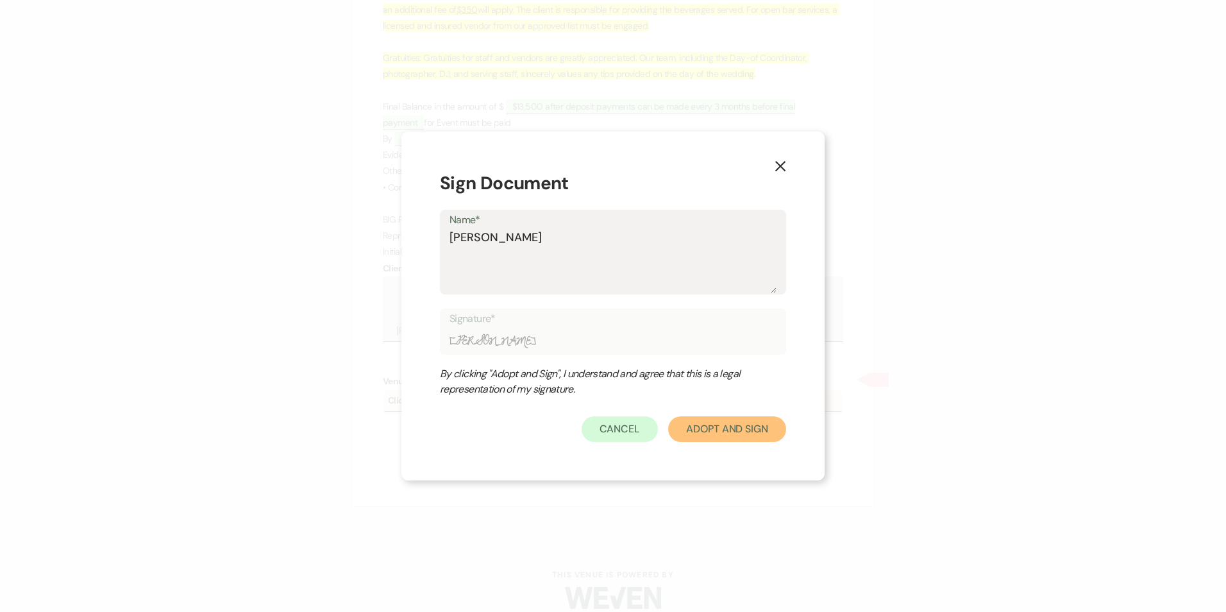
click at [696, 430] on button "Adopt And Sign" at bounding box center [727, 429] width 118 height 26
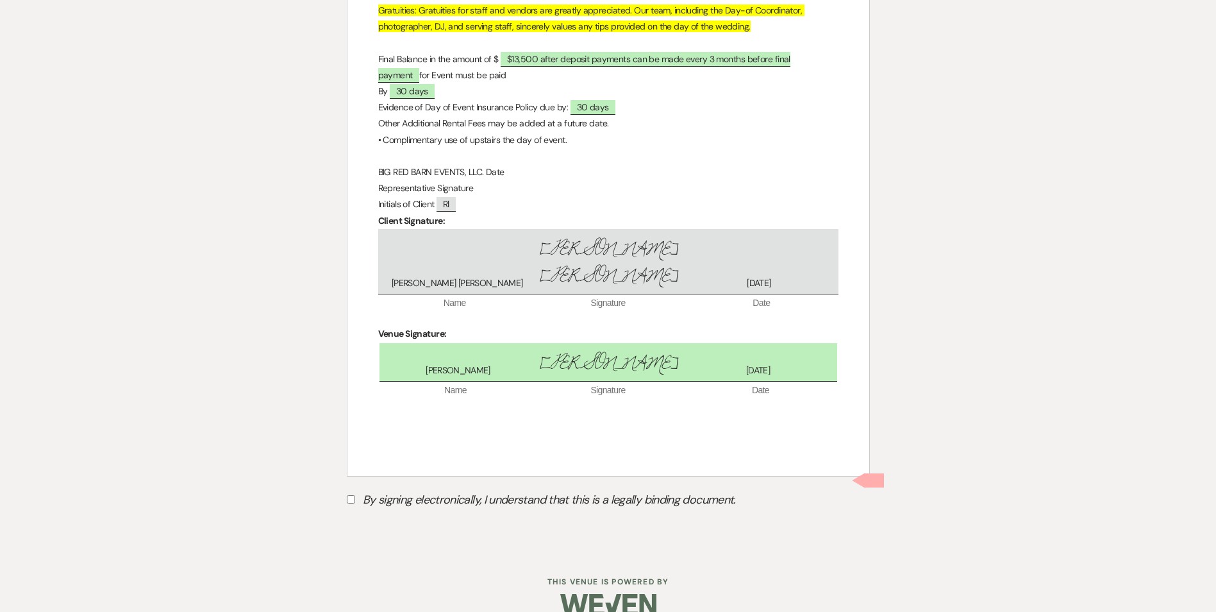
scroll to position [3398, 0]
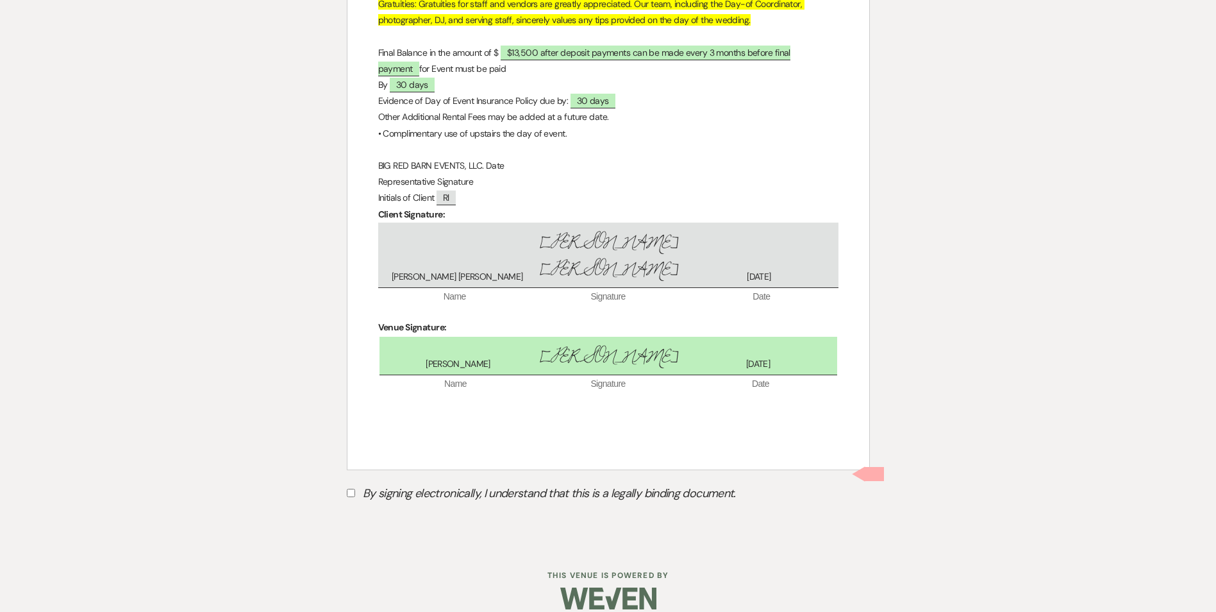
click at [352, 489] on input "By signing electronically, I understand that this is a legally binding document." at bounding box center [351, 493] width 8 height 8
click at [397, 514] on button "Submit" at bounding box center [392, 525] width 90 height 23
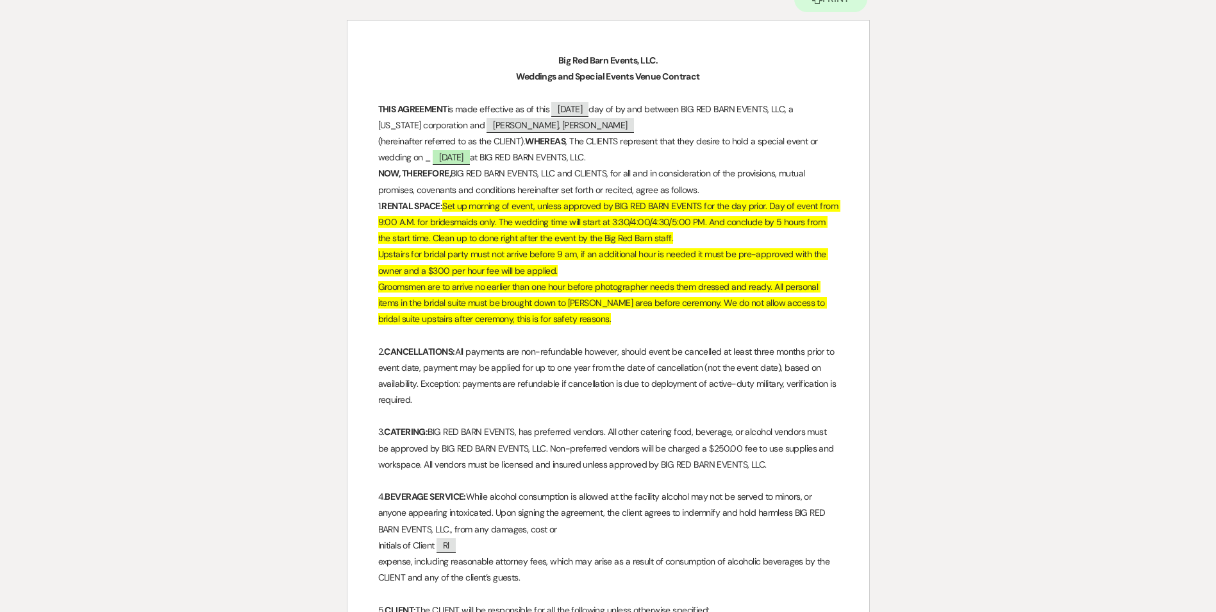
scroll to position [0, 0]
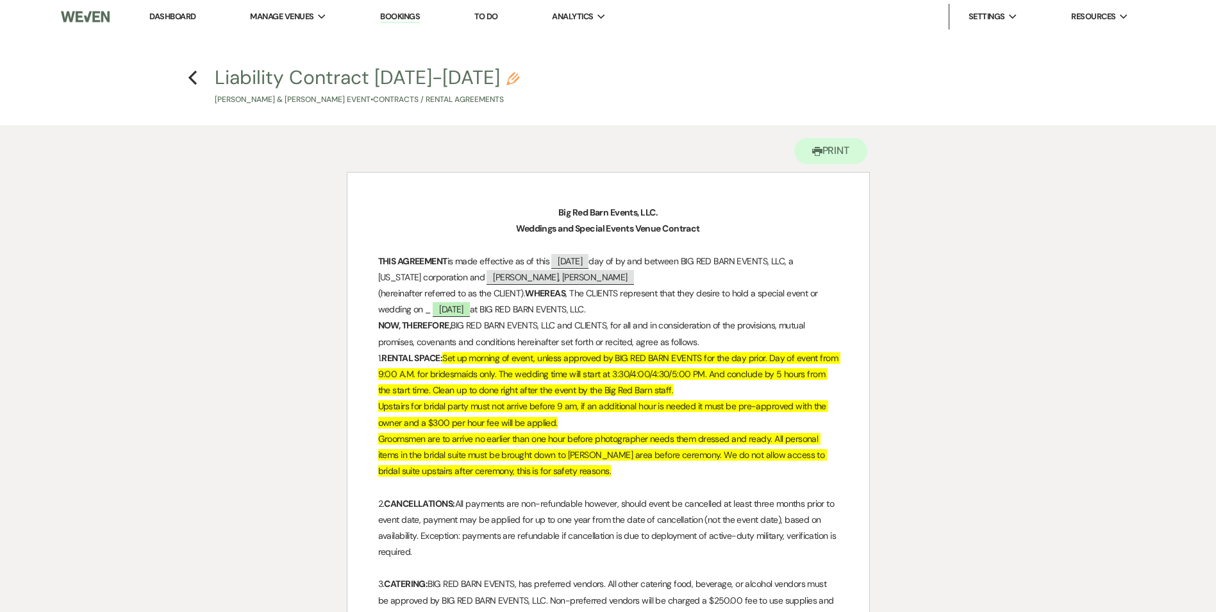
click at [203, 78] on h4 "Previous Liability Contract [DATE]-[DATE] Pencil [PERSON_NAME] & [PERSON_NAME] …" at bounding box center [608, 85] width 923 height 42
click at [194, 79] on h4 "Previous Liability Contract [DATE]-[DATE] Pencil [PERSON_NAME] & [PERSON_NAME] …" at bounding box center [608, 85] width 923 height 42
click at [194, 79] on icon "Previous" at bounding box center [193, 77] width 10 height 15
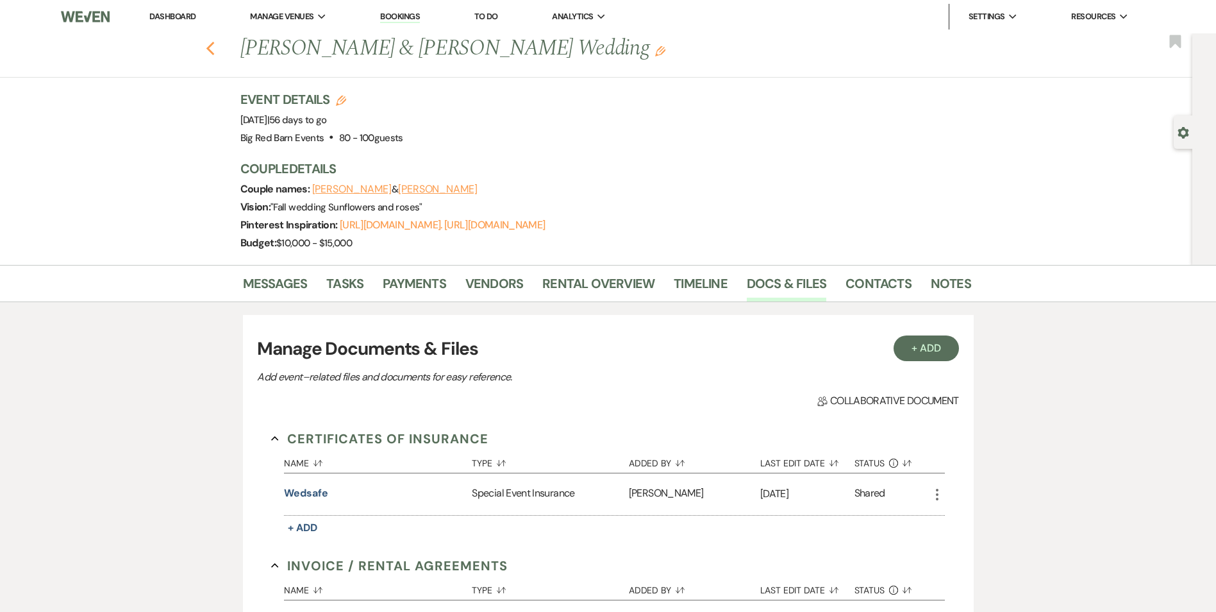
click at [215, 49] on icon "Previous" at bounding box center [211, 48] width 10 height 15
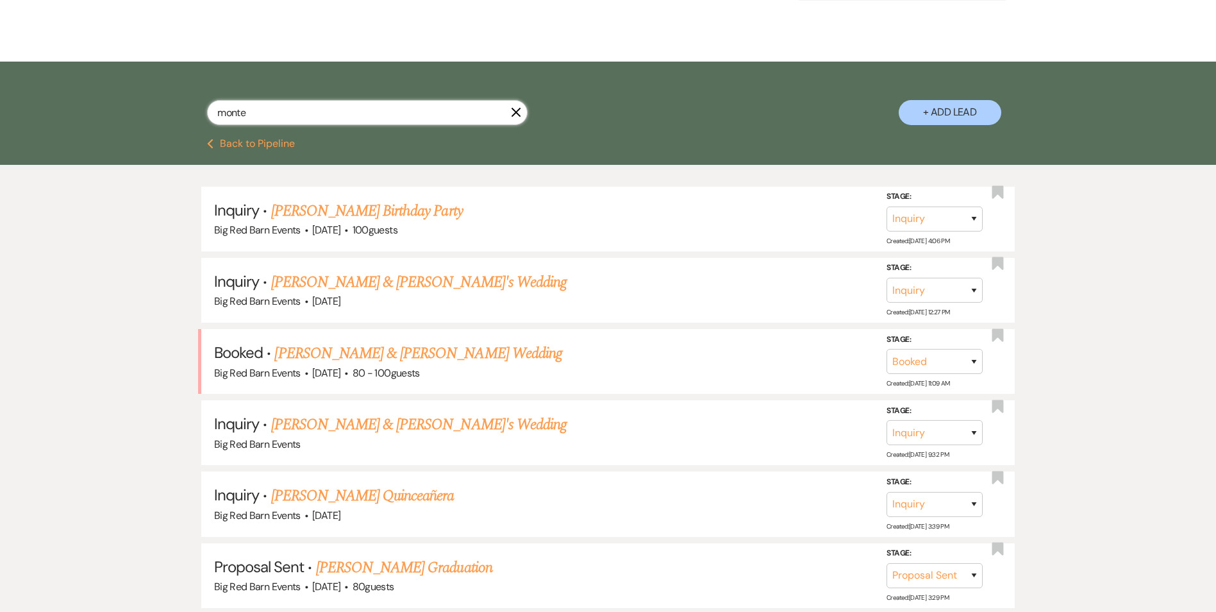
click at [0, 63] on html "Dashboard Manage Venues Expand Big Red Barn Events Bookings To Do Analytics Exp…" at bounding box center [608, 260] width 1216 height 905
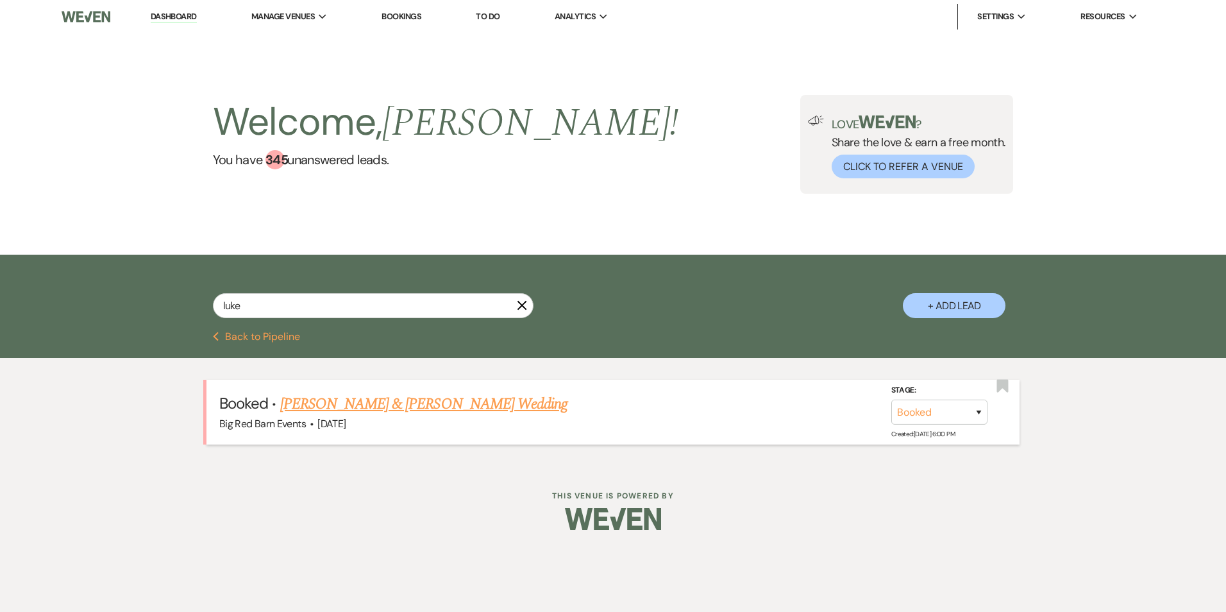
click at [332, 403] on link "[PERSON_NAME] & [PERSON_NAME] Wedding" at bounding box center [423, 403] width 287 height 23
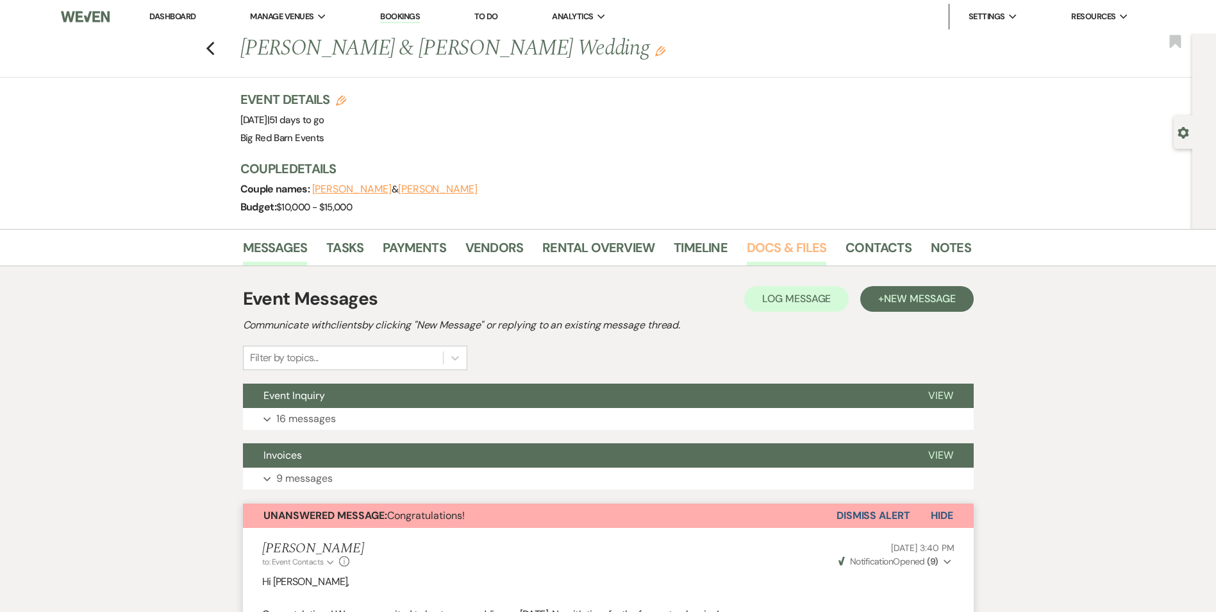
click at [806, 248] on link "Docs & Files" at bounding box center [787, 251] width 80 height 28
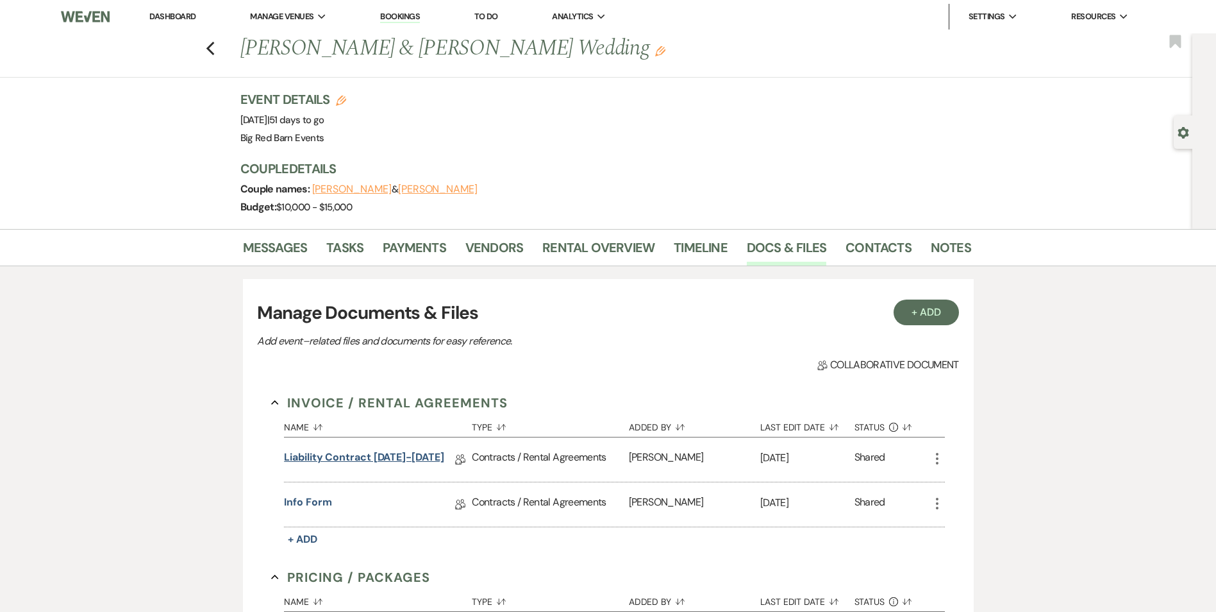
click at [367, 458] on link "Liability Contract [DATE]-[DATE]" at bounding box center [364, 459] width 160 height 20
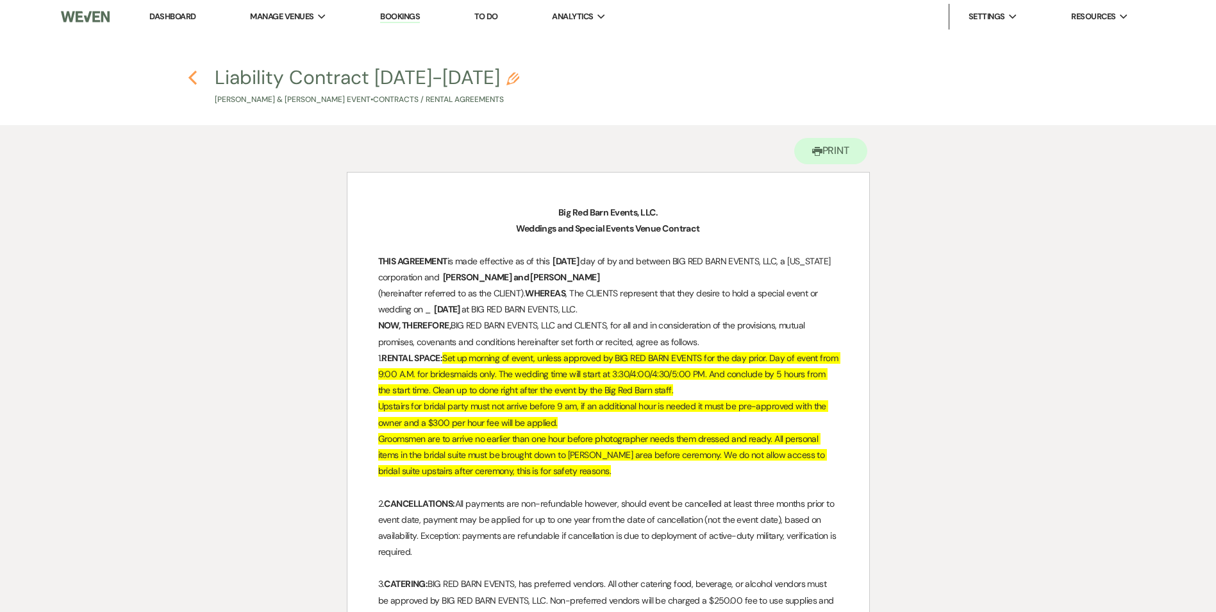
click at [193, 79] on icon "Previous" at bounding box center [193, 77] width 10 height 15
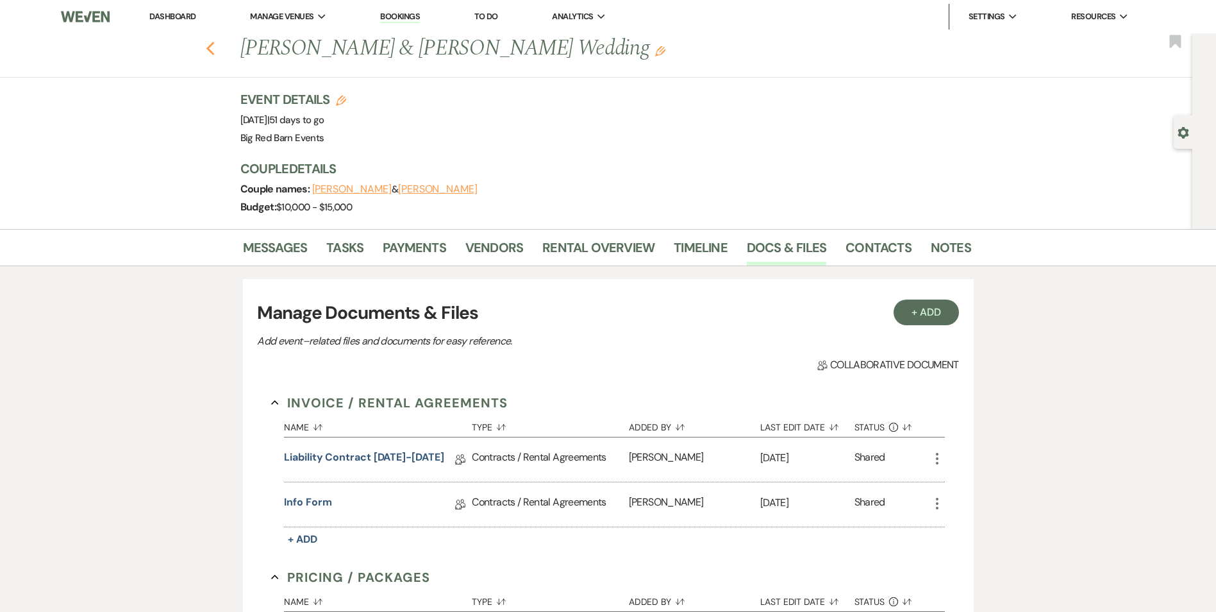
click at [212, 51] on icon "Previous" at bounding box center [211, 48] width 10 height 15
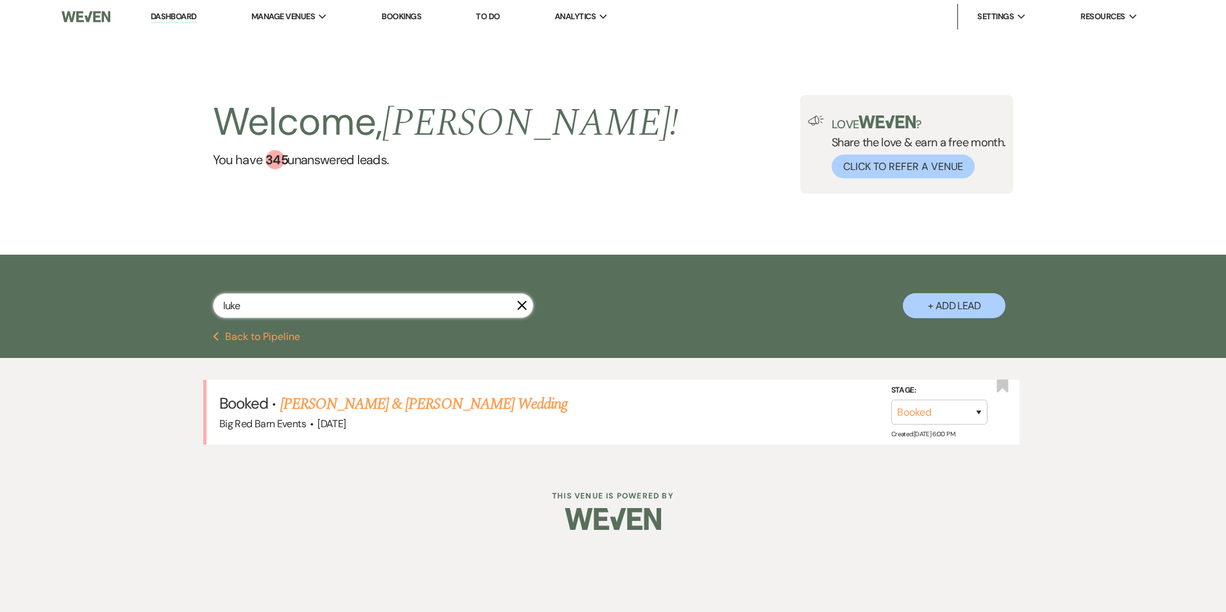
click at [206, 305] on div "[PERSON_NAME] + Add Lead" at bounding box center [612, 294] width 923 height 67
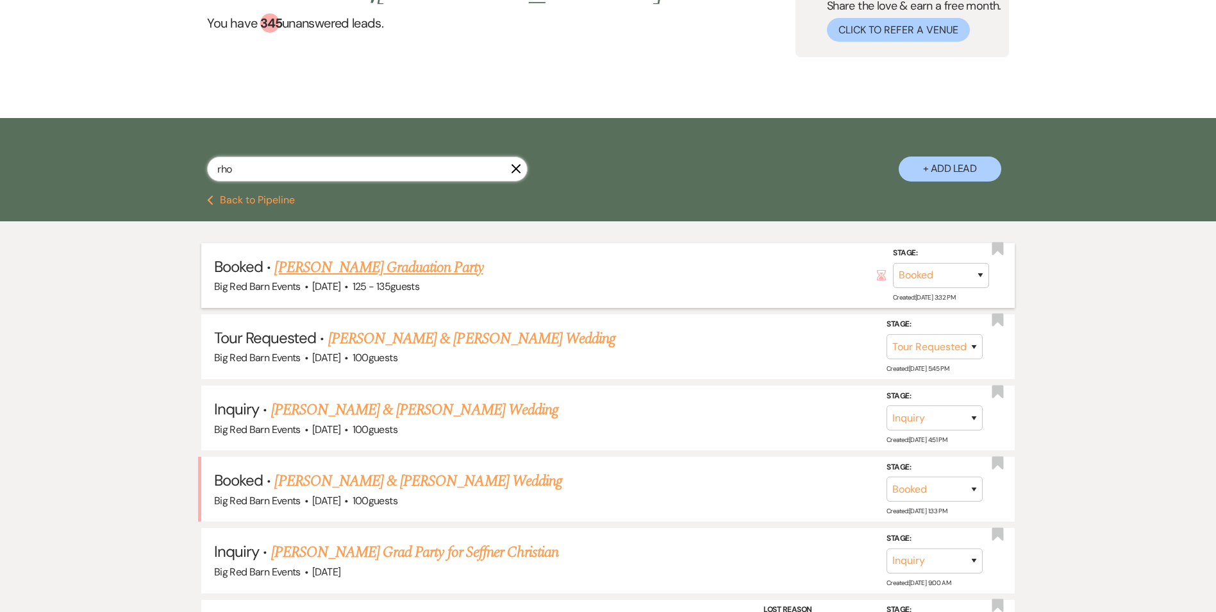
scroll to position [192, 0]
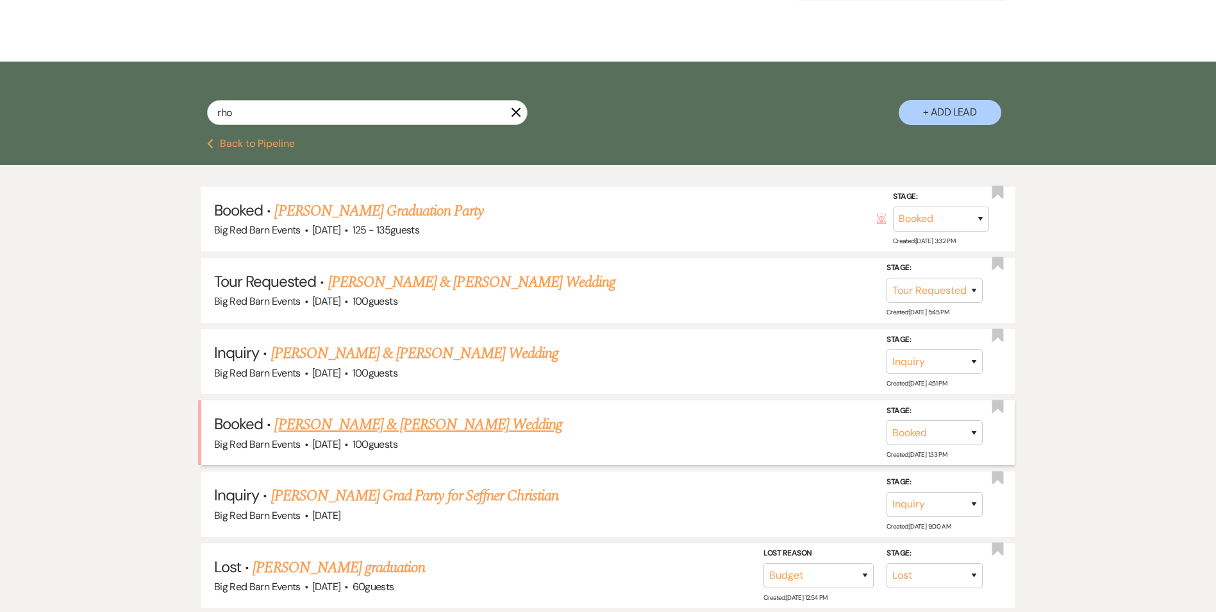
click at [408, 423] on link "[PERSON_NAME] & [PERSON_NAME] Wedding" at bounding box center [417, 424] width 287 height 23
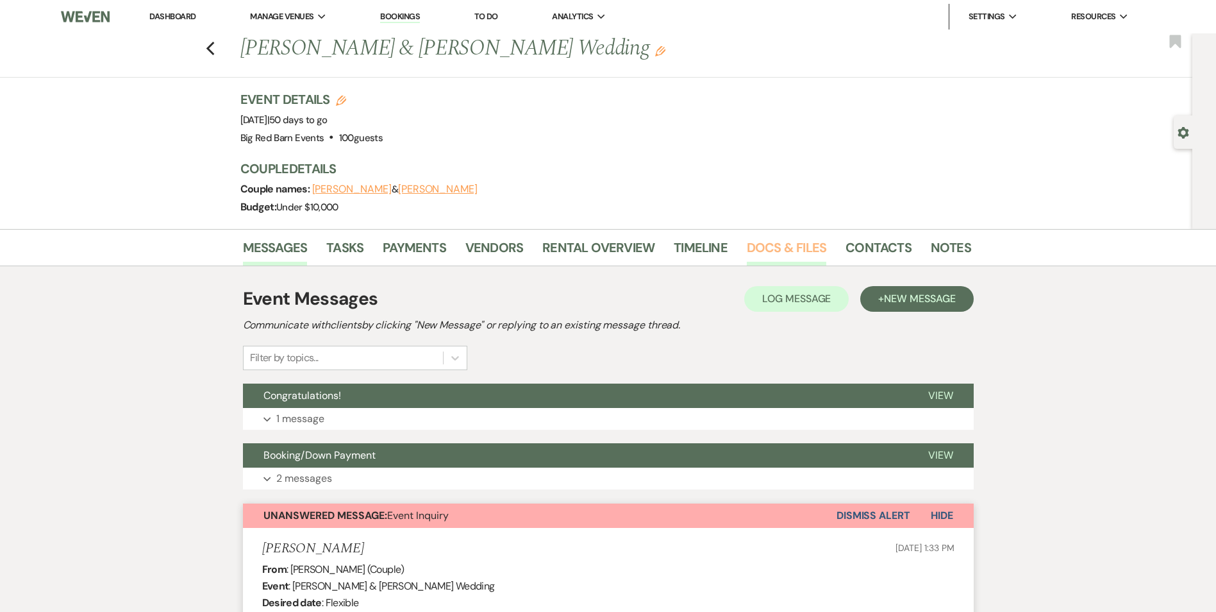
click at [768, 246] on link "Docs & Files" at bounding box center [787, 251] width 80 height 28
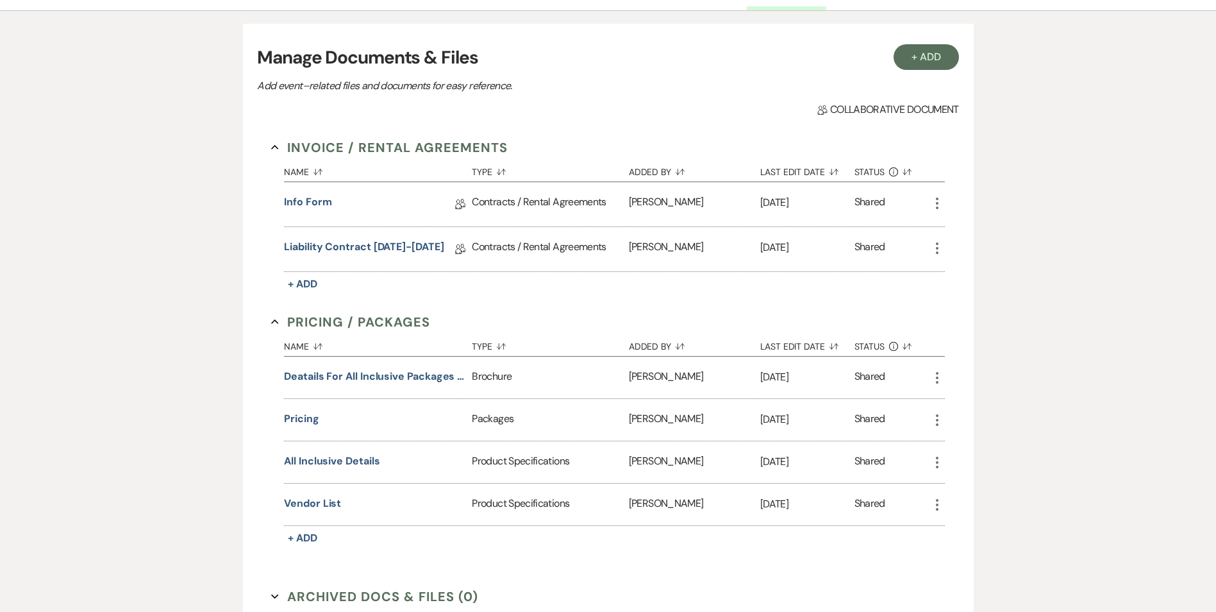
scroll to position [256, 0]
click at [362, 251] on link "Liability Contract [DATE]-[DATE]" at bounding box center [364, 248] width 160 height 20
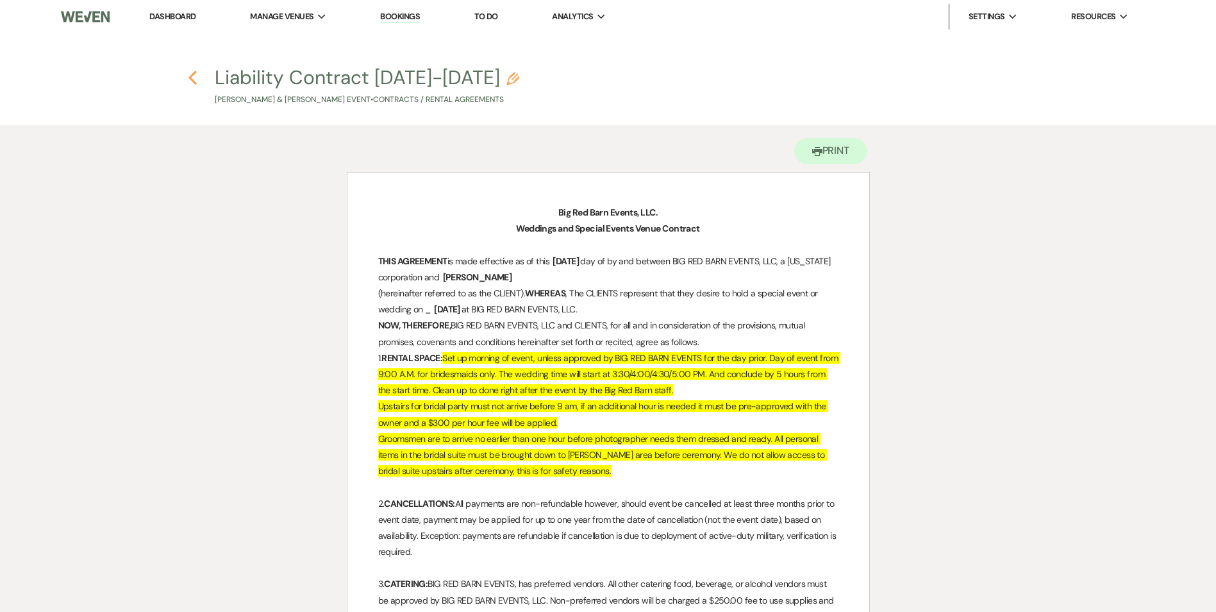
click at [196, 79] on icon "Previous" at bounding box center [193, 77] width 10 height 15
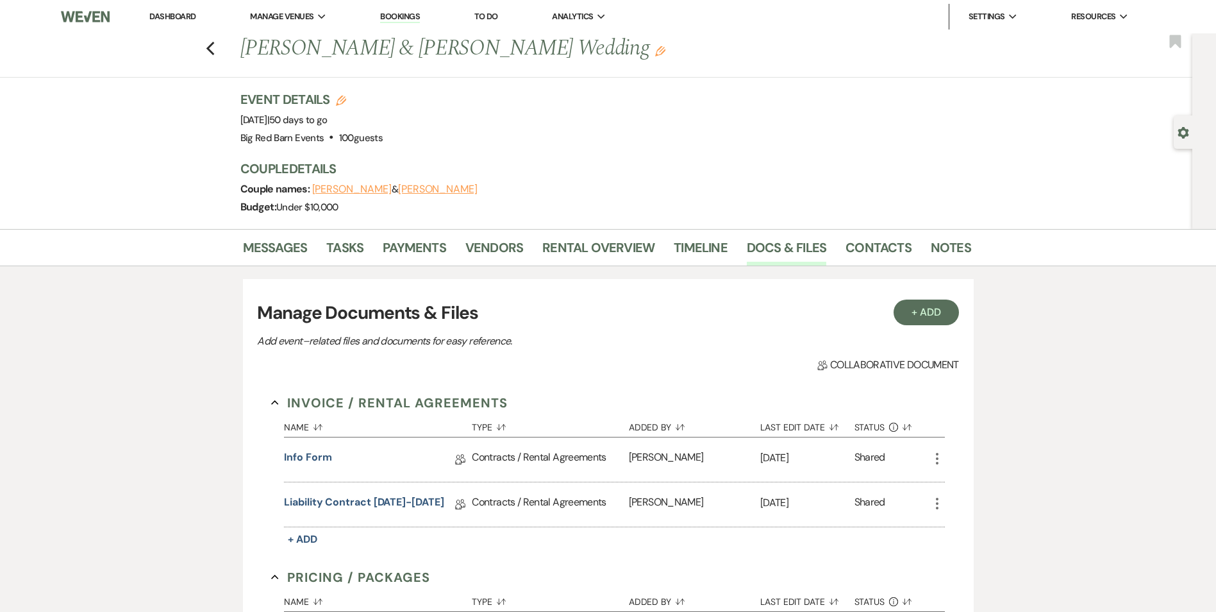
click at [220, 50] on div "Previous [PERSON_NAME] & [PERSON_NAME] Wedding Edit Bookmark" at bounding box center [593, 55] width 1199 height 44
click at [209, 47] on div "Previous [PERSON_NAME] & [PERSON_NAME] Wedding Edit Bookmark" at bounding box center [593, 55] width 1199 height 44
click at [214, 49] on icon "Previous" at bounding box center [211, 48] width 10 height 15
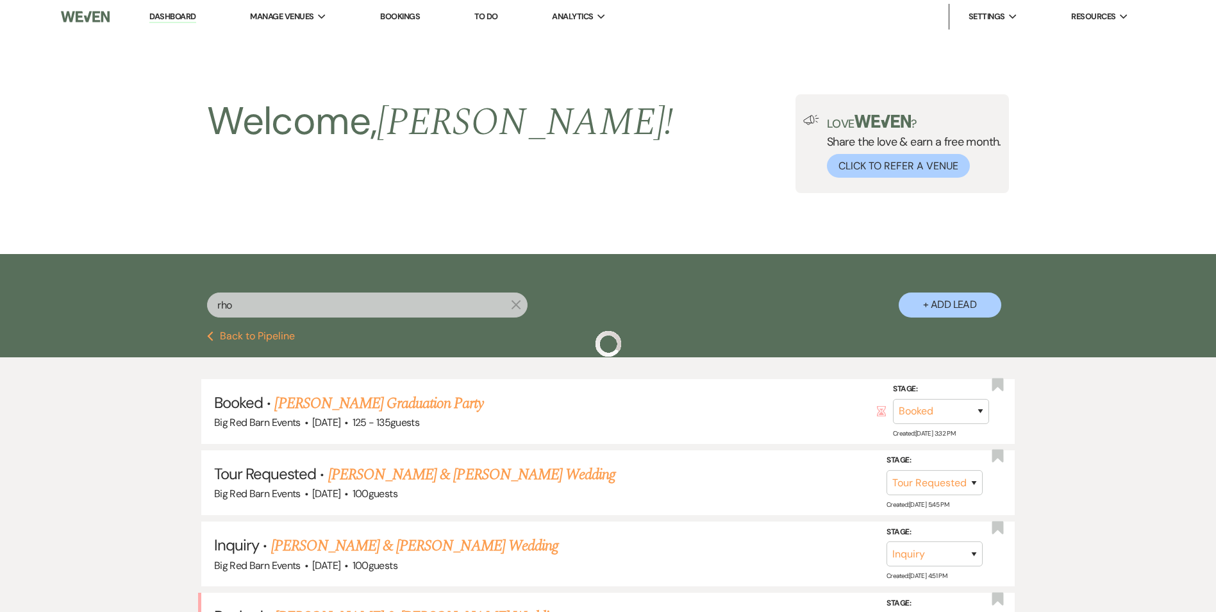
scroll to position [192, 0]
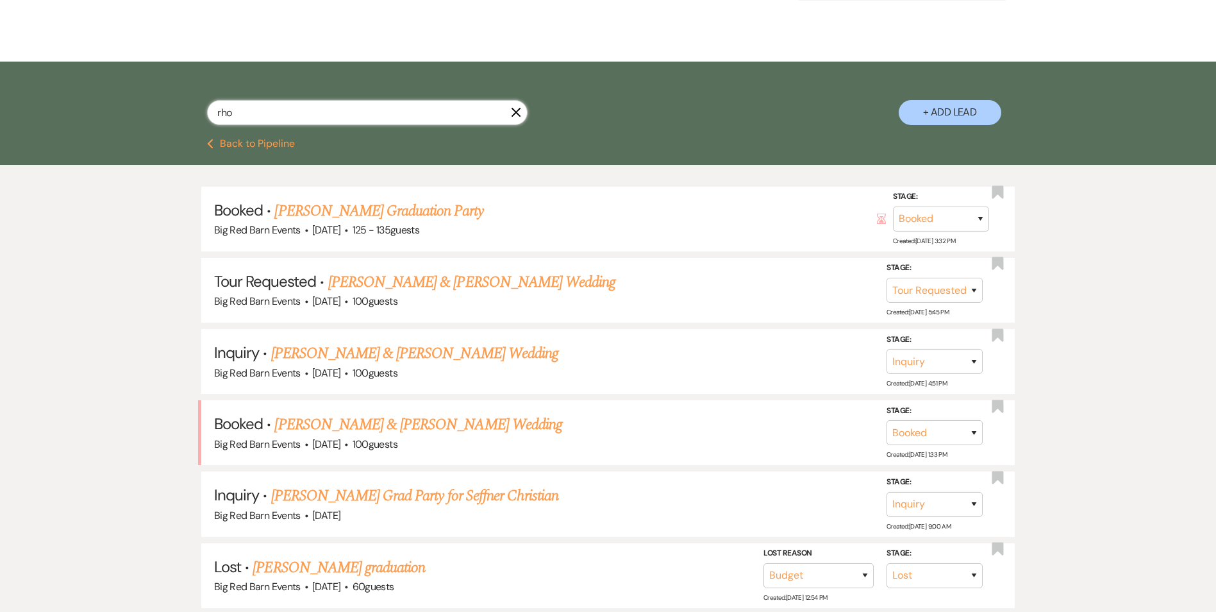
click at [76, 86] on div "rho X + Add Lead" at bounding box center [608, 100] width 1216 height 77
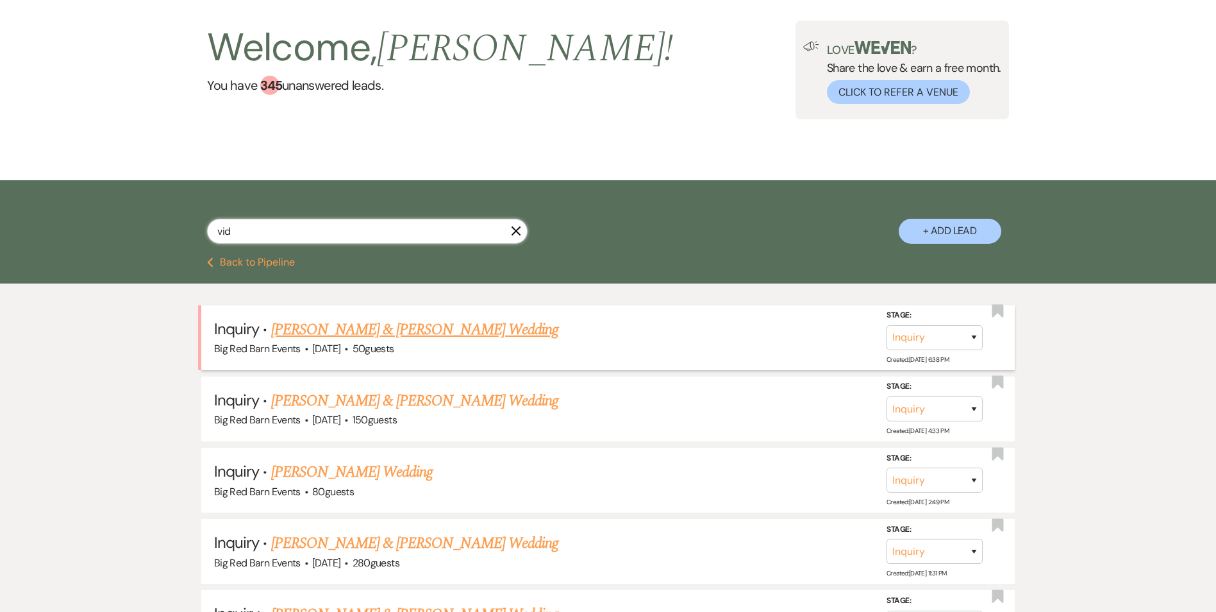
scroll to position [51, 0]
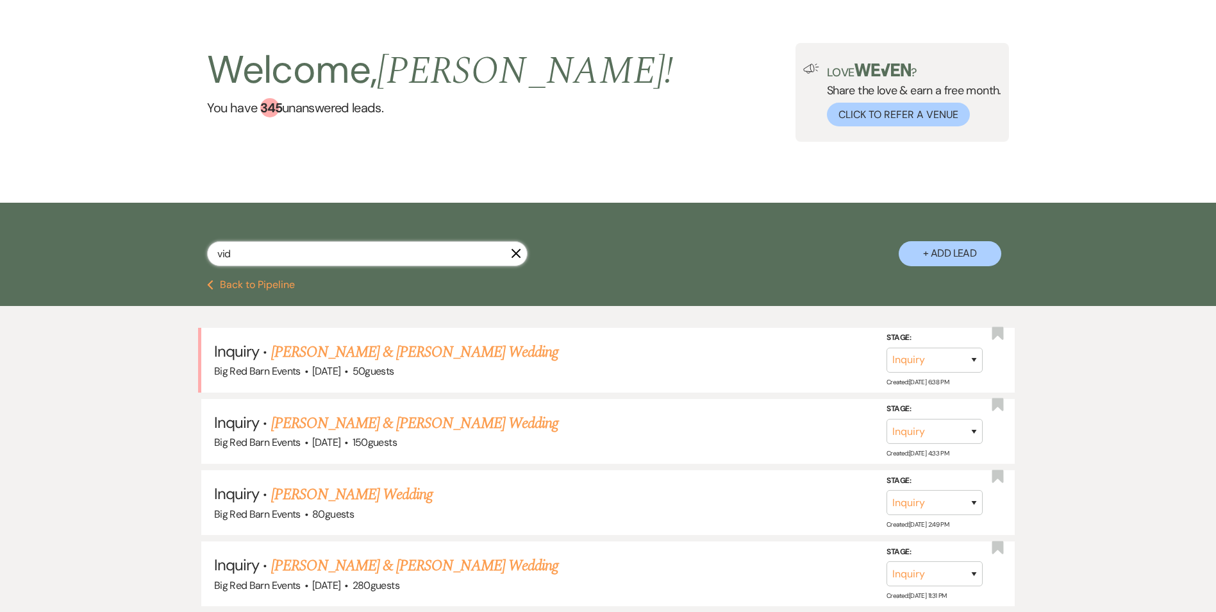
click at [249, 253] on input "vid" at bounding box center [367, 253] width 321 height 25
drag, startPoint x: 231, startPoint y: 254, endPoint x: 193, endPoint y: 248, distance: 38.4
click at [211, 254] on input "vid" at bounding box center [367, 253] width 321 height 25
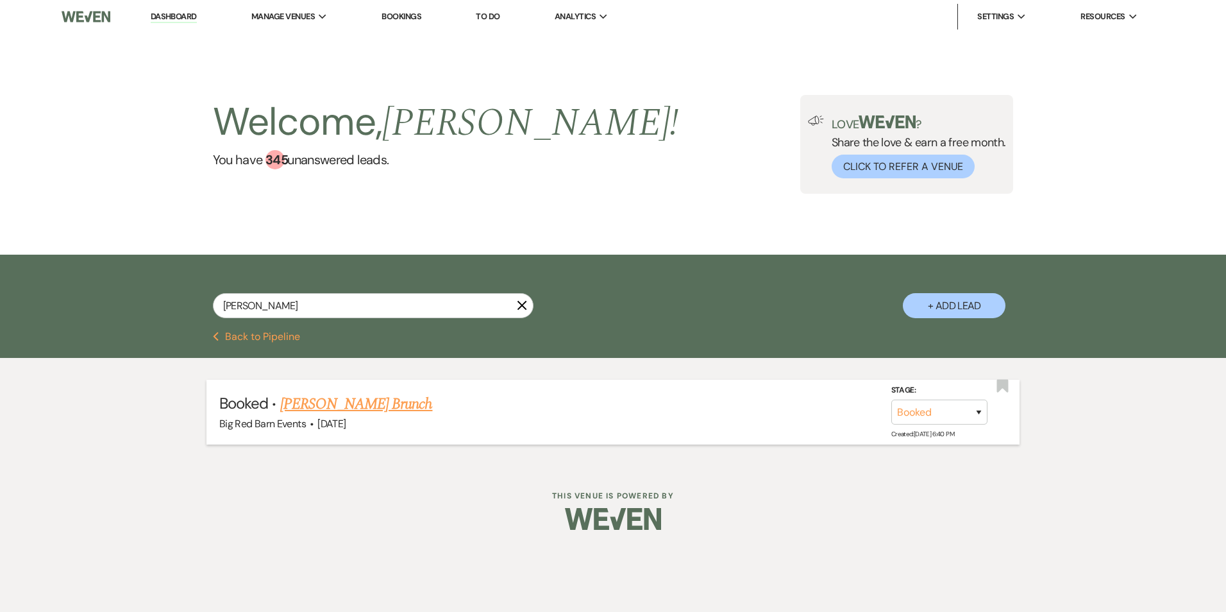
click at [364, 405] on link "[PERSON_NAME] Brunch" at bounding box center [356, 403] width 153 height 23
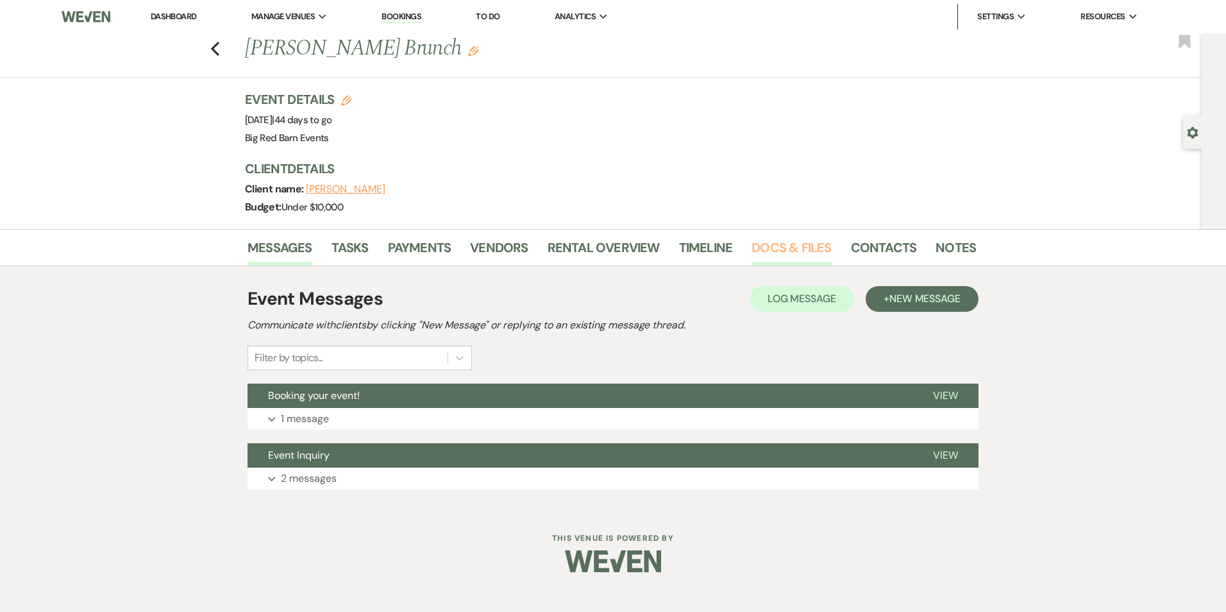
click at [817, 251] on link "Docs & Files" at bounding box center [792, 251] width 80 height 28
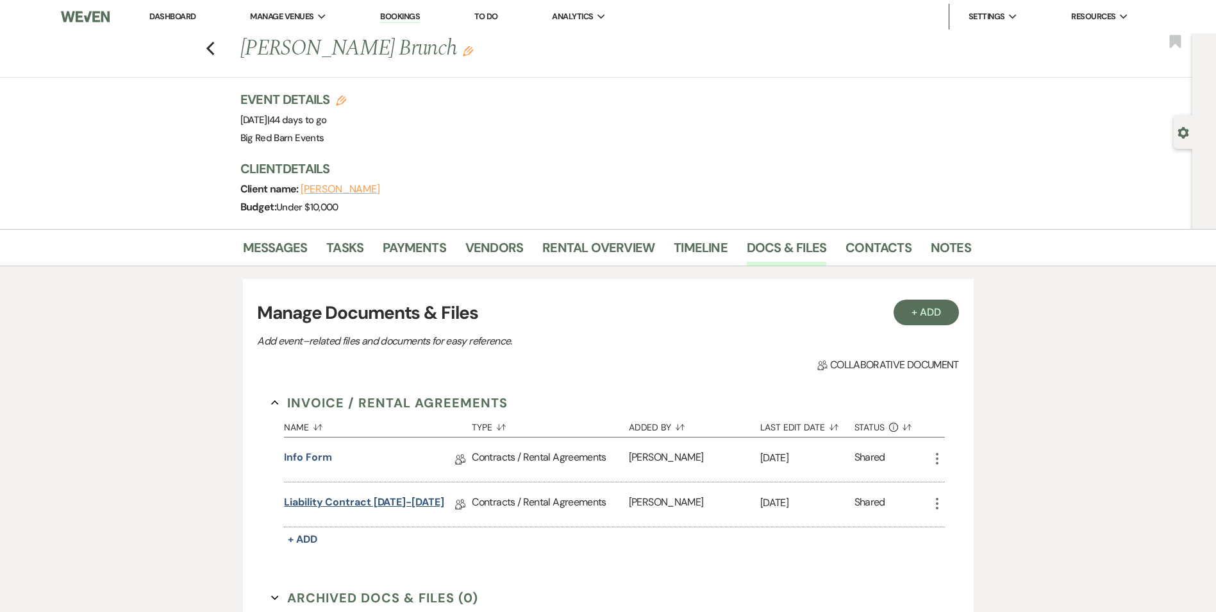
click at [384, 503] on link "Liability Contract [DATE]-[DATE]" at bounding box center [364, 504] width 160 height 20
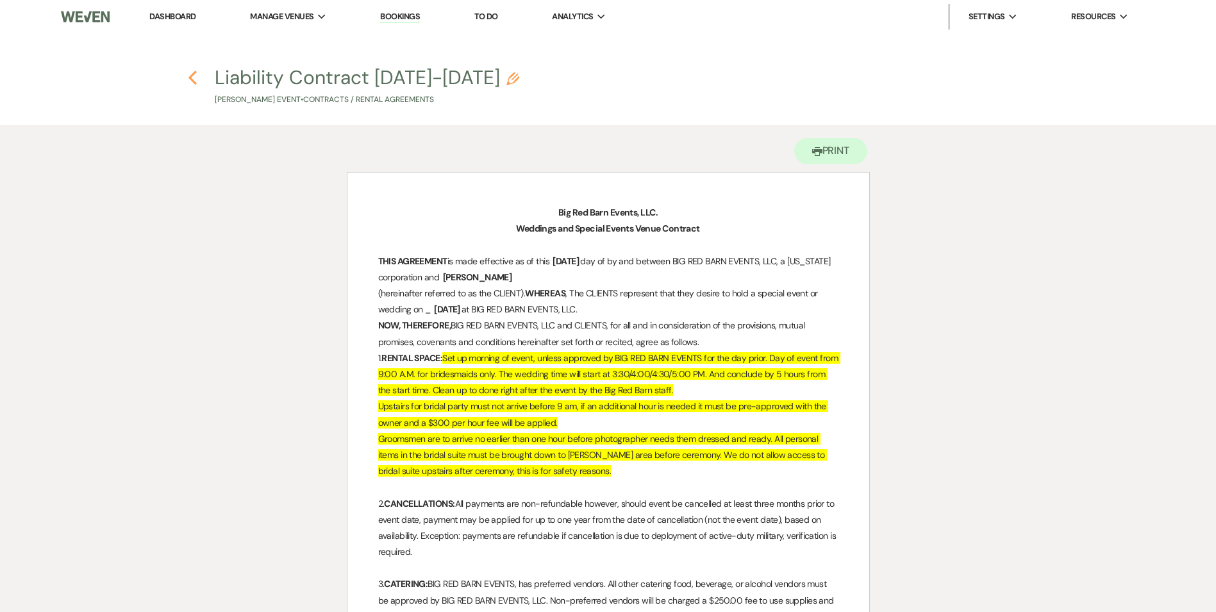
click at [193, 76] on icon "Previous" at bounding box center [193, 77] width 10 height 15
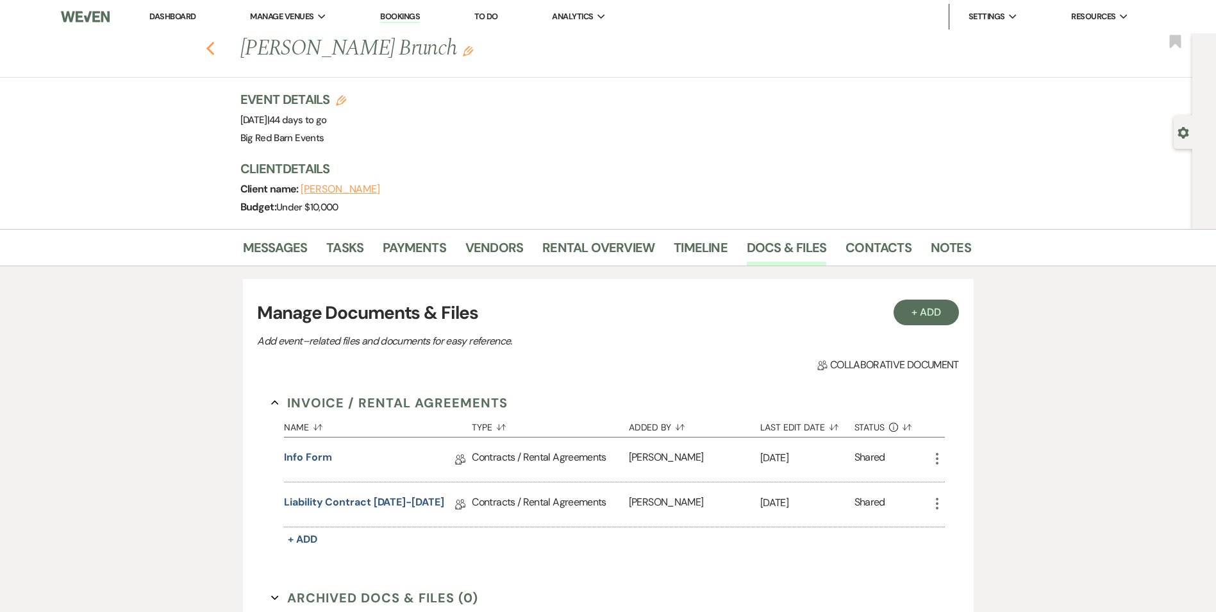
click at [215, 47] on icon "Previous" at bounding box center [211, 48] width 10 height 15
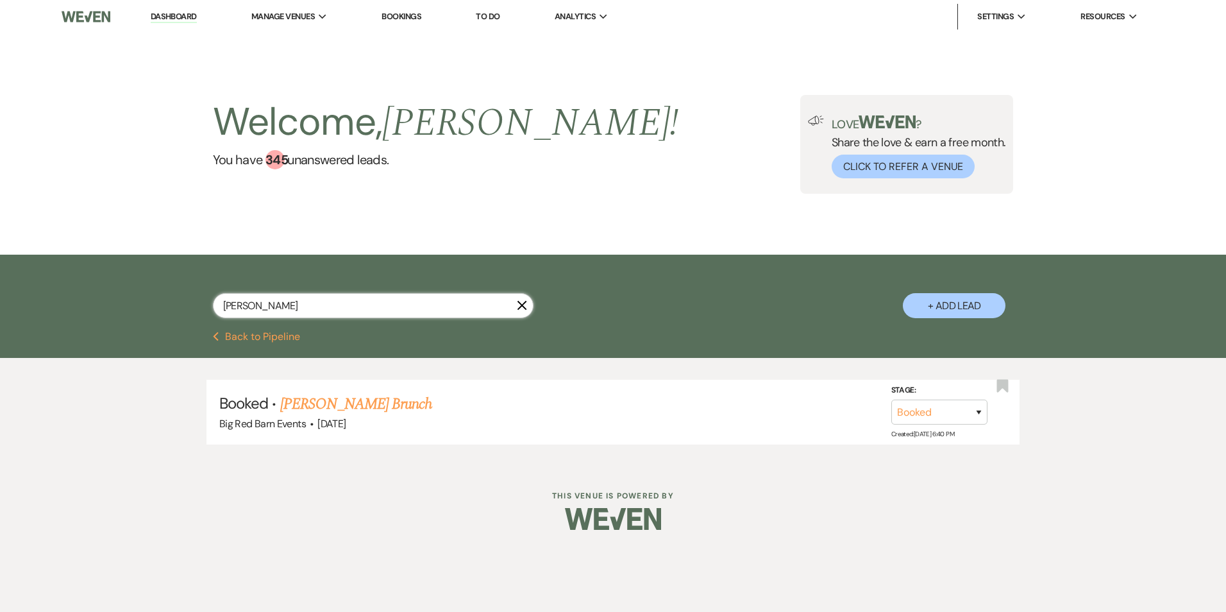
drag, startPoint x: 283, startPoint y: 306, endPoint x: 46, endPoint y: 277, distance: 239.0
click at [125, 299] on div "[PERSON_NAME] + Add Lead" at bounding box center [613, 293] width 1226 height 77
click at [333, 411] on link "[PERSON_NAME] & [PERSON_NAME] Wedding" at bounding box center [423, 403] width 287 height 23
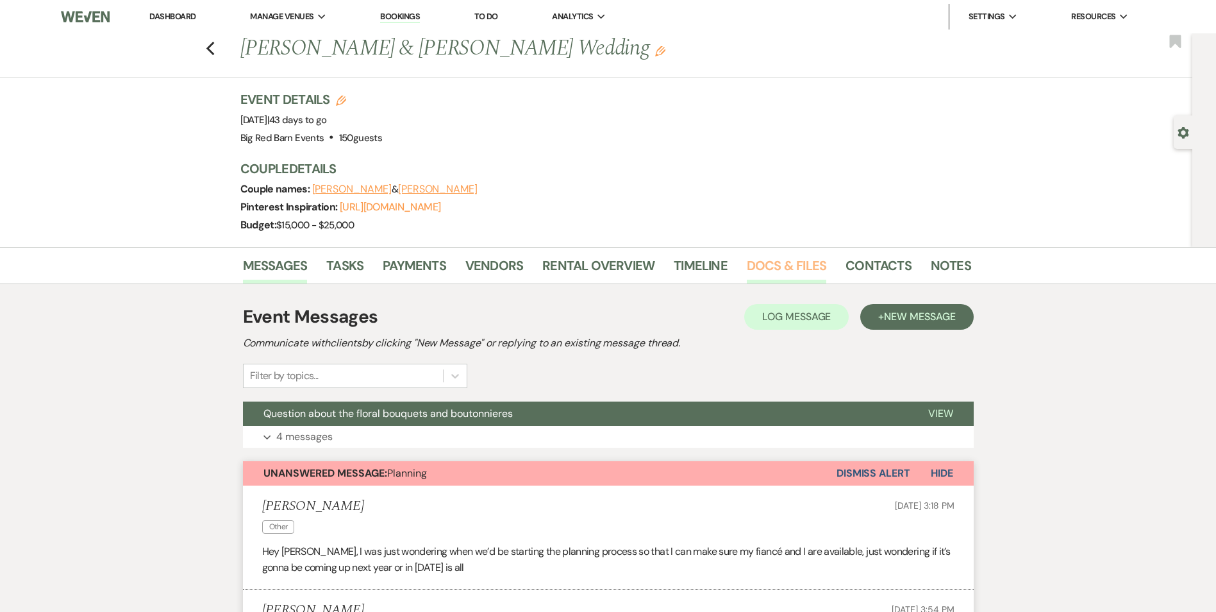
click at [764, 269] on link "Docs & Files" at bounding box center [787, 269] width 80 height 28
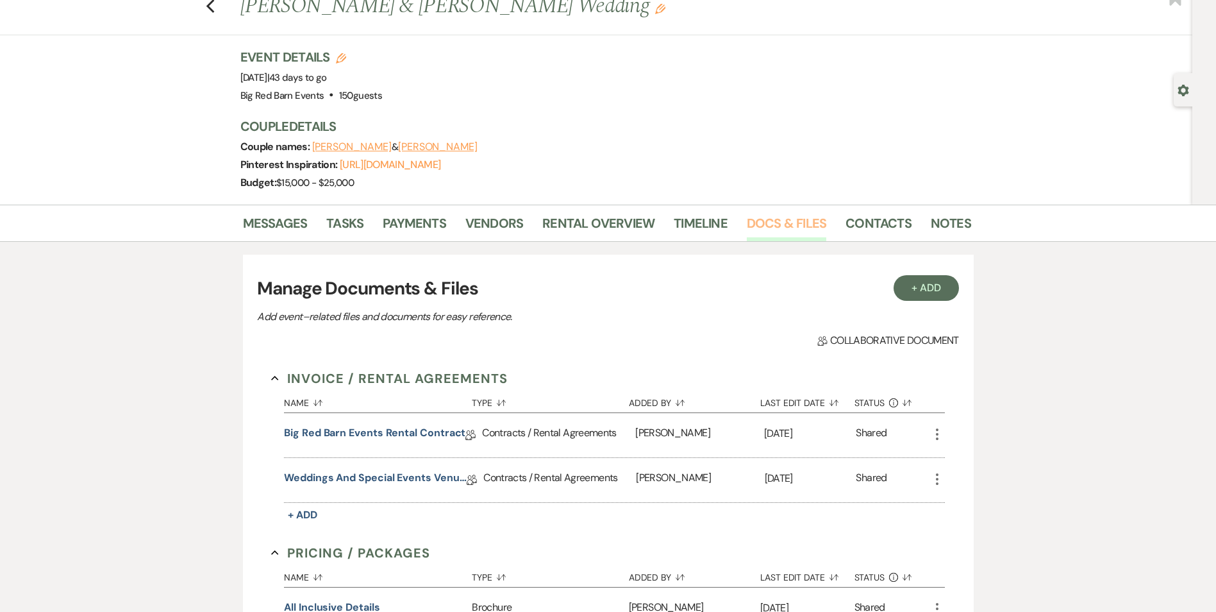
scroll to position [64, 0]
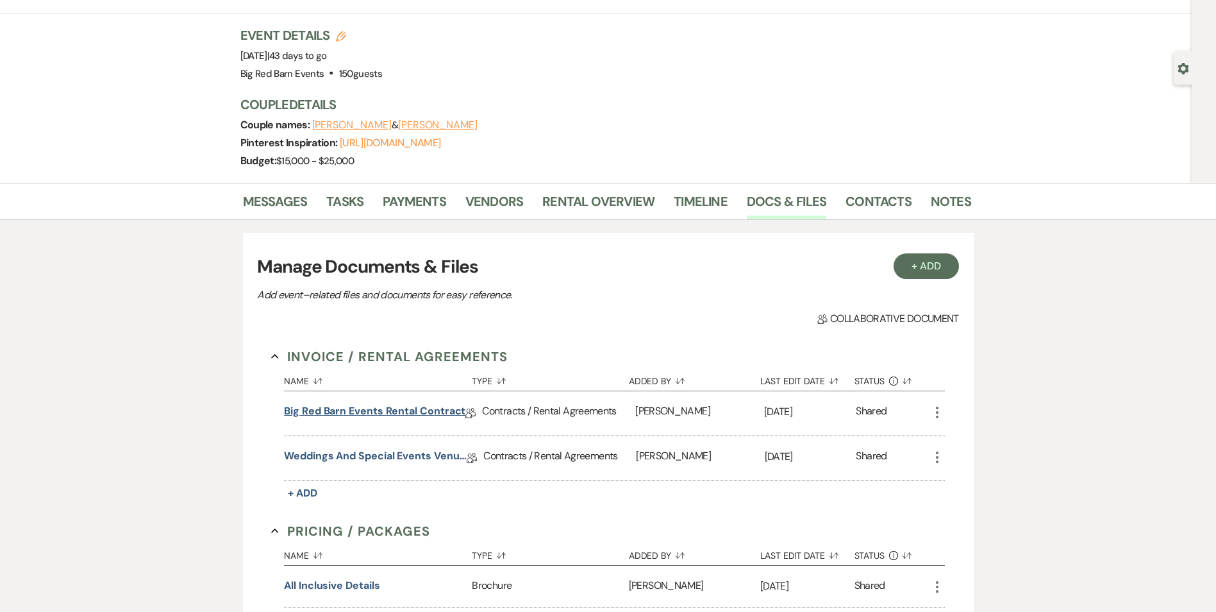
click at [416, 407] on link "Big Red Barn Events Rental Contract" at bounding box center [374, 413] width 181 height 20
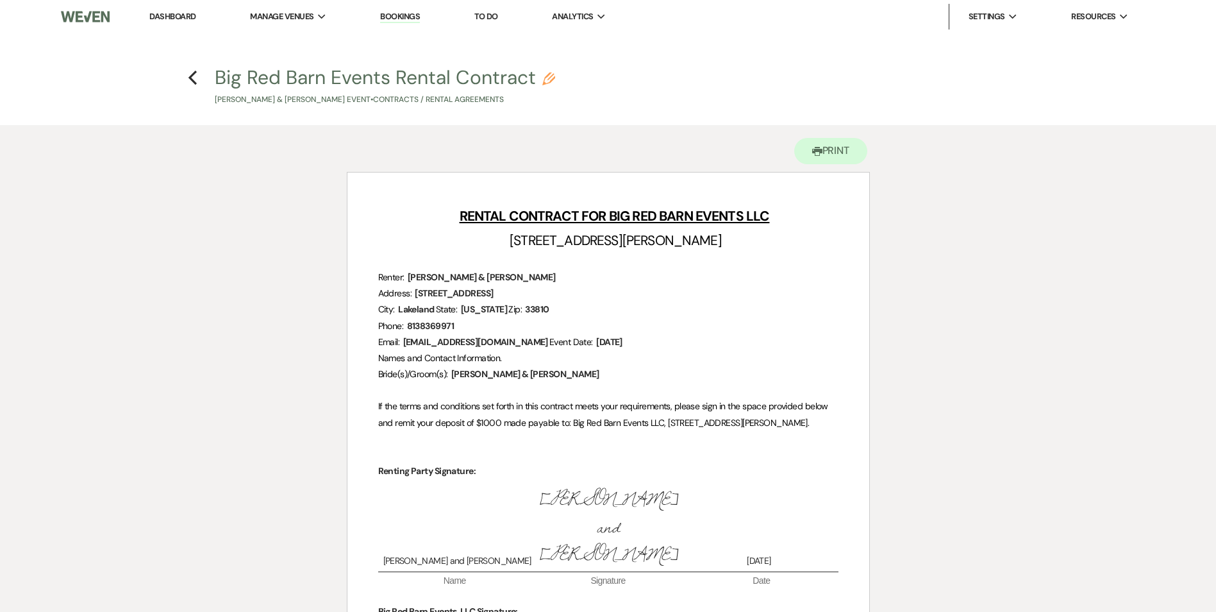
click at [199, 77] on h4 "Previous Big Red Barn Events Rental Contract Pencil [PERSON_NAME] & [PERSON_NAM…" at bounding box center [608, 85] width 923 height 42
click at [194, 79] on icon "Previous" at bounding box center [193, 77] width 10 height 15
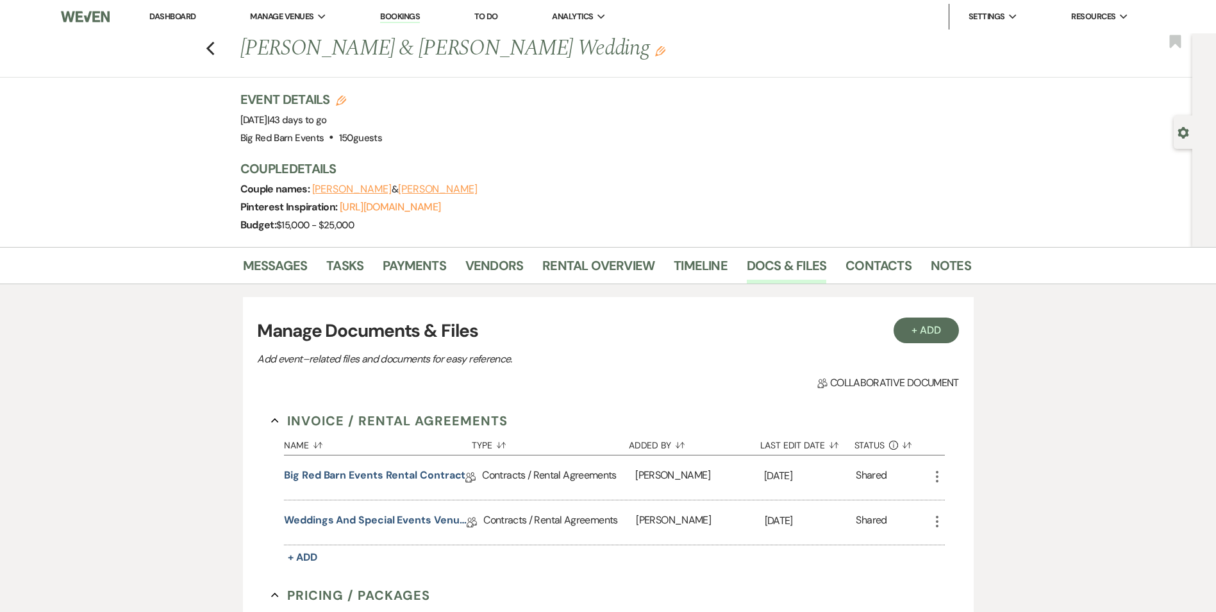
scroll to position [64, 0]
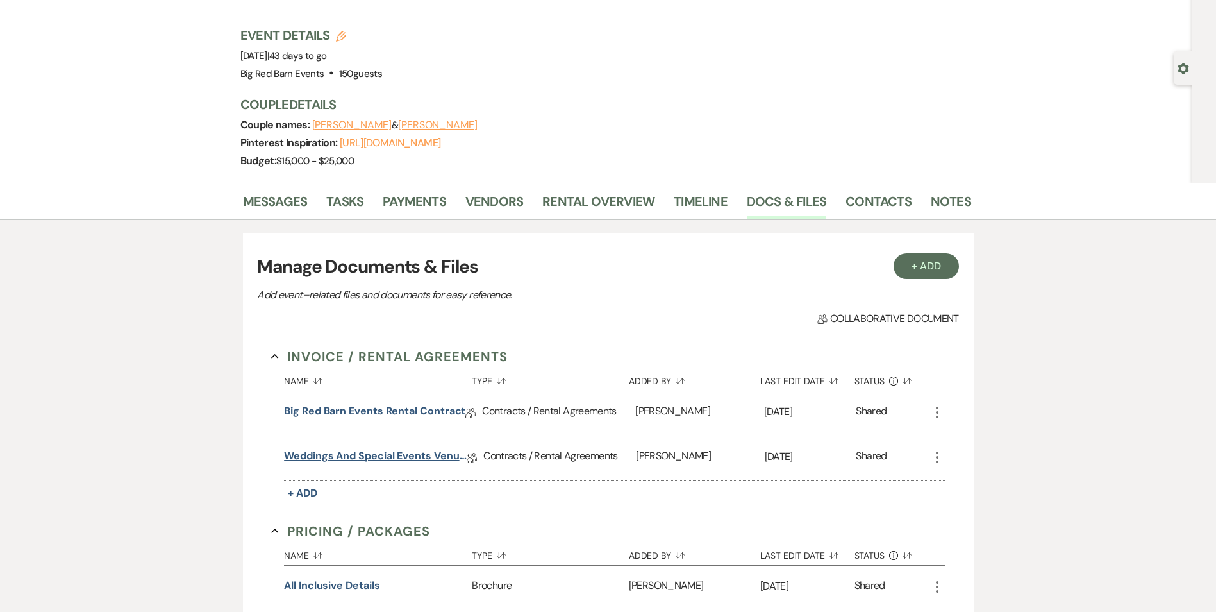
click at [344, 453] on link "Weddings and Special Events Venue Contract" at bounding box center [375, 458] width 183 height 20
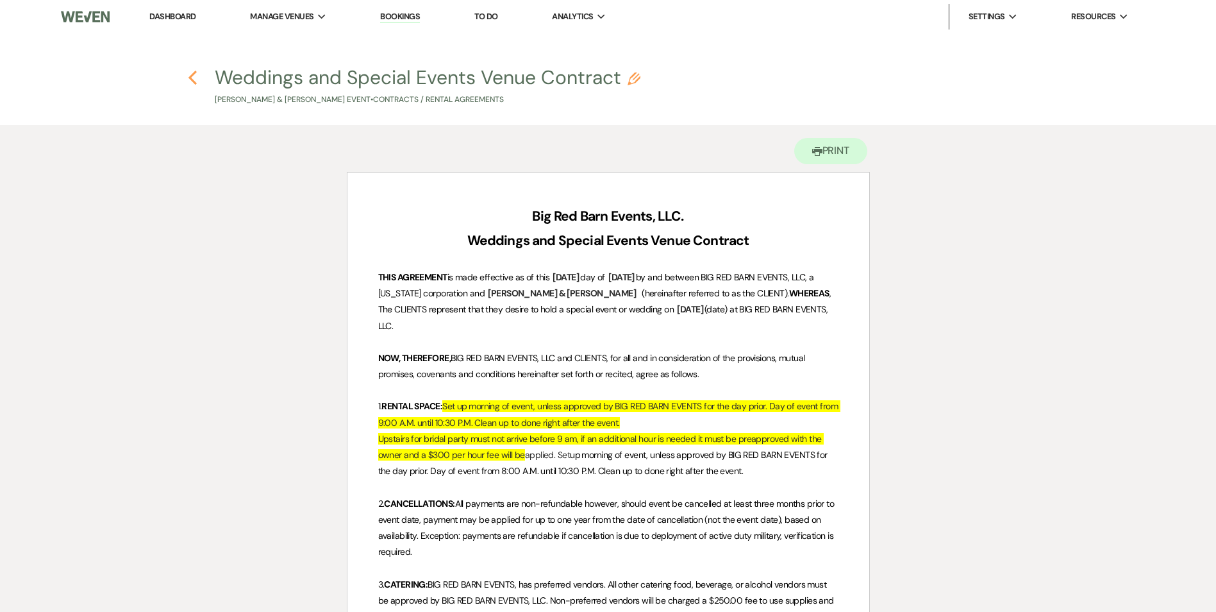
click at [196, 78] on icon "Previous" at bounding box center [193, 77] width 10 height 15
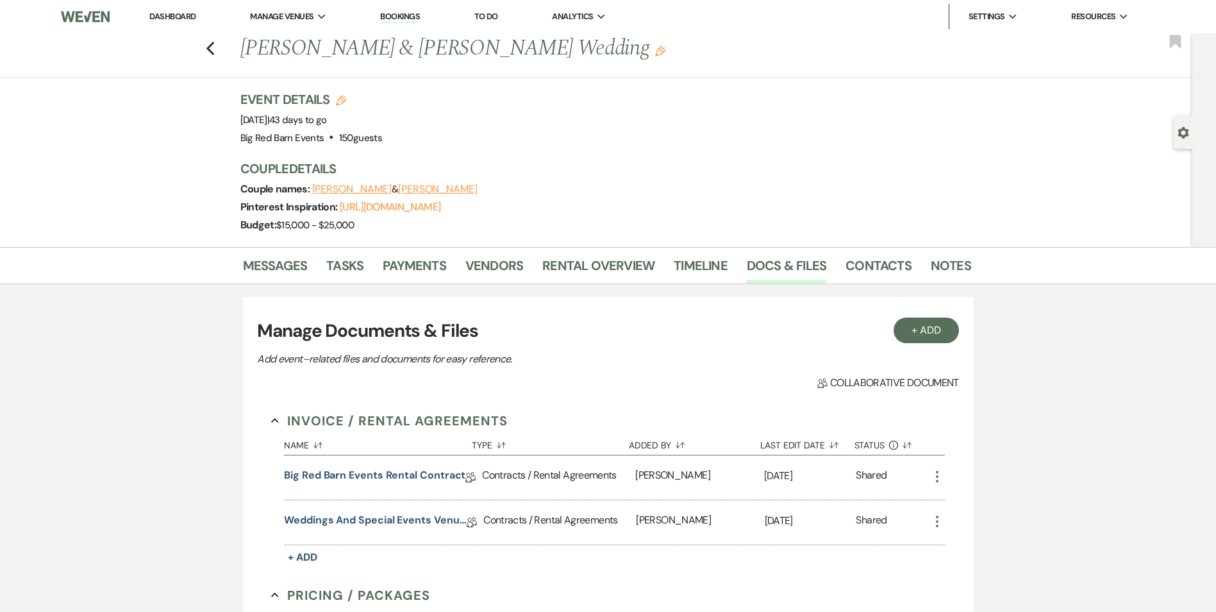
click at [220, 47] on div "Previous [PERSON_NAME] & [PERSON_NAME] Wedding Edit Bookmark" at bounding box center [593, 55] width 1199 height 44
click at [215, 46] on icon "Previous" at bounding box center [211, 48] width 10 height 15
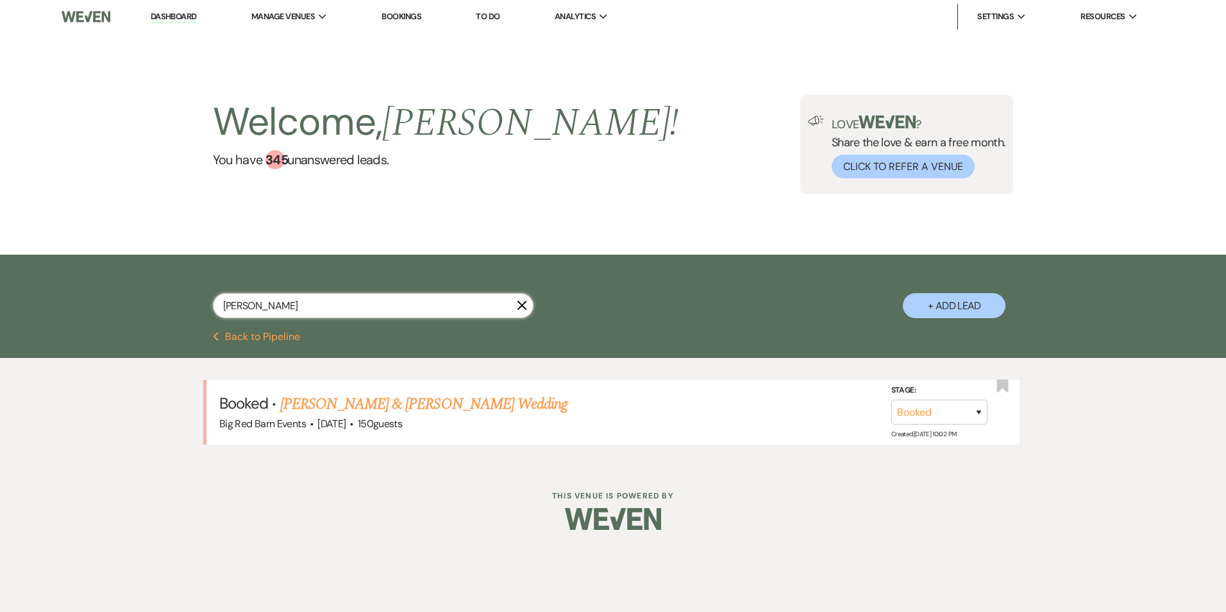
drag, startPoint x: 319, startPoint y: 311, endPoint x: 64, endPoint y: 267, distance: 258.4
click at [182, 287] on div "[PERSON_NAME] X + Add Lead" at bounding box center [612, 294] width 923 height 67
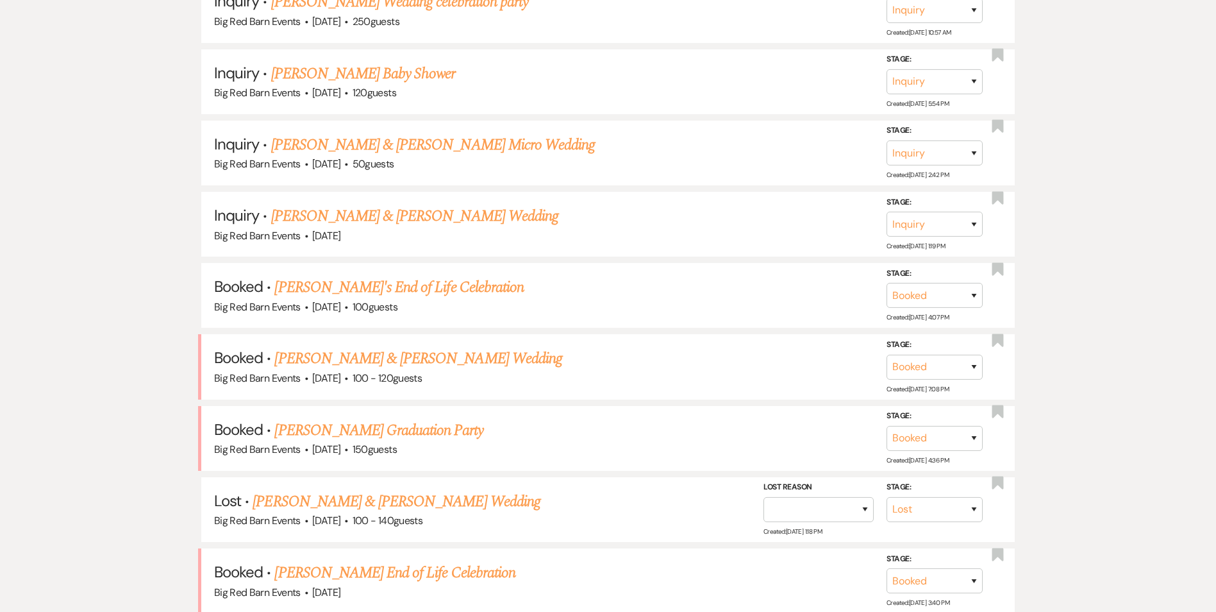
scroll to position [705, 0]
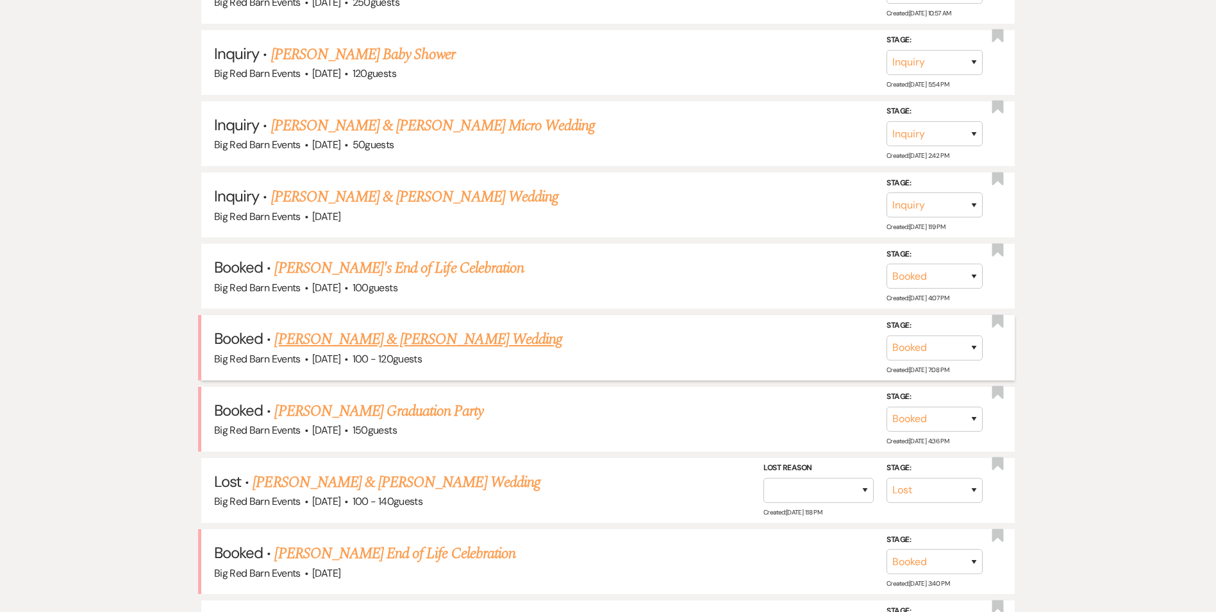
click at [410, 342] on link "[PERSON_NAME] & [PERSON_NAME] Wedding" at bounding box center [417, 339] width 287 height 23
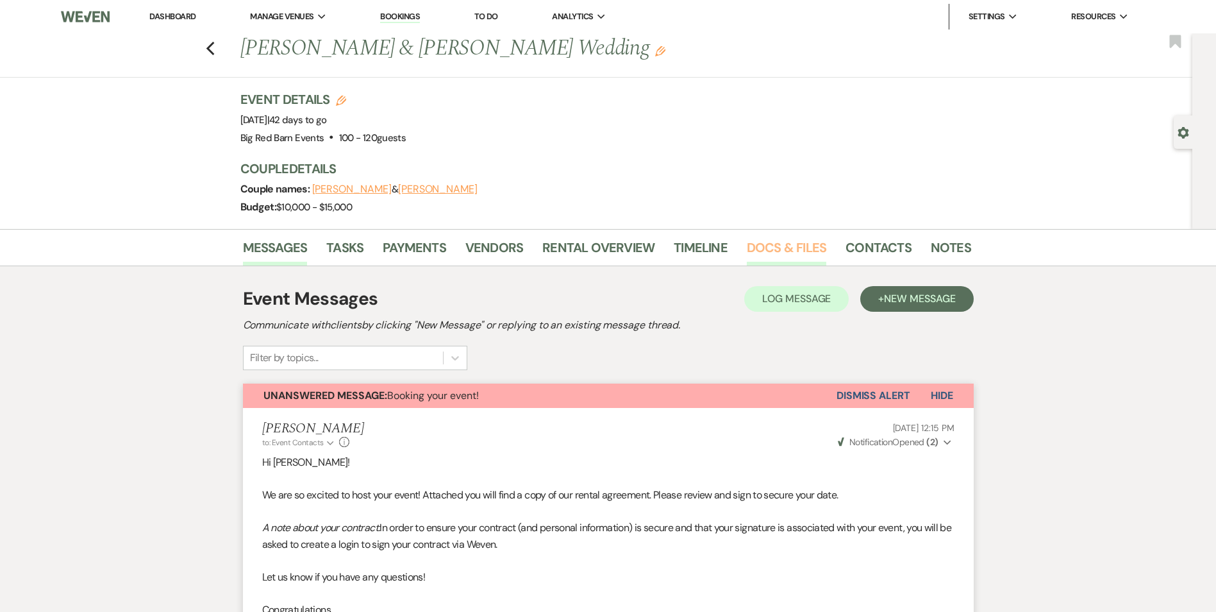
click at [772, 249] on link "Docs & Files" at bounding box center [787, 251] width 80 height 28
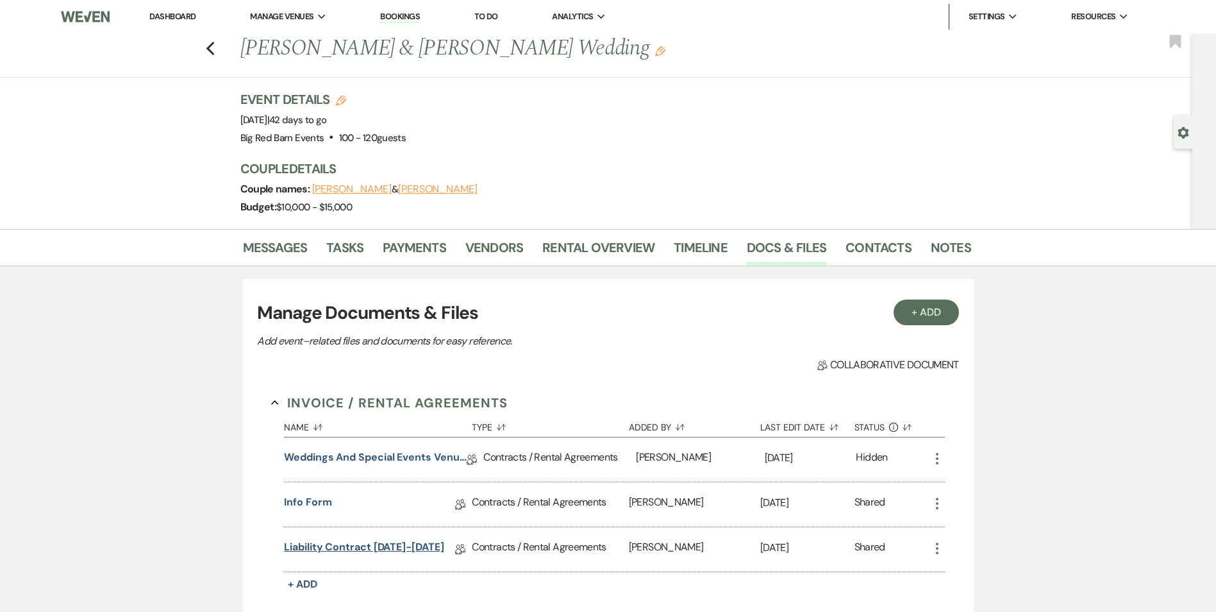
click at [376, 546] on link "Liability Contract [DATE]-[DATE]" at bounding box center [364, 549] width 160 height 20
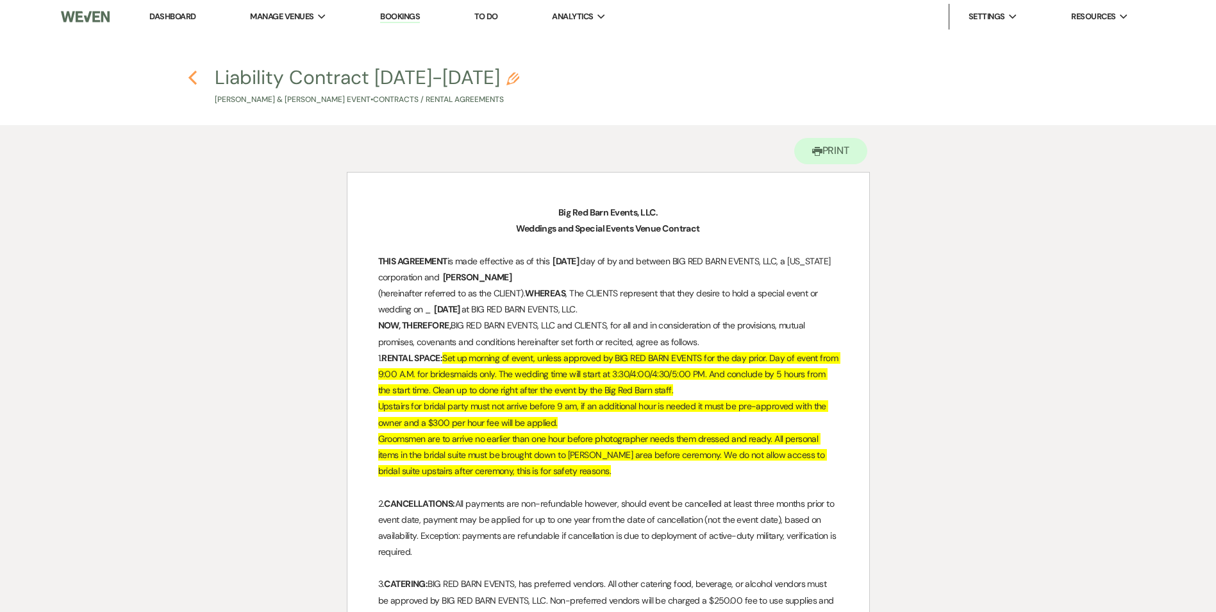
click at [196, 75] on icon "Previous" at bounding box center [193, 77] width 10 height 15
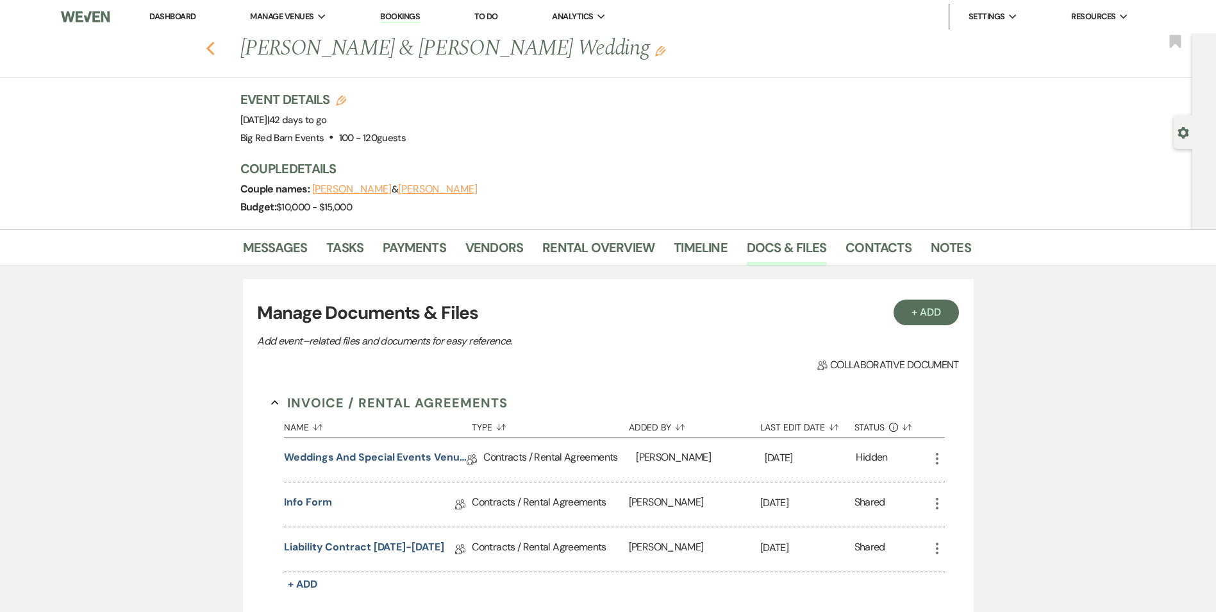
click at [212, 50] on use "button" at bounding box center [210, 49] width 8 height 14
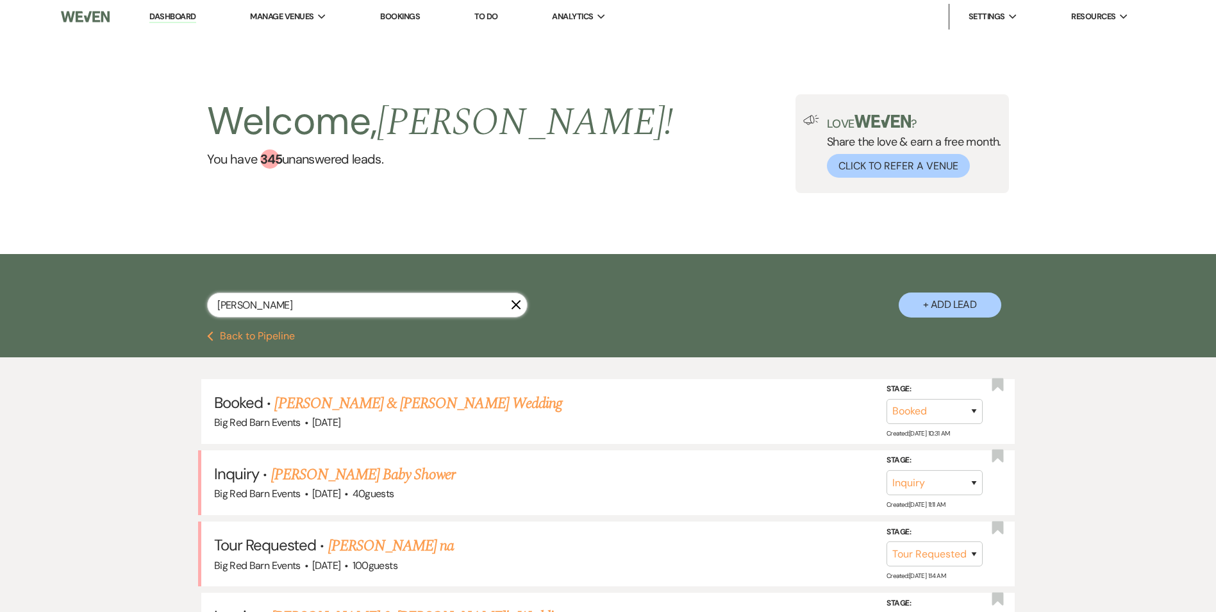
drag, startPoint x: 354, startPoint y: 307, endPoint x: 226, endPoint y: 303, distance: 127.7
click at [236, 303] on input "[PERSON_NAME]" at bounding box center [367, 304] width 321 height 25
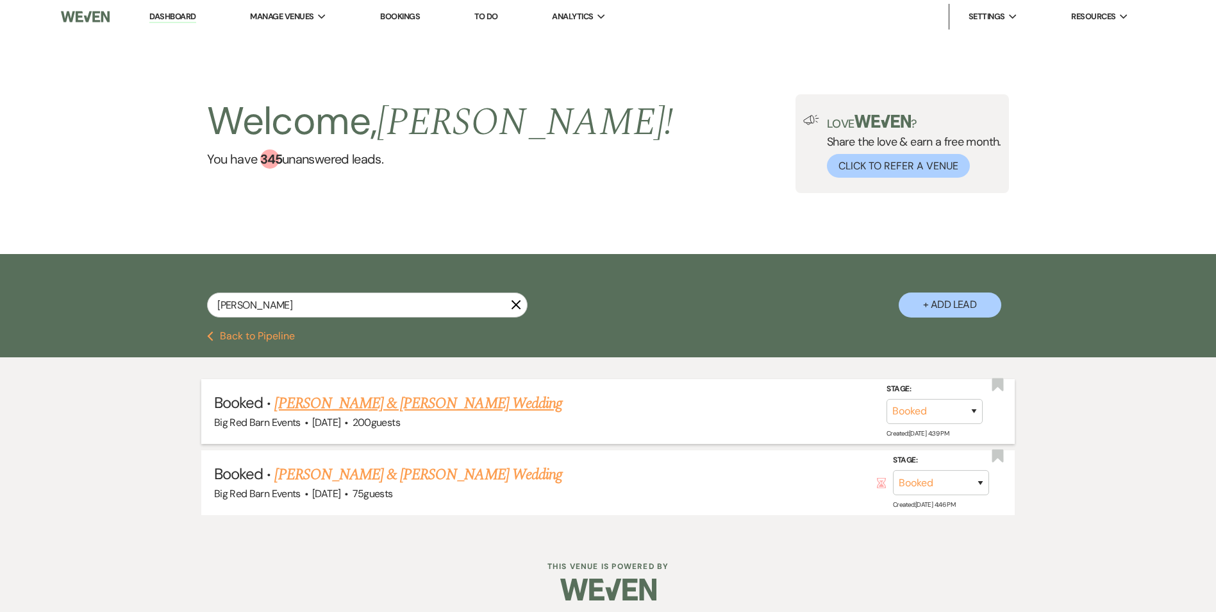
click at [386, 405] on link "[PERSON_NAME] & [PERSON_NAME] Wedding" at bounding box center [417, 403] width 287 height 23
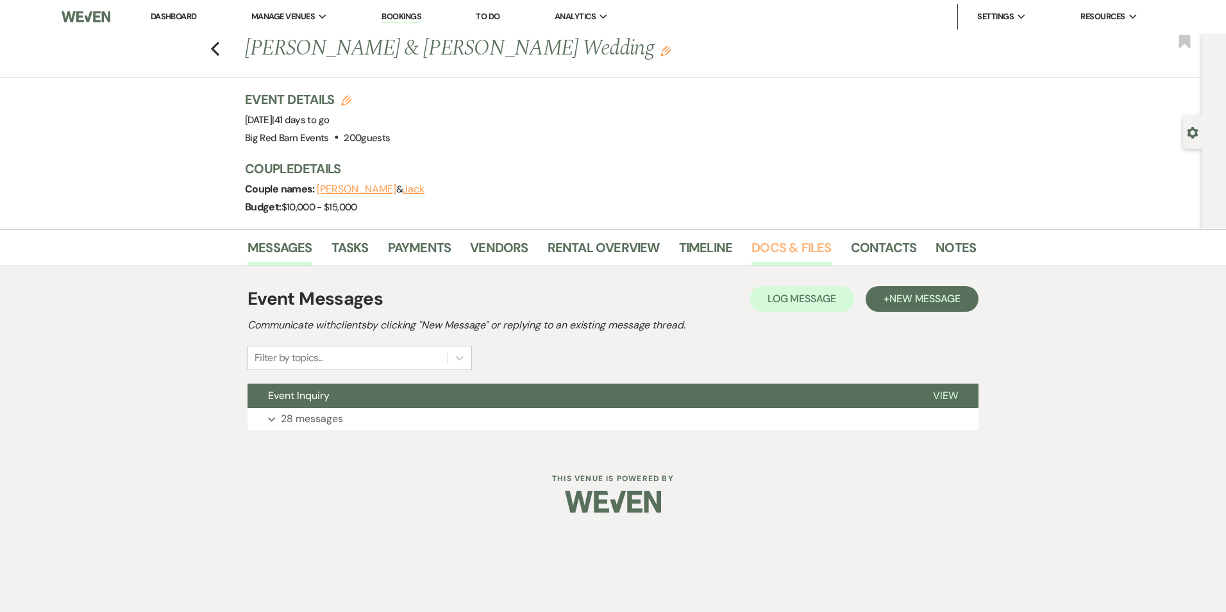
click at [793, 239] on link "Docs & Files" at bounding box center [792, 251] width 80 height 28
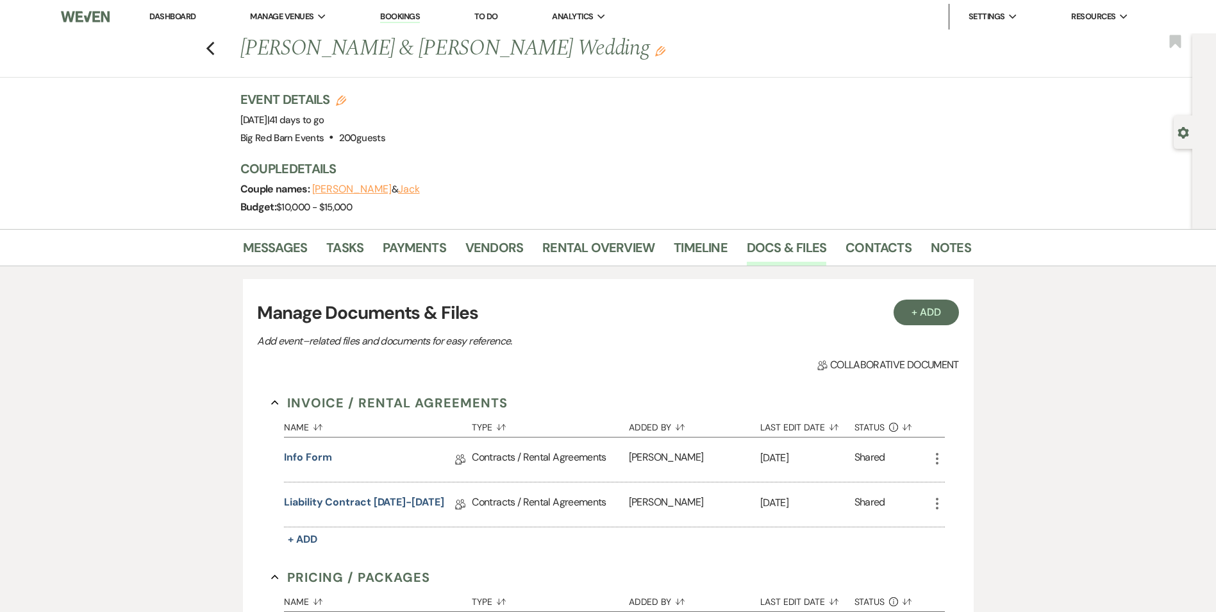
click at [513, 502] on div "Contracts / Rental Agreements" at bounding box center [550, 504] width 156 height 44
click at [444, 505] on div "Liability Contract [DATE]-[DATE] Collab Doc" at bounding box center [378, 504] width 188 height 20
click at [413, 500] on link "Liability Contract [DATE]-[DATE]" at bounding box center [364, 504] width 160 height 20
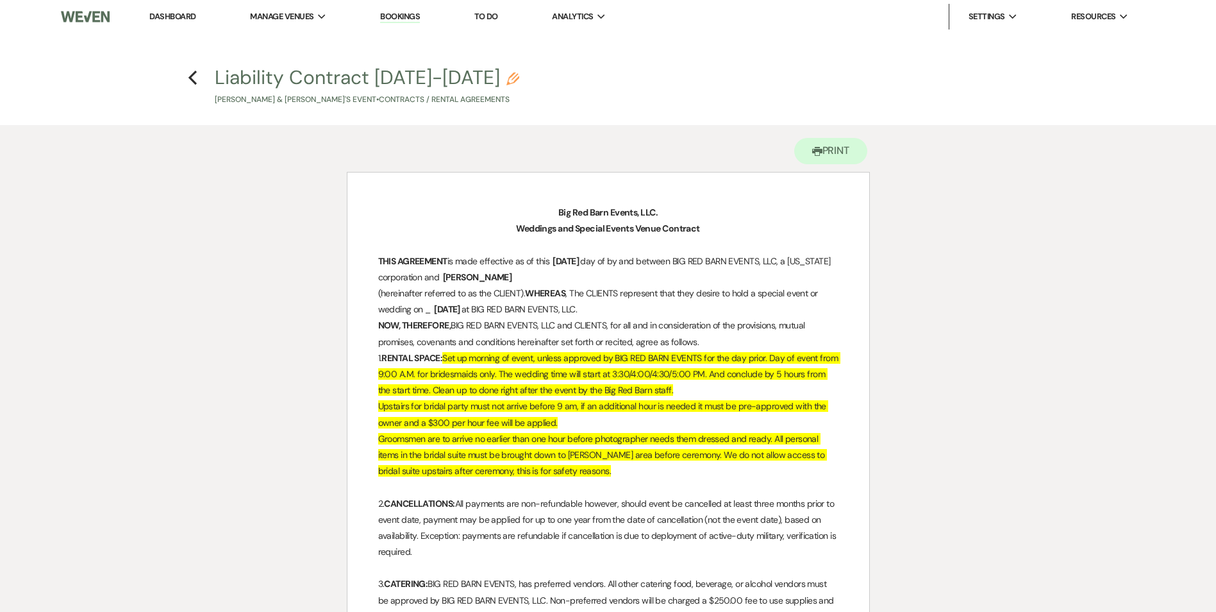
click at [191, 13] on link "Dashboard" at bounding box center [172, 16] width 46 height 11
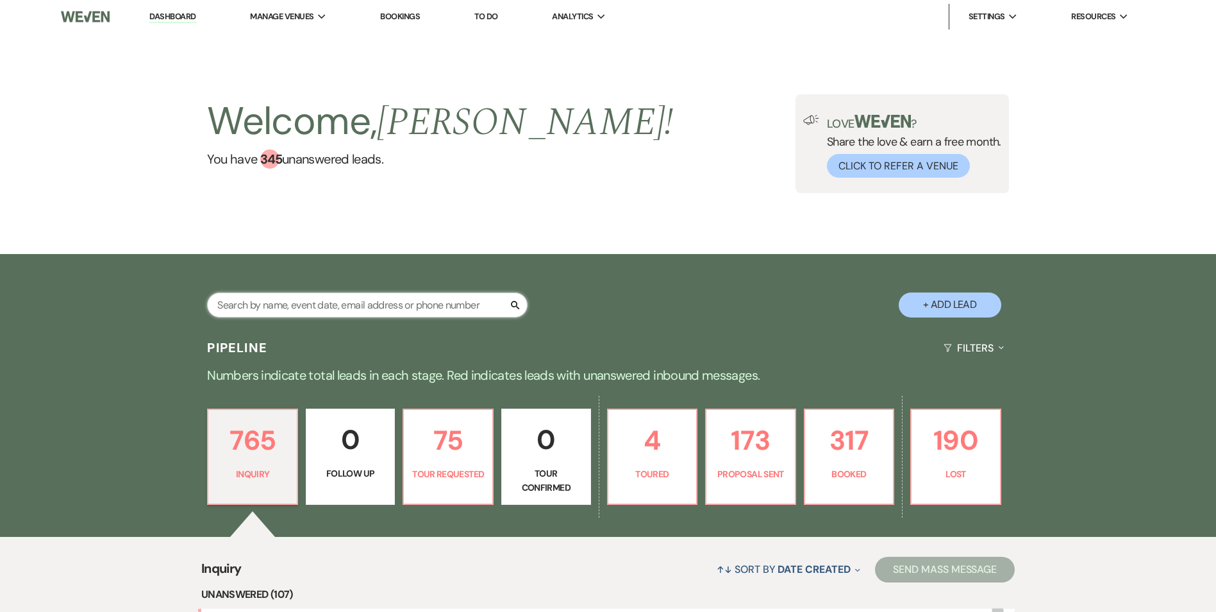
click at [242, 308] on input "text" at bounding box center [367, 304] width 321 height 25
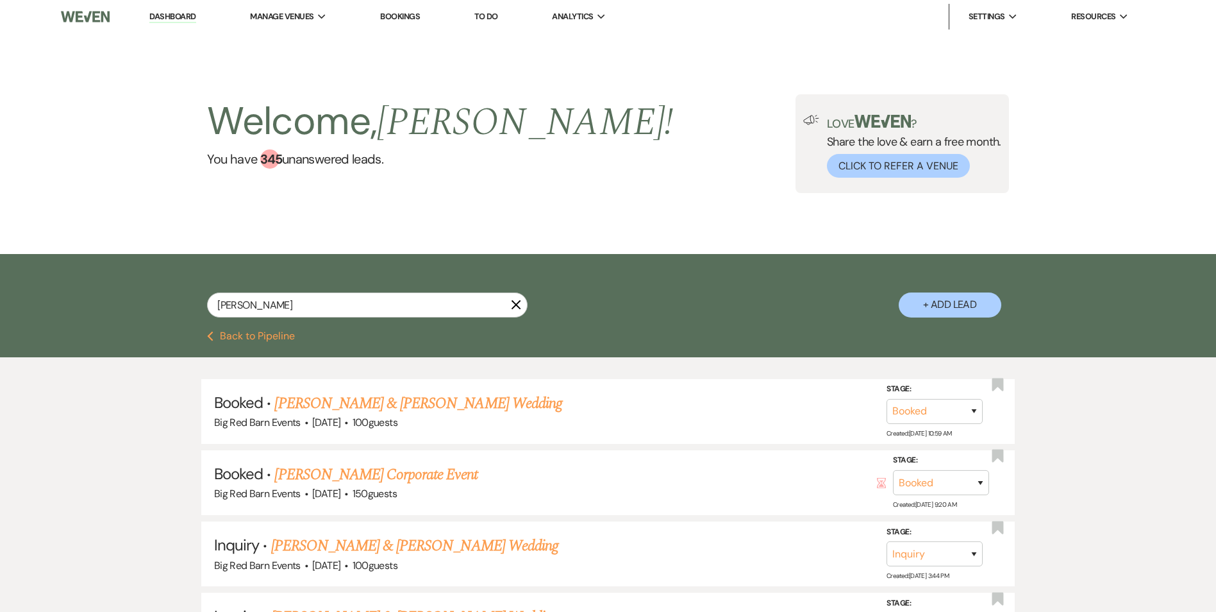
click at [464, 408] on link "[PERSON_NAME] & [PERSON_NAME] Wedding" at bounding box center [417, 403] width 287 height 23
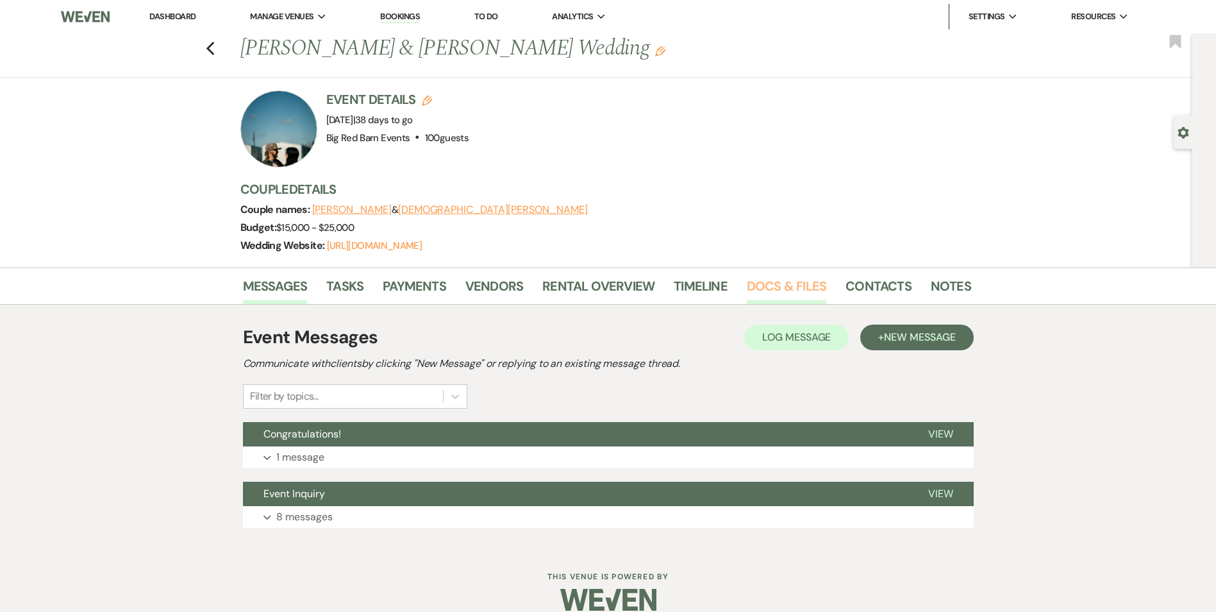
click at [794, 287] on link "Docs & Files" at bounding box center [787, 290] width 80 height 28
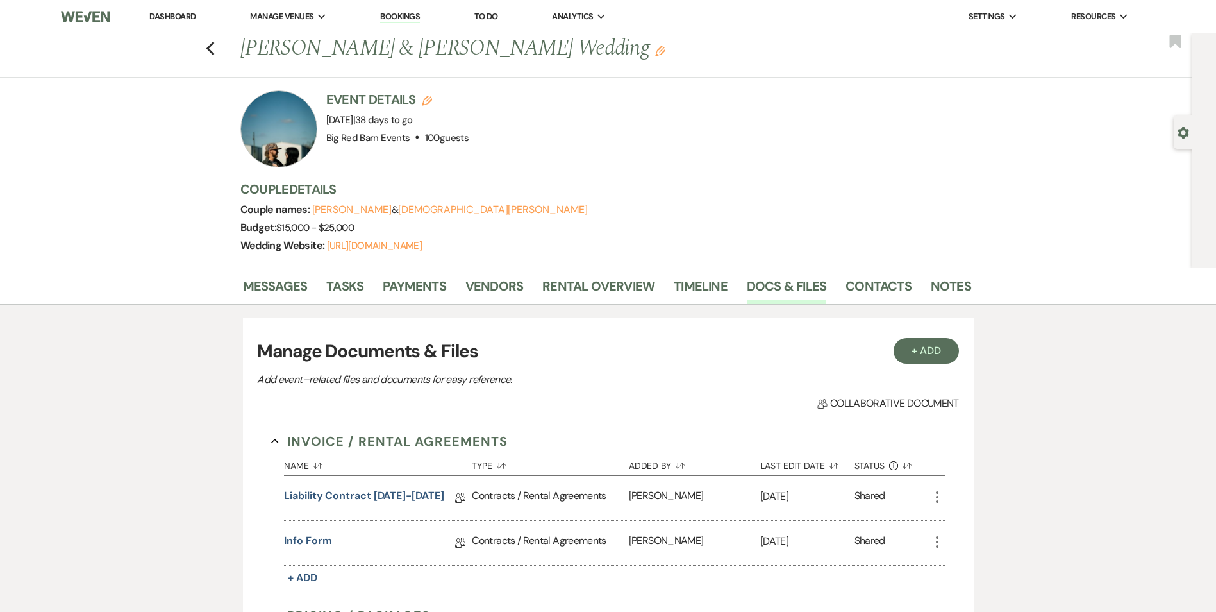
click at [346, 491] on link "Liability Contract [DATE]-[DATE]" at bounding box center [364, 498] width 160 height 20
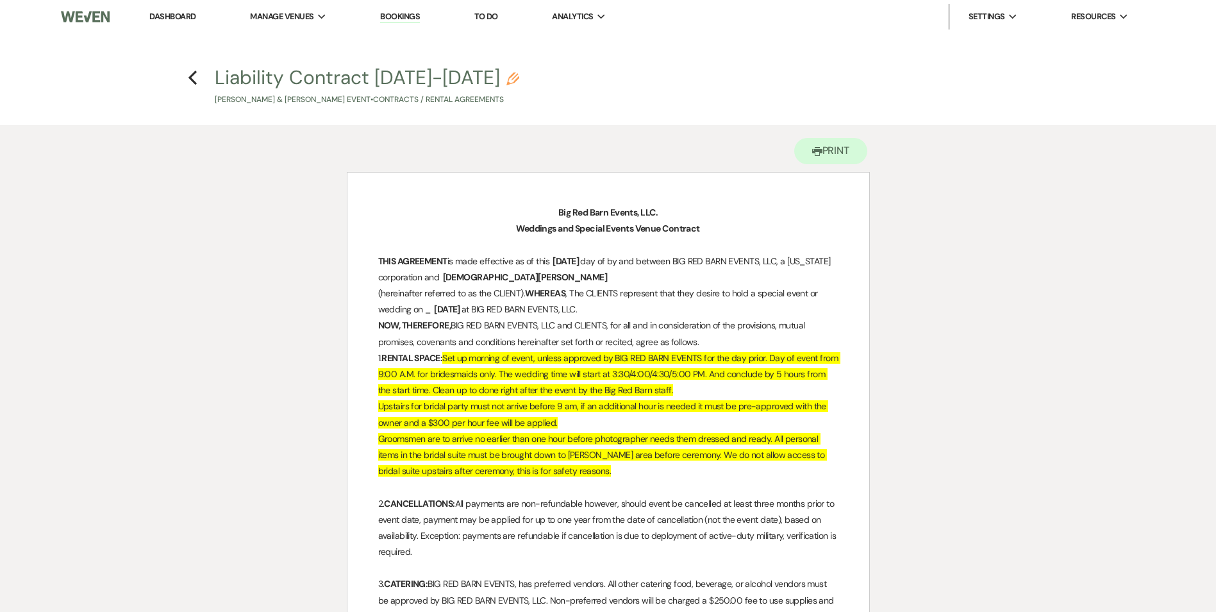
click at [180, 13] on link "Dashboard" at bounding box center [172, 16] width 46 height 11
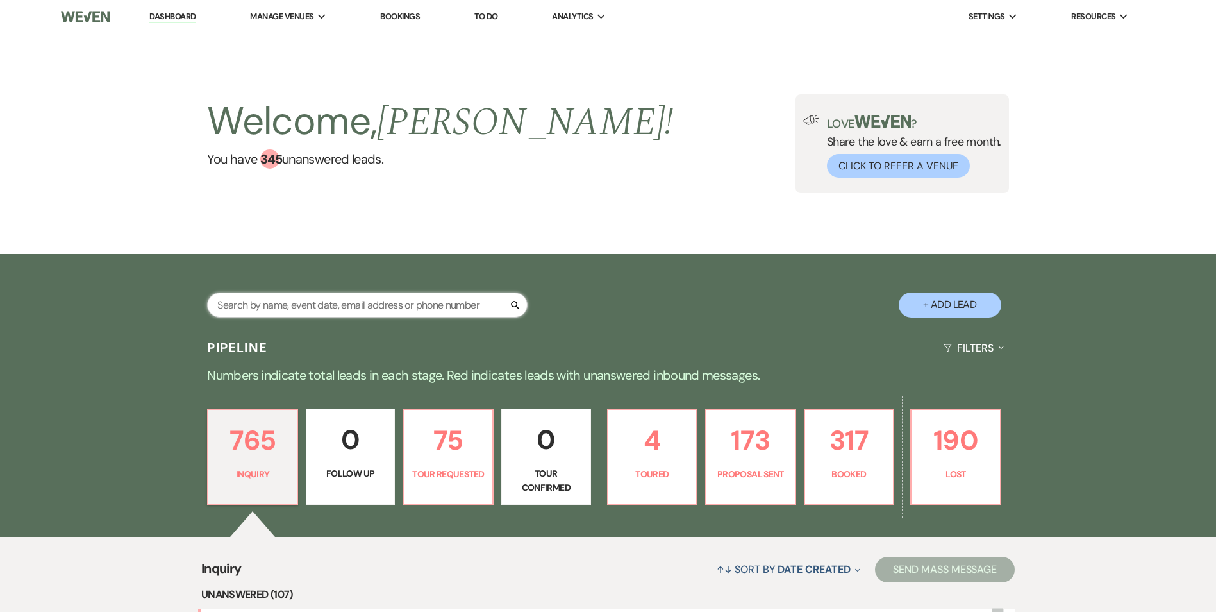
click at [335, 303] on input "text" at bounding box center [367, 304] width 321 height 25
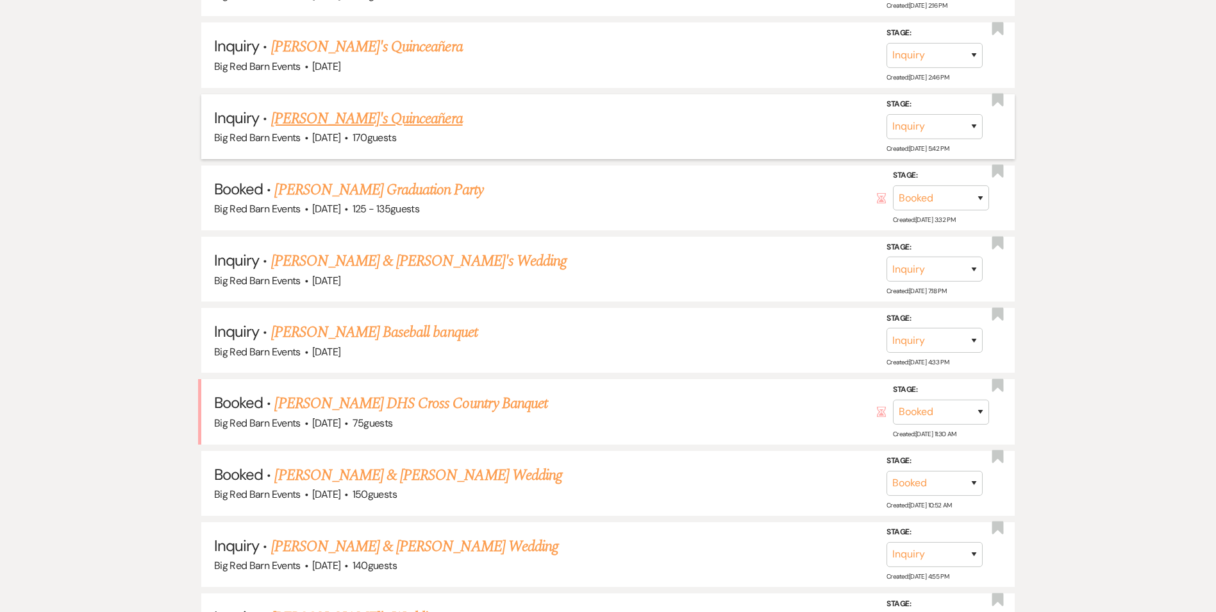
scroll to position [705, 0]
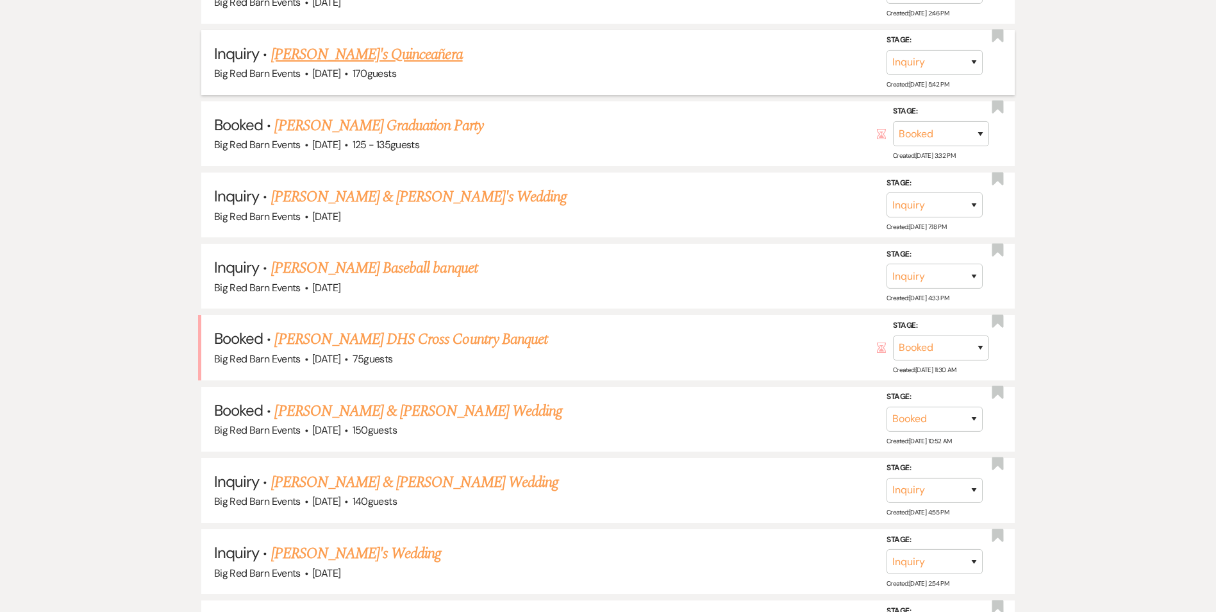
click at [410, 414] on link "[PERSON_NAME] & [PERSON_NAME] Wedding" at bounding box center [417, 410] width 287 height 23
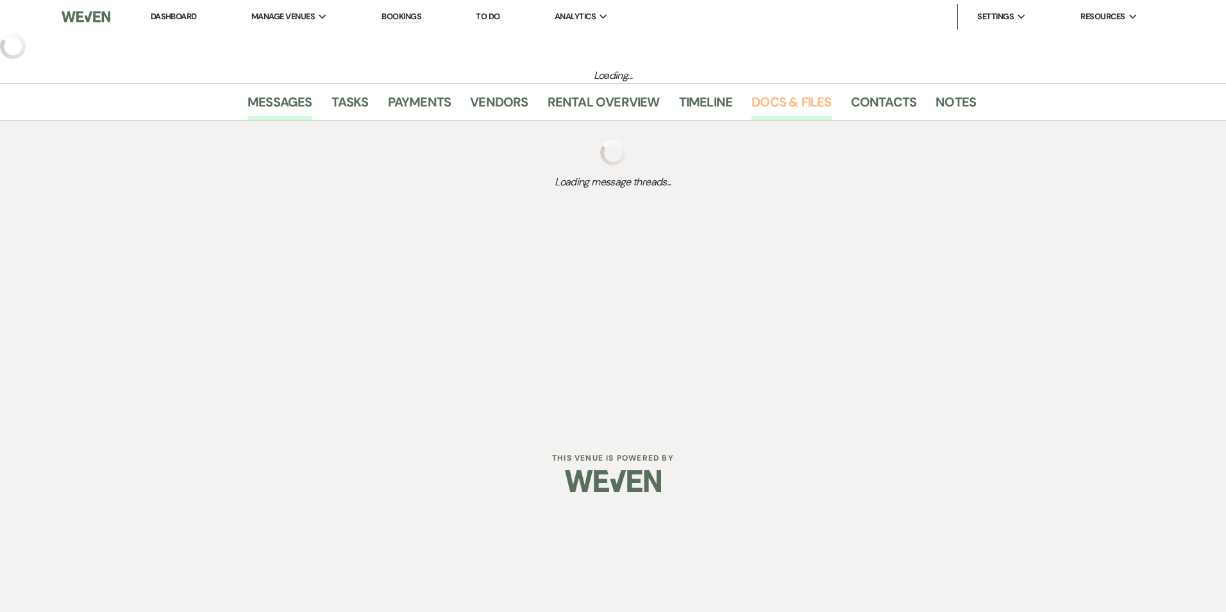
click at [791, 106] on link "Docs & Files" at bounding box center [792, 106] width 80 height 28
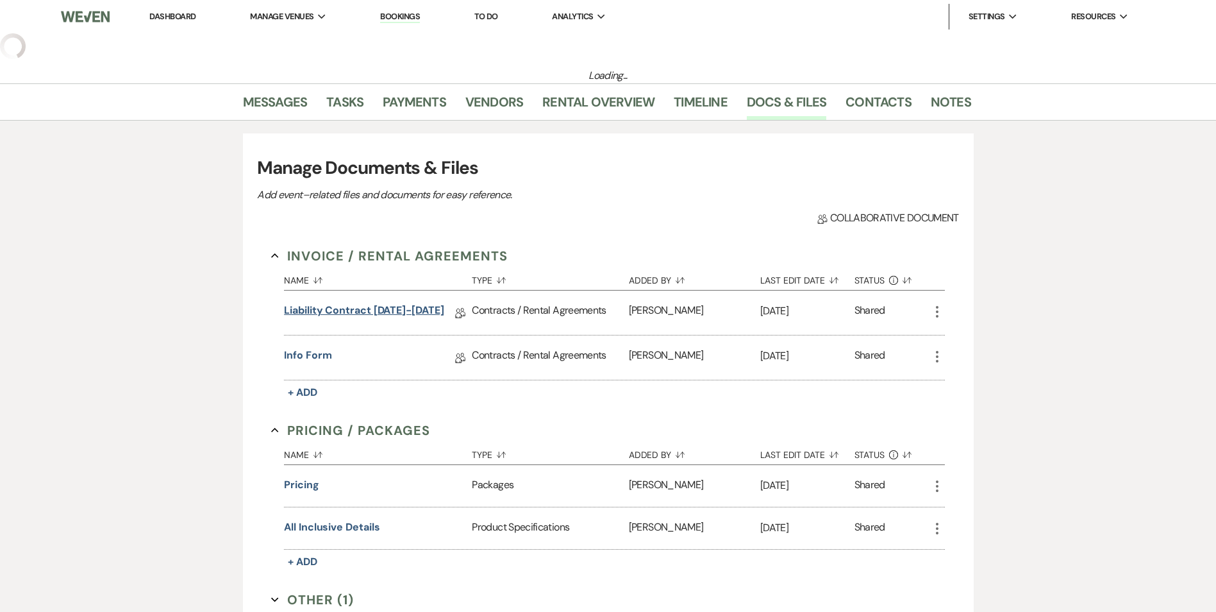
click at [373, 312] on link "Liability Contract [DATE]-[DATE]" at bounding box center [364, 313] width 160 height 20
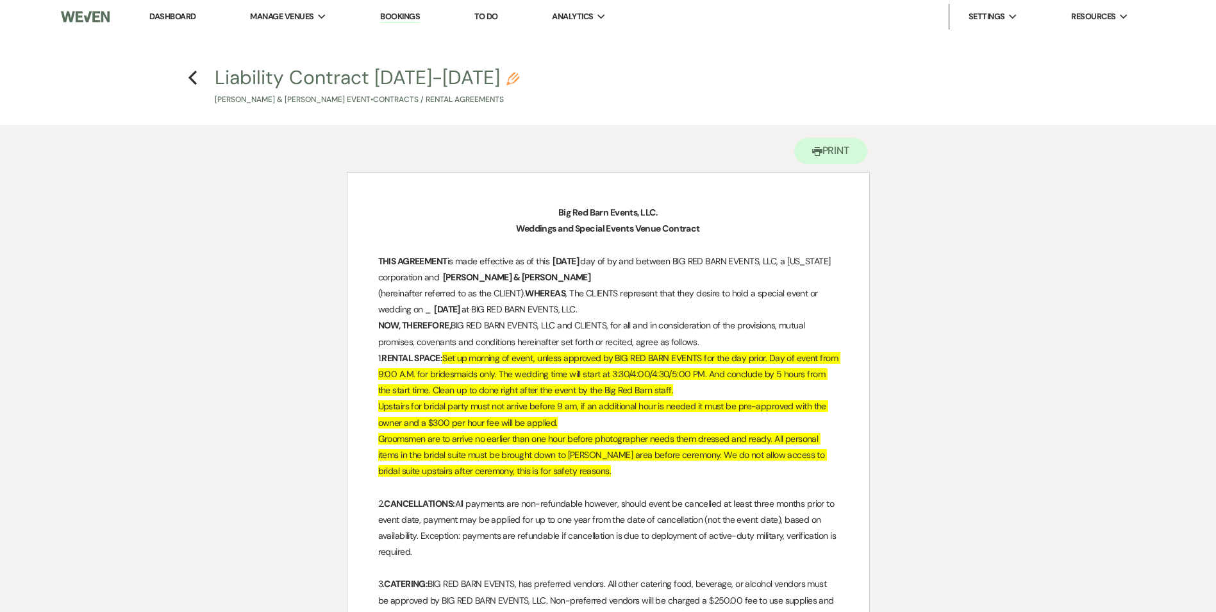
click at [177, 11] on li "Dashboard" at bounding box center [172, 17] width 59 height 26
click at [180, 15] on link "Dashboard" at bounding box center [172, 16] width 46 height 11
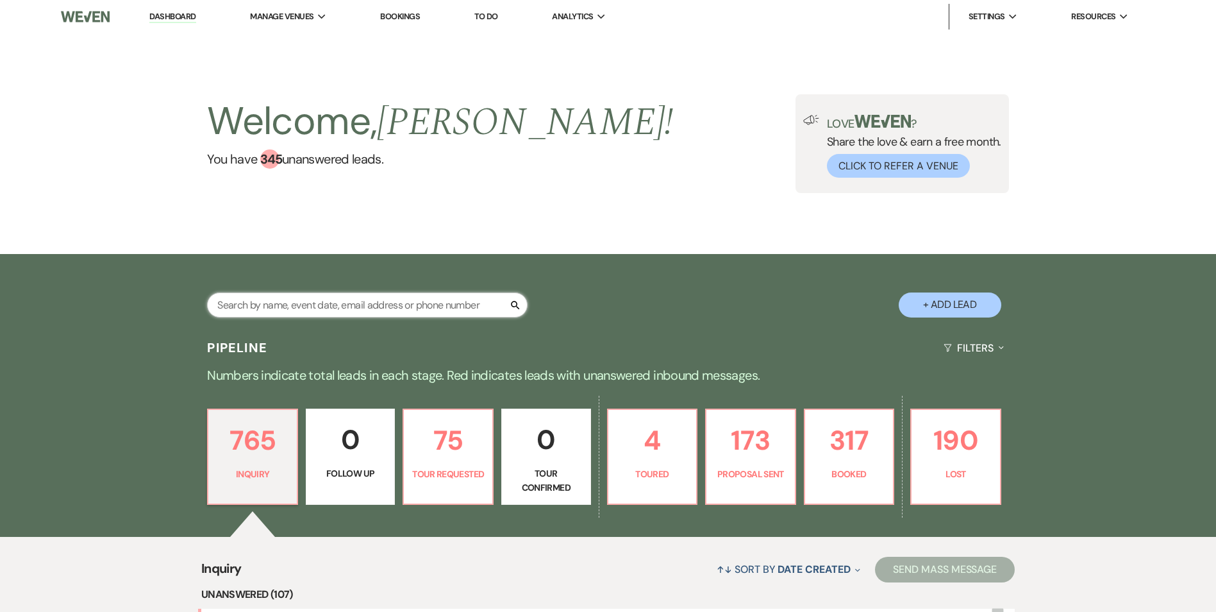
click at [345, 308] on input "text" at bounding box center [367, 304] width 321 height 25
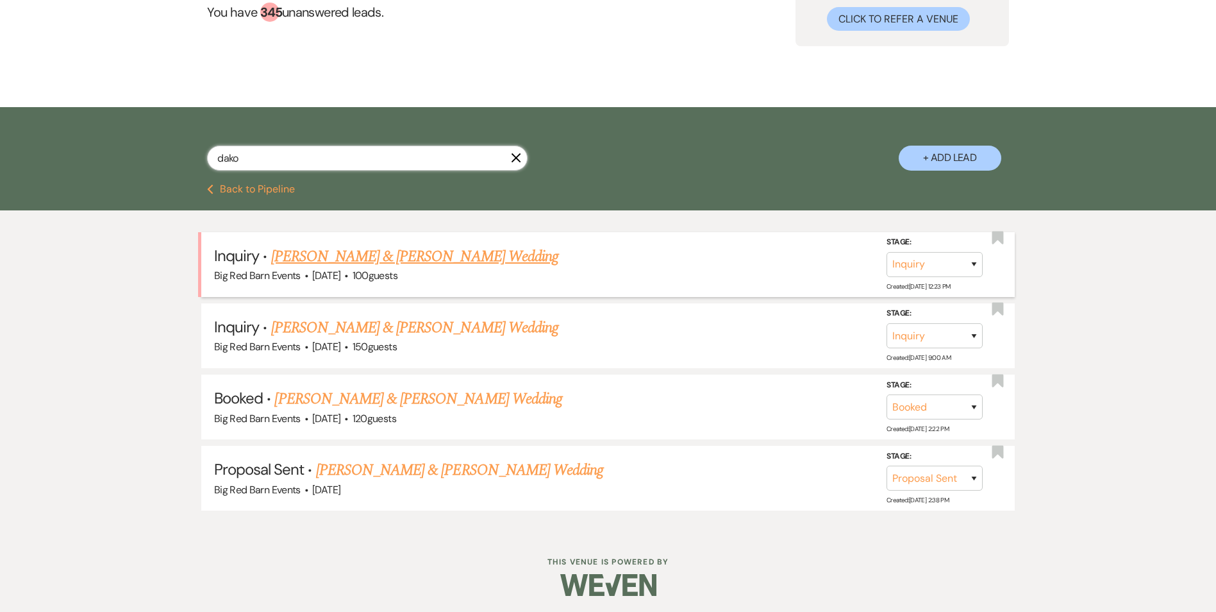
scroll to position [150, 0]
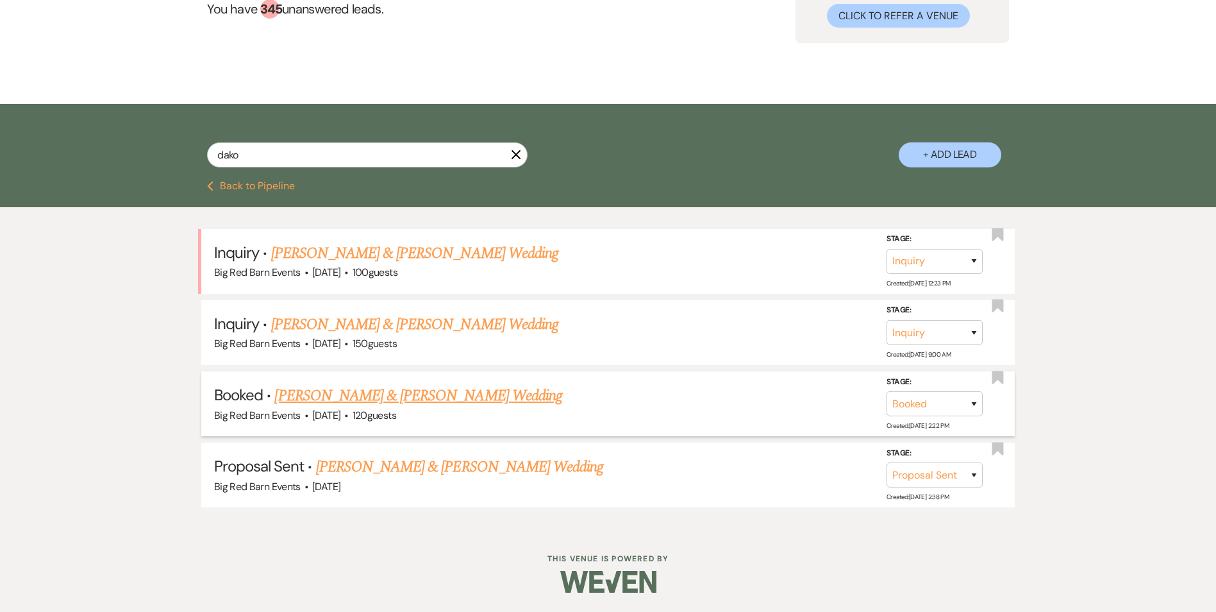
click at [392, 403] on link "[PERSON_NAME] & [PERSON_NAME] Wedding" at bounding box center [417, 395] width 287 height 23
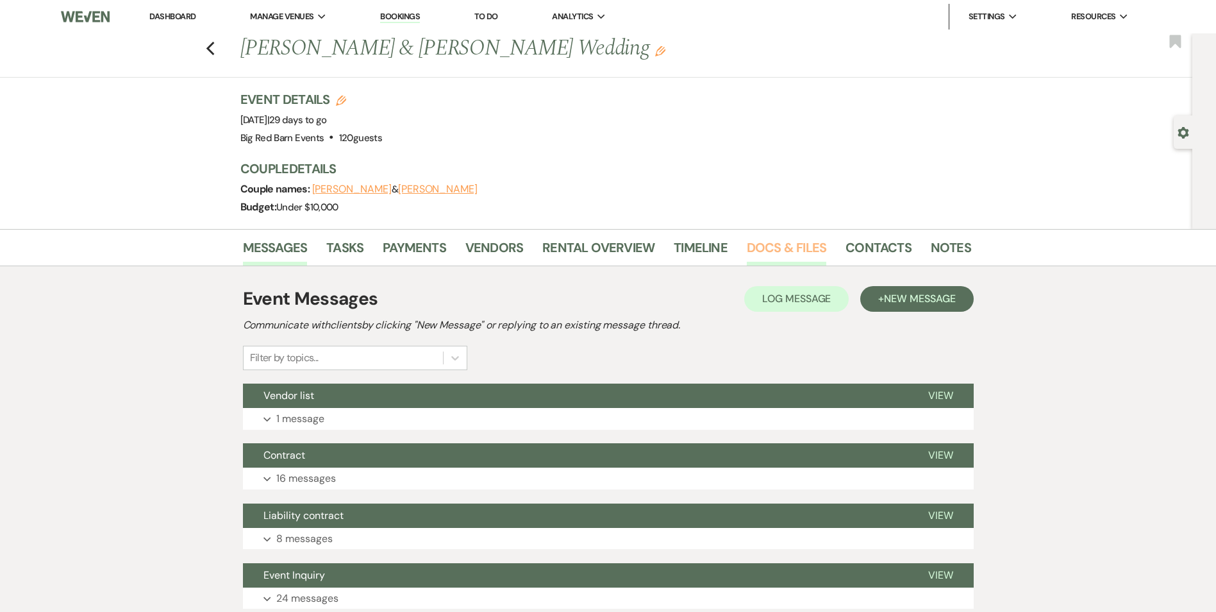
click at [768, 251] on link "Docs & Files" at bounding box center [787, 251] width 80 height 28
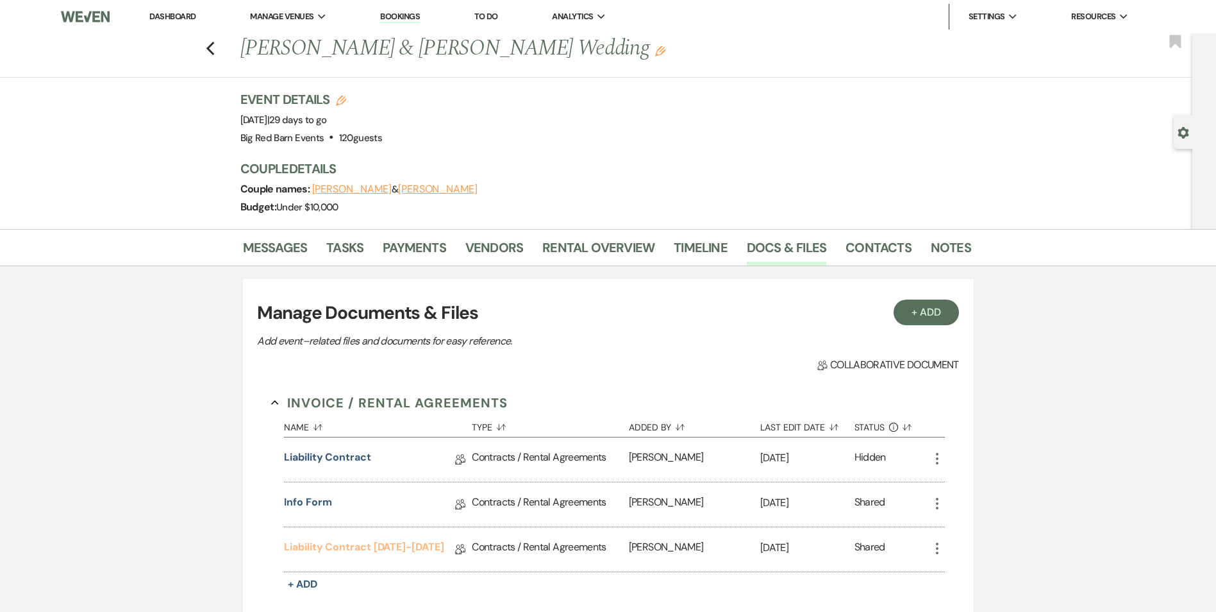
click at [348, 542] on link "Liability Contract [DATE]-[DATE]" at bounding box center [364, 549] width 160 height 20
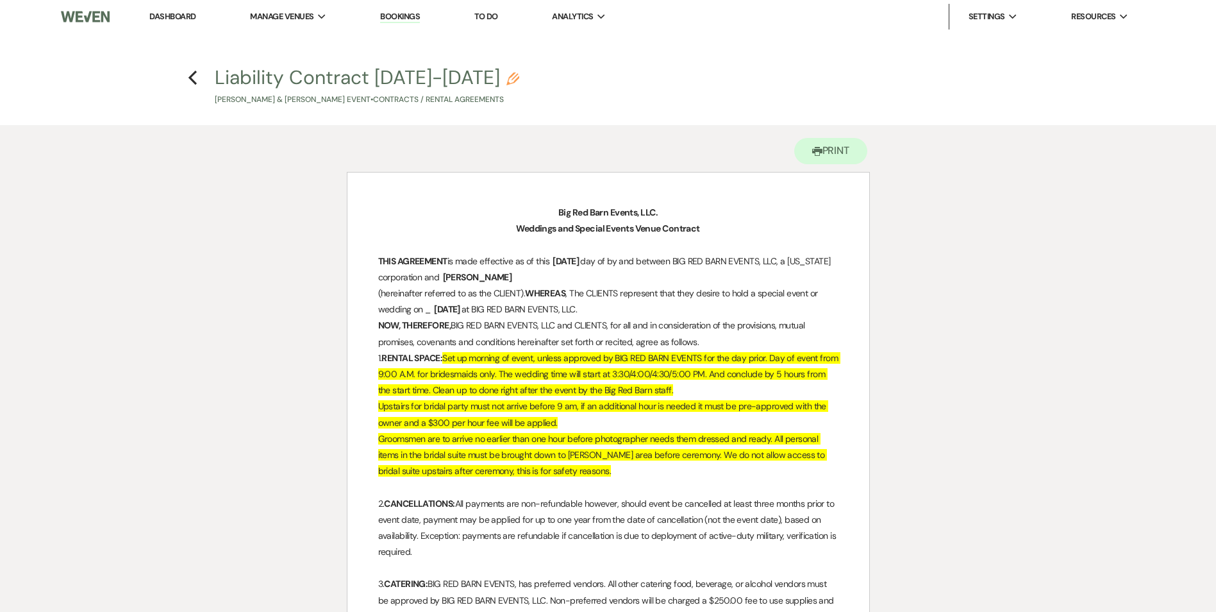
click at [188, 17] on link "Dashboard" at bounding box center [172, 16] width 46 height 11
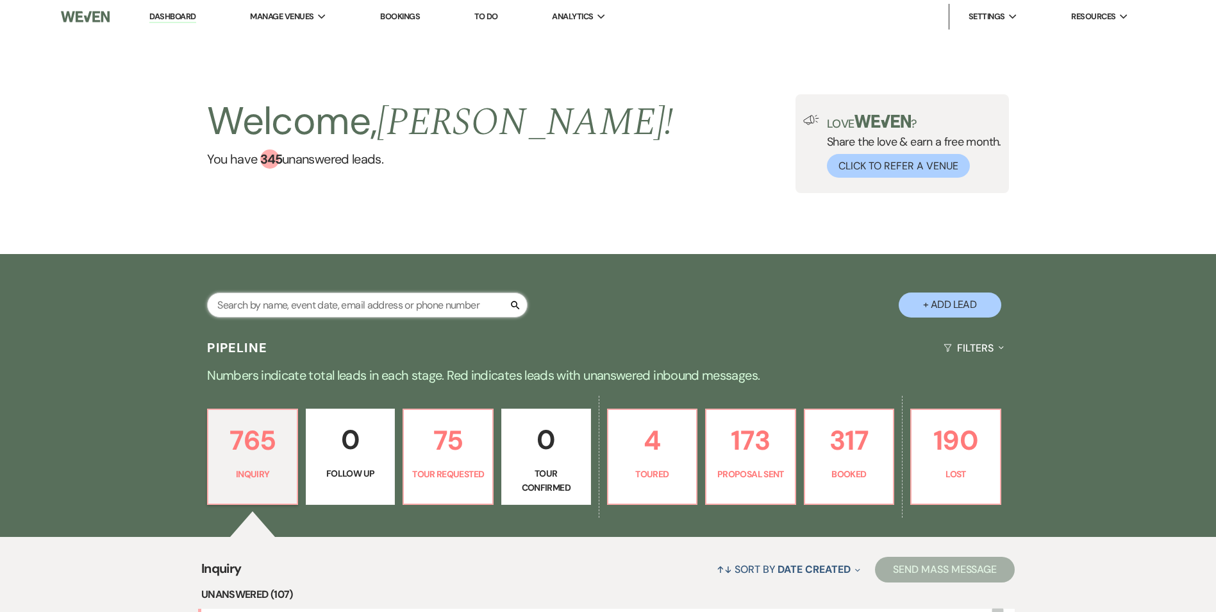
click at [305, 307] on input "text" at bounding box center [367, 304] width 321 height 25
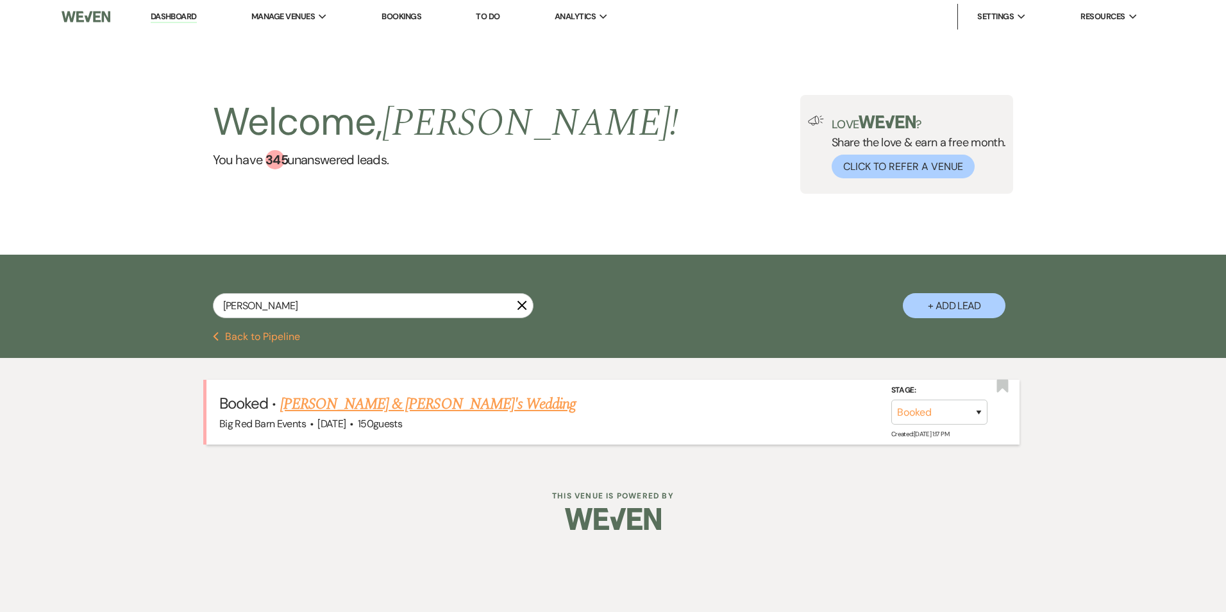
click at [387, 405] on link "[PERSON_NAME] & [PERSON_NAME]'s Wedding" at bounding box center [428, 403] width 296 height 23
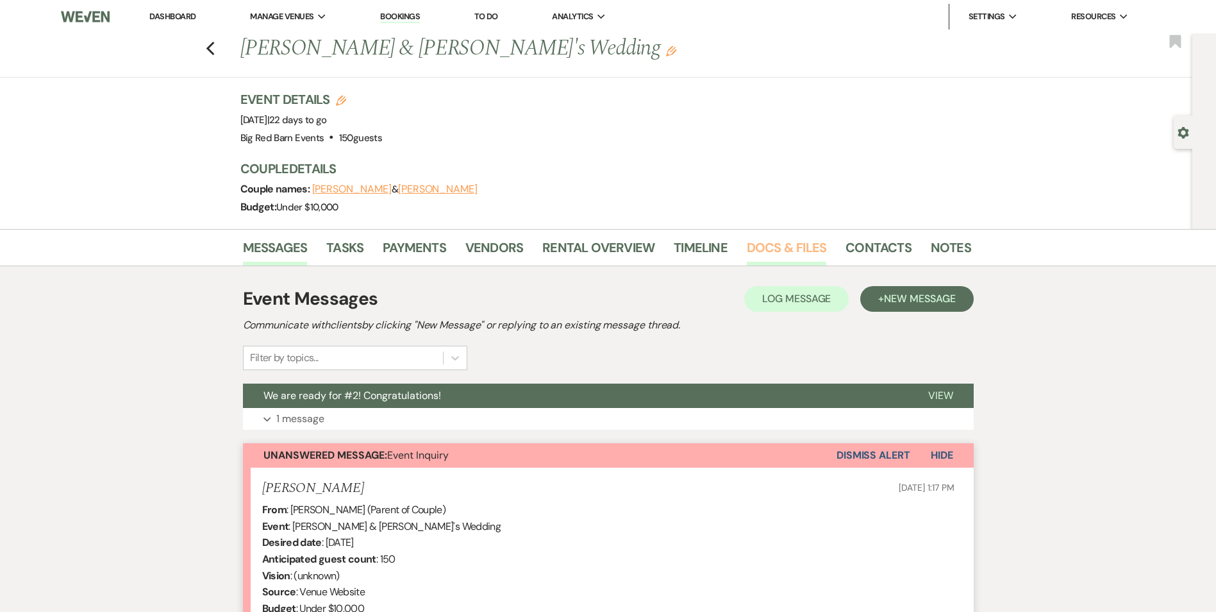
click at [772, 244] on link "Docs & Files" at bounding box center [787, 251] width 80 height 28
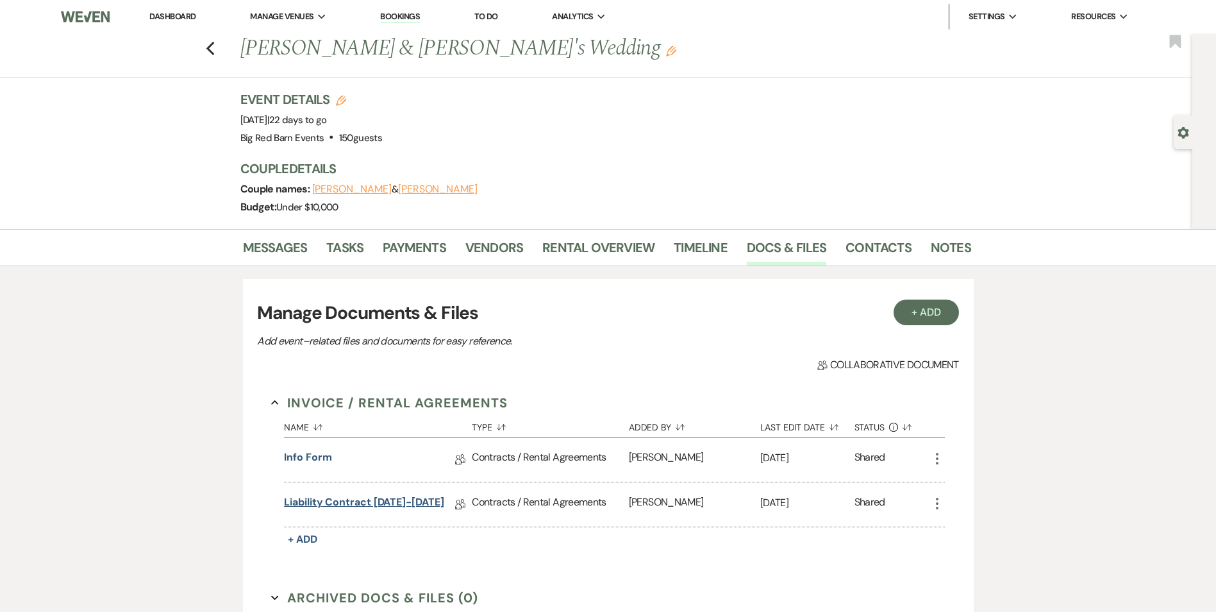
click at [407, 508] on link "Liability Contract [DATE]-[DATE]" at bounding box center [364, 504] width 160 height 20
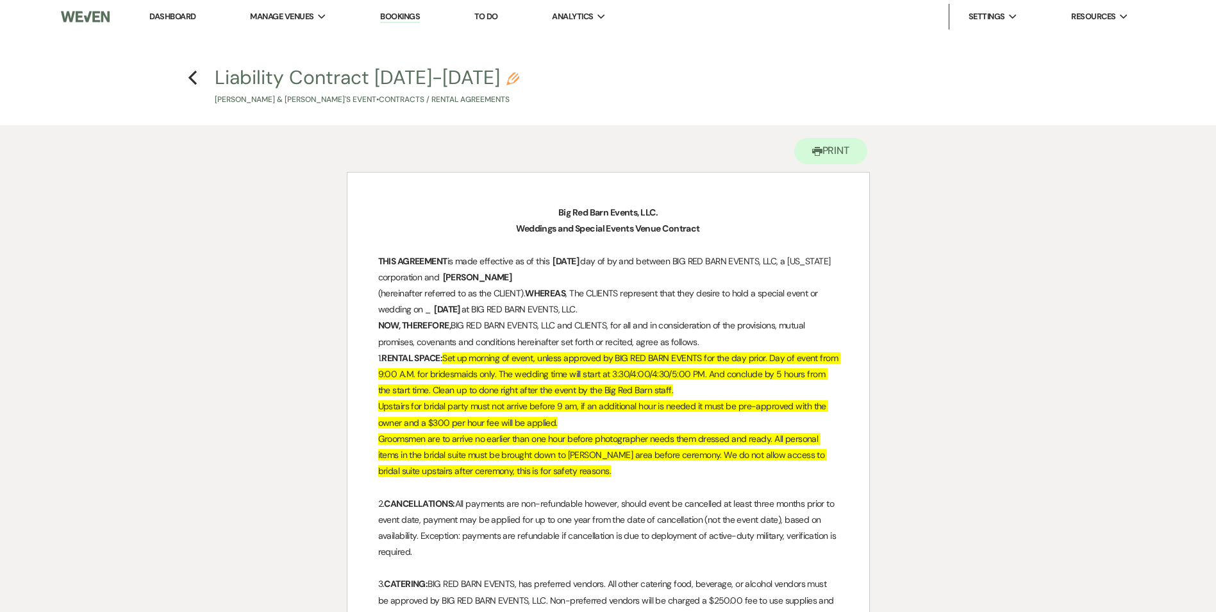
click at [197, 15] on li "Dashboard" at bounding box center [172, 17] width 59 height 26
click at [172, 13] on link "Dashboard" at bounding box center [172, 16] width 46 height 11
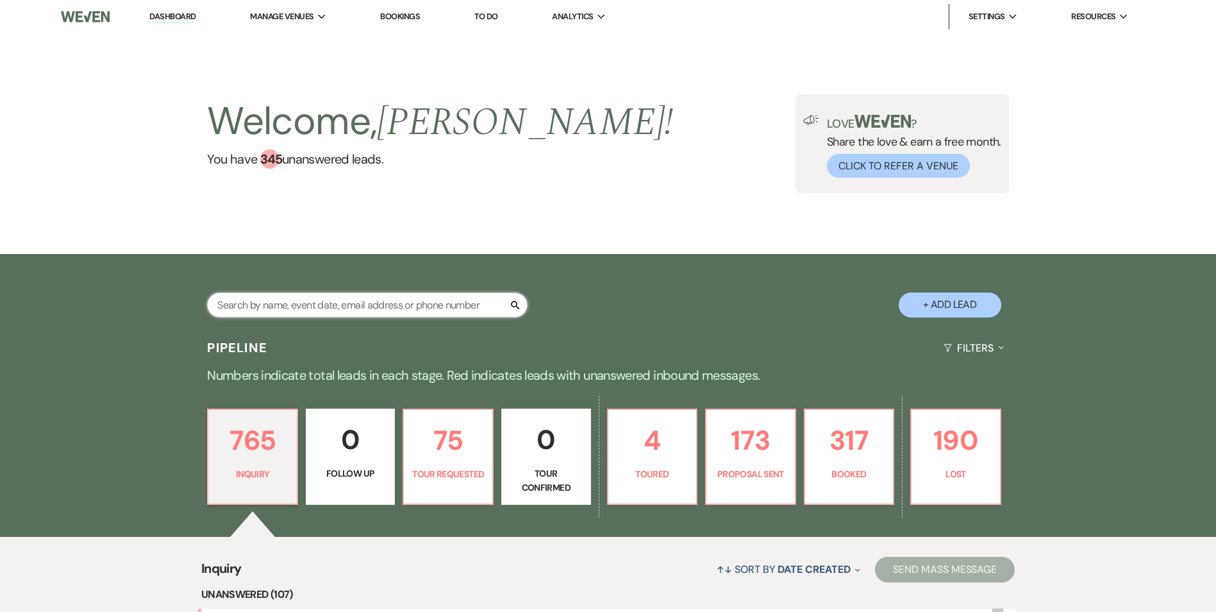
click at [356, 315] on input "text" at bounding box center [367, 304] width 321 height 25
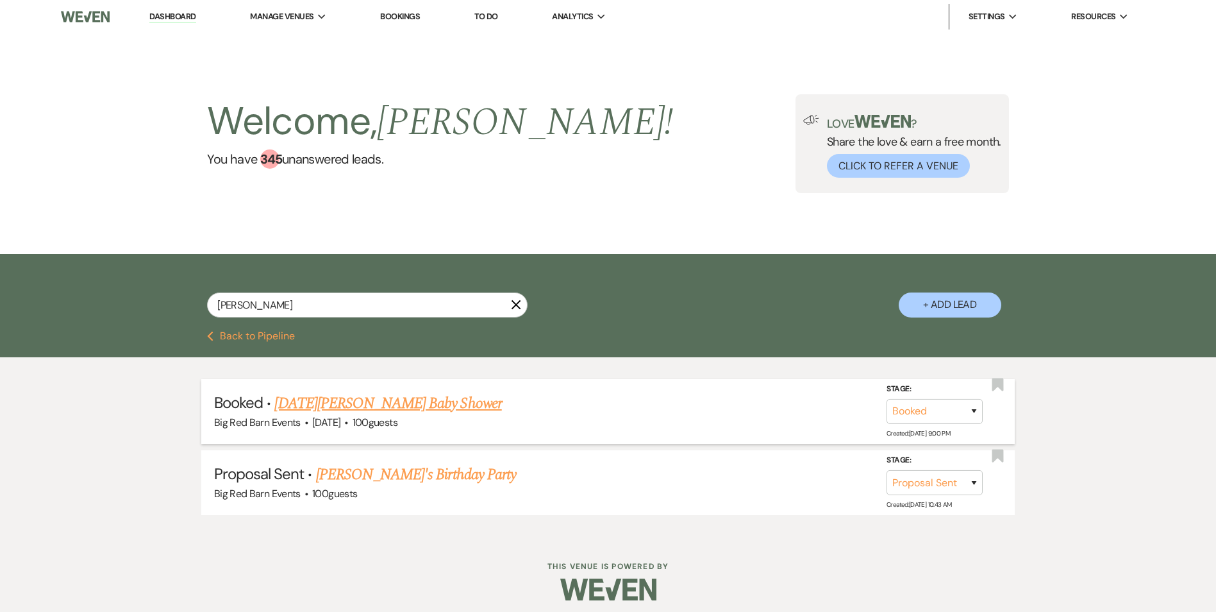
click at [398, 398] on link "[DATE][PERSON_NAME] Baby Shower" at bounding box center [387, 403] width 227 height 23
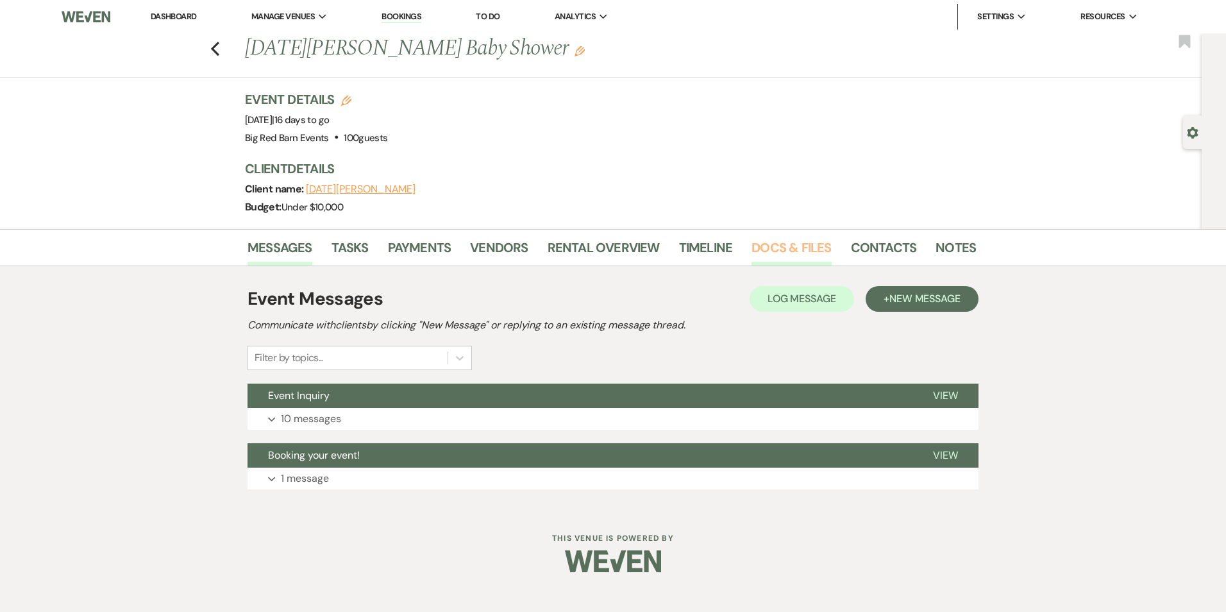
click at [800, 253] on link "Docs & Files" at bounding box center [792, 251] width 80 height 28
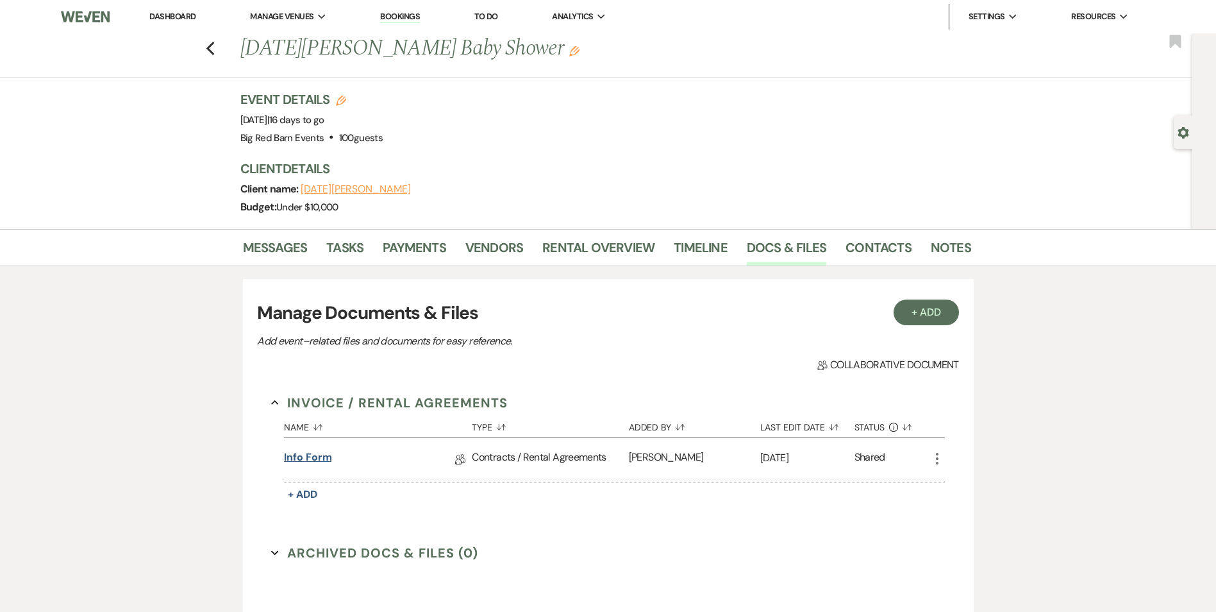
click at [305, 459] on link "Info form" at bounding box center [307, 459] width 47 height 20
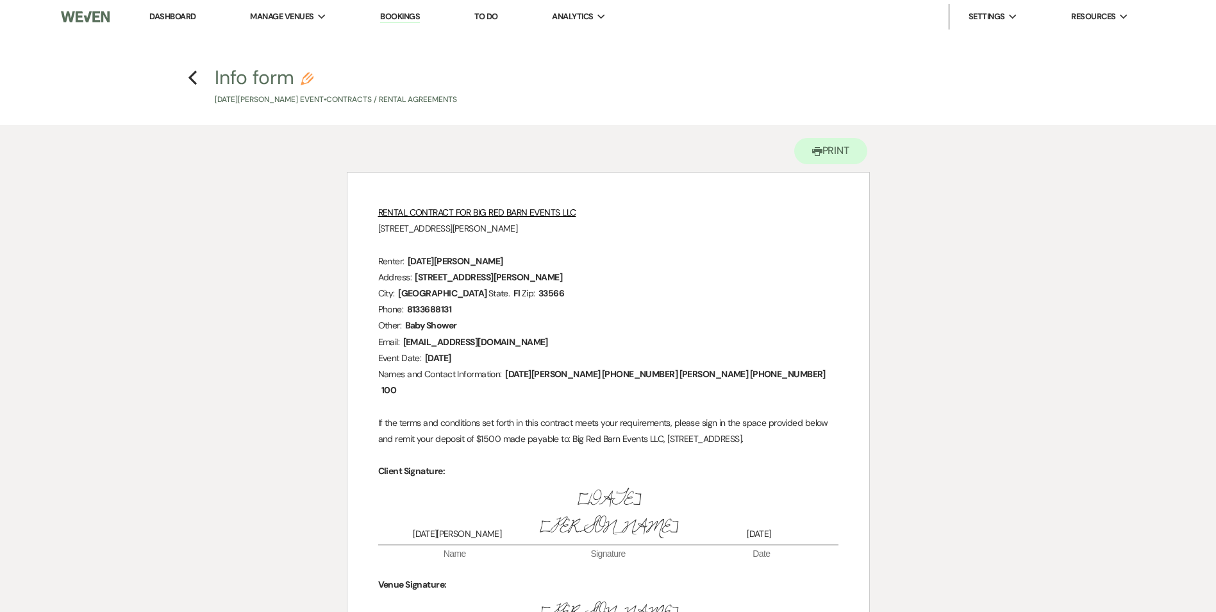
click at [192, 19] on link "Dashboard" at bounding box center [172, 16] width 46 height 11
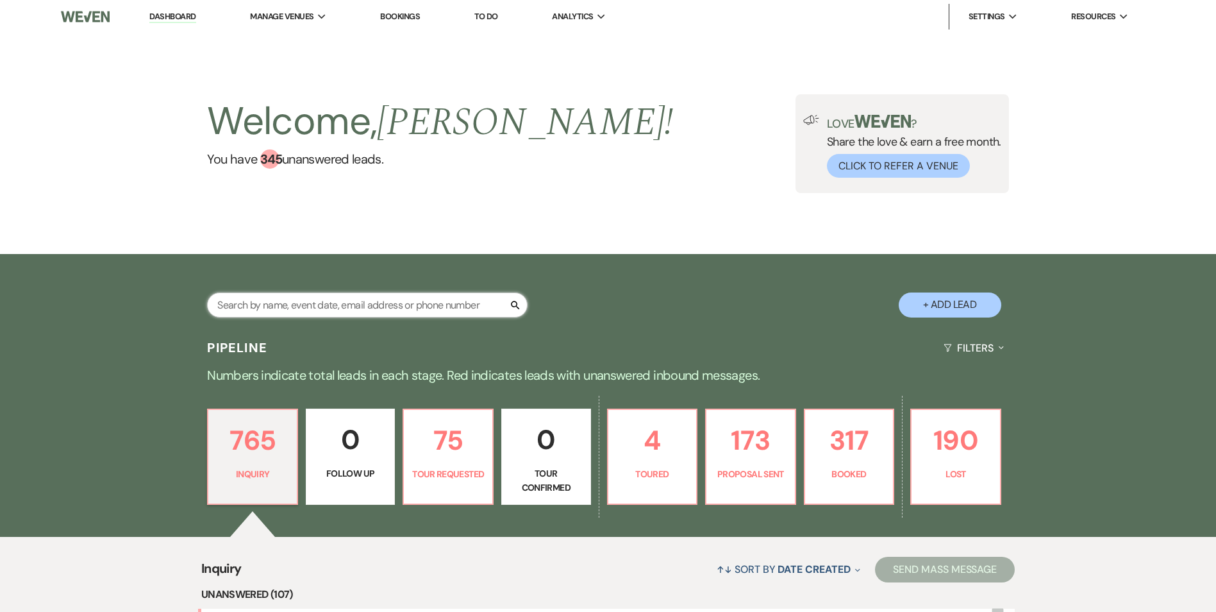
click at [253, 308] on input "text" at bounding box center [367, 304] width 321 height 25
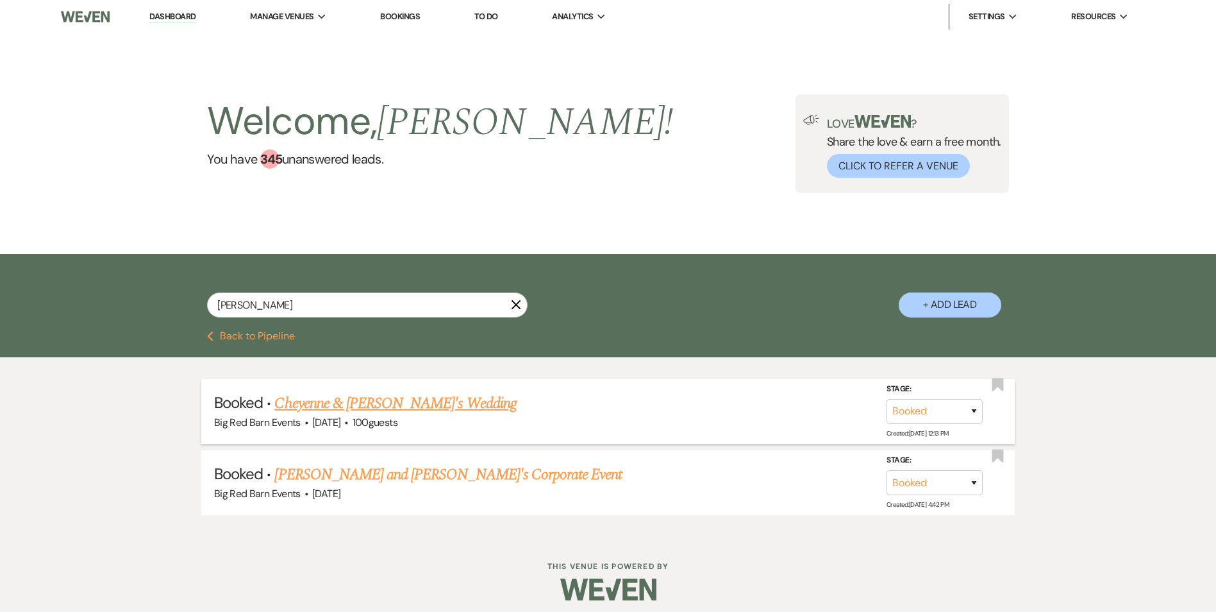
click at [365, 407] on link "Cheyenne & [PERSON_NAME]'s Wedding" at bounding box center [395, 403] width 242 height 23
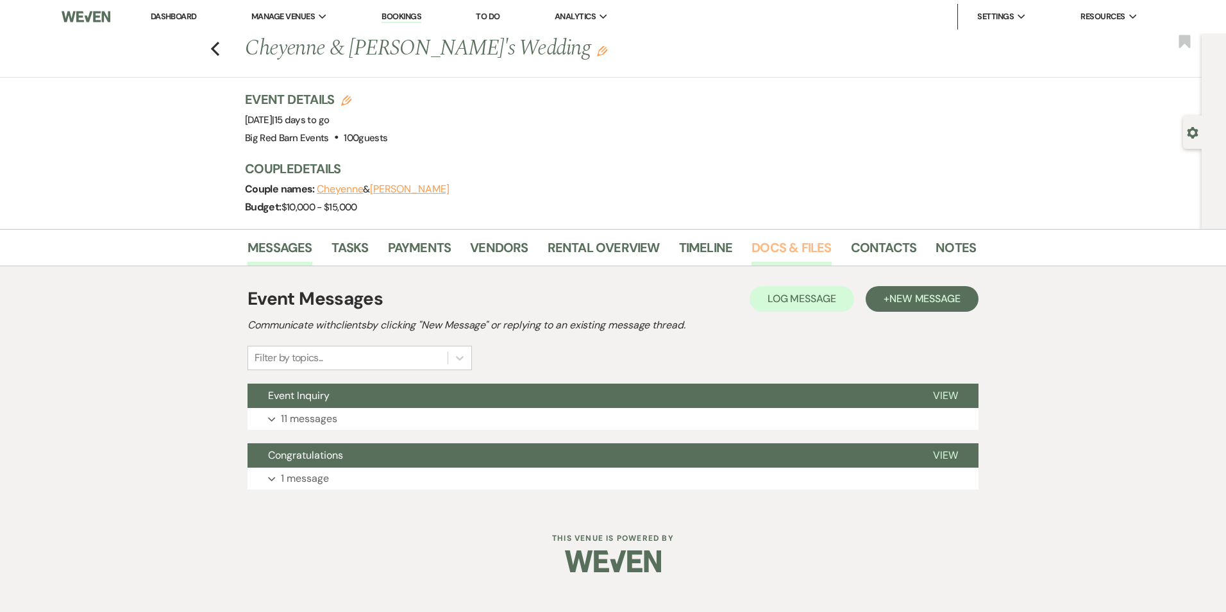
click at [816, 246] on link "Docs & Files" at bounding box center [792, 251] width 80 height 28
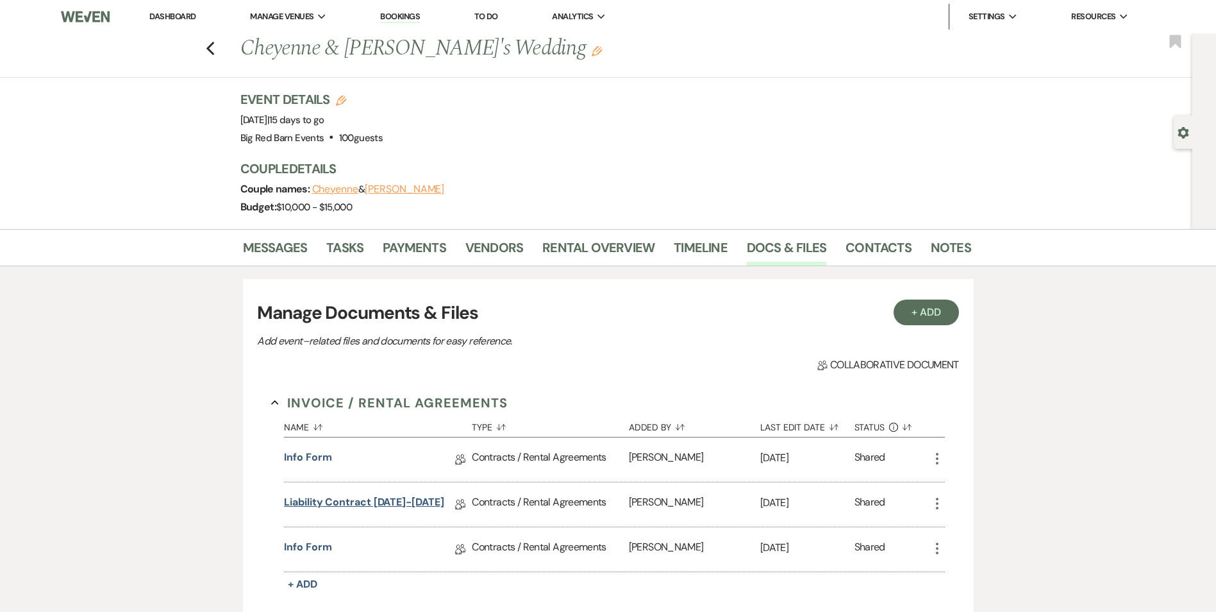
click at [300, 498] on link "Liability Contract [DATE]-[DATE]" at bounding box center [364, 504] width 160 height 20
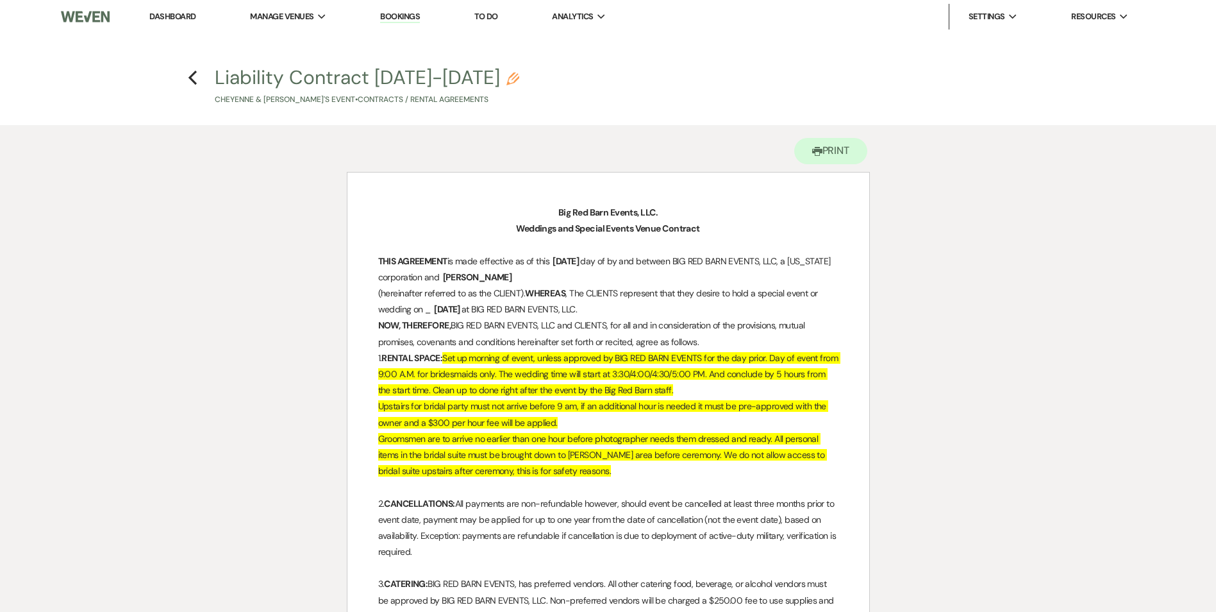
click at [161, 19] on link "Dashboard" at bounding box center [172, 16] width 46 height 11
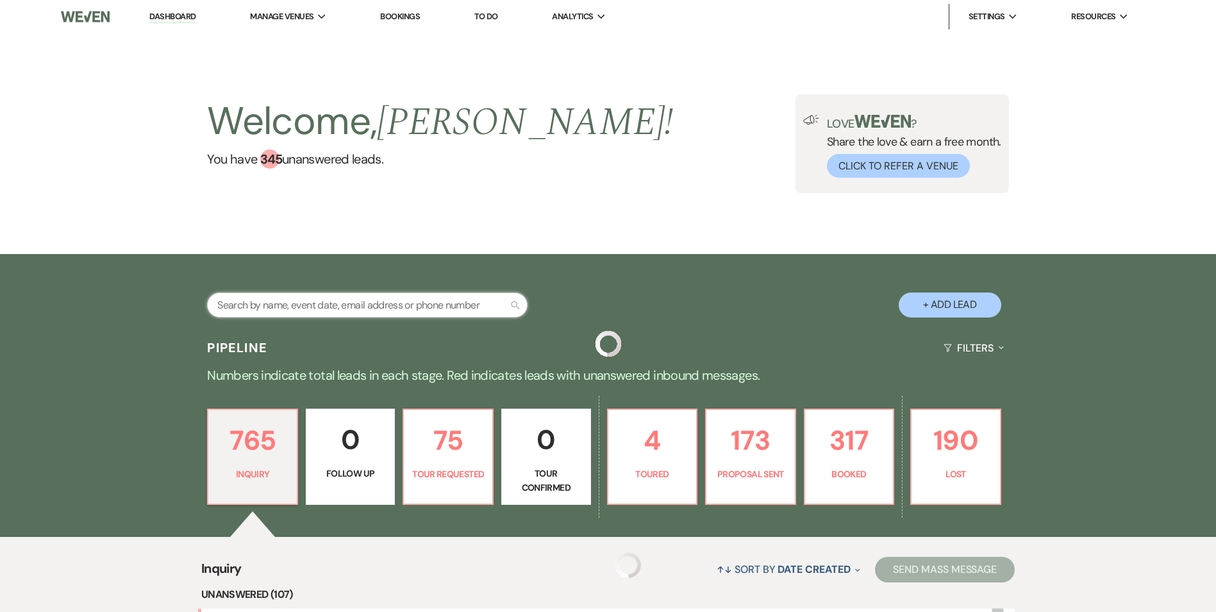
click at [326, 309] on input "text" at bounding box center [367, 304] width 321 height 25
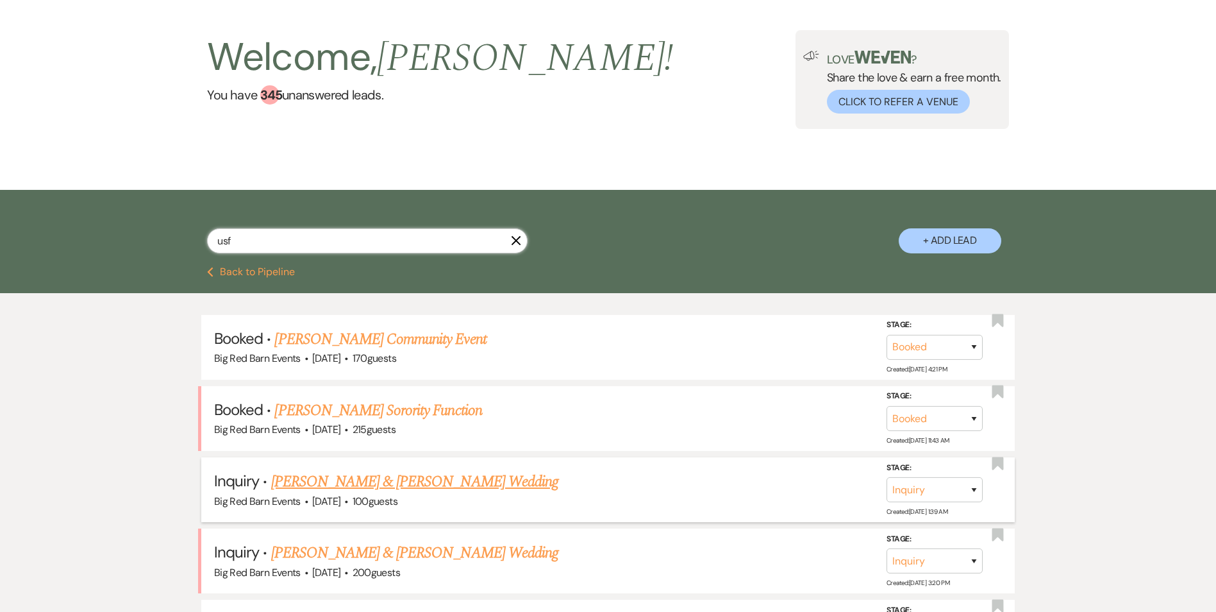
scroll to position [128, 0]
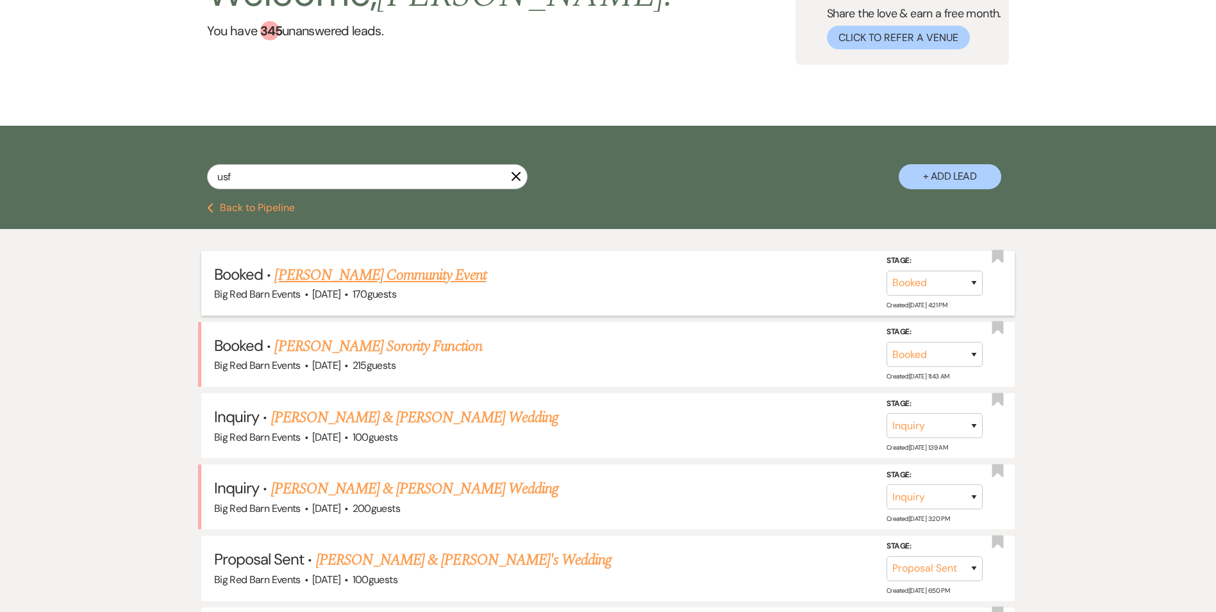
click at [380, 273] on link "[PERSON_NAME] Community Event" at bounding box center [380, 275] width 212 height 23
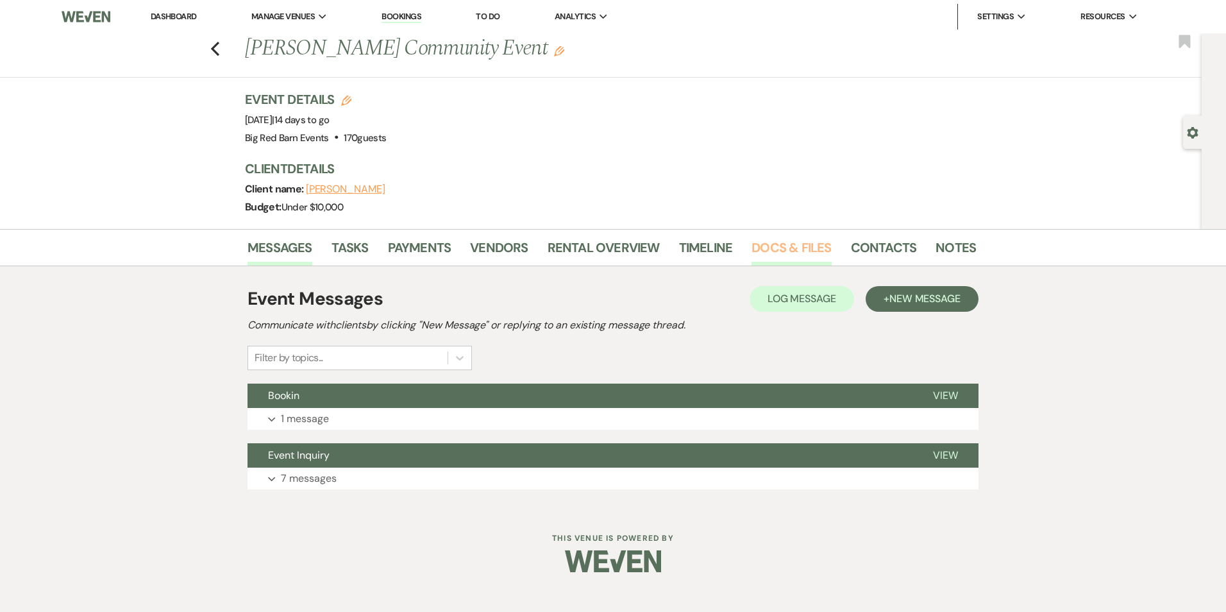
click at [800, 238] on link "Docs & Files" at bounding box center [792, 251] width 80 height 28
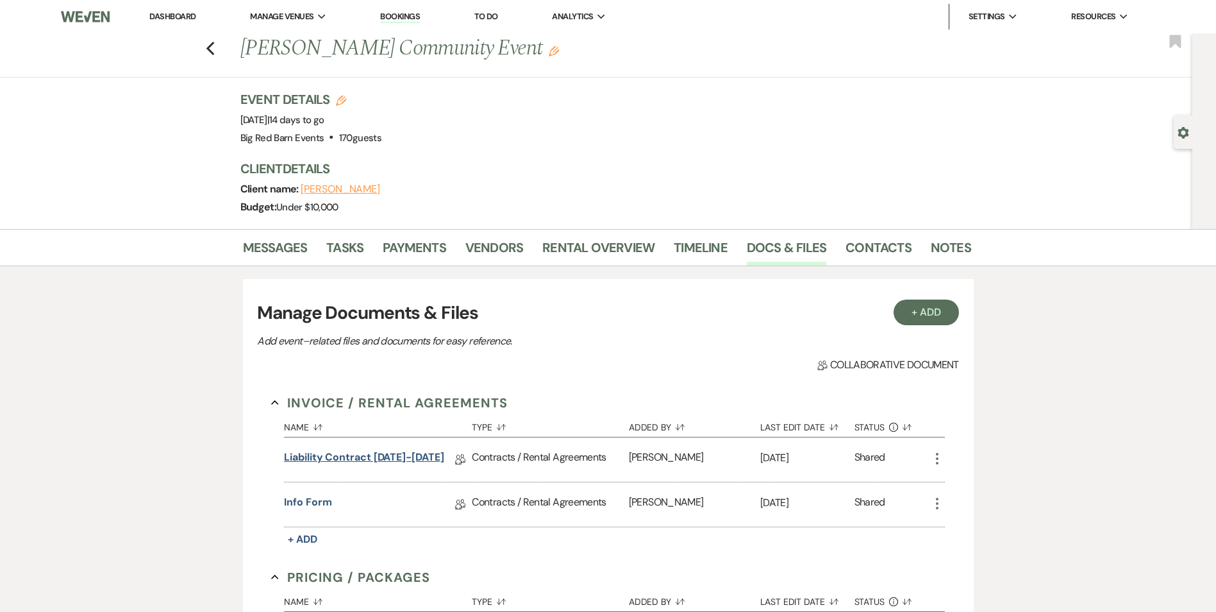
click at [391, 460] on link "Liability Contract [DATE]-[DATE]" at bounding box center [364, 459] width 160 height 20
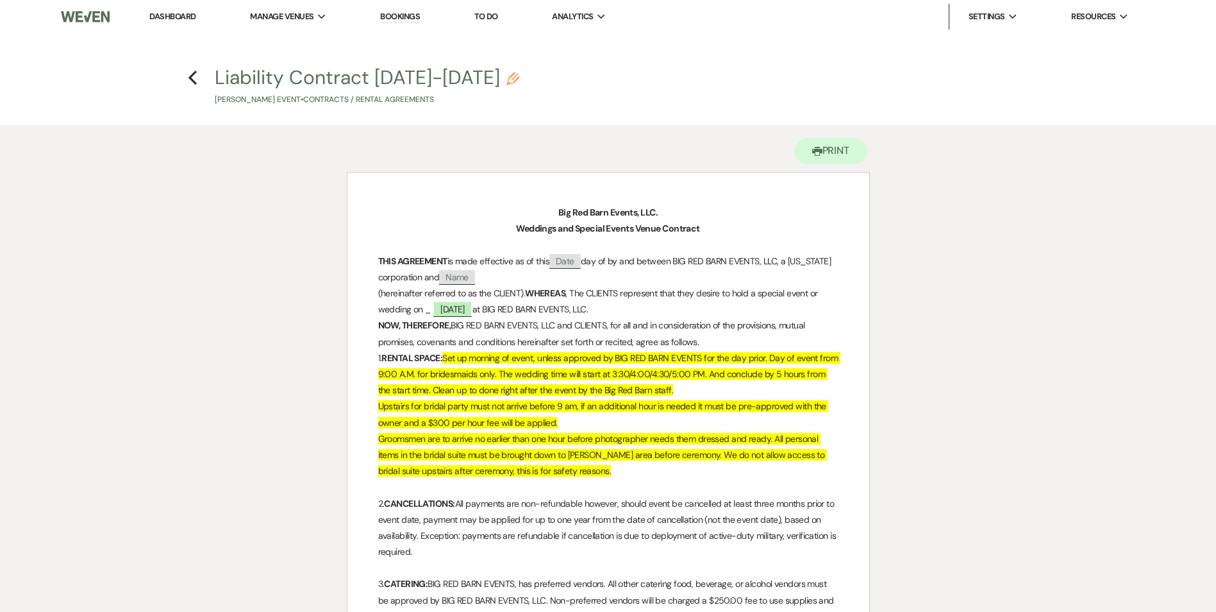
click at [166, 23] on li "Dashboard" at bounding box center [172, 17] width 59 height 26
click at [168, 17] on link "Dashboard" at bounding box center [172, 16] width 46 height 11
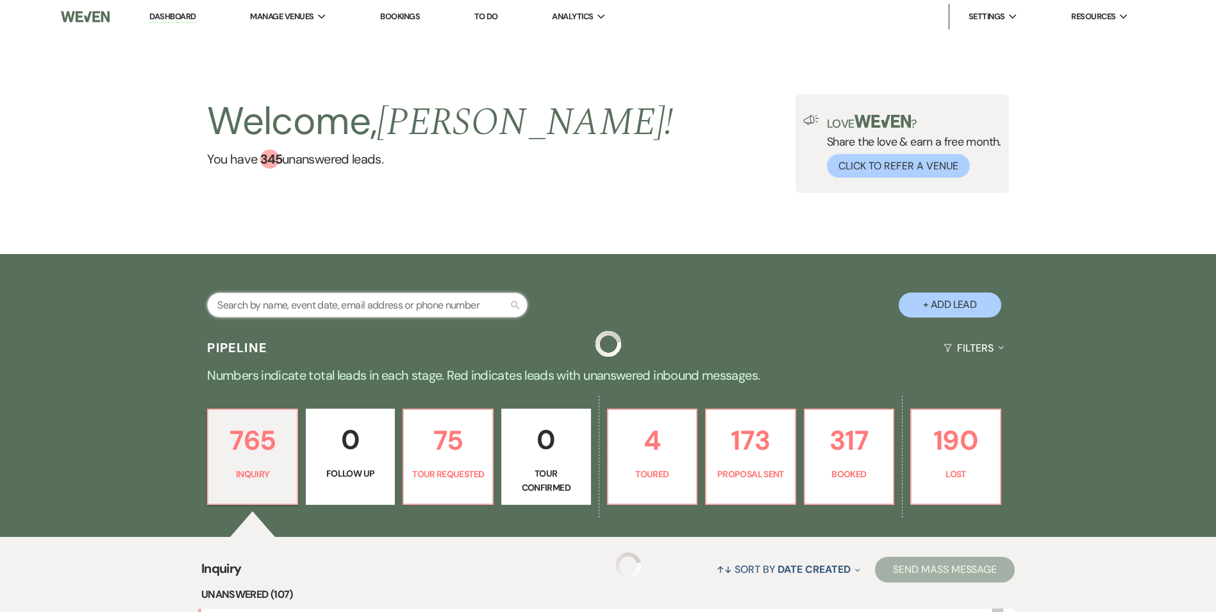
click at [351, 303] on input "text" at bounding box center [367, 304] width 321 height 25
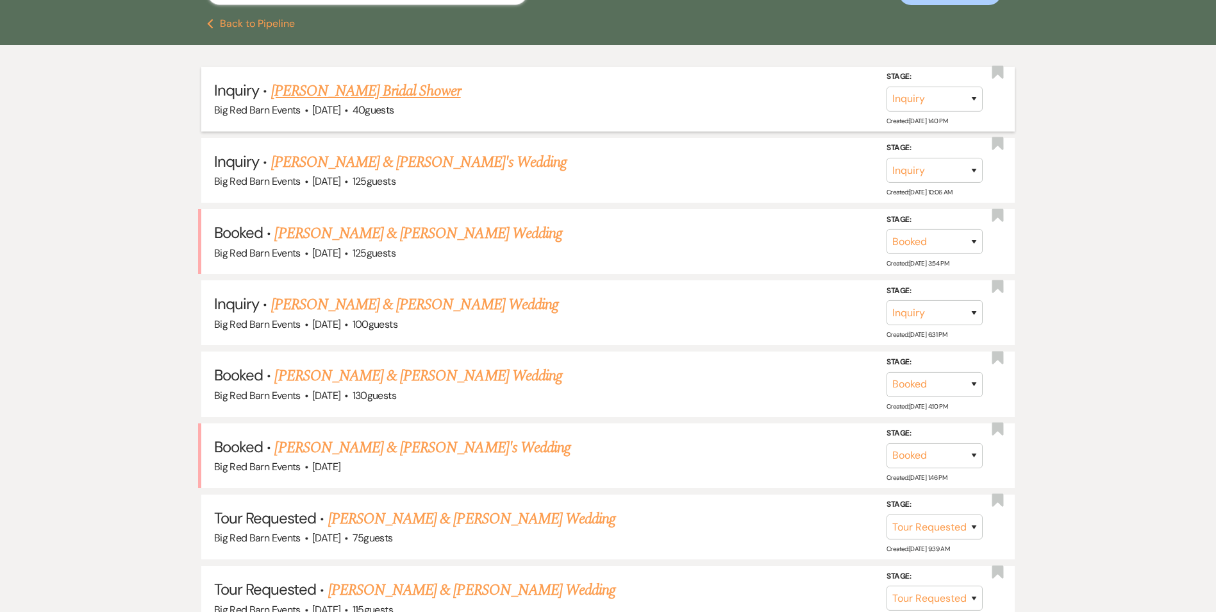
scroll to position [321, 0]
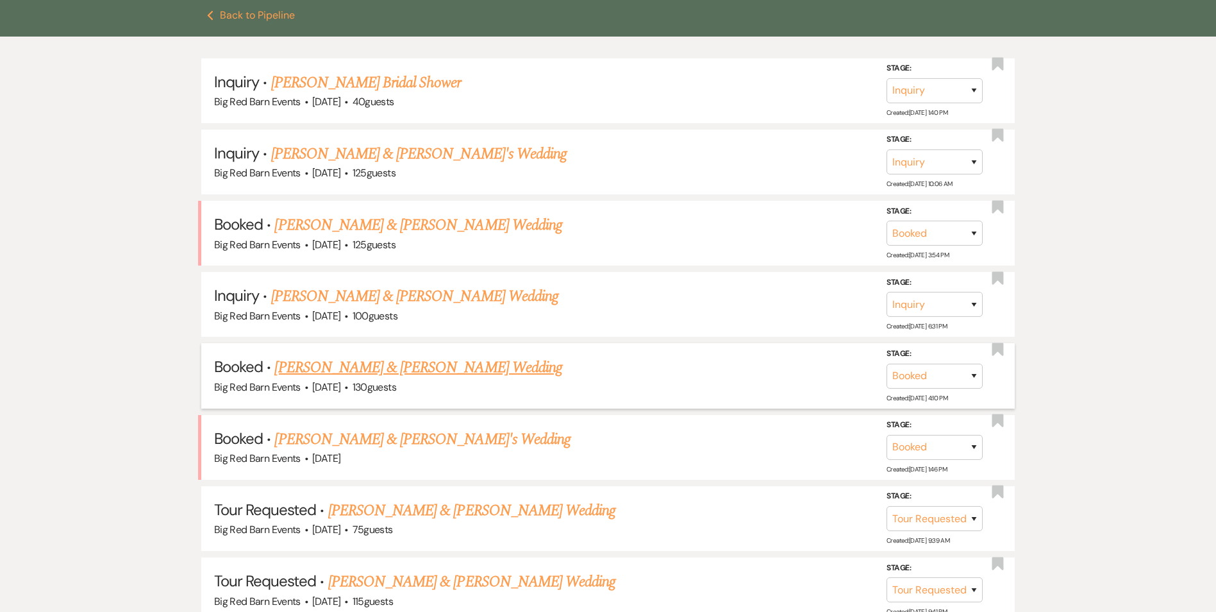
click at [466, 371] on link "[PERSON_NAME] & [PERSON_NAME] Wedding" at bounding box center [417, 367] width 287 height 23
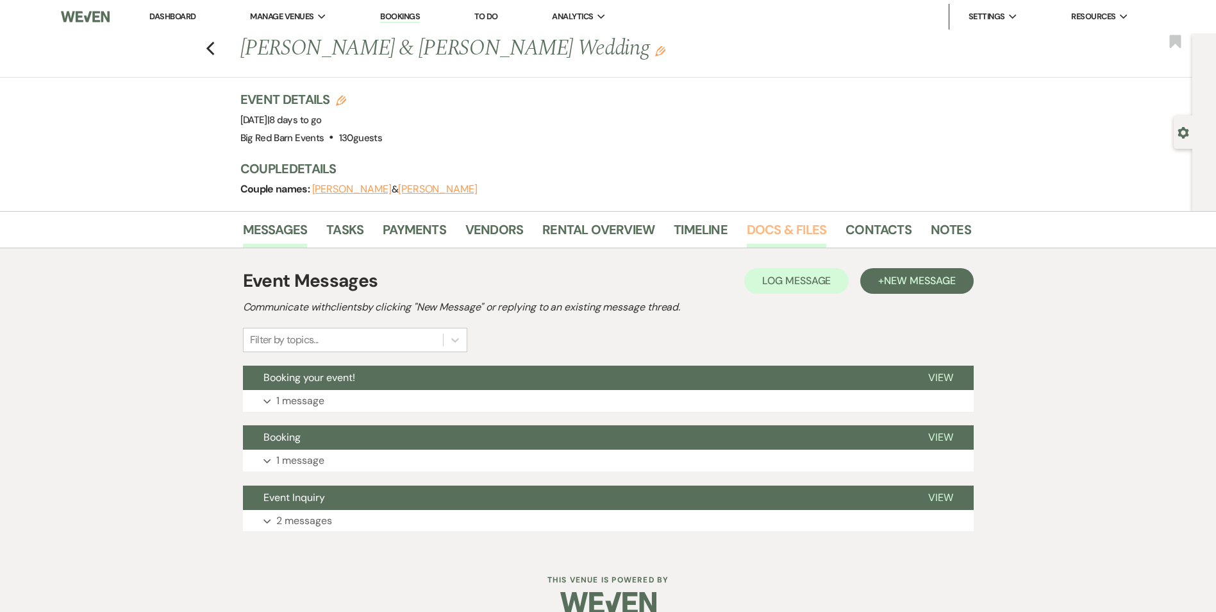
click at [772, 231] on link "Docs & Files" at bounding box center [787, 233] width 80 height 28
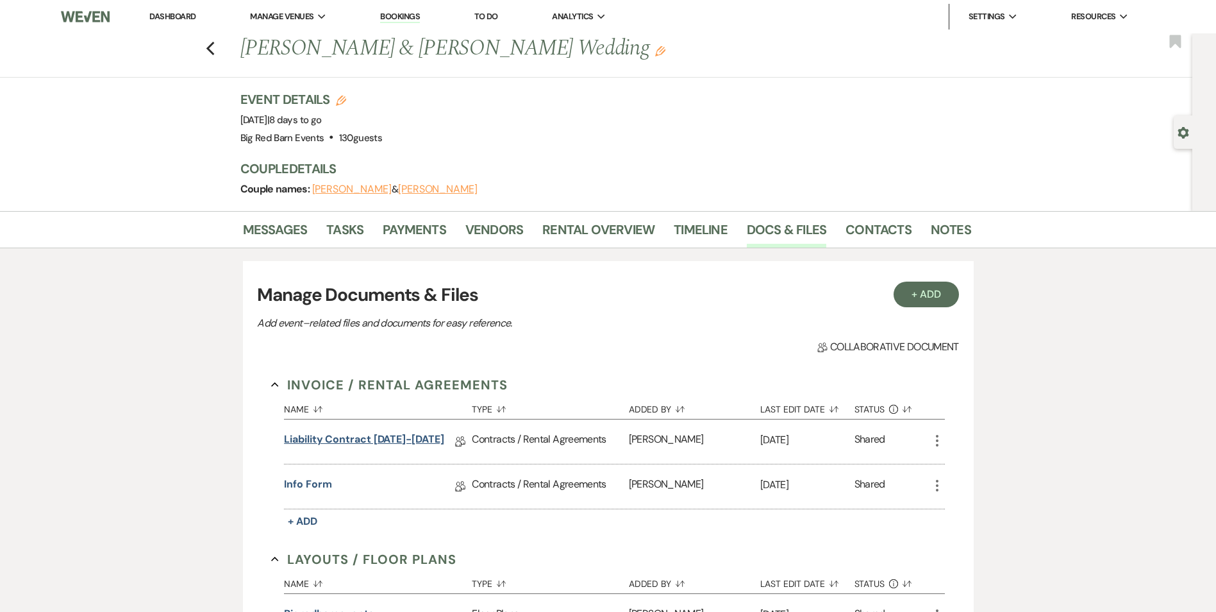
click at [391, 442] on link "Liability Contract [DATE]-[DATE]" at bounding box center [364, 442] width 160 height 20
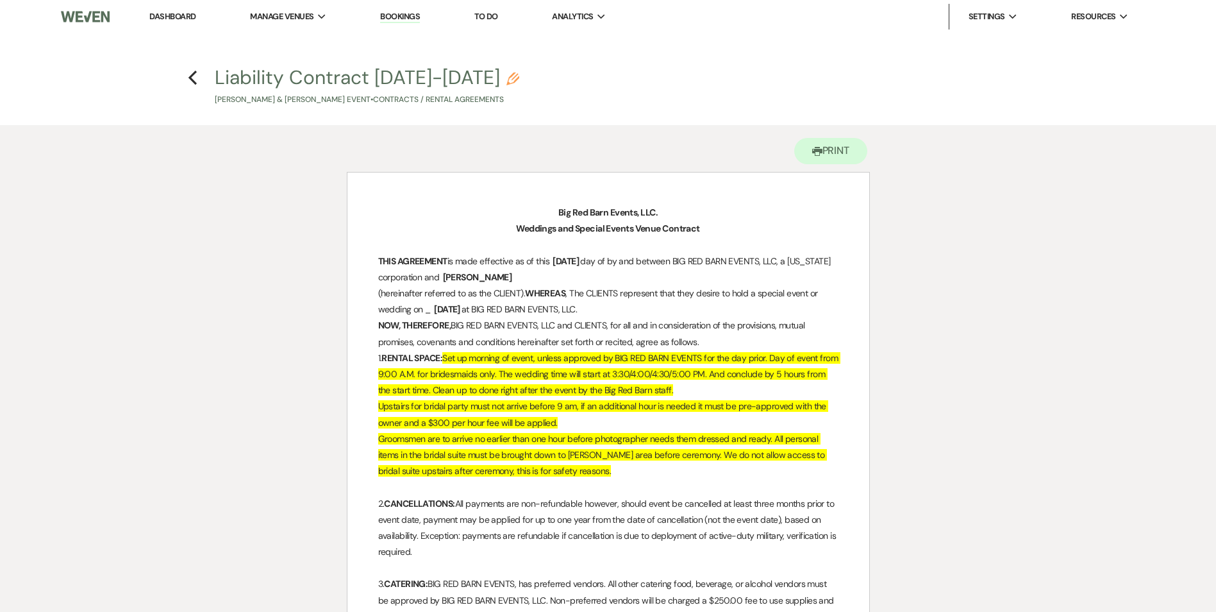
drag, startPoint x: 170, startPoint y: 15, endPoint x: 162, endPoint y: 0, distance: 17.2
click at [170, 15] on link "Dashboard" at bounding box center [172, 16] width 46 height 11
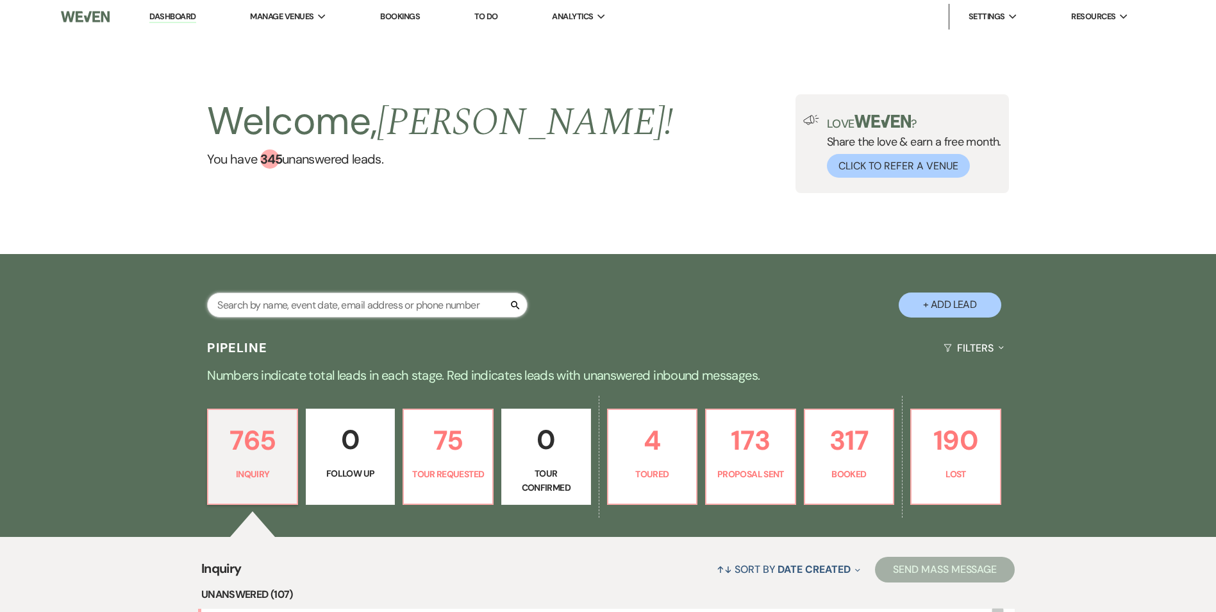
click at [240, 303] on input "text" at bounding box center [367, 304] width 321 height 25
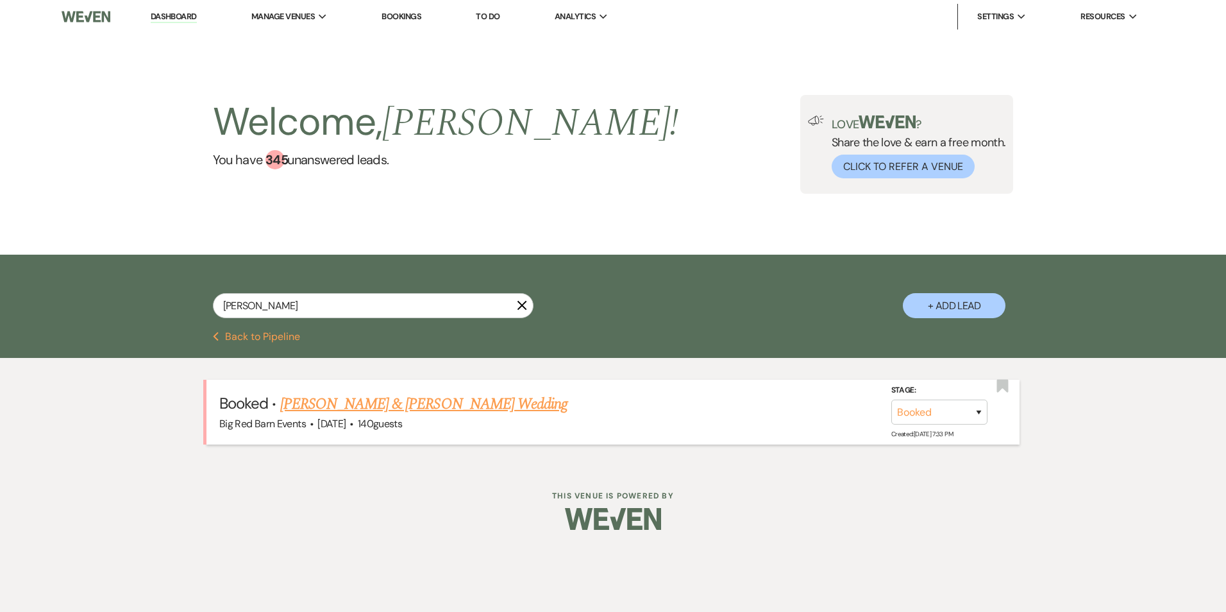
click at [396, 403] on link "[PERSON_NAME] & [PERSON_NAME] Wedding" at bounding box center [423, 403] width 287 height 23
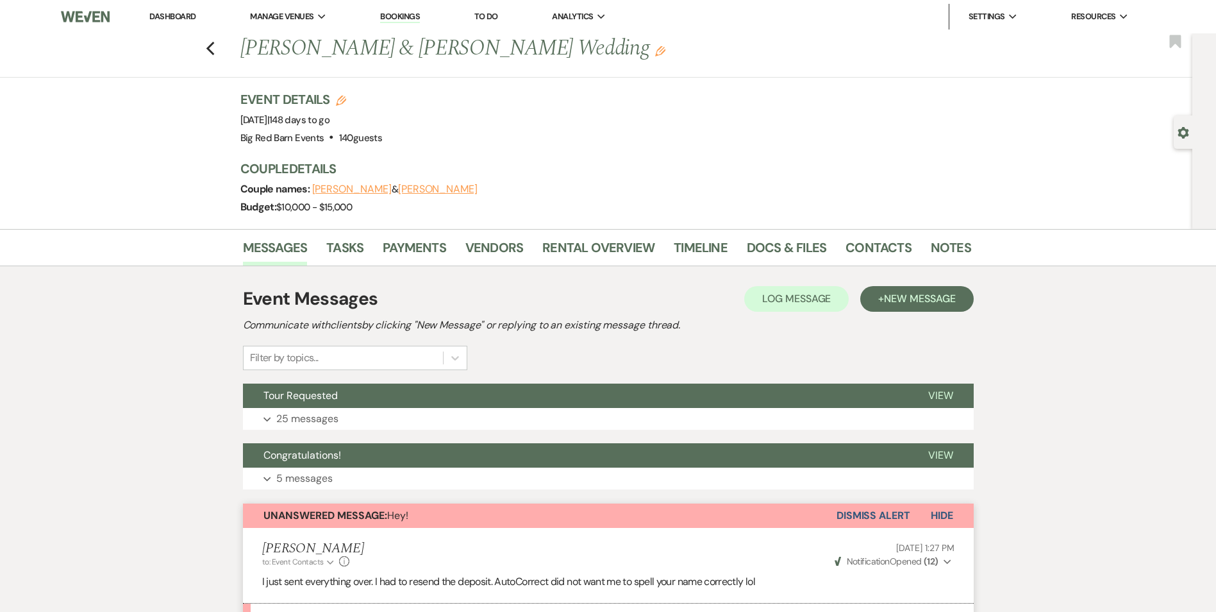
click at [434, 193] on button "[PERSON_NAME]" at bounding box center [438, 189] width 80 height 10
